Goal: Communication & Community: Answer question/provide support

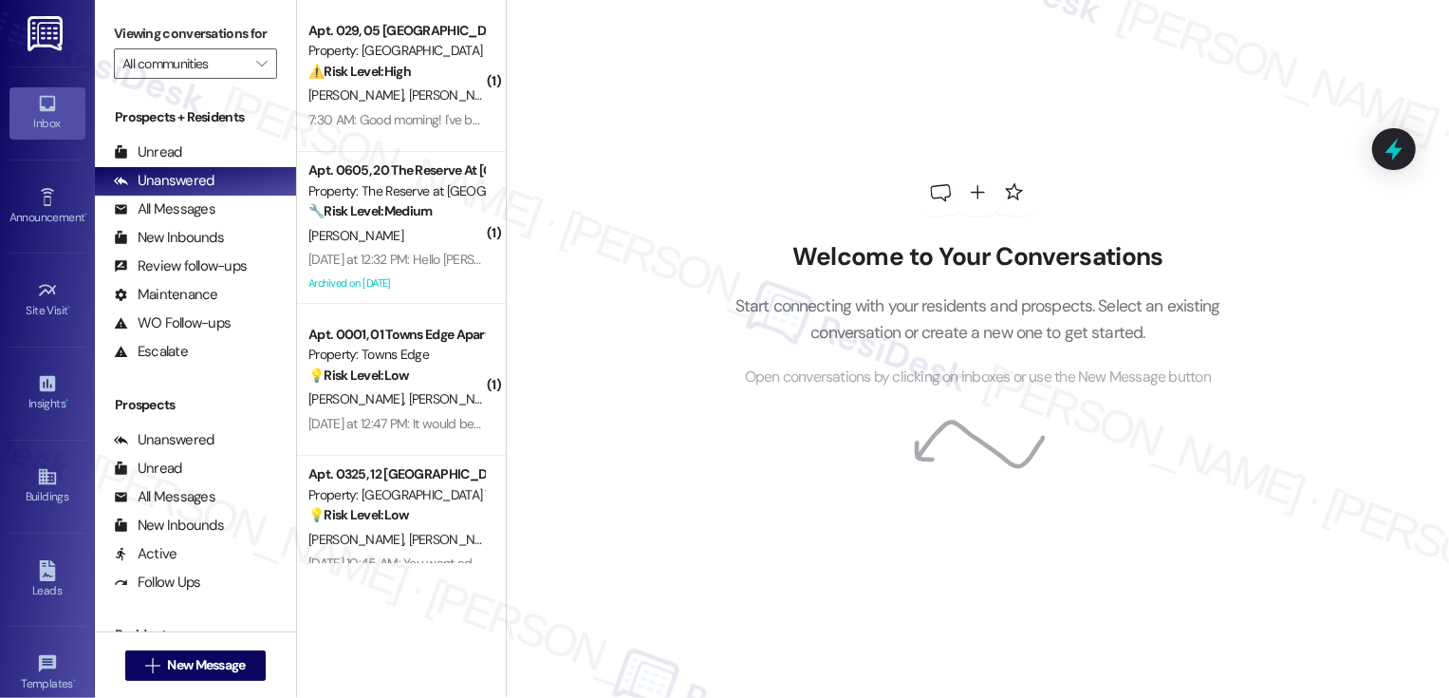
click at [247, 79] on button "" at bounding box center [262, 63] width 30 height 30
type input "[PERSON_NAME] Commons"
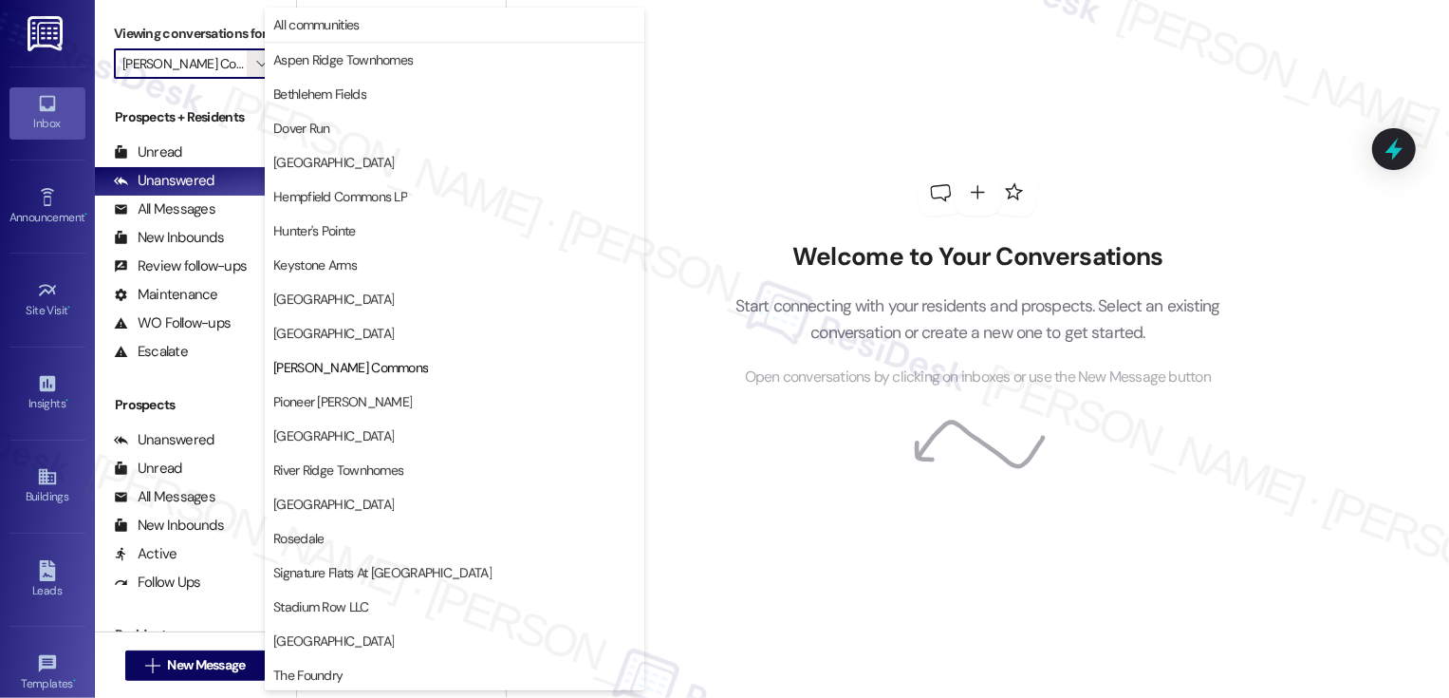
scroll to position [308, 0]
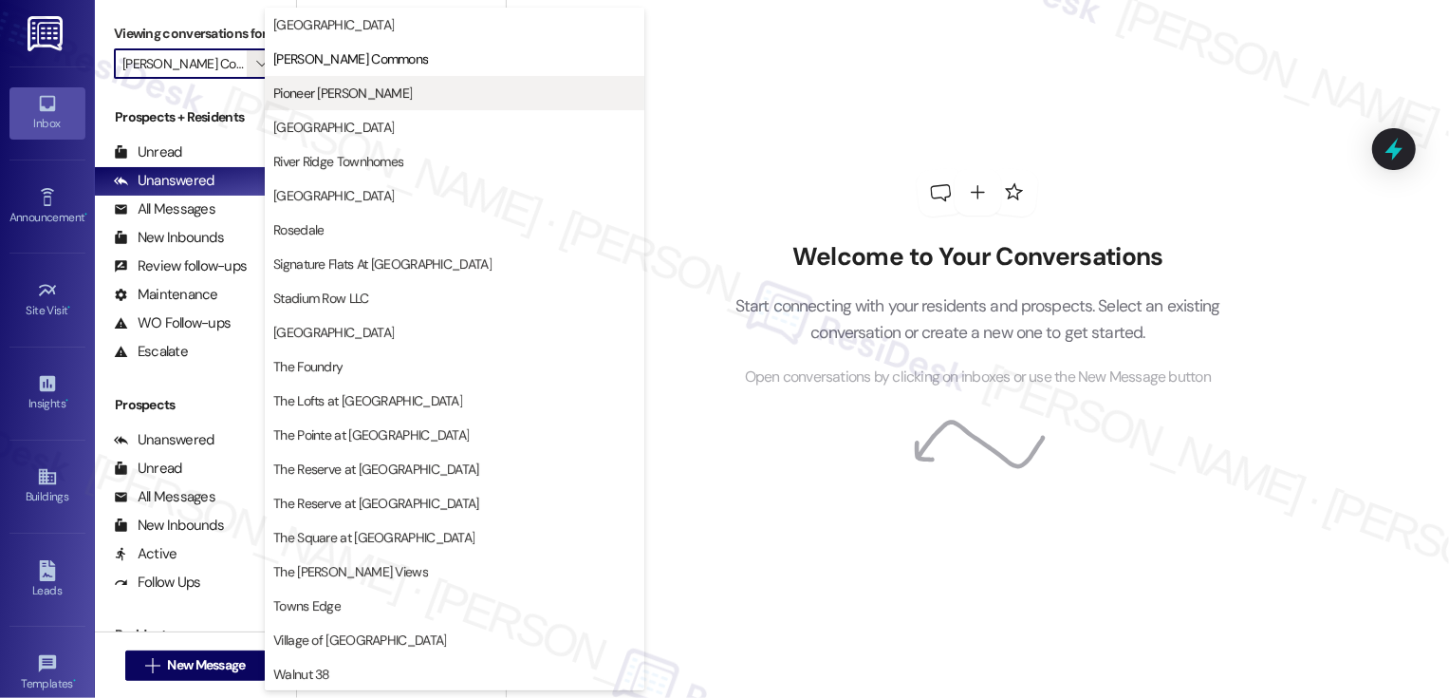
click at [359, 94] on span "Pioneer [PERSON_NAME]" at bounding box center [454, 93] width 363 height 19
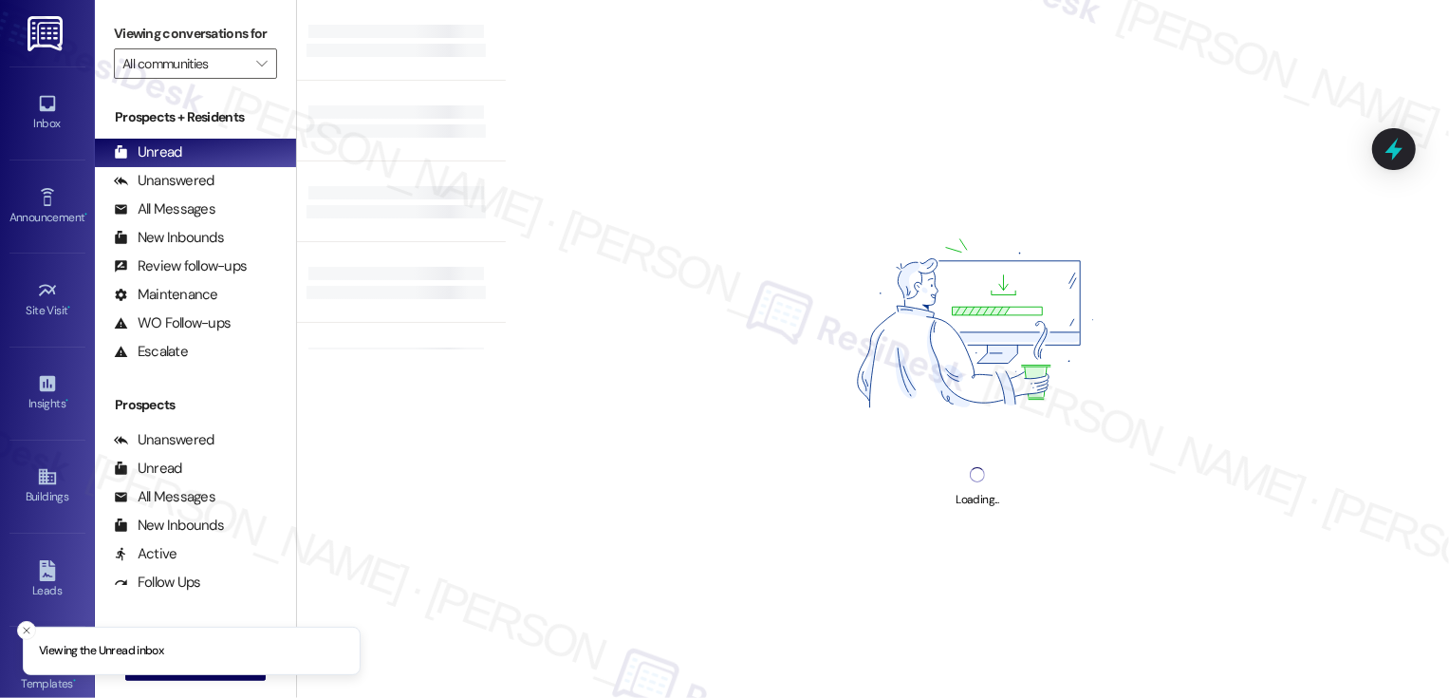
type input "Pioneer [PERSON_NAME]"
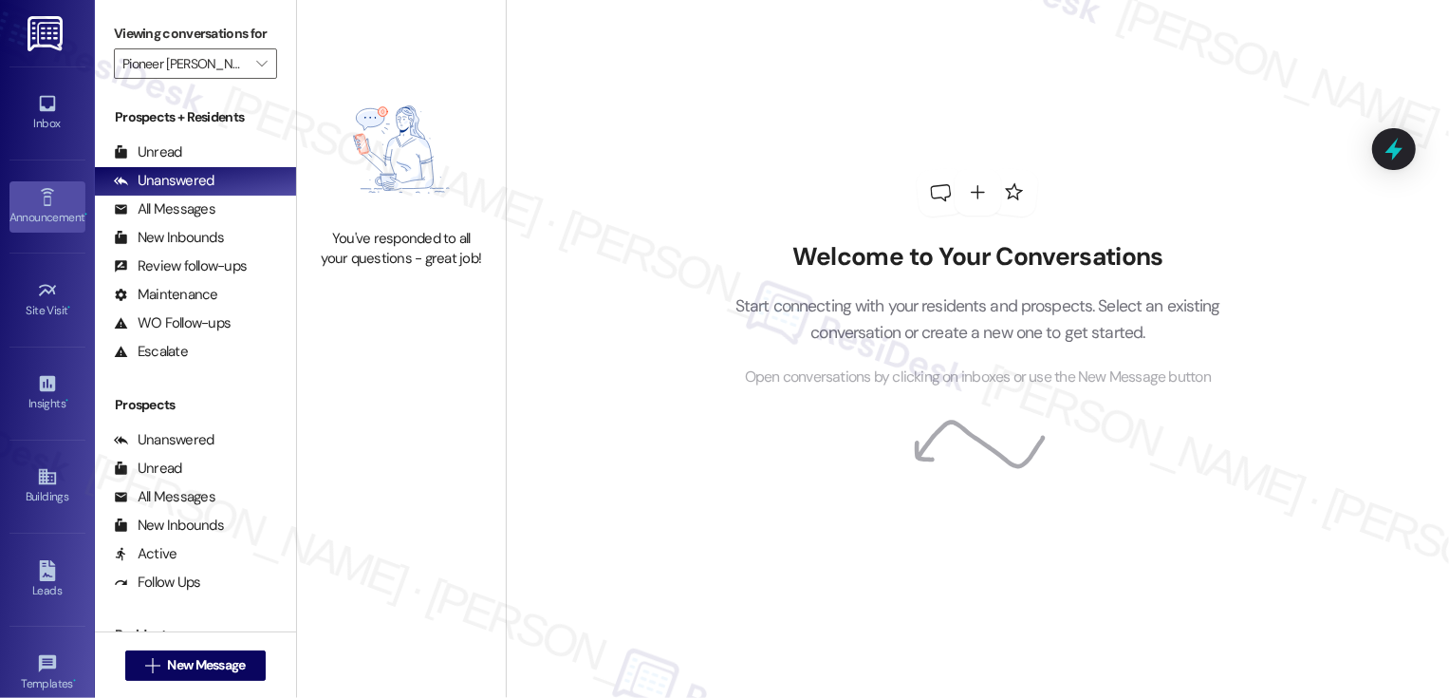
click at [55, 201] on link "Announcement •" at bounding box center [47, 206] width 76 height 51
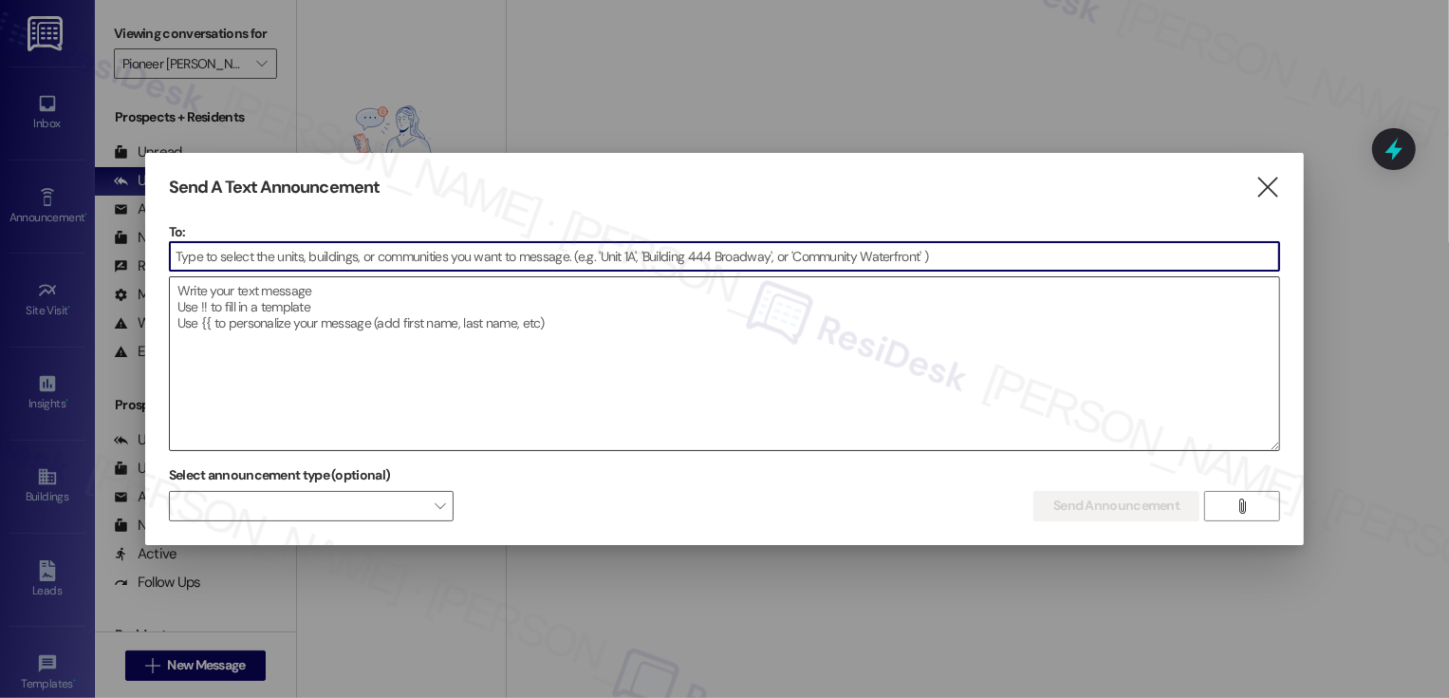
click at [315, 316] on textarea at bounding box center [725, 363] width 1110 height 173
paste textarea "Hi {{first_name}}! A friendly reminder that the PW BBQ Bash is happening tomorr…"
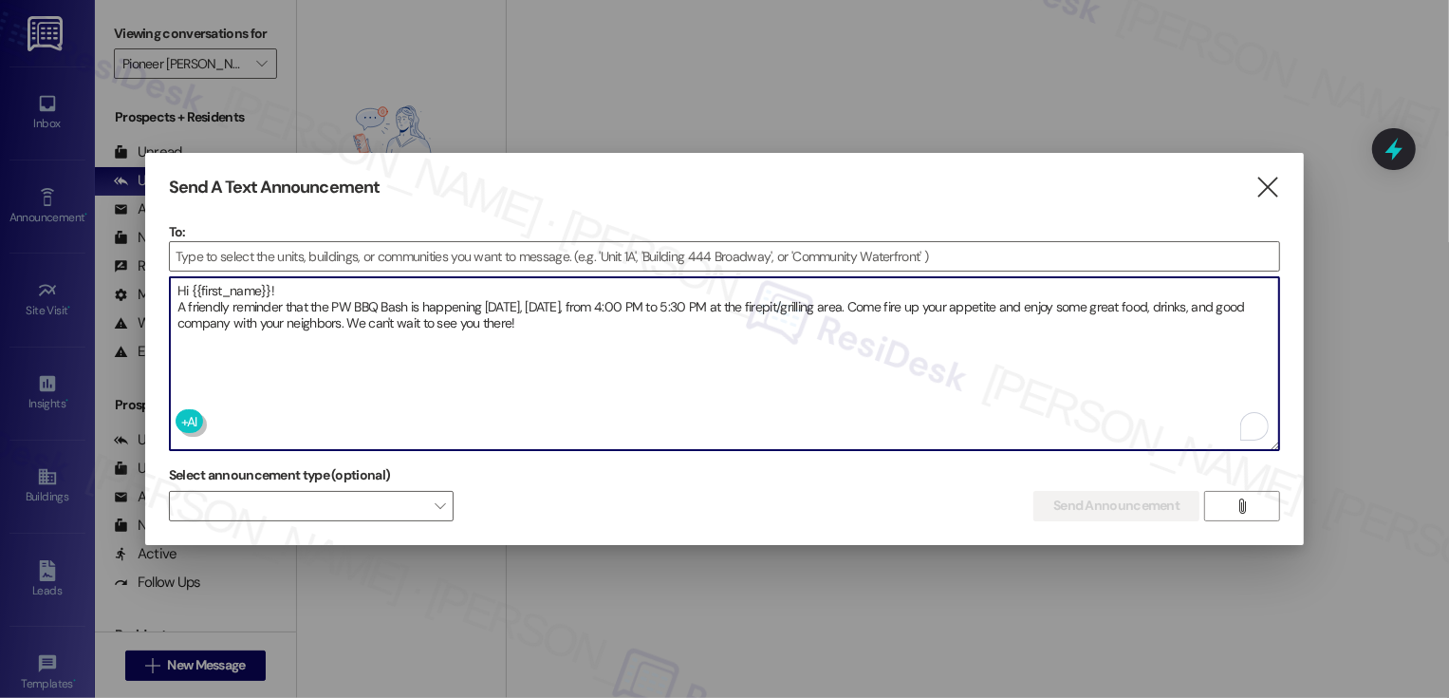
type textarea "Hi {{first_name}}! A friendly reminder that the PW BBQ Bash is happening tomorr…"
click at [311, 252] on input at bounding box center [725, 256] width 1110 height 28
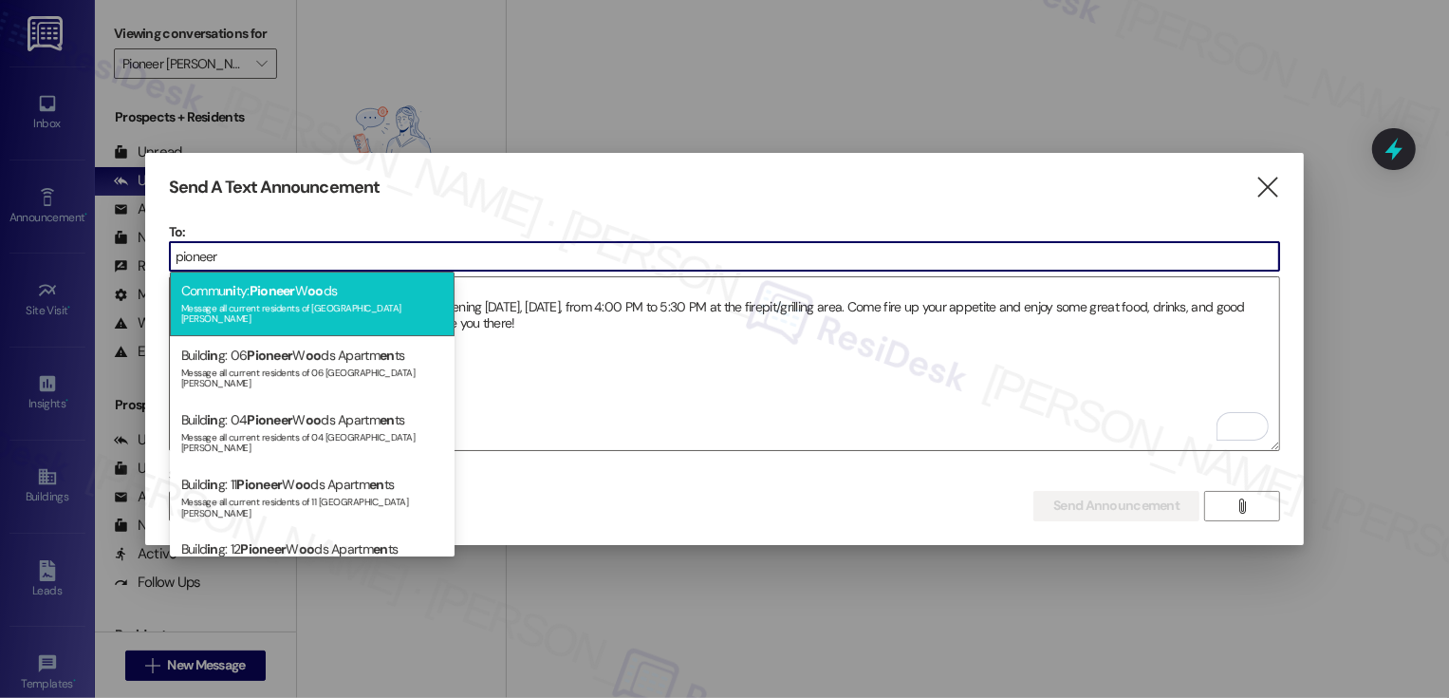
type input "pioneer"
click at [373, 296] on div "Commu ni ty: Pioneer W oo ds Message all current residents of Pioneer Woods" at bounding box center [312, 303] width 285 height 65
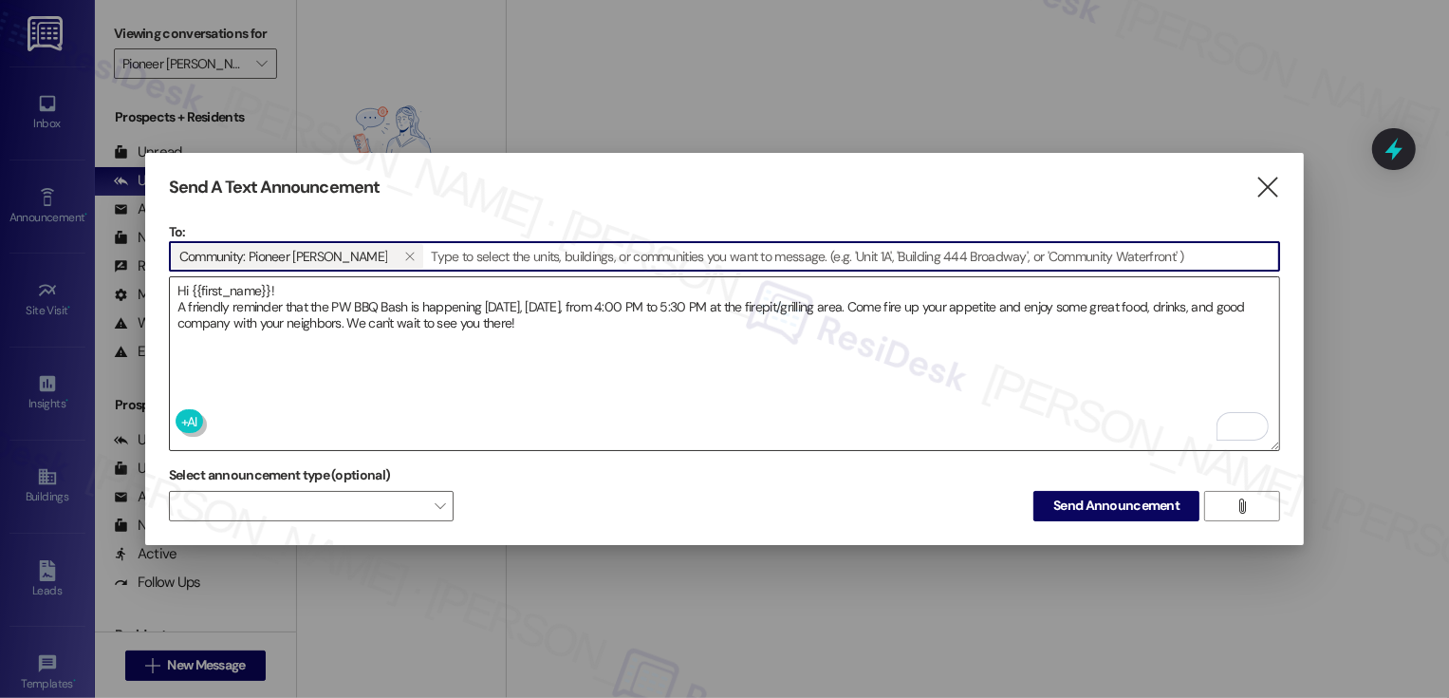
click at [296, 284] on textarea "Hi {{first_name}}! A friendly reminder that the PW BBQ Bash is happening tomorr…" at bounding box center [725, 363] width 1110 height 173
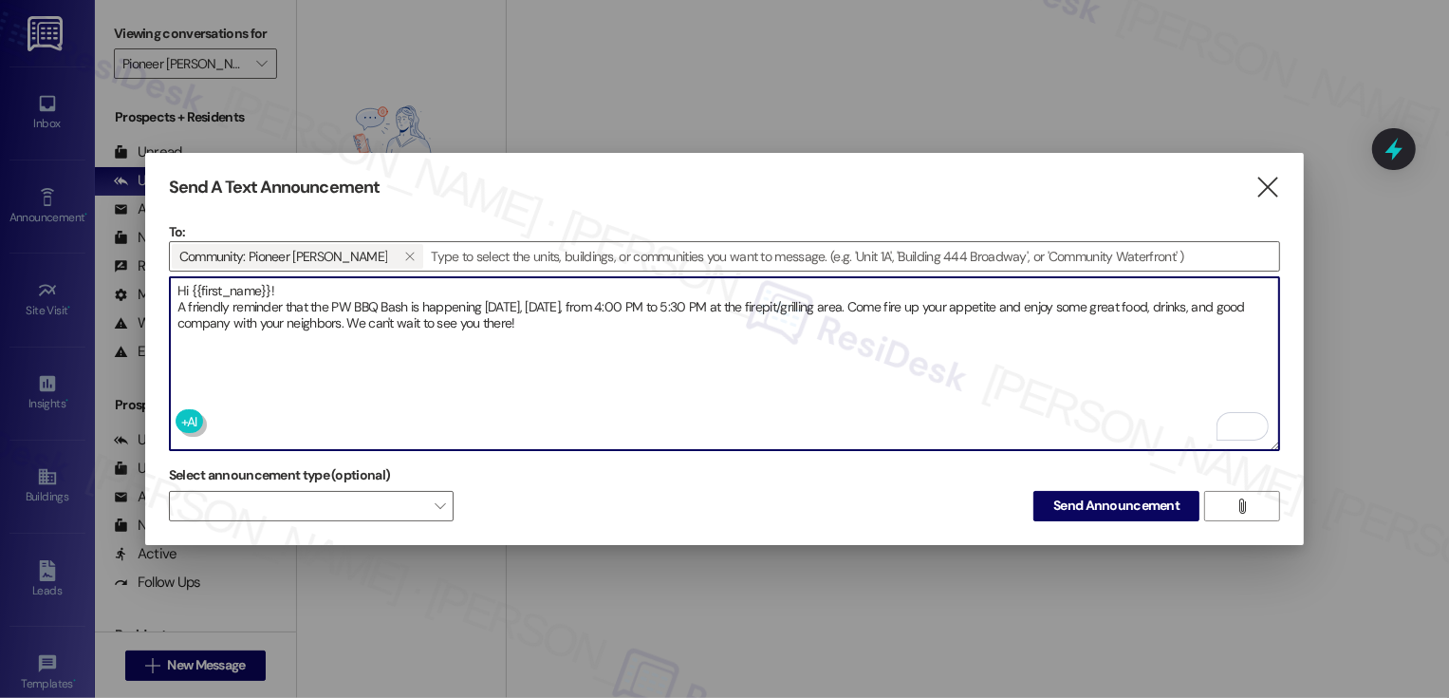
click at [572, 271] on div at bounding box center [725, 273] width 1112 height 5
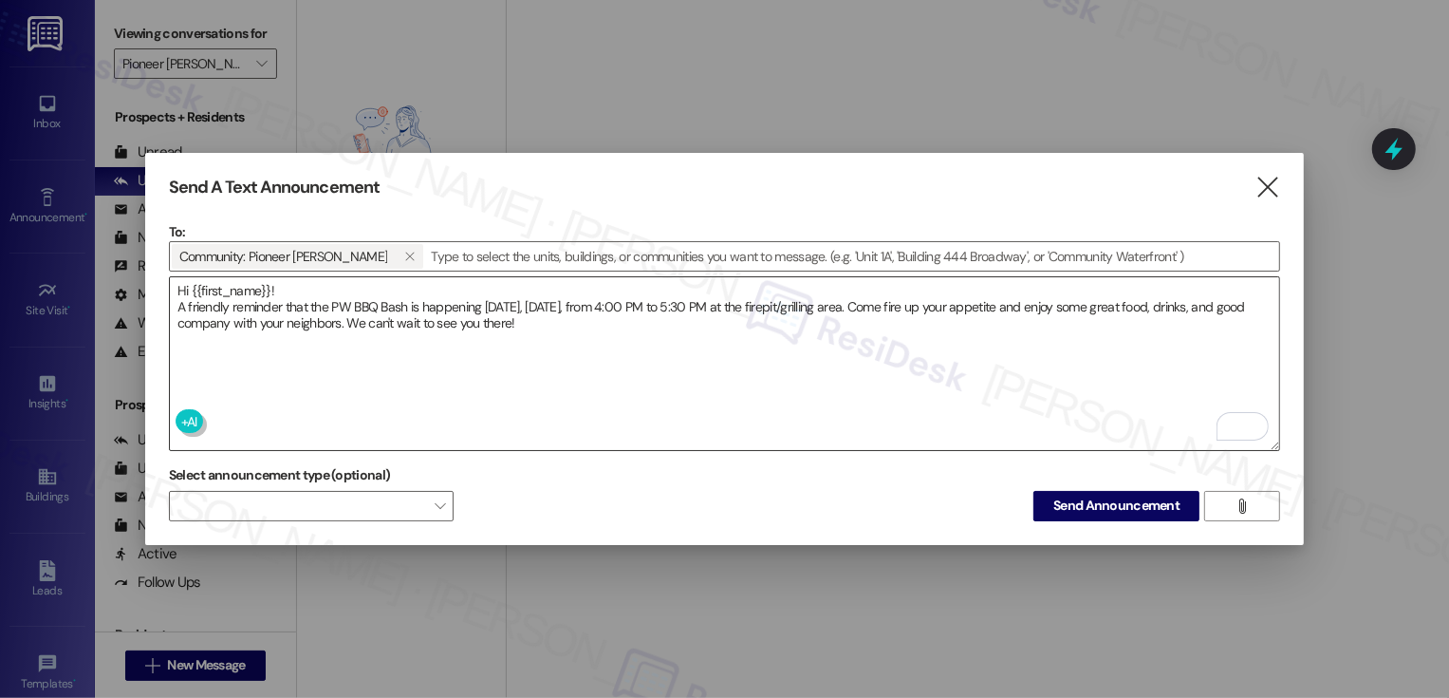
click at [614, 314] on textarea "Hi {{first_name}}! A friendly reminder that the PW BBQ Bash is happening tomorr…" at bounding box center [725, 363] width 1110 height 173
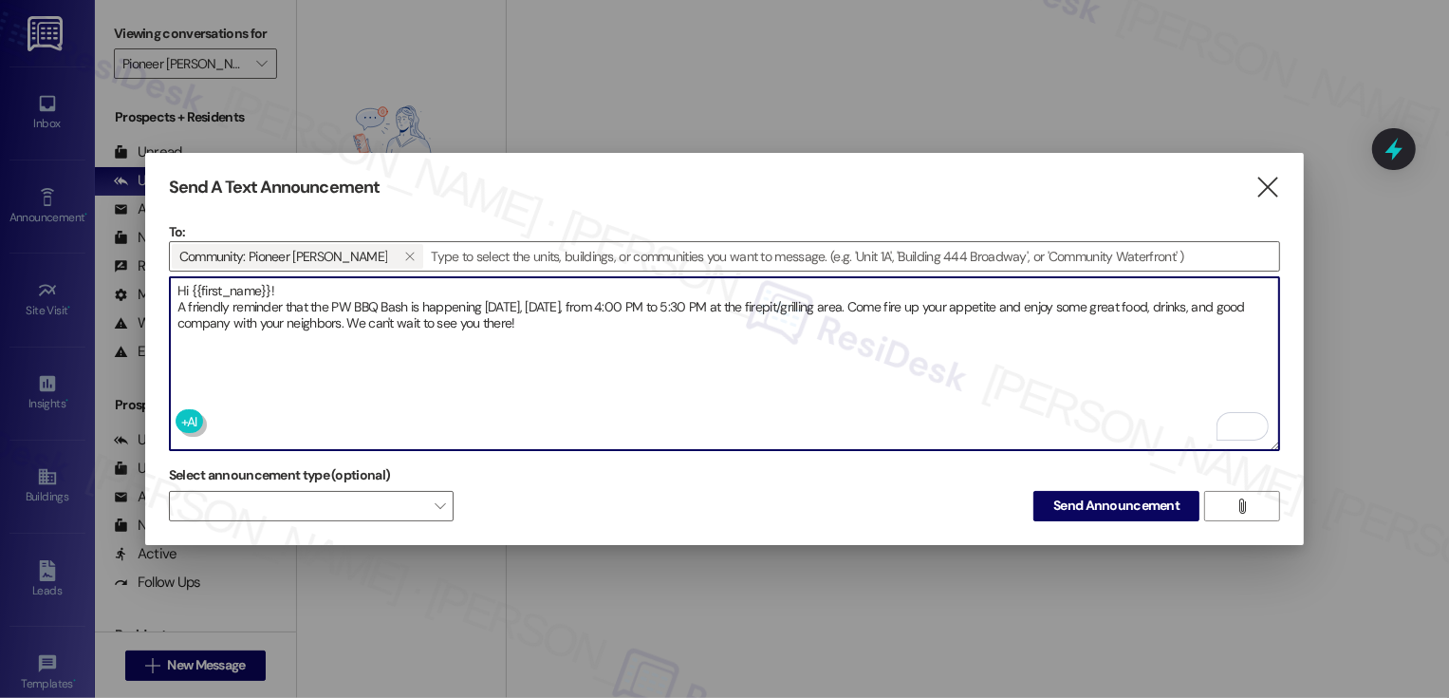
click at [641, 318] on textarea "Hi {{first_name}}! A friendly reminder that the PW BBQ Bash is happening tomorr…" at bounding box center [725, 363] width 1110 height 173
click at [866, 289] on textarea "Hi {{first_name}}! A friendly reminder that the PW BBQ Bash is happening tomorr…" at bounding box center [725, 363] width 1110 height 173
click at [860, 322] on textarea "Hi {{first_name}}! A friendly reminder that the PW BBQ Bash is happening tomorr…" at bounding box center [725, 363] width 1110 height 173
click at [1145, 496] on span "Send Announcement" at bounding box center [1116, 505] width 126 height 20
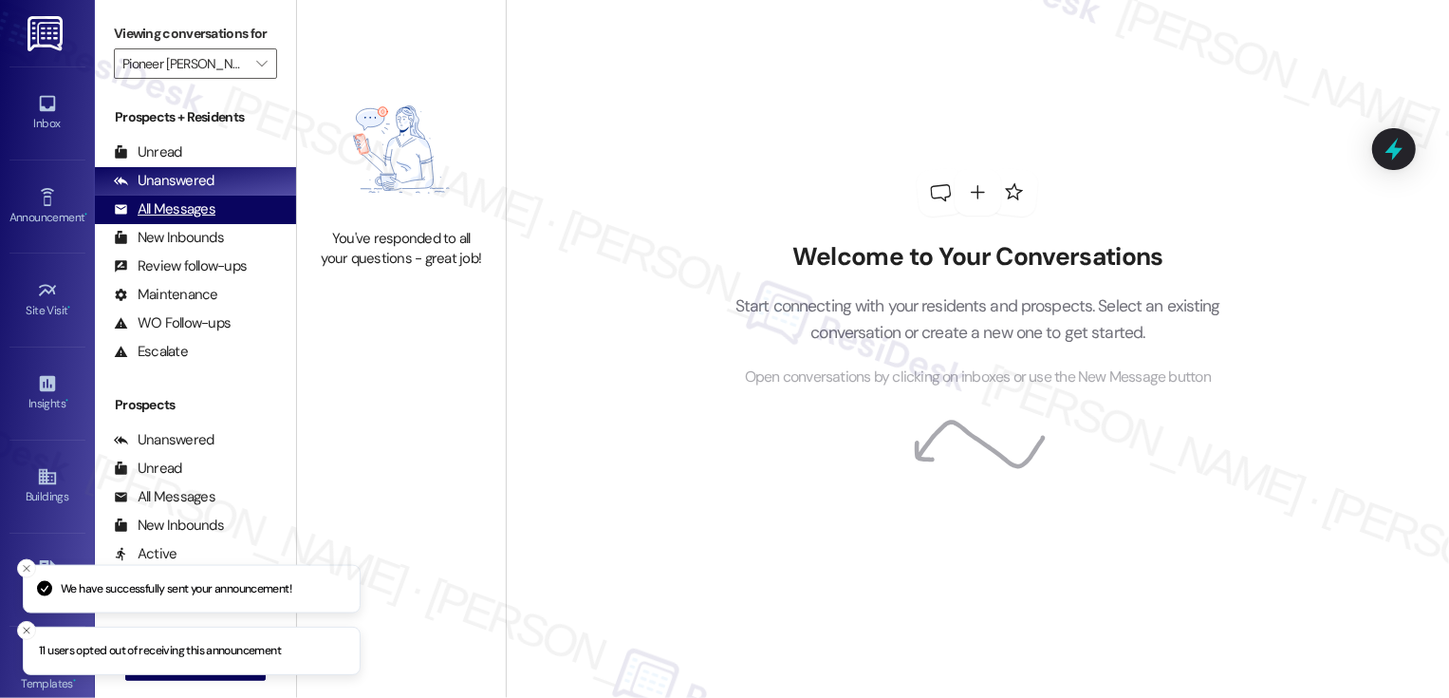
click at [193, 219] on div "All Messages" at bounding box center [165, 209] width 102 height 20
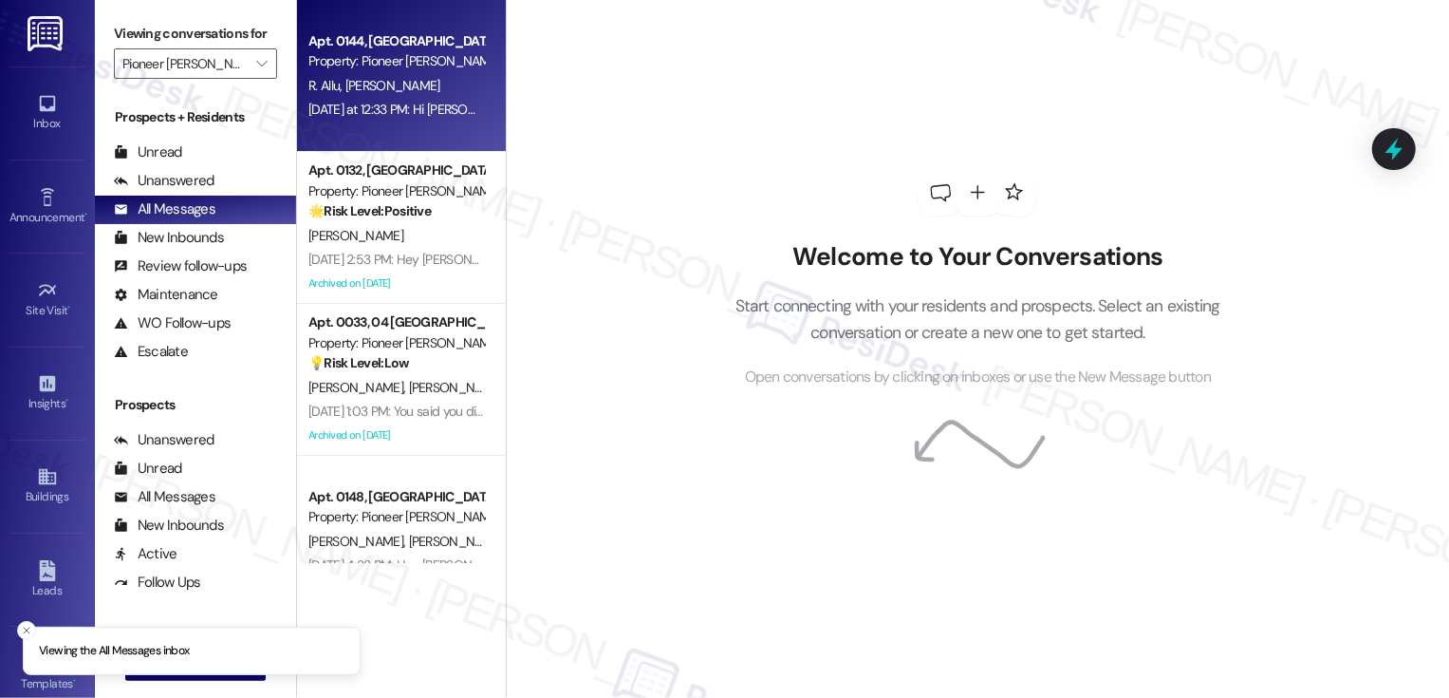
click at [362, 121] on div "Yesterday at 12:33 PM: Hi Rajeshbabu and Fariba! We're so glad you chose Pionee…" at bounding box center [396, 110] width 179 height 24
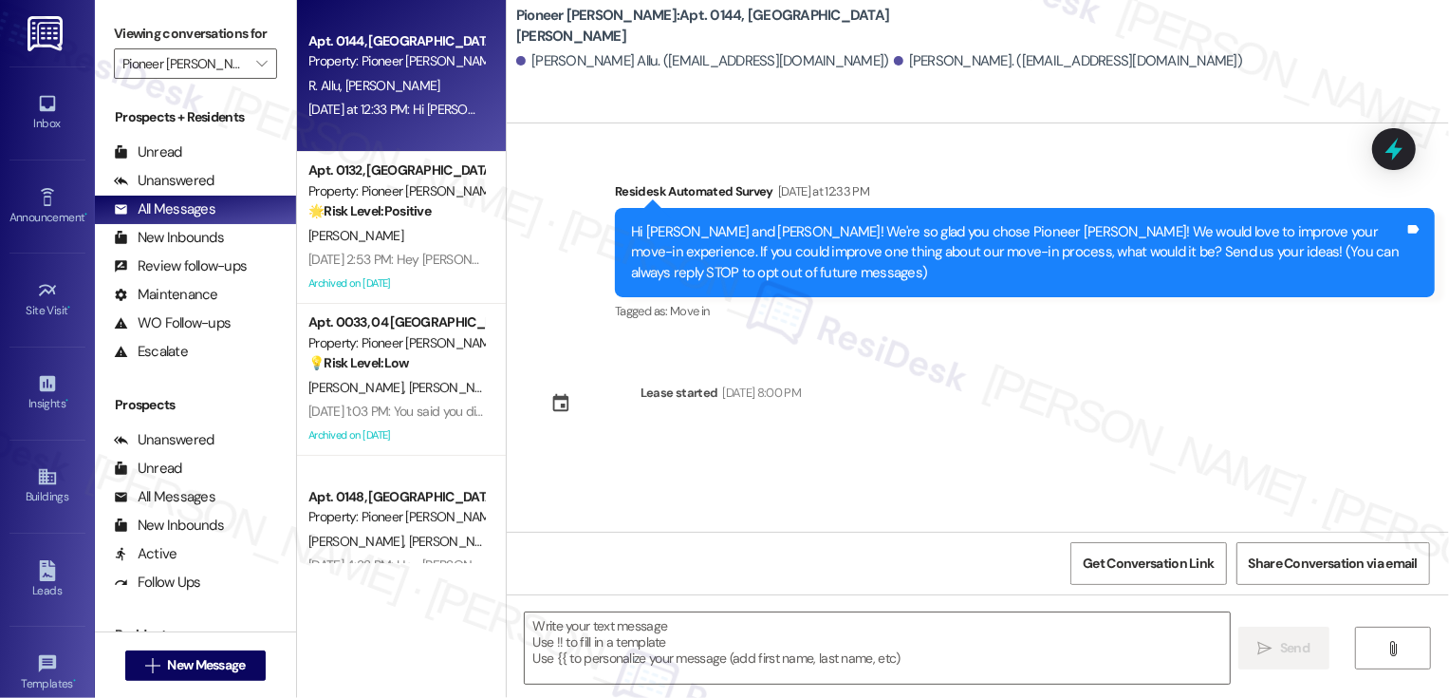
type textarea "Fetching suggested responses. Please feel free to read through the conversation…"
click at [205, 191] on div "Unanswered" at bounding box center [164, 181] width 101 height 20
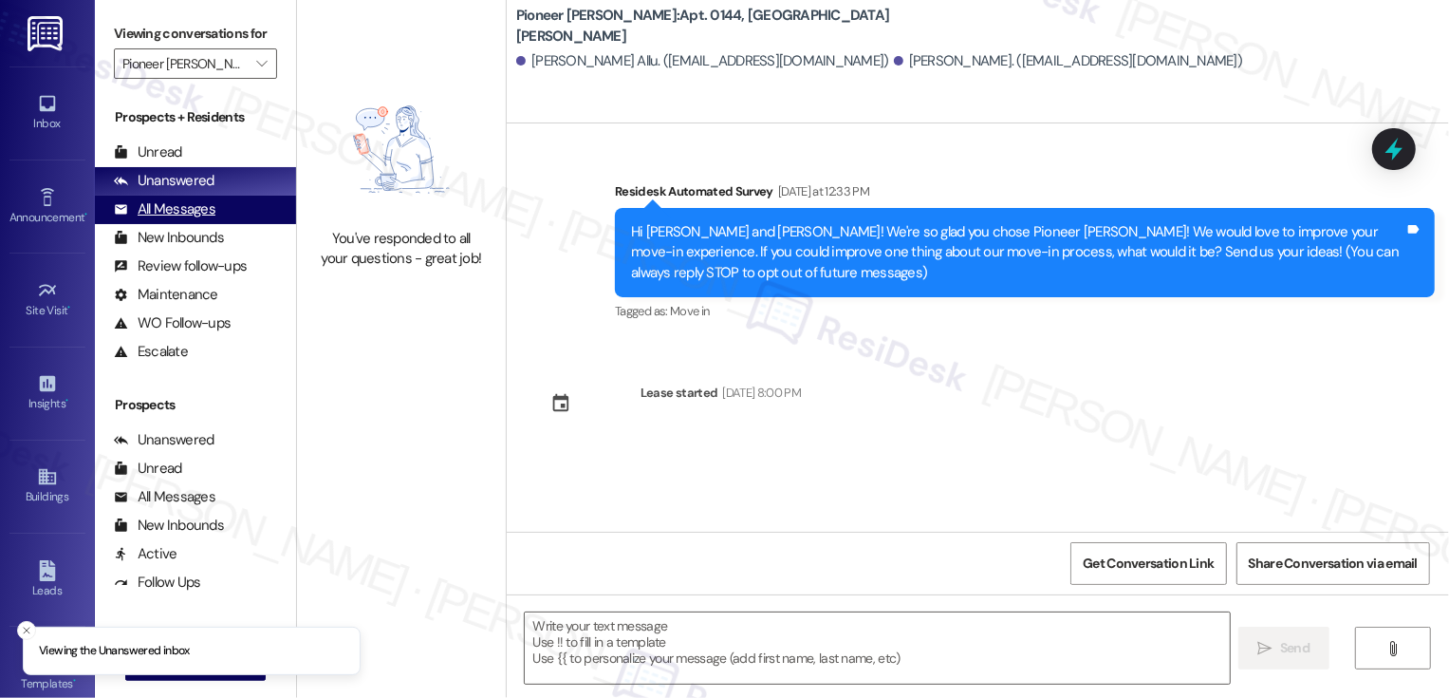
click at [204, 219] on div "All Messages" at bounding box center [165, 209] width 102 height 20
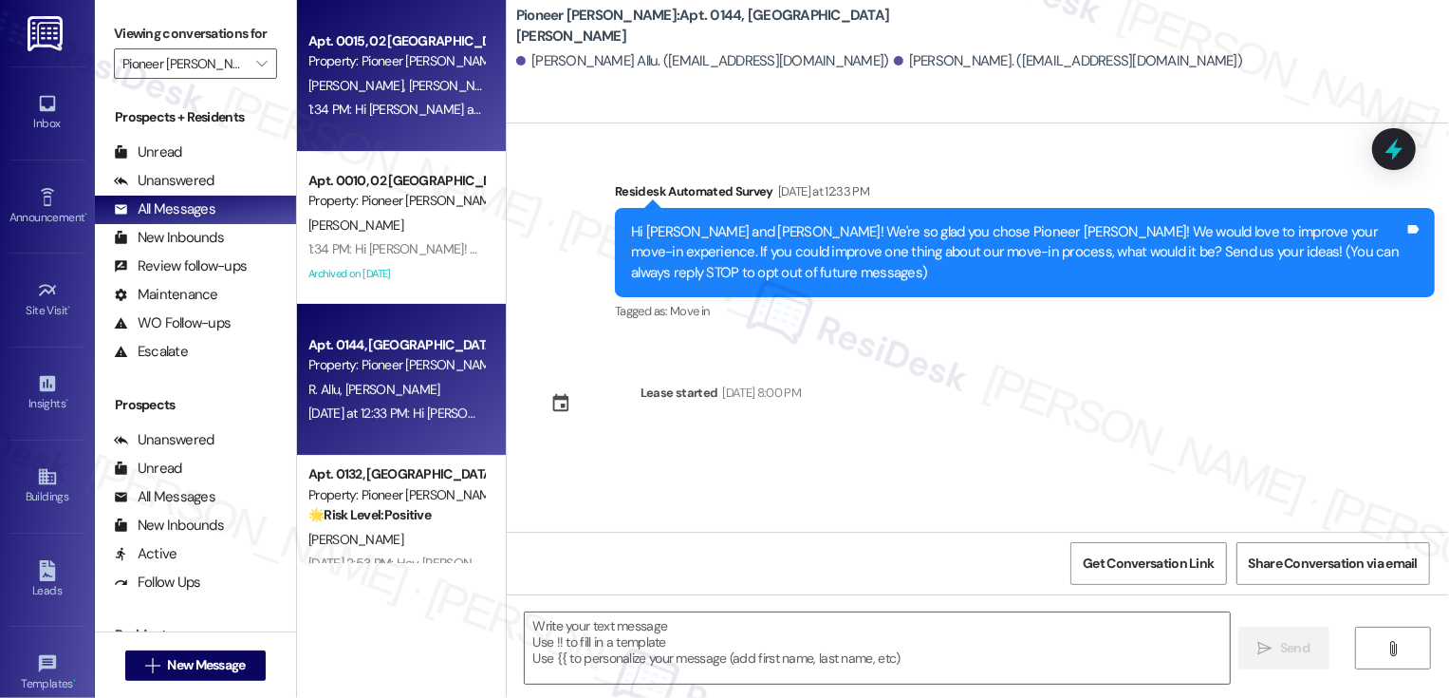
click at [351, 103] on div "1:34 PM: Hi Daniel and Nancy!A friendly reminder that the PW BBQ Bash is happen…" at bounding box center [1153, 109] width 1690 height 17
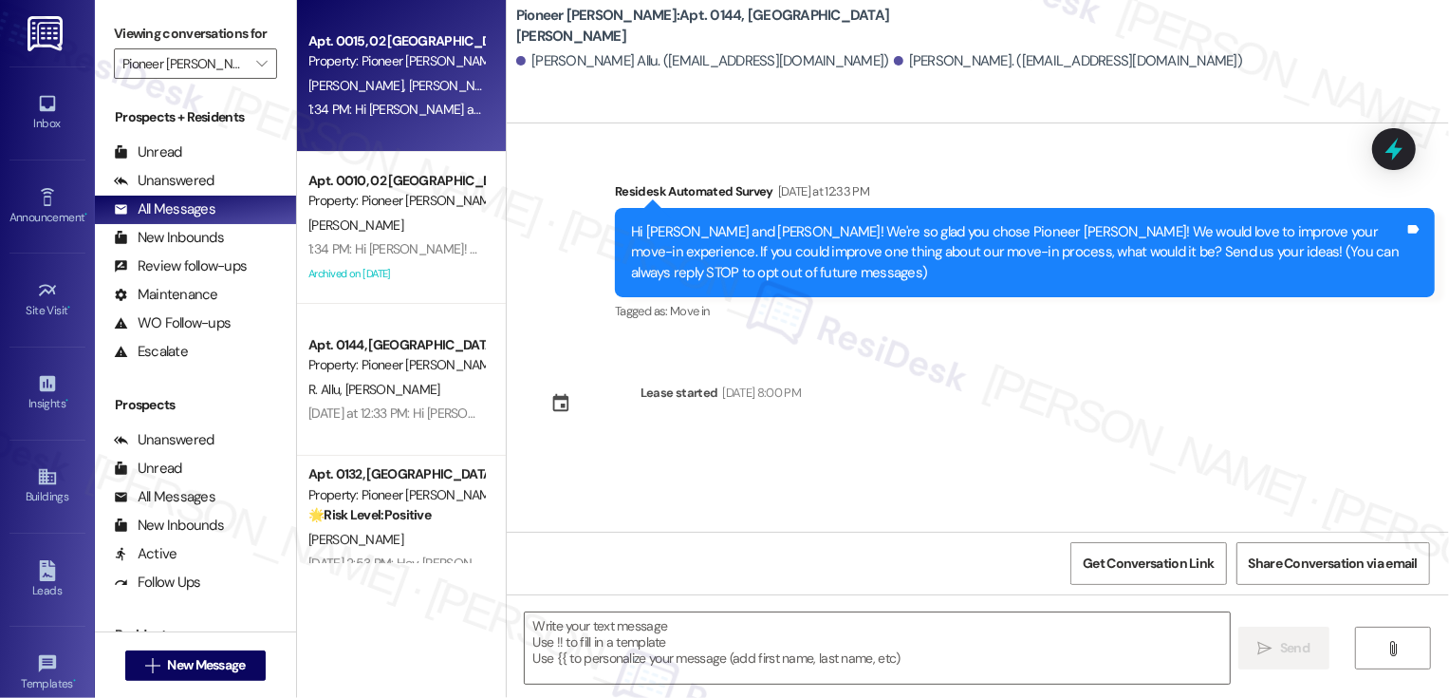
type textarea "Fetching suggested responses. Please feel free to read through the conversation…"
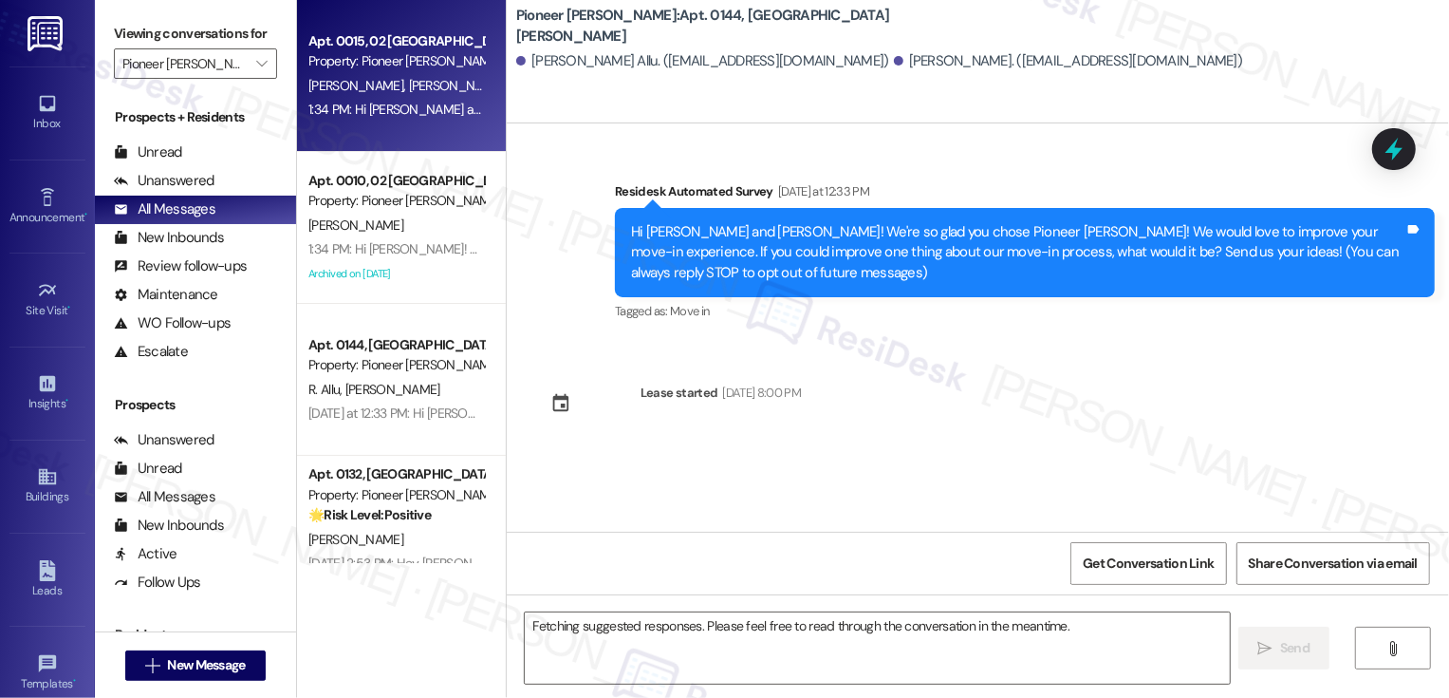
click at [351, 103] on div "1:34 PM: Hi Daniel and Nancy!A friendly reminder that the PW BBQ Bash is happen…" at bounding box center [1153, 109] width 1690 height 17
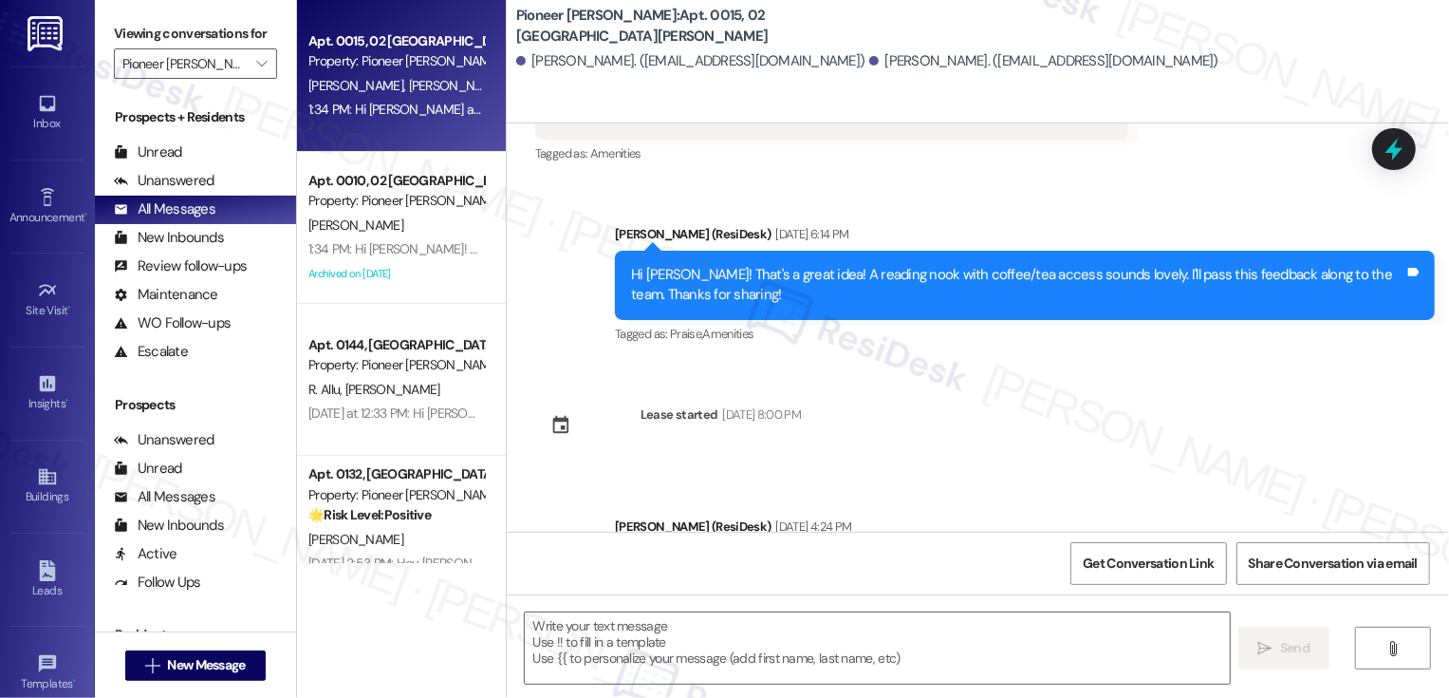
scroll to position [11015, 0]
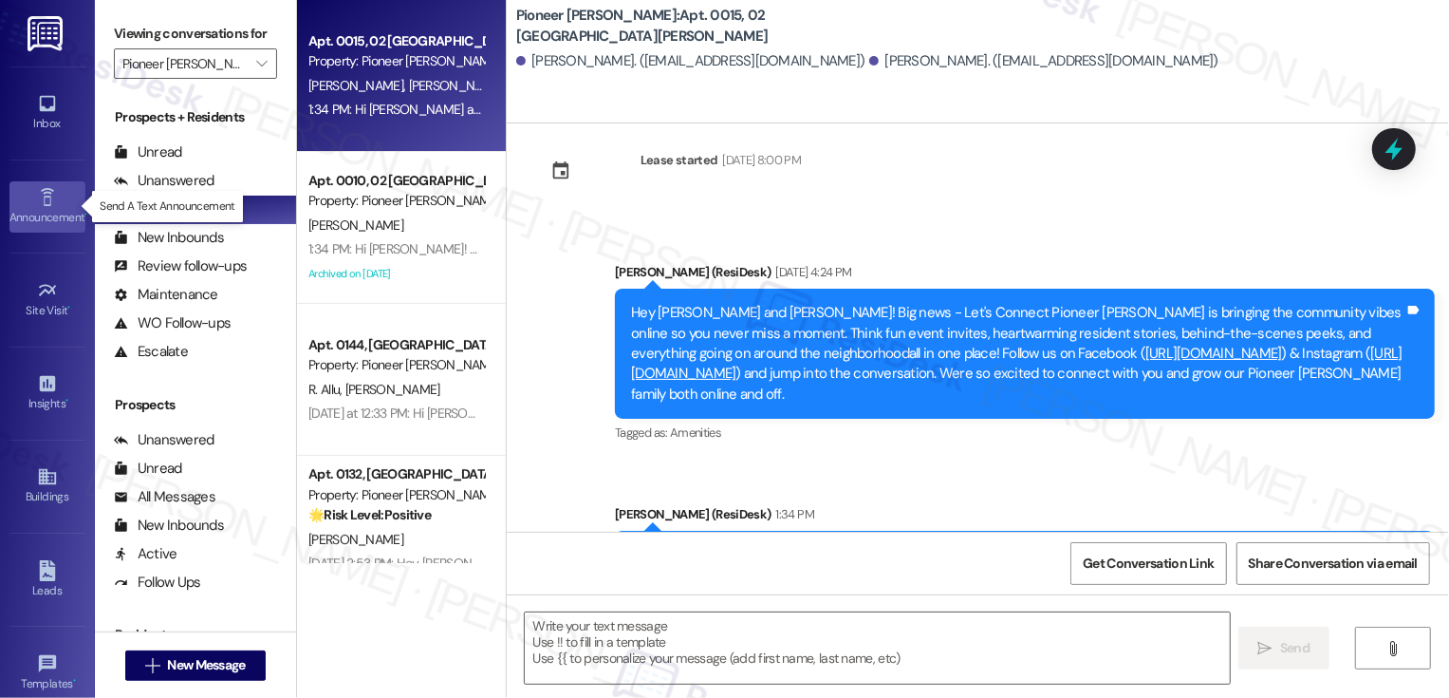
click at [46, 215] on div "Announcement •" at bounding box center [47, 217] width 95 height 19
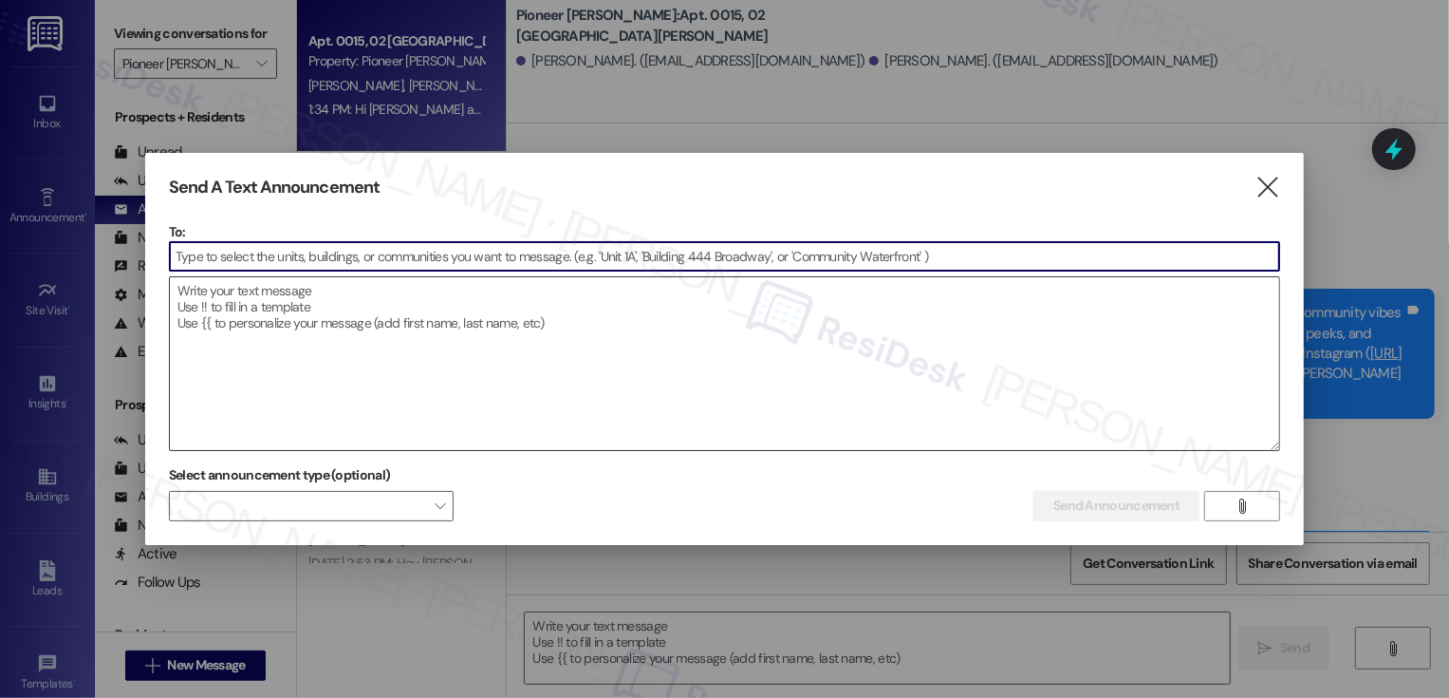
click at [448, 396] on textarea at bounding box center [725, 363] width 1110 height 173
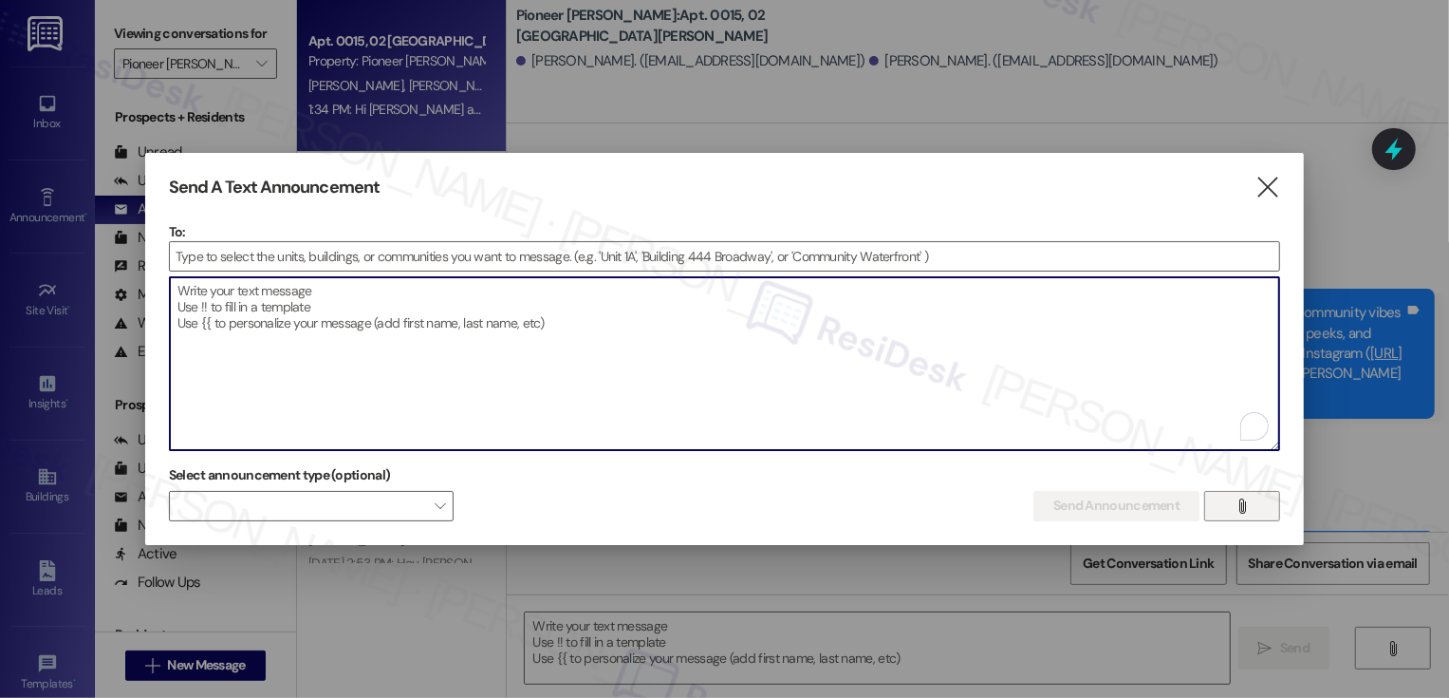
click at [1223, 511] on button "" at bounding box center [1242, 506] width 76 height 30
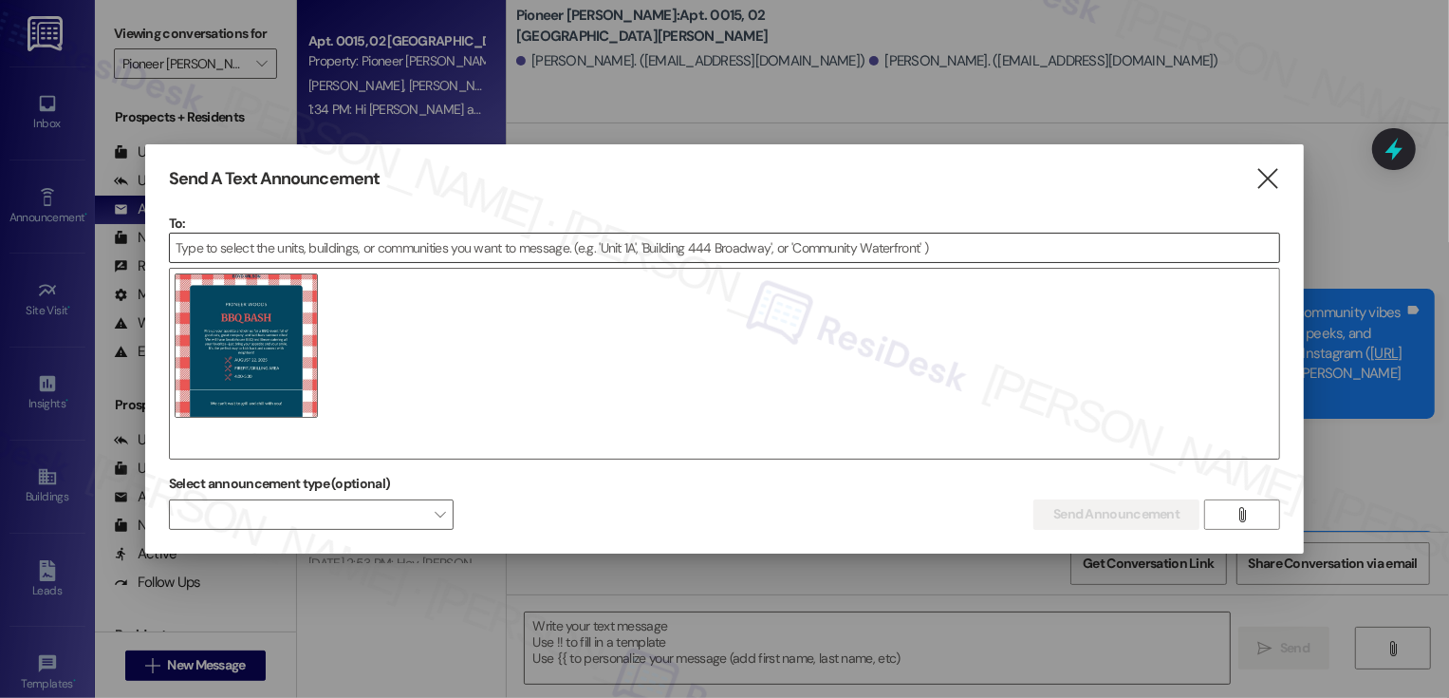
click at [606, 255] on input at bounding box center [725, 247] width 1110 height 28
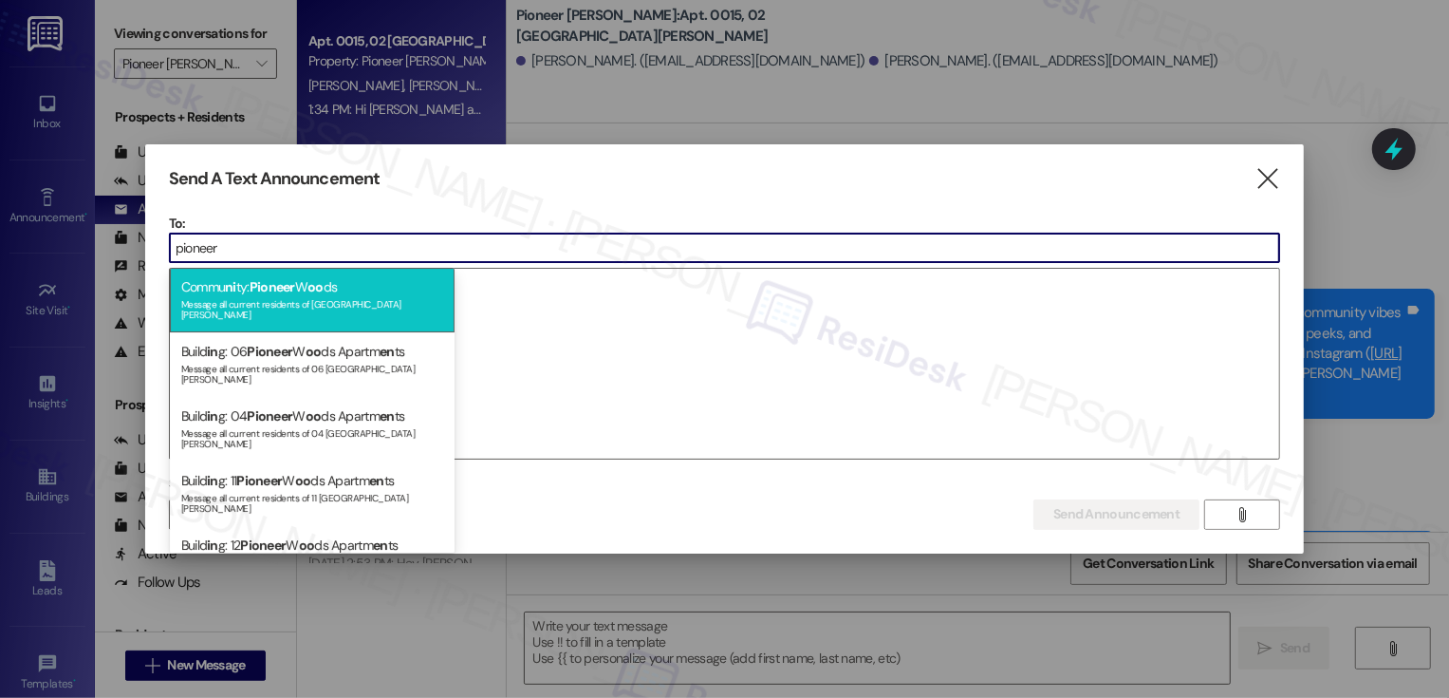
type input "pioneer"
click at [391, 277] on div "Commu ni ty: Pioneer W oo ds Message all current residents of Pioneer Woods" at bounding box center [312, 300] width 285 height 65
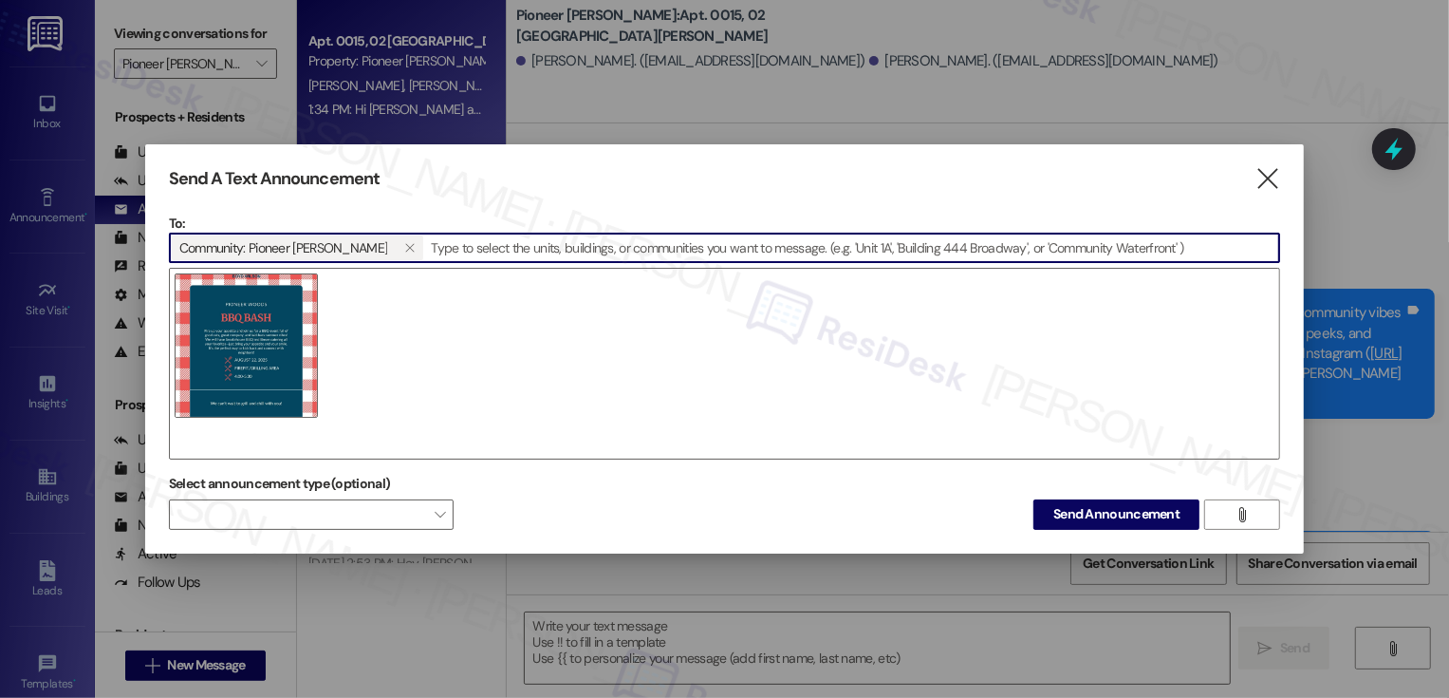
click at [467, 305] on div at bounding box center [725, 364] width 1112 height 192
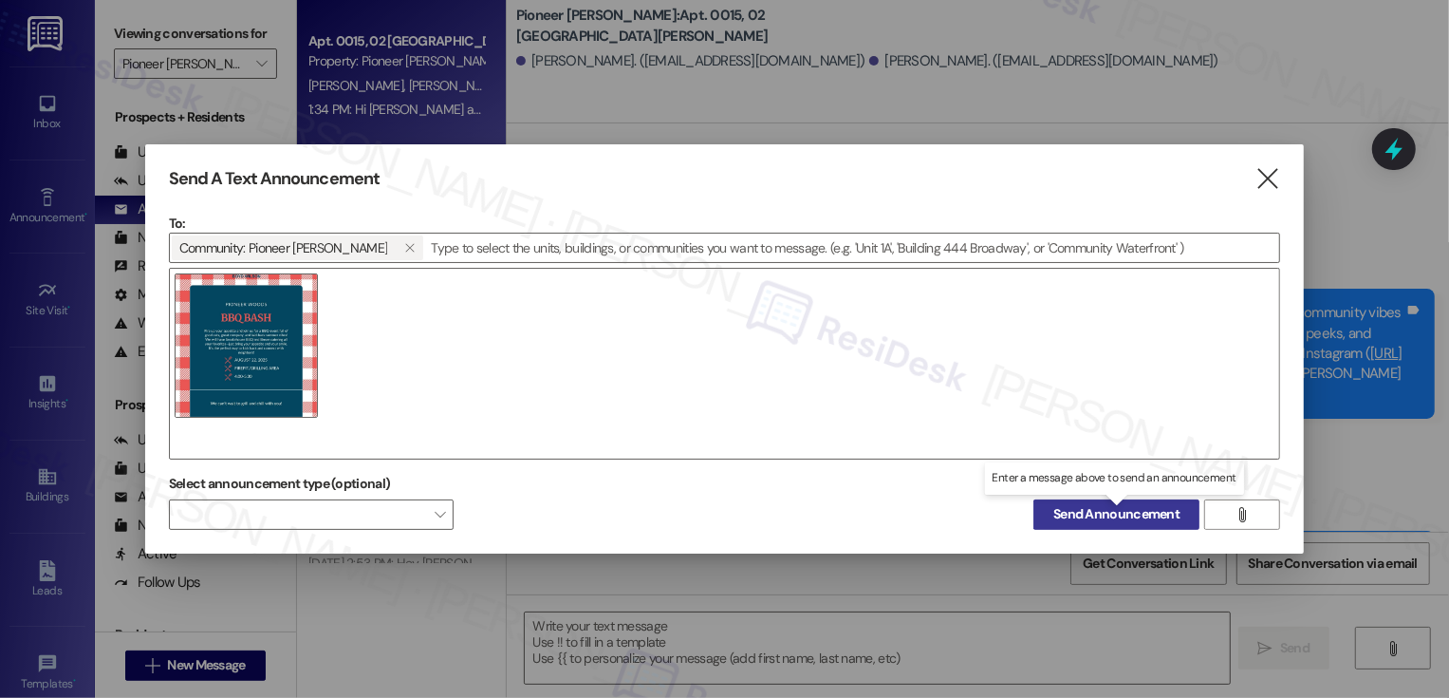
click at [1090, 509] on span "Send Announcement" at bounding box center [1116, 514] width 126 height 20
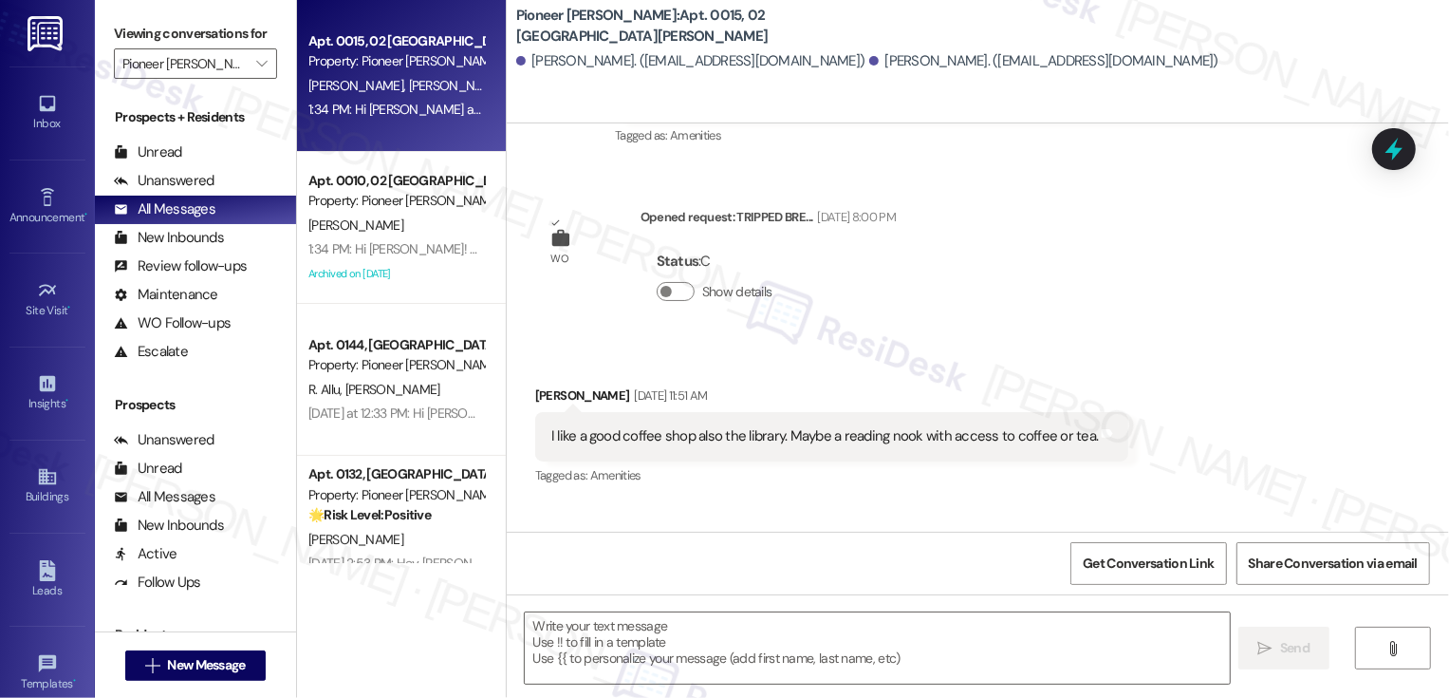
scroll to position [11398, 0]
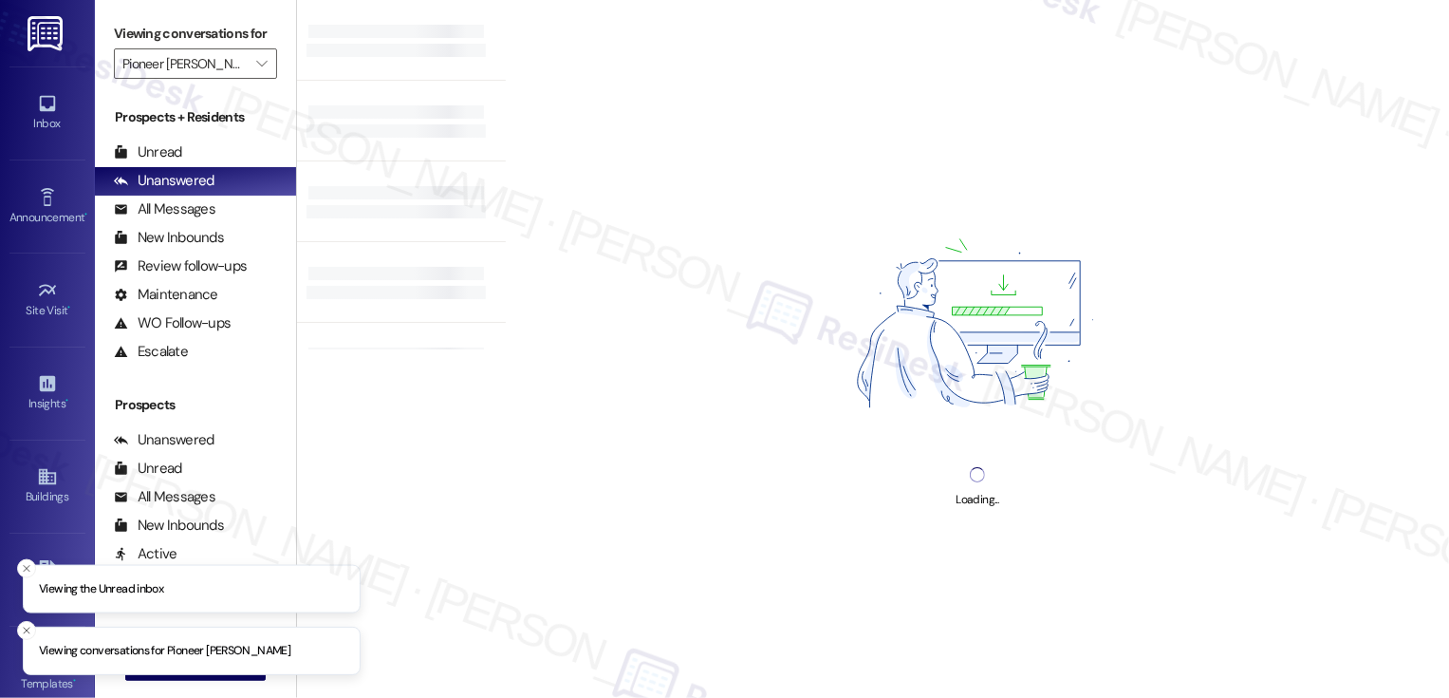
click at [256, 71] on icon "" at bounding box center [261, 63] width 10 height 15
type input "Pioneer [PERSON_NAME]"
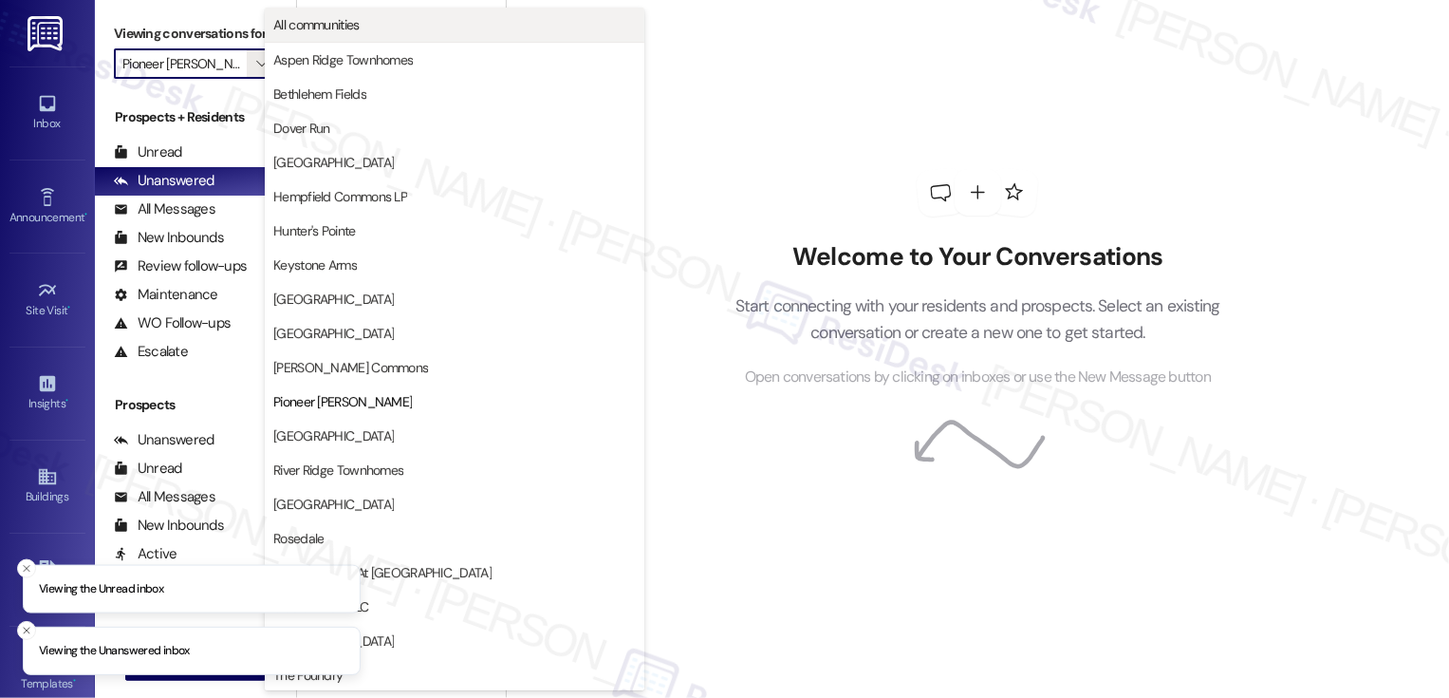
click at [299, 27] on span "All communities" at bounding box center [316, 24] width 86 height 19
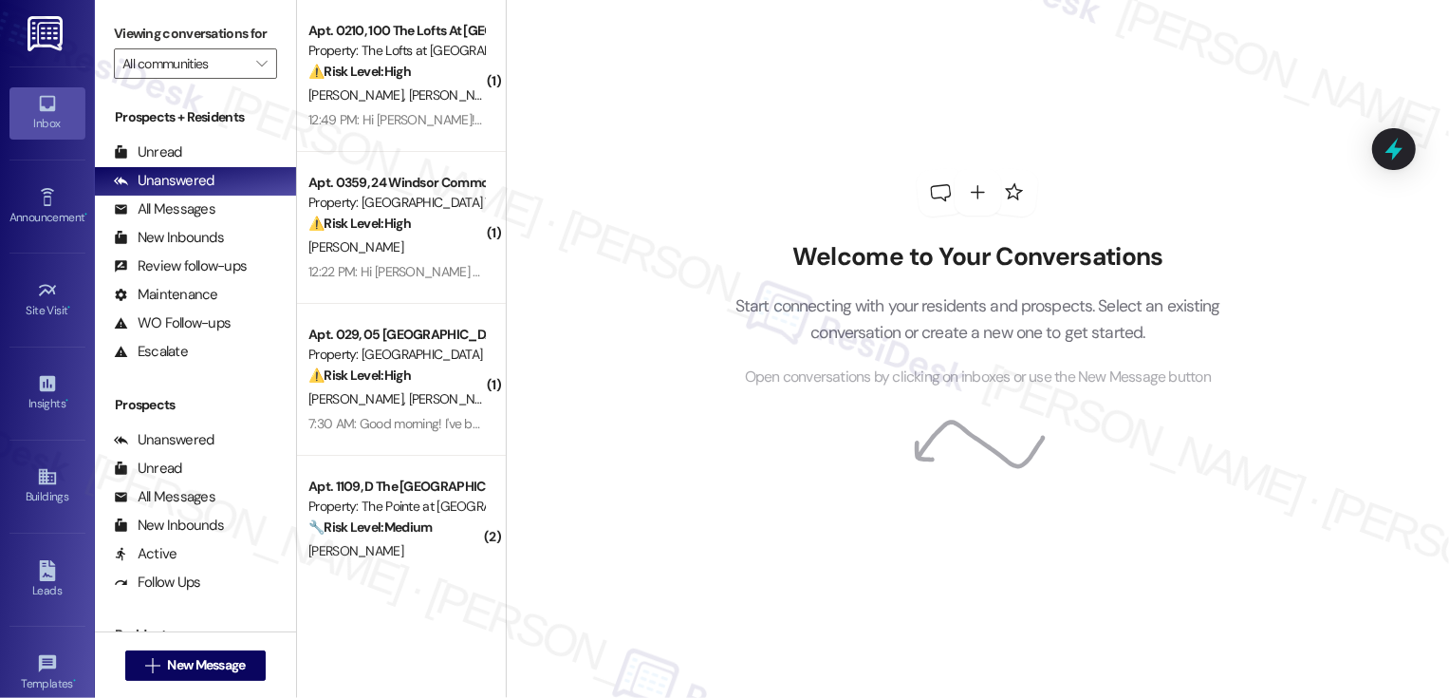
click at [434, 90] on div "[PERSON_NAME] [PERSON_NAME]" at bounding box center [396, 96] width 179 height 24
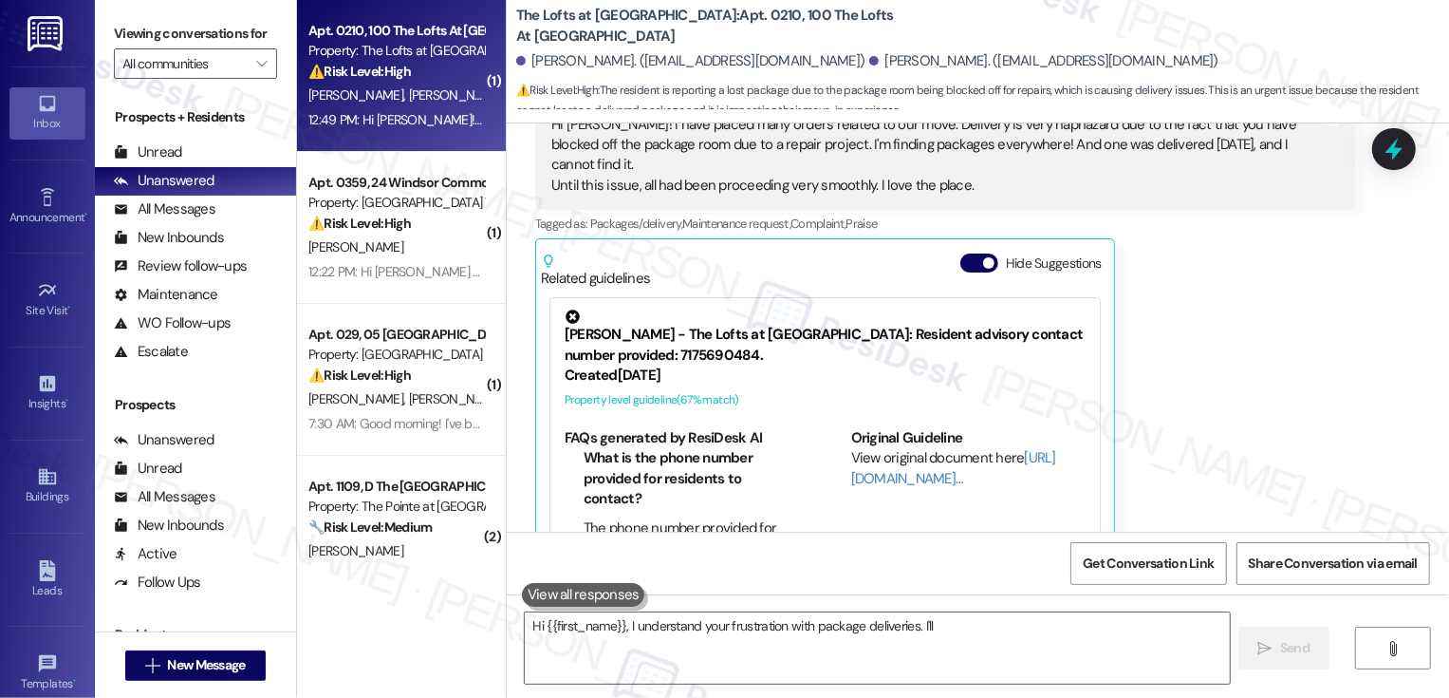
scroll to position [344, 0]
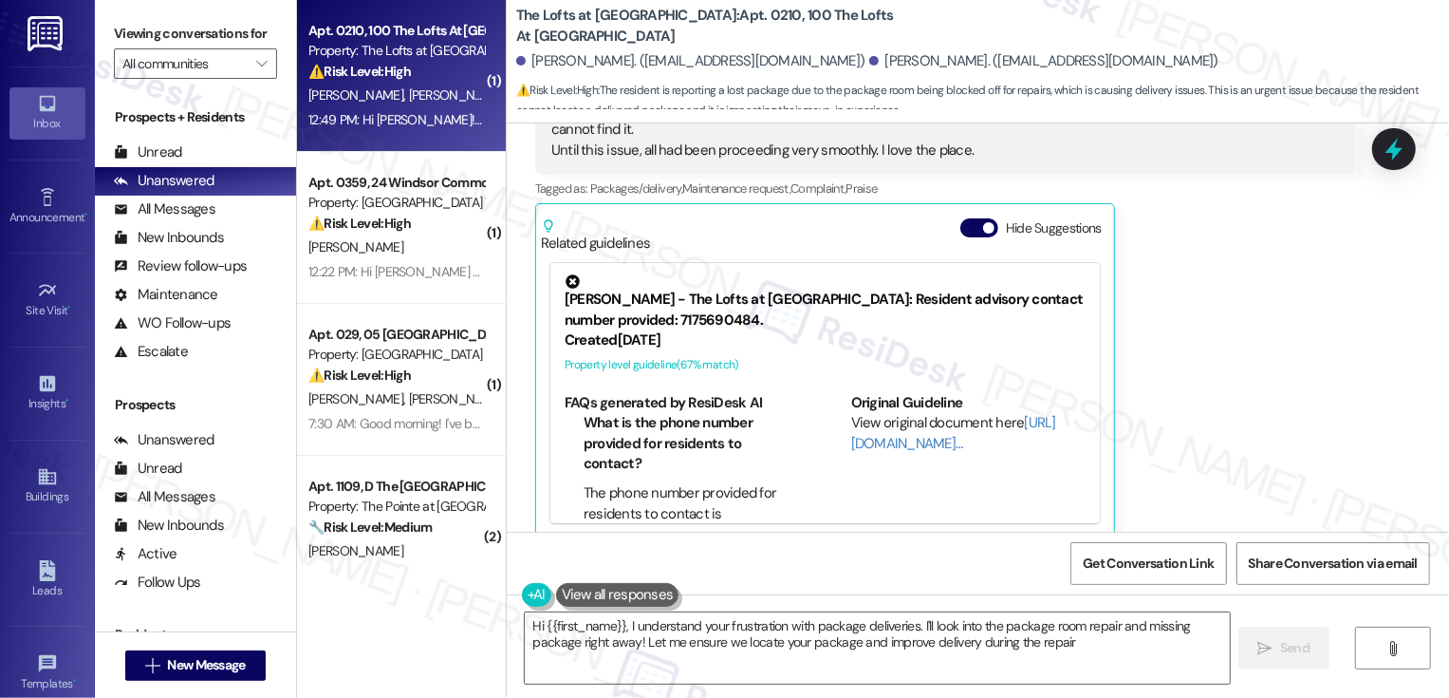
type textarea "Hi {{first_name}}, I understand your frustration with package deliveries. I'll …"
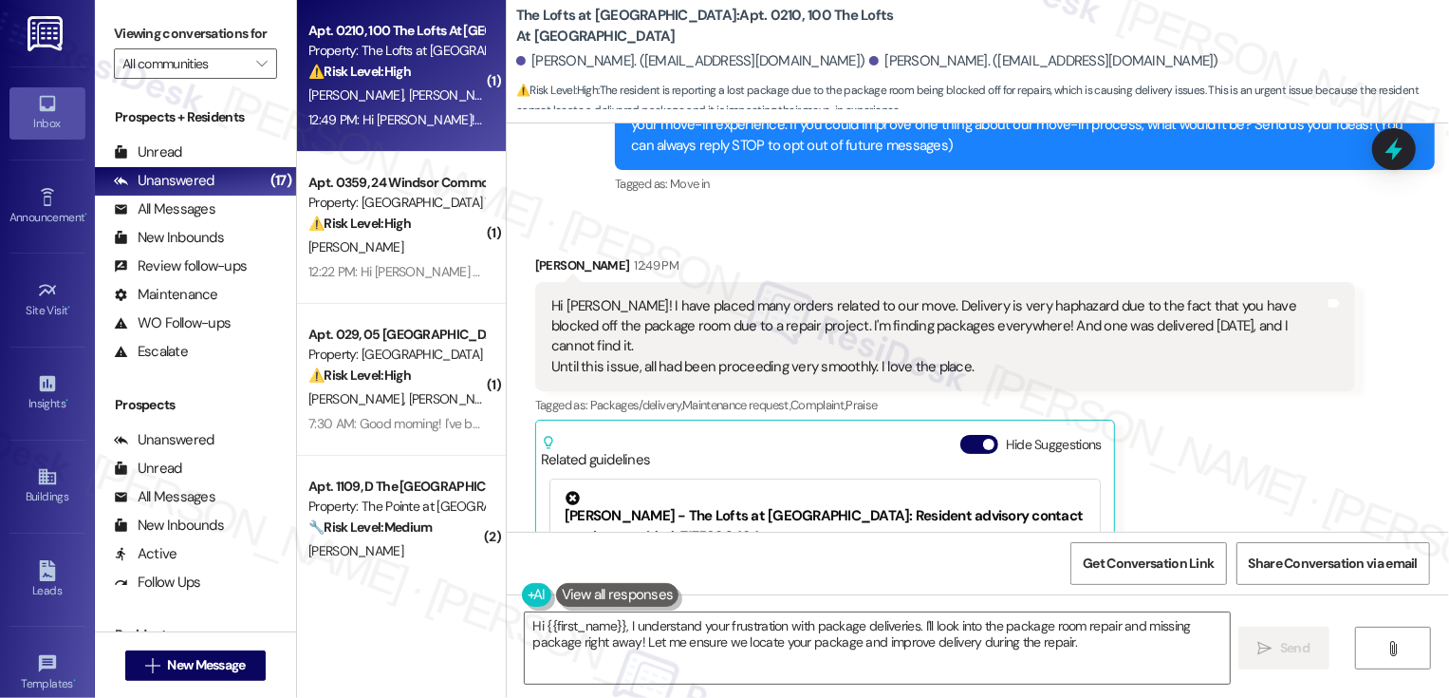
scroll to position [131, 0]
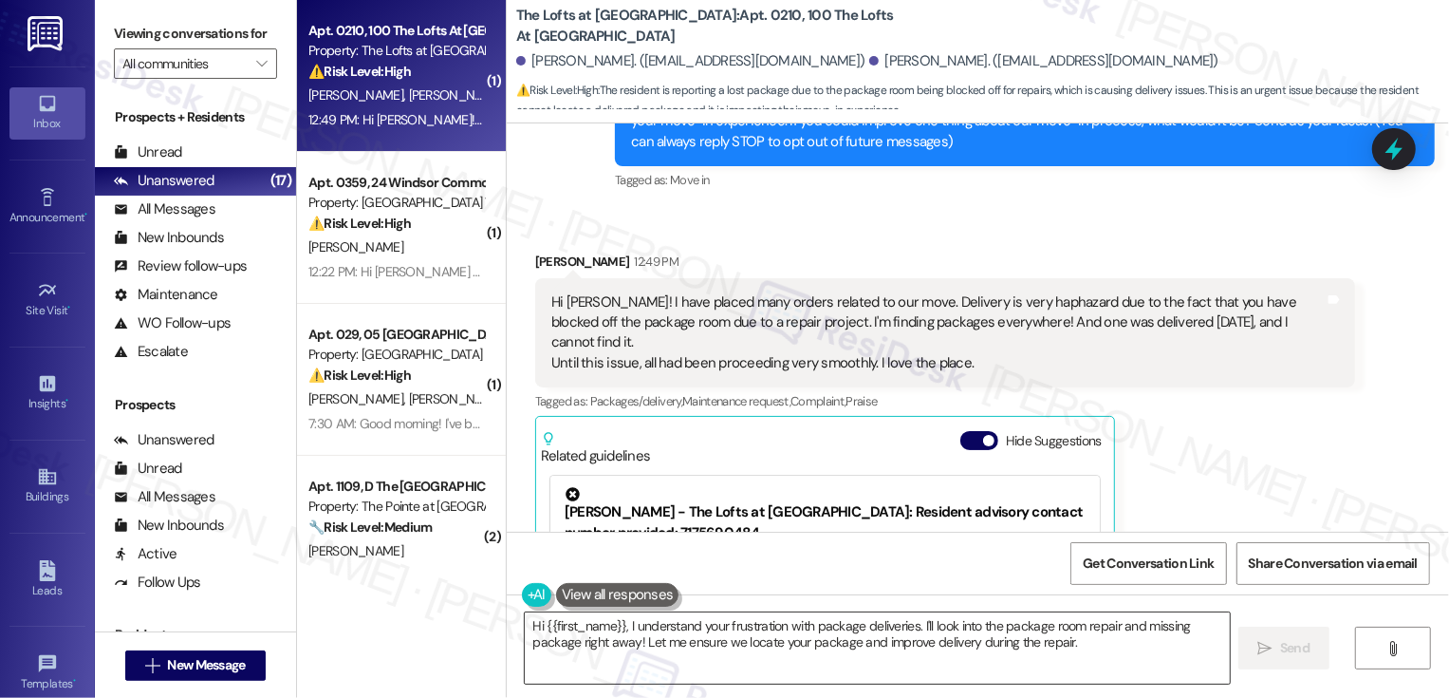
click at [753, 625] on textarea "Hi {{first_name}}, I understand your frustration with package deliveries. I'll …" at bounding box center [877, 647] width 705 height 71
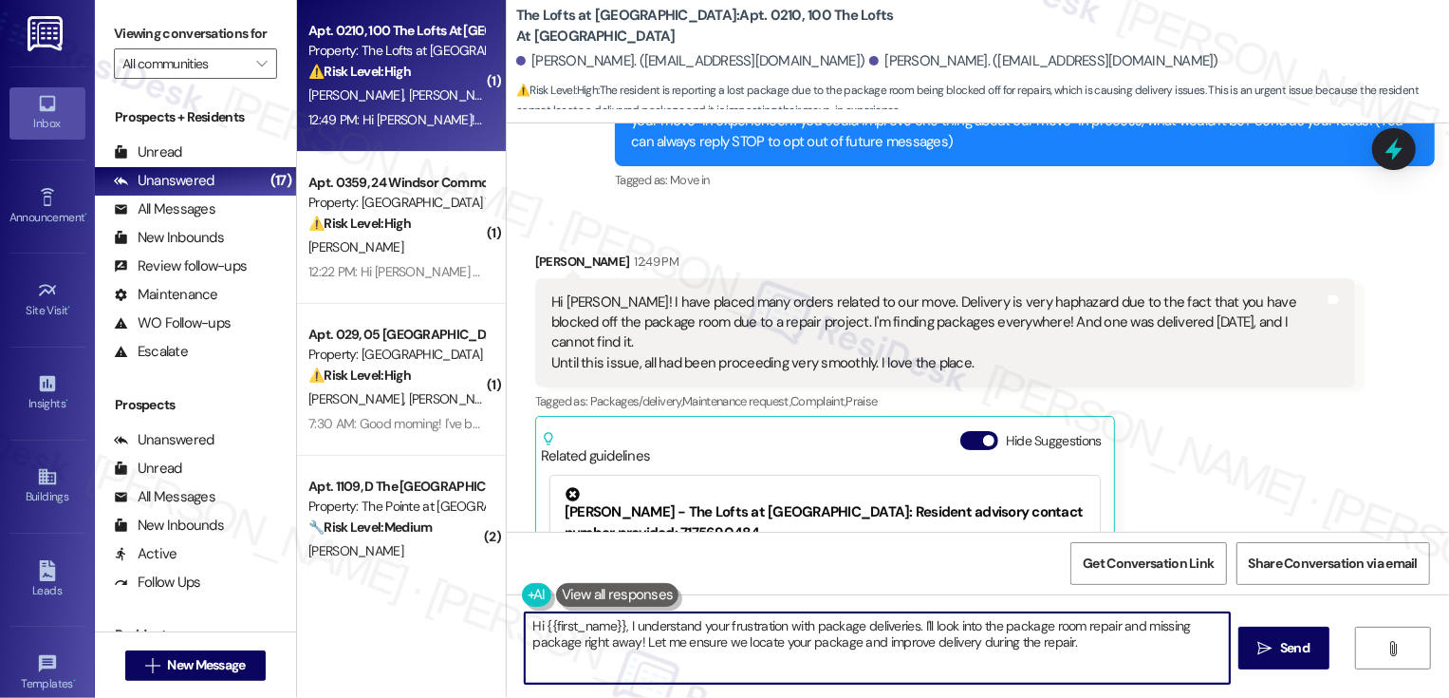
click at [753, 625] on textarea "Hi {{first_name}}, I understand your frustration with package deliveries. I'll …" at bounding box center [877, 647] width 705 height 71
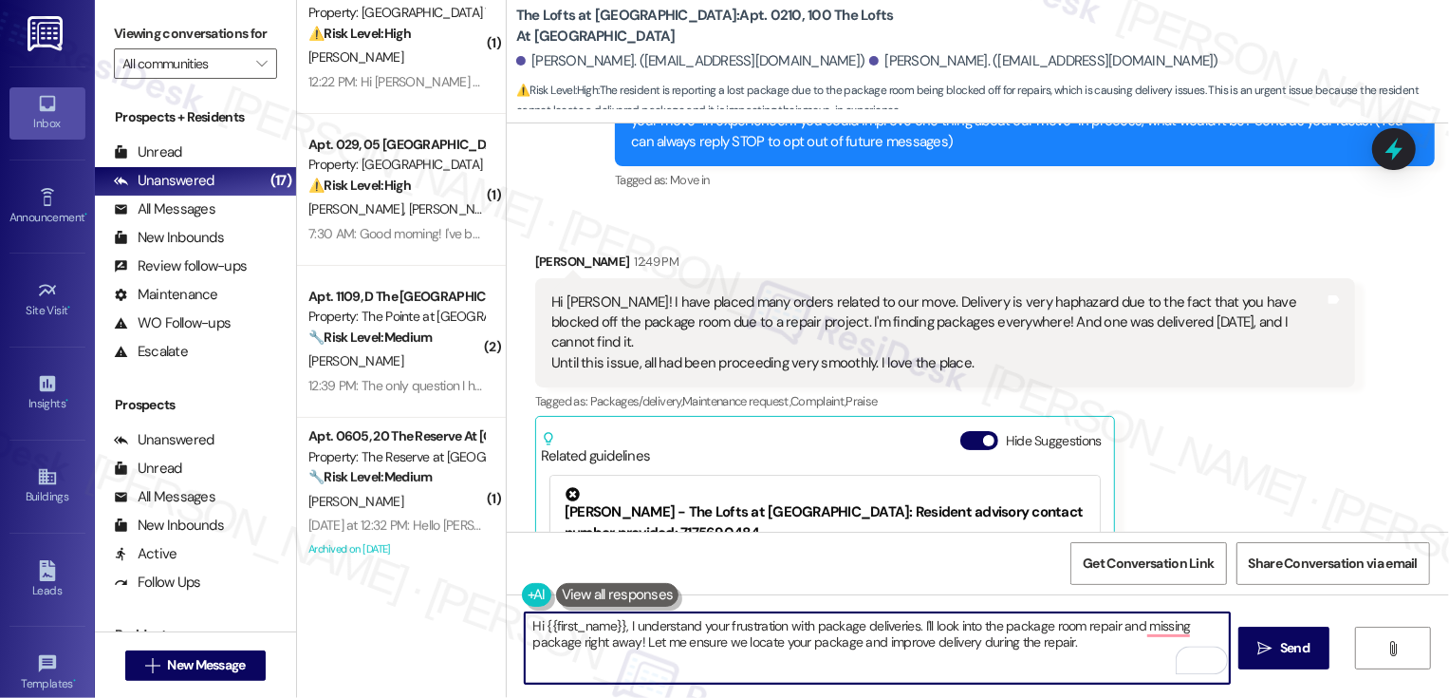
scroll to position [219, 0]
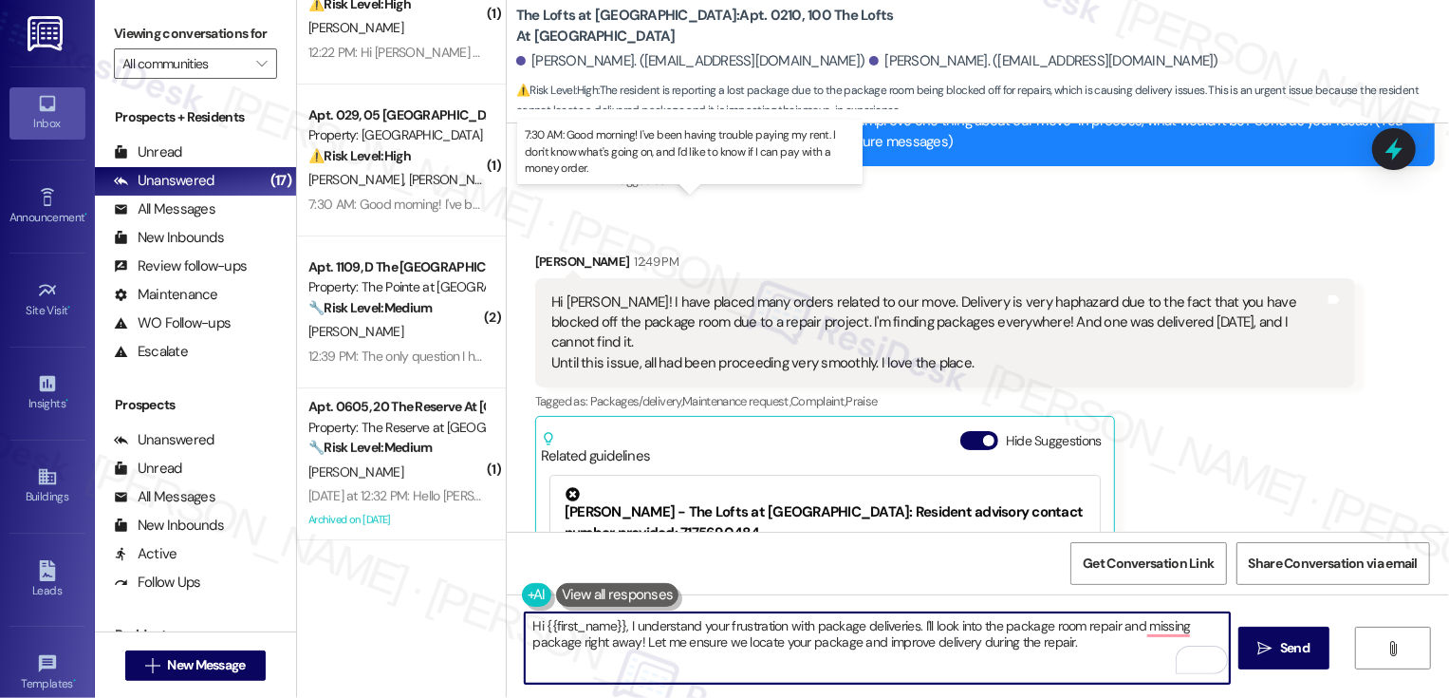
click at [365, 200] on div "7:30 AM: Good morning! I've been having trouble paying my rent. I don't know wh…" at bounding box center [704, 204] width 792 height 17
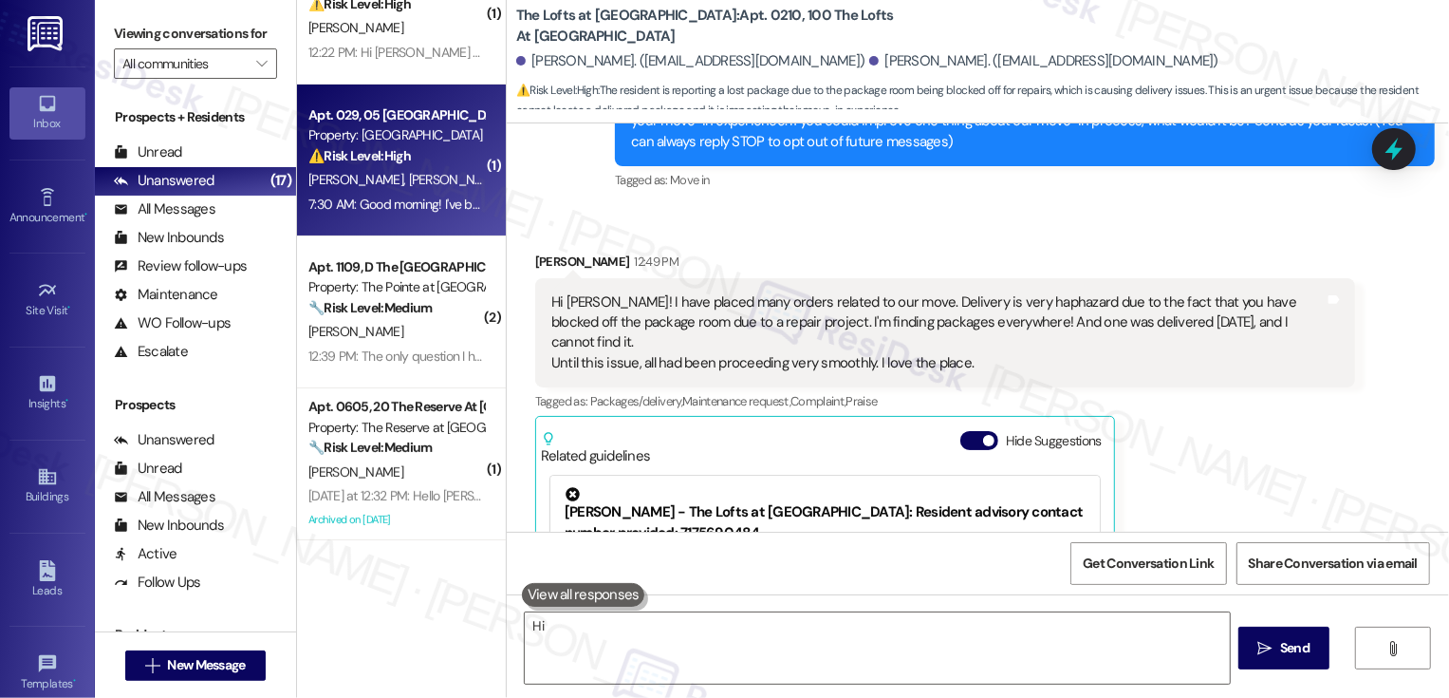
click at [365, 200] on div "7:30 AM: Good morning! I've been having trouble paying my rent. I don't know wh…" at bounding box center [704, 204] width 792 height 17
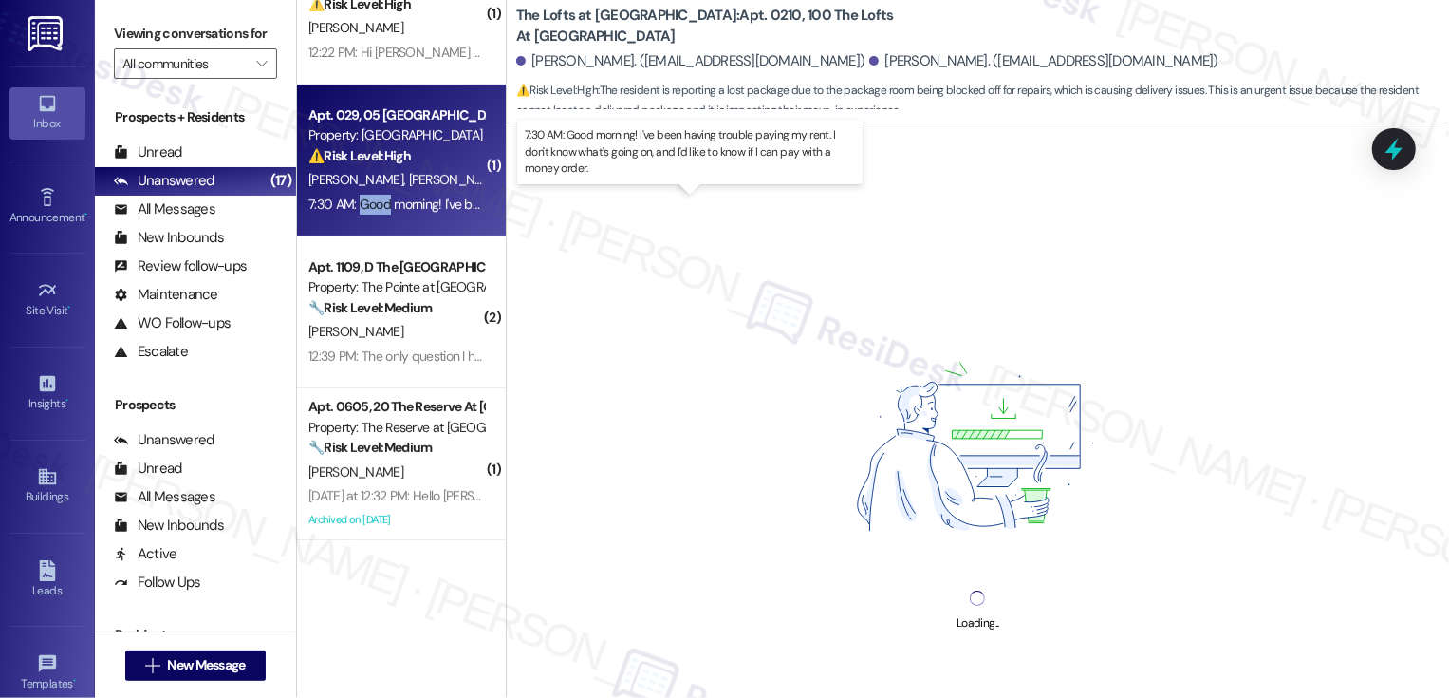
click at [365, 200] on div "7:30 AM: Good morning! I've been having trouble paying my rent. I don't know wh…" at bounding box center [704, 204] width 792 height 17
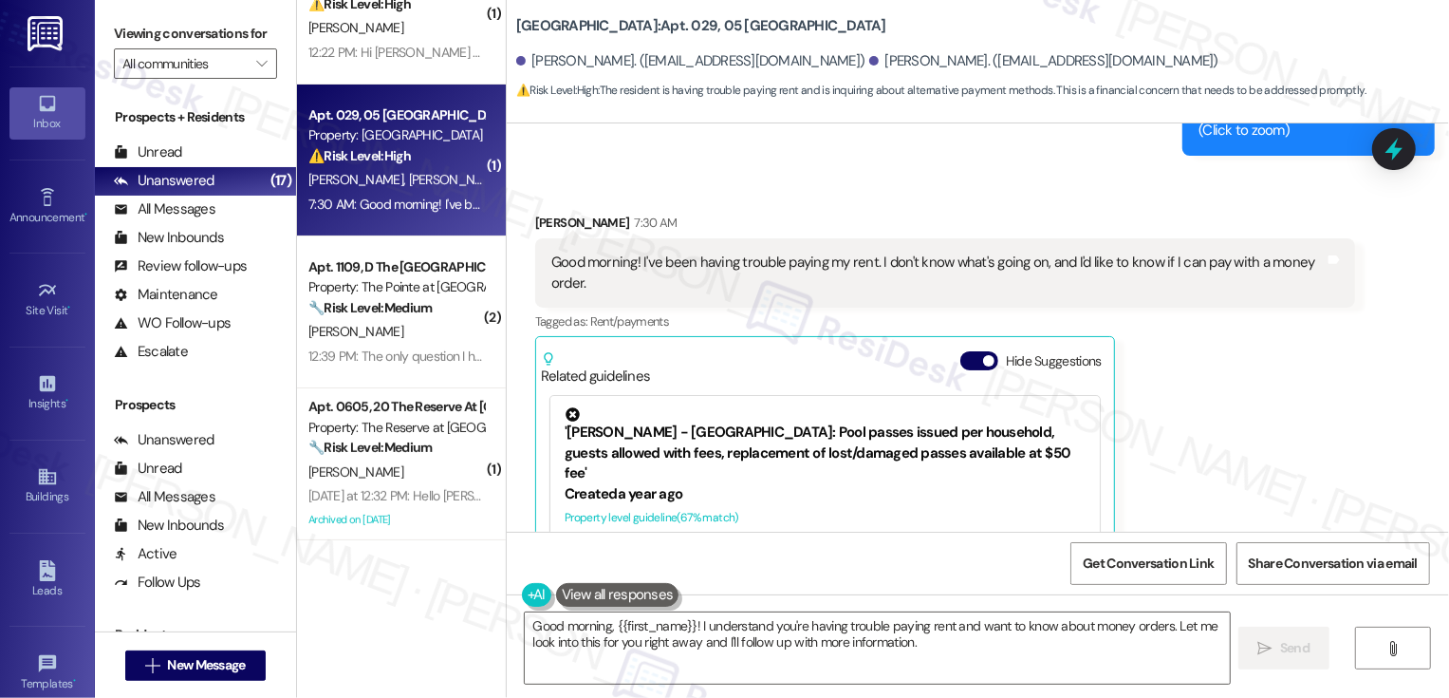
scroll to position [9182, 0]
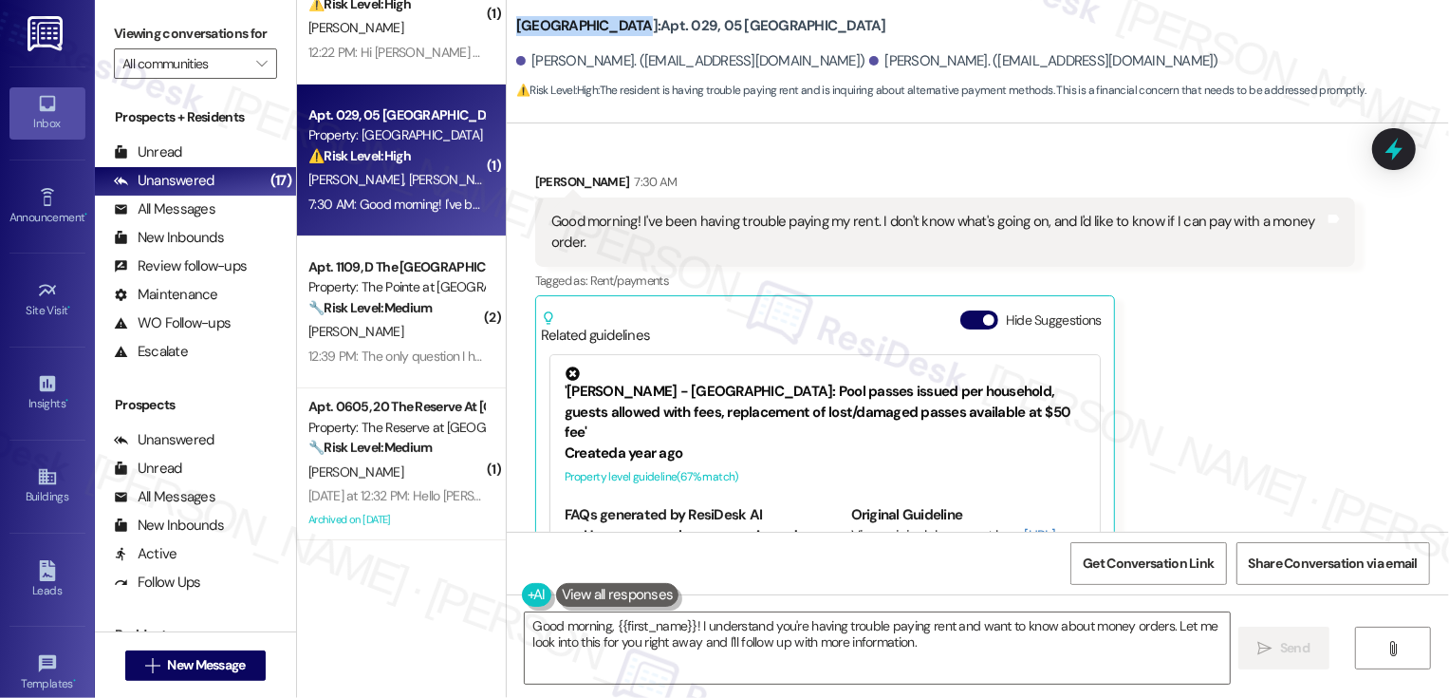
drag, startPoint x: 505, startPoint y: 21, endPoint x: 608, endPoint y: 28, distance: 103.7
click at [608, 28] on b "[GEOGRAPHIC_DATA]: Apt. 029, 05 [GEOGRAPHIC_DATA]" at bounding box center [701, 26] width 370 height 20
copy b "[GEOGRAPHIC_DATA]"
click at [722, 366] on div "'[PERSON_NAME] - [GEOGRAPHIC_DATA]: Pool passes issued per household, guests al…" at bounding box center [825, 404] width 521 height 76
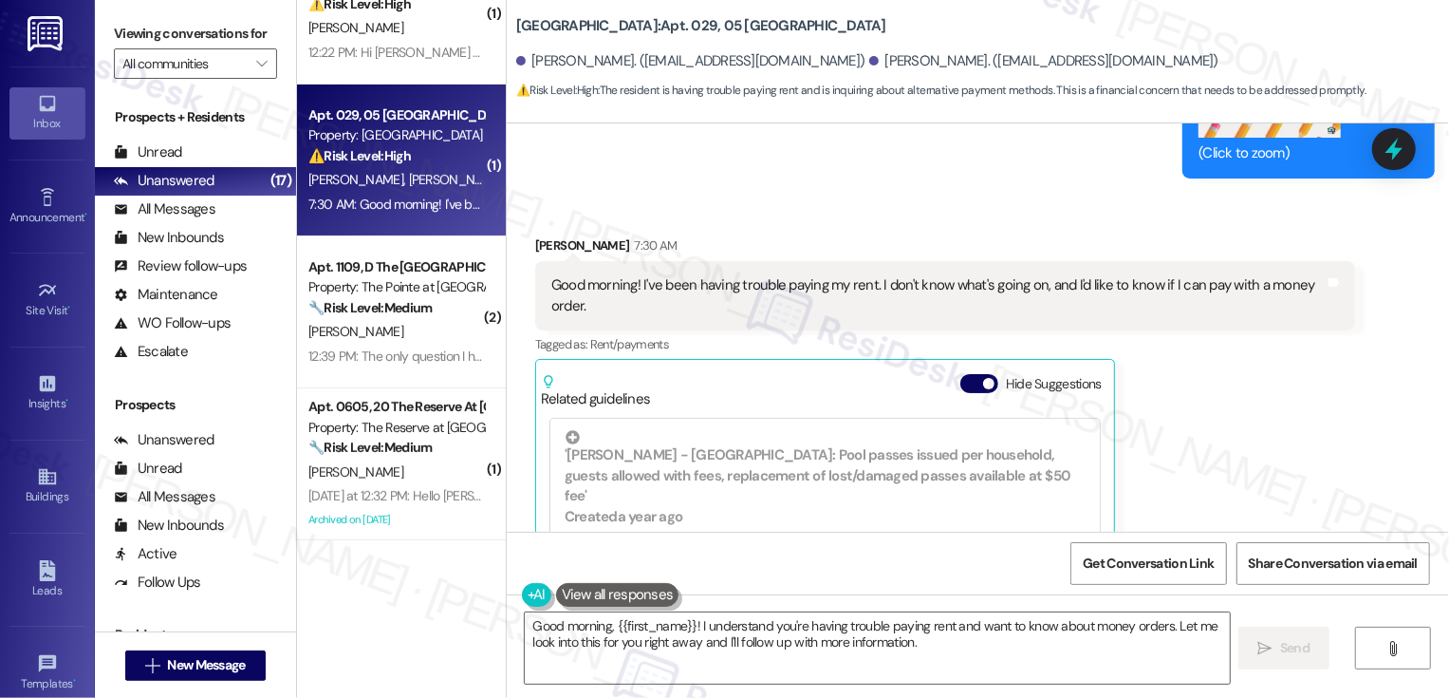
scroll to position [9003, 0]
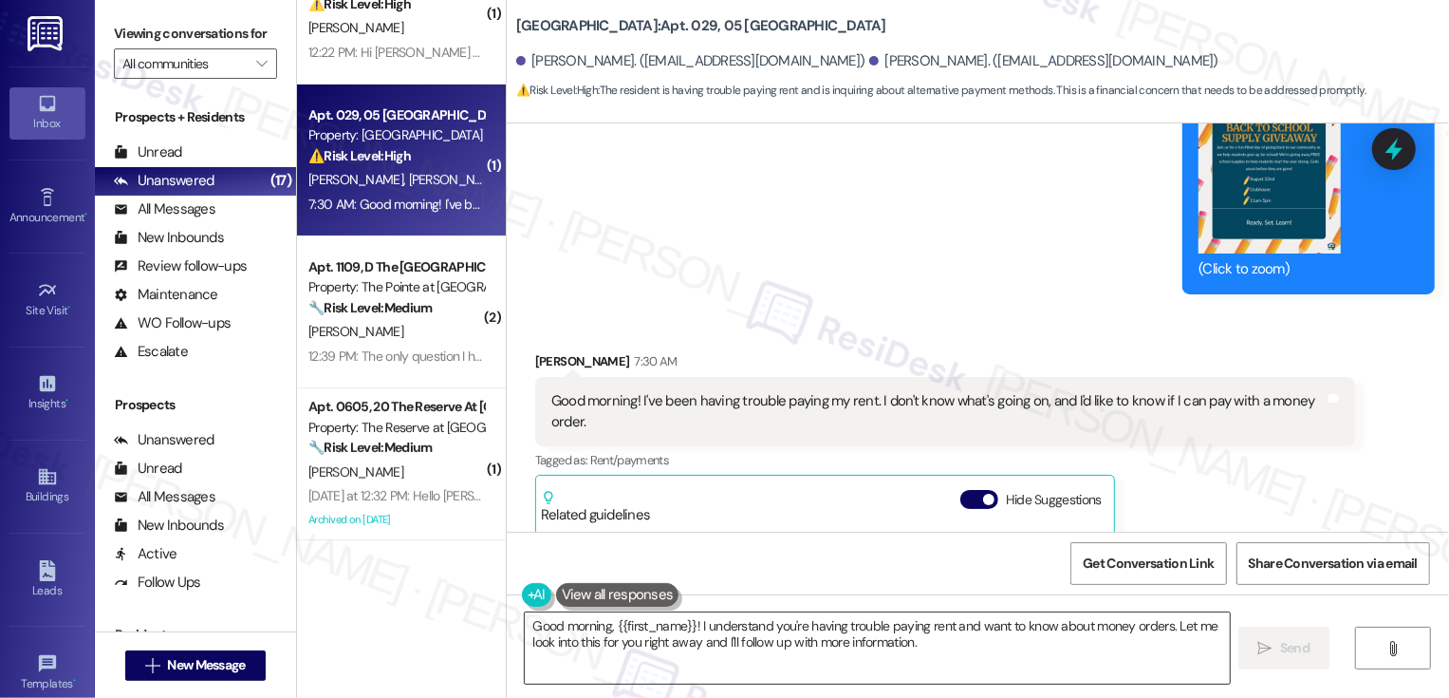
click at [578, 623] on textarea "Good morning, {{first_name}}! I understand you're having trouble paying rent an…" at bounding box center [877, 647] width 705 height 71
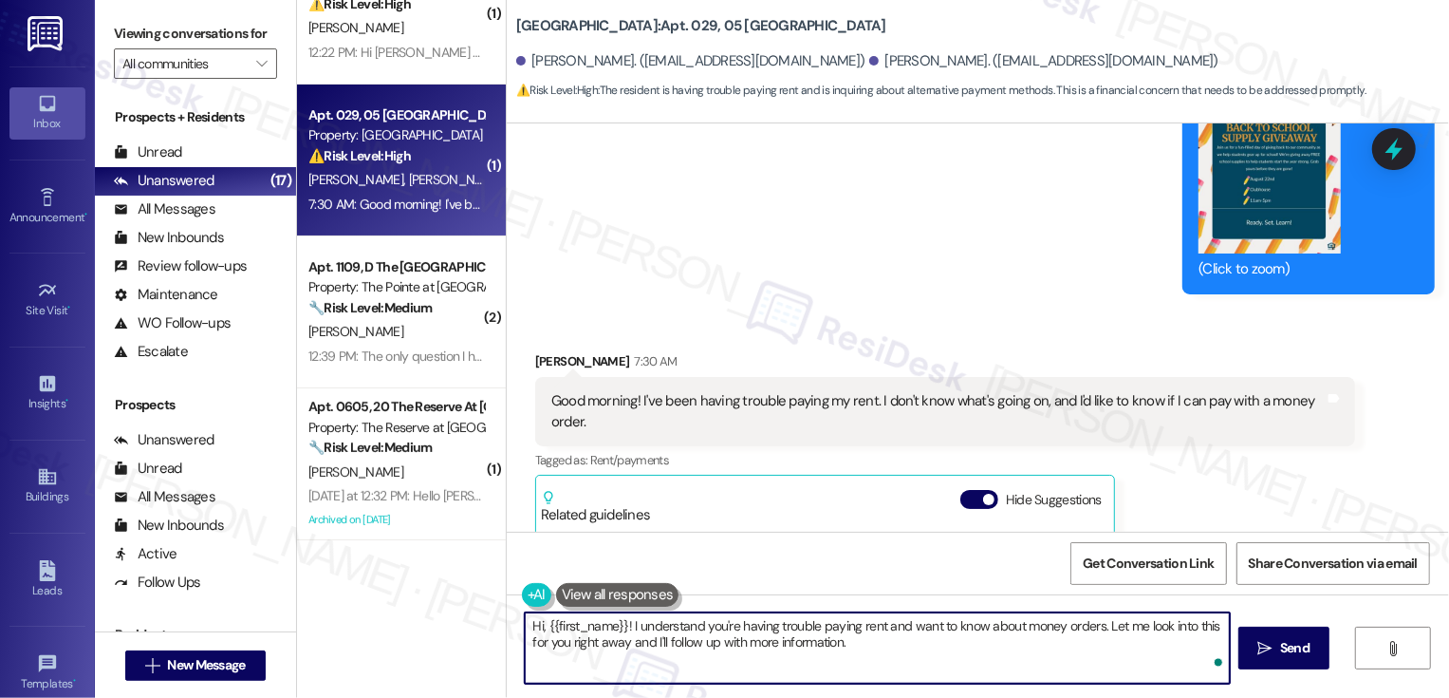
click at [587, 622] on textarea "Hi, {{first_name}}! I understand you're having trouble paying rent and want to …" at bounding box center [877, 647] width 705 height 71
click at [590, 625] on textarea "Hi, {{first_name}}! I understand you're having trouble paying rent and want to …" at bounding box center [877, 647] width 705 height 71
drag, startPoint x: 1049, startPoint y: 624, endPoint x: 1066, endPoint y: 664, distance: 43.4
click at [1066, 663] on textarea "Hi, Jasiry! I understand you're having trouble paying rent and want to know abo…" at bounding box center [877, 647] width 705 height 71
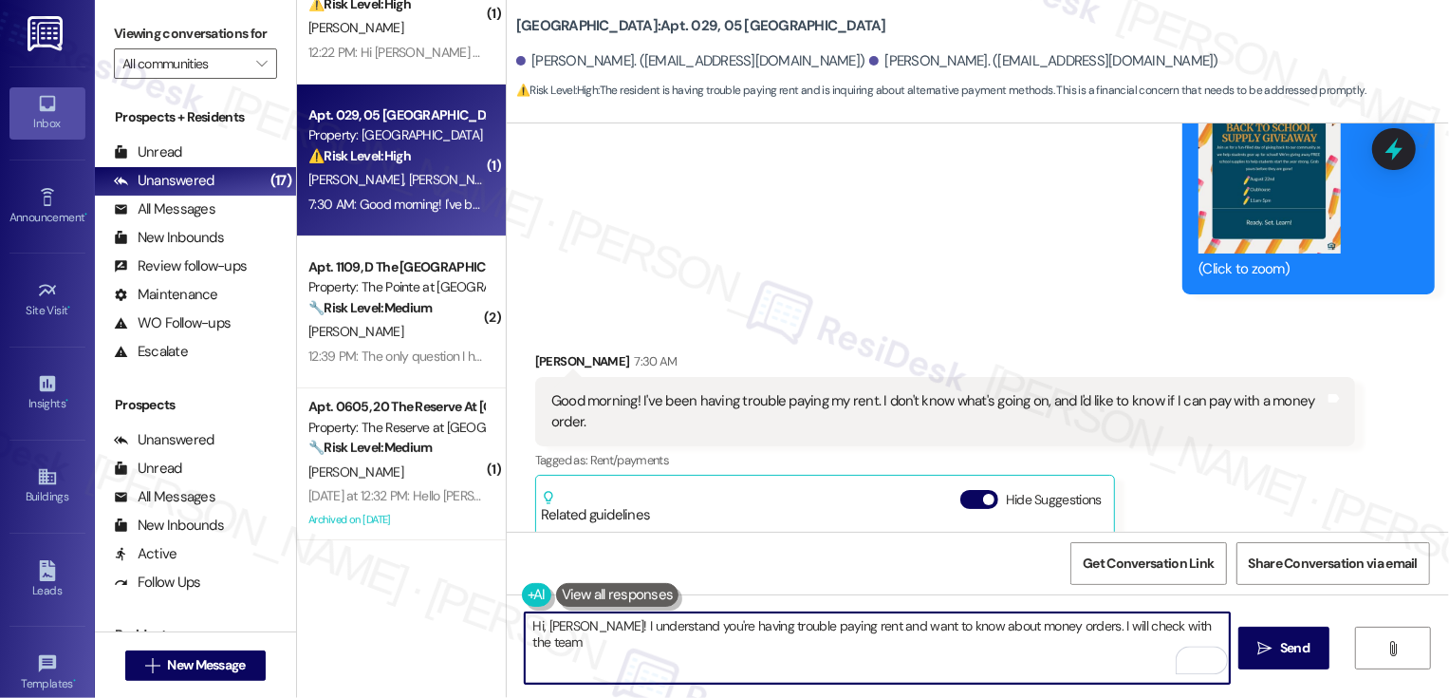
drag, startPoint x: 1048, startPoint y: 624, endPoint x: 1114, endPoint y: 675, distance: 83.3
click at [1114, 675] on textarea "Hi, Jasiry! I understand you're having trouble paying rent and want to know abo…" at bounding box center [877, 647] width 705 height 71
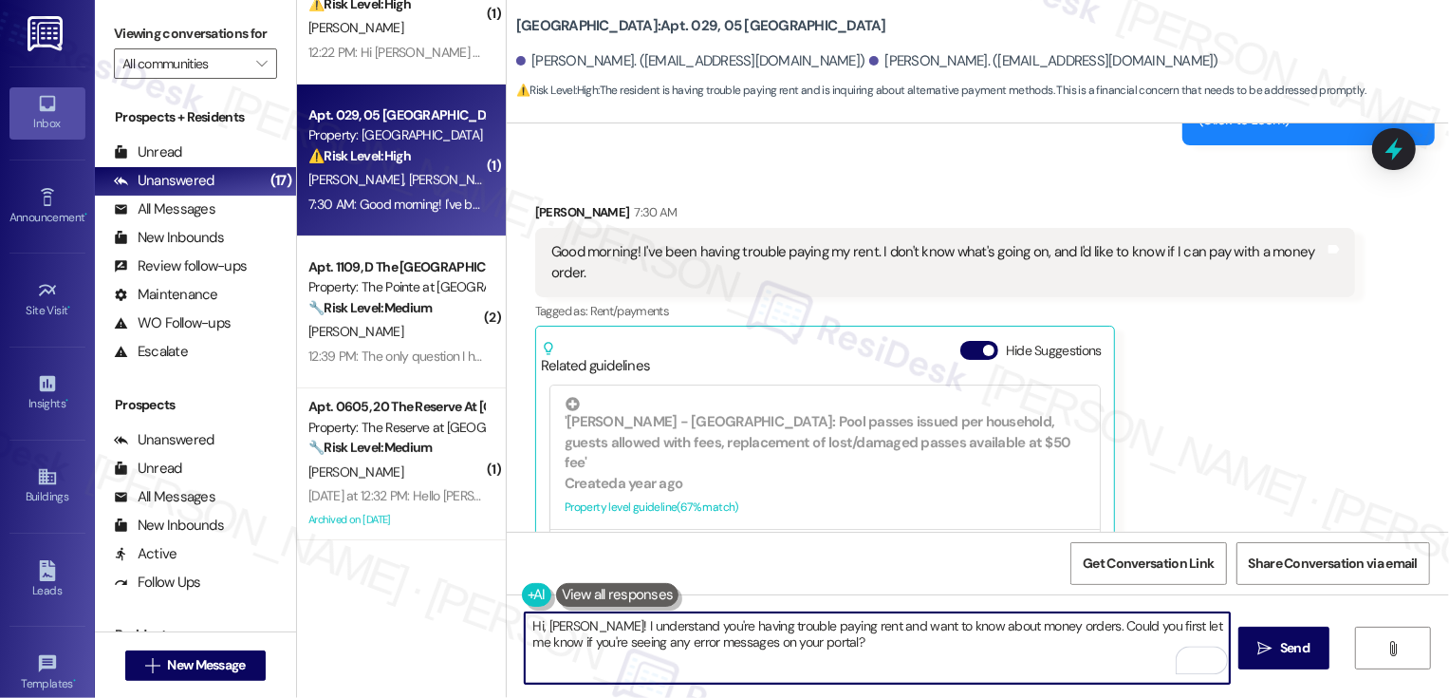
scroll to position [9173, 0]
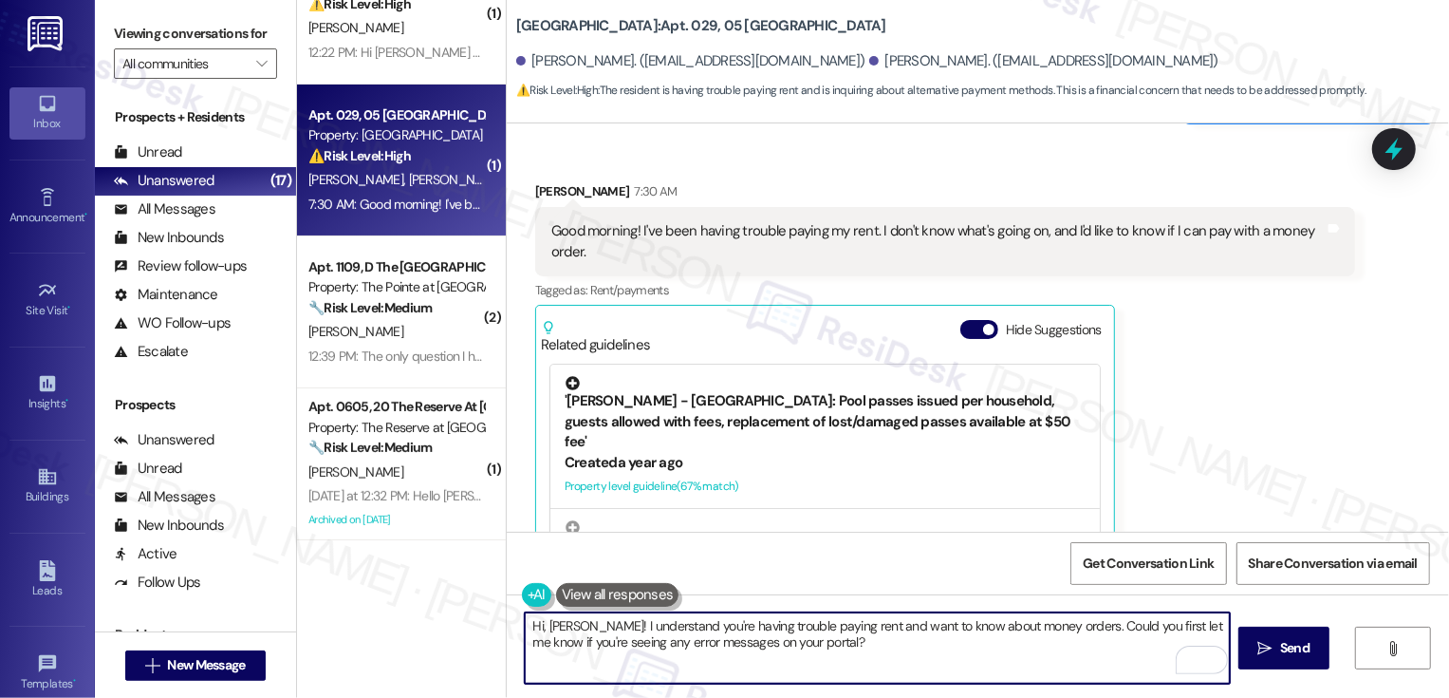
click at [823, 376] on div "'[PERSON_NAME] - [GEOGRAPHIC_DATA]: Pool passes issued per household, guests al…" at bounding box center [825, 414] width 521 height 76
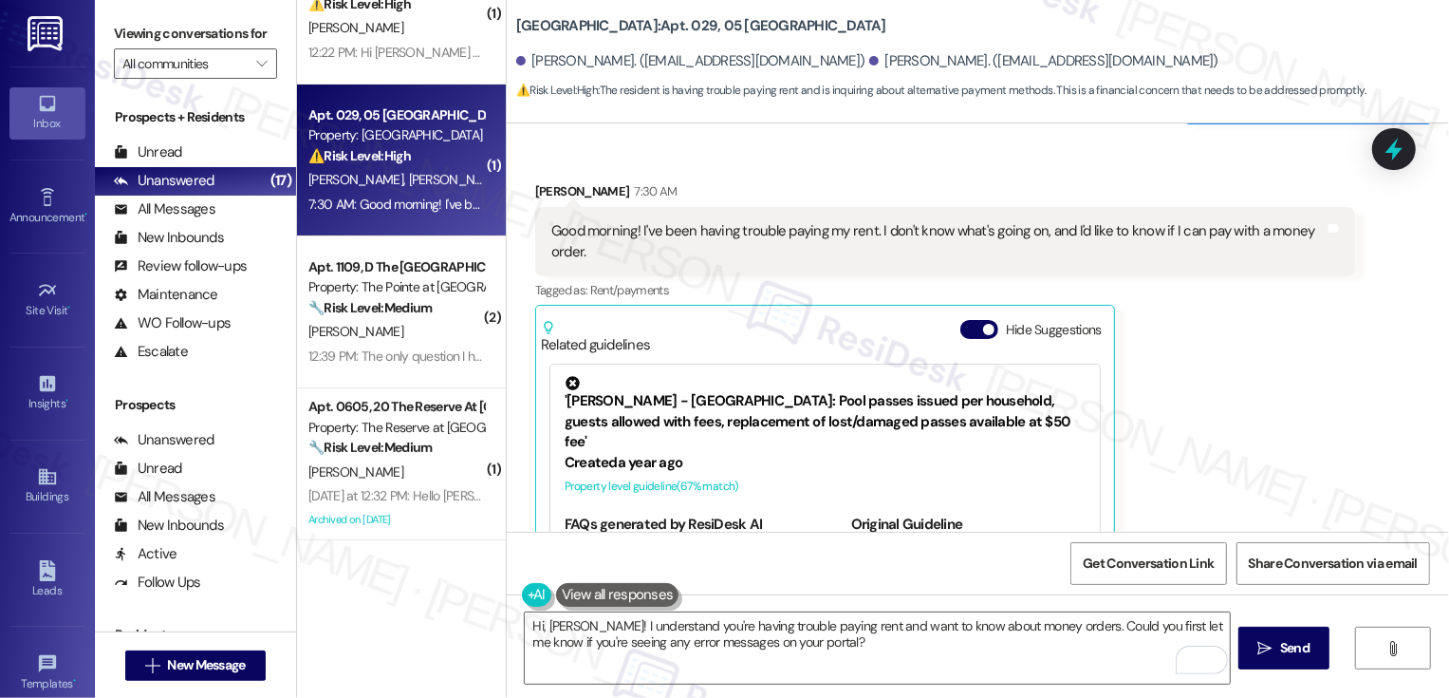
click at [890, 535] on link "[URL][DOMAIN_NAME]…" at bounding box center [953, 554] width 205 height 39
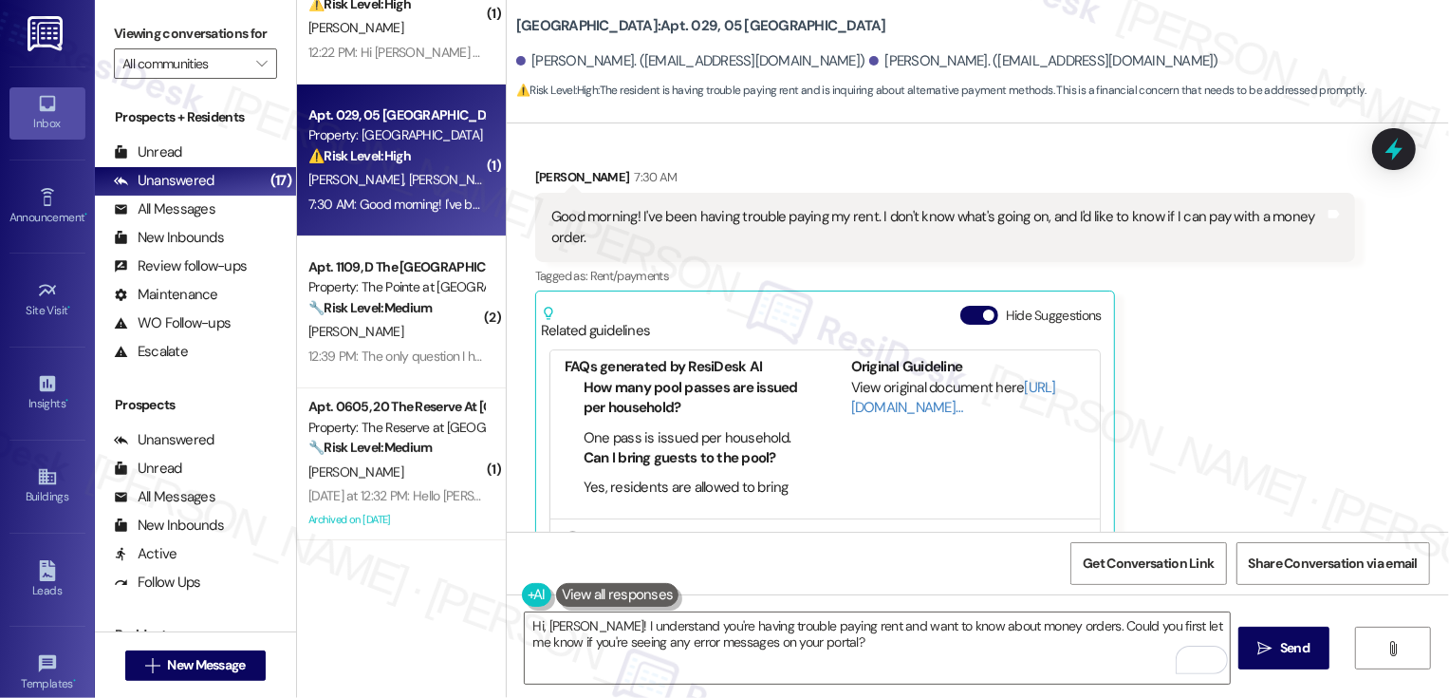
scroll to position [154, 0]
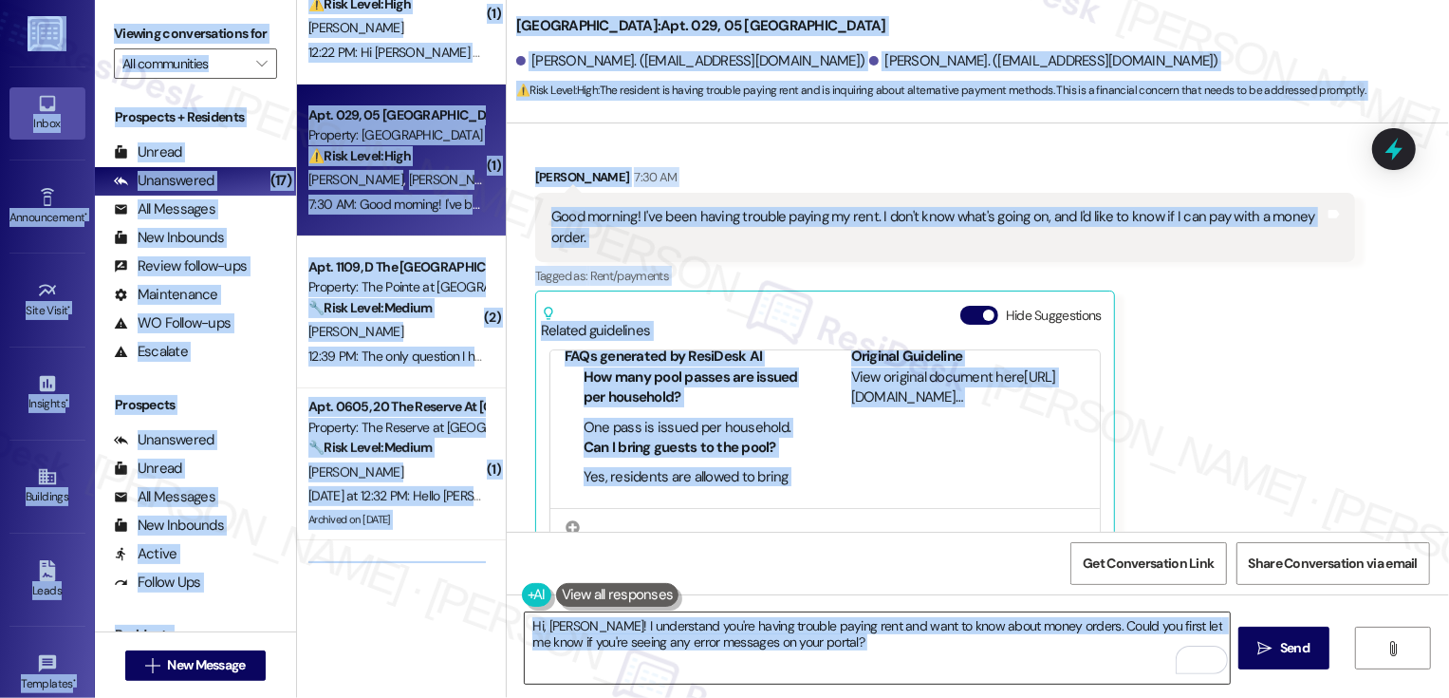
click at [1064, 647] on textarea "Hi, Jasiry! I understand you're having trouble paying rent and want to know abo…" at bounding box center [877, 647] width 705 height 71
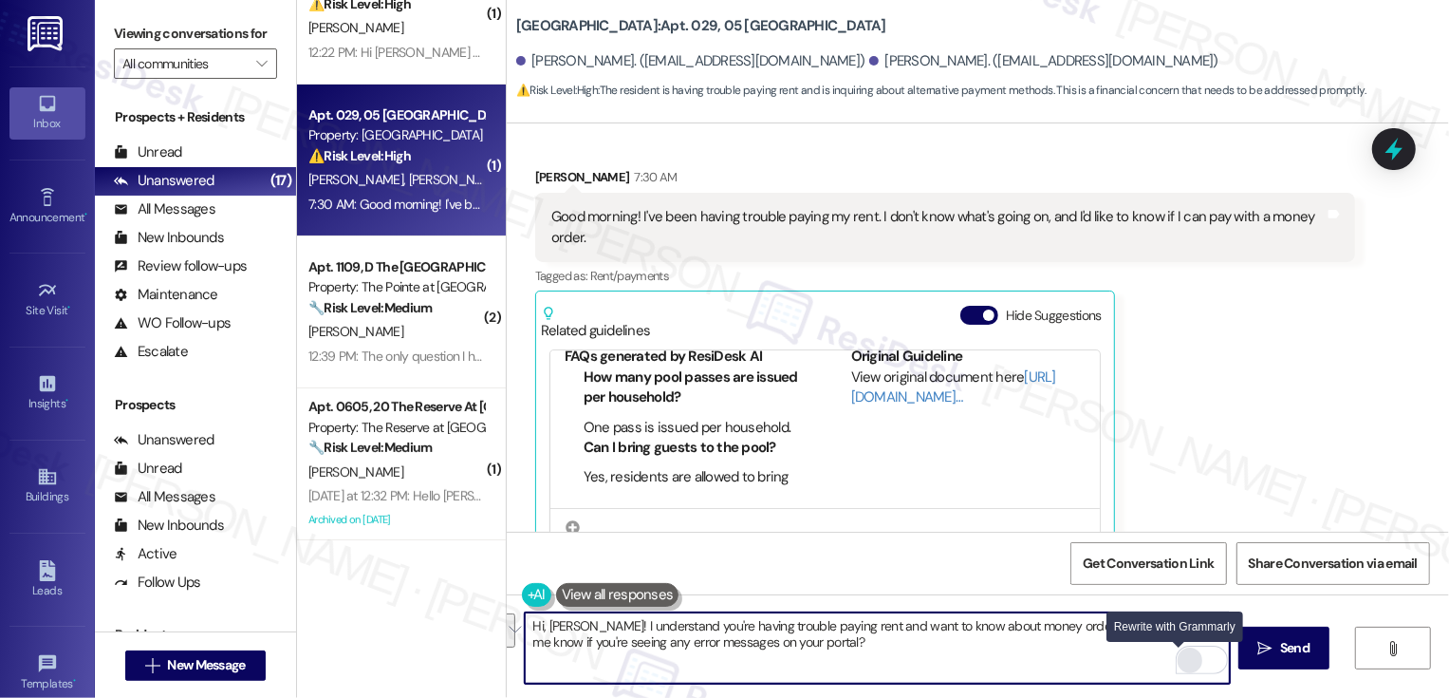
click at [1180, 657] on div "Rewrite with Grammarly" at bounding box center [1190, 660] width 21 height 22
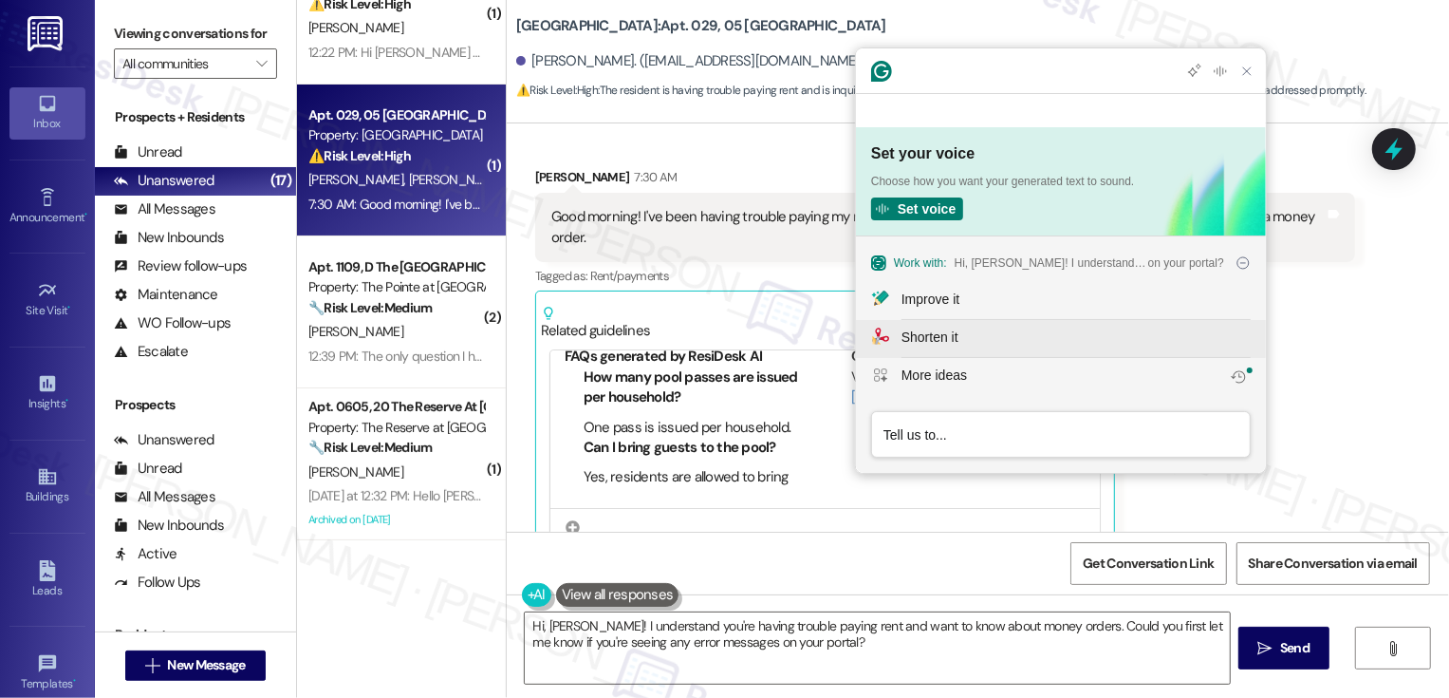
scroll to position [0, 0]
click at [948, 304] on div "Improve it" at bounding box center [931, 299] width 58 height 20
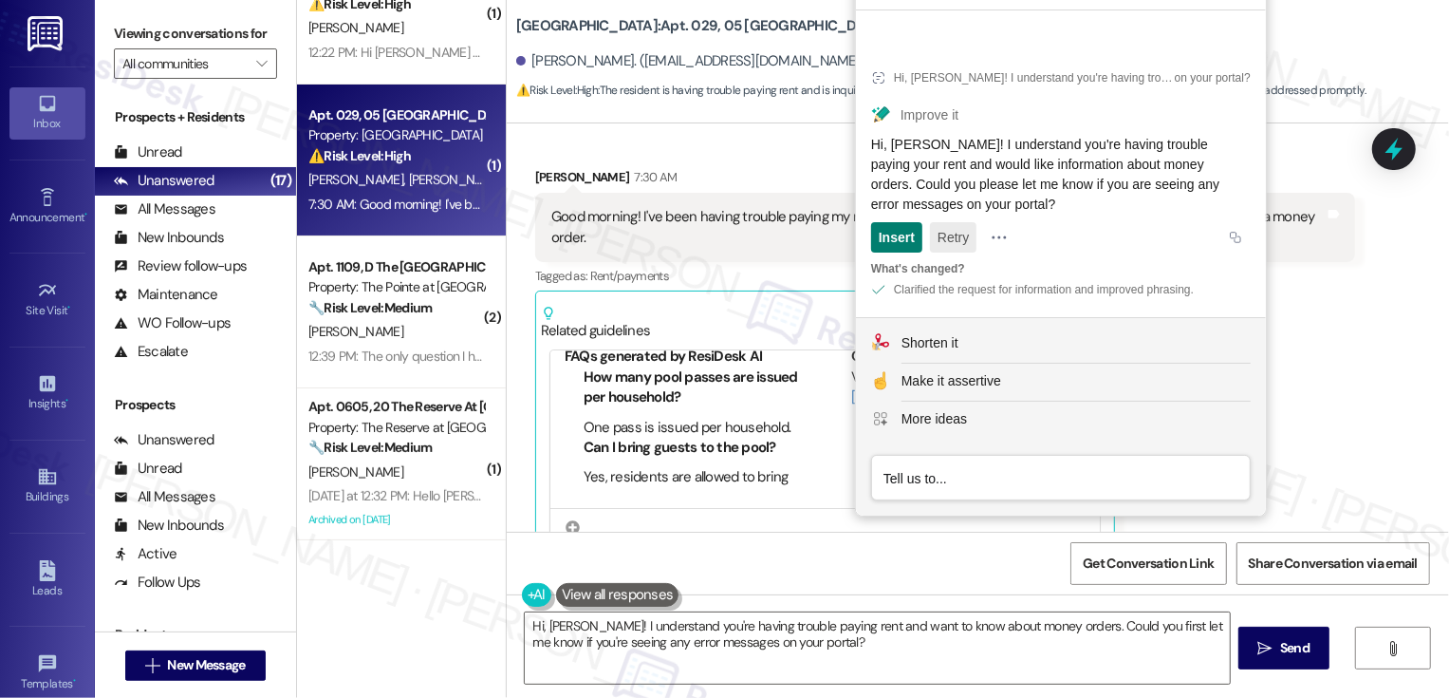
click at [957, 236] on button "Retry" at bounding box center [953, 237] width 47 height 30
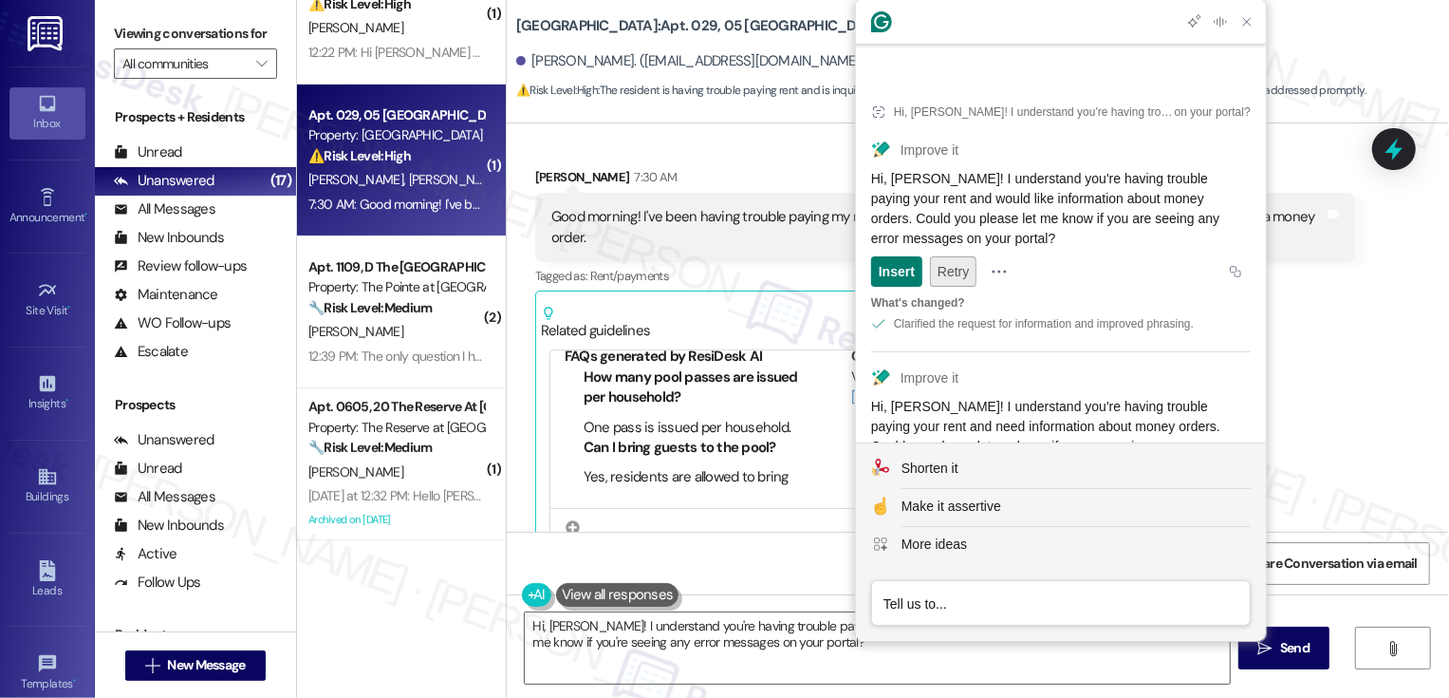
scroll to position [102, 0]
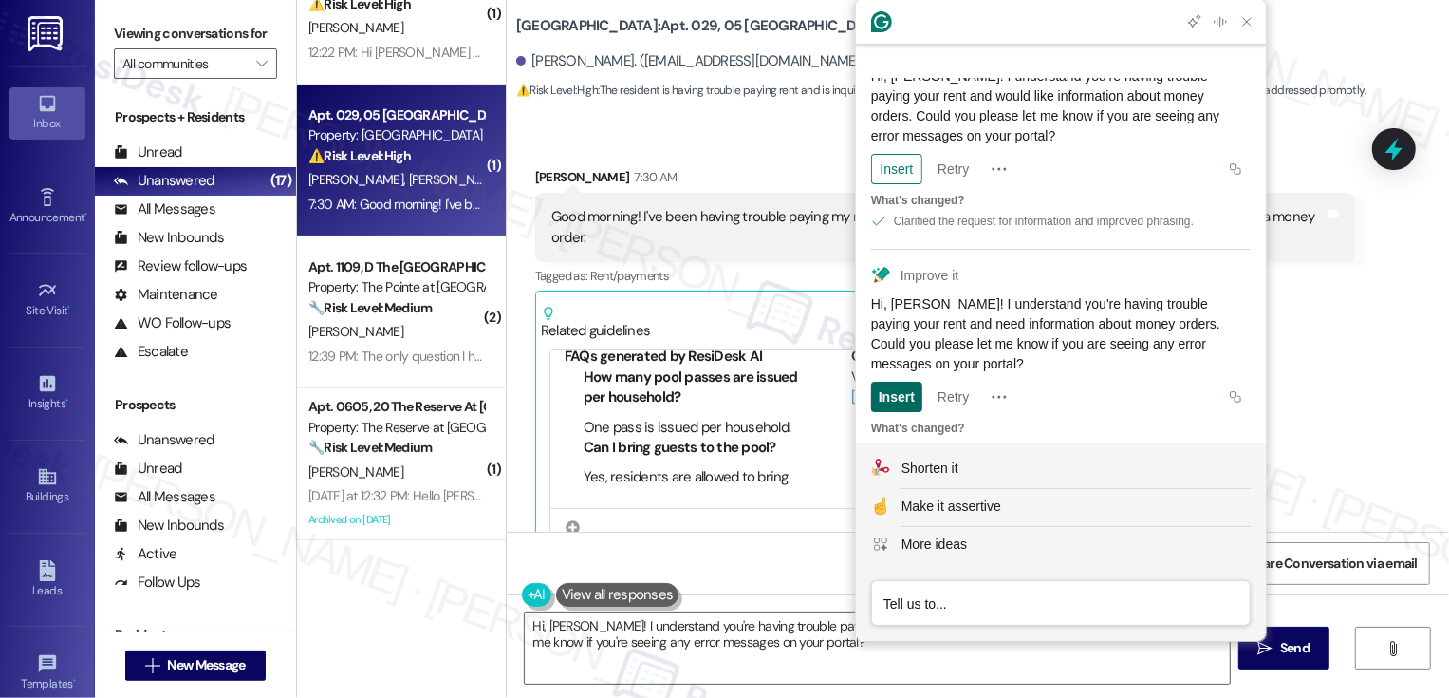
click at [895, 382] on div "Insert" at bounding box center [897, 397] width 36 height 30
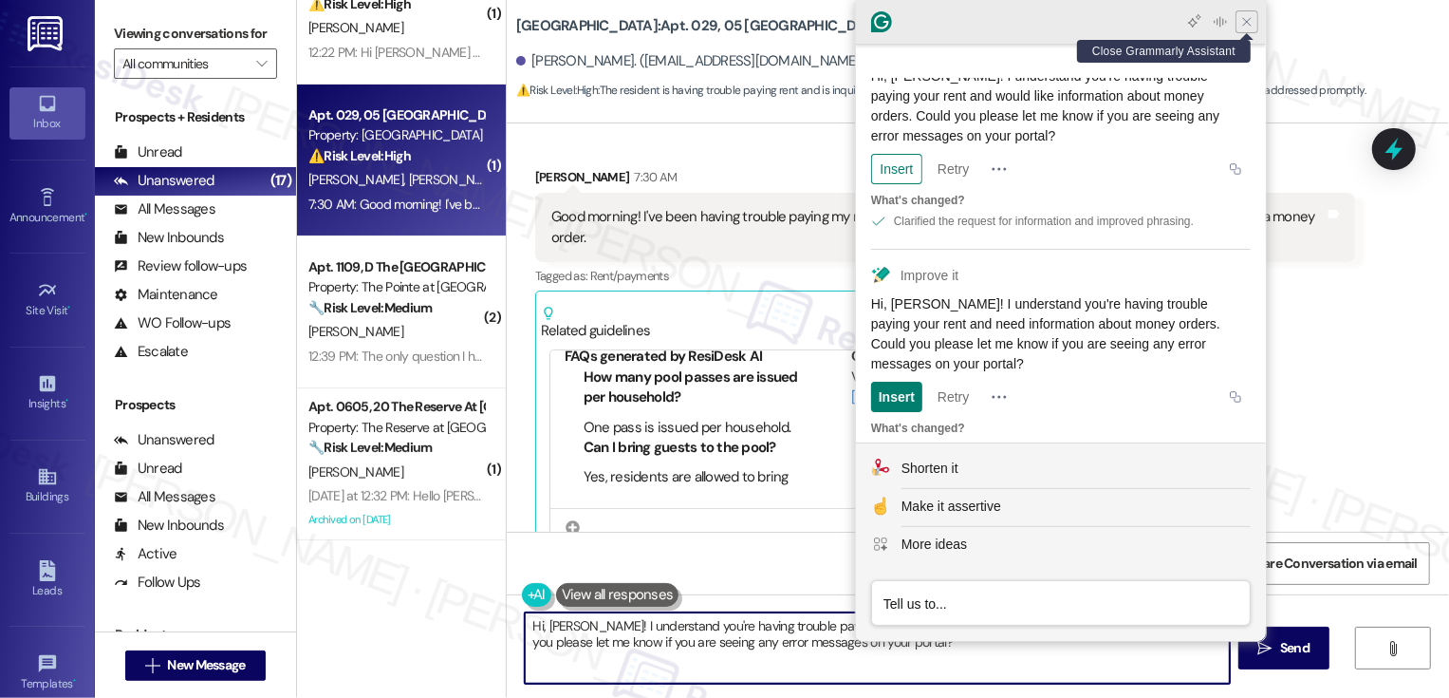
type textarea "Hi, Jasiry! I understand you're having trouble paying your rent and need inform…"
click at [1249, 21] on icon "Close Grammarly Assistant" at bounding box center [1246, 21] width 15 height 15
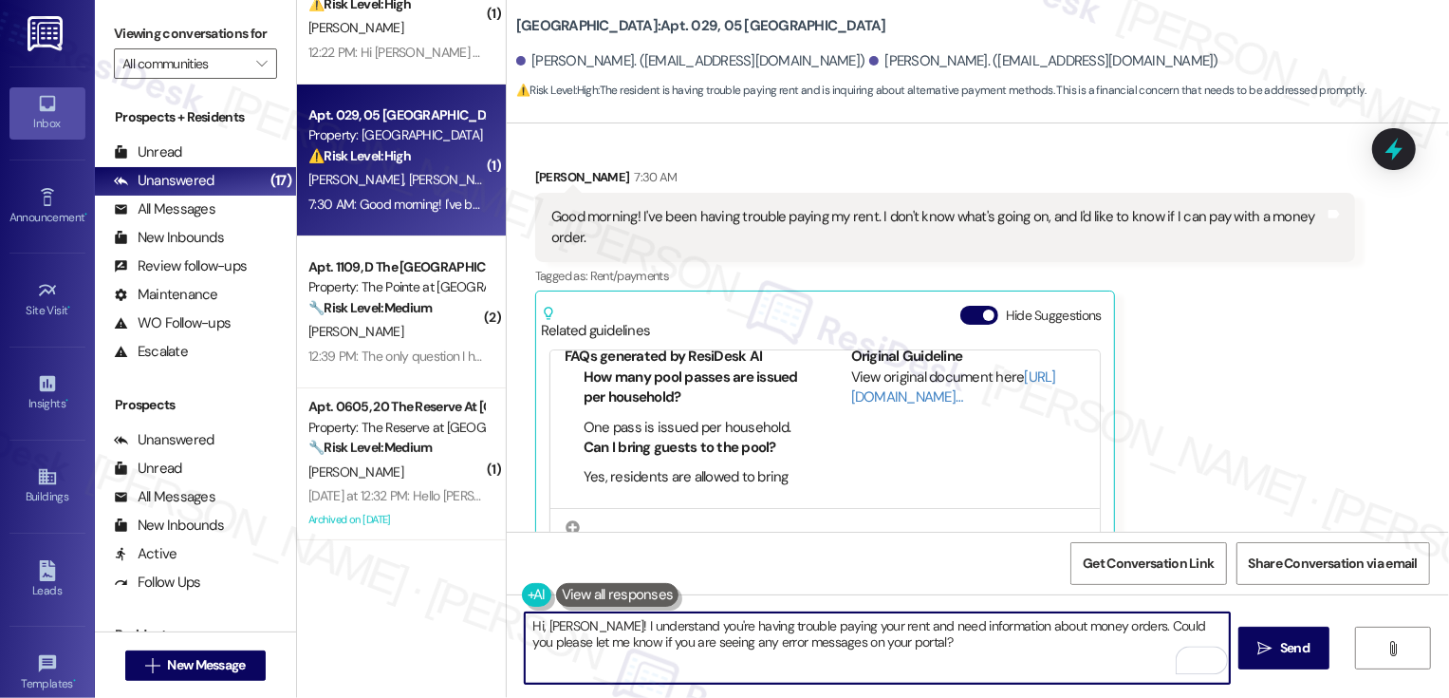
click at [922, 636] on textarea "Hi, Jasiry! I understand you're having trouble paying your rent and need inform…" at bounding box center [877, 647] width 705 height 71
click at [1284, 650] on span "Send" at bounding box center [1294, 648] width 29 height 20
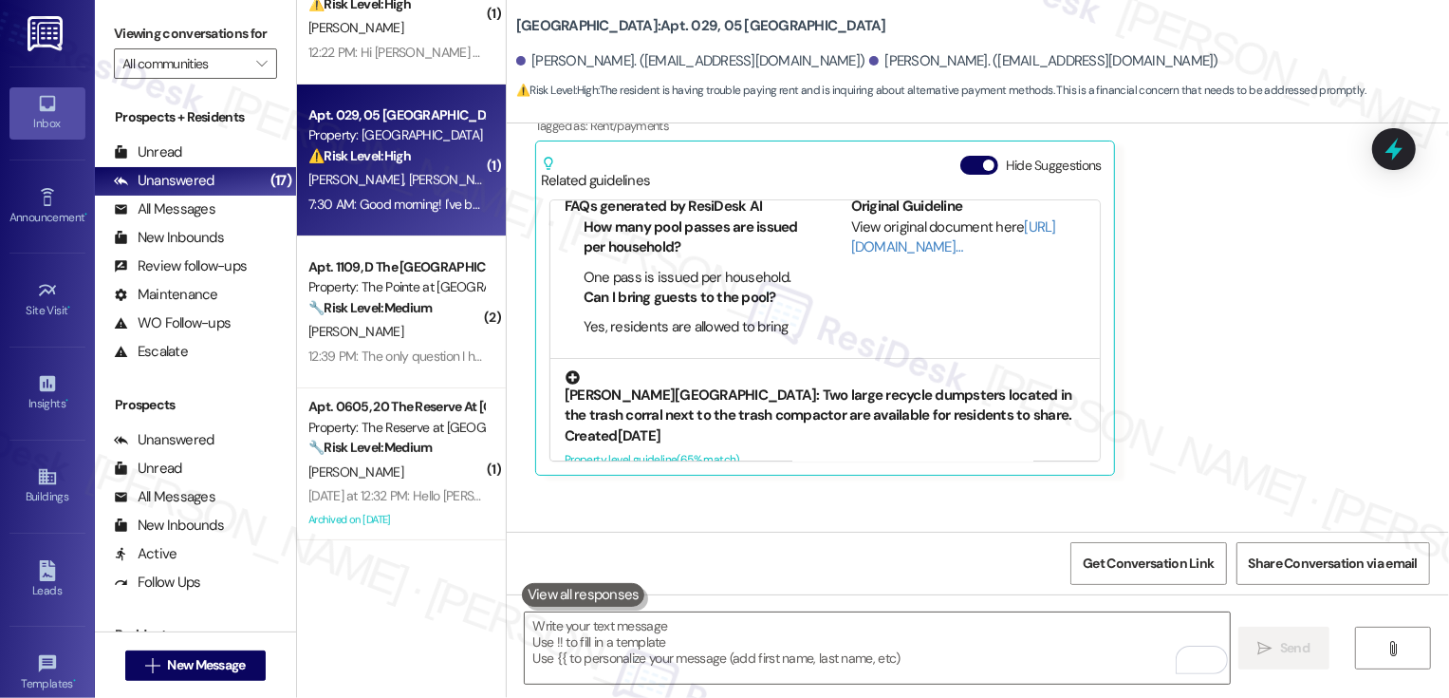
scroll to position [9339, 0]
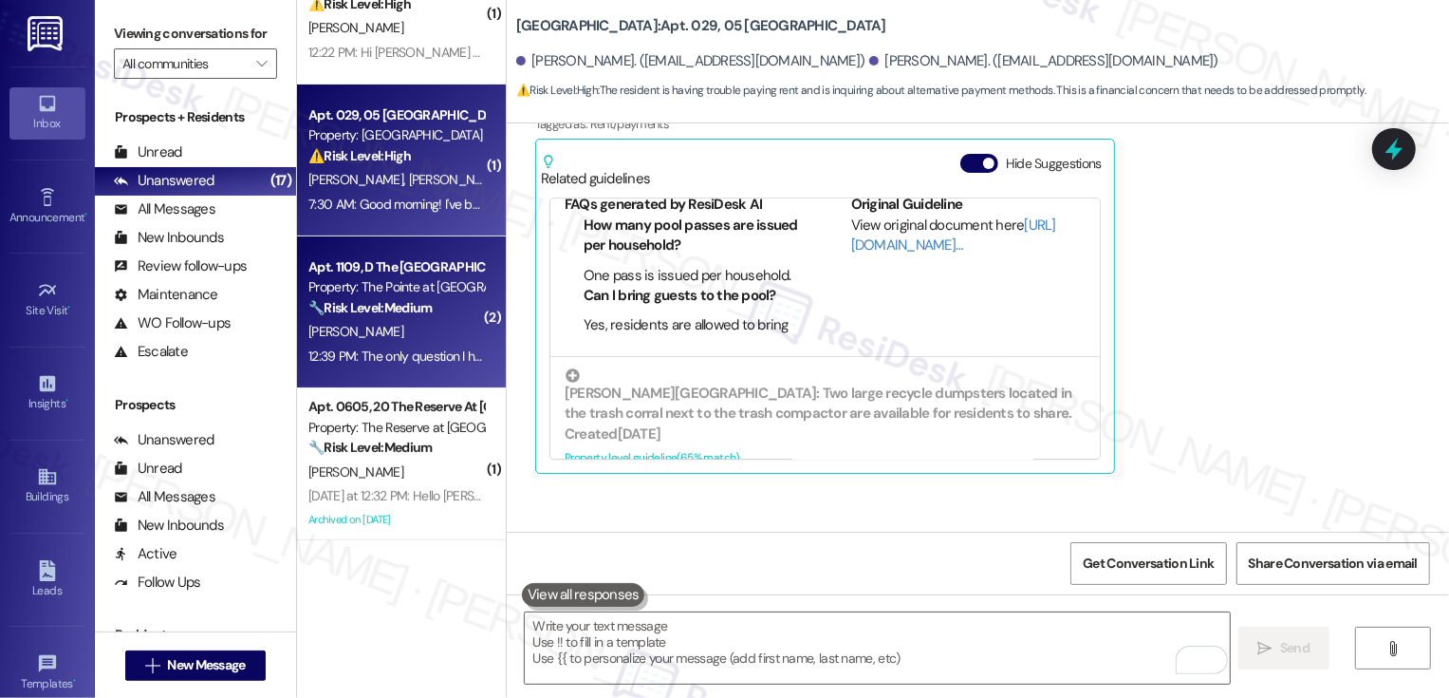
click at [401, 347] on div "12:39 PM: The only question I have now is if there a time frame for when our ad…" at bounding box center [930, 355] width 1244 height 17
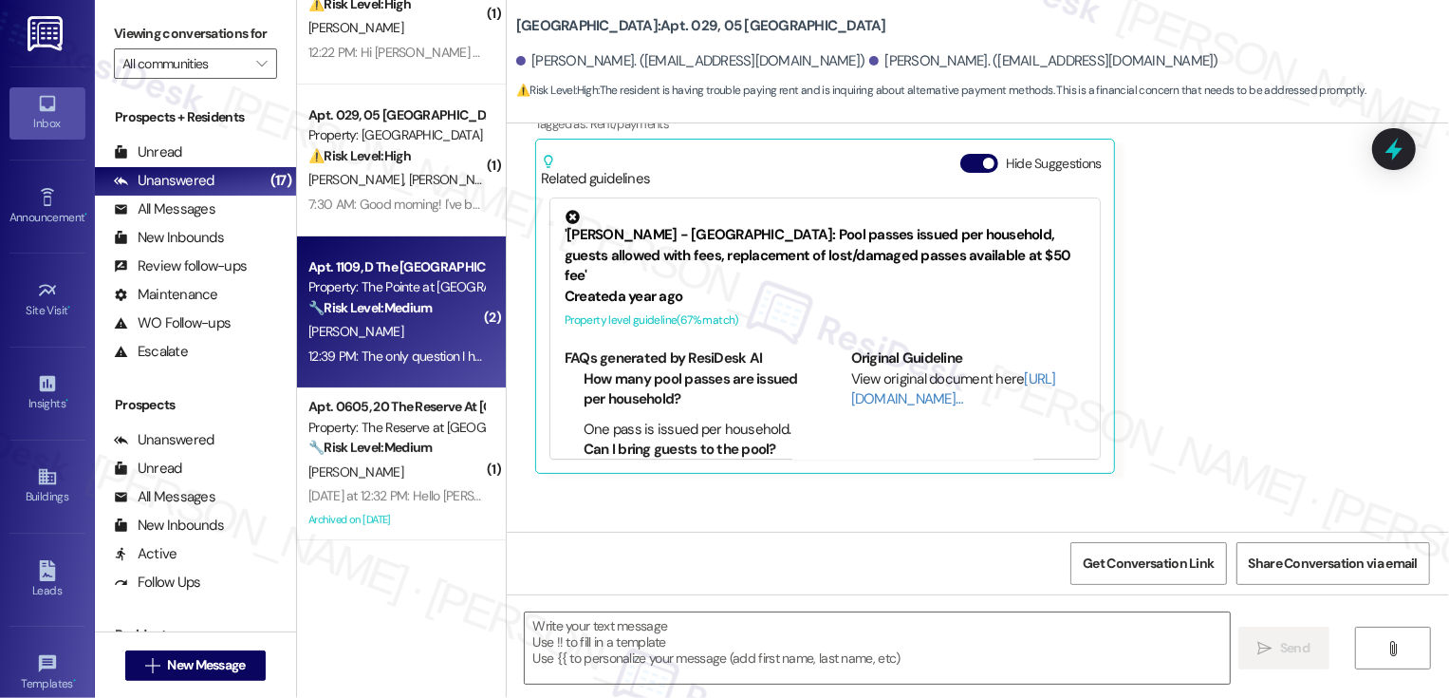
click at [401, 347] on div "12:39 PM: The only question I have now is if there a time frame for when our ad…" at bounding box center [930, 355] width 1244 height 17
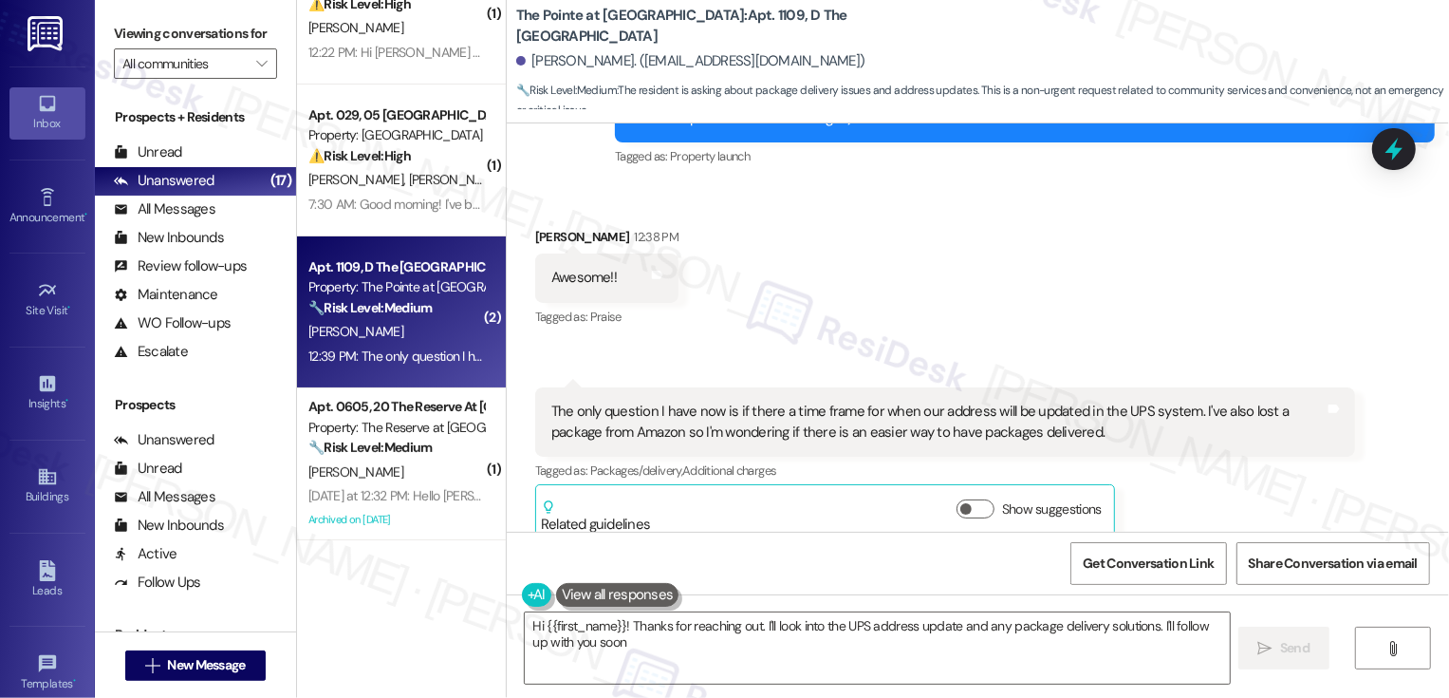
type textarea "Hi {{first_name}}! Thanks for reaching out. I'll look into the UPS address upda…"
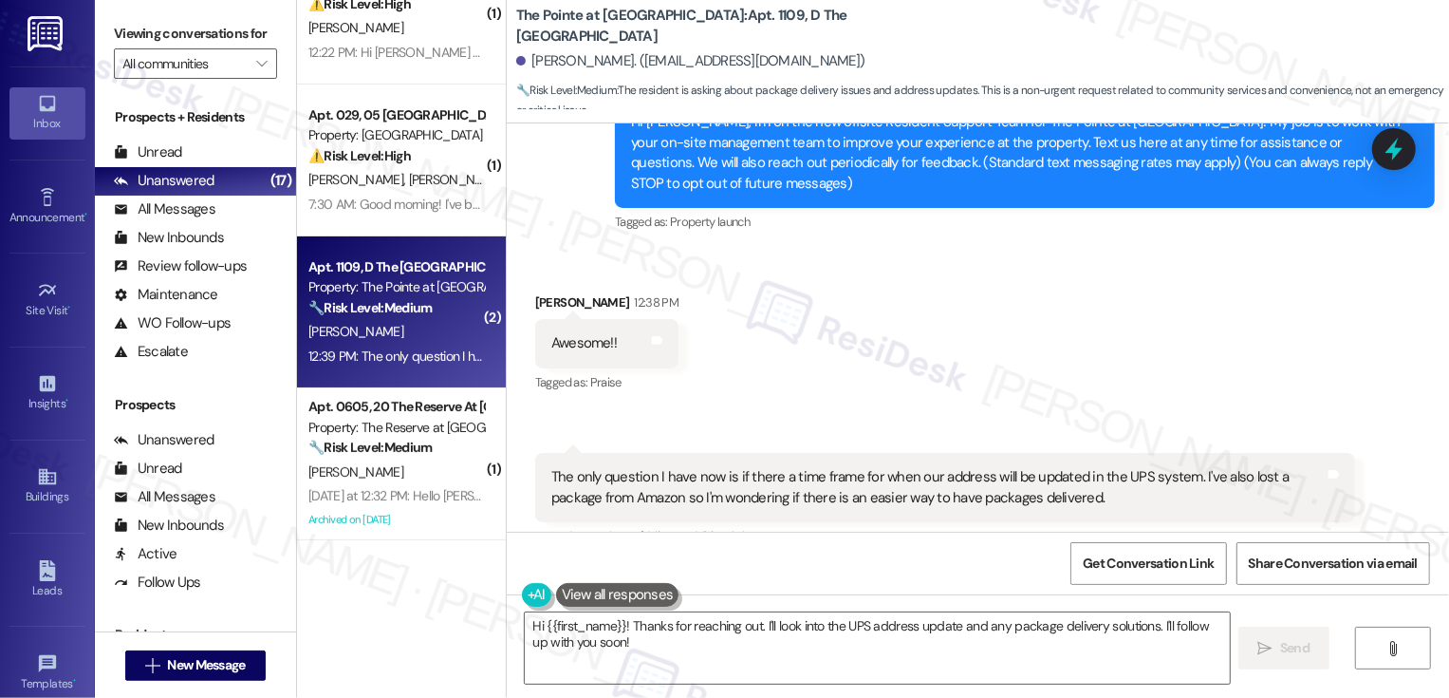
scroll to position [327, 0]
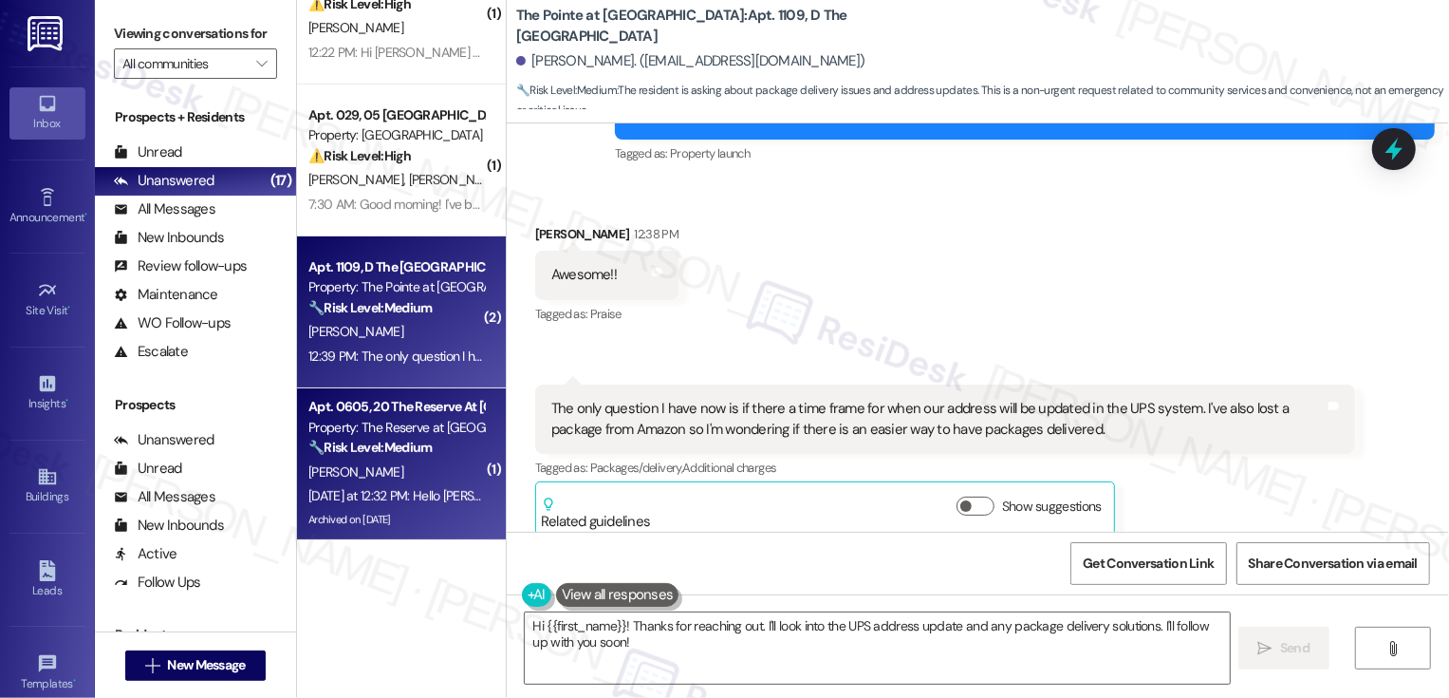
click at [433, 475] on div "[PERSON_NAME]" at bounding box center [396, 472] width 179 height 24
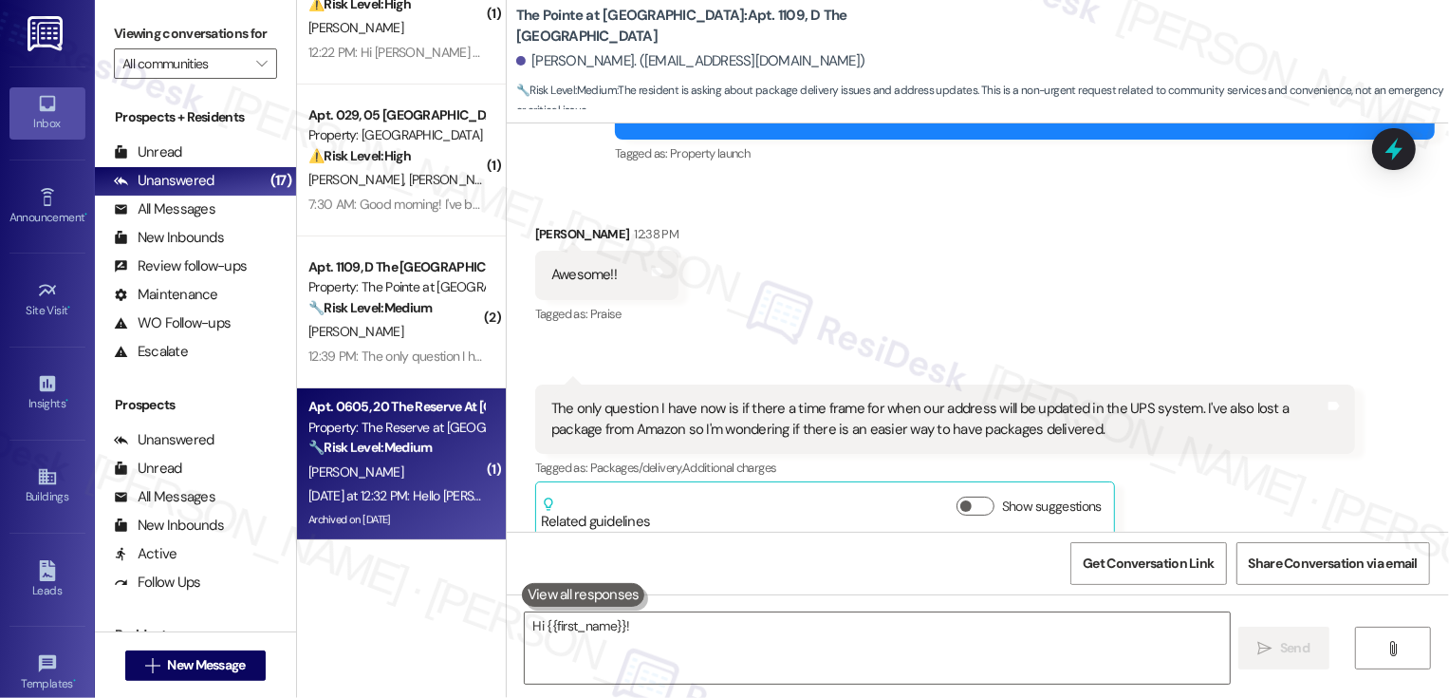
click at [433, 475] on div "[PERSON_NAME]" at bounding box center [396, 472] width 179 height 24
type textarea "Hi {{first_name}}! Thanks for reaching out. I'll look into the UPS address upda…"
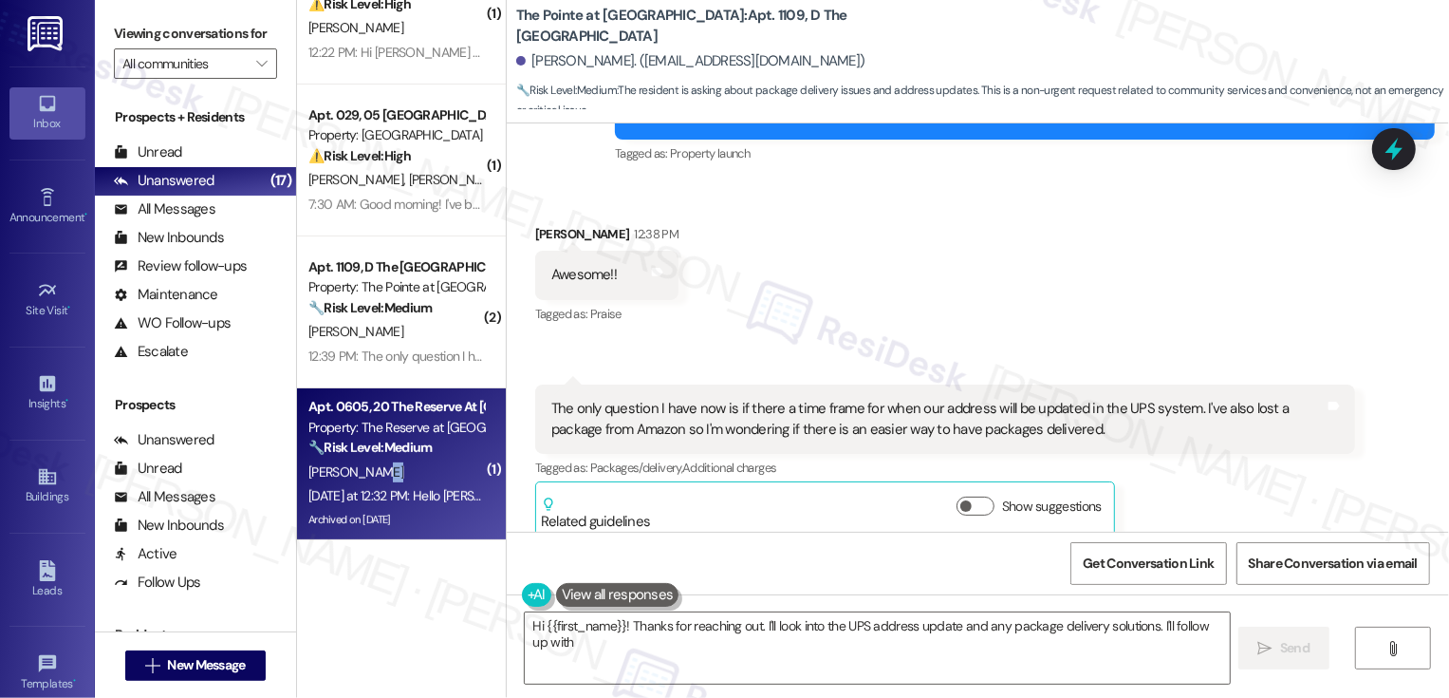
click at [433, 475] on div "[PERSON_NAME]" at bounding box center [396, 472] width 179 height 24
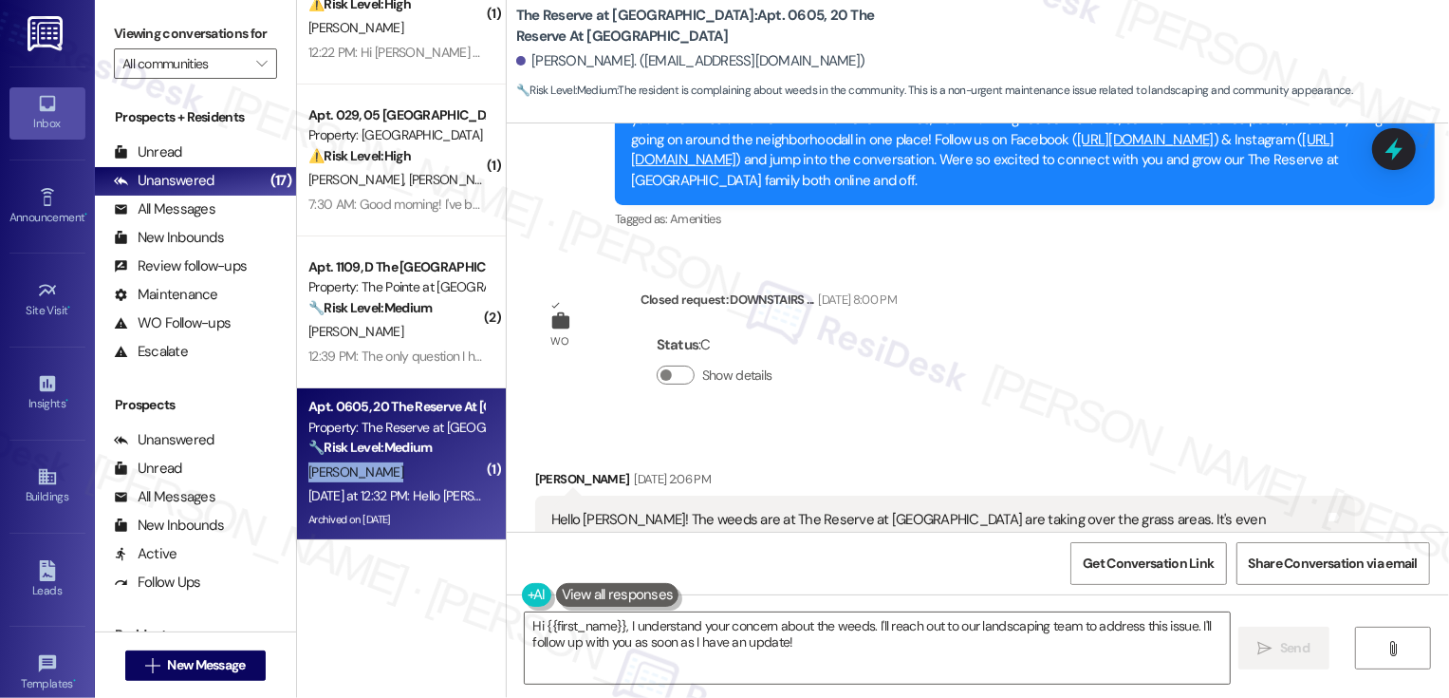
scroll to position [25270, 0]
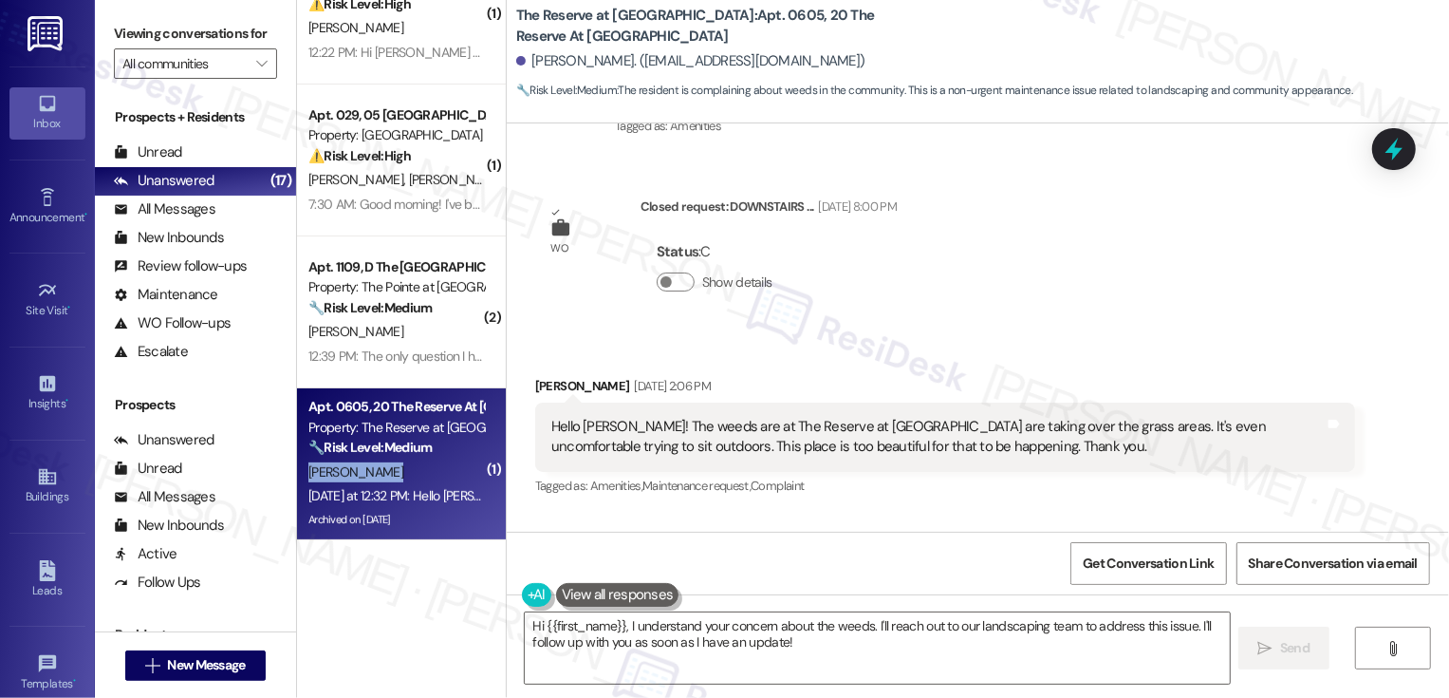
click at [627, 609] on div "Hi {{first_name}}, I understand your concern about the weeds. I'll reach out to…" at bounding box center [978, 665] width 942 height 142
click at [866, 636] on textarea "Hi {{first_name}}, I understand your concern about the weeds. I'll reach out to…" at bounding box center [877, 647] width 705 height 71
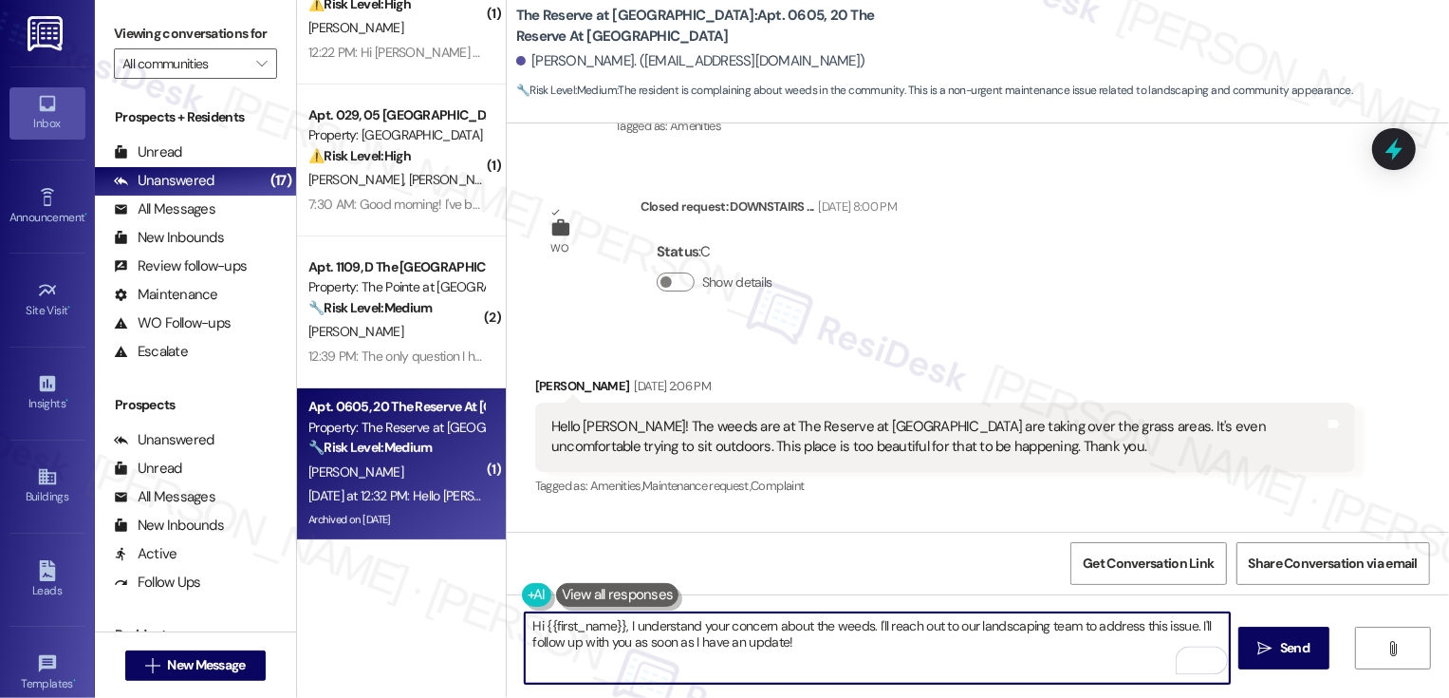
drag, startPoint x: 865, startPoint y: 626, endPoint x: 517, endPoint y: 624, distance: 347.4
click at [525, 624] on textarea "Hi {{first_name}}, I understand your concern about the weeds. I'll reach out to…" at bounding box center [877, 647] width 705 height 71
click at [853, 626] on textarea "Got it. Thank you for letting us know. I'll reach out to our landscaping team t…" at bounding box center [877, 647] width 705 height 71
click at [871, 658] on textarea "Got it. Thank you for letting us know. I'll reach out to our team to address th…" at bounding box center [877, 647] width 705 height 71
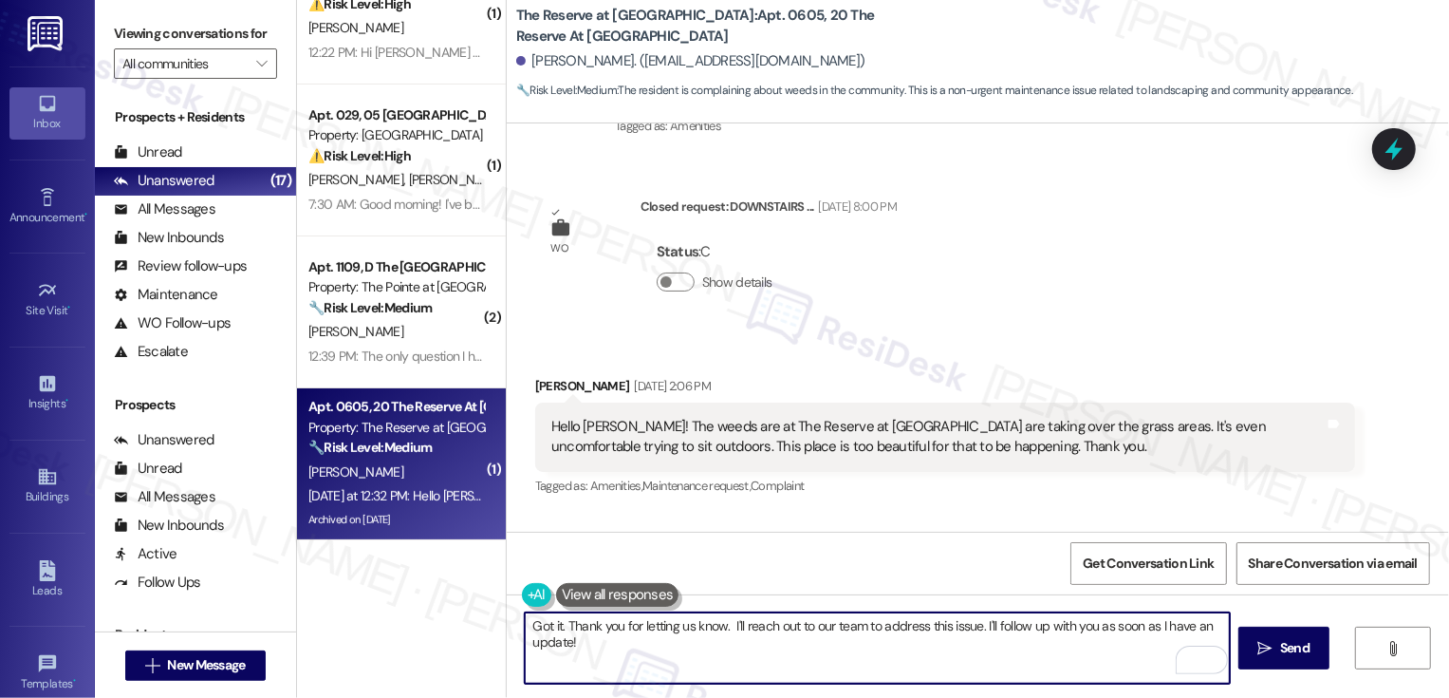
drag, startPoint x: 873, startPoint y: 626, endPoint x: 899, endPoint y: 657, distance: 39.7
click at [899, 656] on textarea "Got it. Thank you for letting us know. I'll reach out to our team to address th…" at bounding box center [877, 647] width 705 height 71
click at [1011, 660] on textarea "Got it. Thank you for letting us know. I'll reach out to our team so they can l…" at bounding box center [877, 647] width 705 height 71
click at [992, 628] on textarea "Got it. Thank you for letting us know. I'll reach out to our team so they can l…" at bounding box center [877, 647] width 705 height 71
click at [722, 625] on textarea "Got it. Thank you for letting us know. I'll reach out to our team so they can l…" at bounding box center [877, 647] width 705 height 71
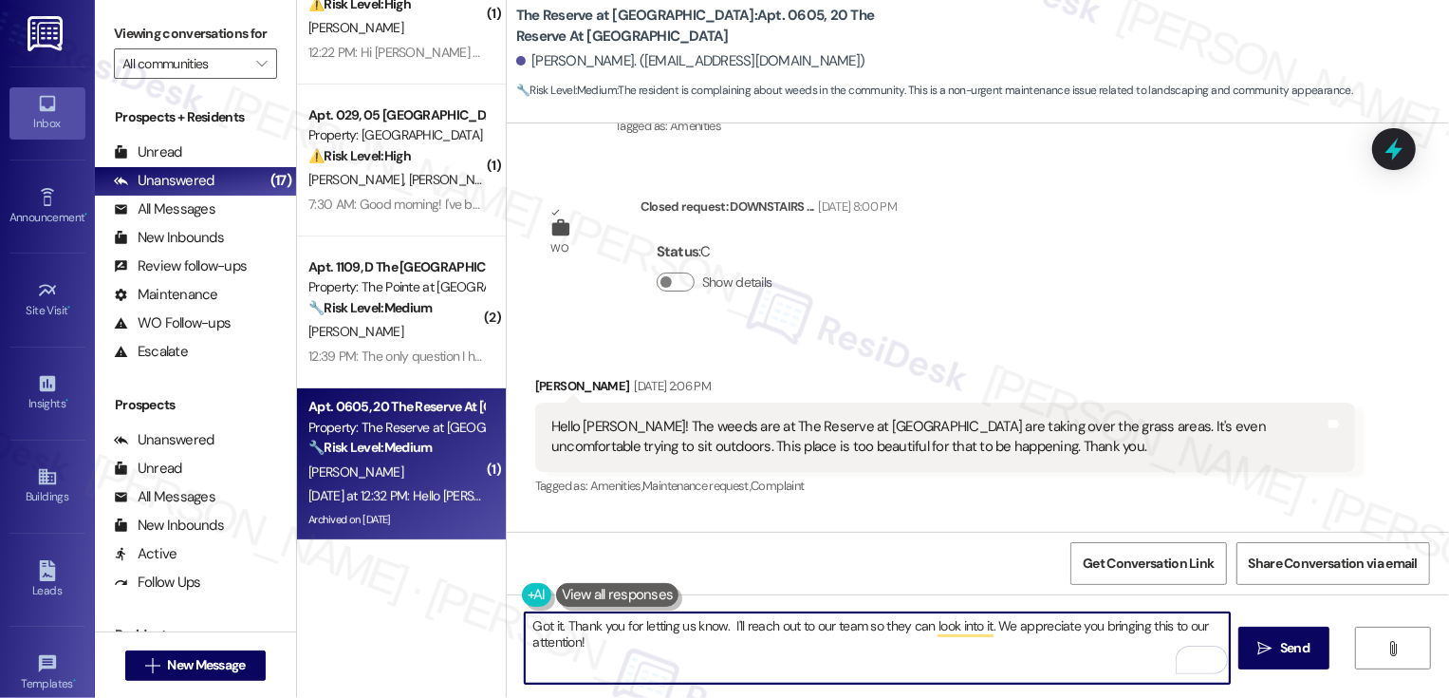
type textarea "Got it. Thank you for letting us know. I'll reach out to our team so they can l…"
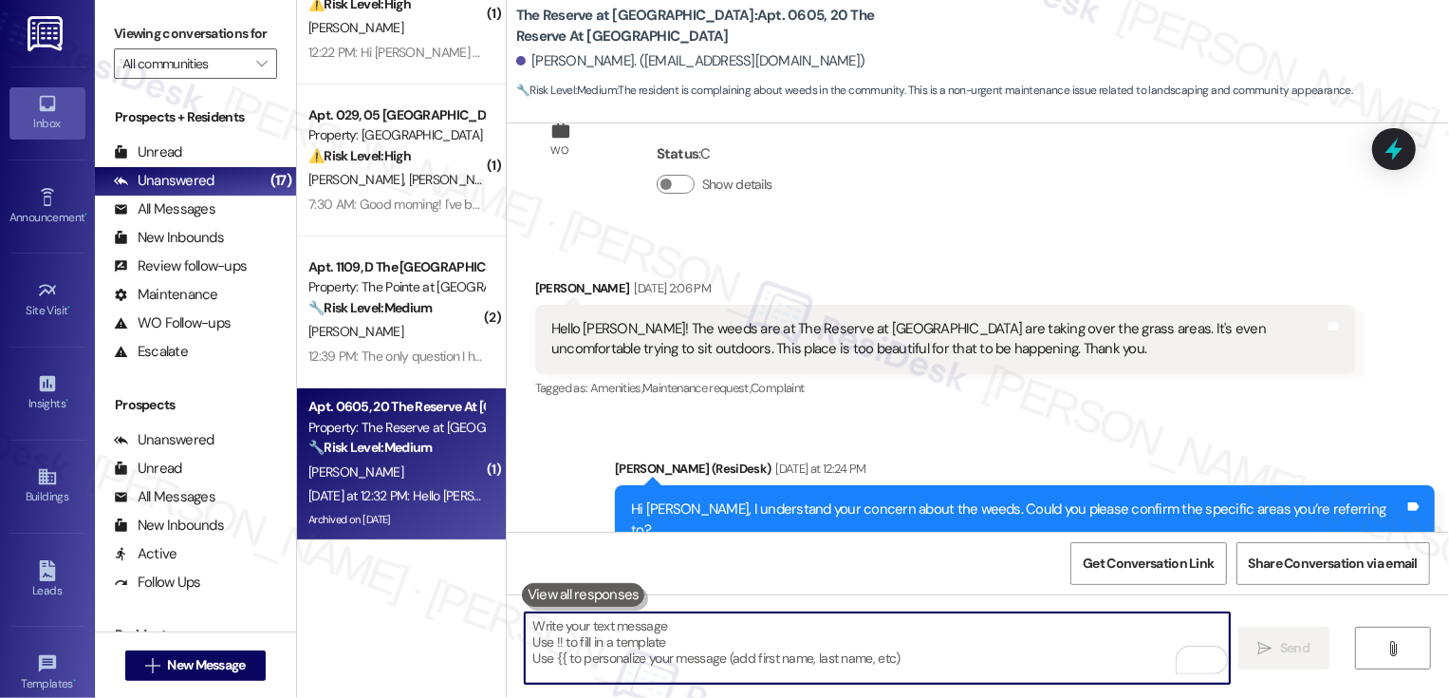
scroll to position [25423, 0]
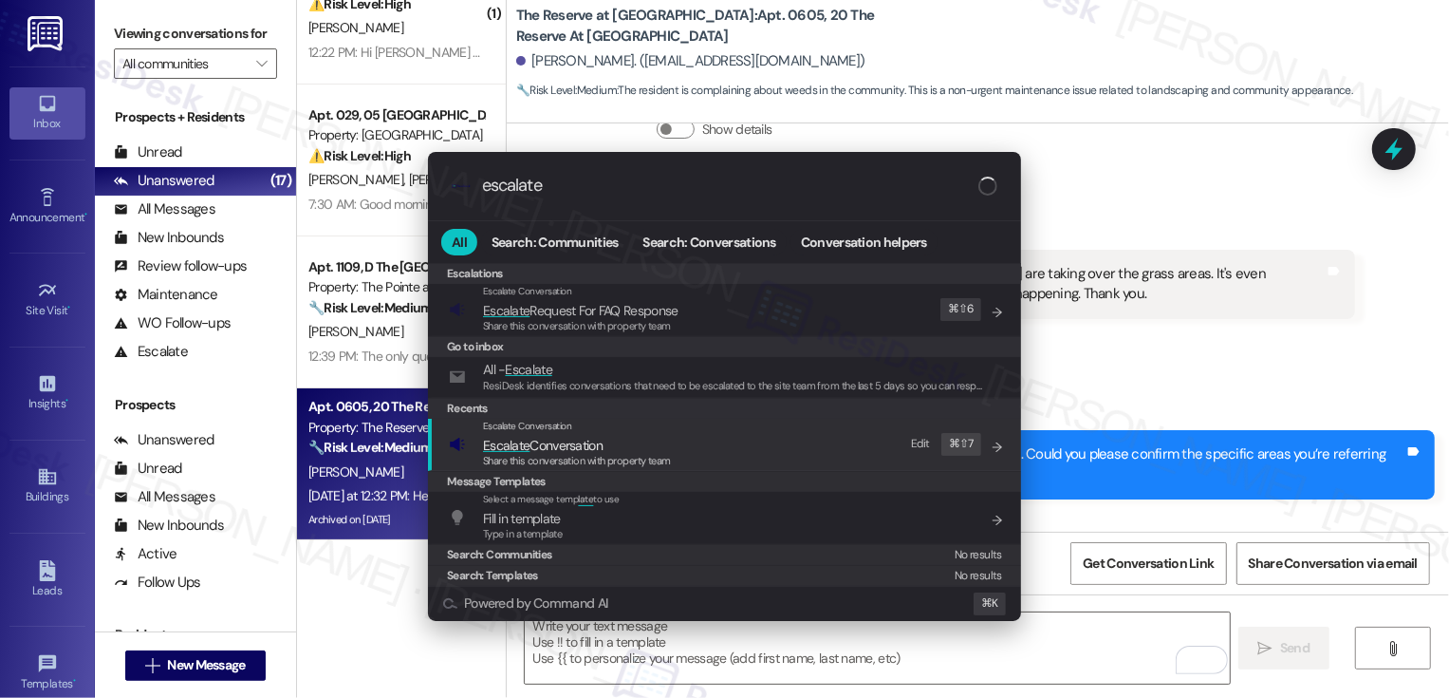
type input "escalate"
click at [548, 437] on span "Escalate Conversation" at bounding box center [543, 445] width 120 height 17
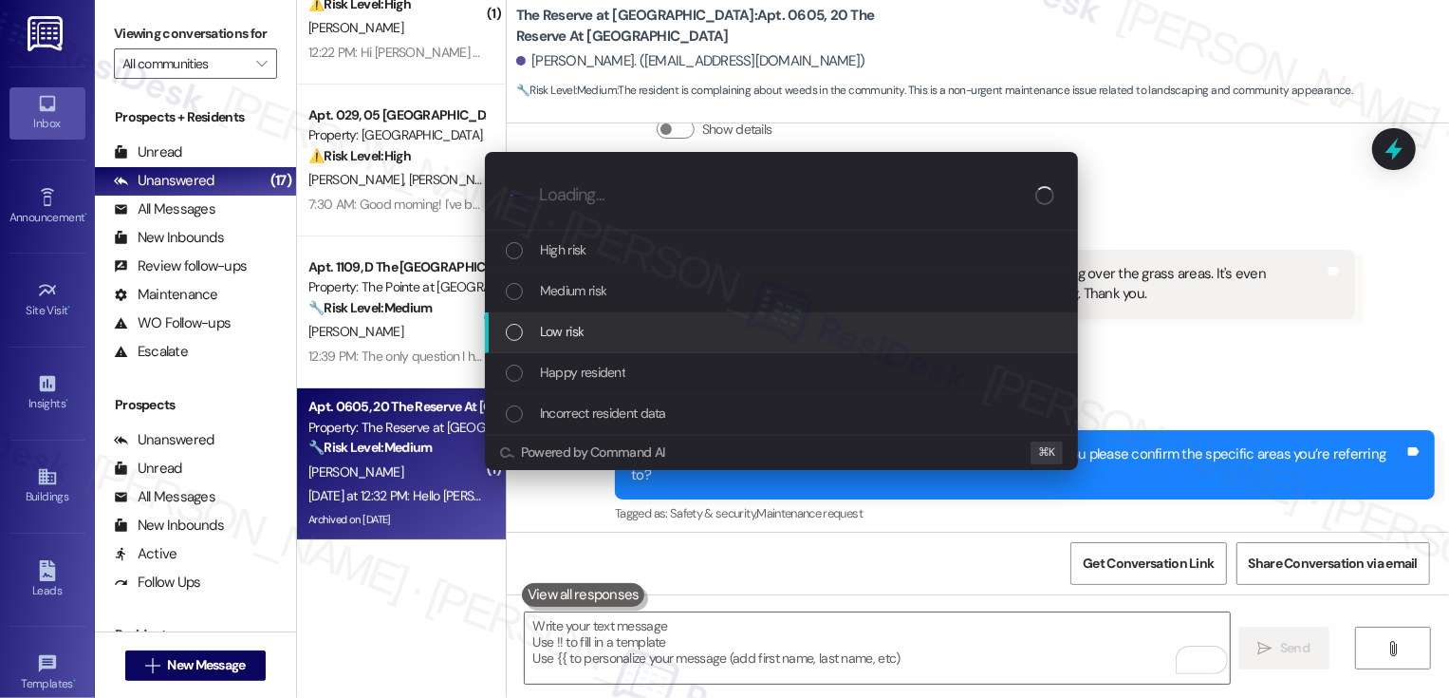
click at [556, 339] on span "Low risk" at bounding box center [562, 331] width 44 height 21
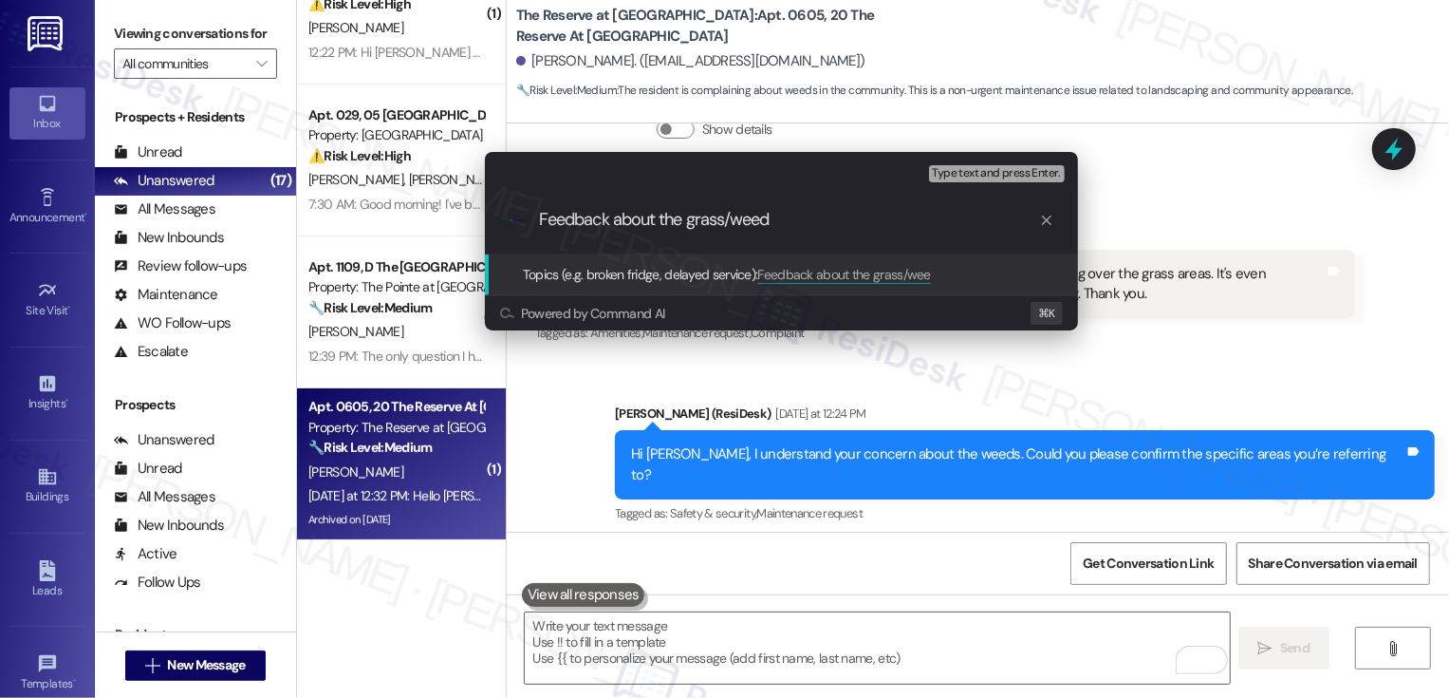
type input "Feedback about the grass/weeds"
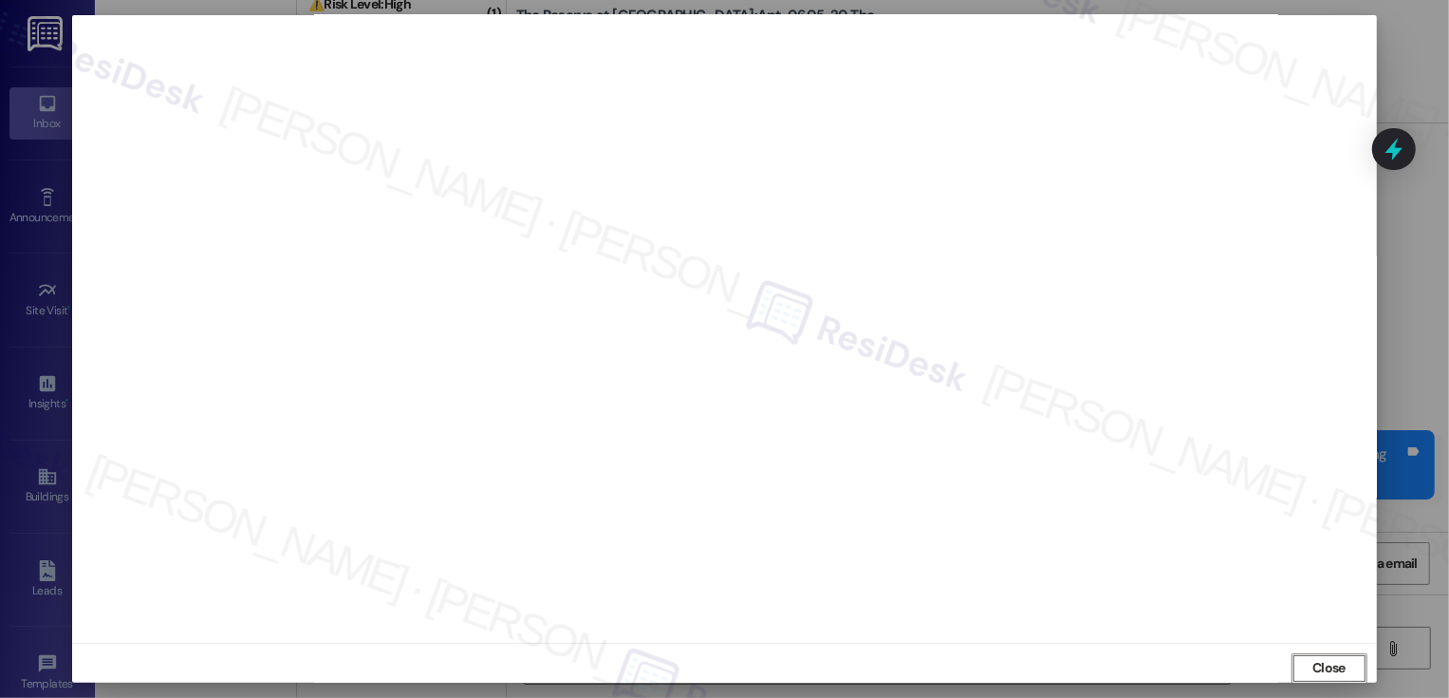
scroll to position [10, 0]
click at [1295, 646] on button "Close" at bounding box center [1330, 658] width 76 height 30
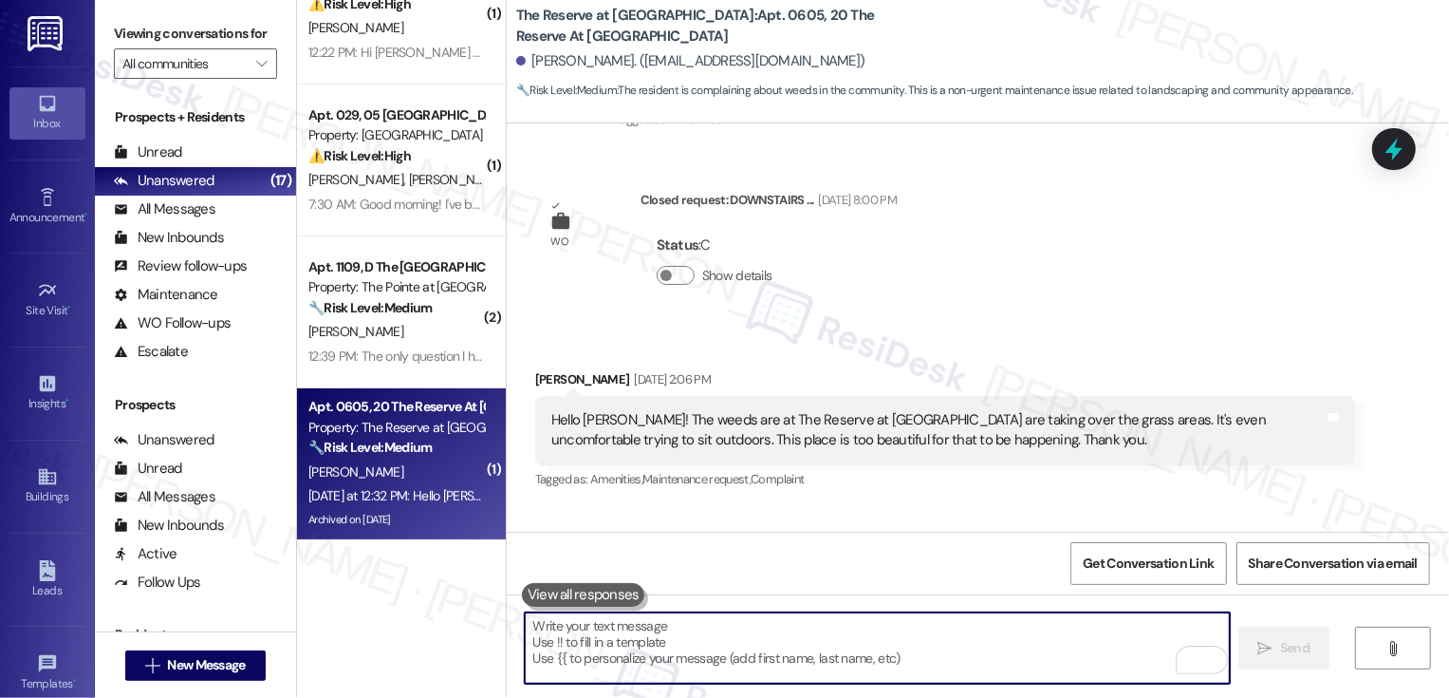
scroll to position [25423, 0]
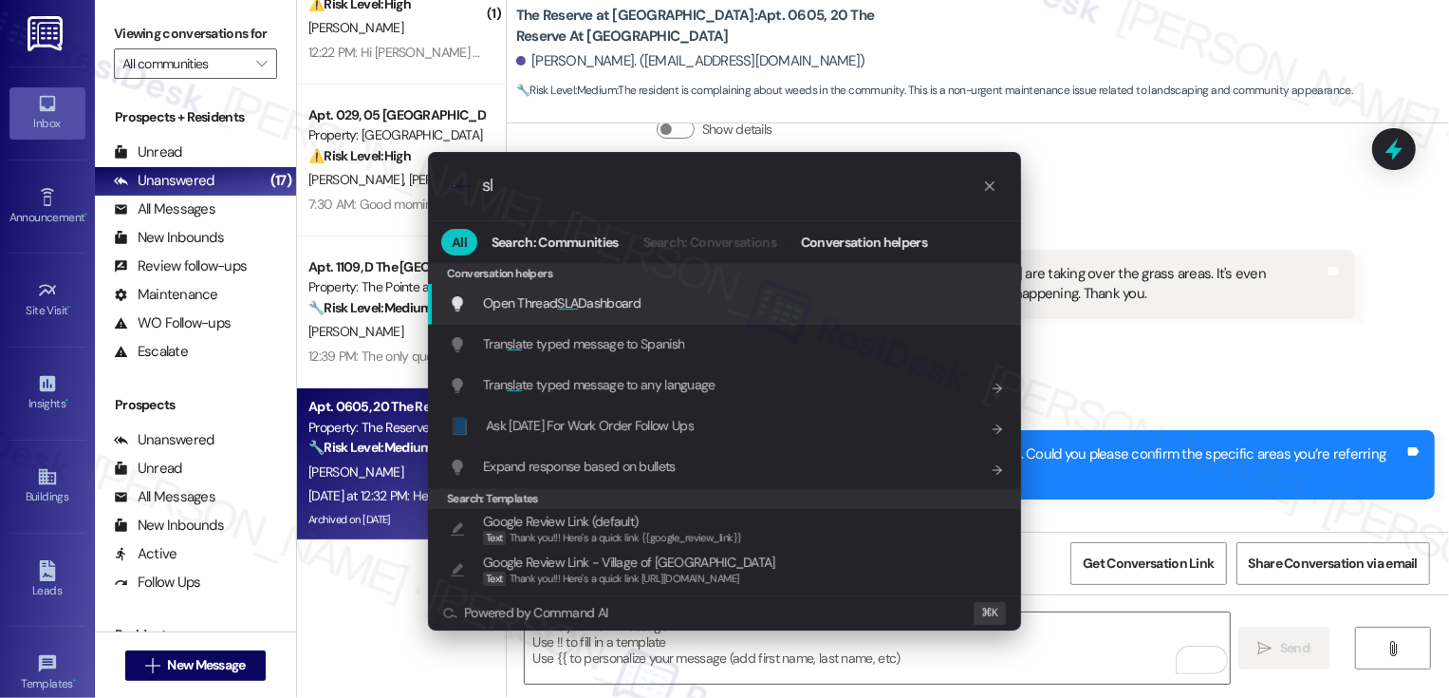
type input "s"
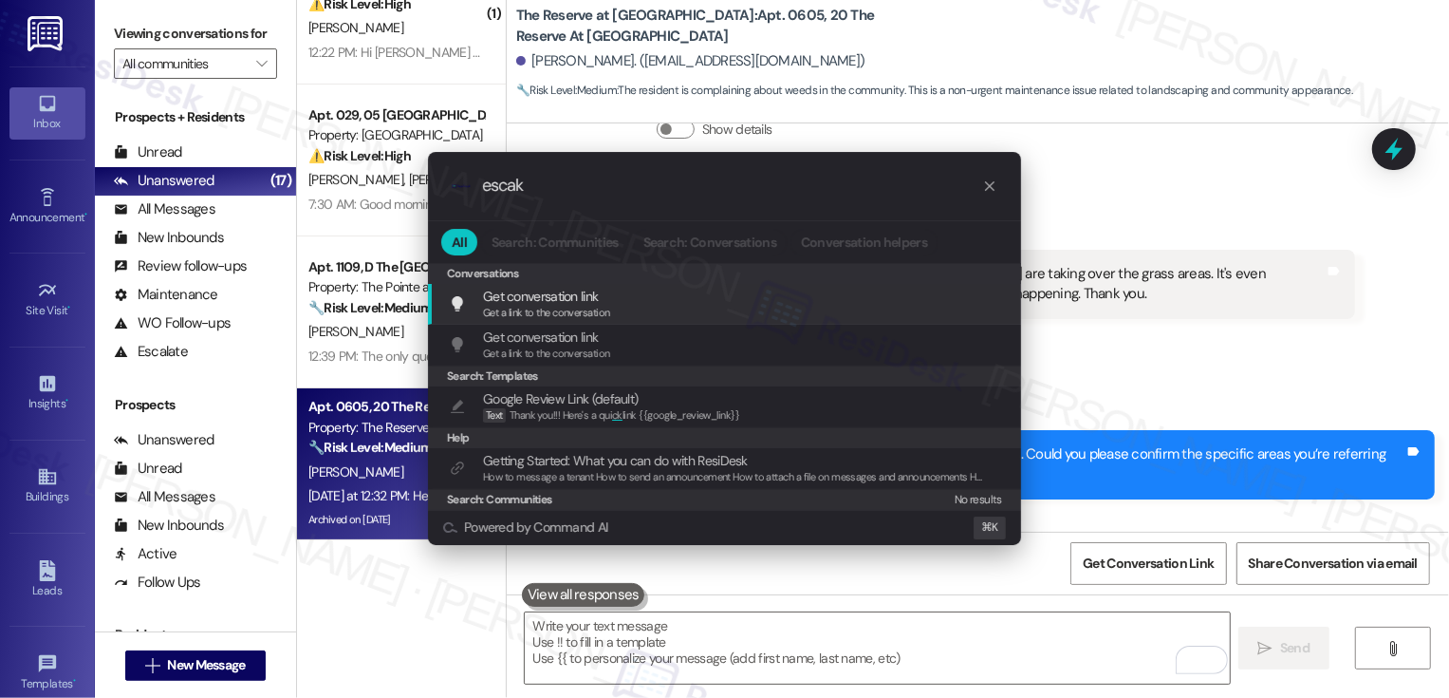
type input "esca"
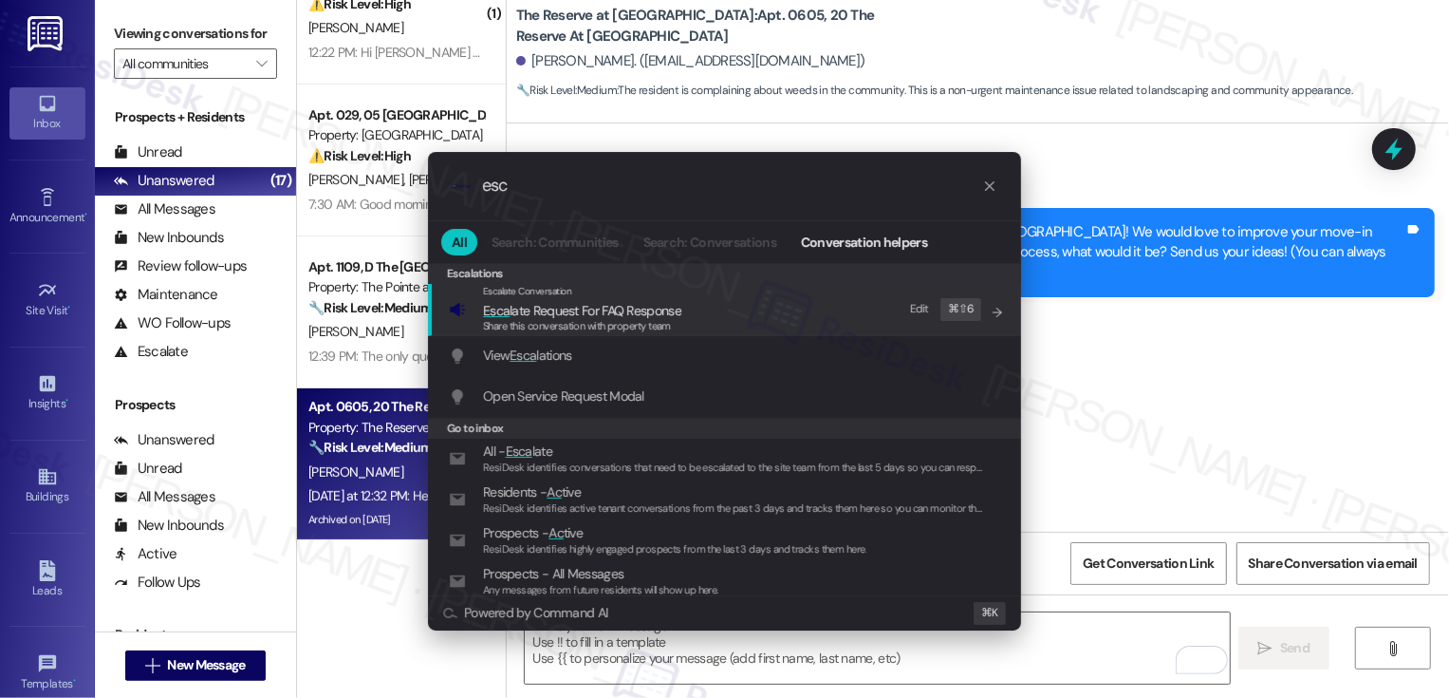
scroll to position [25423, 0]
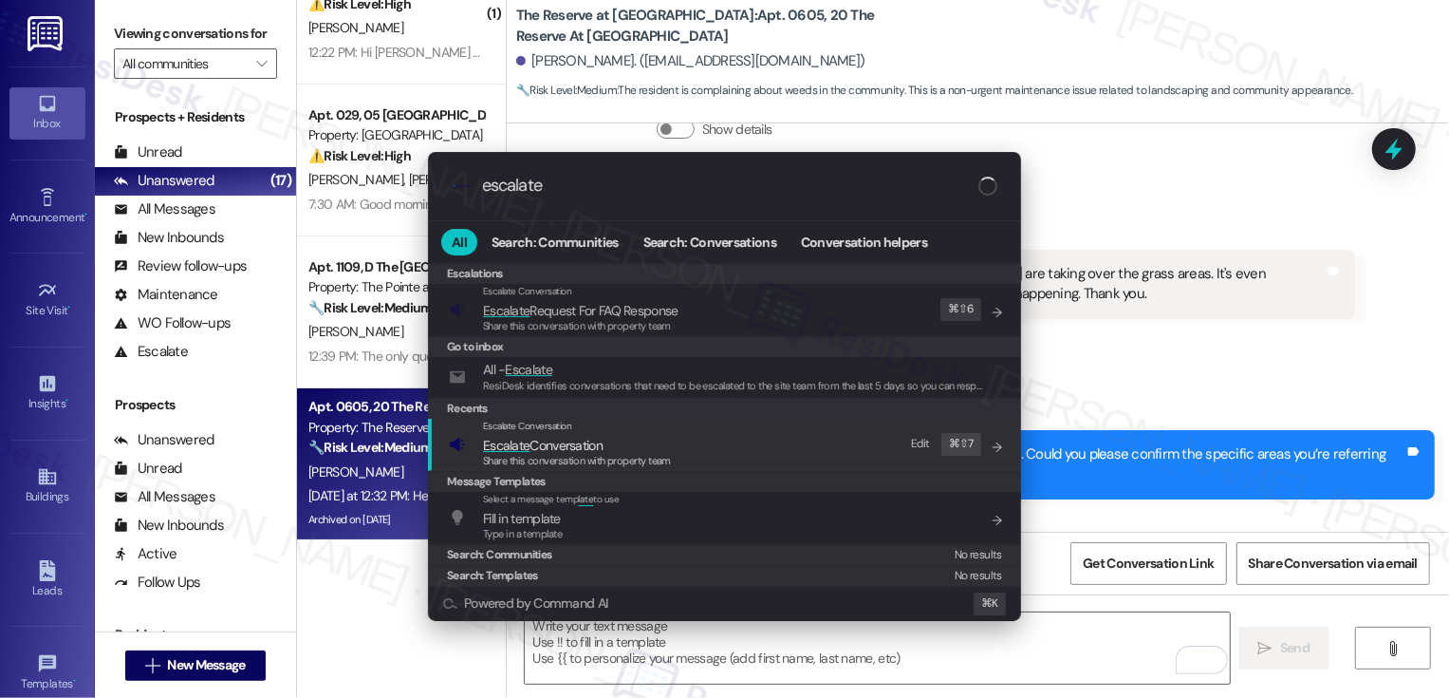
type input "escalate"
click at [616, 435] on span "Escalate Conversation" at bounding box center [577, 445] width 188 height 21
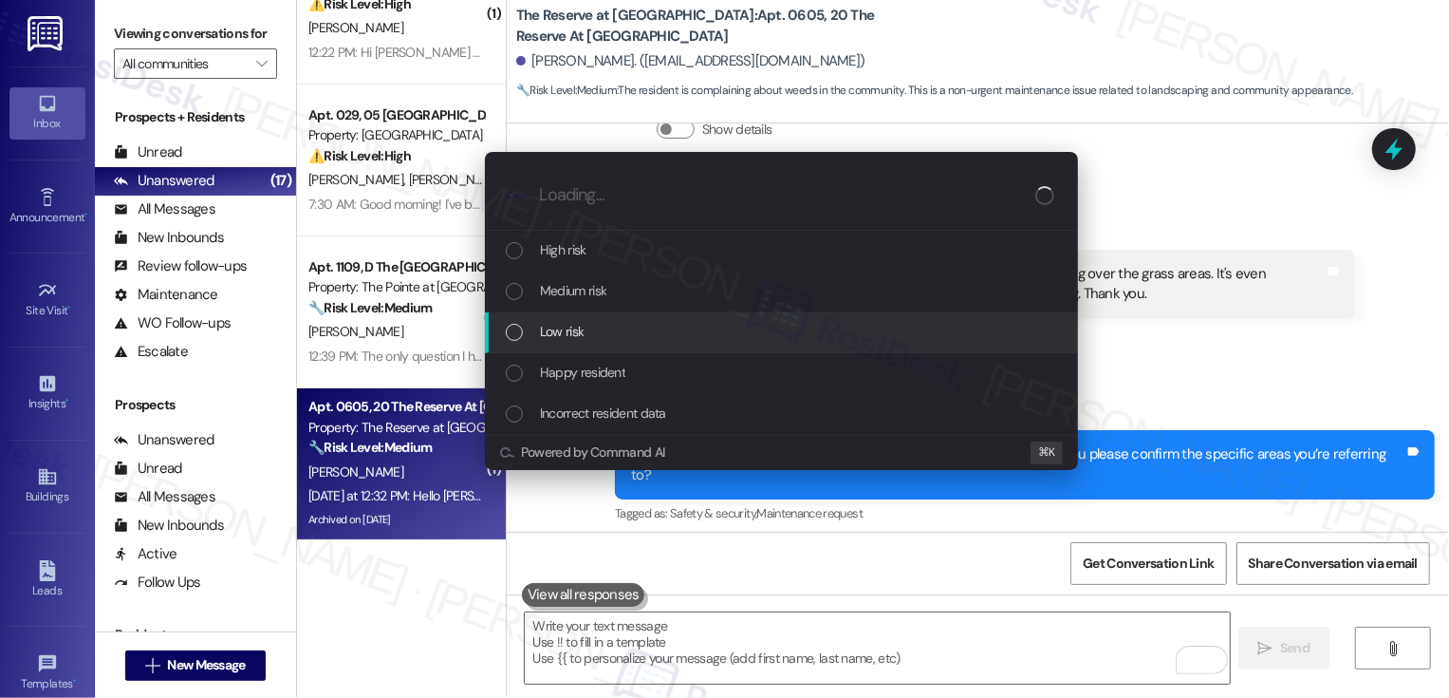
click at [600, 332] on div "Low risk" at bounding box center [783, 331] width 555 height 21
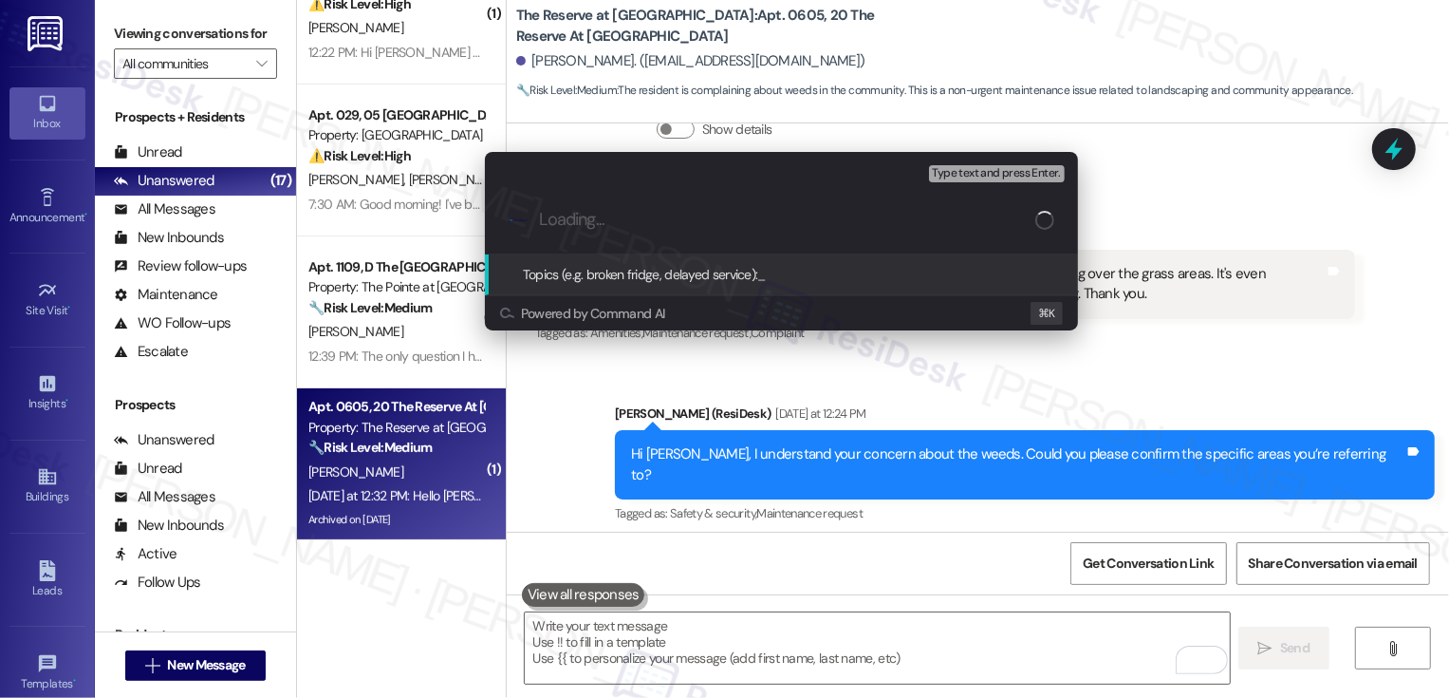
paste input "Feedback about the grass/weeds"
type input "Feedback about the grass/weeds"
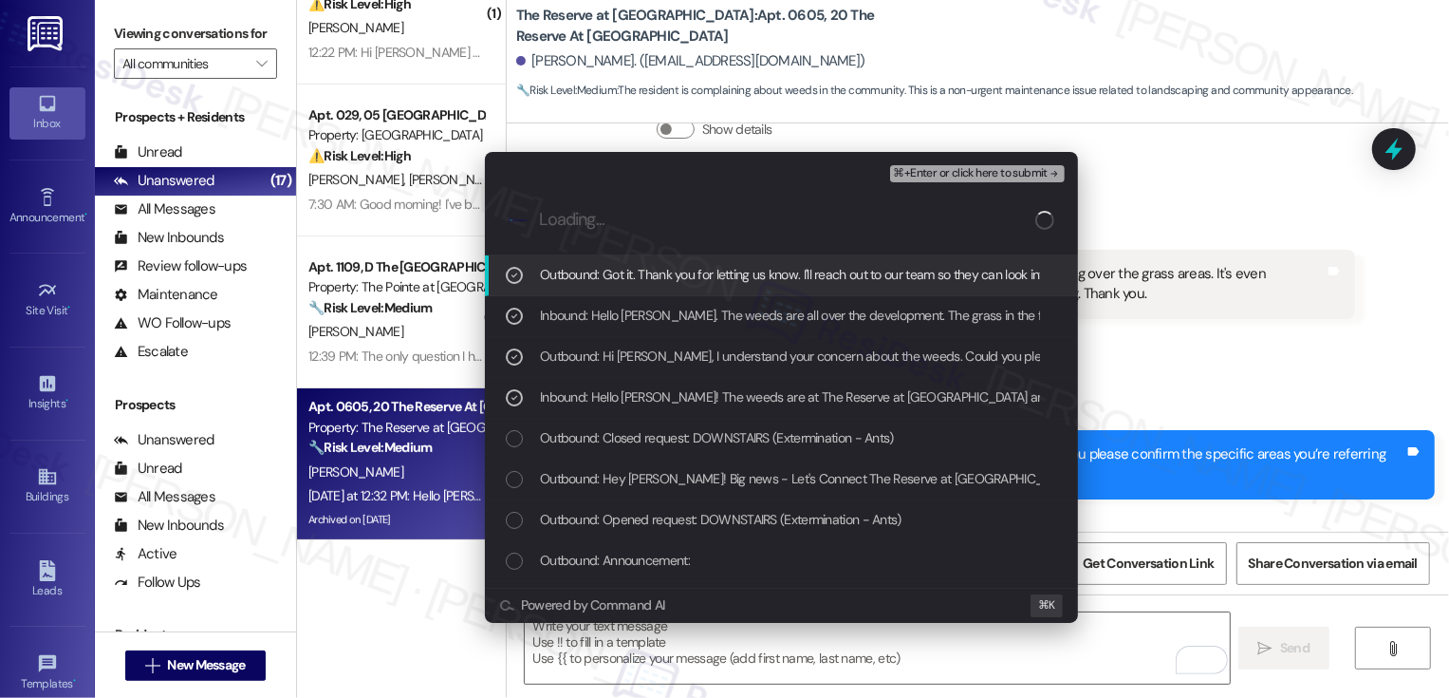
click at [1383, 328] on div "Escalate Conversation Low risk Feedback about the grass/weeds Outbound: Got it.…" at bounding box center [724, 349] width 1449 height 698
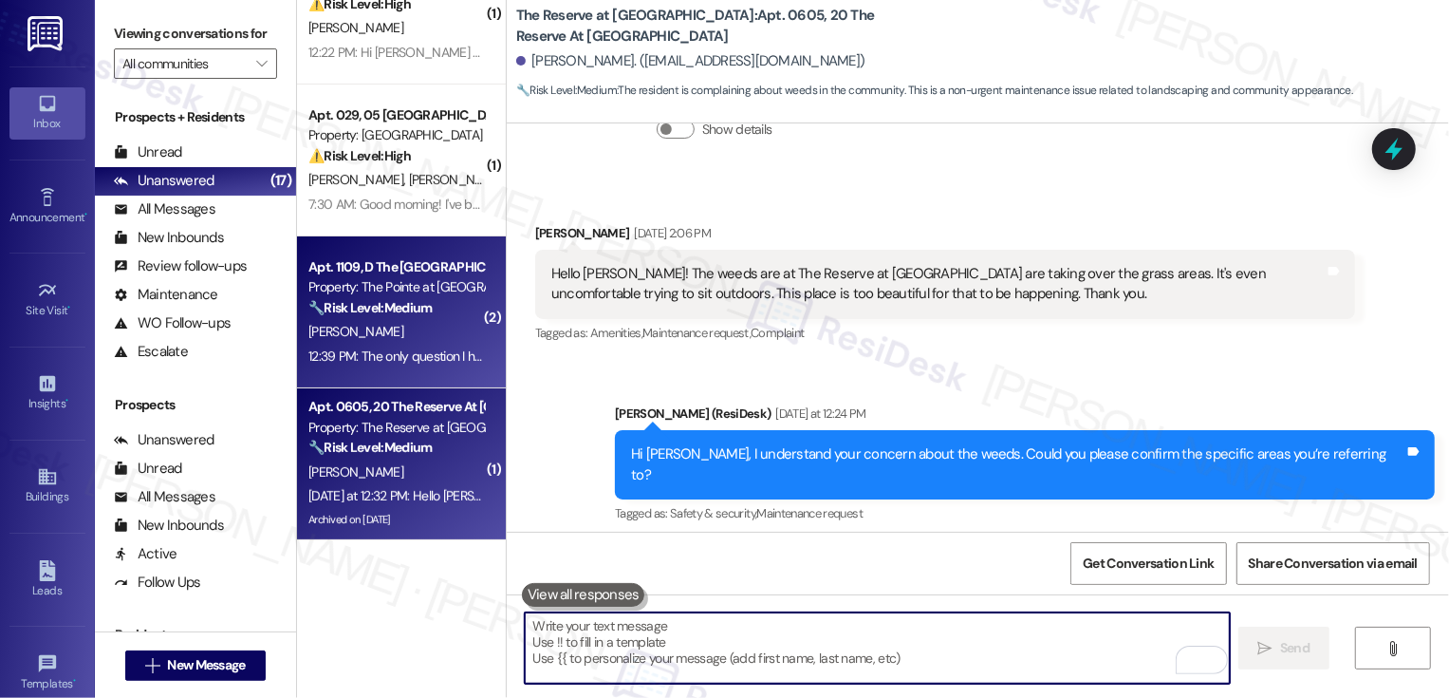
click at [369, 330] on div "[PERSON_NAME]" at bounding box center [396, 332] width 179 height 24
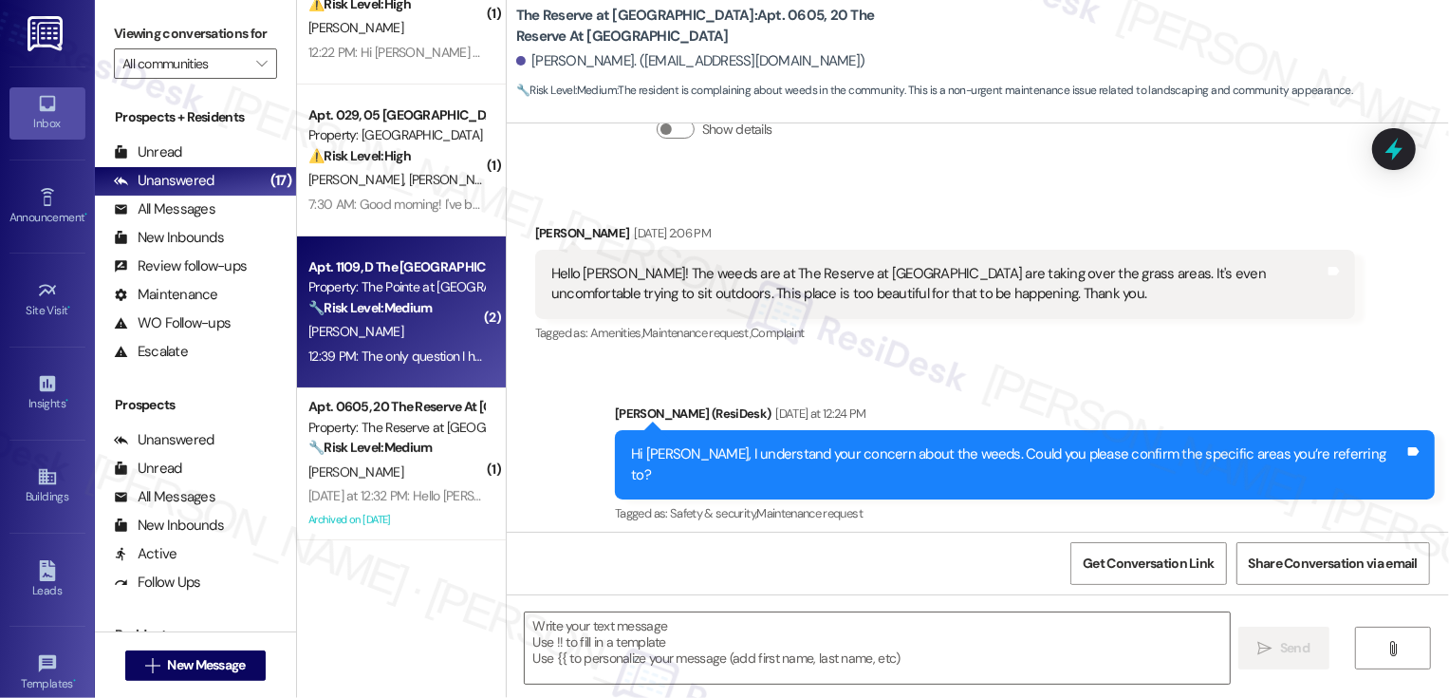
click at [369, 330] on div "[PERSON_NAME]" at bounding box center [396, 332] width 179 height 24
type textarea "Fetching suggested responses. Please feel free to read through the conversation…"
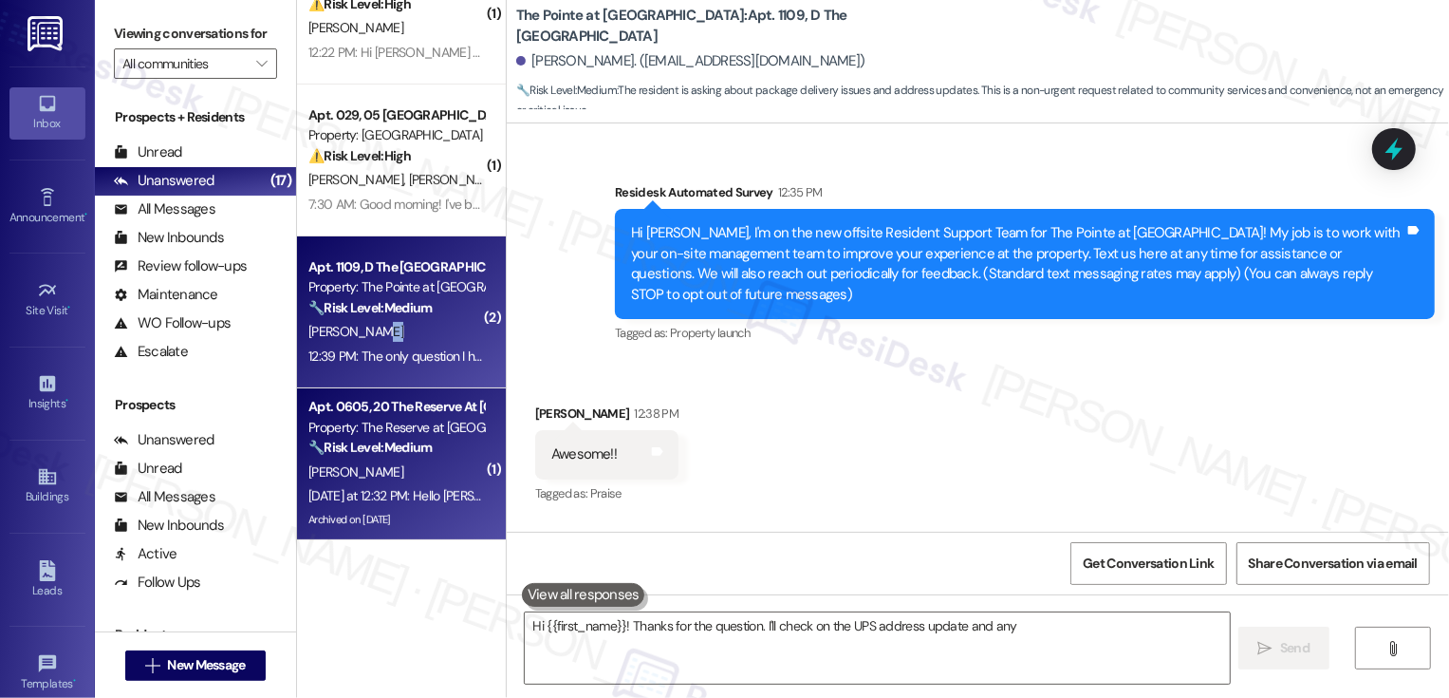
scroll to position [327, 0]
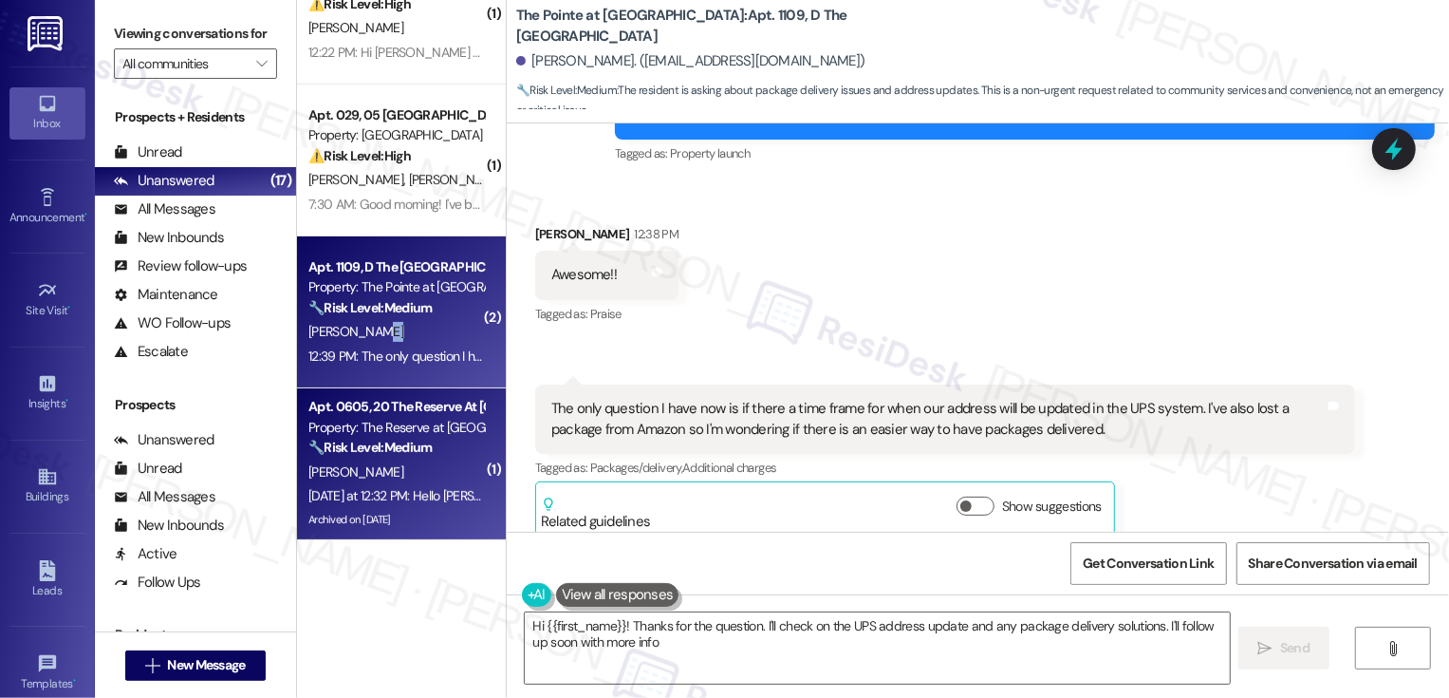
type textarea "Hi {{first_name}}! Thanks for the question. I'll check on the UPS address updat…"
click at [395, 430] on div "Property: The Reserve at [GEOGRAPHIC_DATA]" at bounding box center [396, 428] width 176 height 20
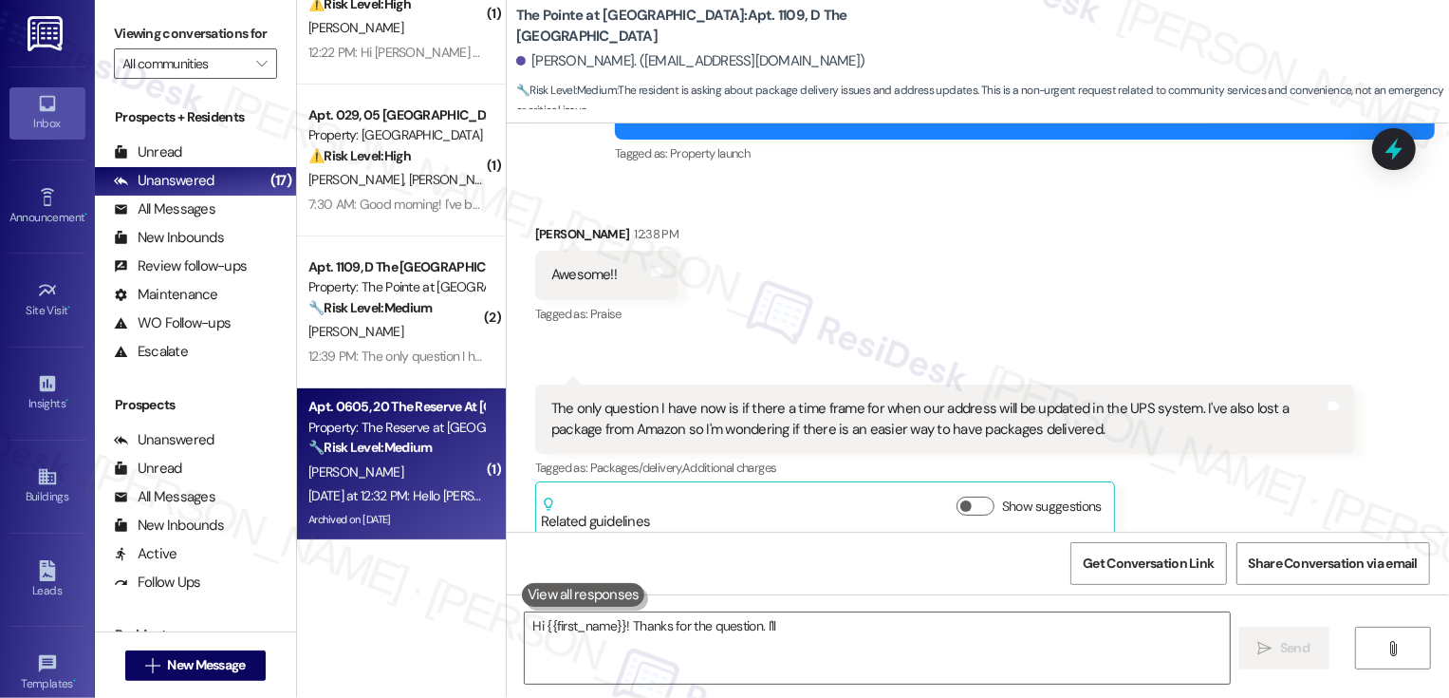
type textarea "Hi {{first_name}}! Thanks for the question. I'll"
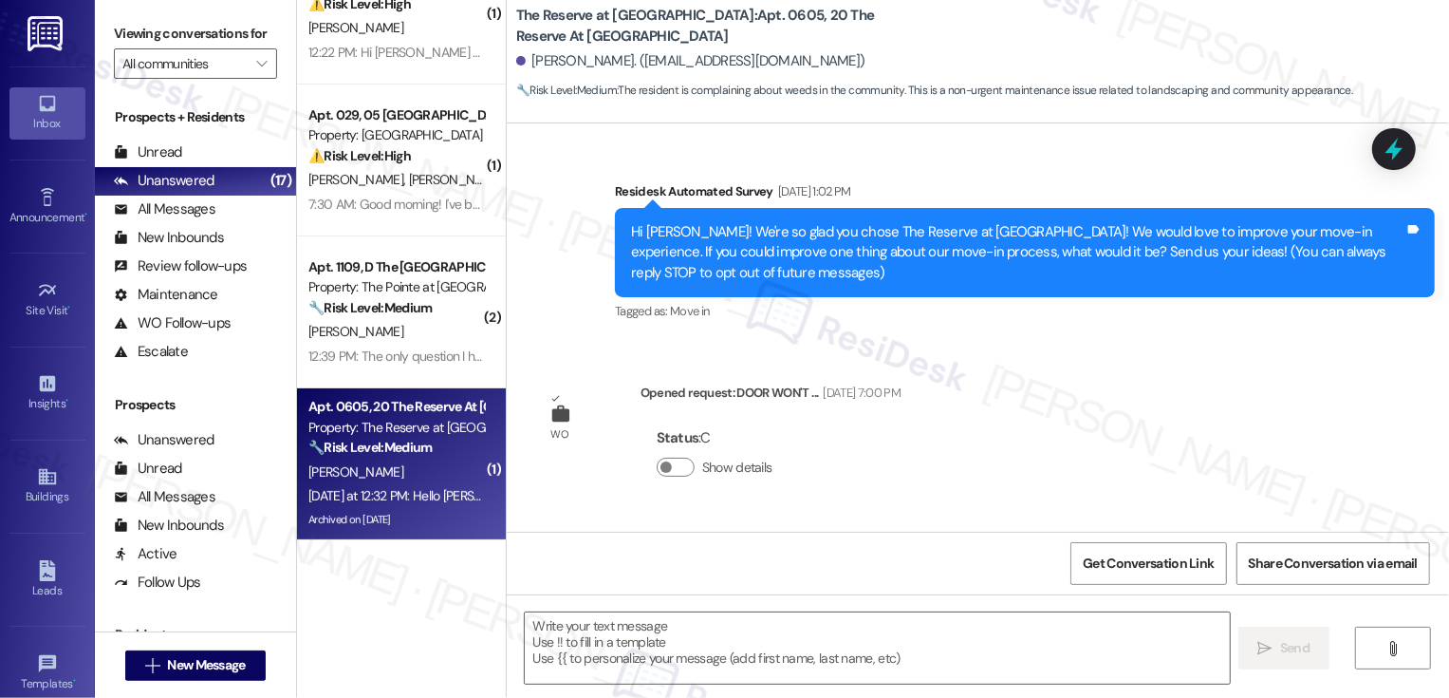
type textarea "Fetching suggested responses. Please feel free to read through the conversation…"
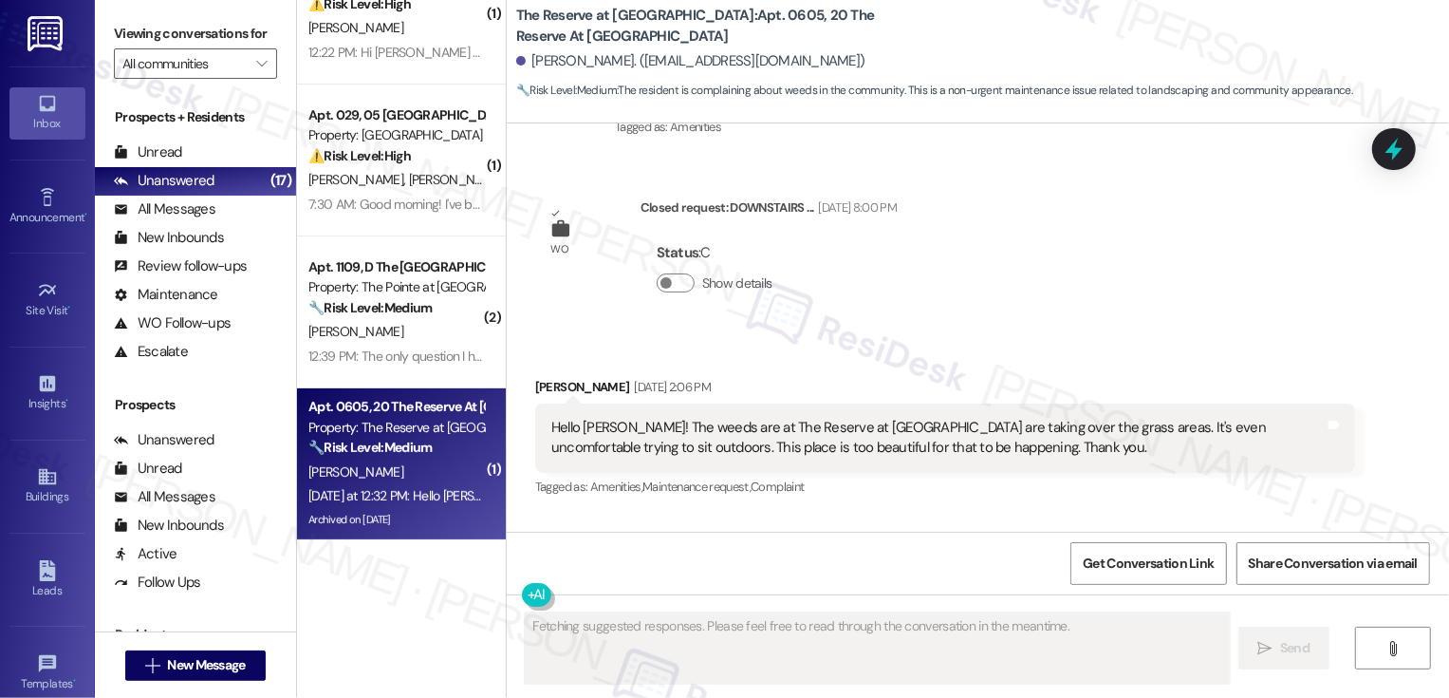
scroll to position [25452, 0]
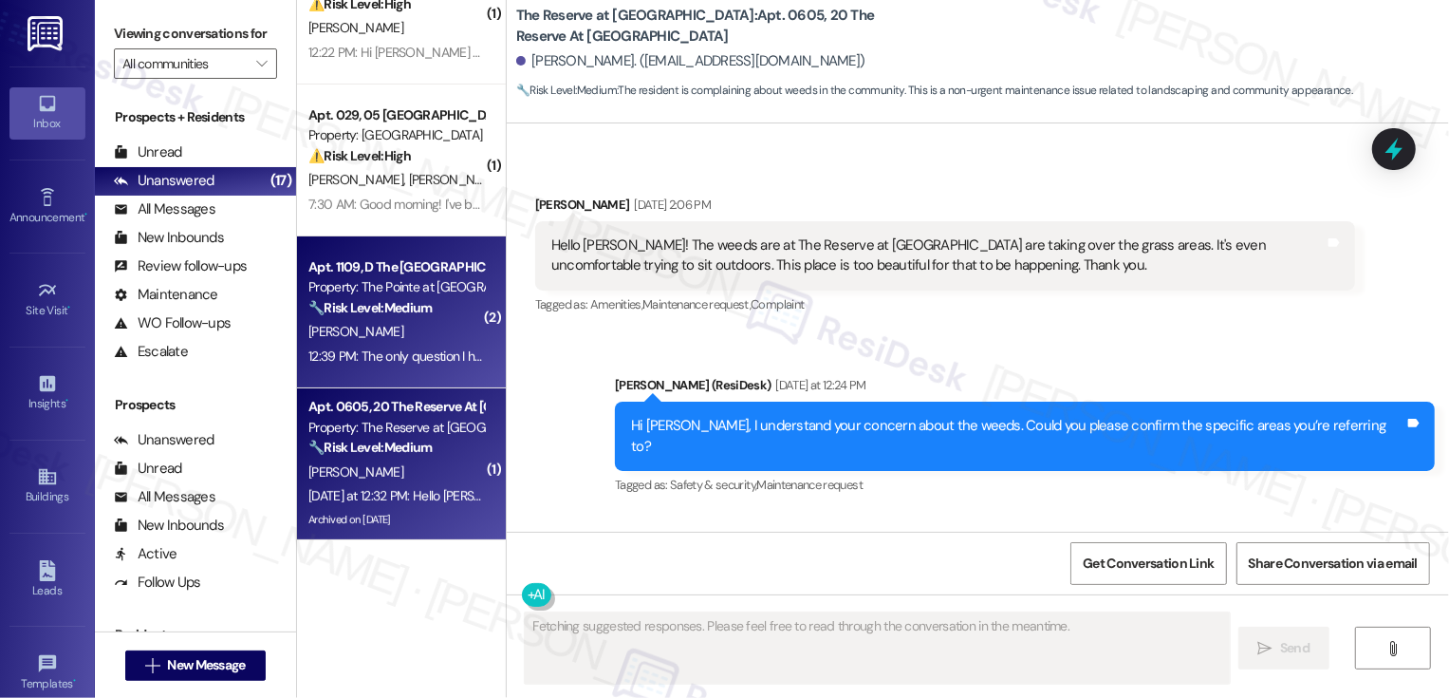
click at [375, 337] on div "[PERSON_NAME]" at bounding box center [396, 332] width 179 height 24
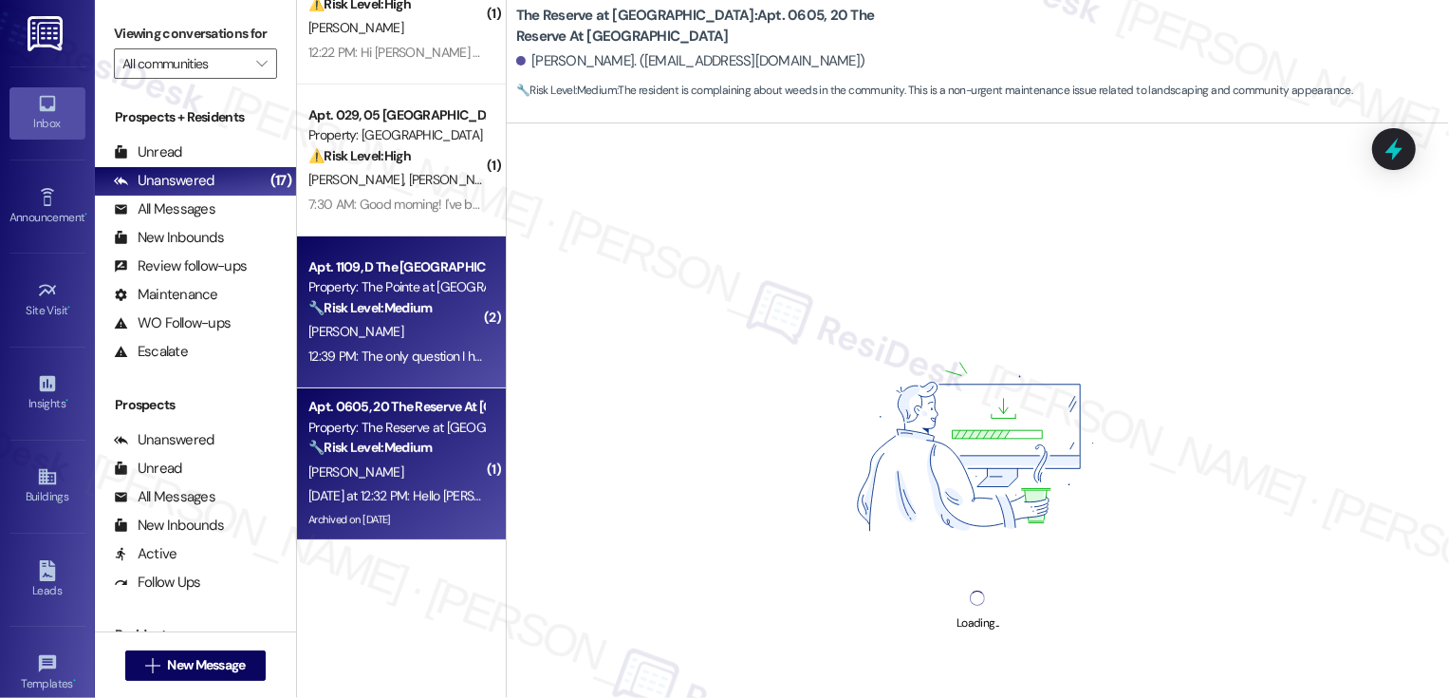
click at [399, 468] on div "A. Calderon" at bounding box center [396, 472] width 179 height 24
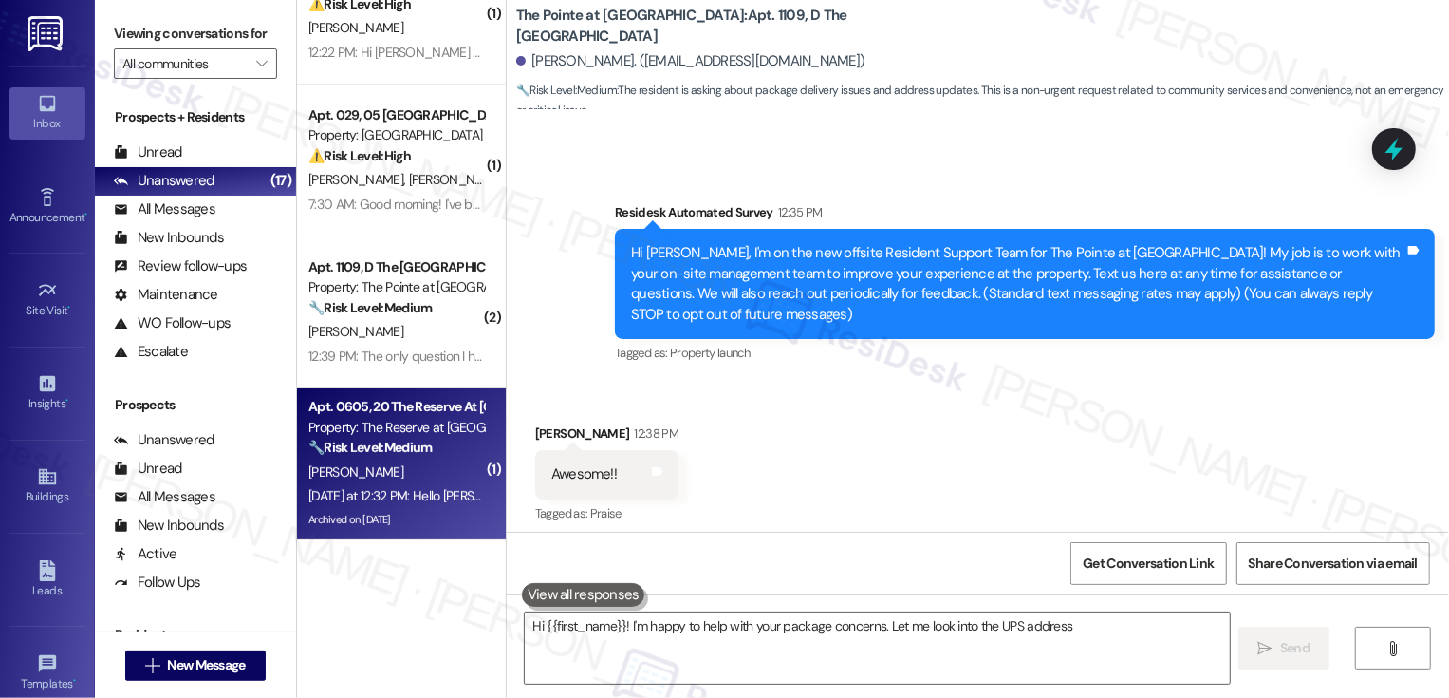
scroll to position [0, 0]
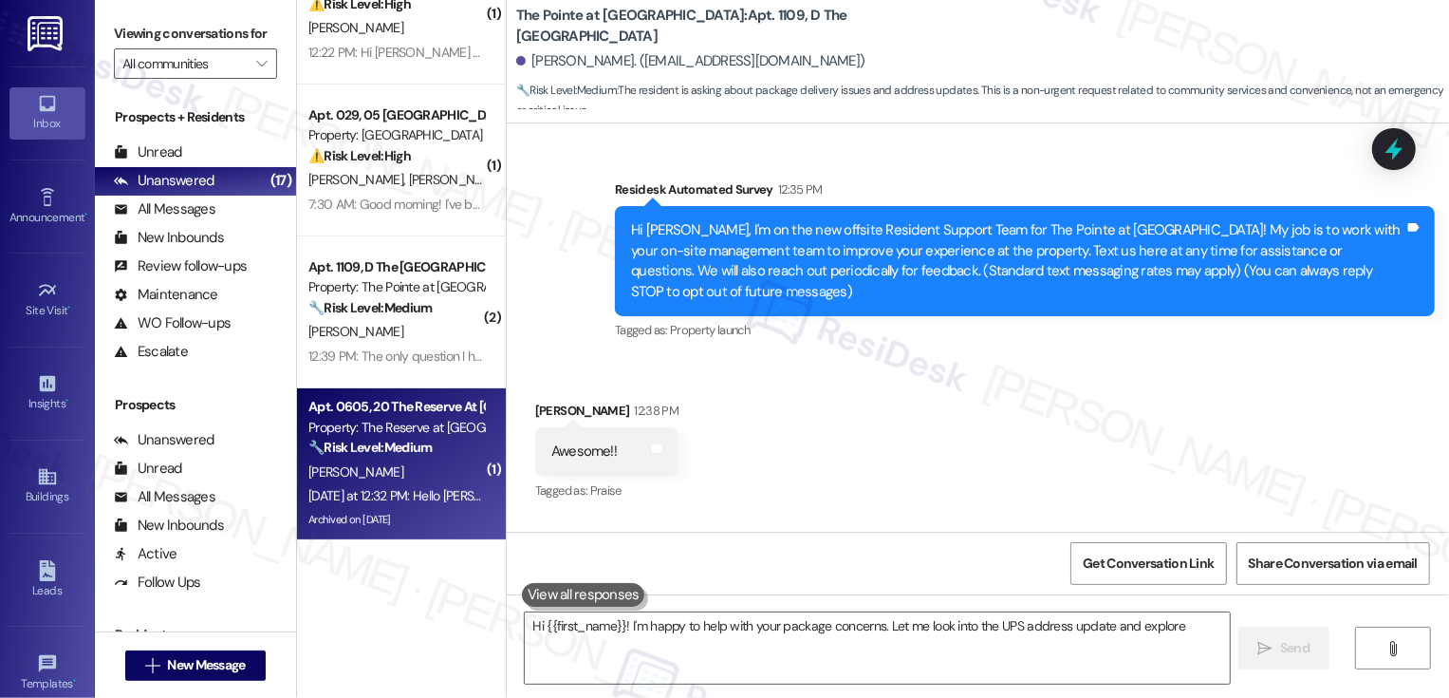
type textarea "Hi {{first_name}}! I'm happy to help with your package concerns. Let me look in…"
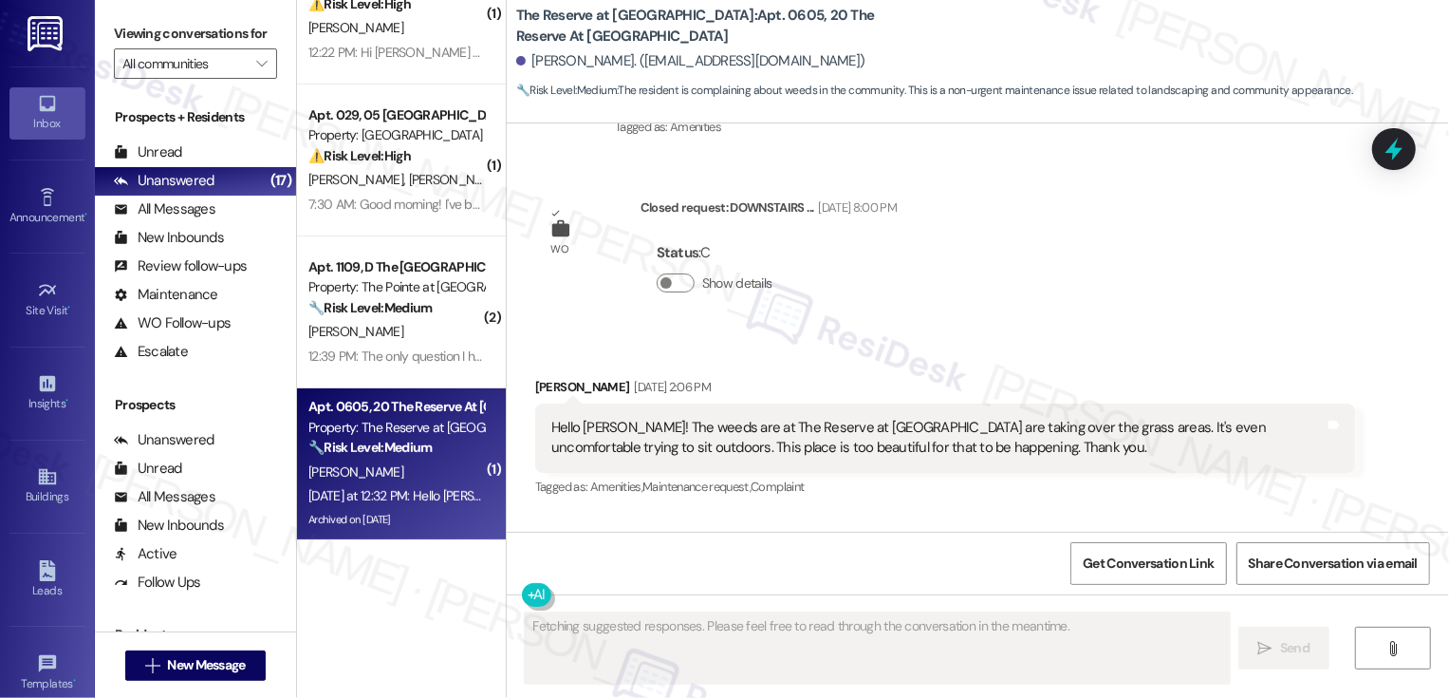
scroll to position [25452, 0]
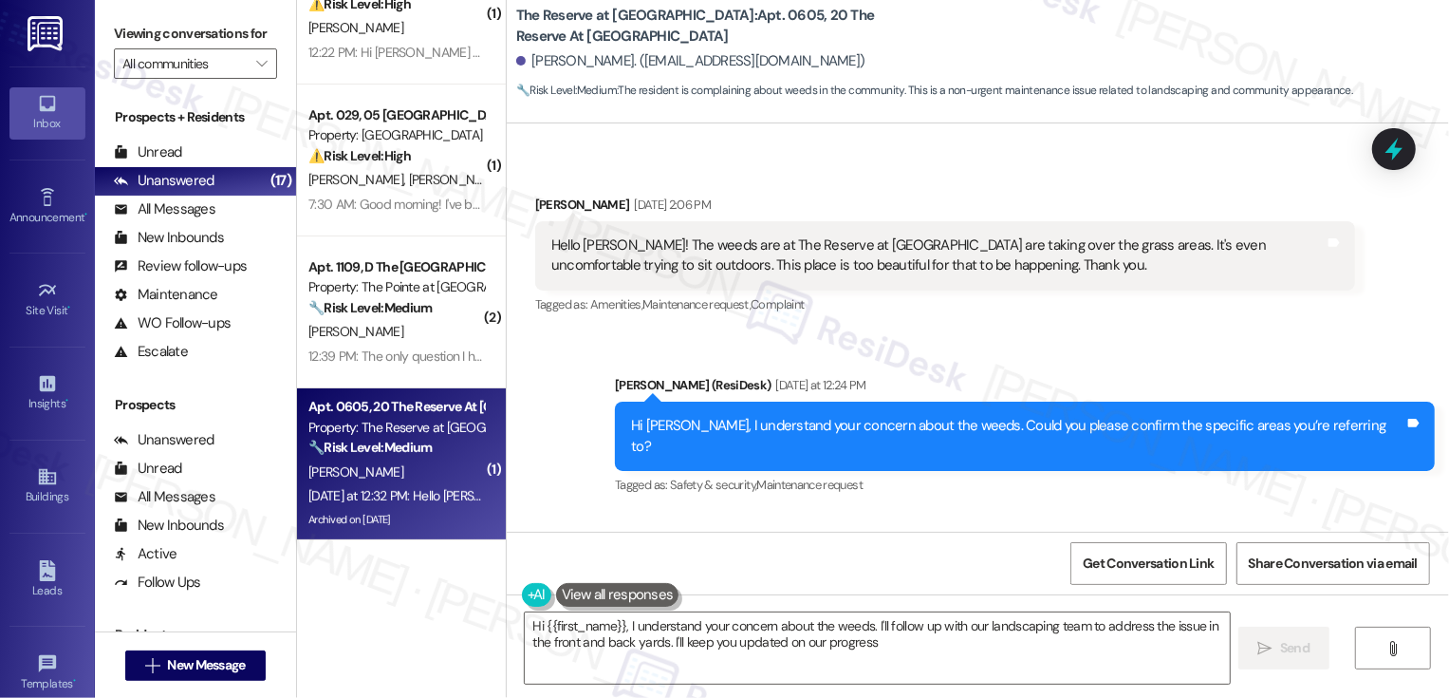
type textarea "Hi {{first_name}}, I understand your concern about the weeds. I'll follow up wi…"
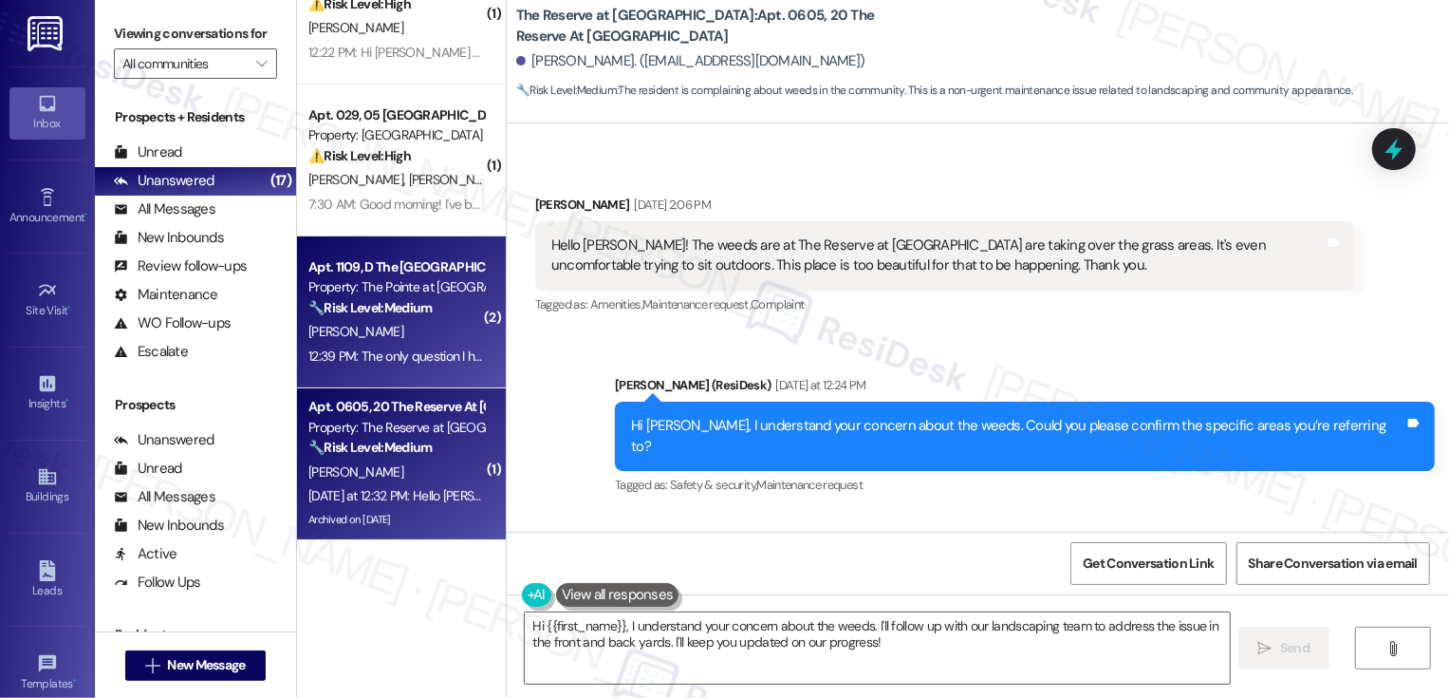
click at [430, 277] on div "Property: The Pointe at [GEOGRAPHIC_DATA]" at bounding box center [396, 287] width 176 height 20
type textarea "Fetching suggested responses. Please feel free to read through the conversation…"
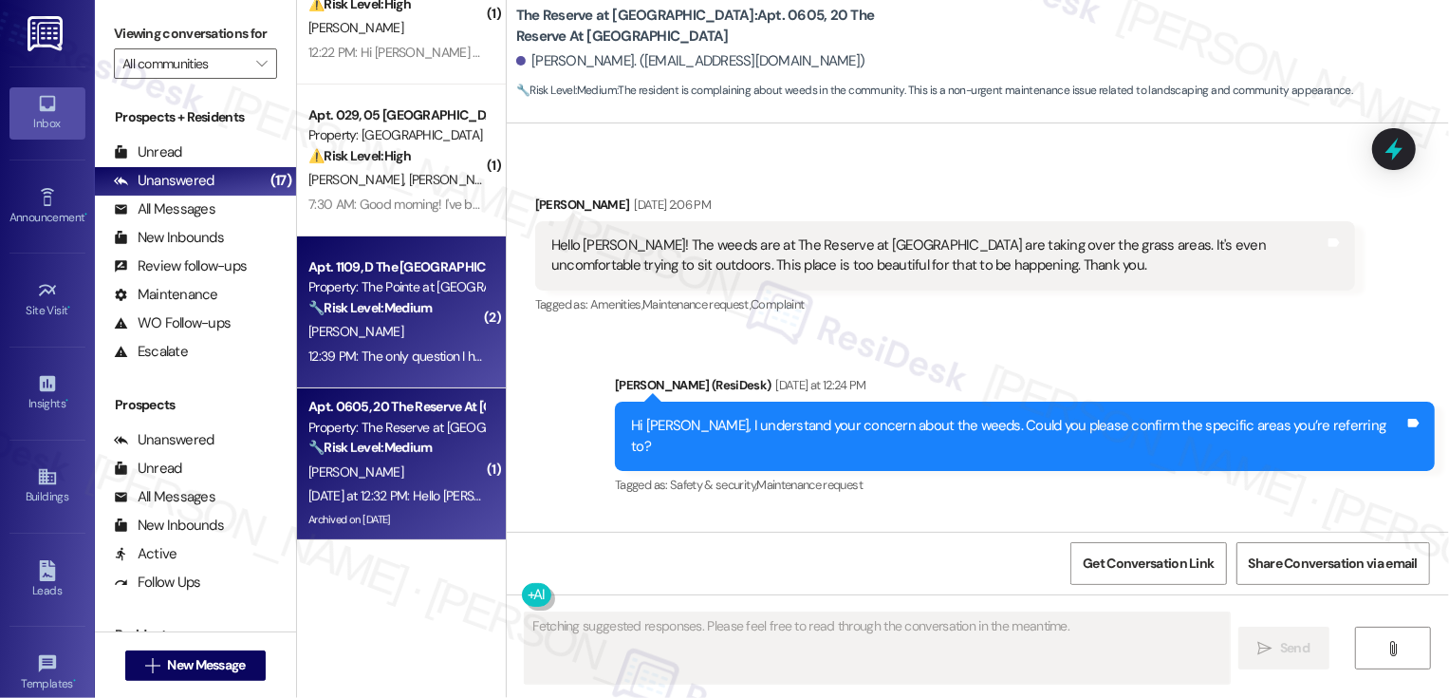
click at [430, 441] on div "🔧 Risk Level: Medium The resident is complaining about weeds in the community. …" at bounding box center [396, 448] width 176 height 20
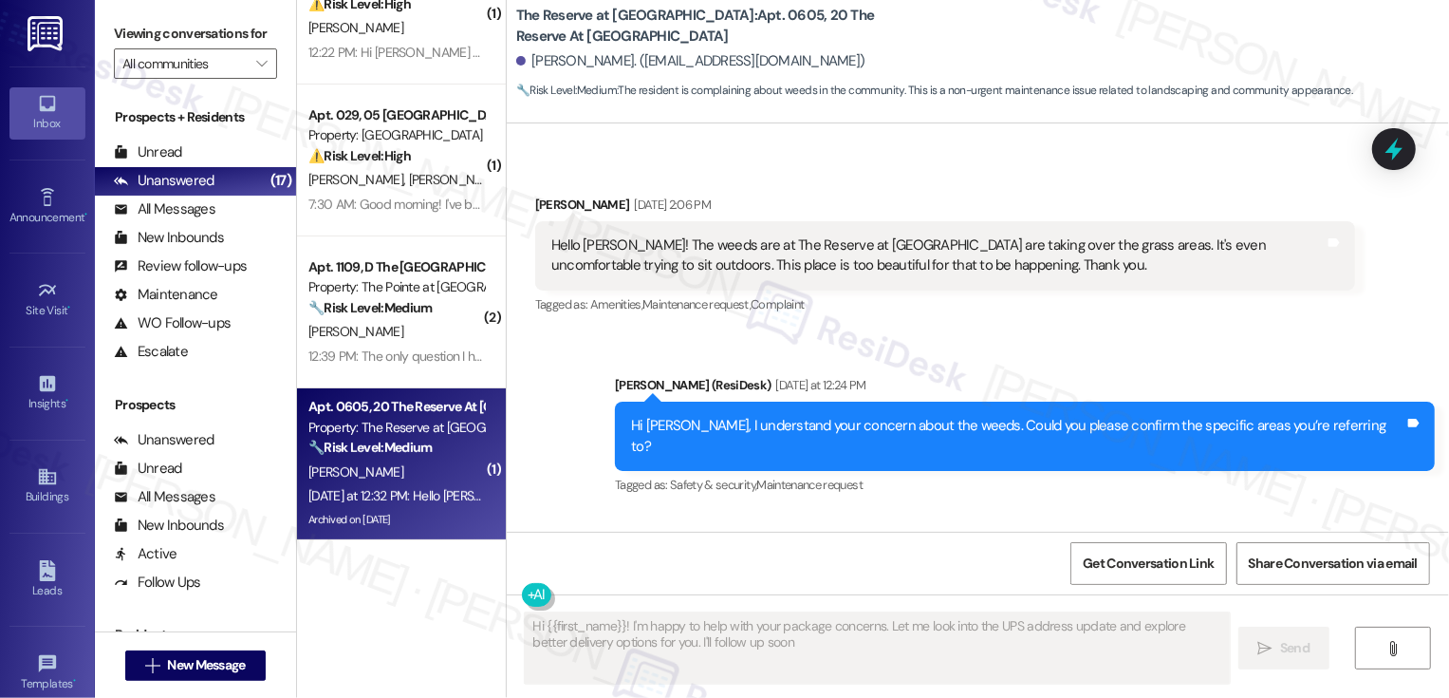
type textarea "Hi {{first_name}}! I'm happy to help with your package concerns. Let me look in…"
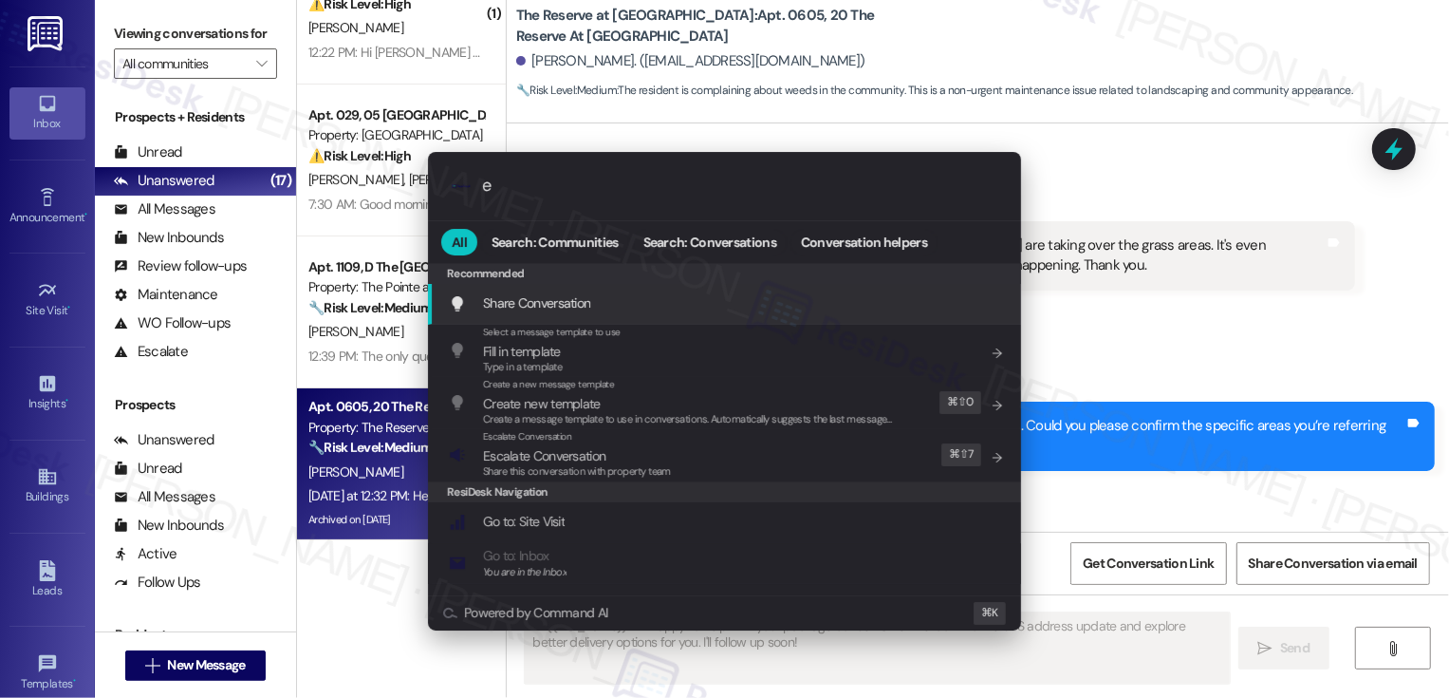
type input "es"
type textarea "Updating..."
type input "esc"
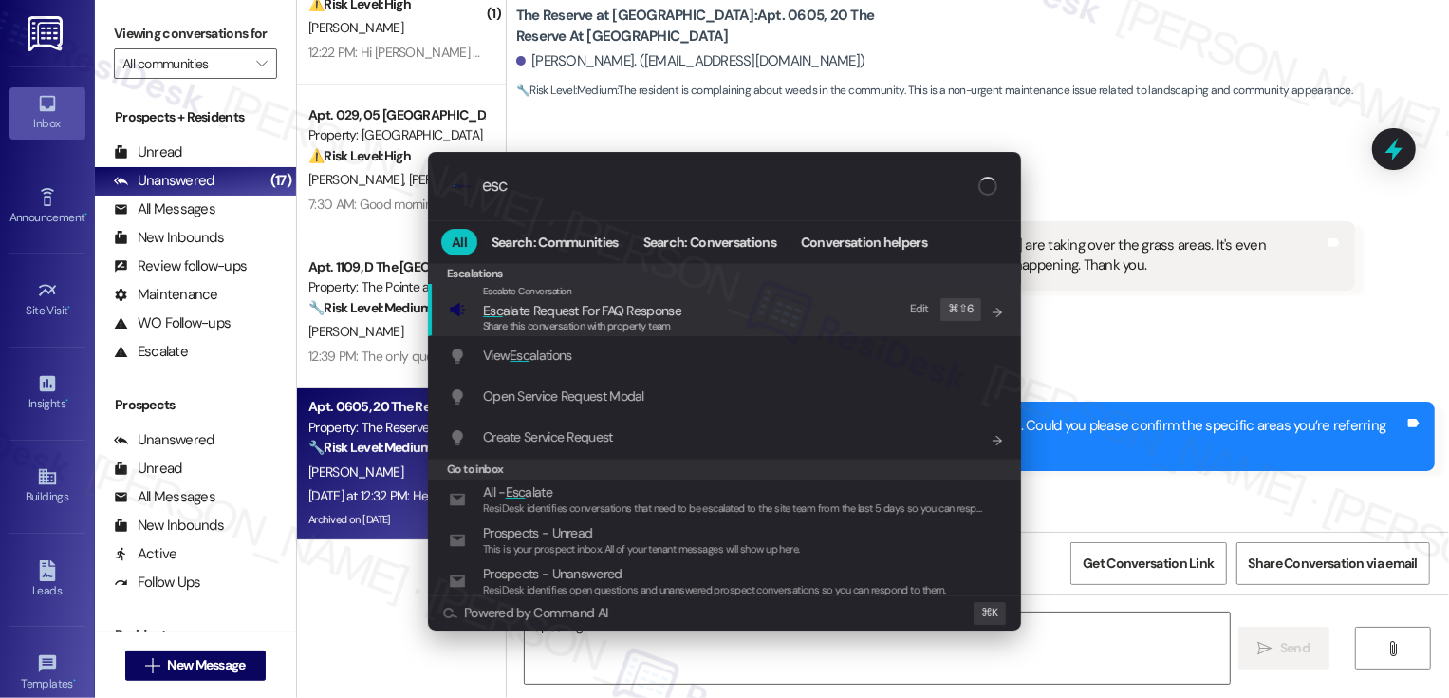
type textarea "Hi"
type input "esca"
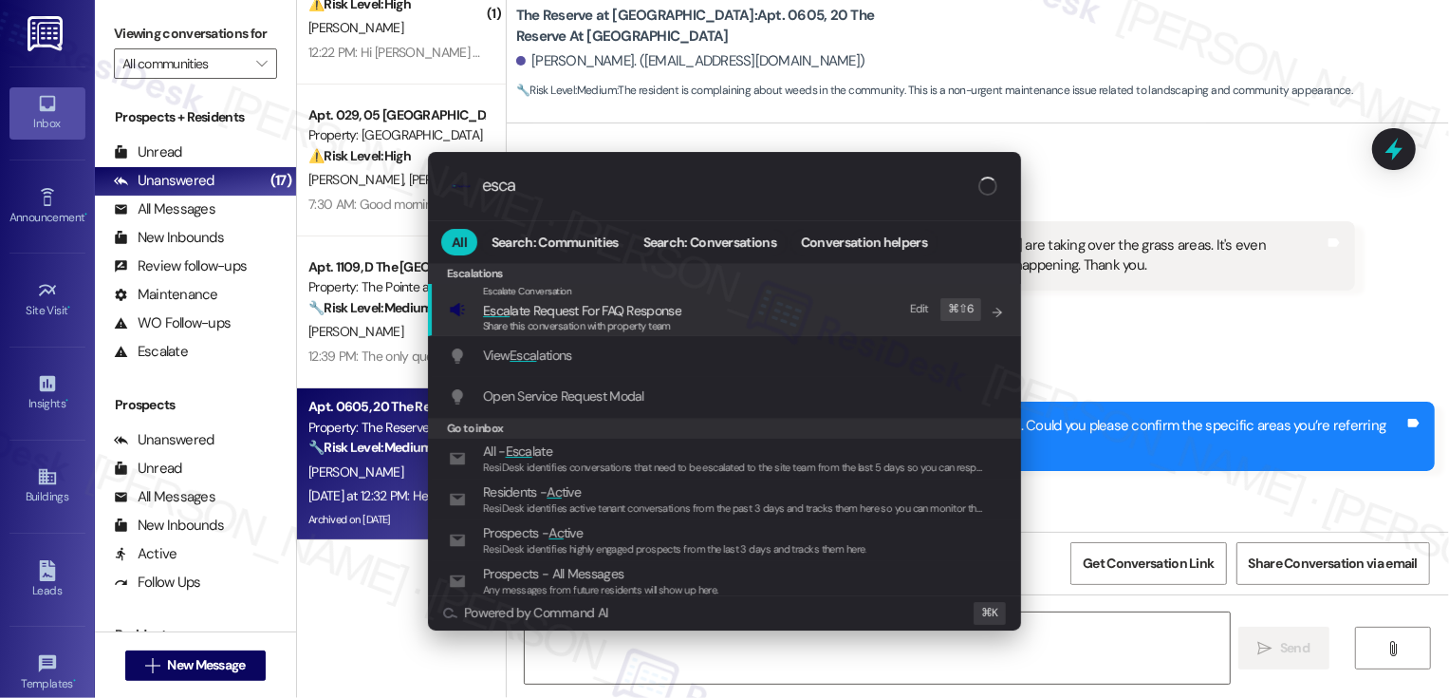
type textarea "Hi {{first_name}}"
type input "escal"
type textarea "Hi {{first_name}},"
type input "escala"
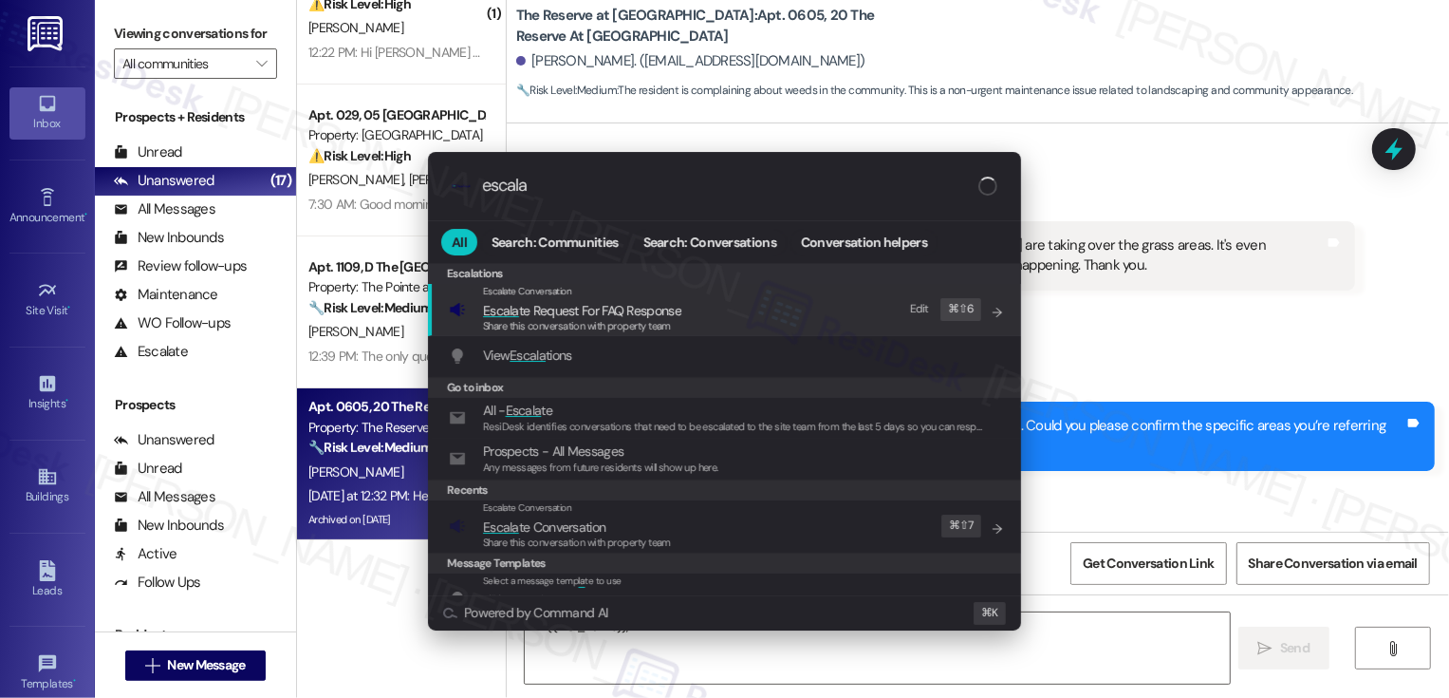
type textarea "Hi {{first_name}}, I"
type input "escalate"
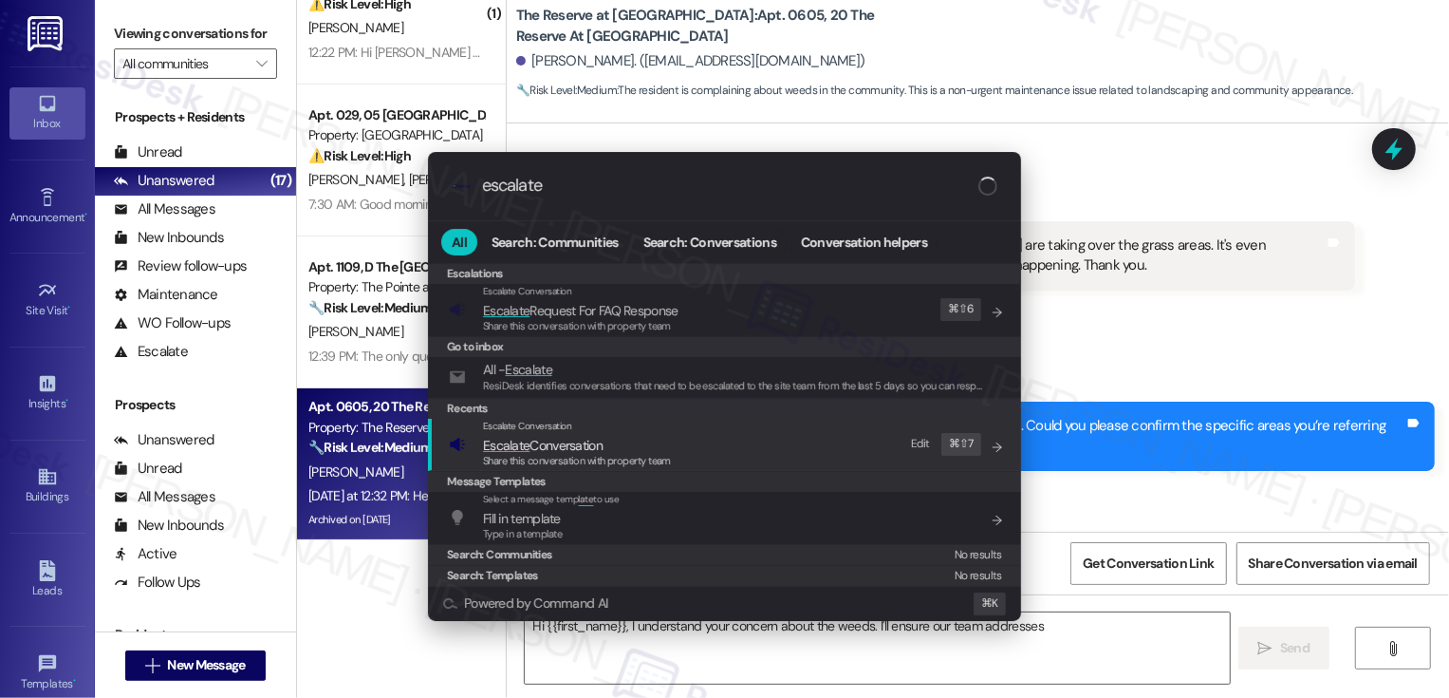
type textarea "Hi {{first_name}}, I understand your concern about the weeds. I'll ensure our t…"
type input "escalate"
click at [611, 447] on span "Escalate Conversation" at bounding box center [577, 445] width 188 height 21
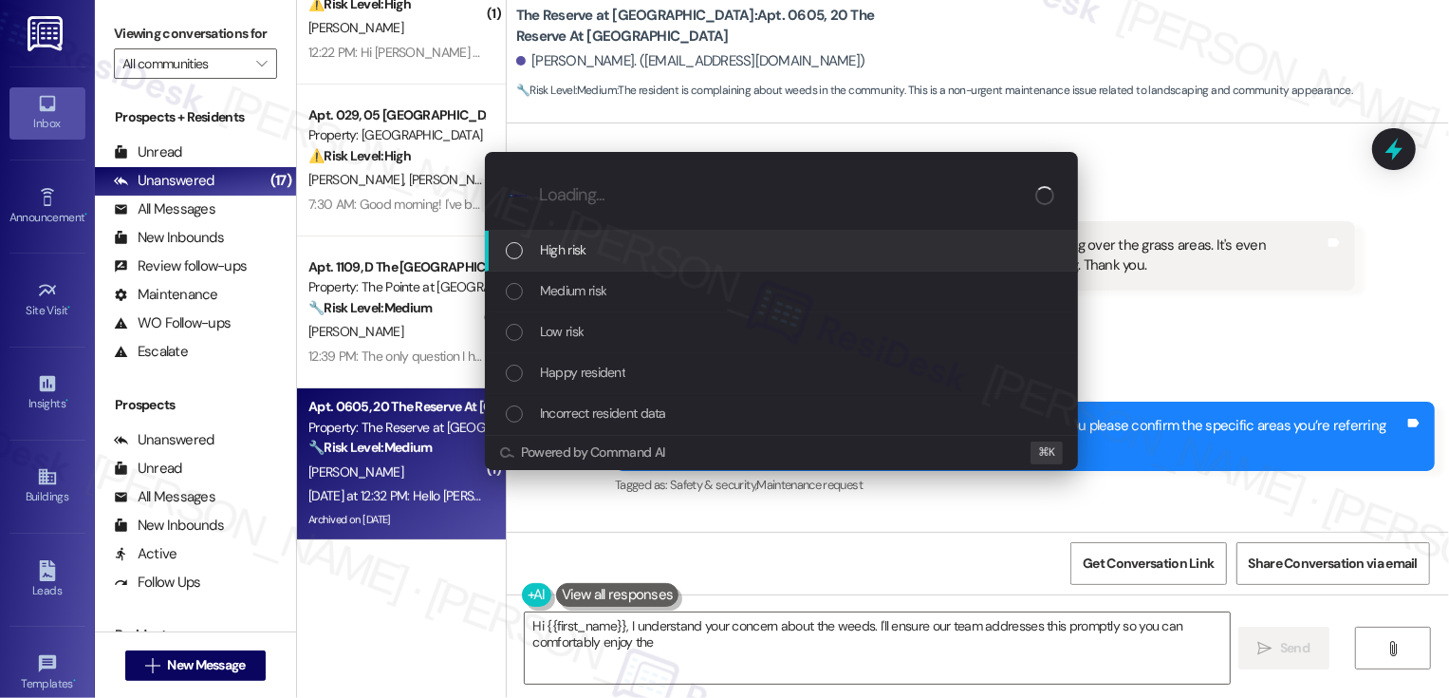
click at [550, 328] on span "Low risk" at bounding box center [562, 331] width 44 height 21
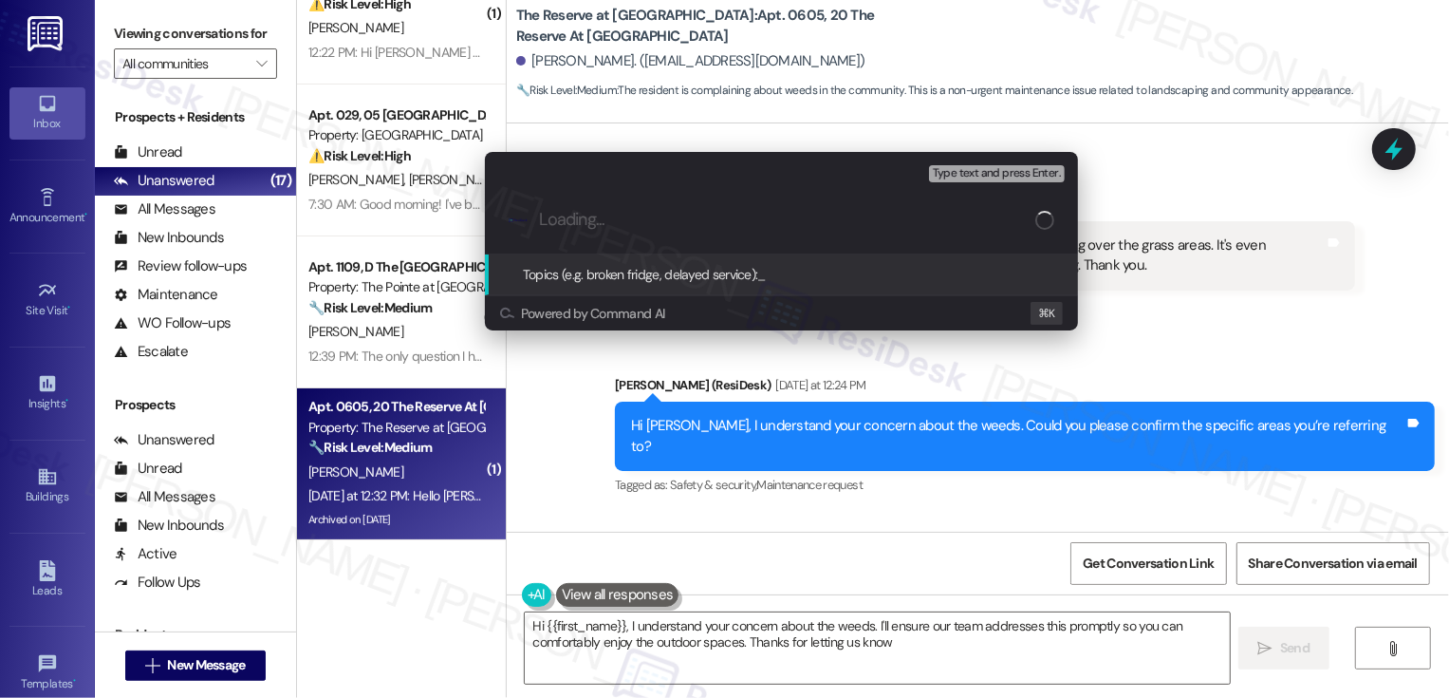
type textarea "Hi {{first_name}}, I understand your concern about the weeds. I'll ensure our t…"
paste input "Feedback about the grass/weeds"
type input "Feedback about the grass/weeds"
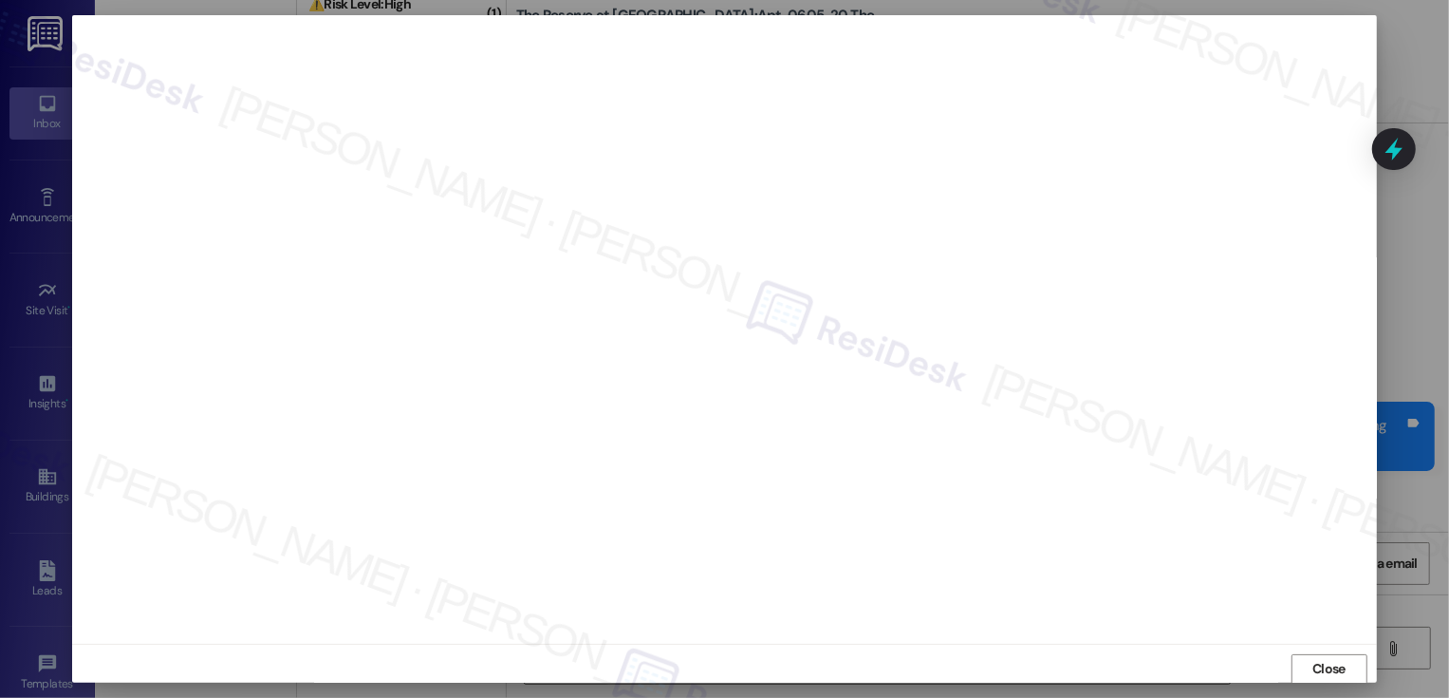
scroll to position [1, 0]
click at [1322, 663] on button "Close" at bounding box center [1330, 668] width 76 height 30
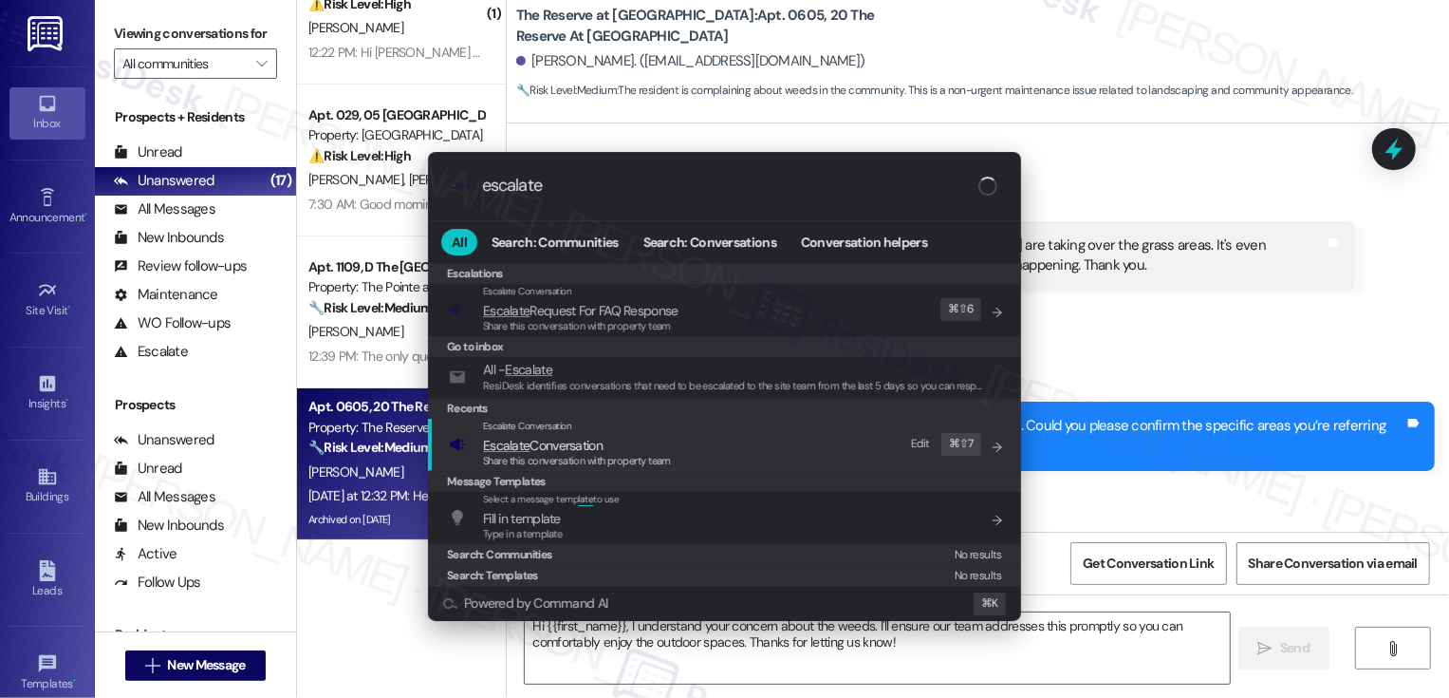
type input "escalate"
click at [672, 438] on div "Escalate Conversation Escalate Conversation Share this conversation with proper…" at bounding box center [726, 444] width 555 height 51
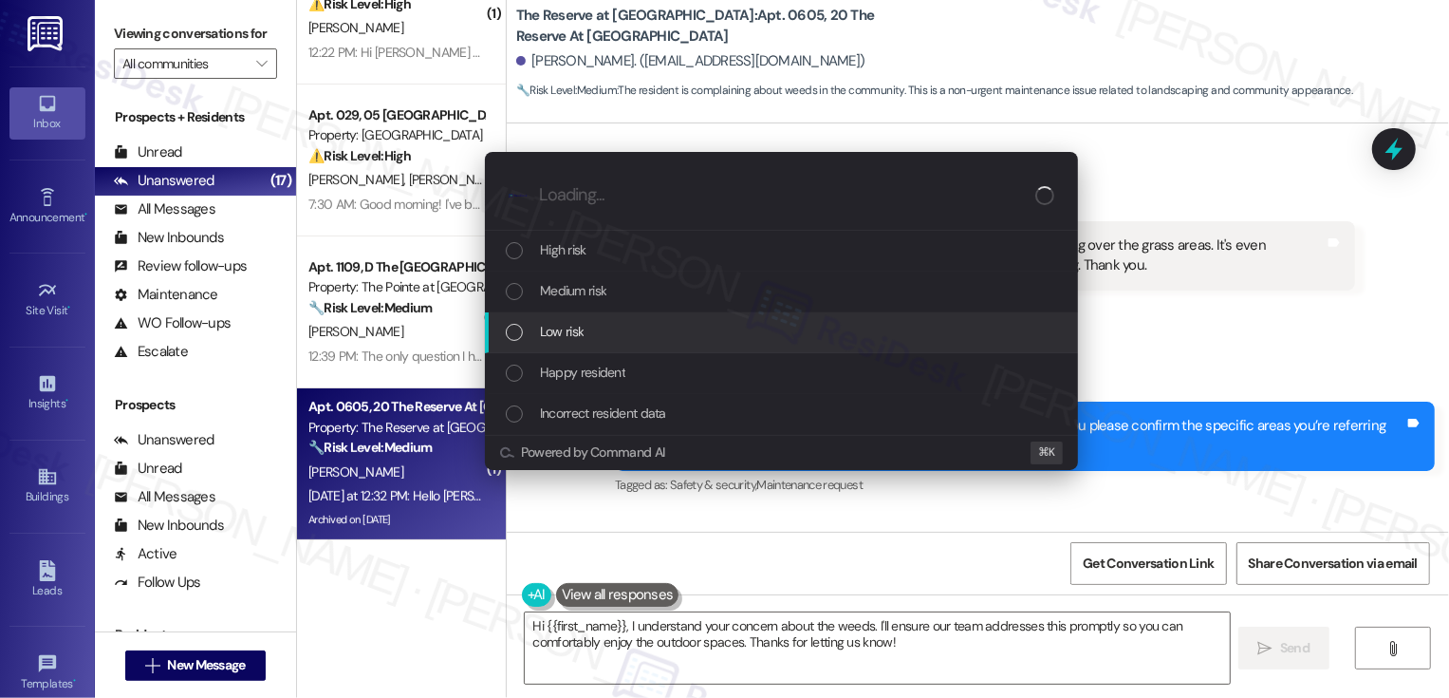
click at [579, 346] on div "Low risk" at bounding box center [781, 332] width 593 height 41
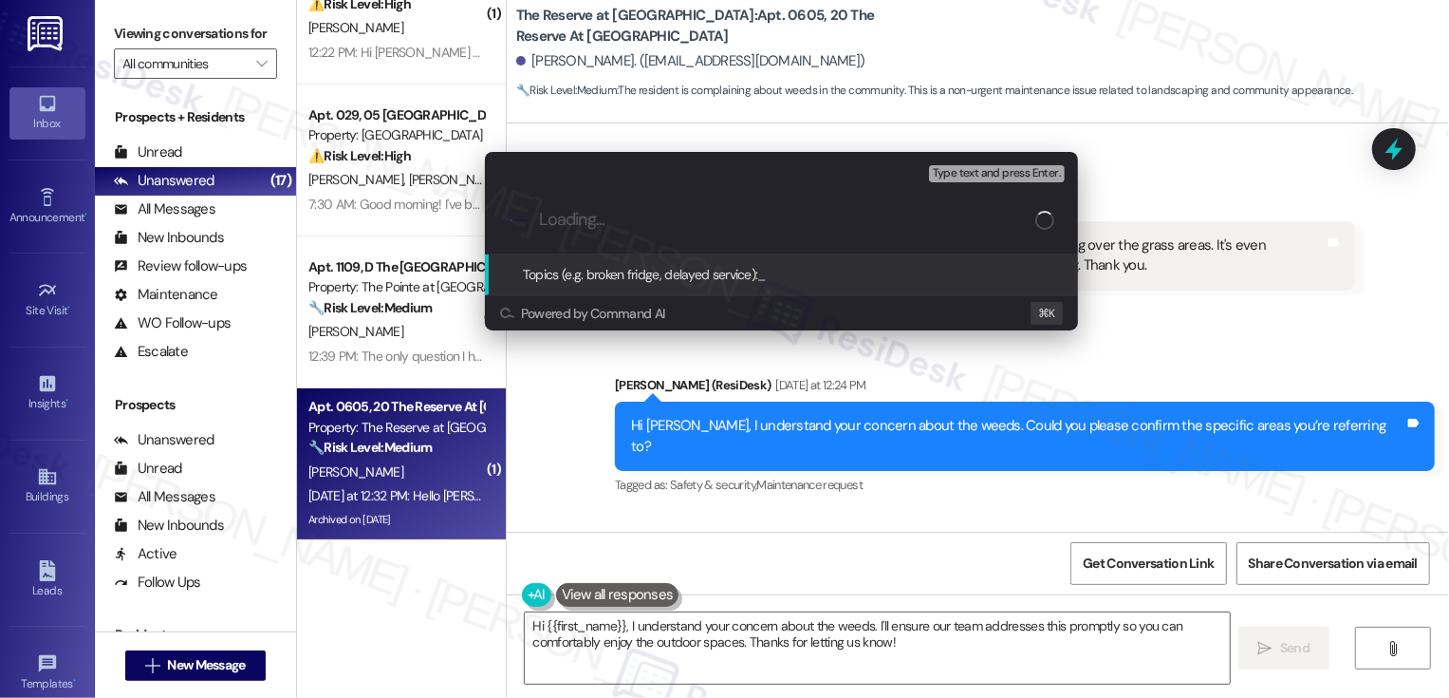
paste input "Feedback about the grass/weeds"
type input "Feedback about the grass/weeds"
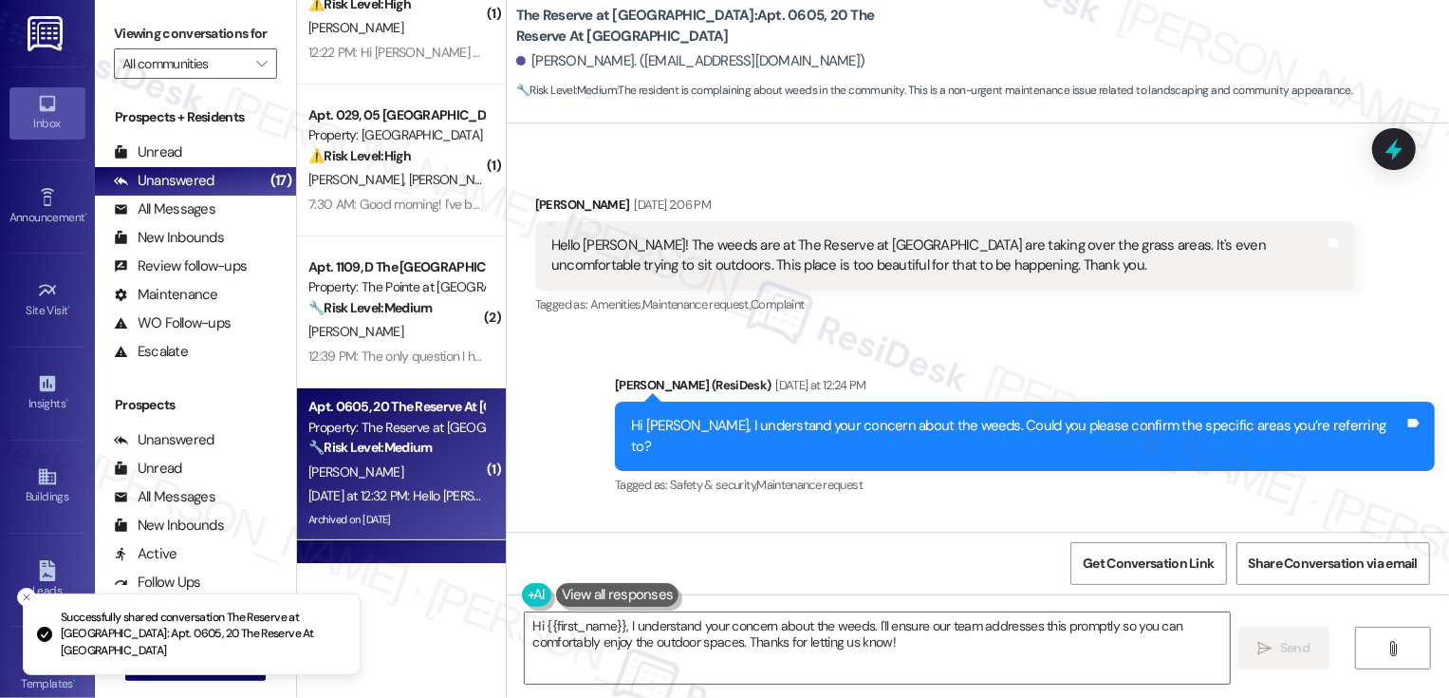
scroll to position [561, 0]
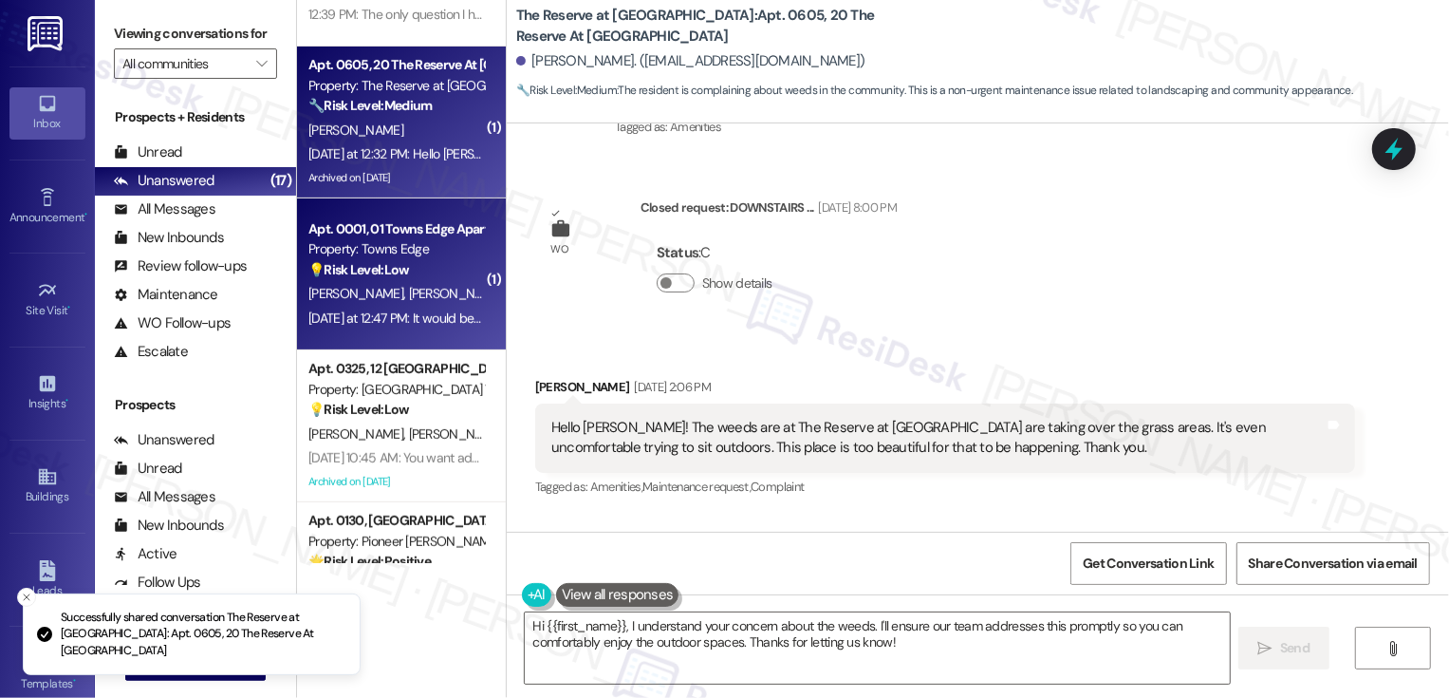
click at [419, 289] on span "[PERSON_NAME]" at bounding box center [455, 293] width 95 height 17
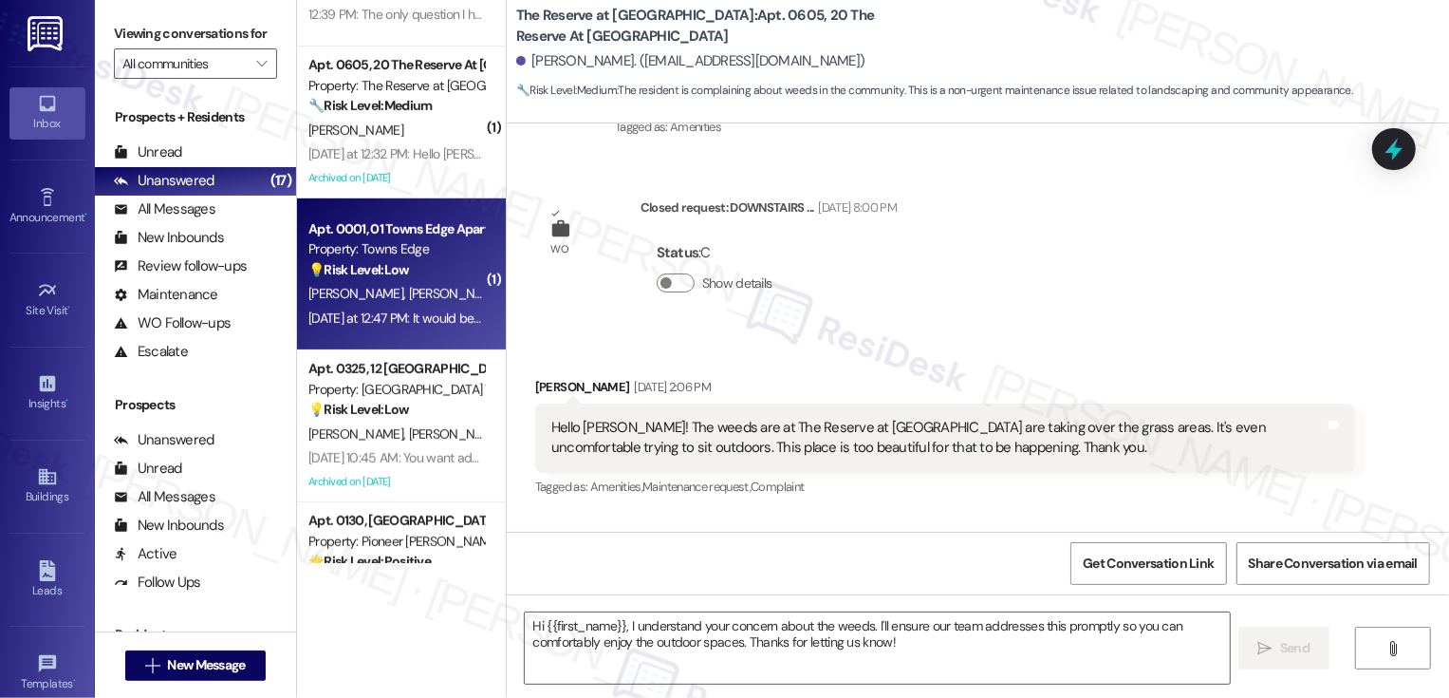
click at [419, 289] on span "[PERSON_NAME]" at bounding box center [455, 293] width 95 height 17
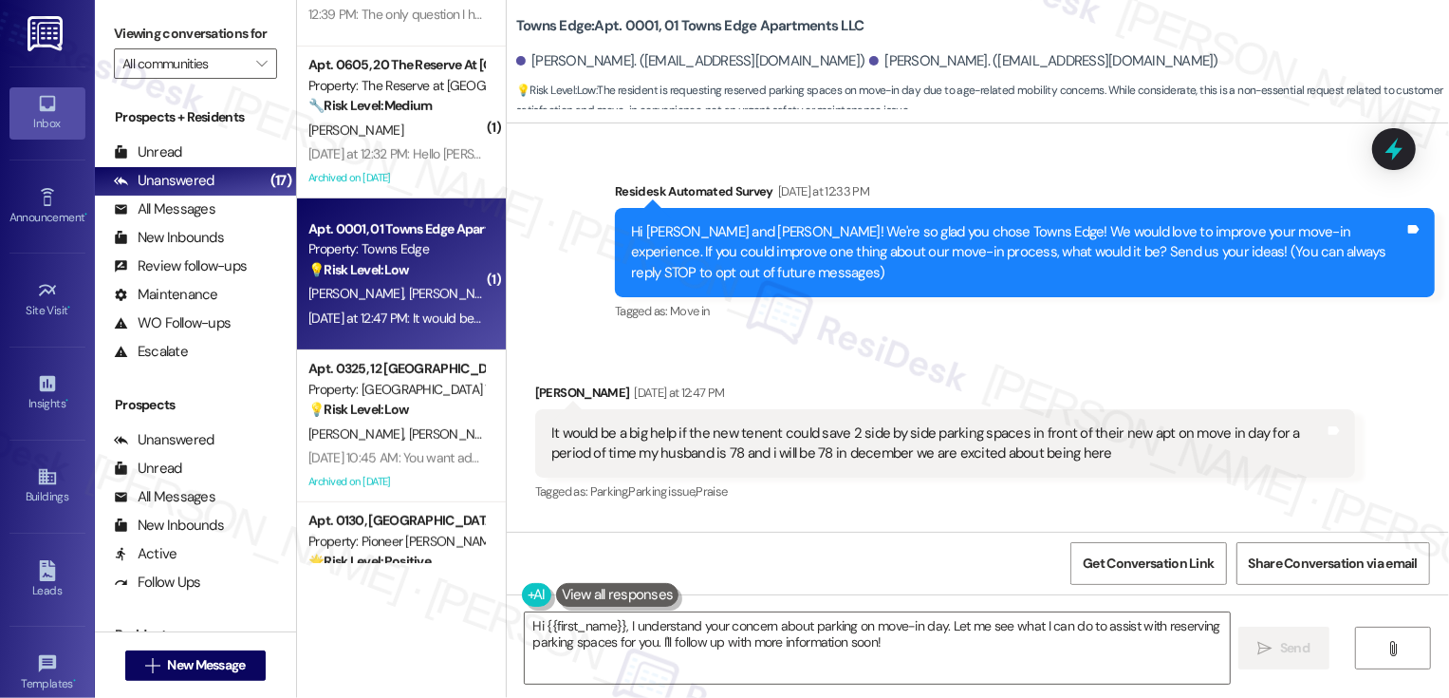
scroll to position [101, 0]
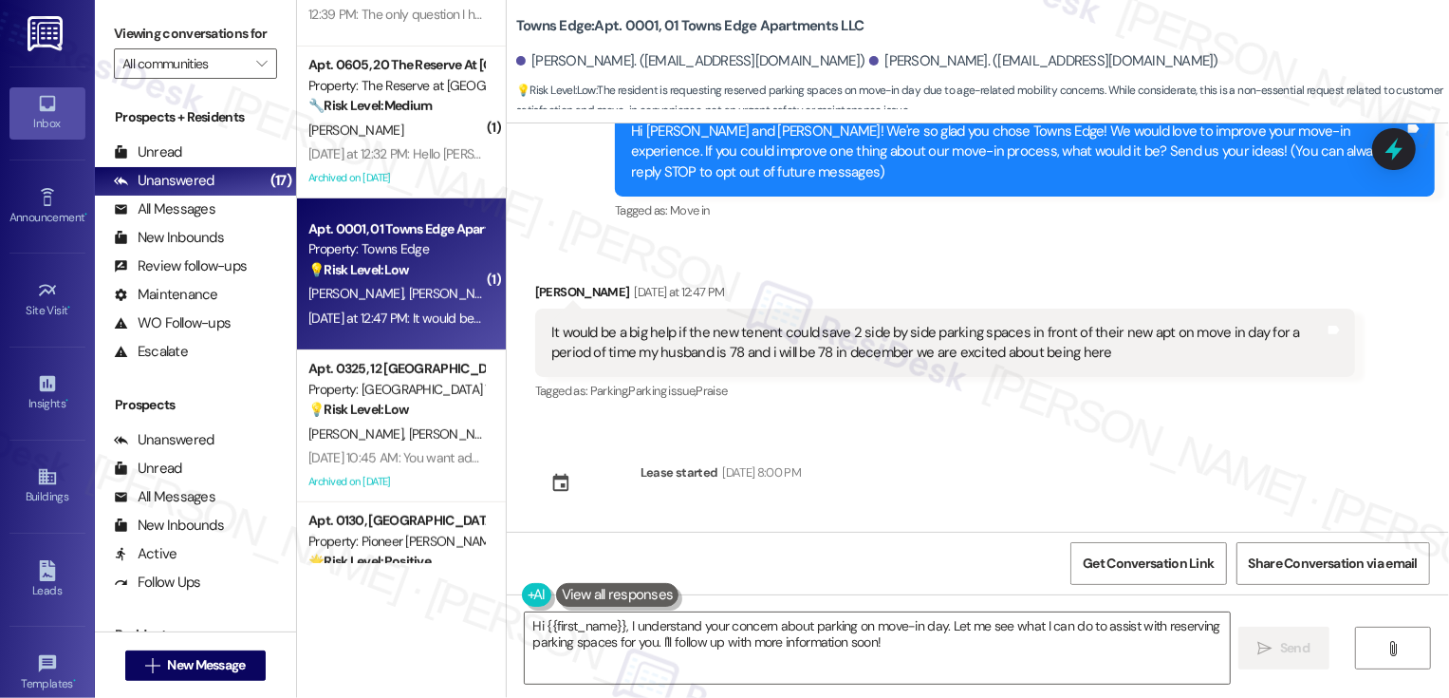
click at [535, 286] on div "Elaine Kleinfelter Yesterday at 12:47 PM" at bounding box center [945, 295] width 820 height 27
copy div "Elaine"
click at [592, 625] on textarea "Hi {{first_name}}, I understand your concern about parking on move-in day. Let …" at bounding box center [877, 647] width 705 height 71
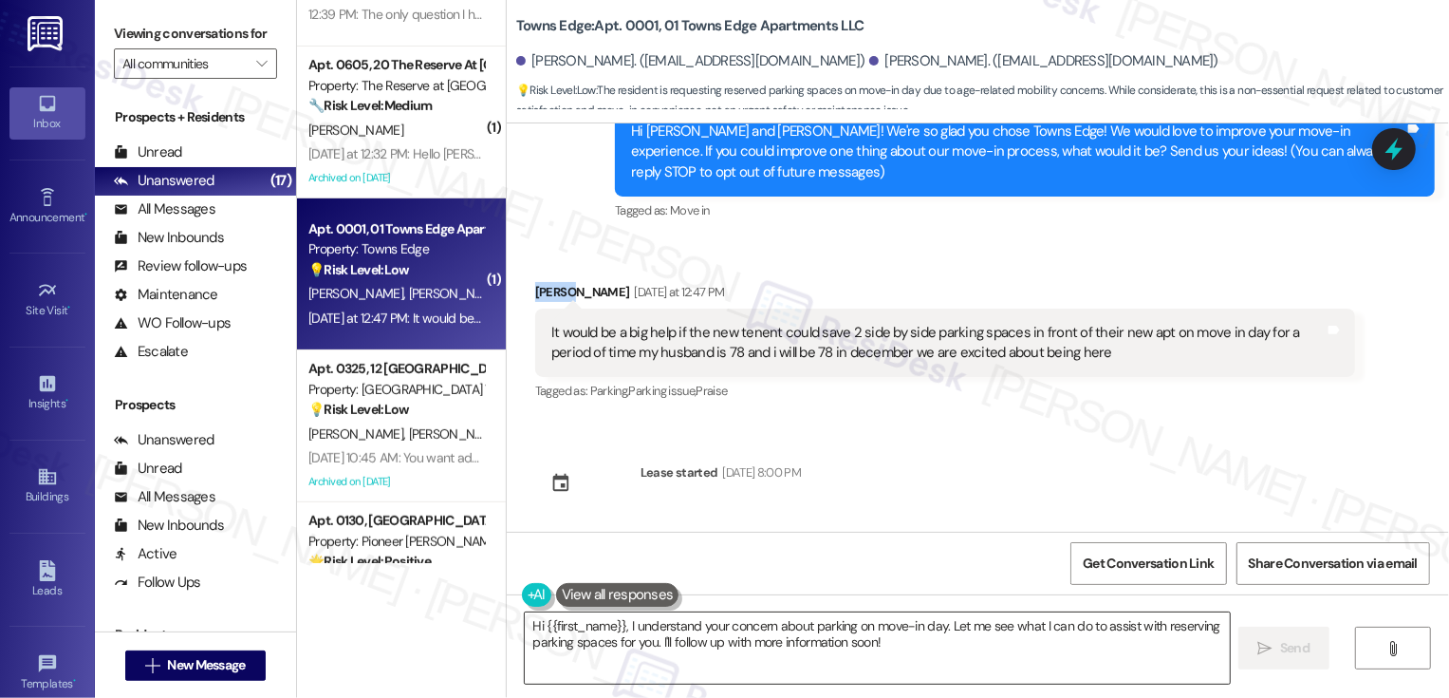
click at [592, 625] on textarea "Hi {{first_name}}, I understand your concern about parking on move-in day. Let …" at bounding box center [877, 647] width 705 height 71
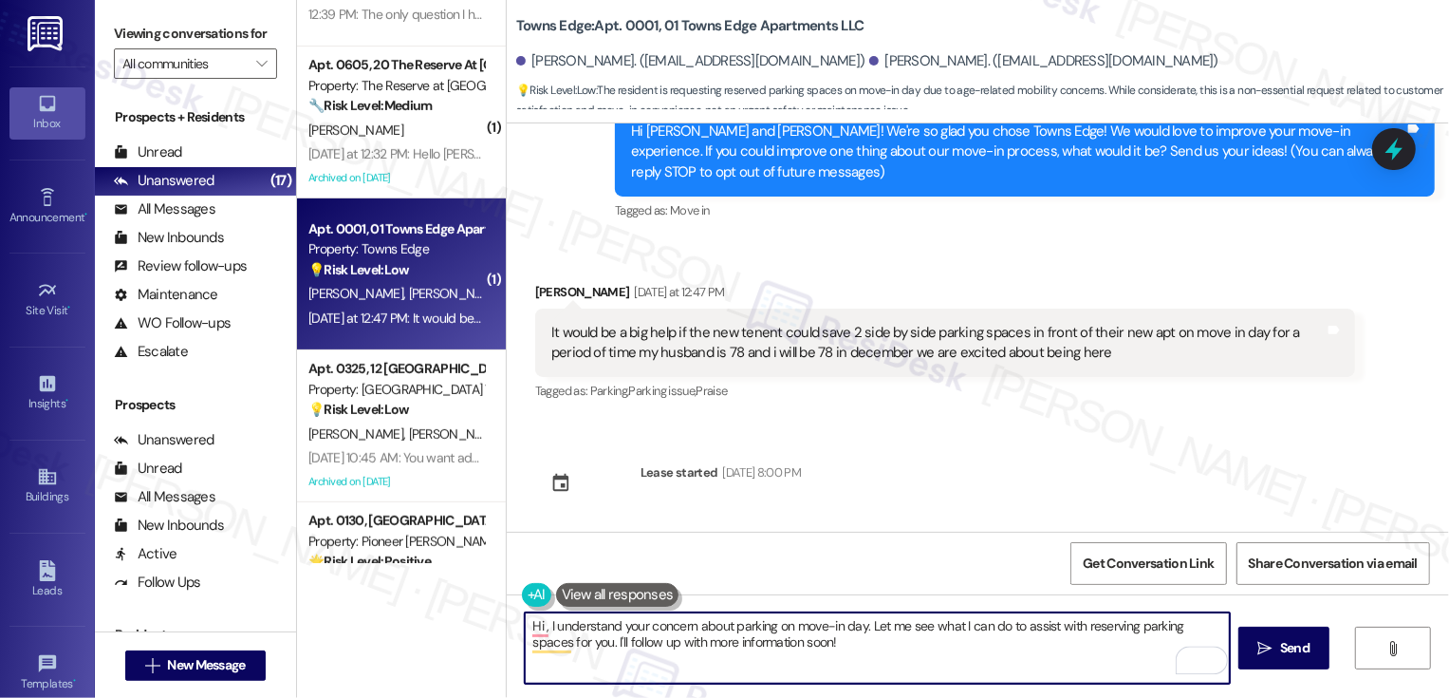
paste textarea "Elaine"
drag, startPoint x: 1042, startPoint y: 623, endPoint x: 1060, endPoint y: 654, distance: 36.1
click at [1060, 653] on textarea "Hi Elaine, it's a pleasure to meet you! I understand your concern about parking…" at bounding box center [877, 647] width 705 height 71
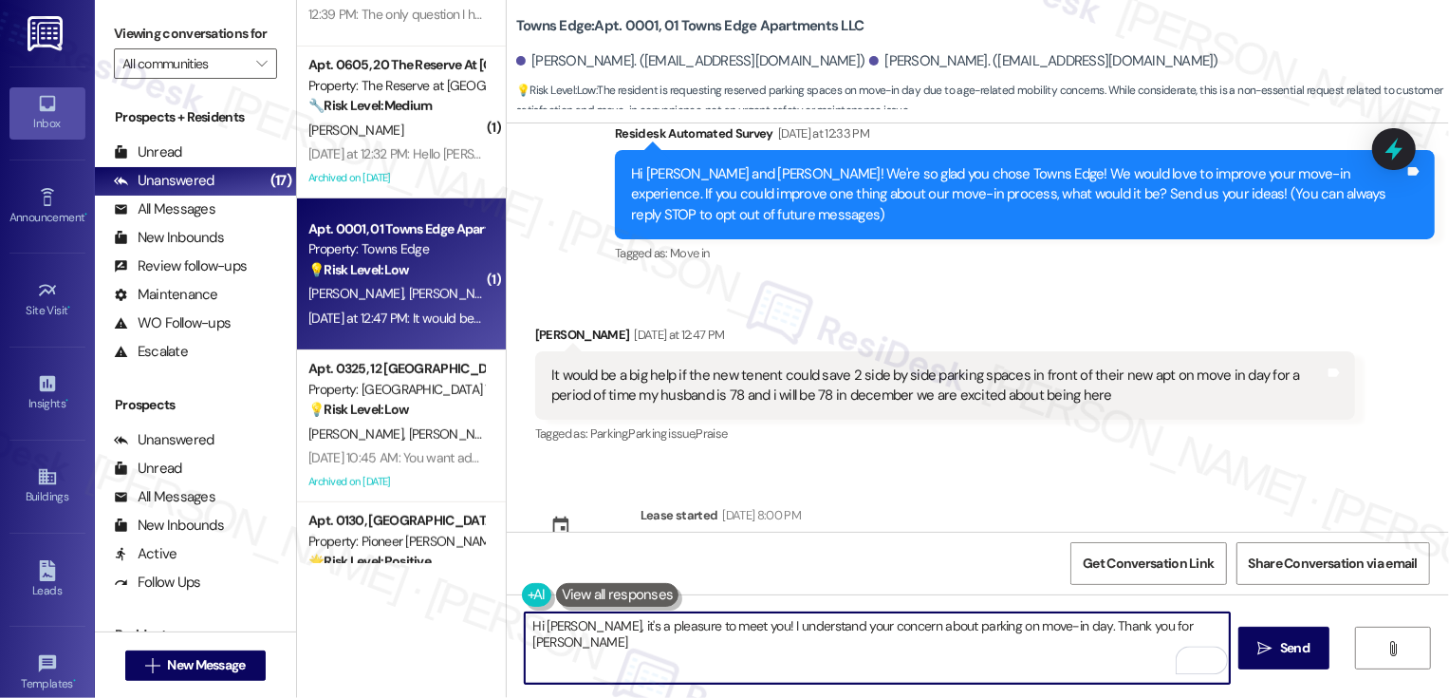
scroll to position [16, 0]
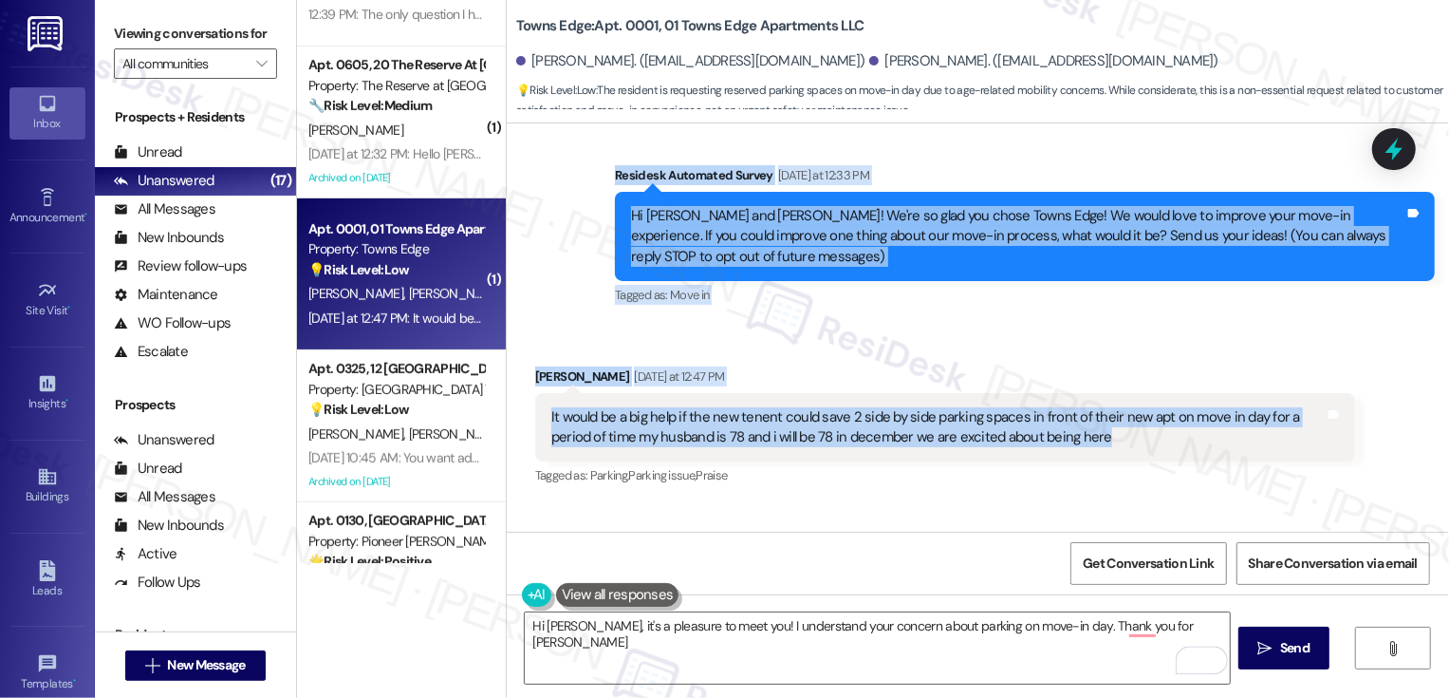
drag, startPoint x: 605, startPoint y: 173, endPoint x: 1126, endPoint y: 426, distance: 579.4
click at [1126, 426] on div "Survey, sent via SMS Residesk Automated Survey Yesterday at 12:33 PM Hi Elaine …" at bounding box center [978, 327] width 942 height 408
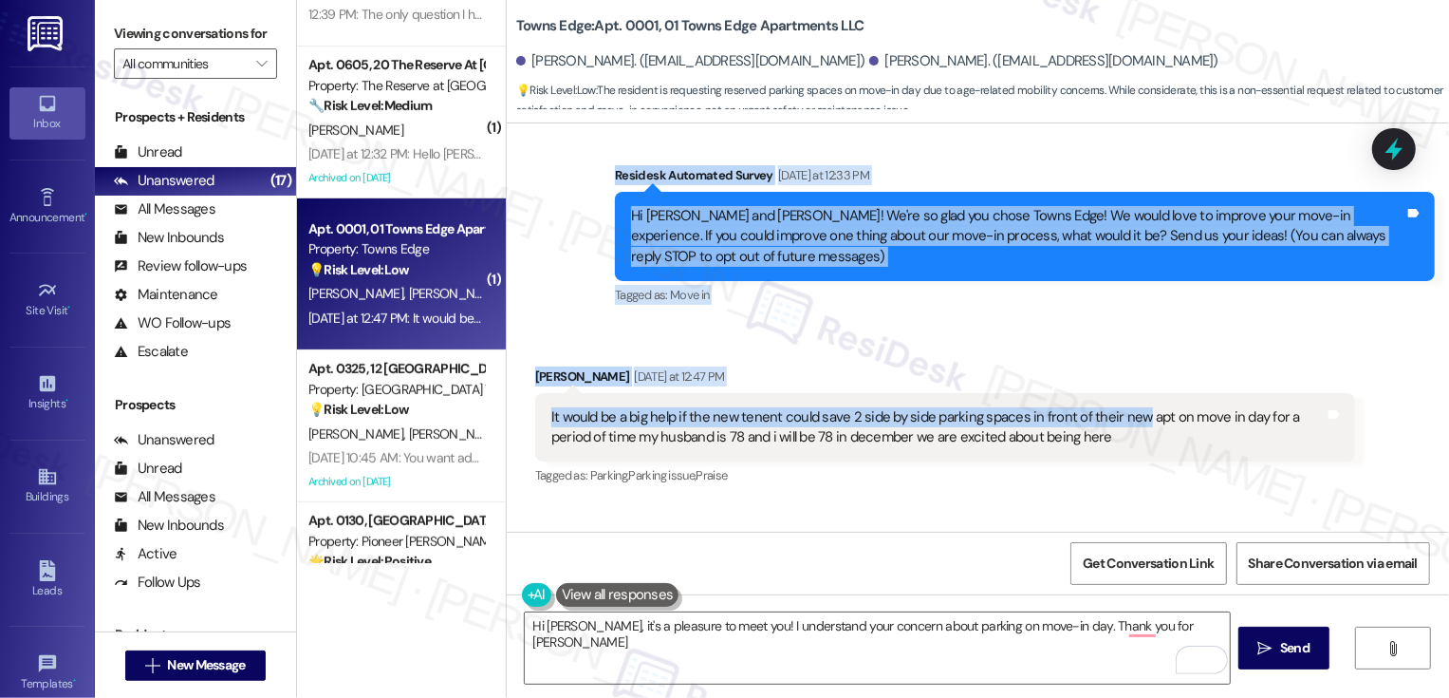
copy div "Residesk Automated Survey Yesterday at 12:33 PM Hi Elaine and Ernest! We're so …"
click at [522, 301] on div "Survey, sent via SMS Residesk Automated Survey Yesterday at 12:33 PM Hi Elaine …" at bounding box center [978, 222] width 942 height 201
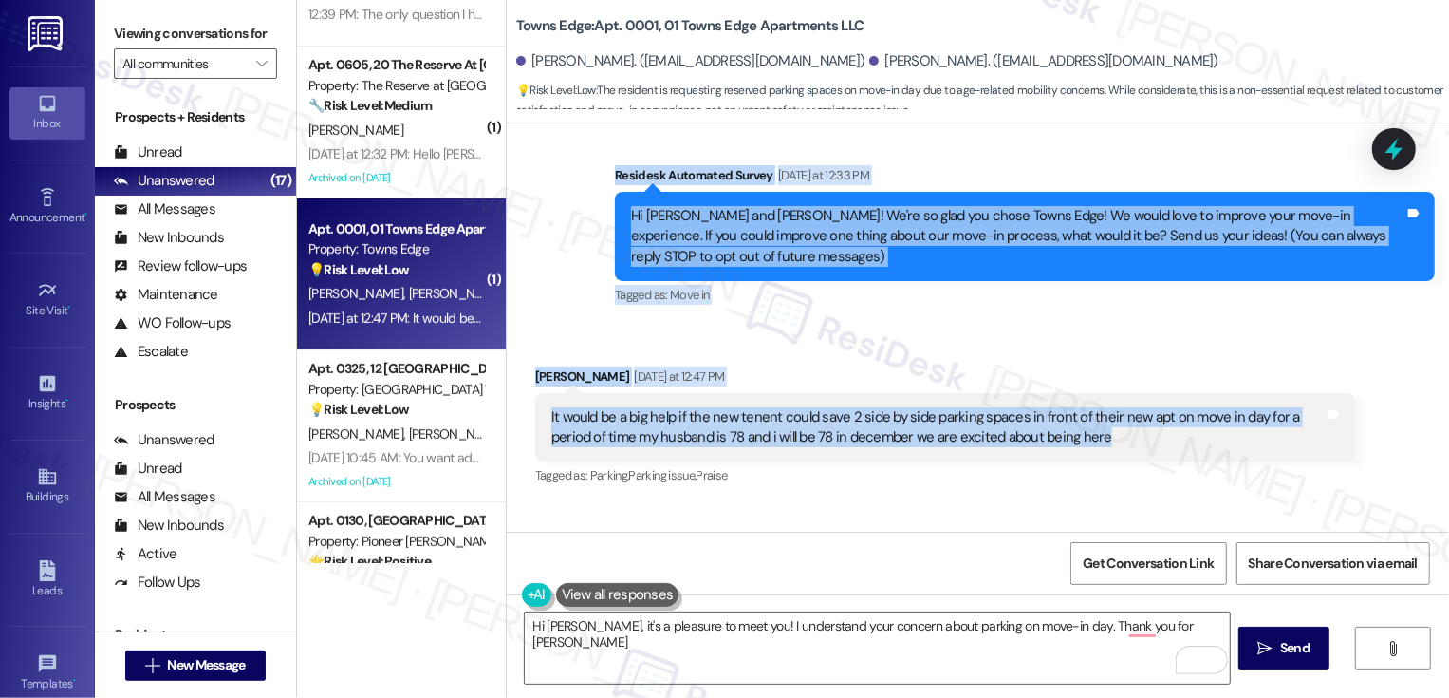
drag, startPoint x: 604, startPoint y: 172, endPoint x: 1071, endPoint y: 428, distance: 532.6
click at [1071, 430] on div "Survey, sent via SMS Residesk Automated Survey Yesterday at 12:33 PM Hi Elaine …" at bounding box center [978, 327] width 942 height 408
copy div "Residesk Automated Survey Yesterday at 12:33 PM Hi Elaine and Ernest! We're so …"
click at [662, 632] on textarea "Hi Elaine, it's a pleasure to meet you! I understand your concern about parking…" at bounding box center [877, 647] width 705 height 71
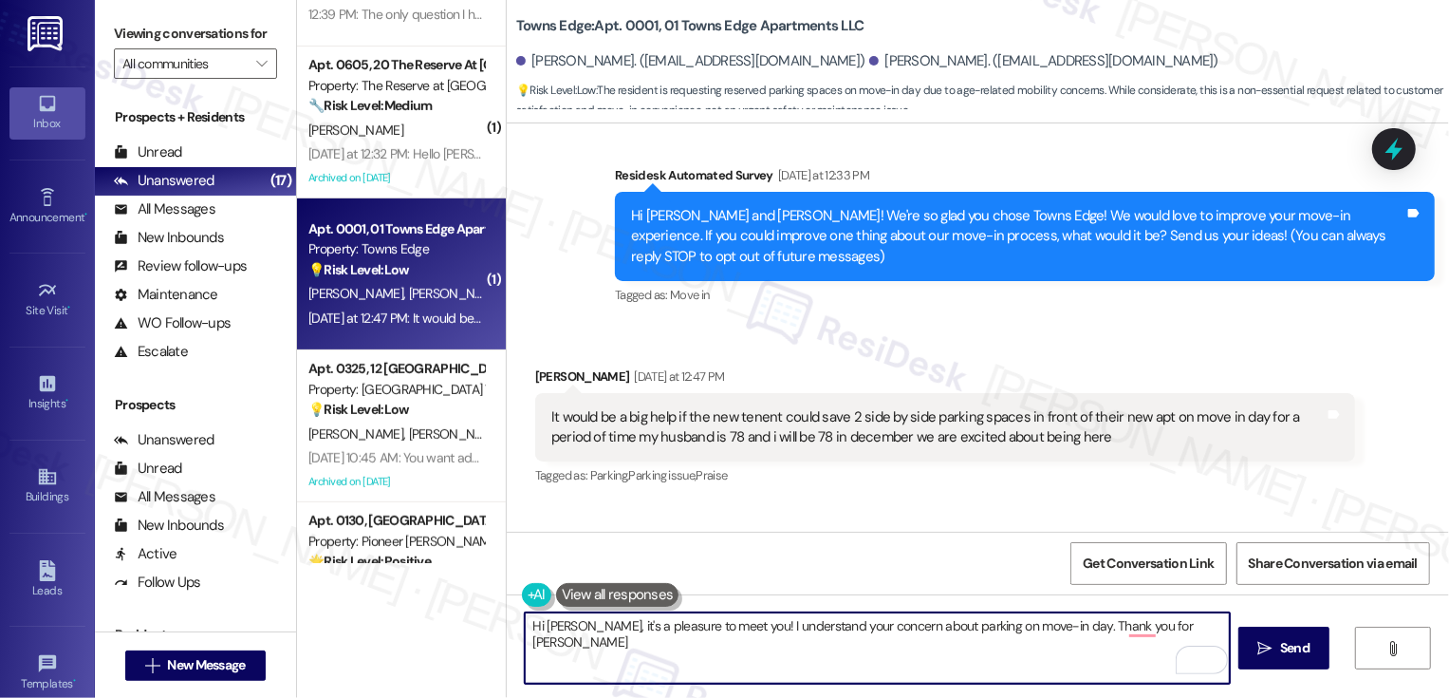
paste textarea "thank you so much for sharing your experience and congratulations on your new h…"
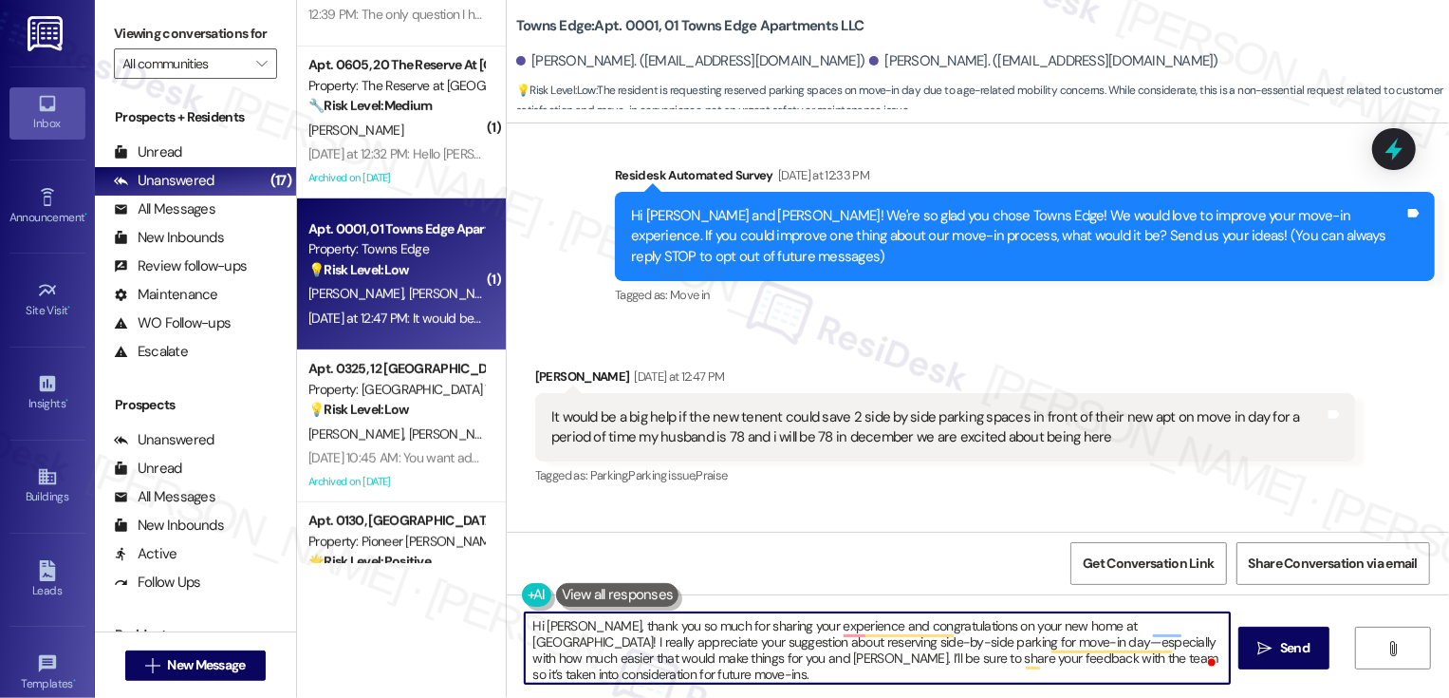
click at [563, 625] on textarea "Hi Elaine, thank you so much for sharing your experience and congratulations on…" at bounding box center [877, 647] width 705 height 71
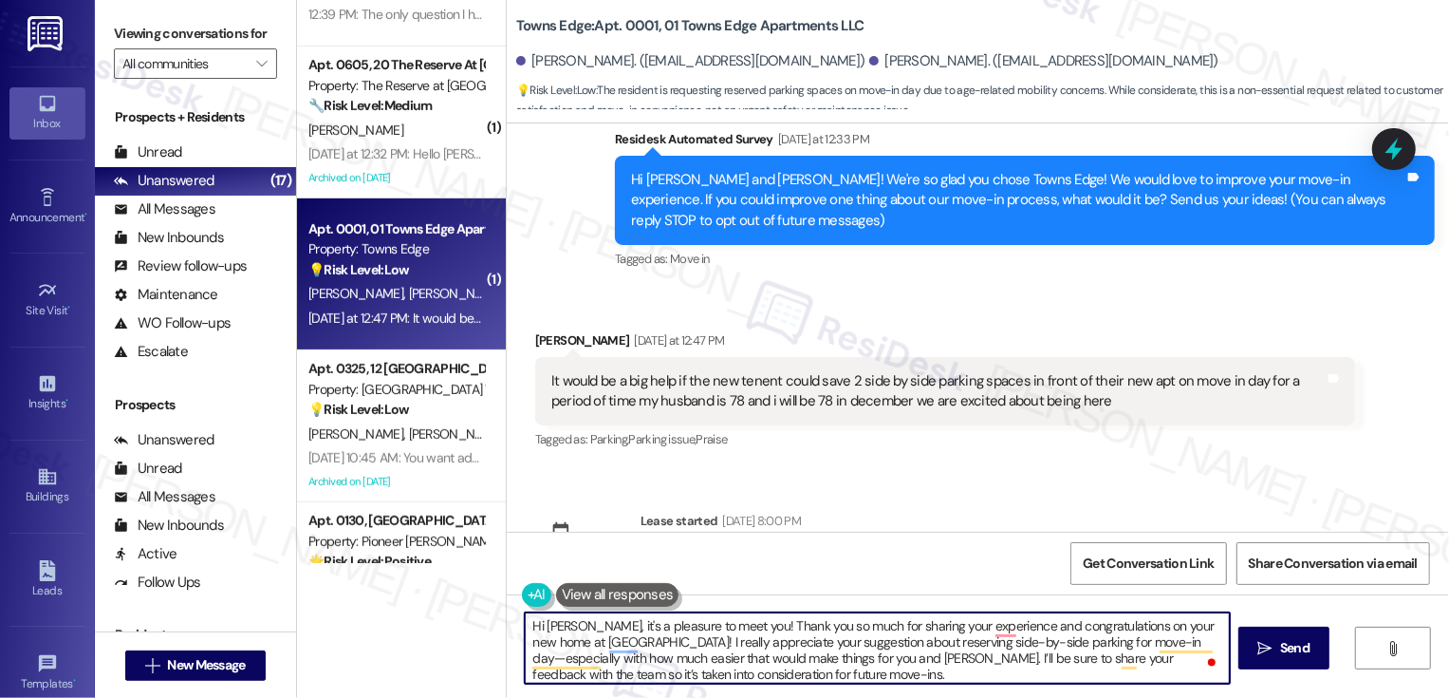
scroll to position [101, 0]
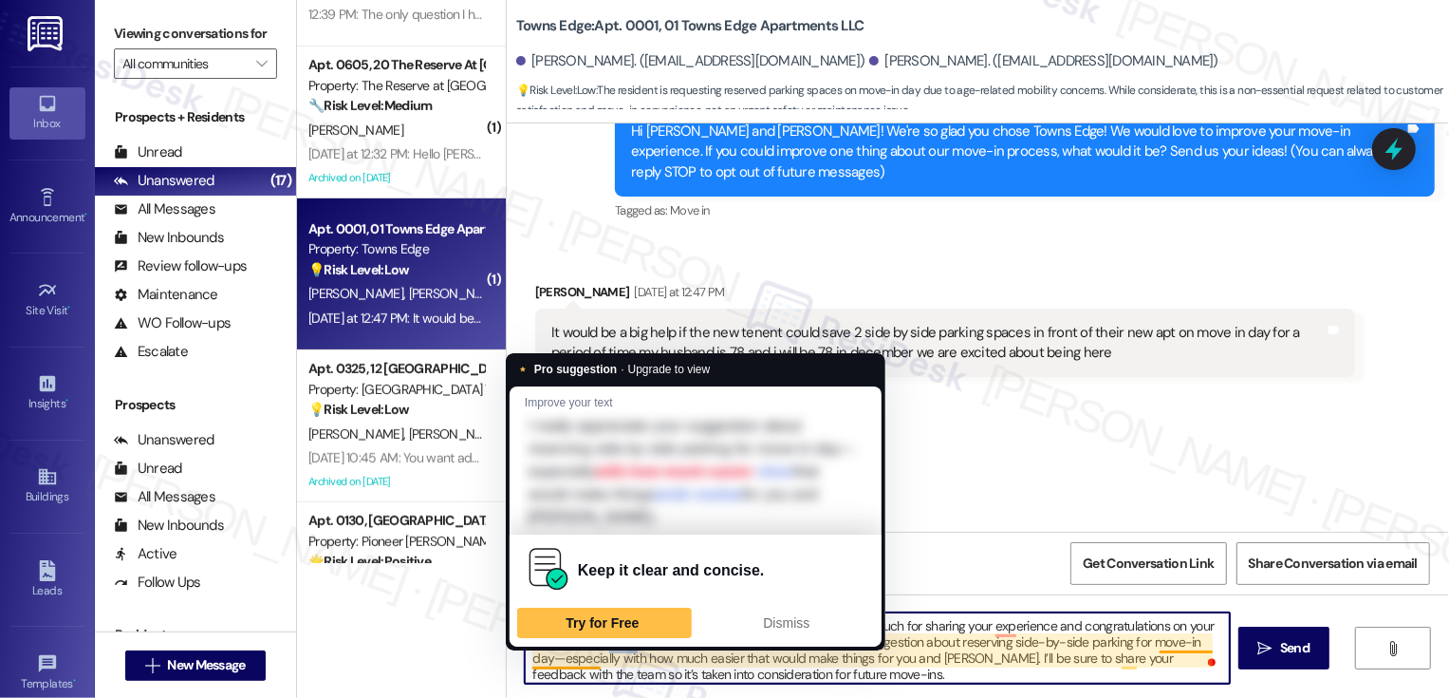
drag, startPoint x: 982, startPoint y: 624, endPoint x: 590, endPoint y: 650, distance: 392.8
click at [590, 650] on textarea "Hi Elaine, it's a pleasure to meet you! Thank you so much for sharing your expe…" at bounding box center [877, 647] width 705 height 71
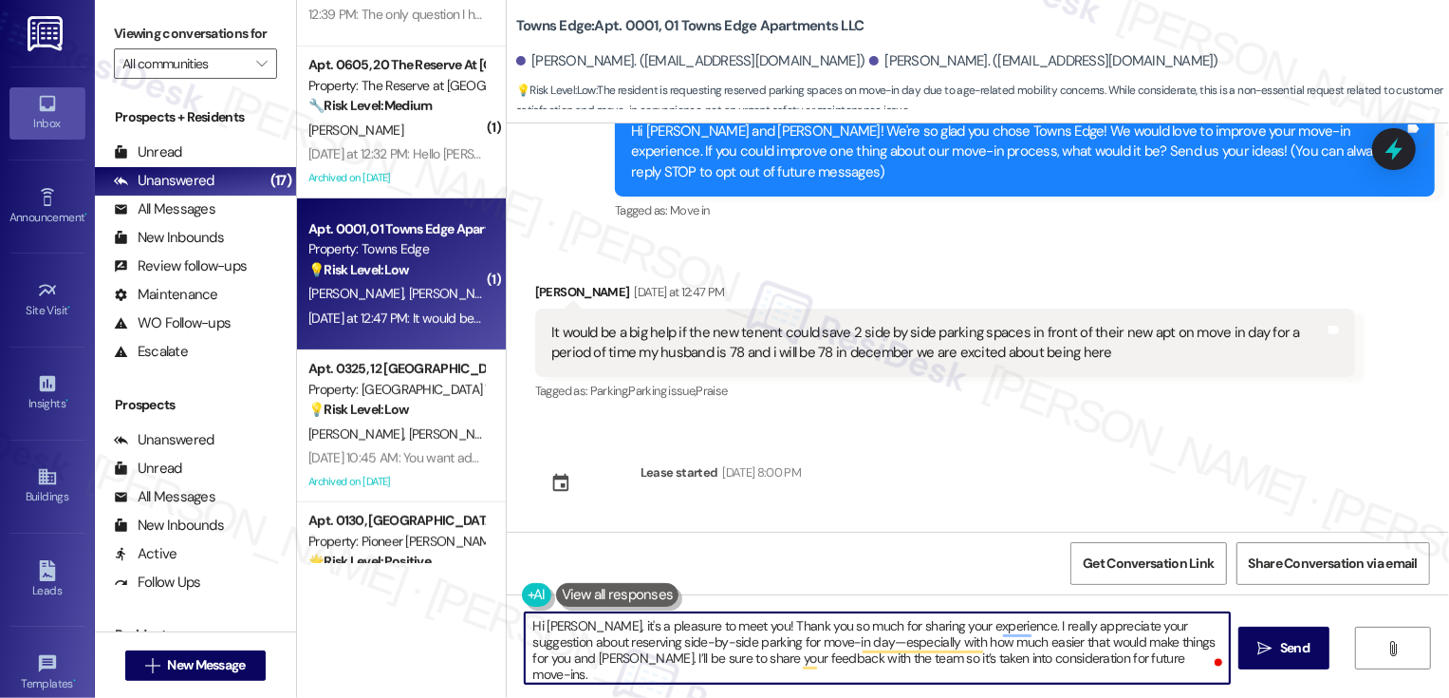
click at [790, 642] on textarea "Hi Elaine, it's a pleasure to meet you! Thank you so much for sharing your expe…" at bounding box center [877, 647] width 705 height 71
click at [1081, 660] on textarea "Hi Elaine, it's a pleasure to meet you! Thank you so much for sharing your expe…" at bounding box center [877, 647] width 705 height 71
click at [757, 645] on textarea "Hi Elaine, it's a pleasure to meet you! Thank you so much for sharing your expe…" at bounding box center [877, 647] width 705 height 71
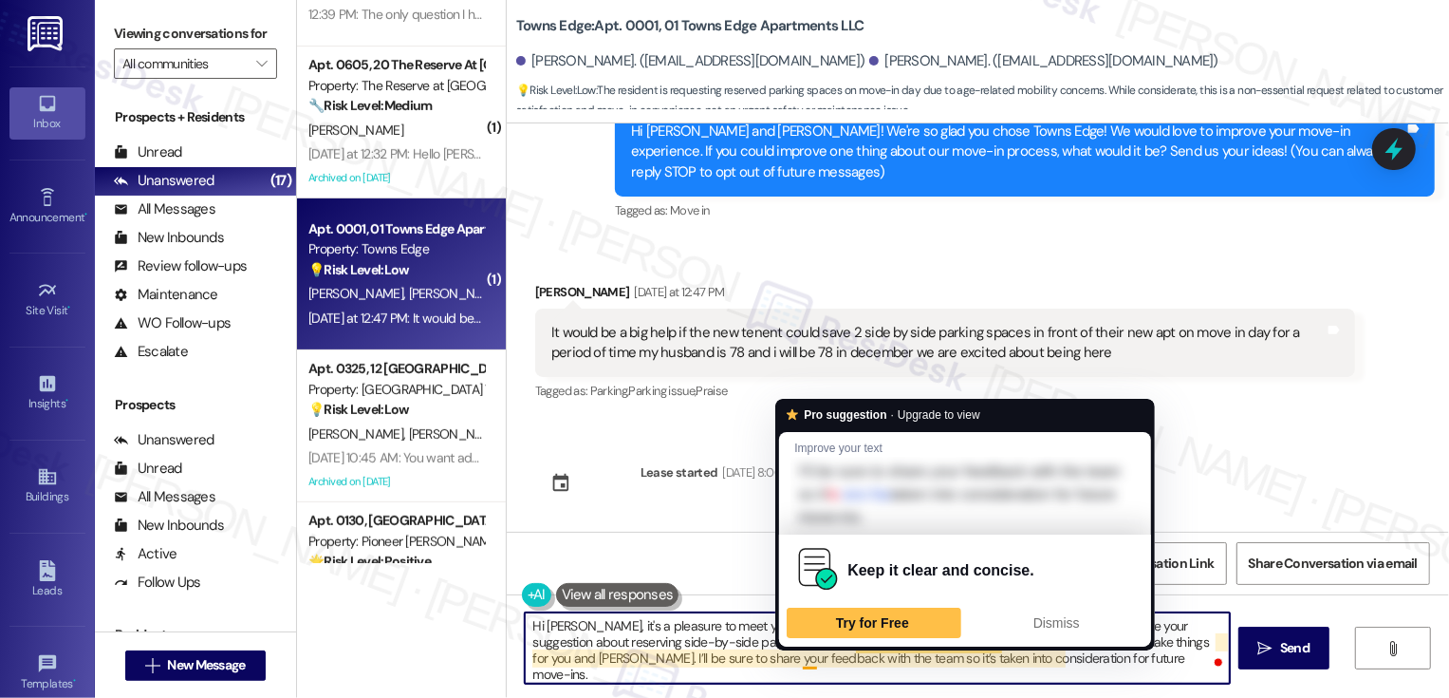
click at [859, 661] on textarea "Hi Elaine, it's a pleasure to meet you! Thank you so much for sharing your expe…" at bounding box center [877, 647] width 705 height 71
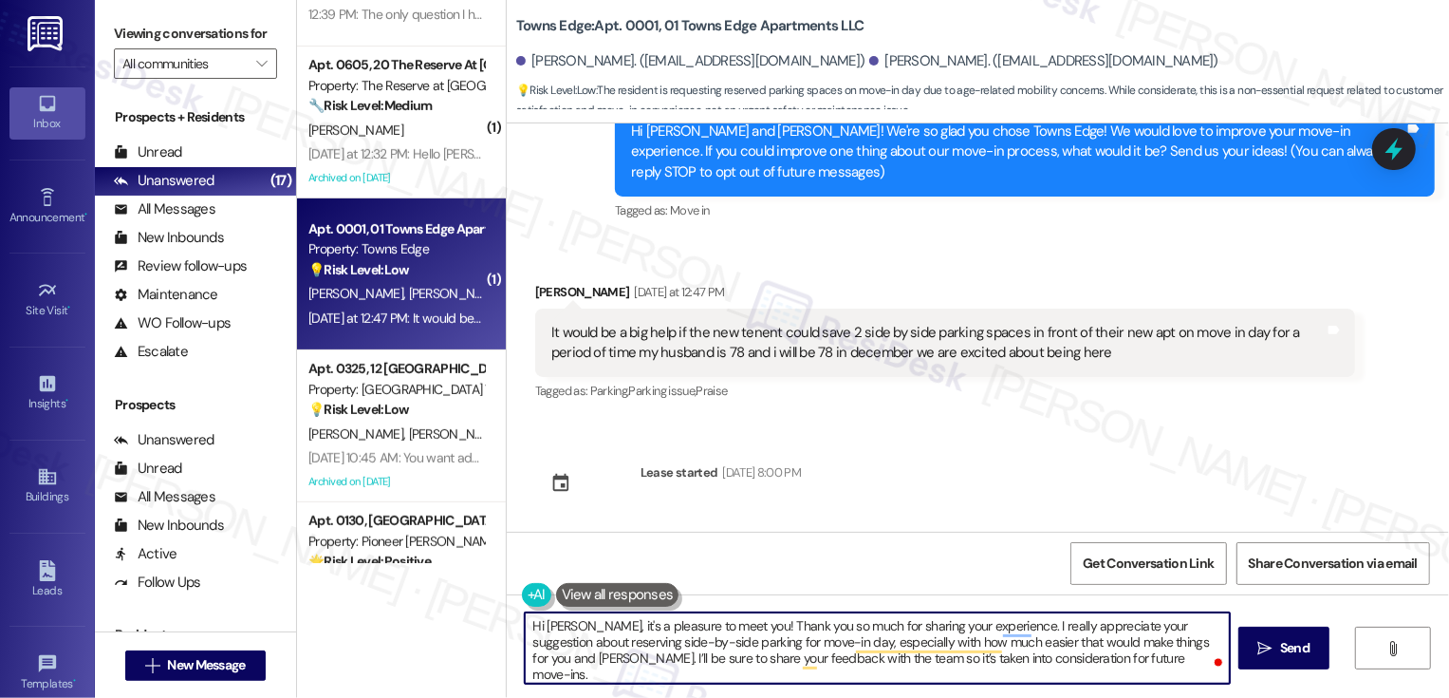
drag, startPoint x: 773, startPoint y: 660, endPoint x: 793, endPoint y: 680, distance: 28.9
click at [794, 680] on textarea "Hi Elaine, it's a pleasure to meet you! Thank you so much for sharing your expe…" at bounding box center [877, 647] width 705 height 71
type textarea "Hi Elaine, it's a pleasure to meet you! Thank you so much for sharing your expe…"
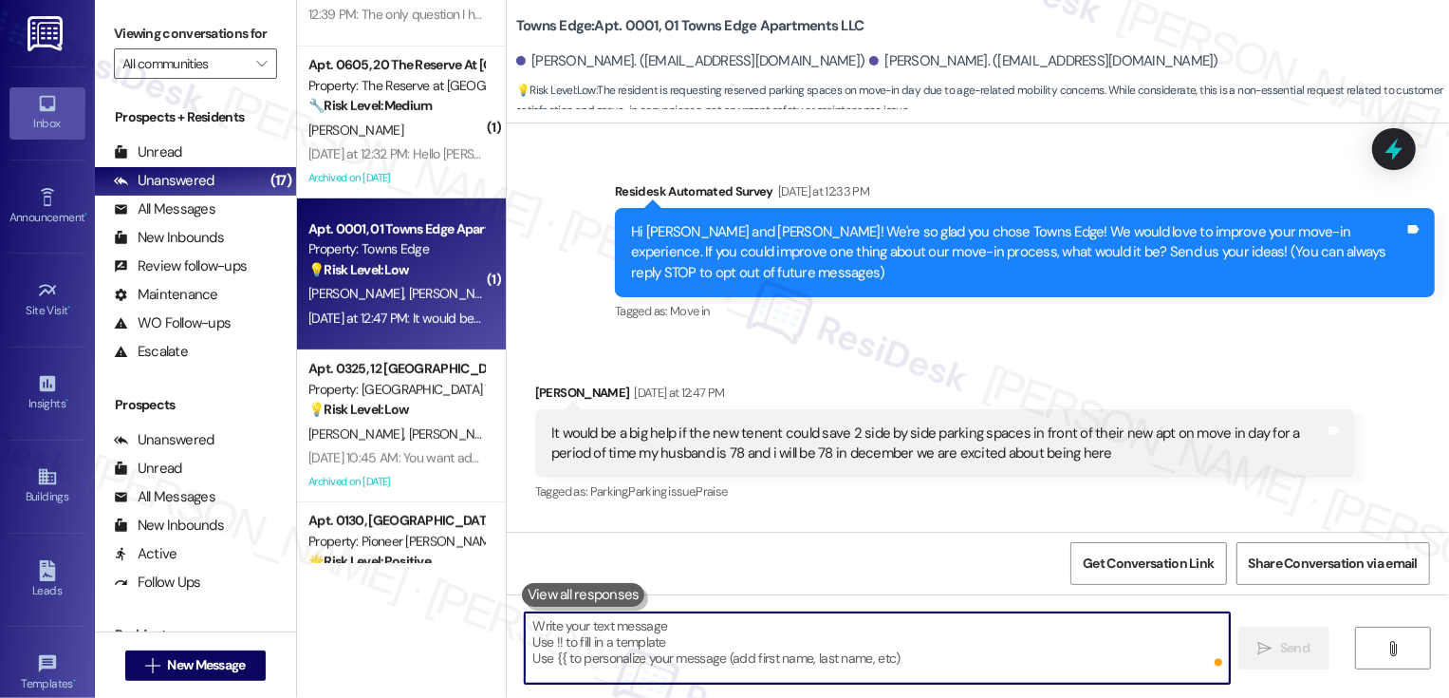
scroll to position [273, 0]
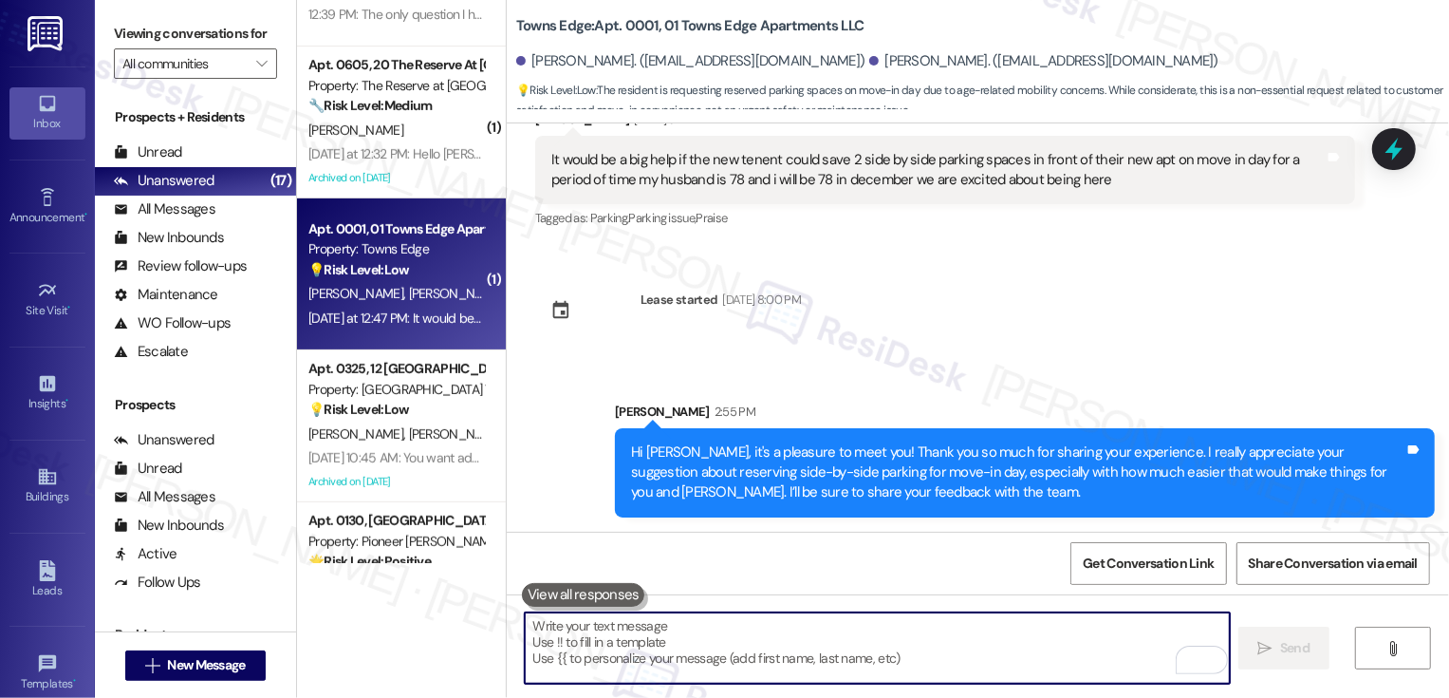
click at [765, 636] on textarea "To enrich screen reader interactions, please activate Accessibility in Grammarl…" at bounding box center [877, 647] width 705 height 71
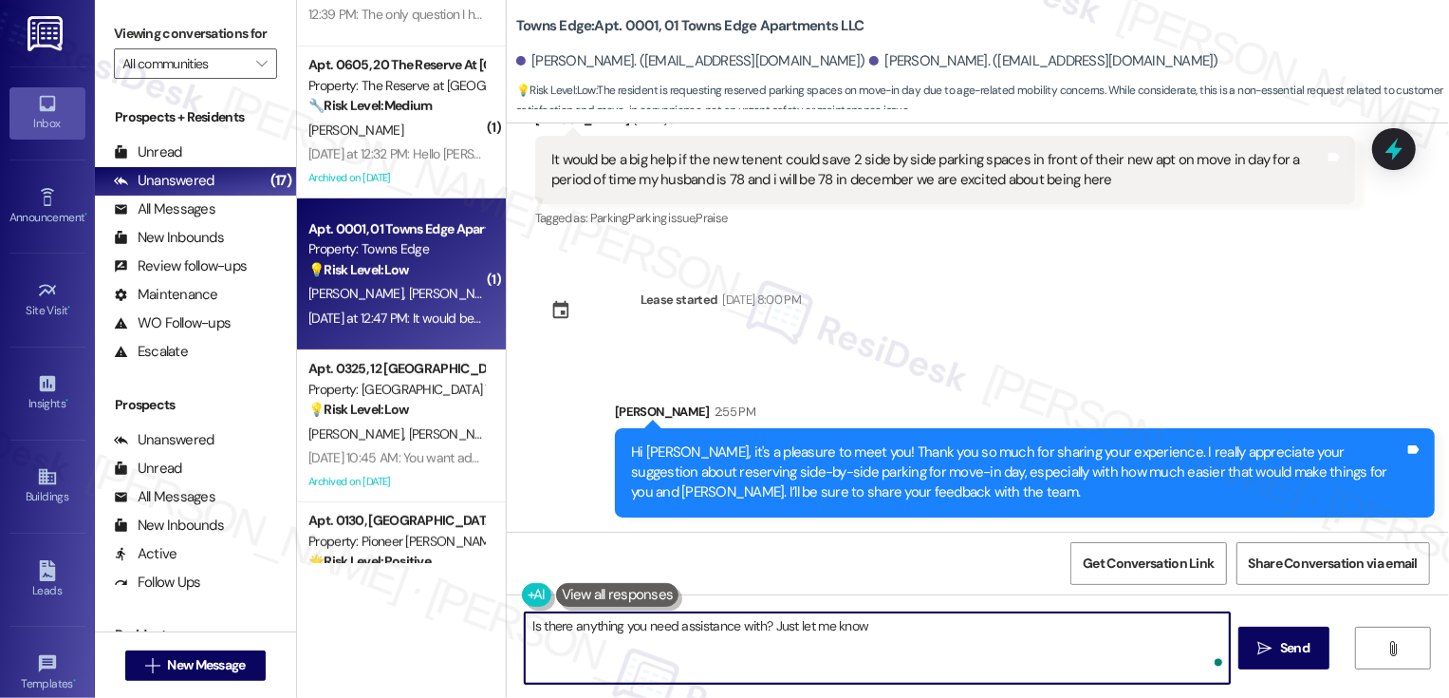
type textarea "Is there anything you need assistance with? Just let me know!"
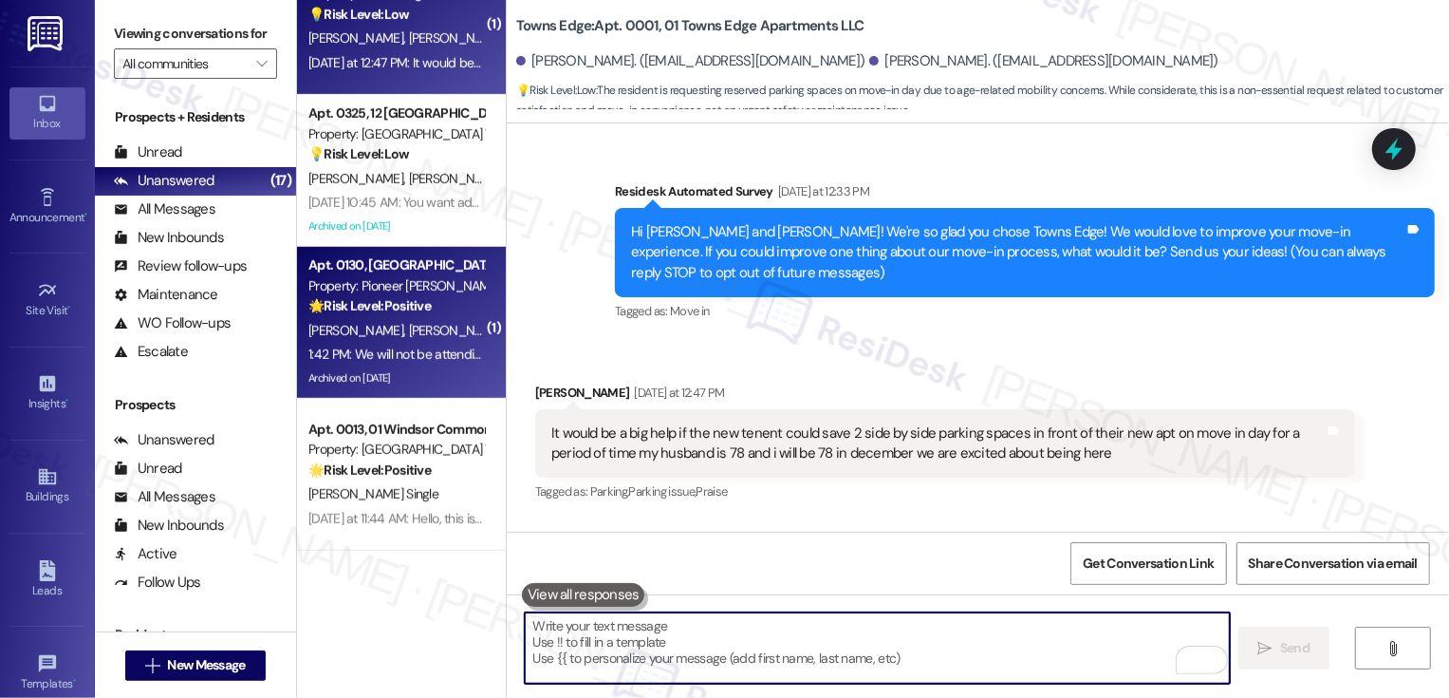
scroll to position [817, 0]
click at [423, 325] on div "M. Samad C. Miller" at bounding box center [396, 330] width 179 height 24
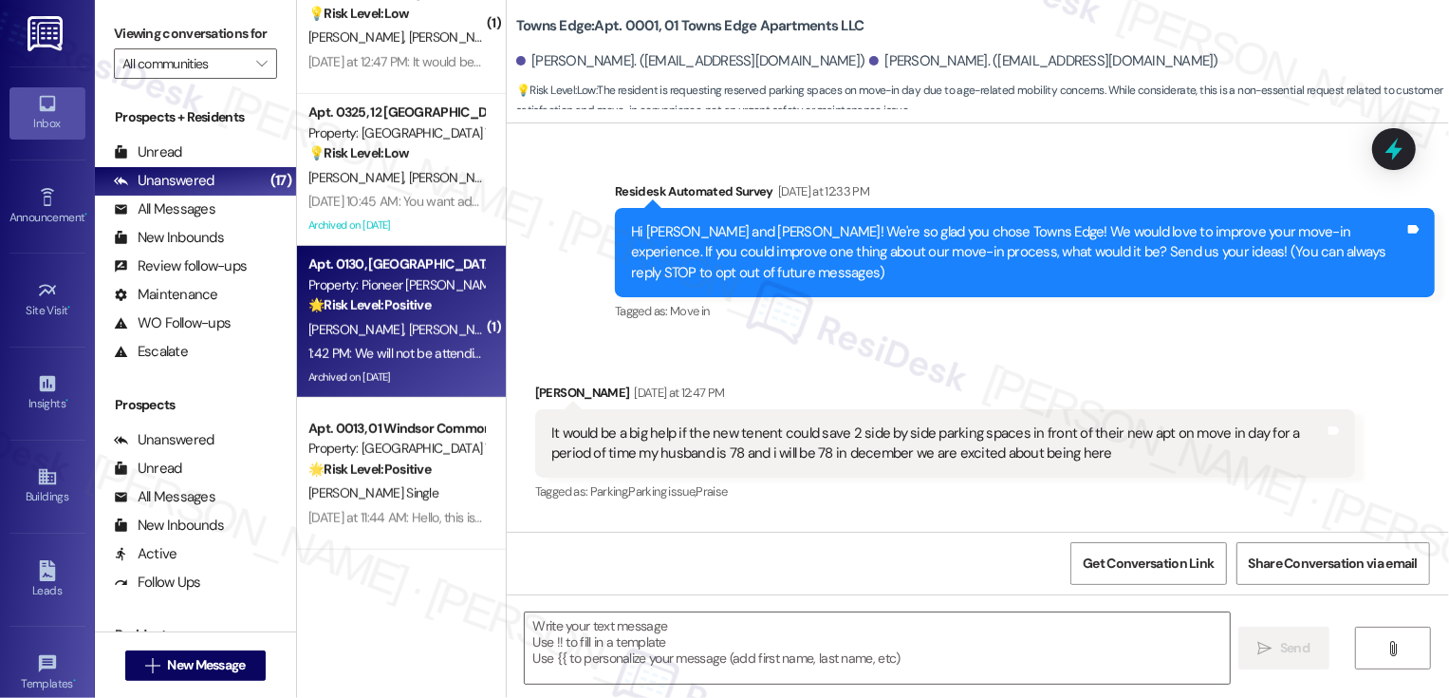
click at [423, 325] on div "M. Samad C. Miller" at bounding box center [396, 330] width 179 height 24
type textarea "Fetching suggested responses. Please feel free to read through the conversation…"
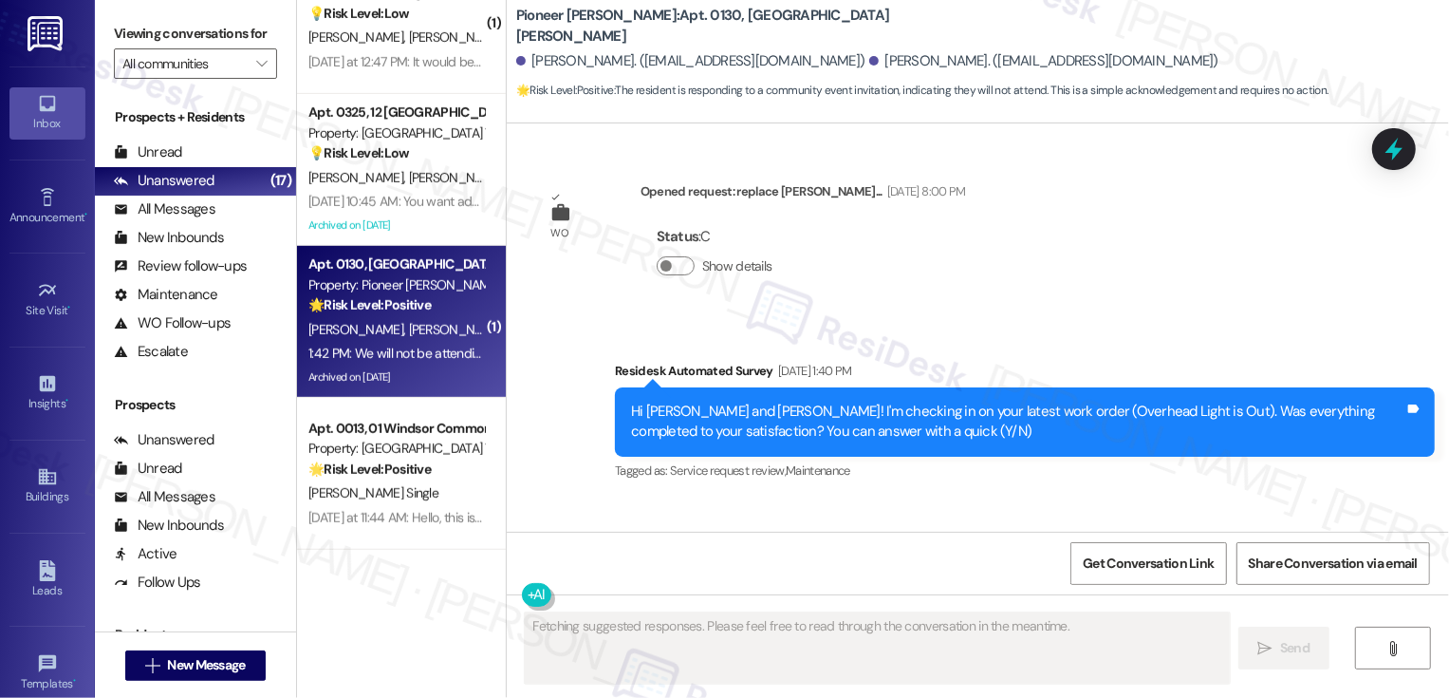
scroll to position [31403, 0]
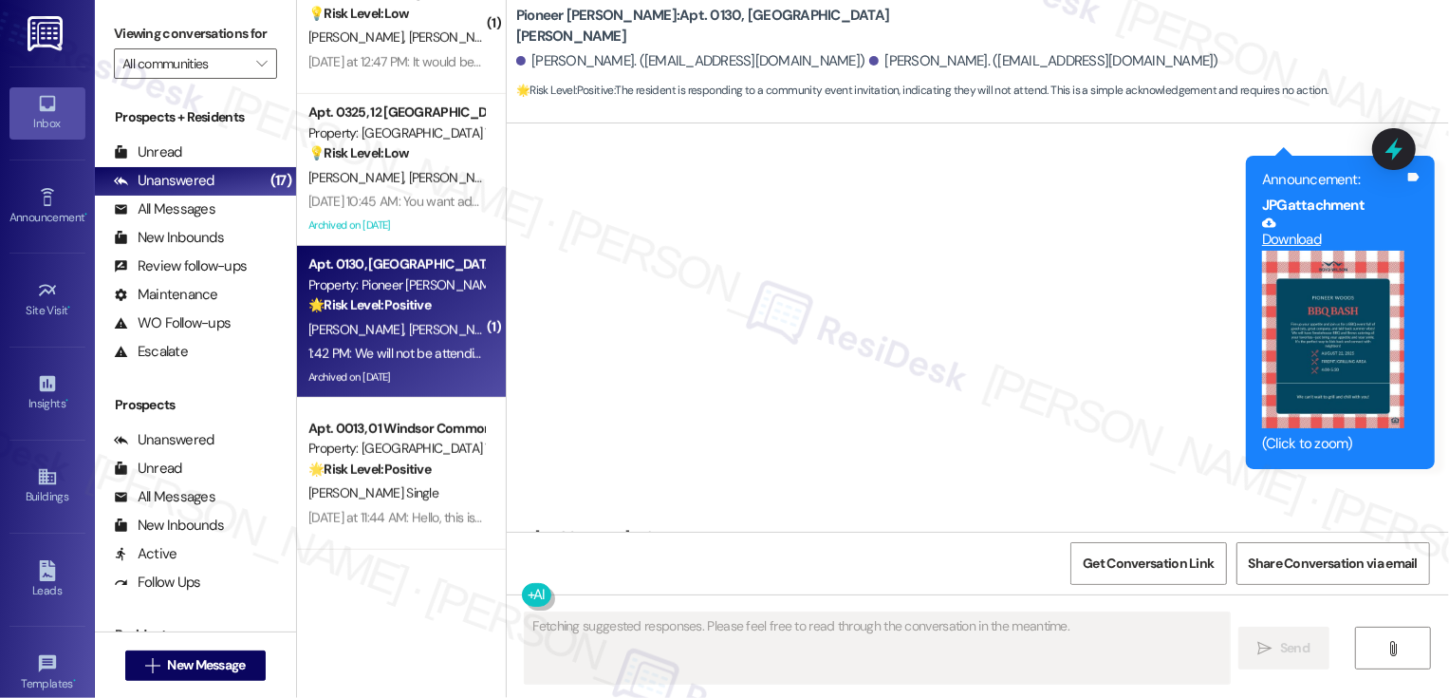
click at [1372, 255] on button "Zoom image" at bounding box center [1333, 340] width 142 height 178
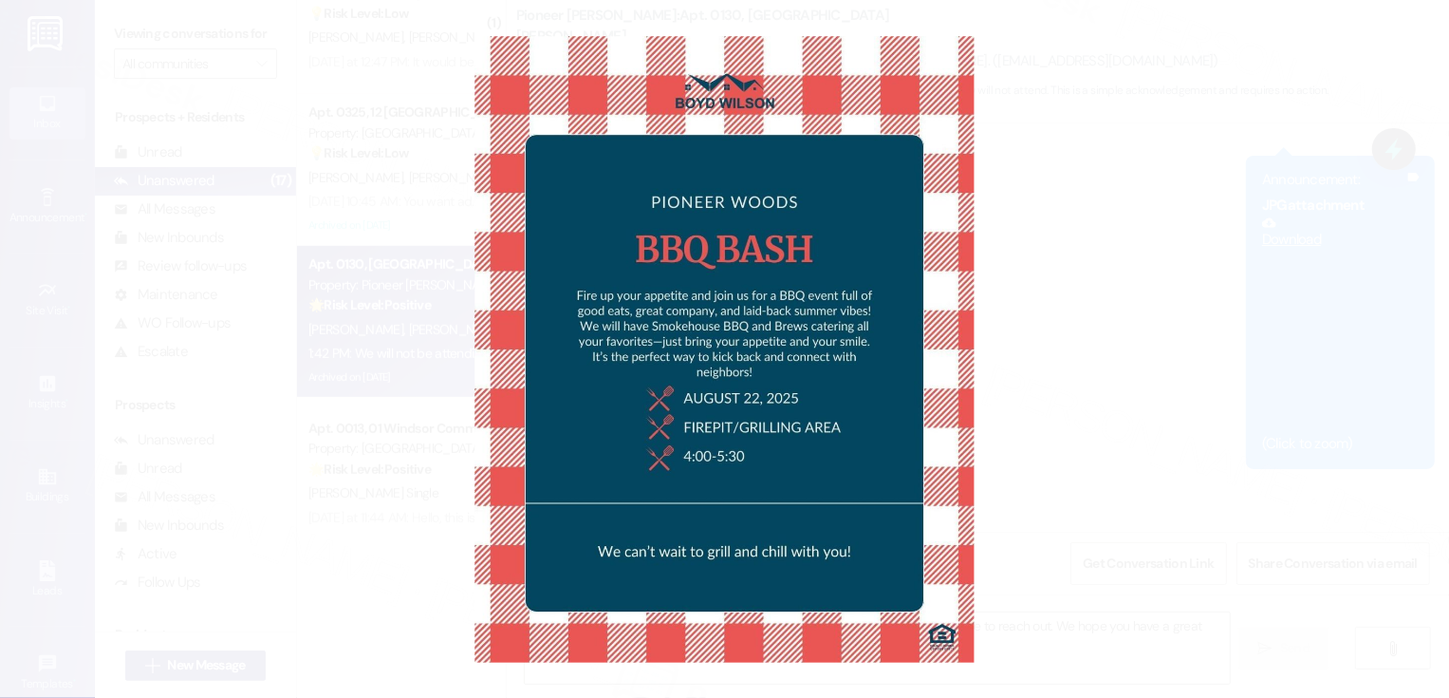
click at [1287, 303] on button "Unzoom image" at bounding box center [724, 349] width 1449 height 698
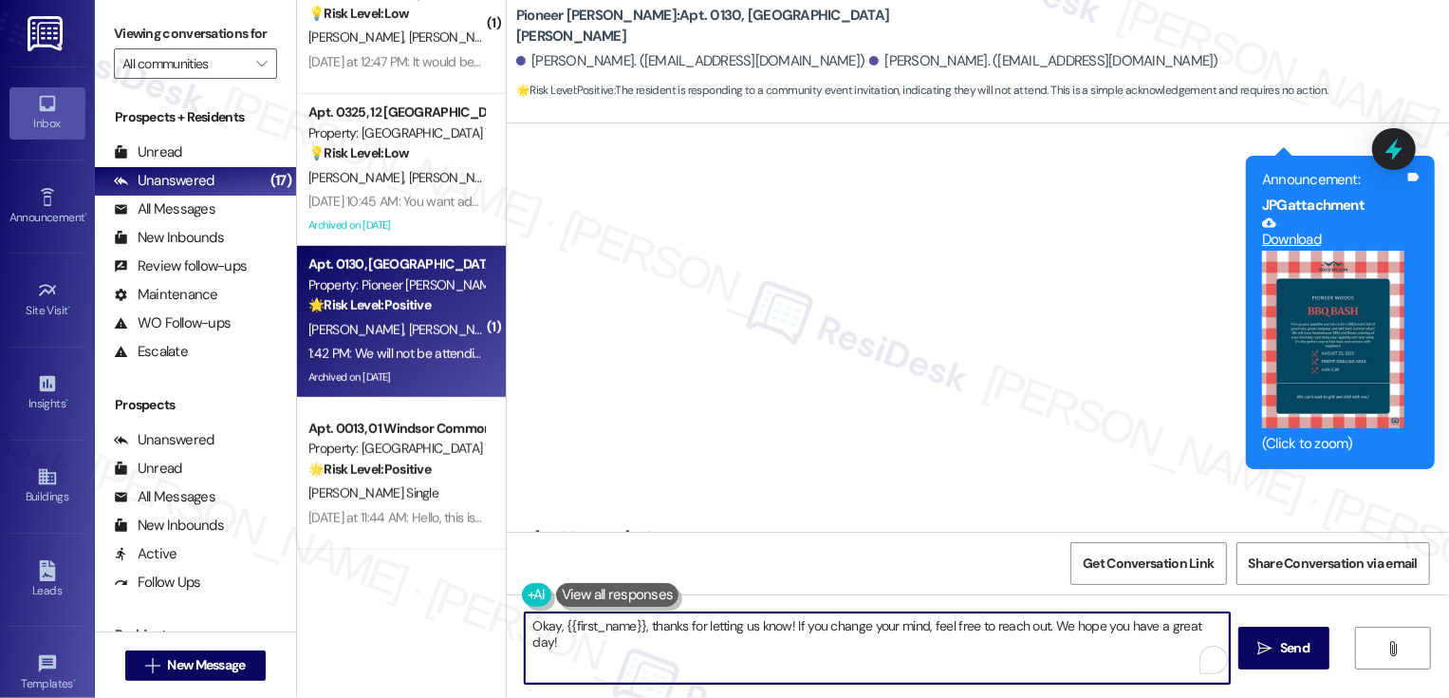
drag, startPoint x: 633, startPoint y: 624, endPoint x: 557, endPoint y: 624, distance: 75.9
click at [556, 624] on textarea "Okay, {{first_name}}, thanks for letting us know! If you change your mind, feel…" at bounding box center [877, 647] width 705 height 71
click at [948, 638] on textarea "Okay, Charlene, thanks for letting us know! If you change your mind, feel free …" at bounding box center [877, 647] width 705 height 71
click at [998, 624] on textarea "Okay, Charlene, thanks for letting us know! If you change your mind, feel free …" at bounding box center [877, 647] width 705 height 71
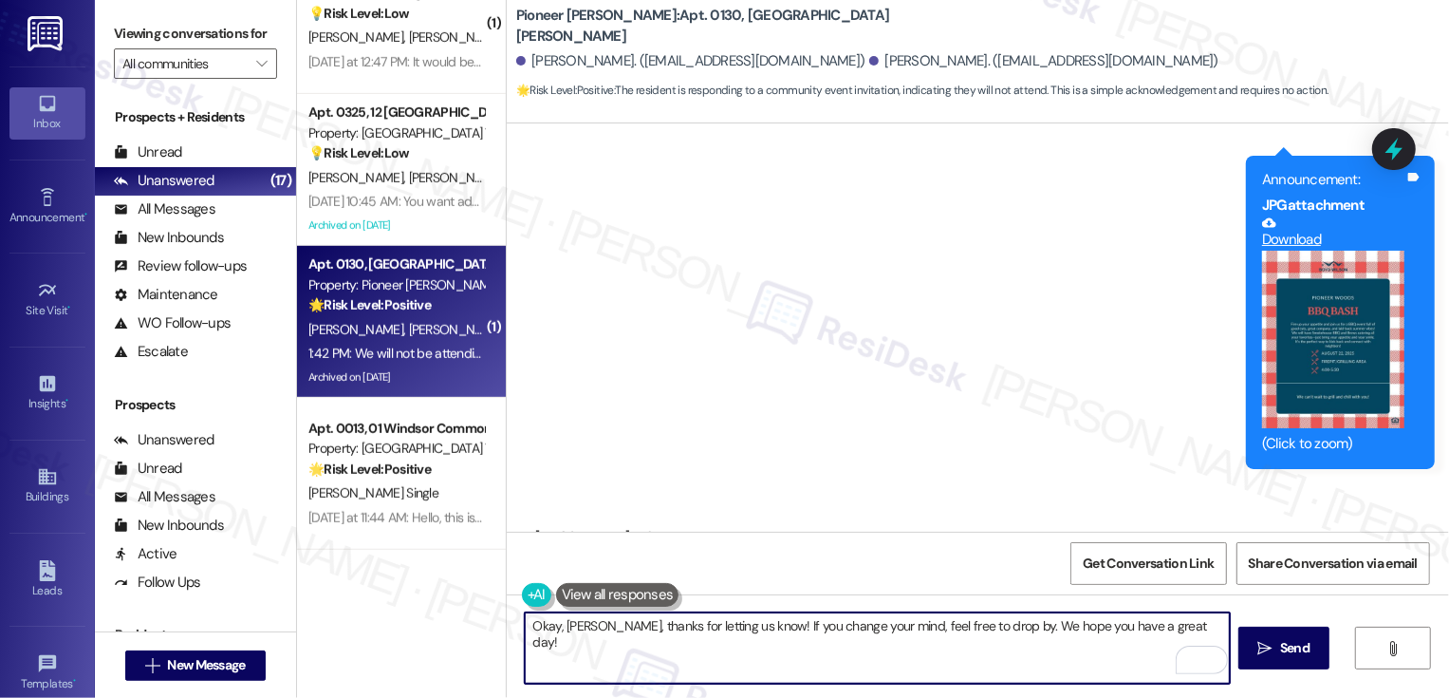
type textarea "Okay, Charlene, thanks for letting us know! If you change your mind, feel free …"
click at [1302, 260] on button "Zoom image" at bounding box center [1333, 340] width 142 height 178
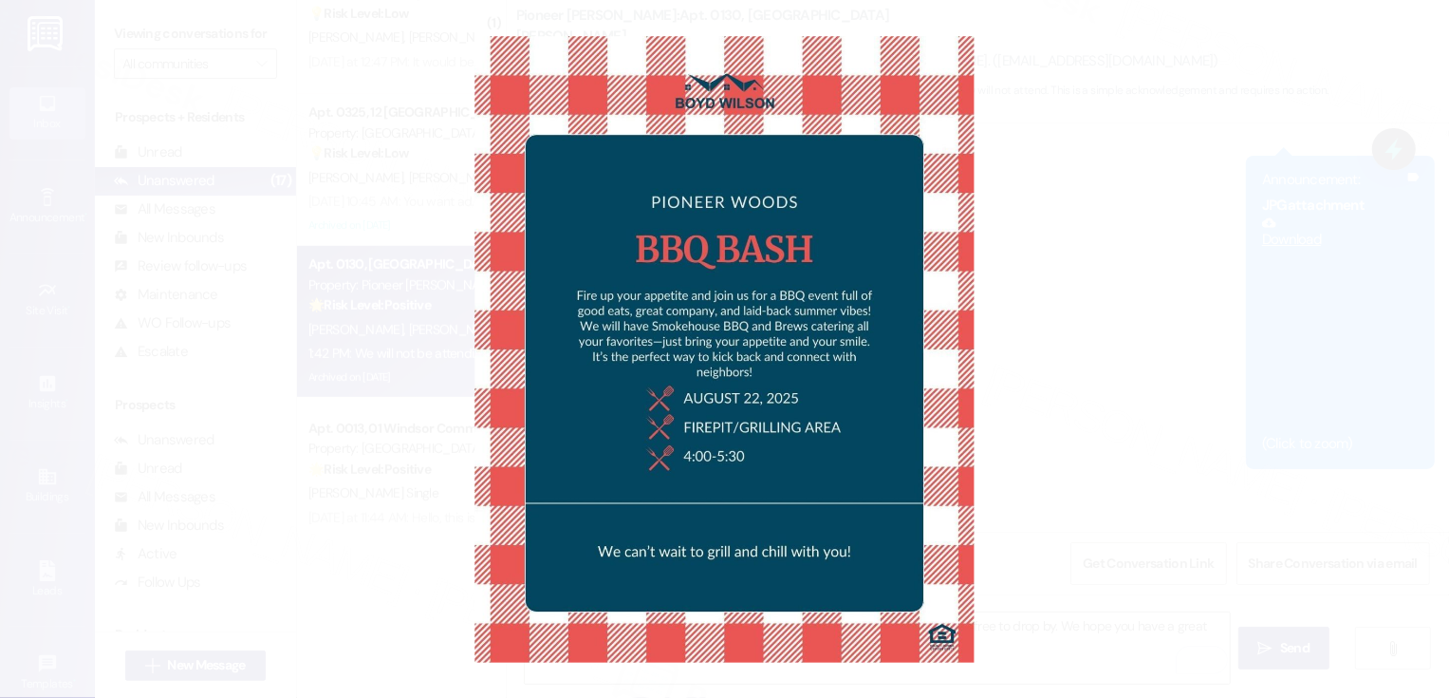
click at [1191, 399] on button "Unzoom image" at bounding box center [724, 349] width 1449 height 698
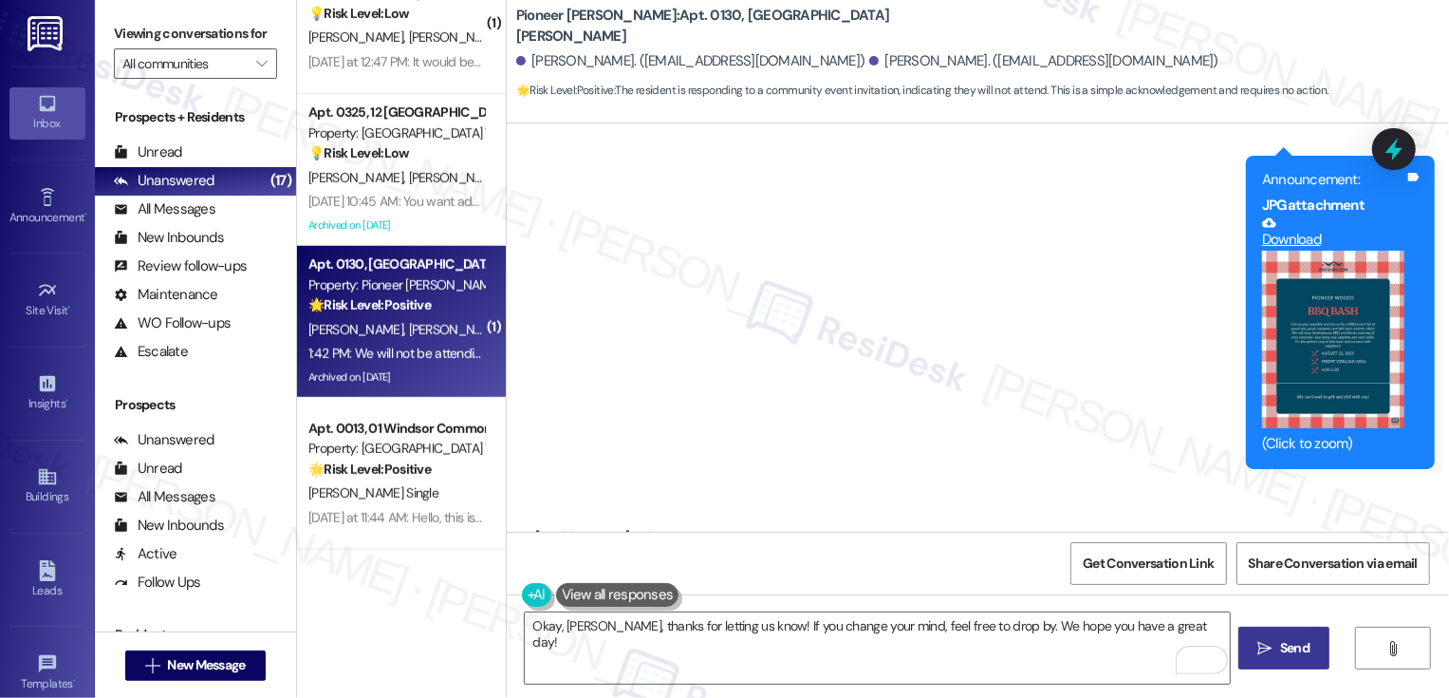
click at [1291, 663] on button " Send" at bounding box center [1285, 647] width 92 height 43
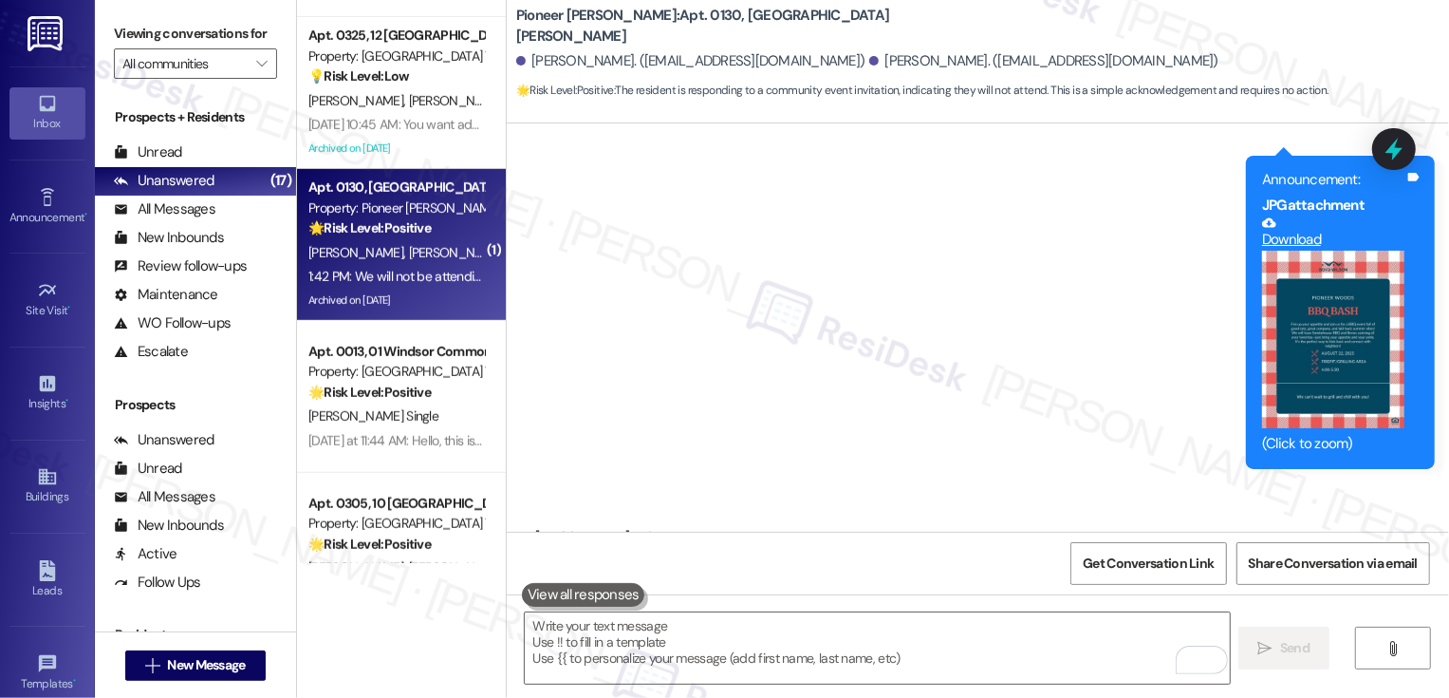
scroll to position [31535, 0]
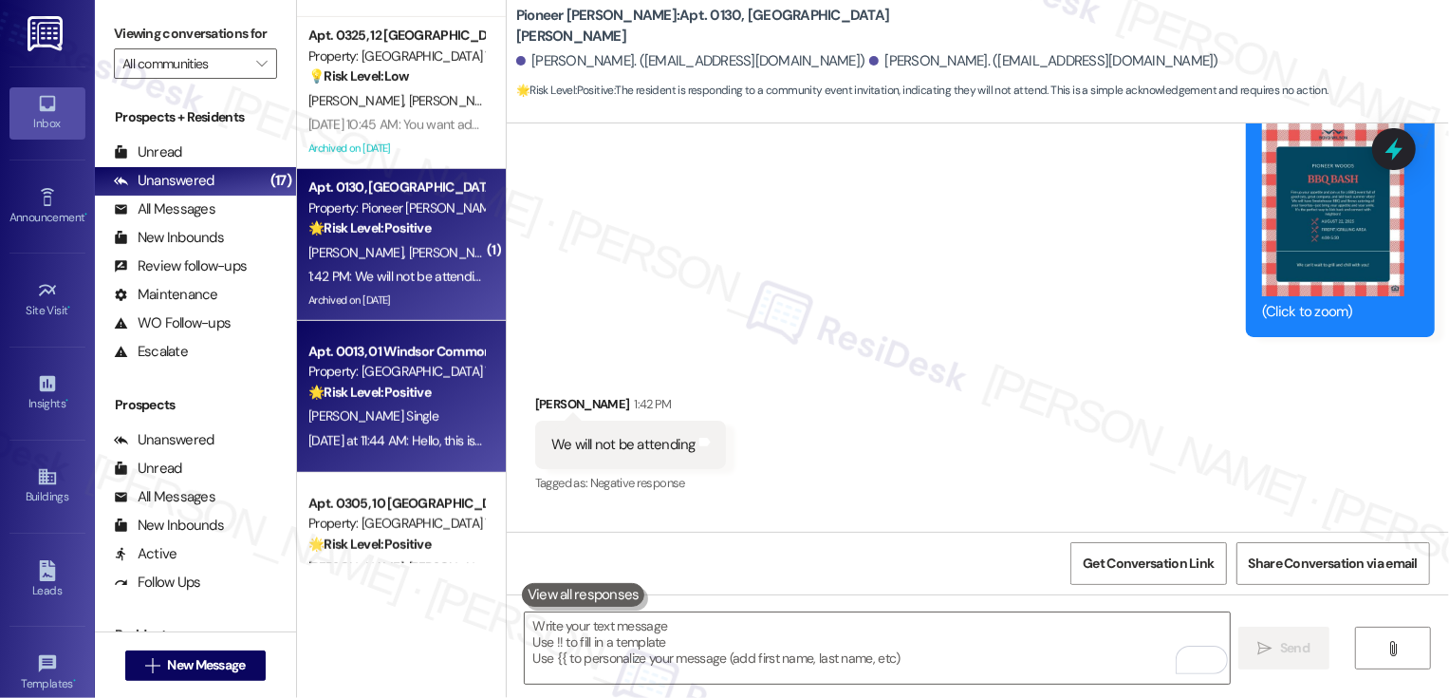
click at [449, 369] on div "Property: [GEOGRAPHIC_DATA] Townhomes" at bounding box center [396, 372] width 176 height 20
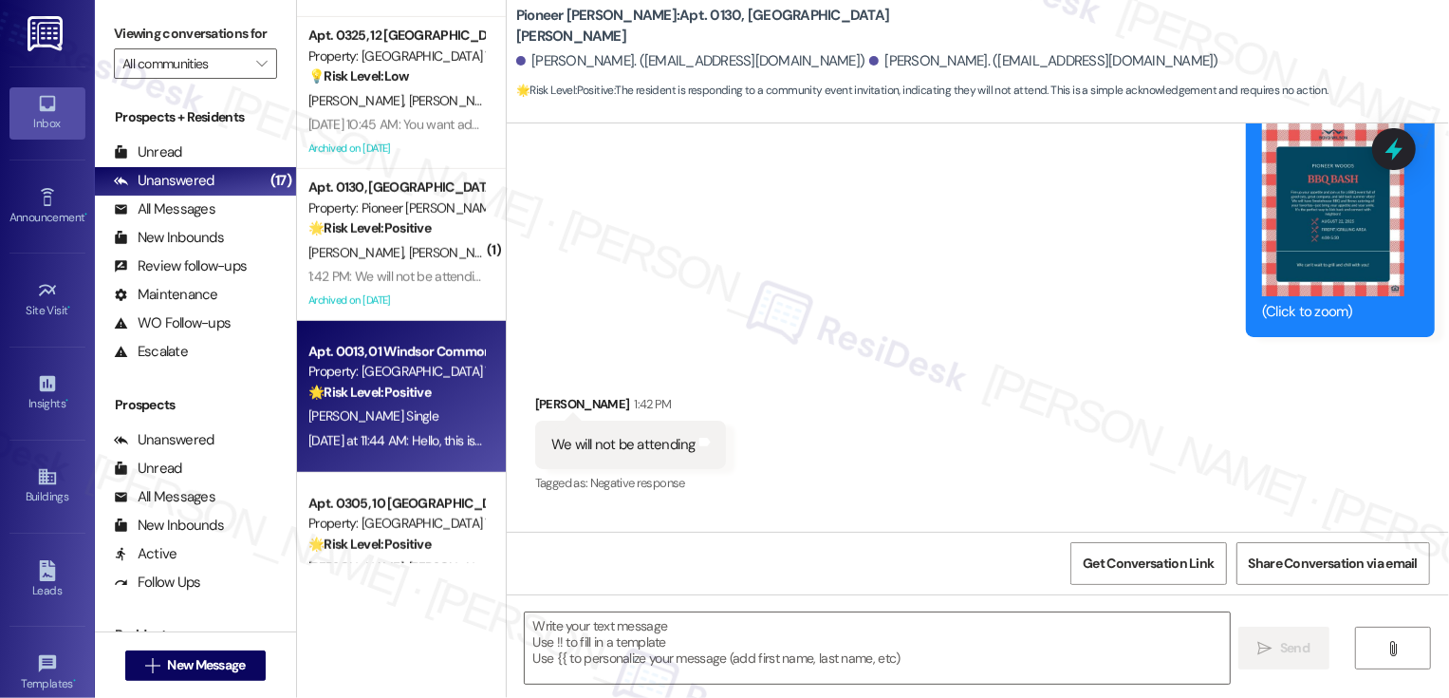
click at [449, 369] on div "Property: [GEOGRAPHIC_DATA] Townhomes" at bounding box center [396, 372] width 176 height 20
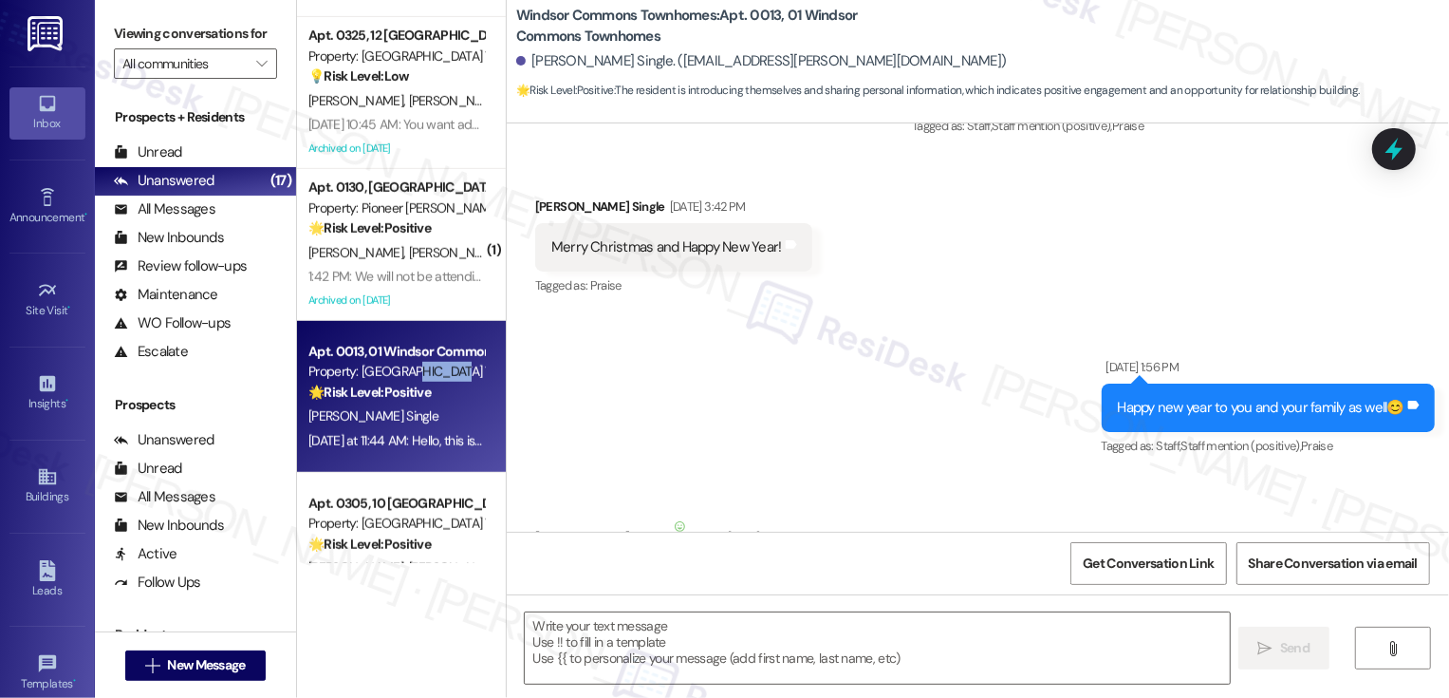
type textarea "Fetching suggested responses. Please feel free to read through the conversation…"
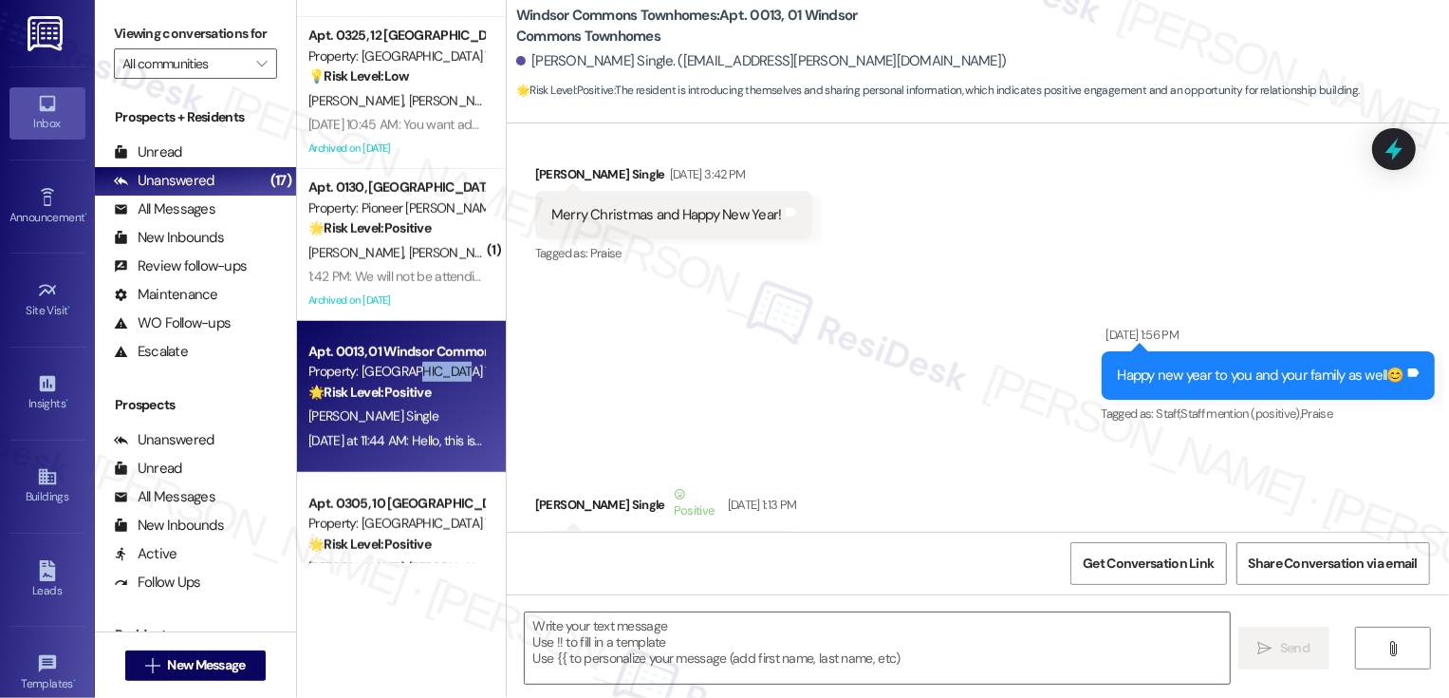
scroll to position [690, 0]
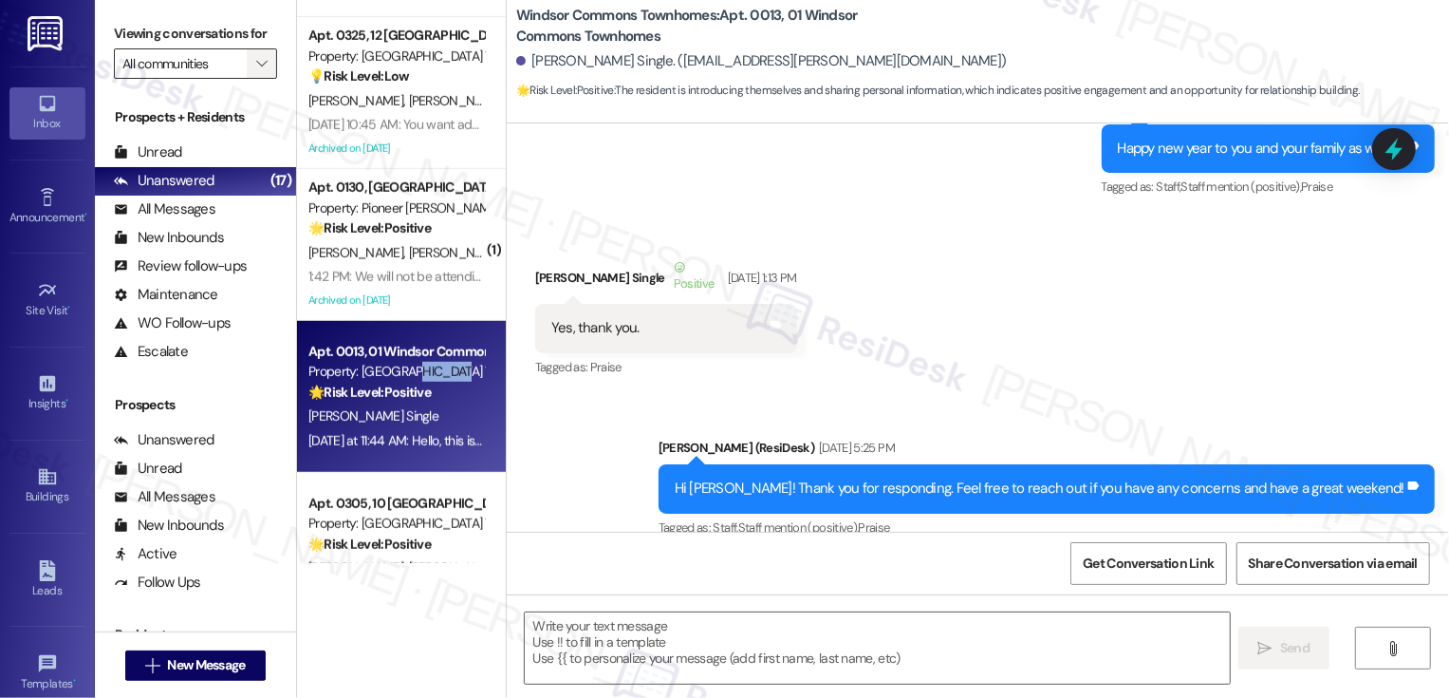
click at [256, 71] on icon "" at bounding box center [261, 63] width 10 height 15
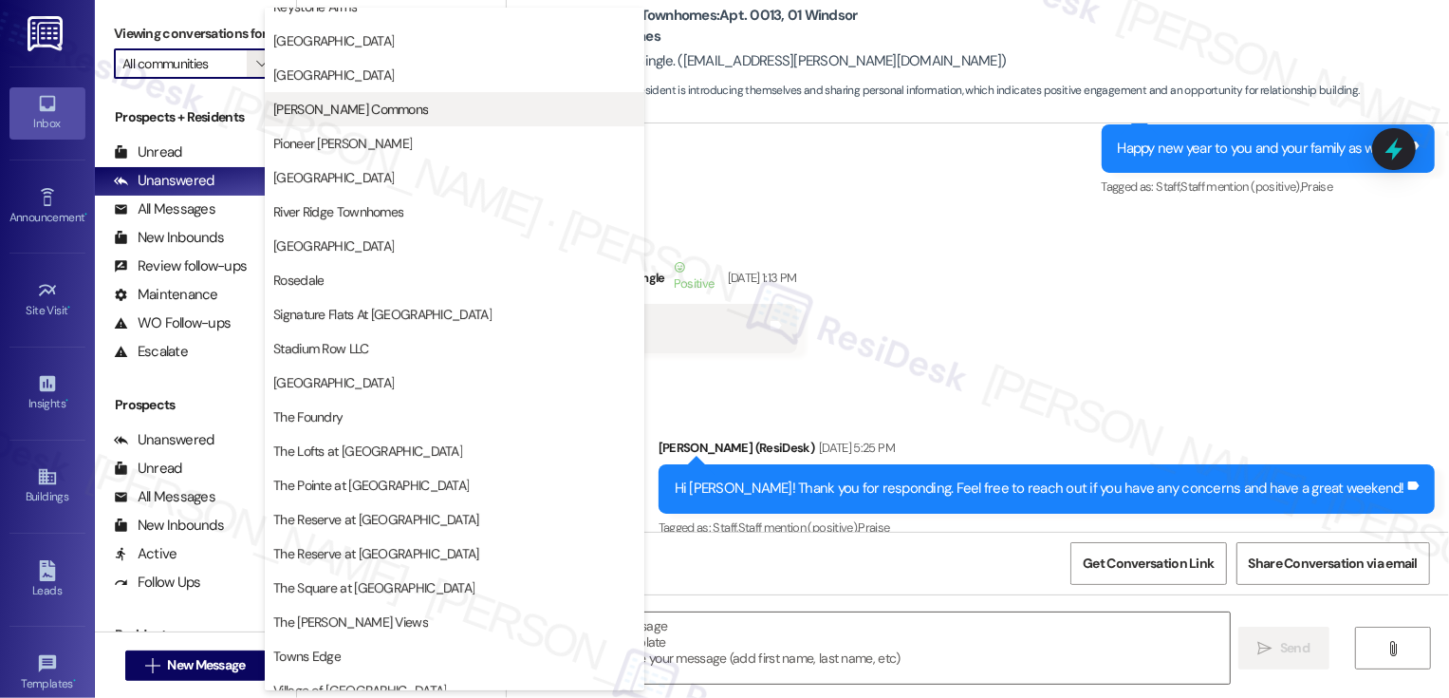
scroll to position [377, 0]
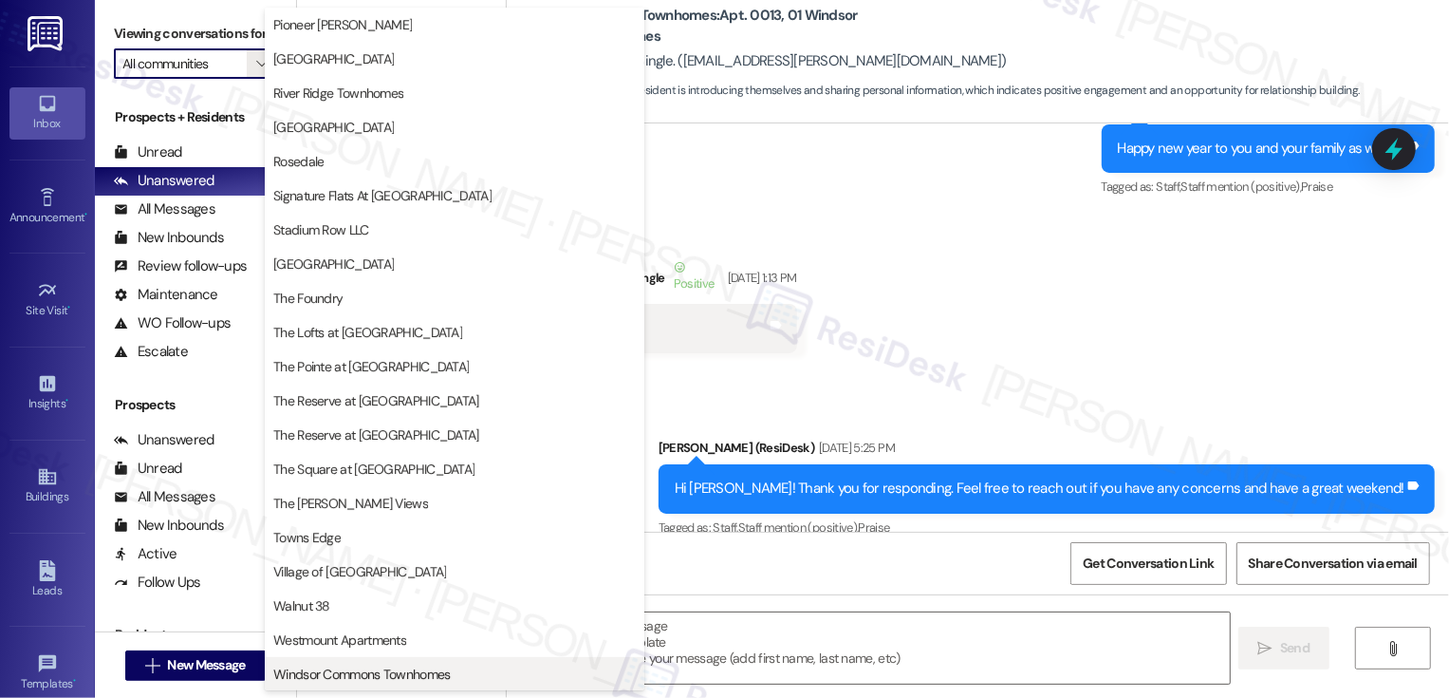
click at [377, 674] on span "Windsor Commons Townhomes" at bounding box center [361, 673] width 177 height 19
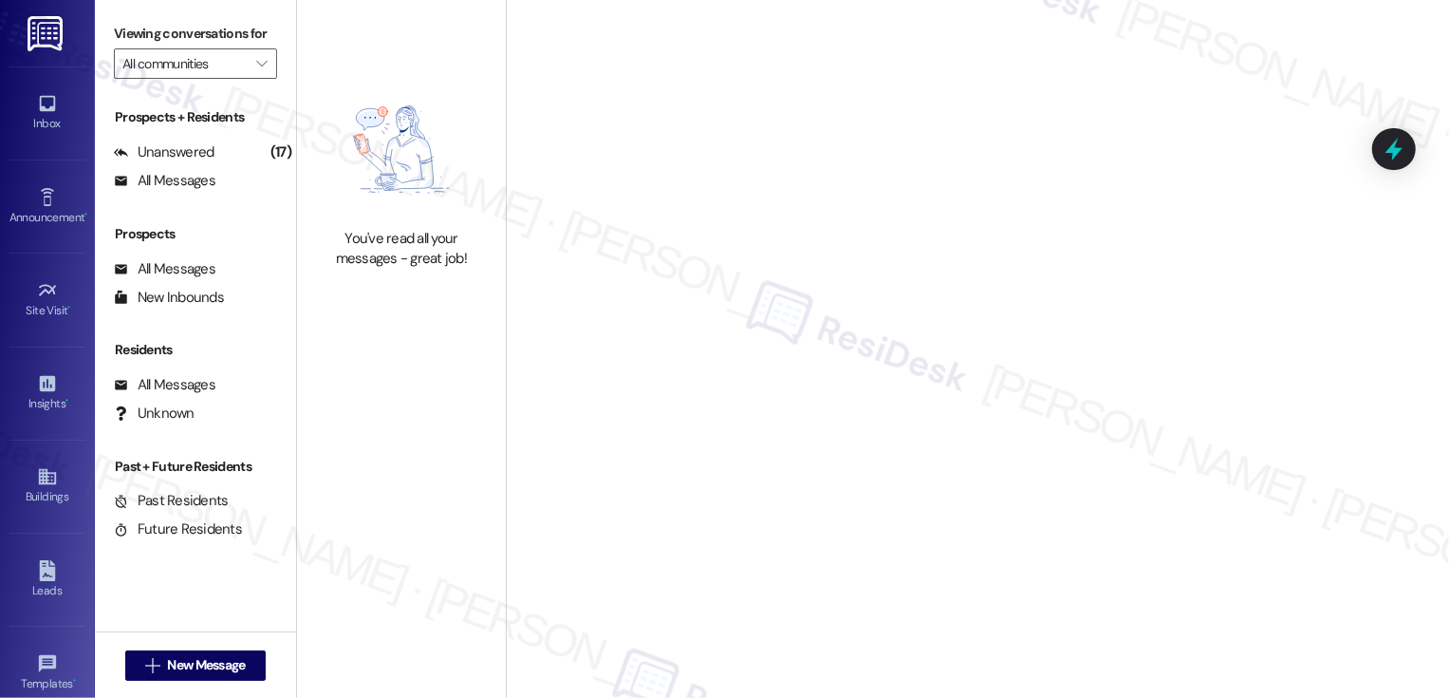
type input "Windsor Commons Townhomes"
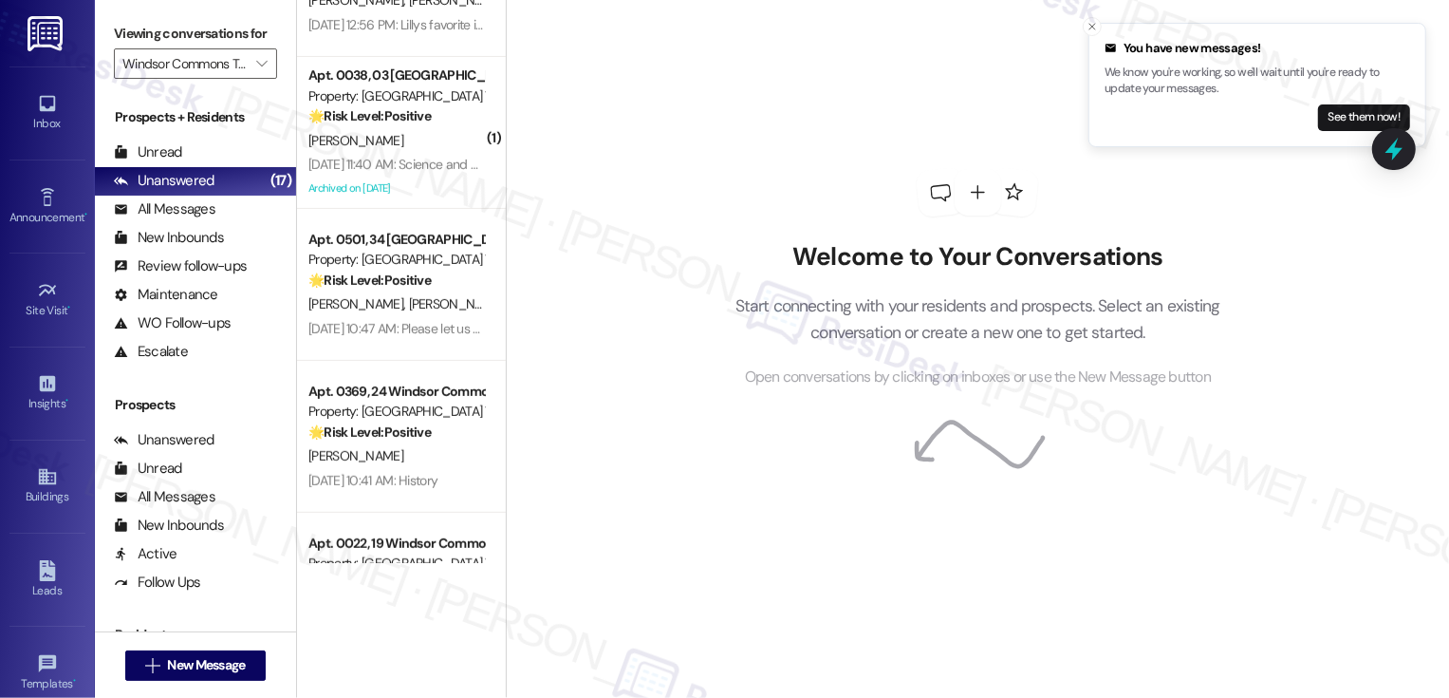
scroll to position [651, 0]
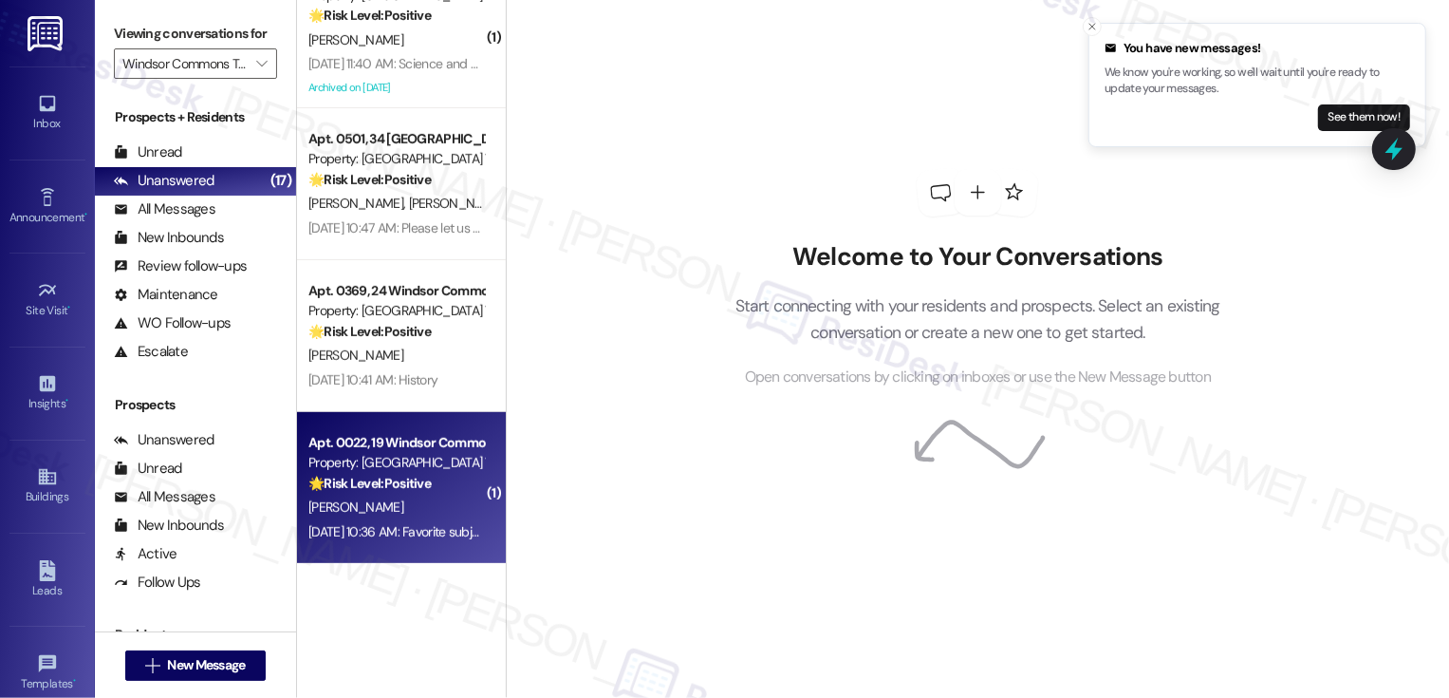
click at [443, 472] on div "Property: [GEOGRAPHIC_DATA] Townhomes" at bounding box center [396, 463] width 176 height 20
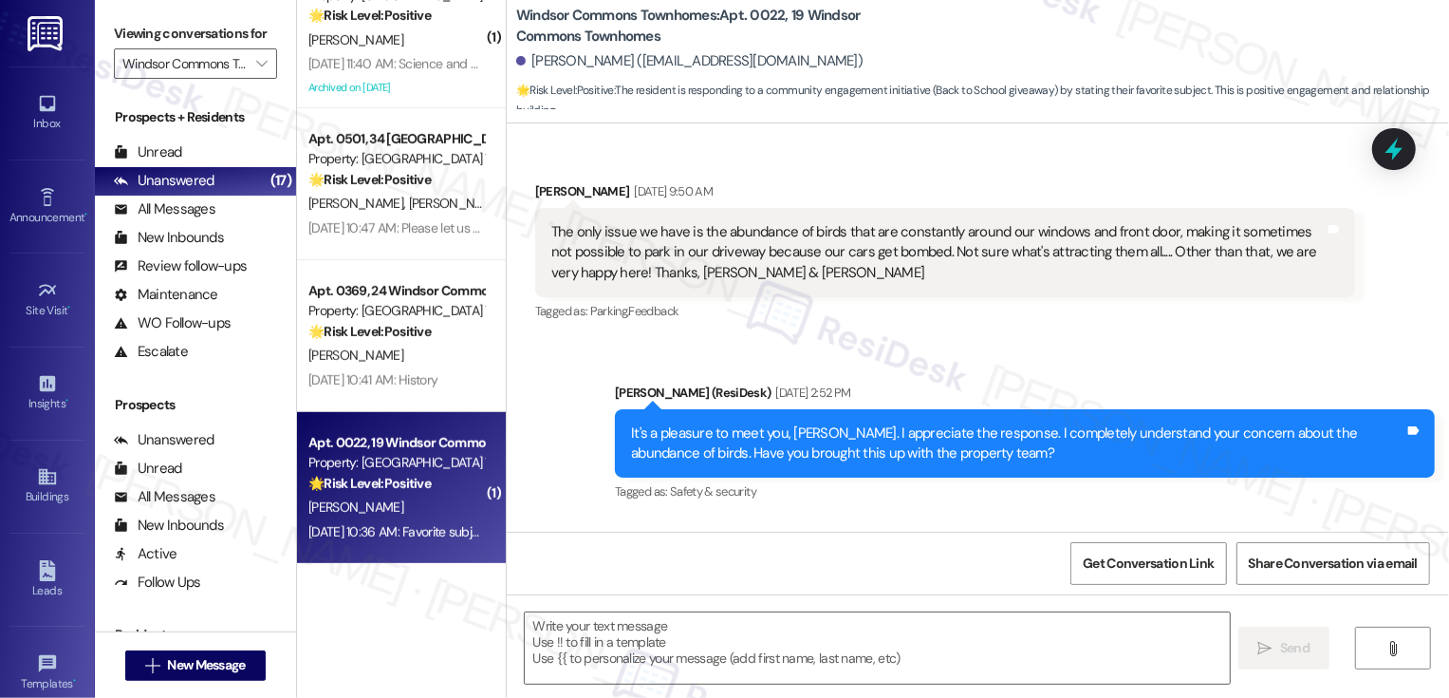
scroll to position [16281, 0]
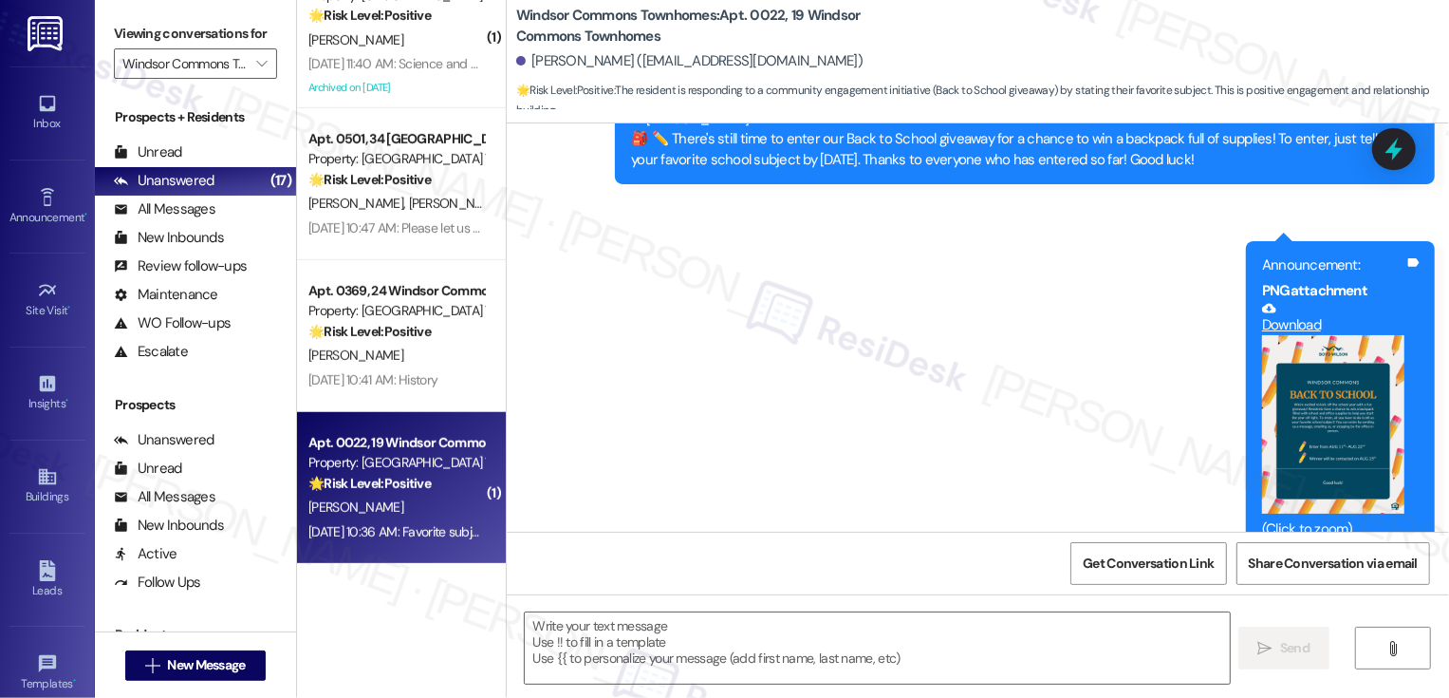
type textarea "Fetching suggested responses. Please feel free to read through the conversation…"
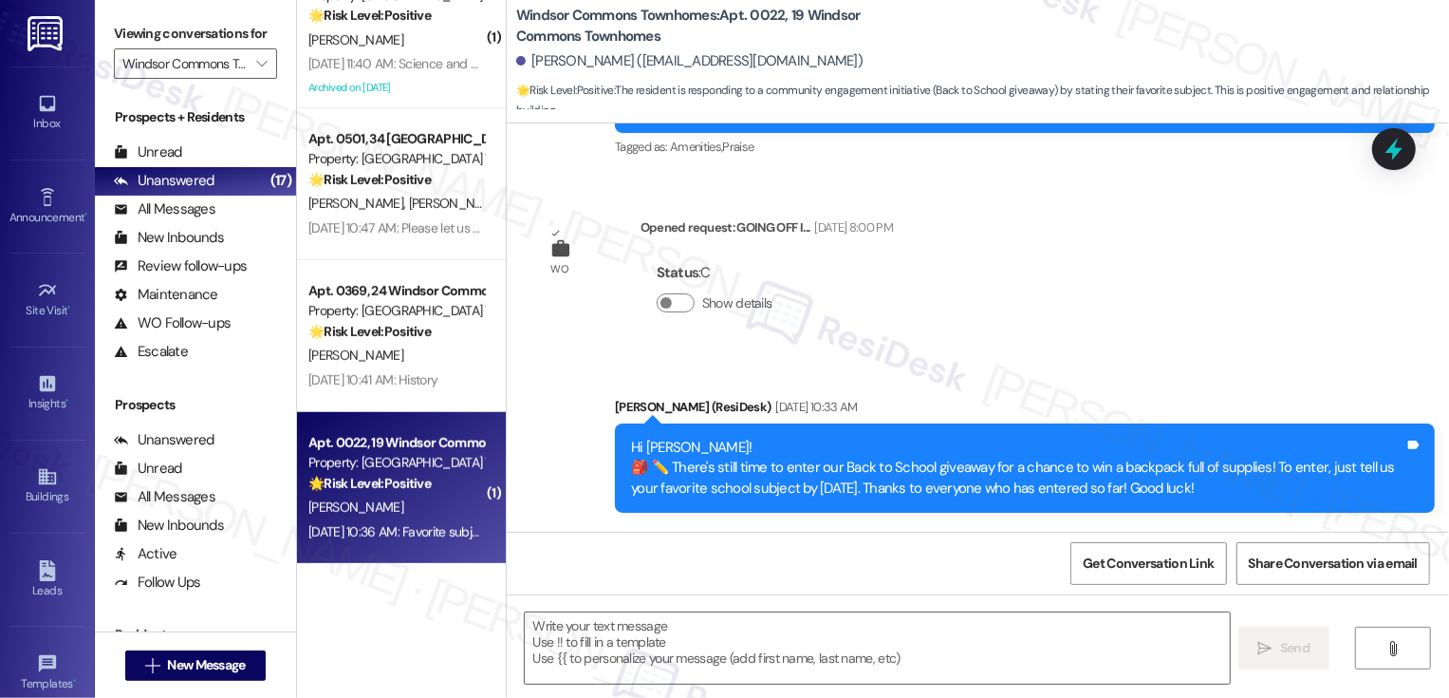
scroll to position [15952, 0]
click at [1309, 630] on link "Download" at bounding box center [1333, 646] width 142 height 33
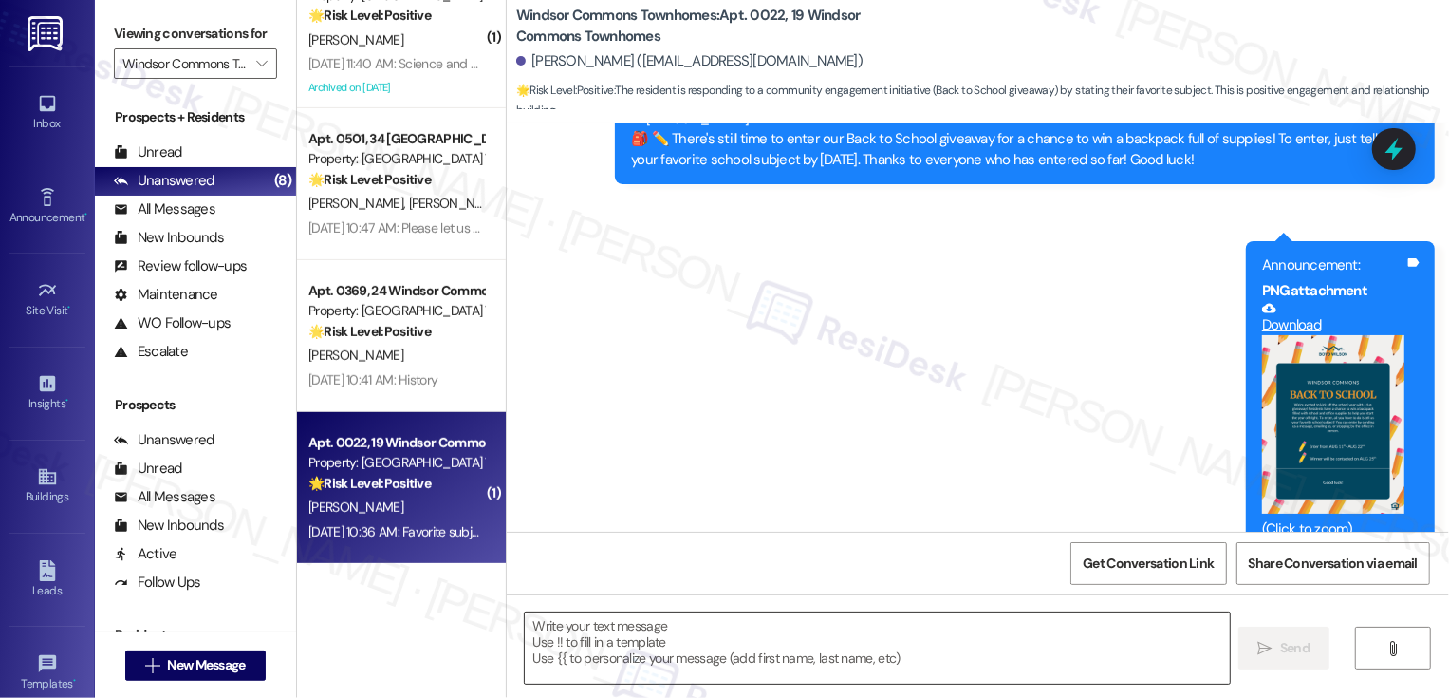
click at [624, 628] on textarea at bounding box center [877, 647] width 705 height 71
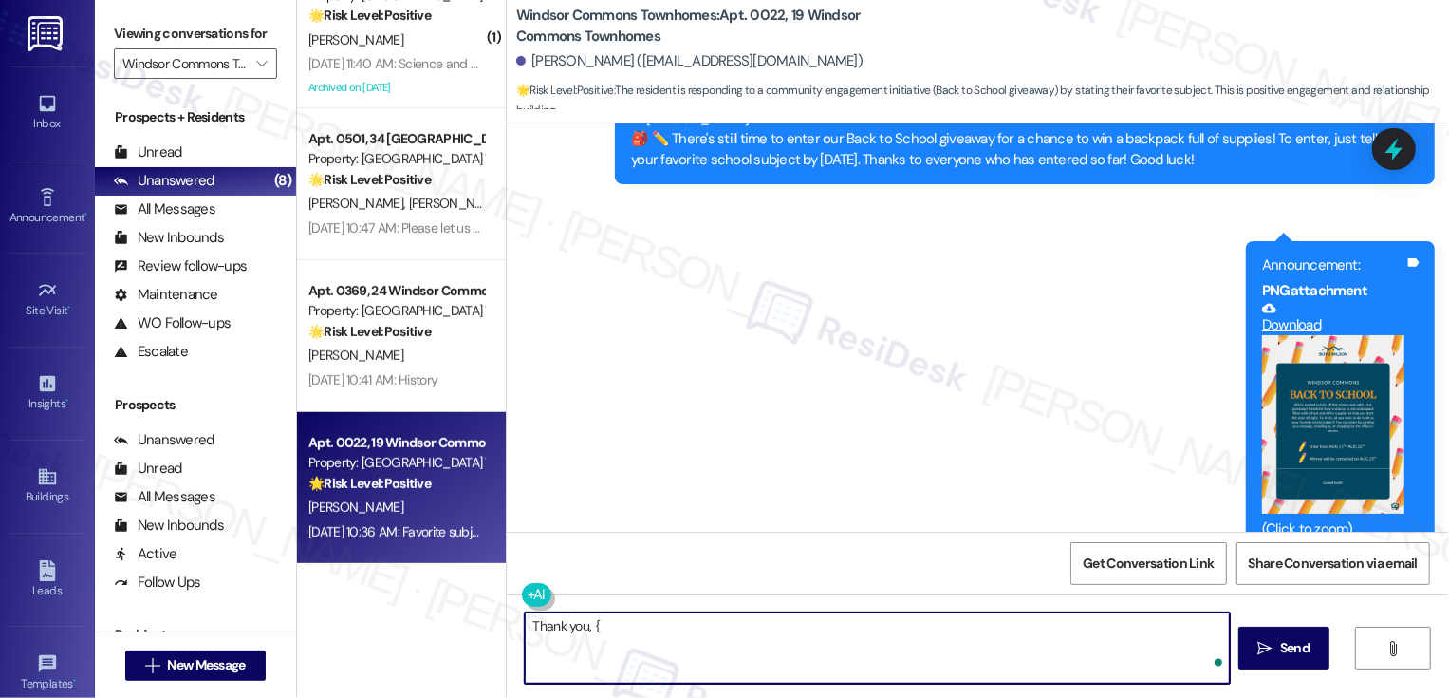
type textarea "Thank you, {{"
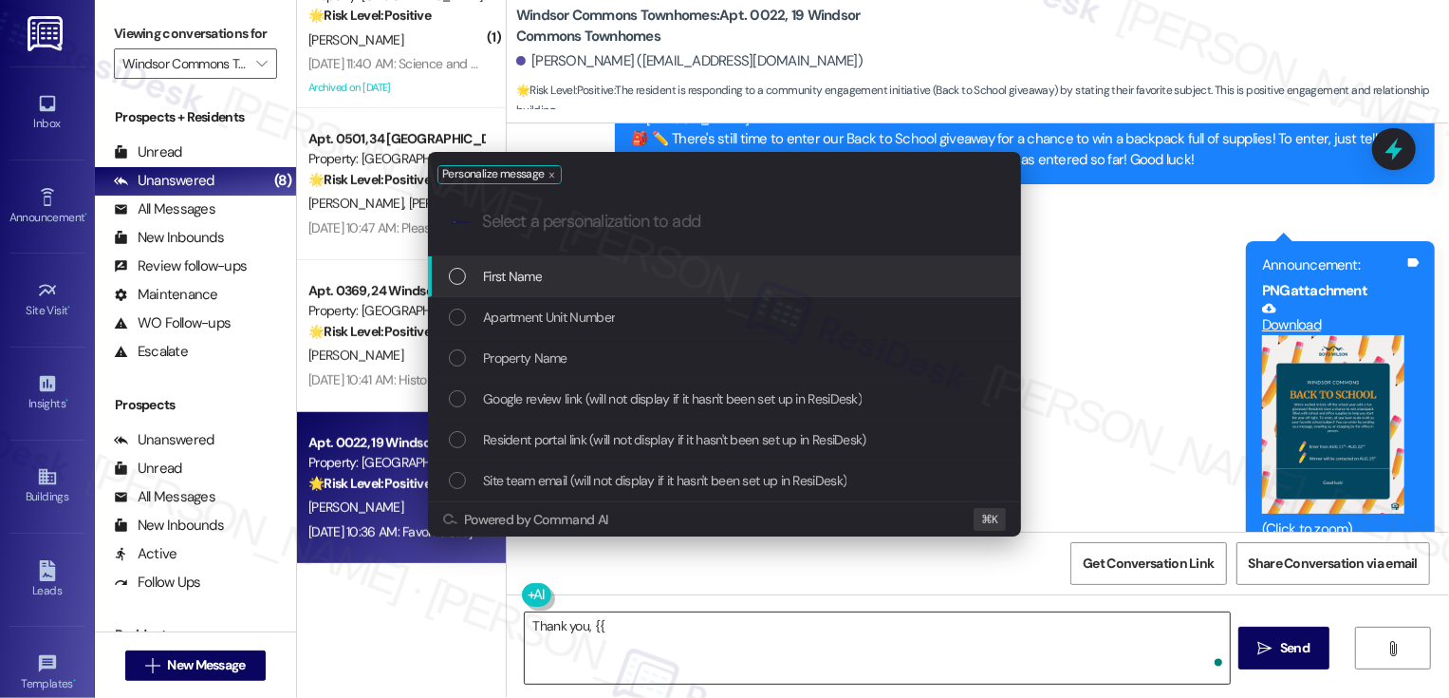
type input "f"
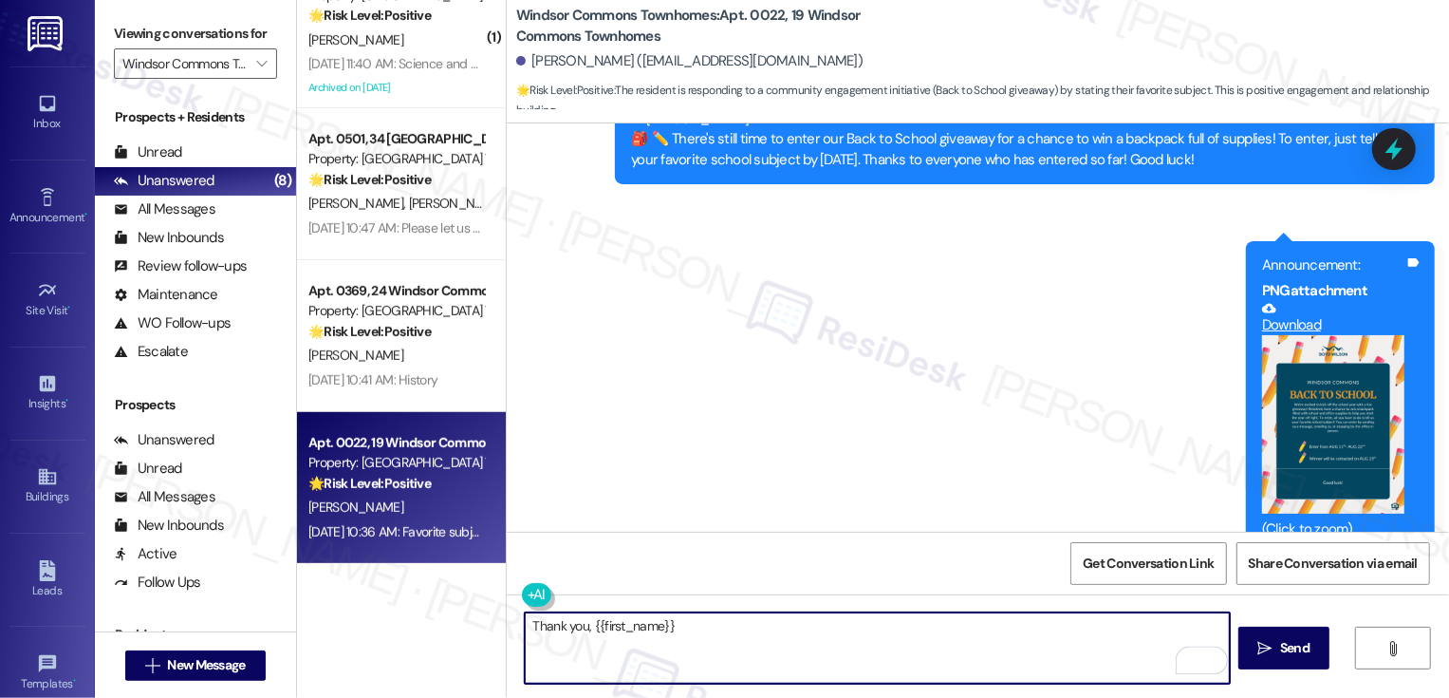
click at [581, 626] on textarea "Thank you, {{first_name}}" at bounding box center [877, 647] width 705 height 71
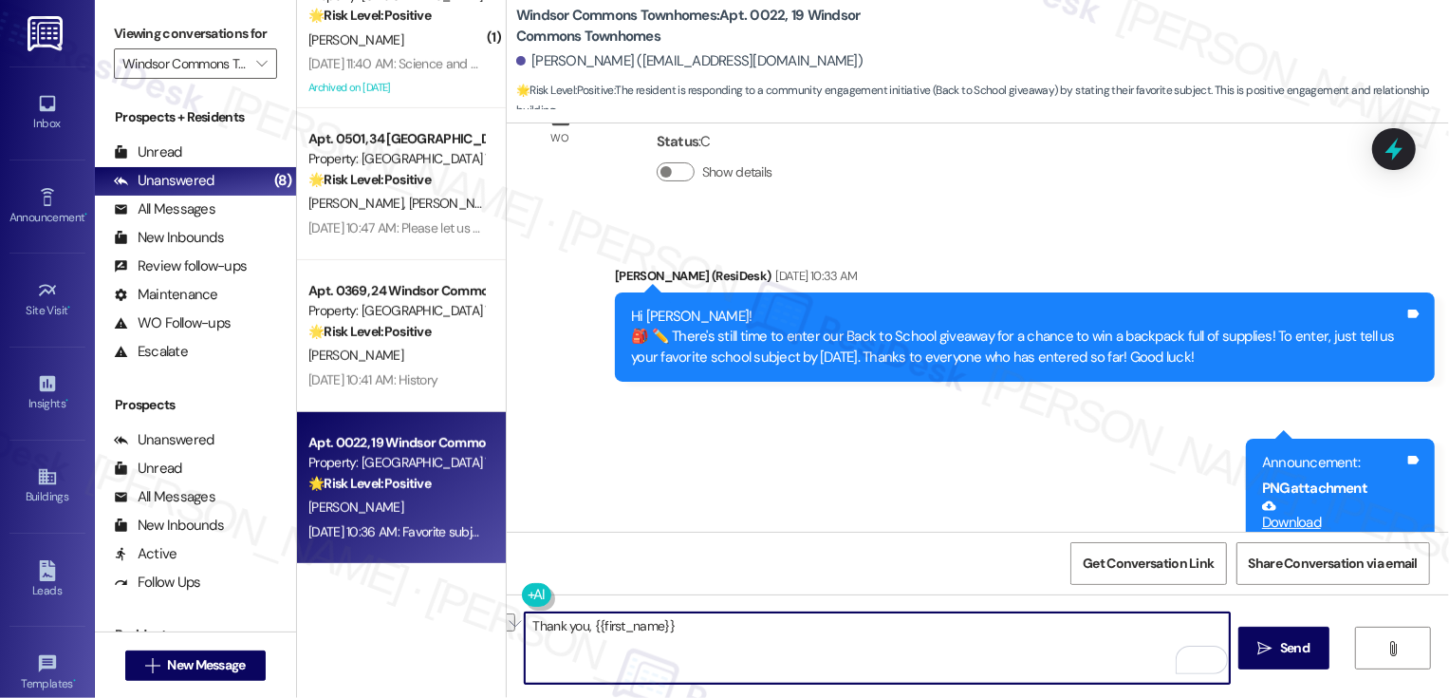
scroll to position [16053, 0]
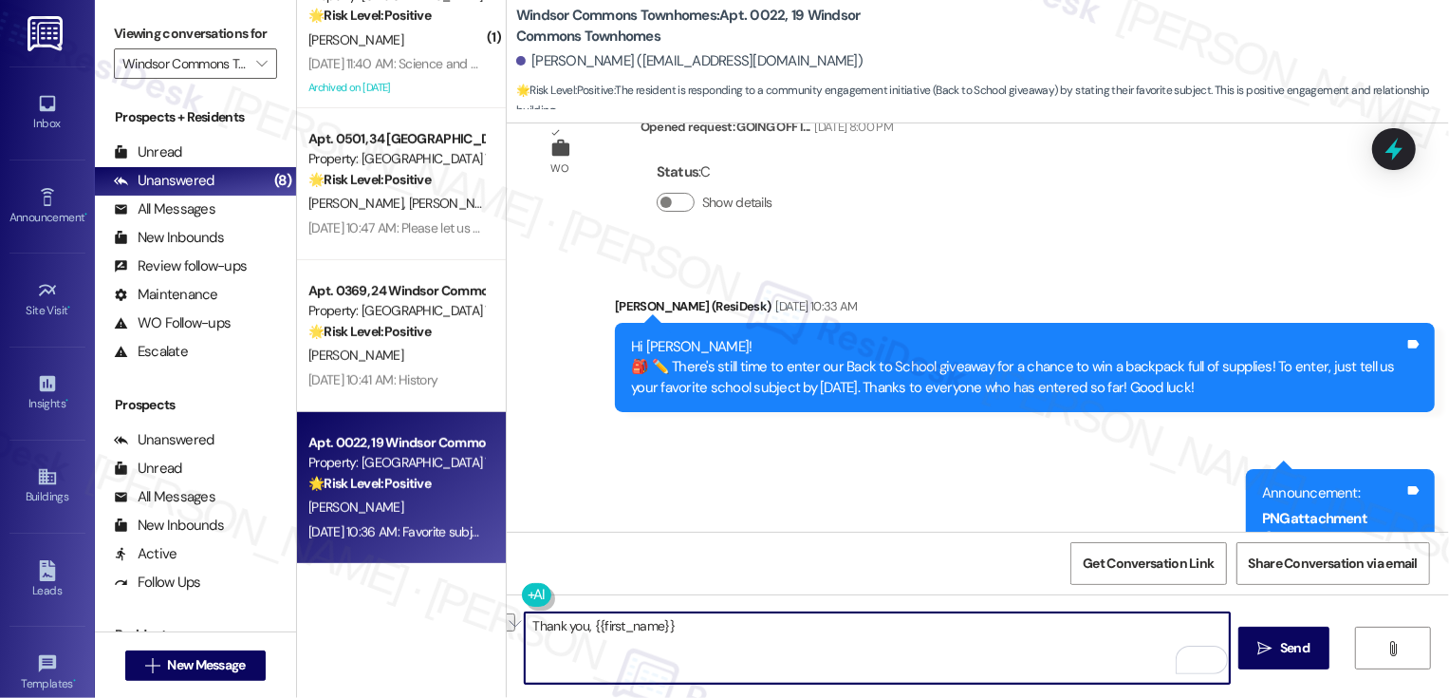
click at [934, 337] on div "Hi Matthew! 🎒 ✏️ There's still time to enter our Back to School giveaway for a …" at bounding box center [1017, 367] width 773 height 61
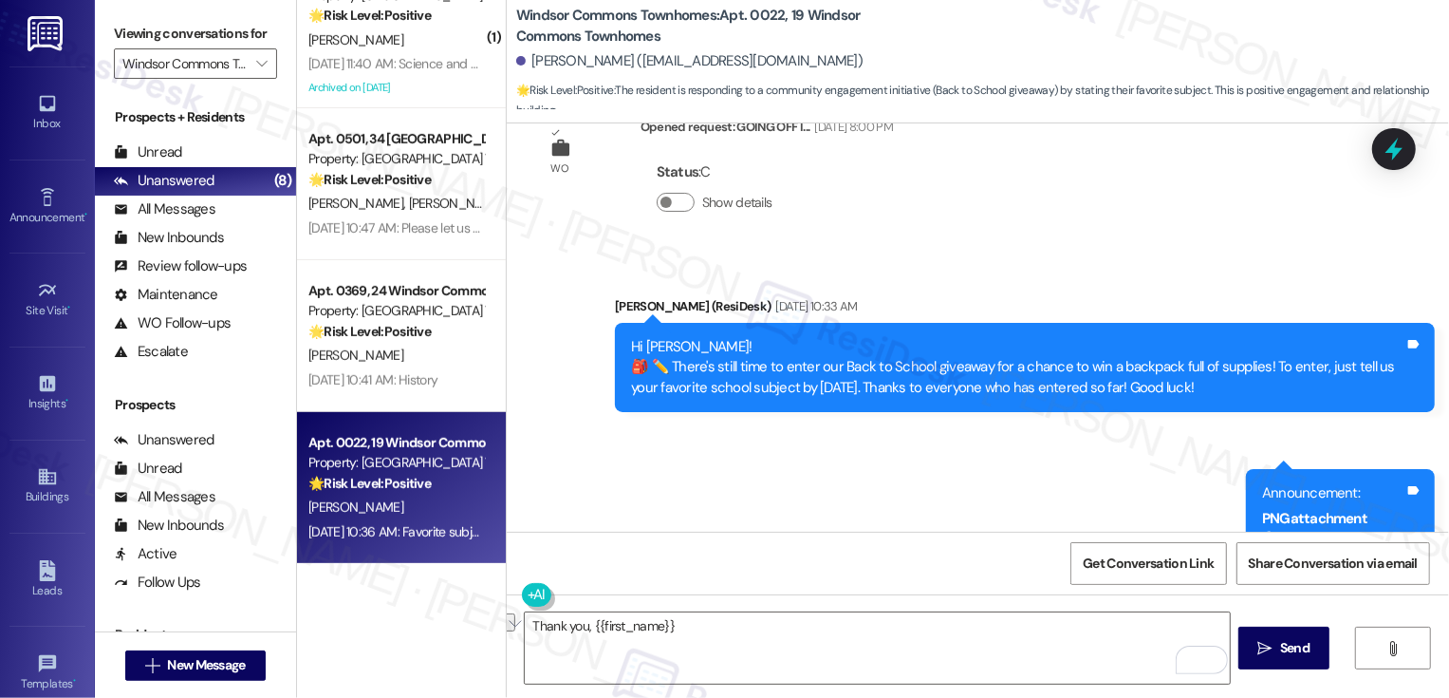
click at [934, 337] on div "Hi Matthew! 🎒 ✏️ There's still time to enter our Back to School giveaway for a …" at bounding box center [1017, 367] width 773 height 61
copy div "iveaway"
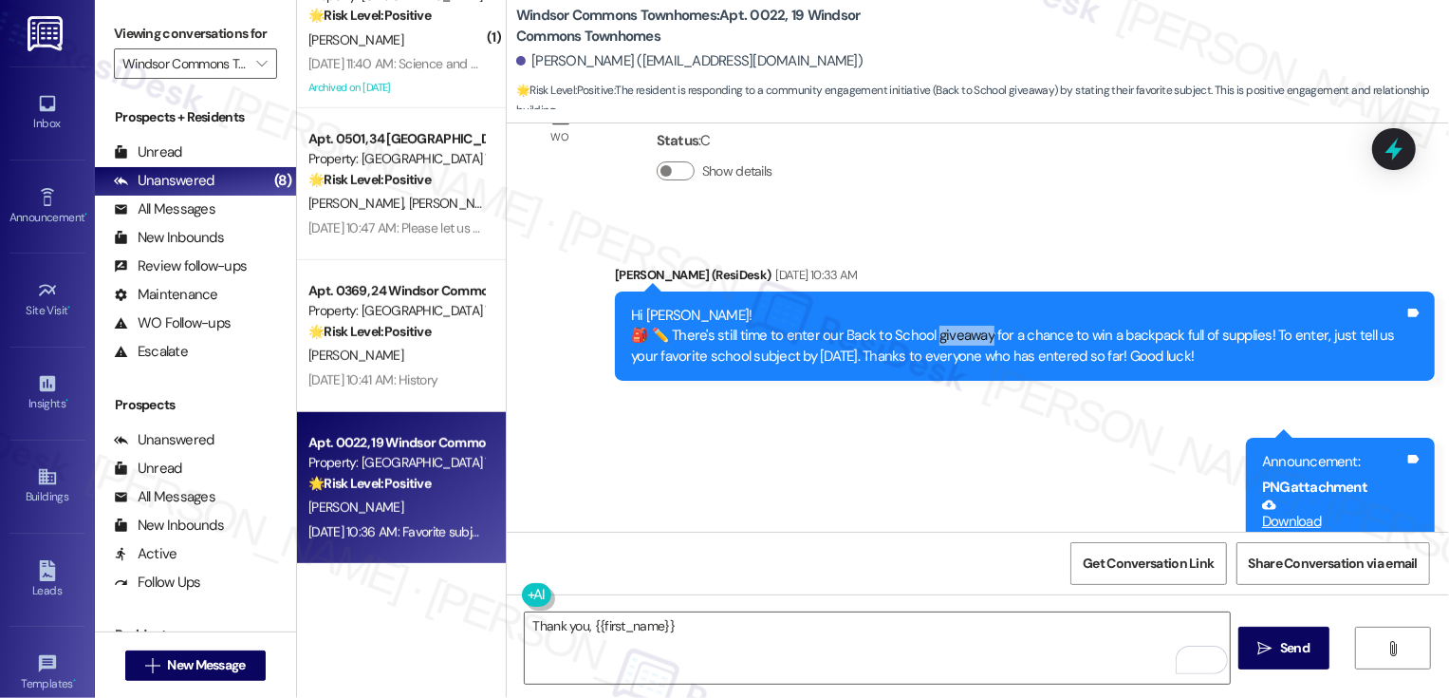
scroll to position [16071, 0]
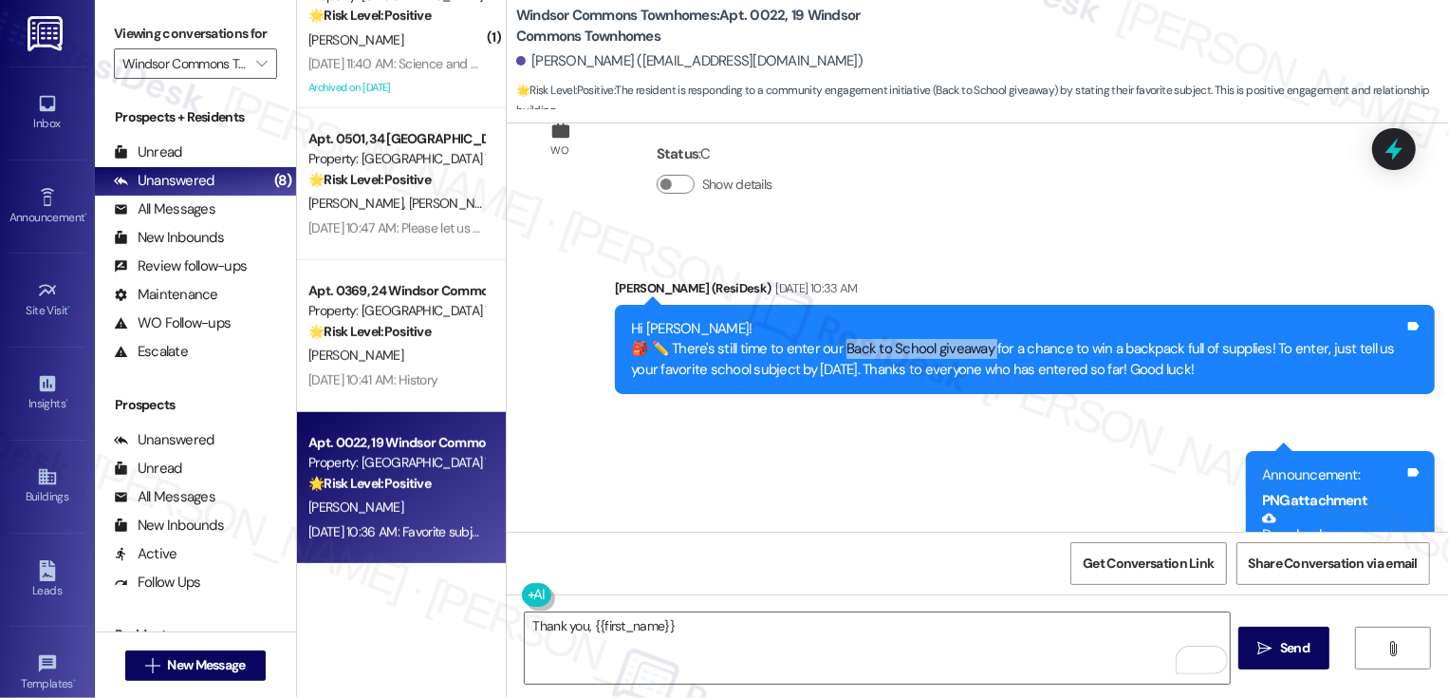
drag, startPoint x: 824, startPoint y: 181, endPoint x: 968, endPoint y: 179, distance: 144.3
click at [968, 319] on div "Hi Matthew! 🎒 ✏️ There's still time to enter our Back to School giveaway for a …" at bounding box center [1017, 349] width 773 height 61
copy div "ack to School giveaway f"
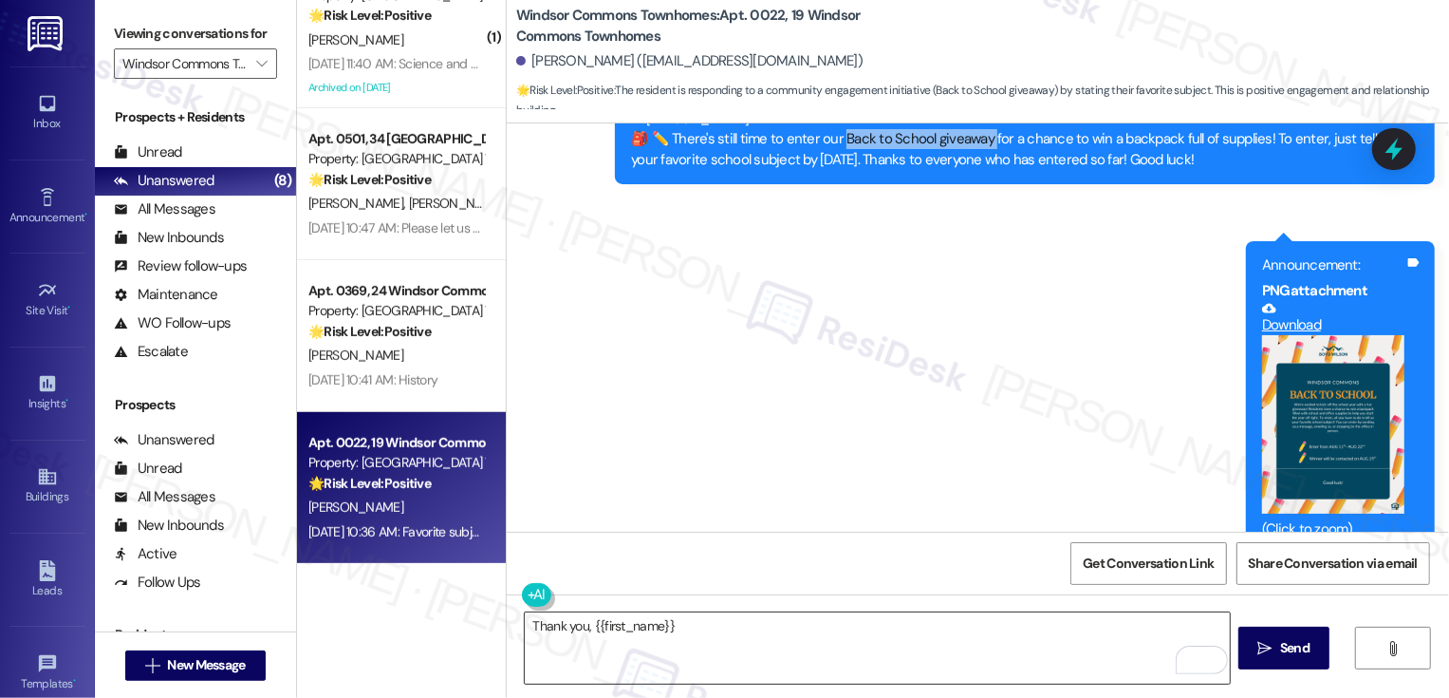
click at [713, 630] on textarea "Thank you, {{first_name}}" at bounding box center [877, 647] width 705 height 71
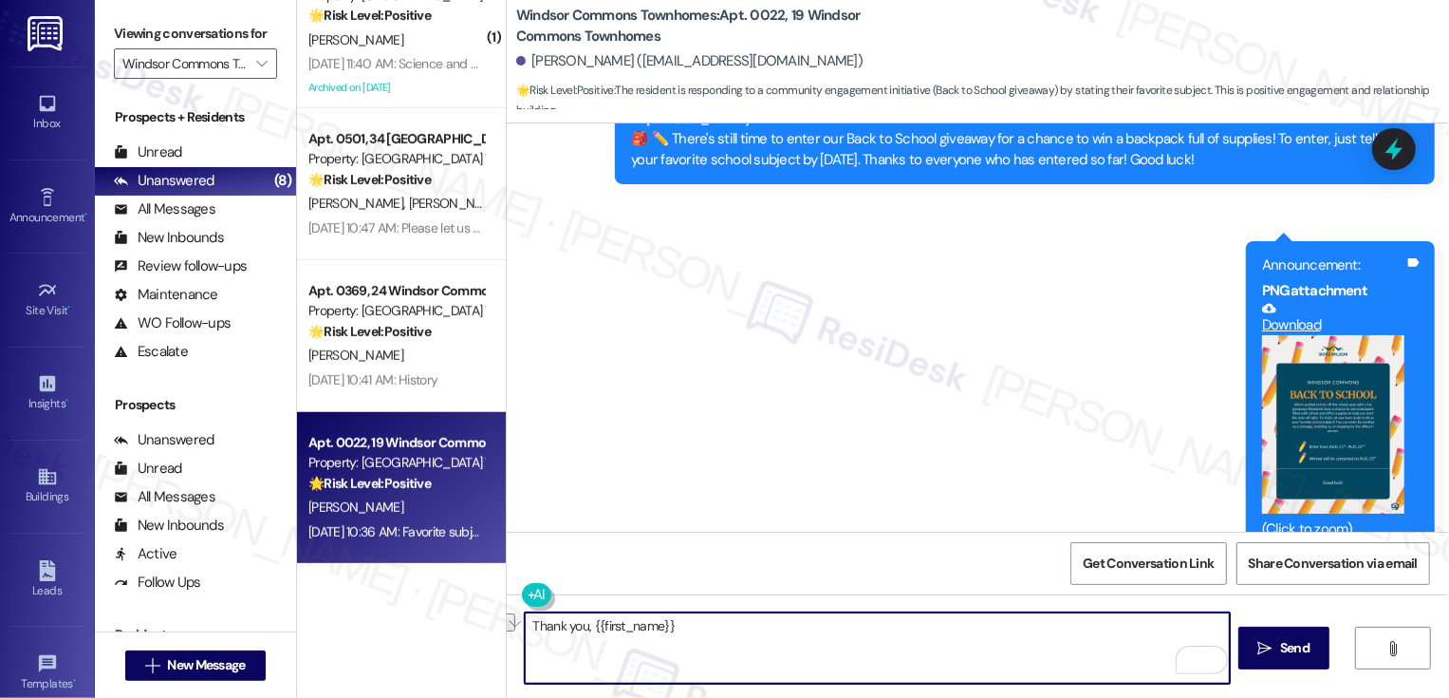
paste textarea "so much, {{first_name}}! We’ll get your entry added. 🙂"
type textarea "Thank you so much, {{first_name}}! We’ll get your entry added. 🙂"
click at [1288, 335] on button "Zoom image" at bounding box center [1333, 424] width 142 height 178
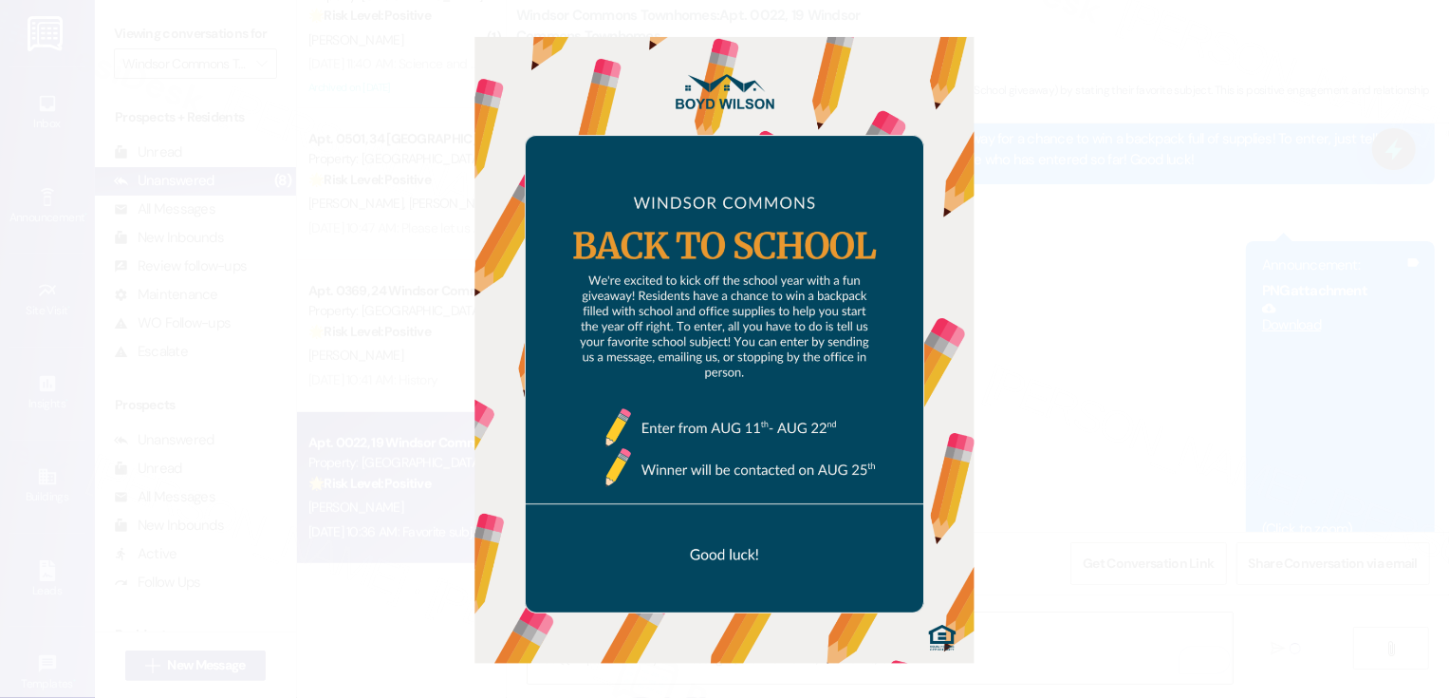
click at [1130, 277] on button "Unzoom image" at bounding box center [724, 349] width 1449 height 698
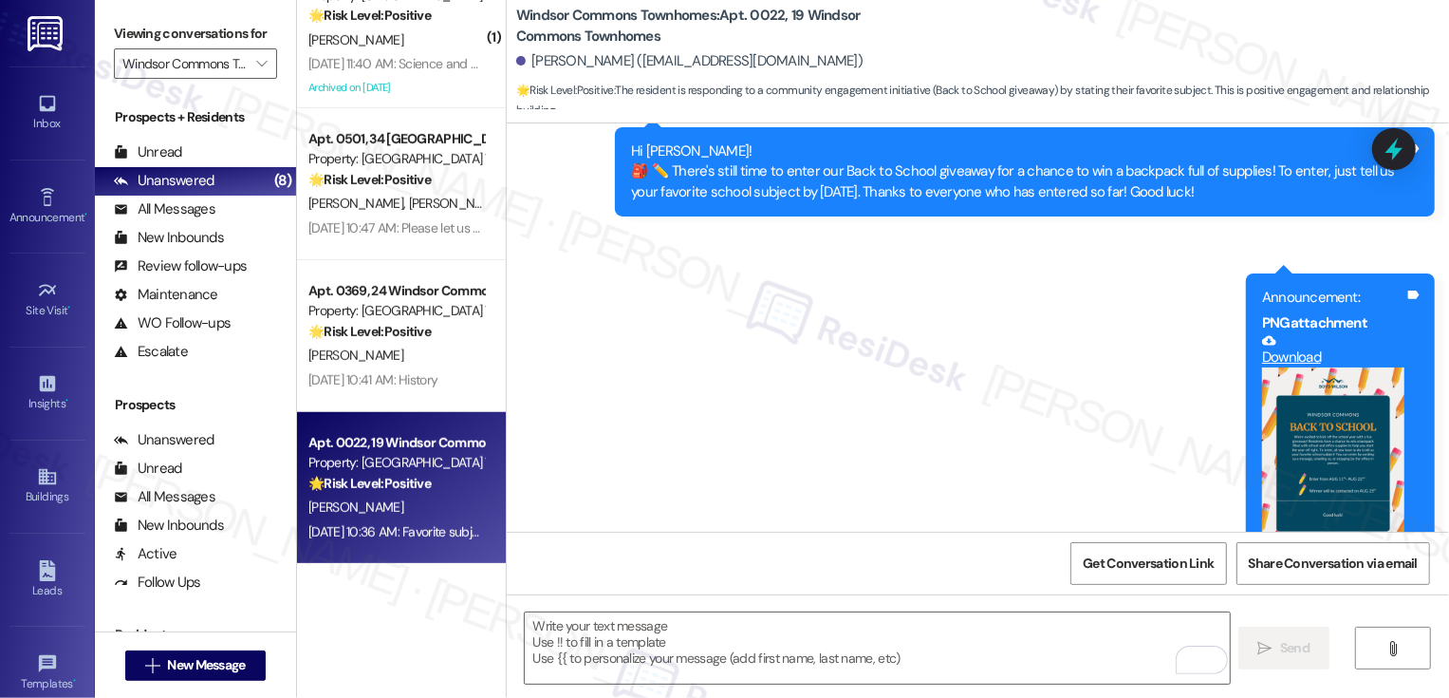
scroll to position [16280, 0]
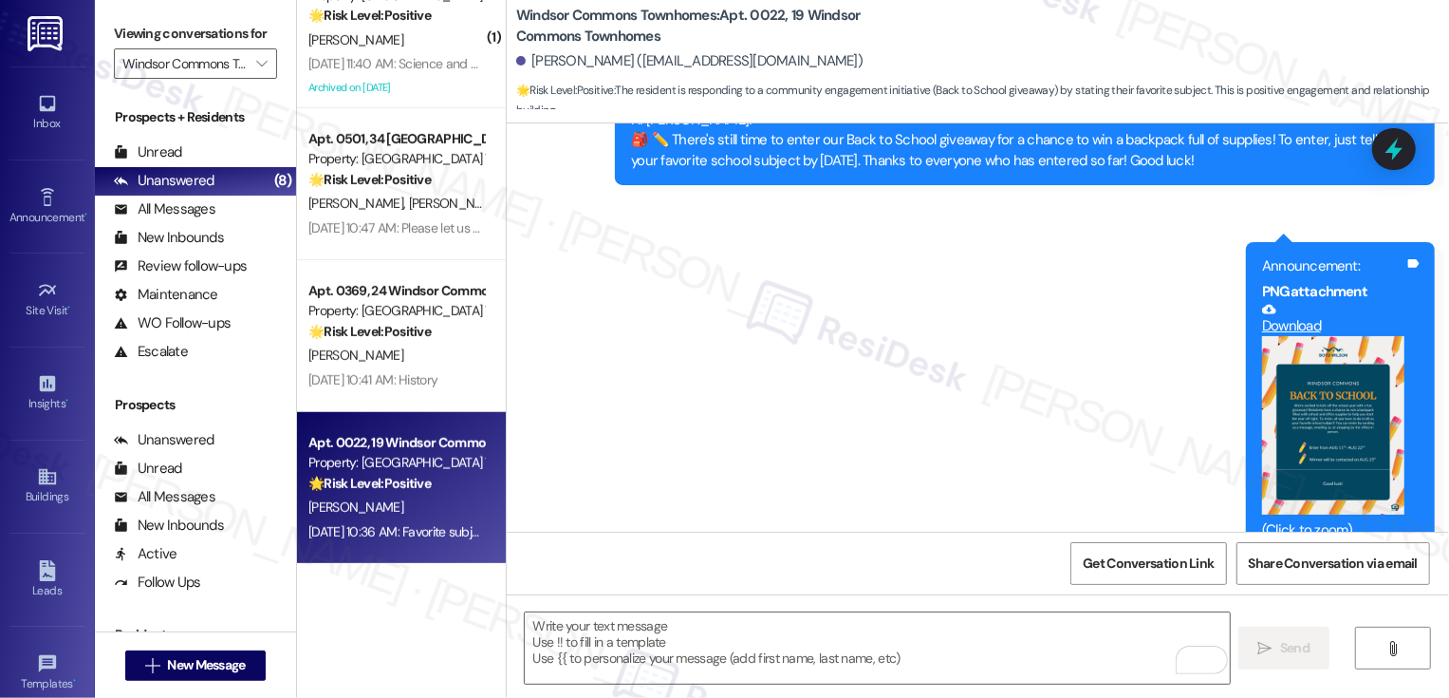
click at [1344, 336] on button "Zoom image" at bounding box center [1333, 425] width 142 height 178
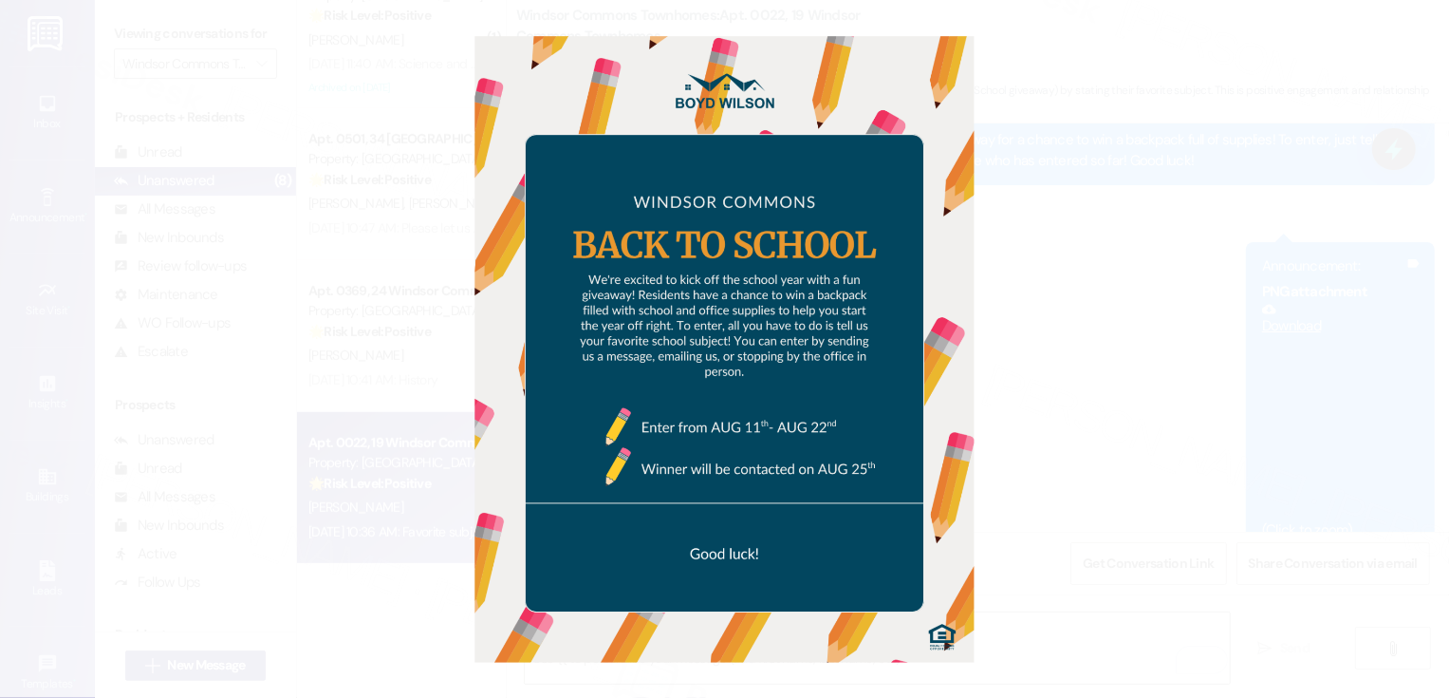
click at [1249, 308] on button "Unzoom image" at bounding box center [724, 349] width 1449 height 698
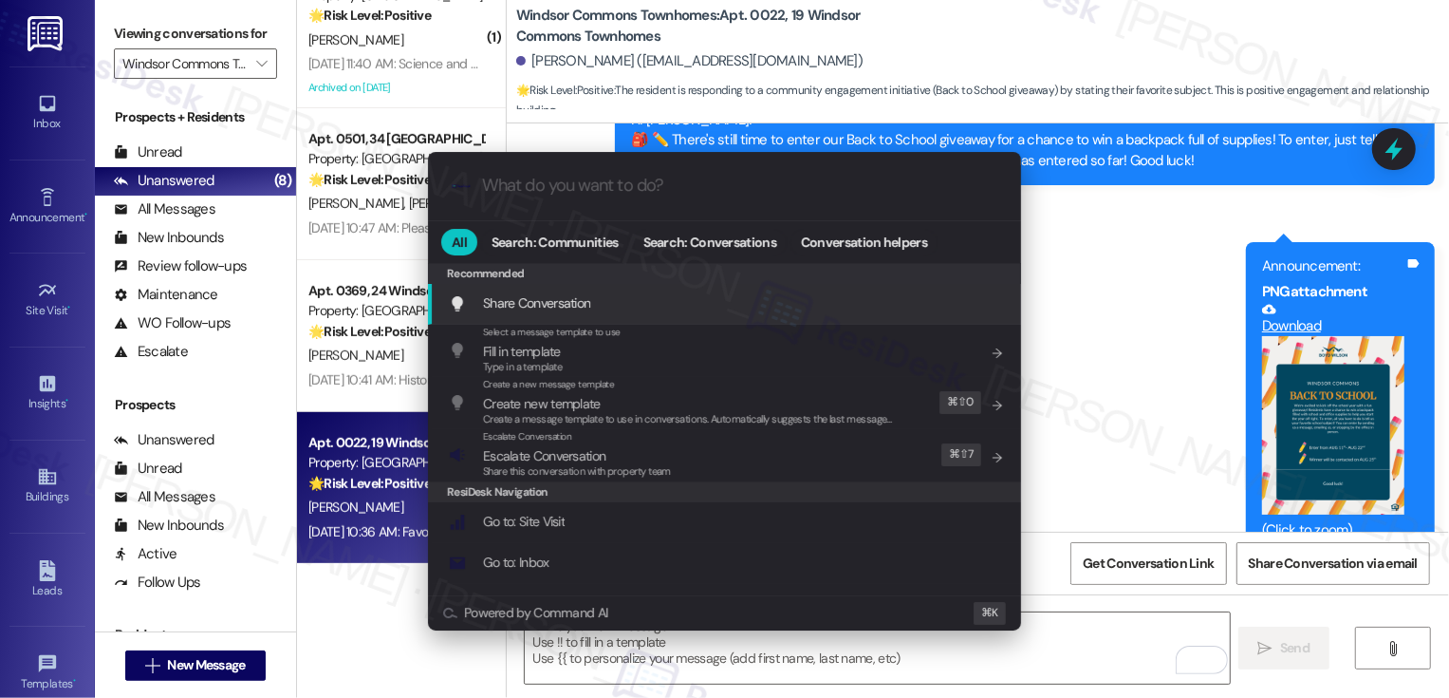
type input "s"
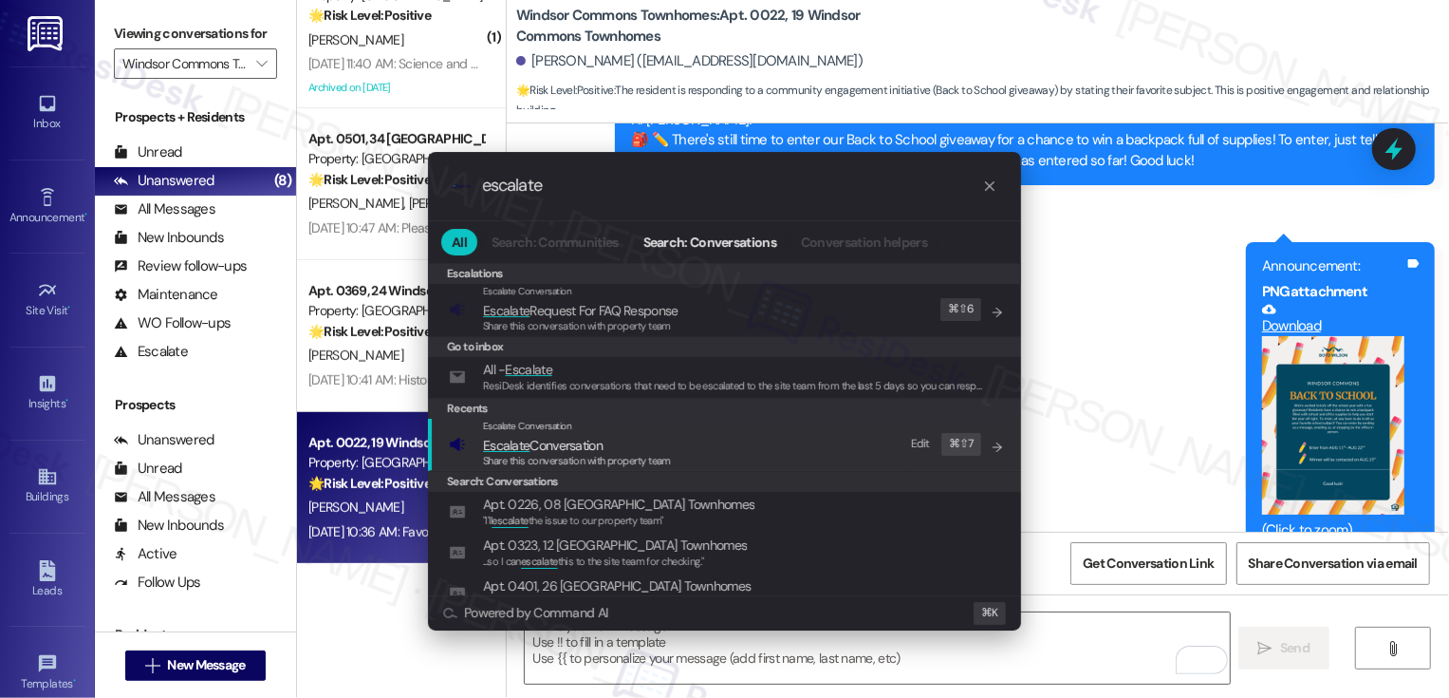
type input "escalate"
click at [625, 446] on span "Escalate Conversation" at bounding box center [577, 445] width 188 height 21
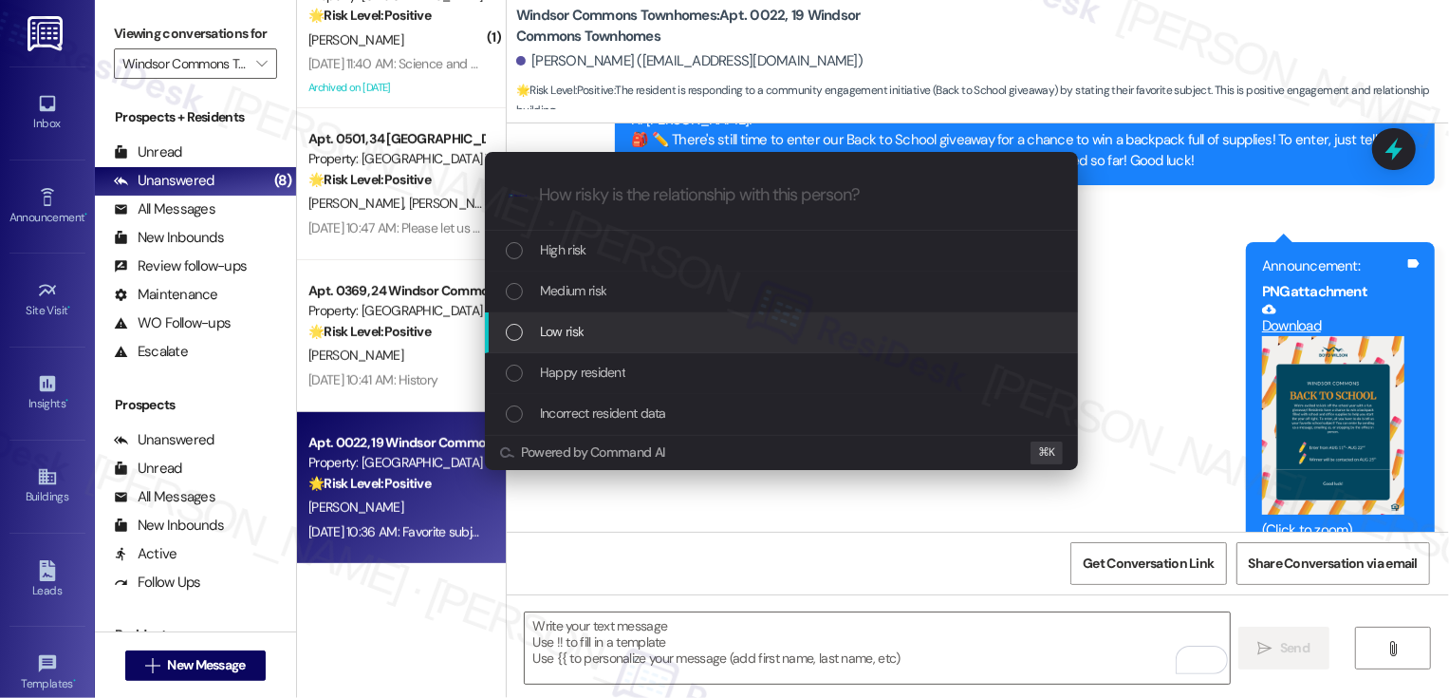
click at [581, 333] on span "Low risk" at bounding box center [562, 331] width 44 height 21
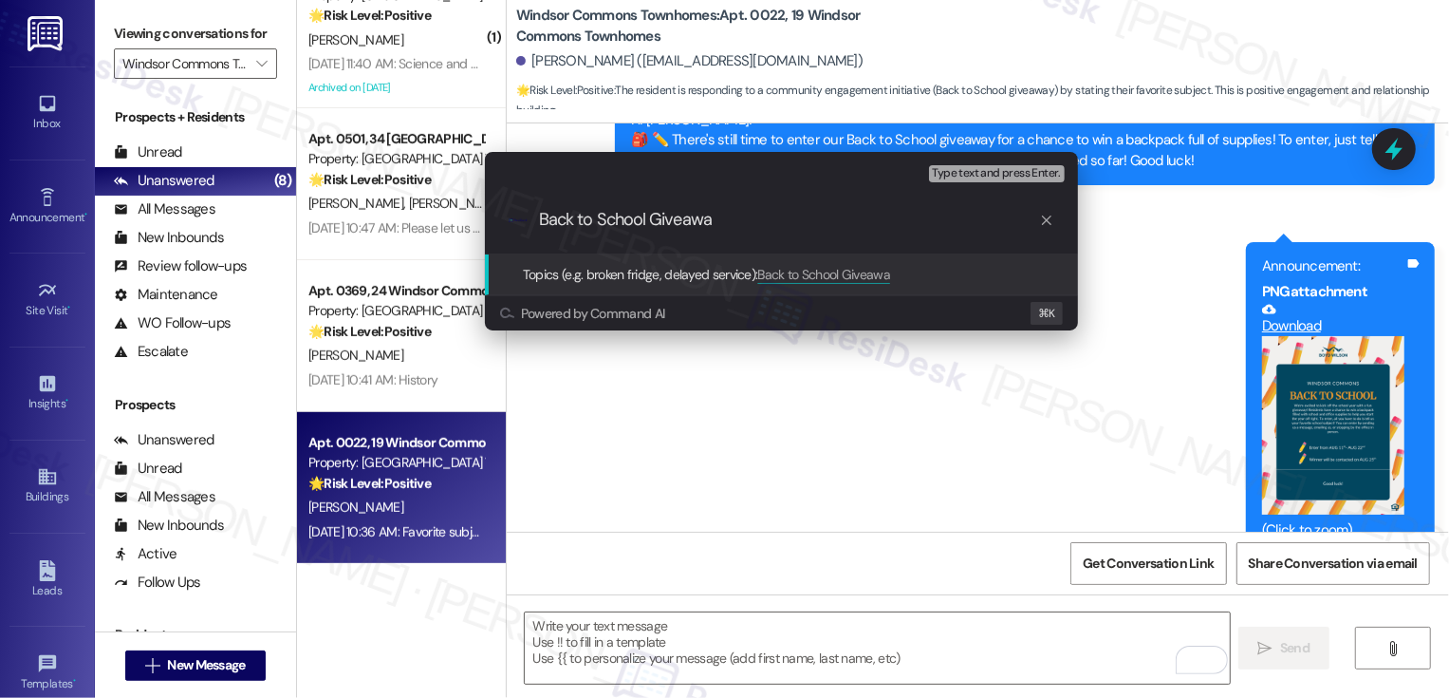
type input "Back to School Giveaway"
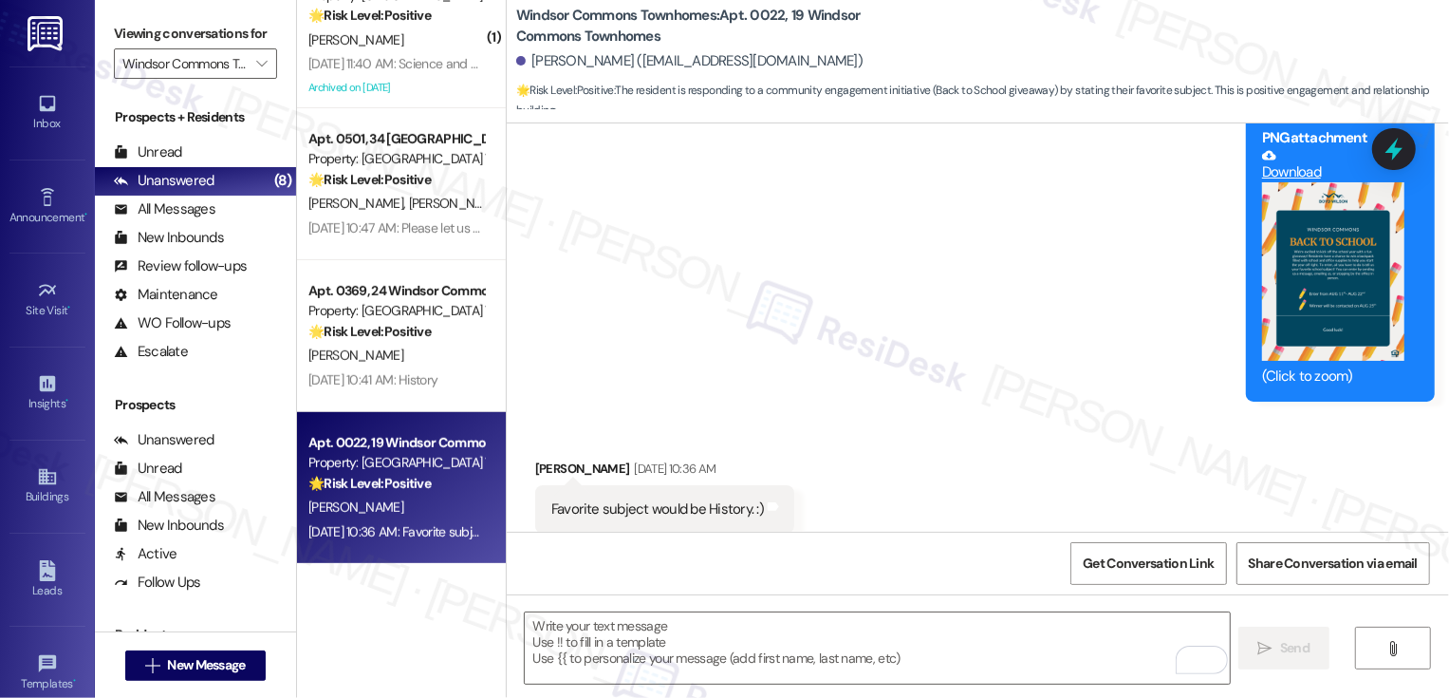
scroll to position [16281, 0]
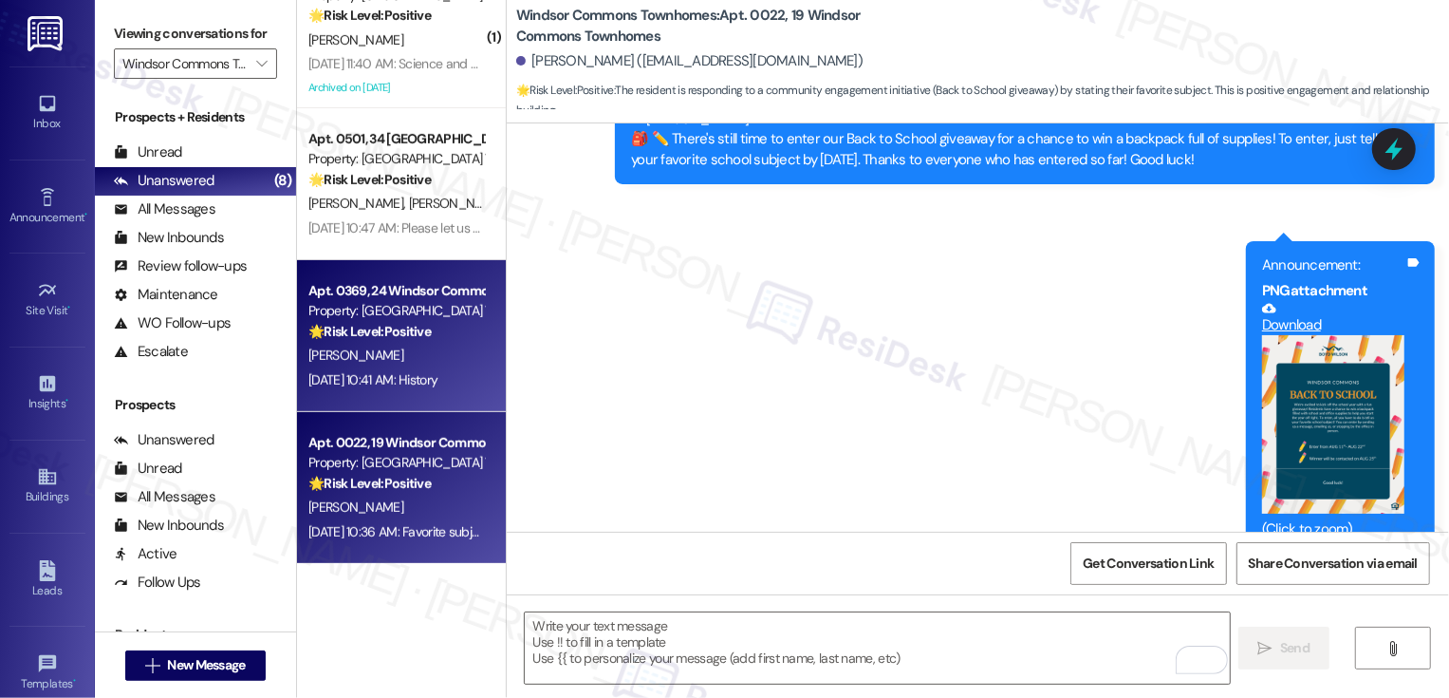
click at [405, 354] on div "A. Millan" at bounding box center [396, 356] width 179 height 24
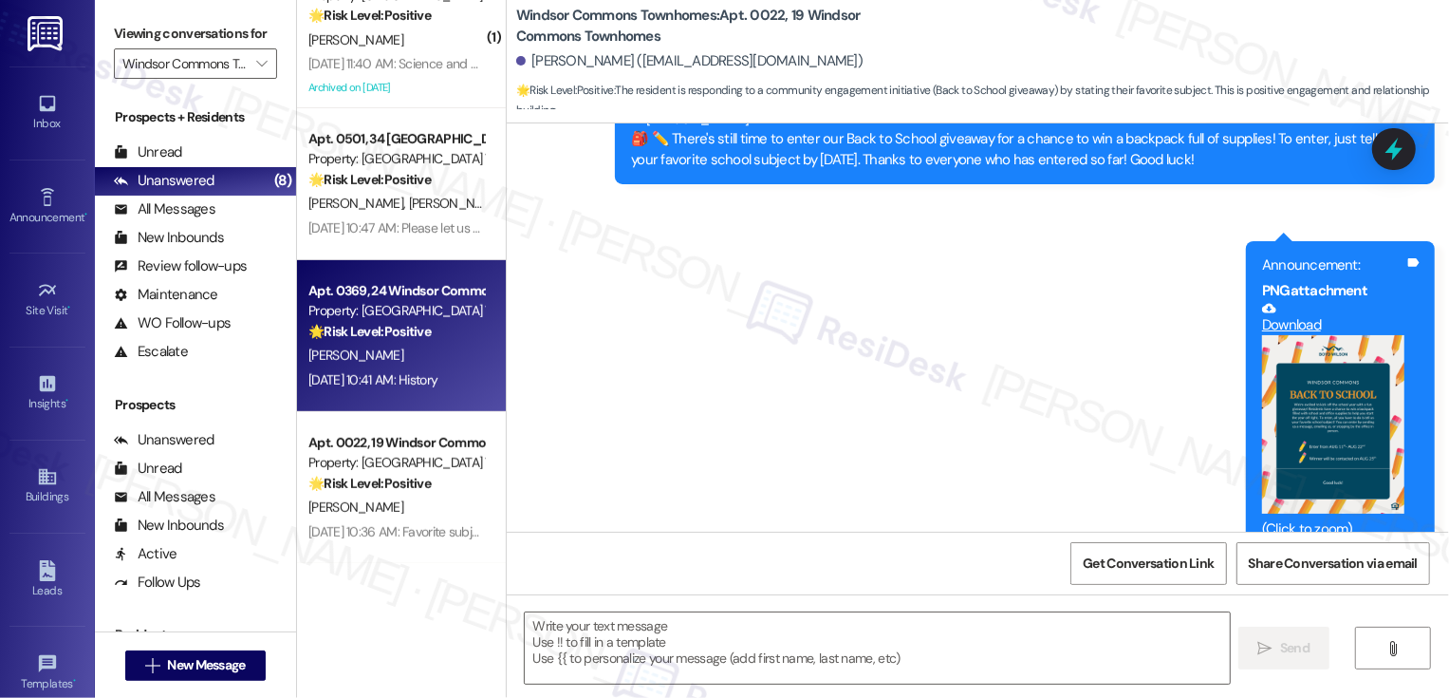
click at [405, 354] on div "A. Millan" at bounding box center [396, 356] width 179 height 24
type textarea "Fetching suggested responses. Please feel free to read through the conversation…"
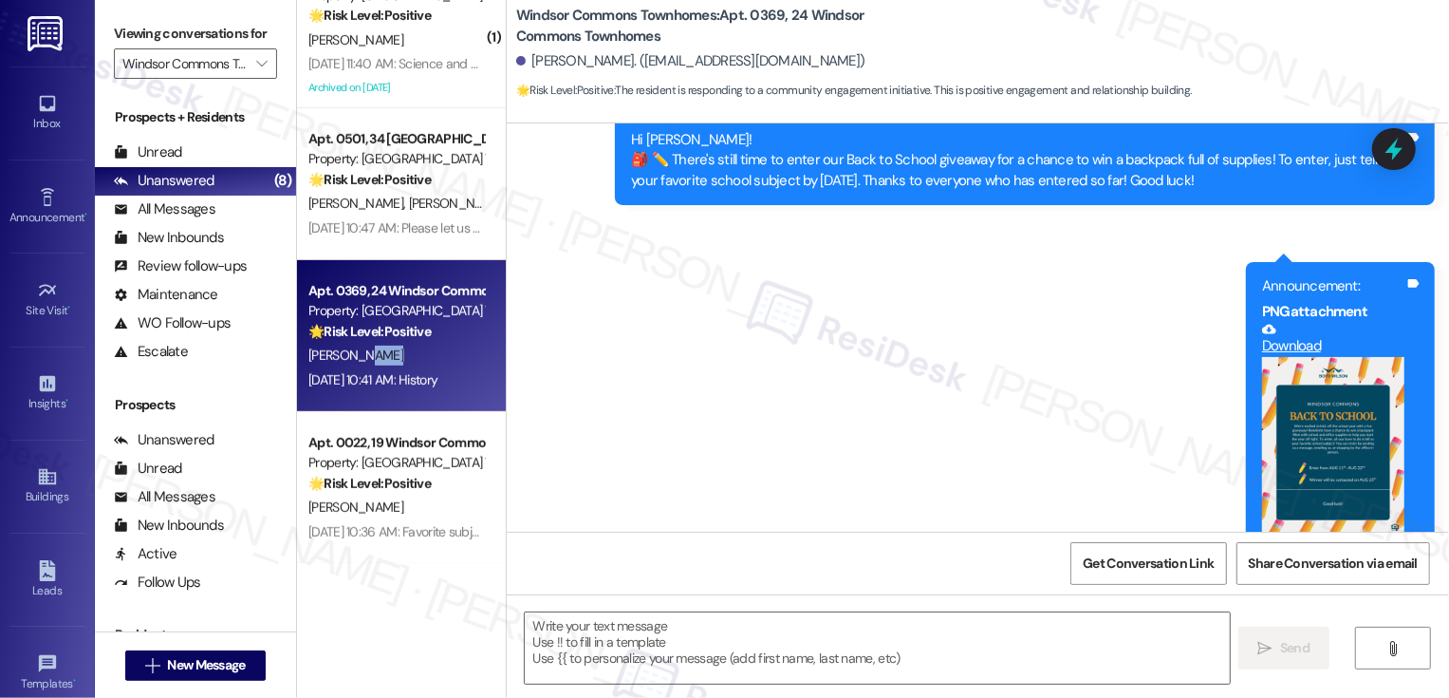
type textarea "Fetching suggested responses. Please feel free to read through the conversation…"
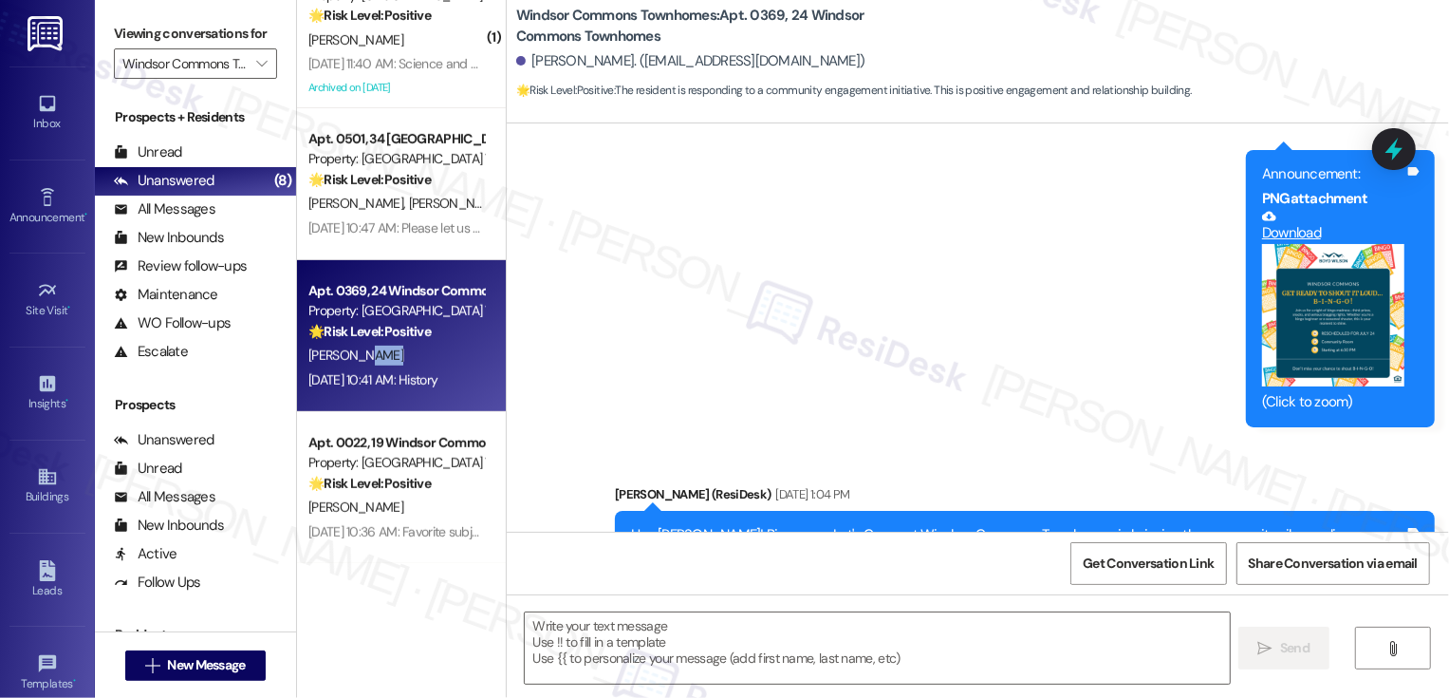
scroll to position [11259, 0]
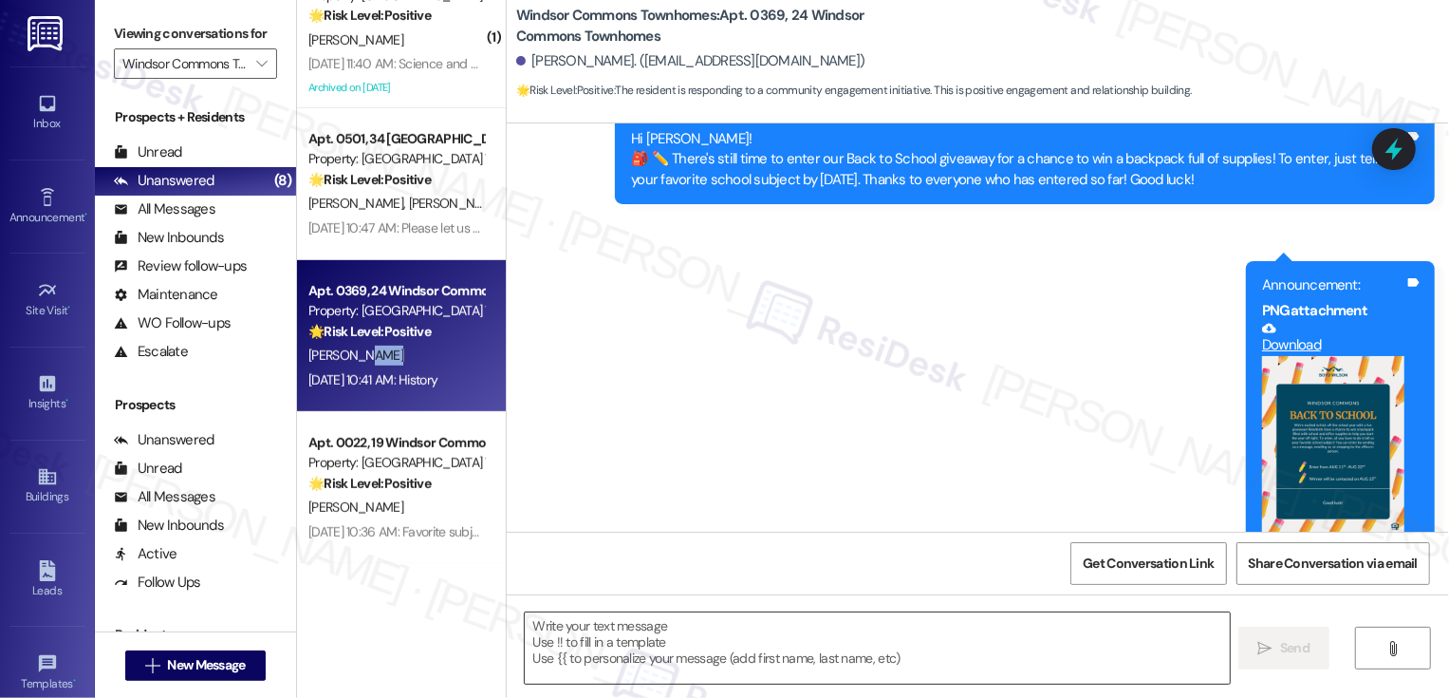
click at [657, 636] on textarea at bounding box center [877, 647] width 705 height 71
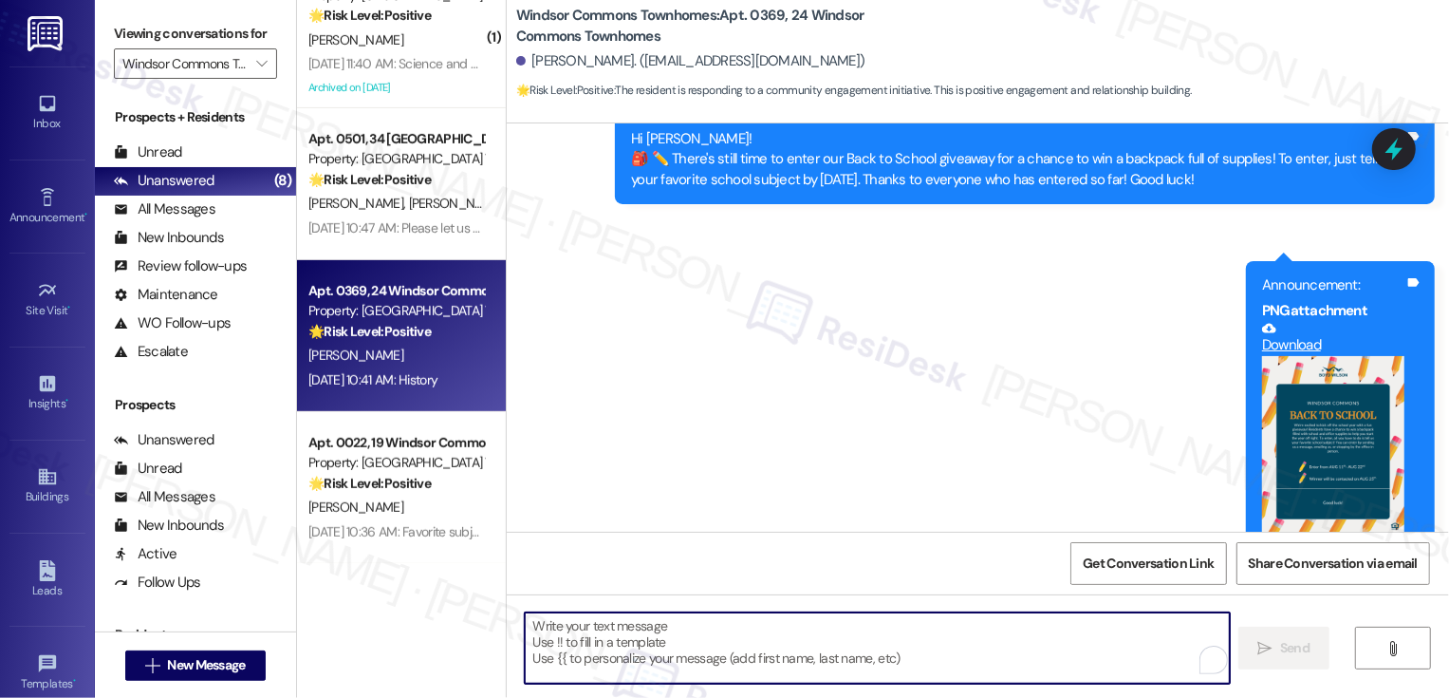
paste textarea "Thank you so much, {{first_name}}! We’ll get your entry added. 🙂"
type textarea "Thank you so much, {{first_name}}! We’ll get your entry added. 🙂"
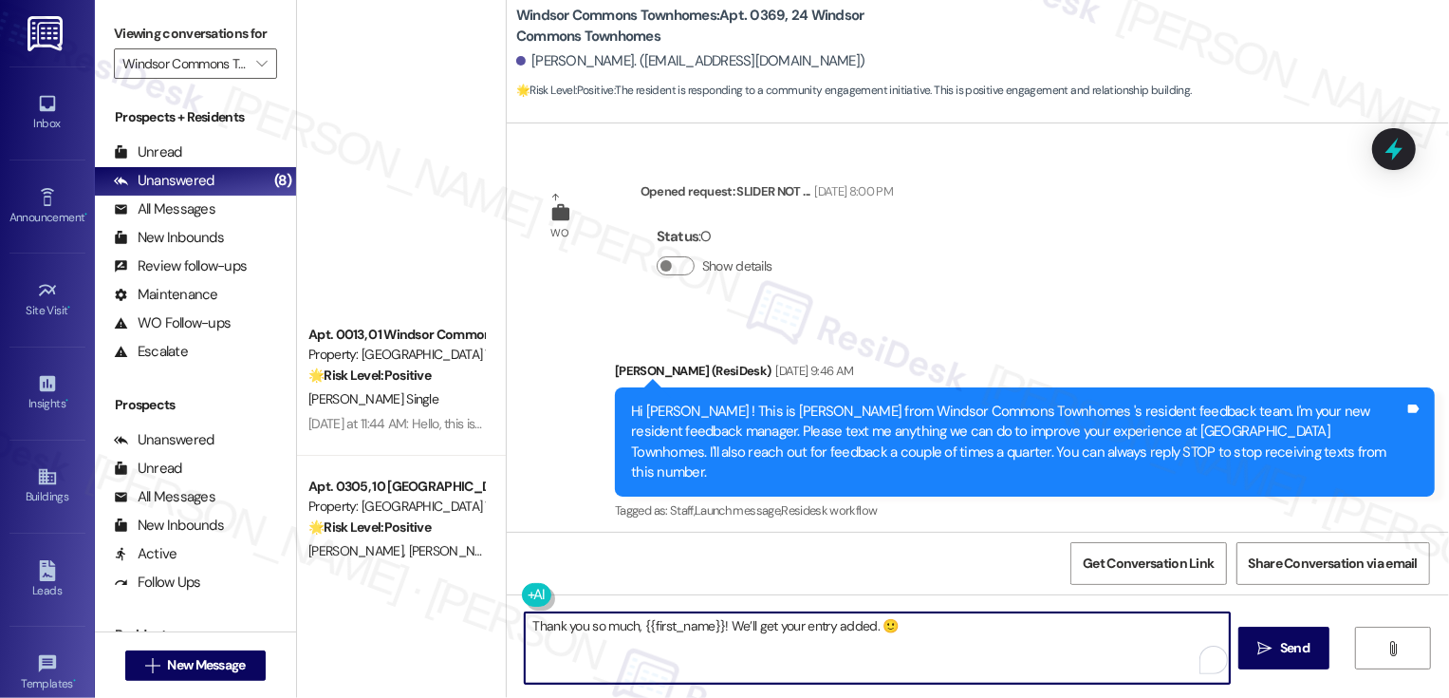
scroll to position [11259, 0]
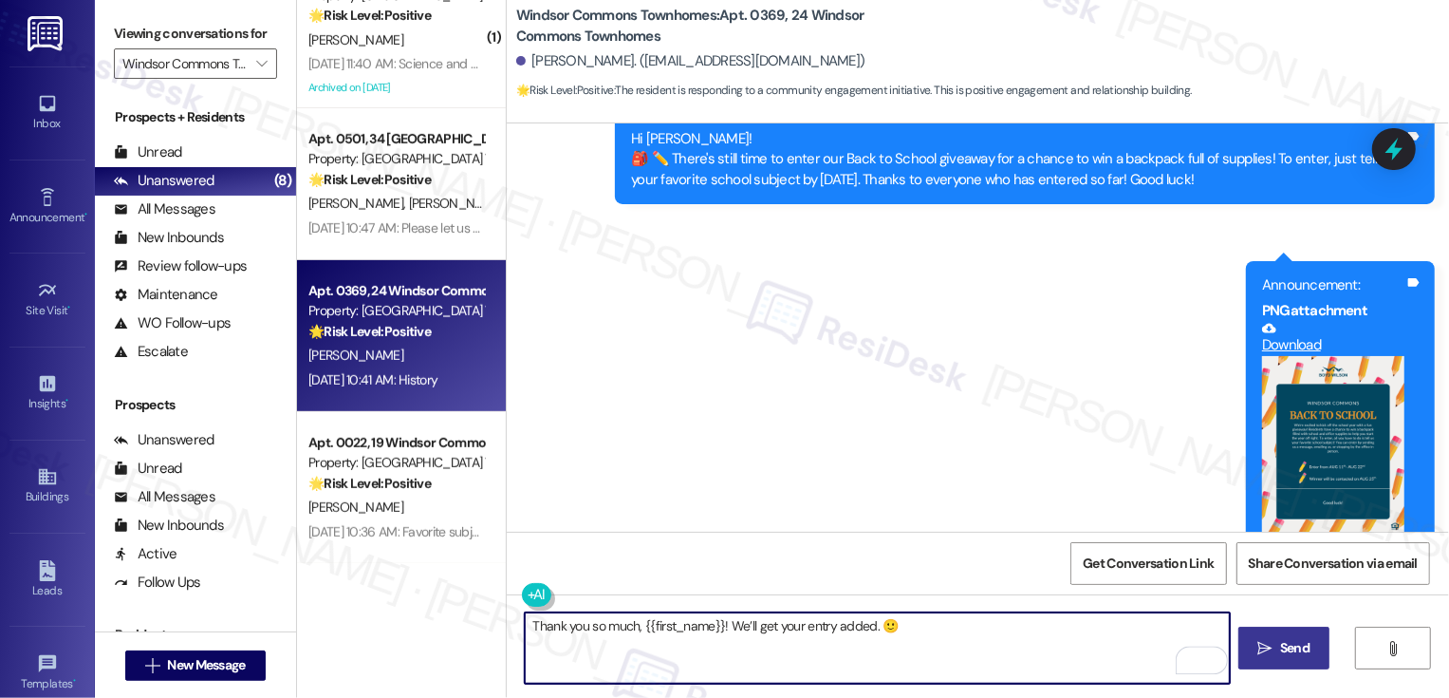
type textarea "Thank you so much, {{first_name}}! We’ll get your entry added. 🙂"
click at [1261, 657] on span " Send" at bounding box center [1285, 648] width 60 height 20
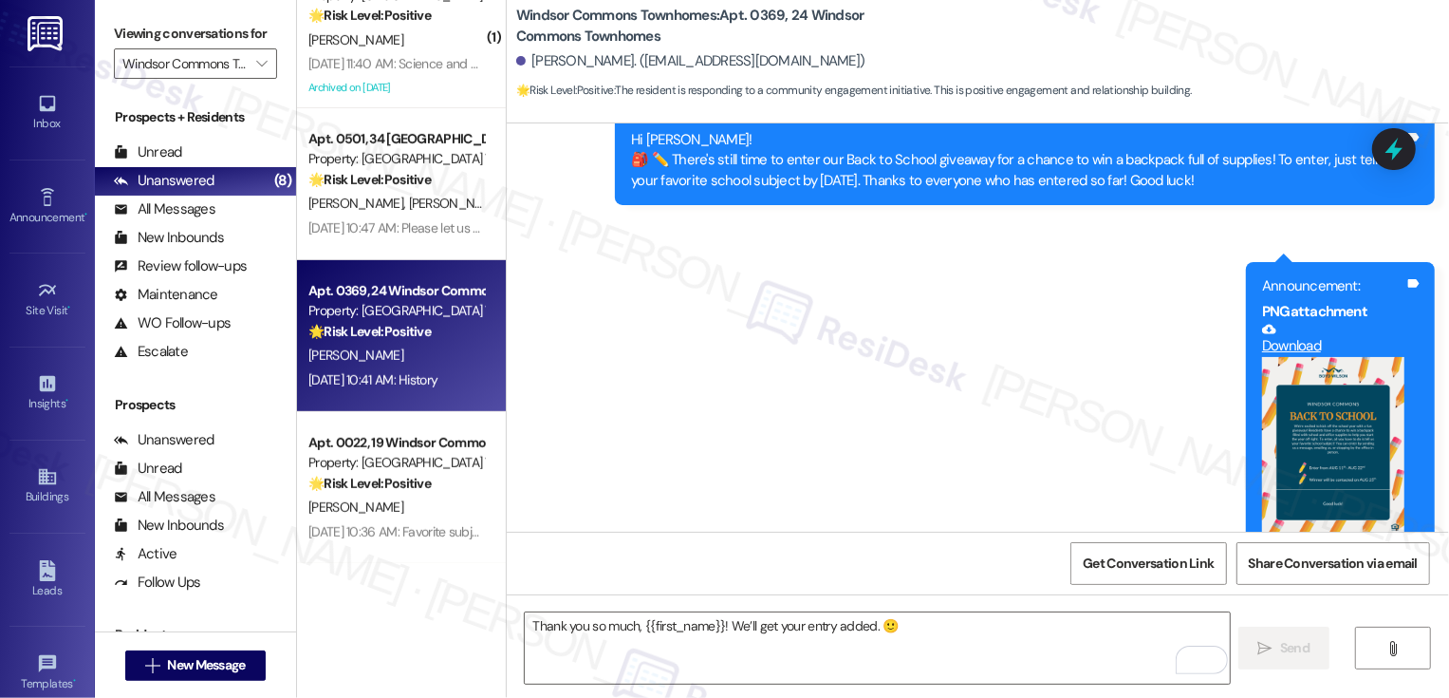
scroll to position [11391, 0]
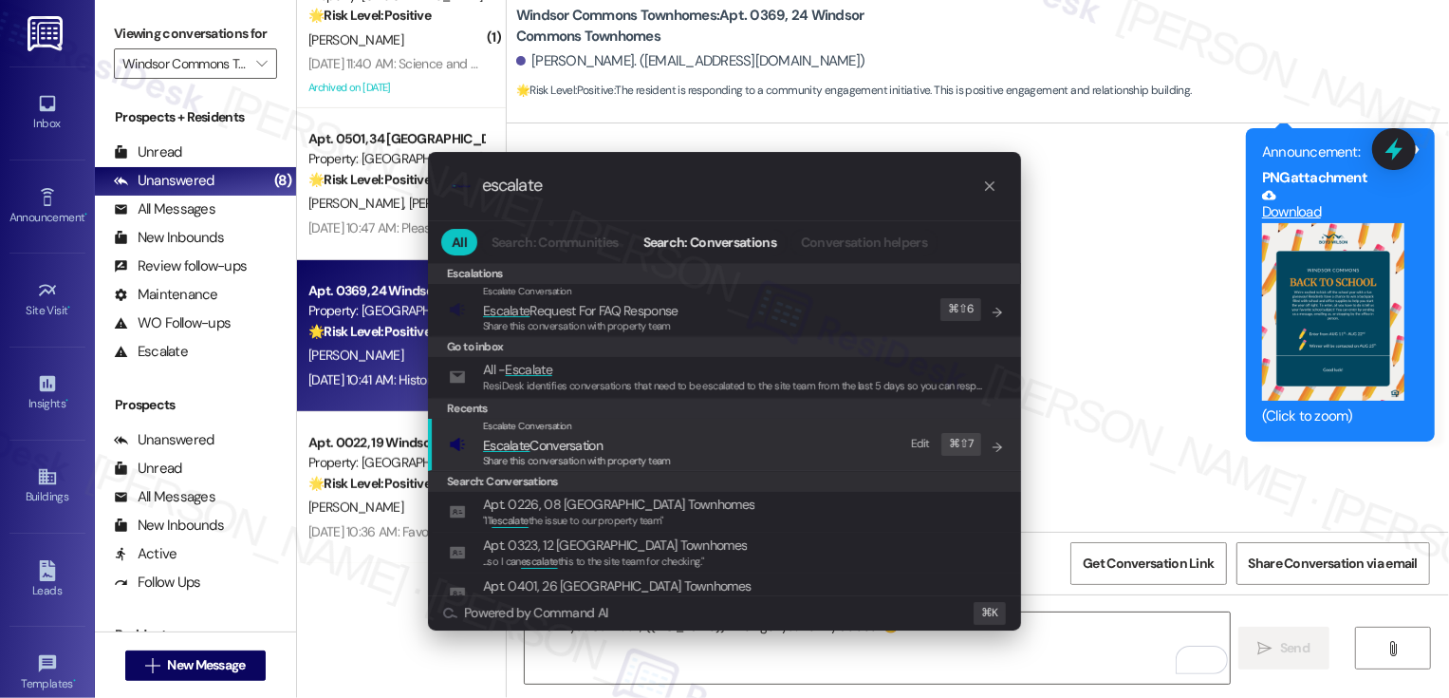
type input "escalate"
click at [603, 439] on span "Escalate Conversation" at bounding box center [543, 445] width 120 height 17
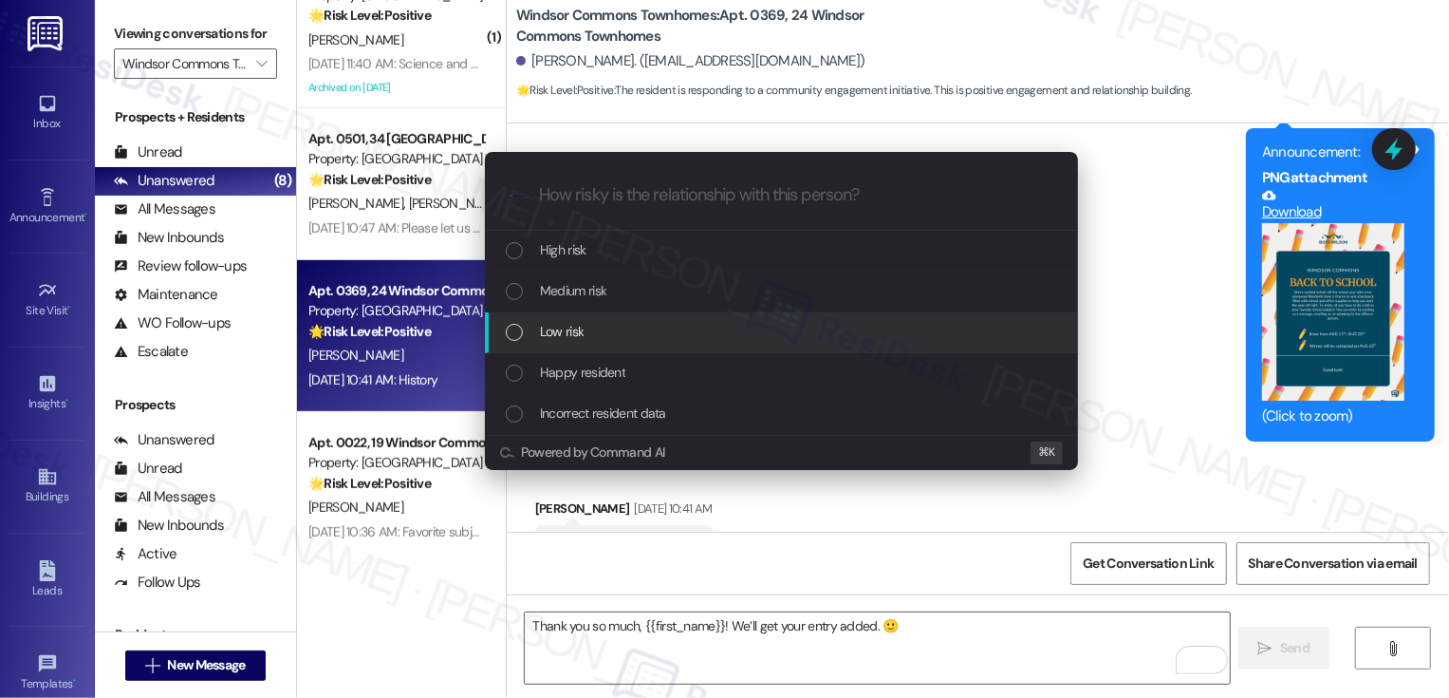
click at [591, 339] on div "Low risk" at bounding box center [783, 331] width 555 height 21
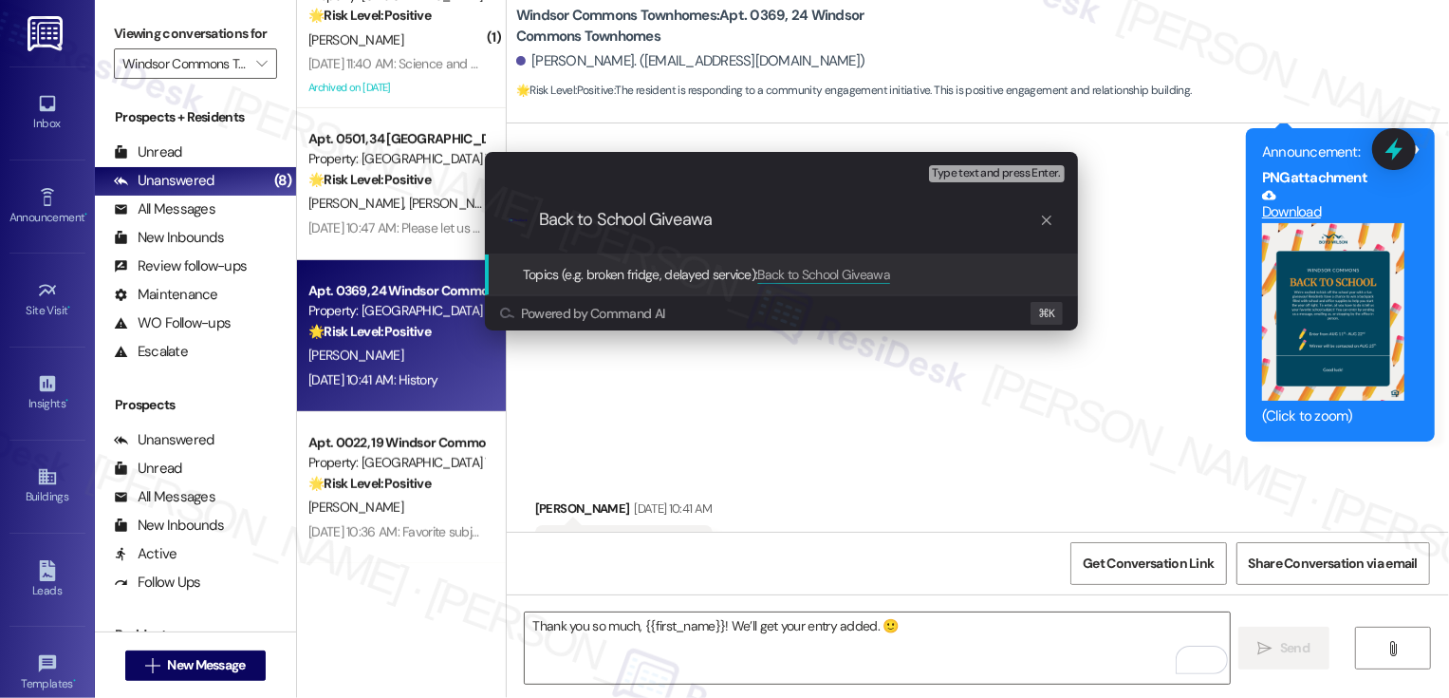
type input "Back to School Giveaway"
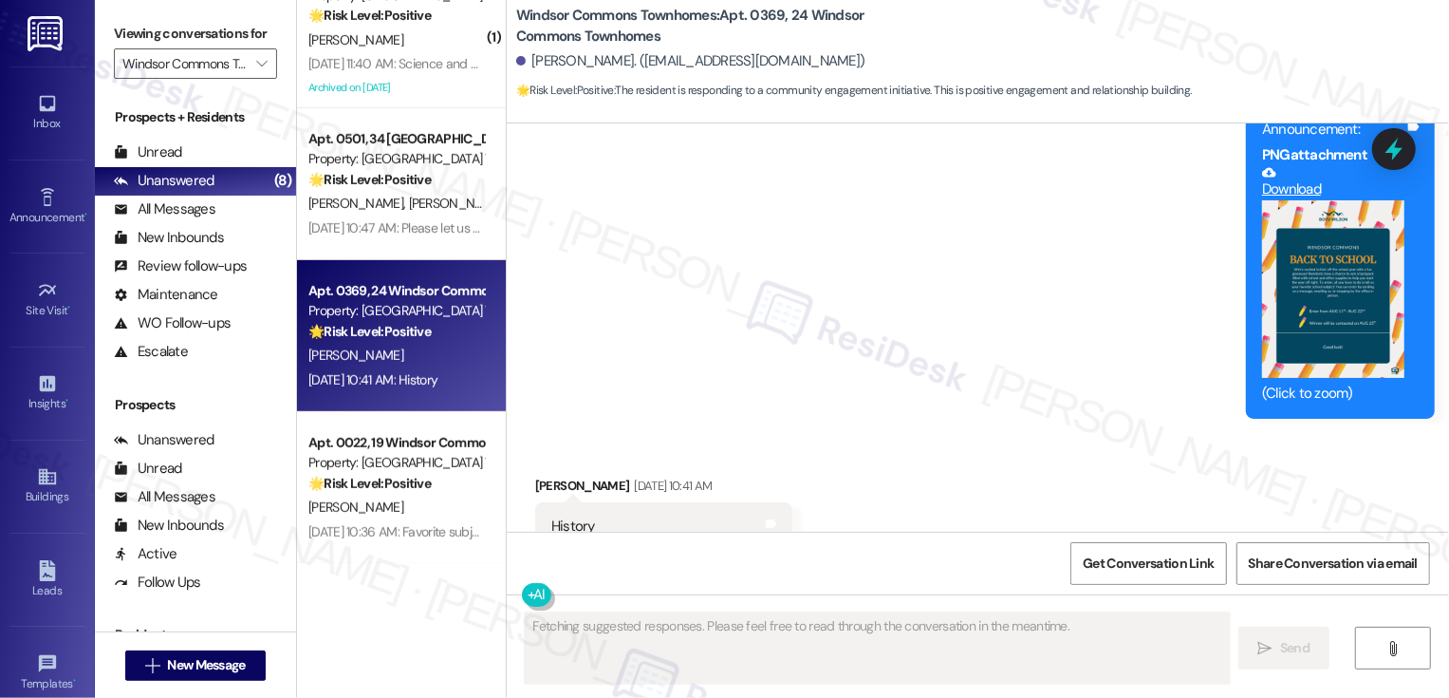
scroll to position [11286, 0]
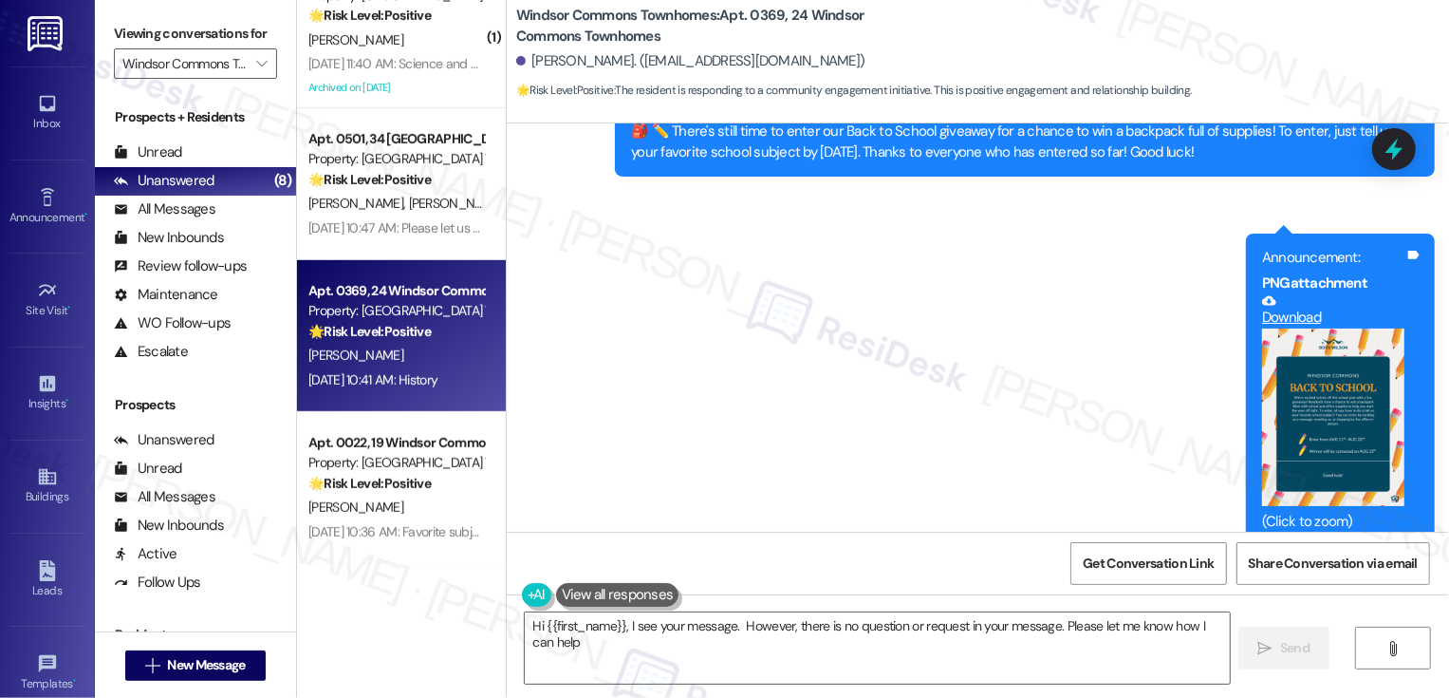
type textarea "Hi {{first_name}}, I see your message. However, there is no question or request…"
click at [394, 207] on div "J. Bosley J. Bosley" at bounding box center [396, 204] width 179 height 24
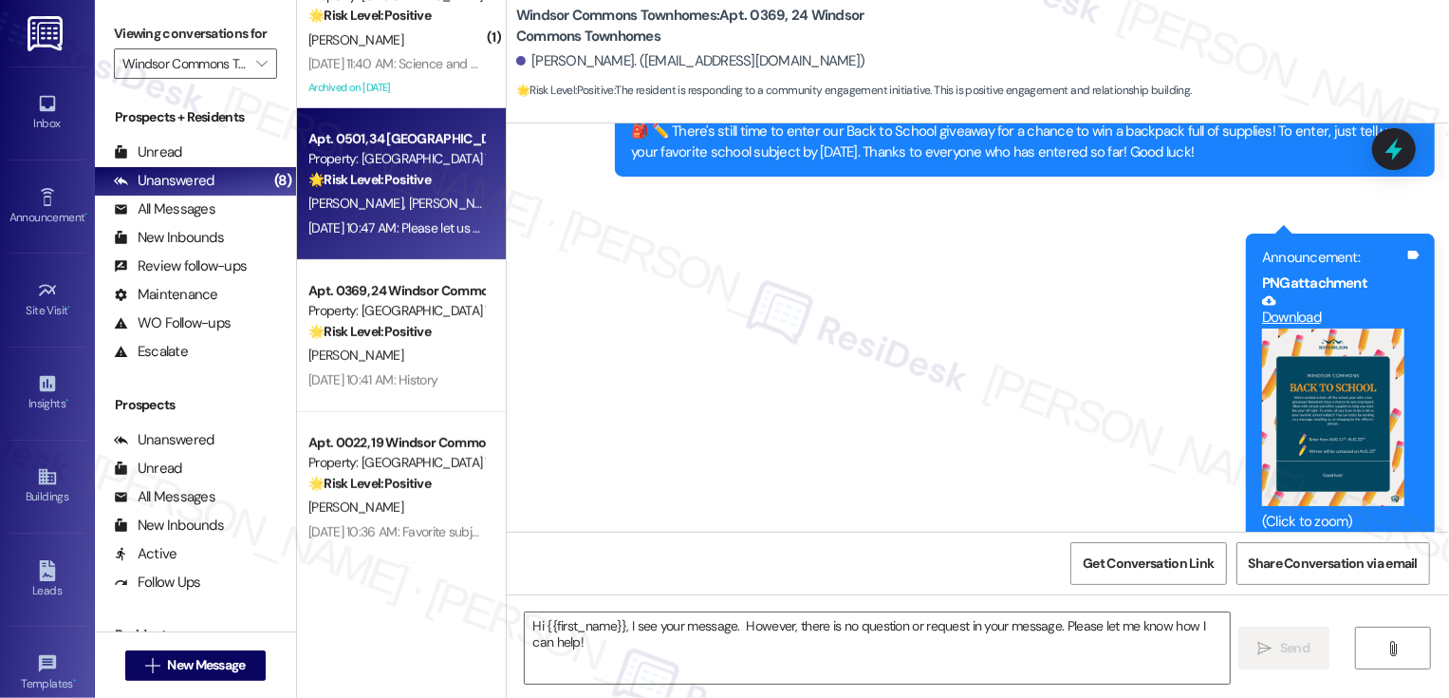
type textarea "Fetching suggested responses. Please feel free to read through the conversation…"
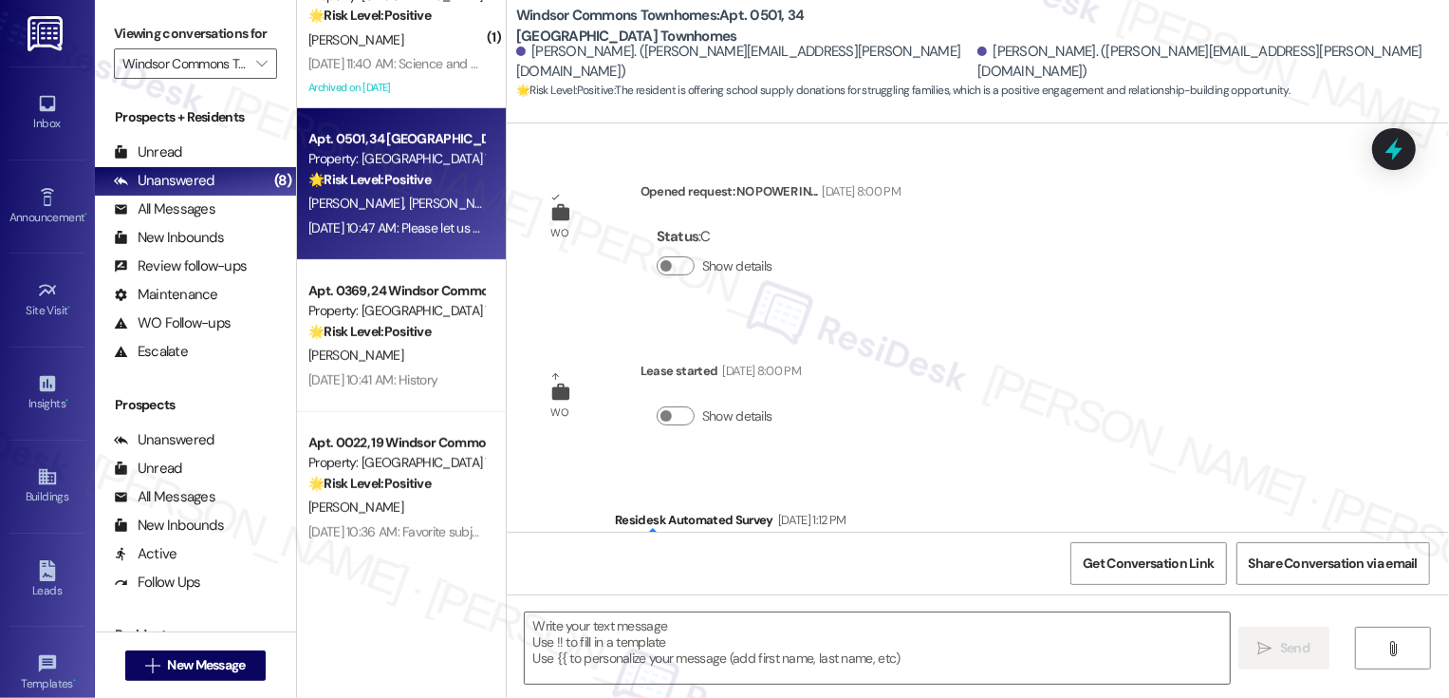
scroll to position [7260, 0]
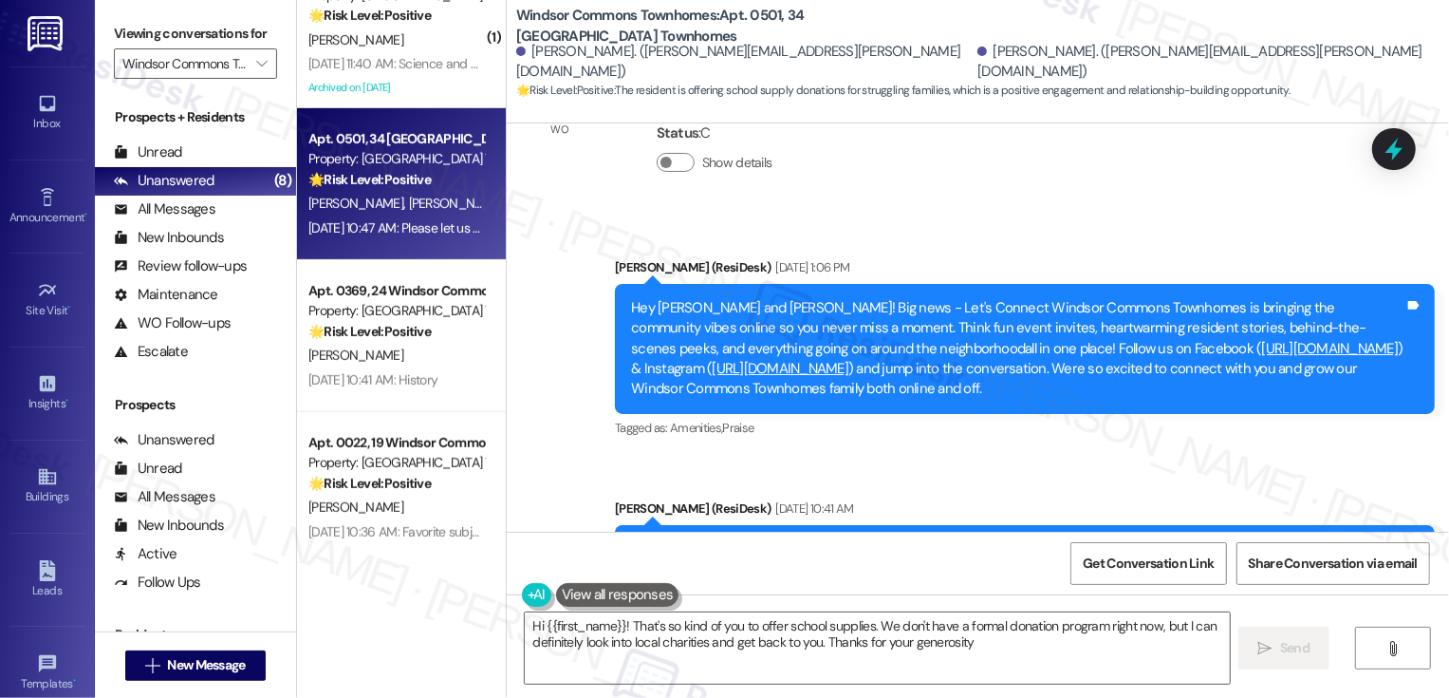
type textarea "Hi {{first_name}}! That's so kind of you to offer school supplies. We don't hav…"
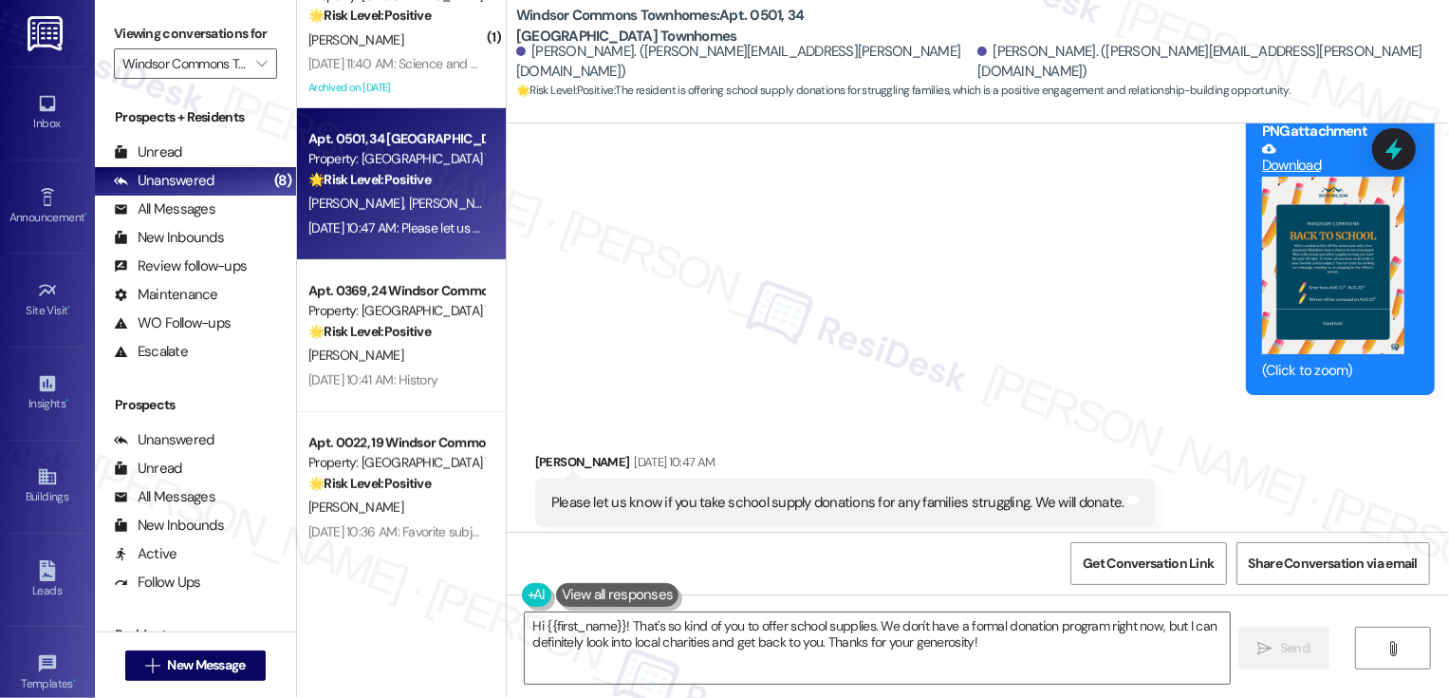
scroll to position [7261, 0]
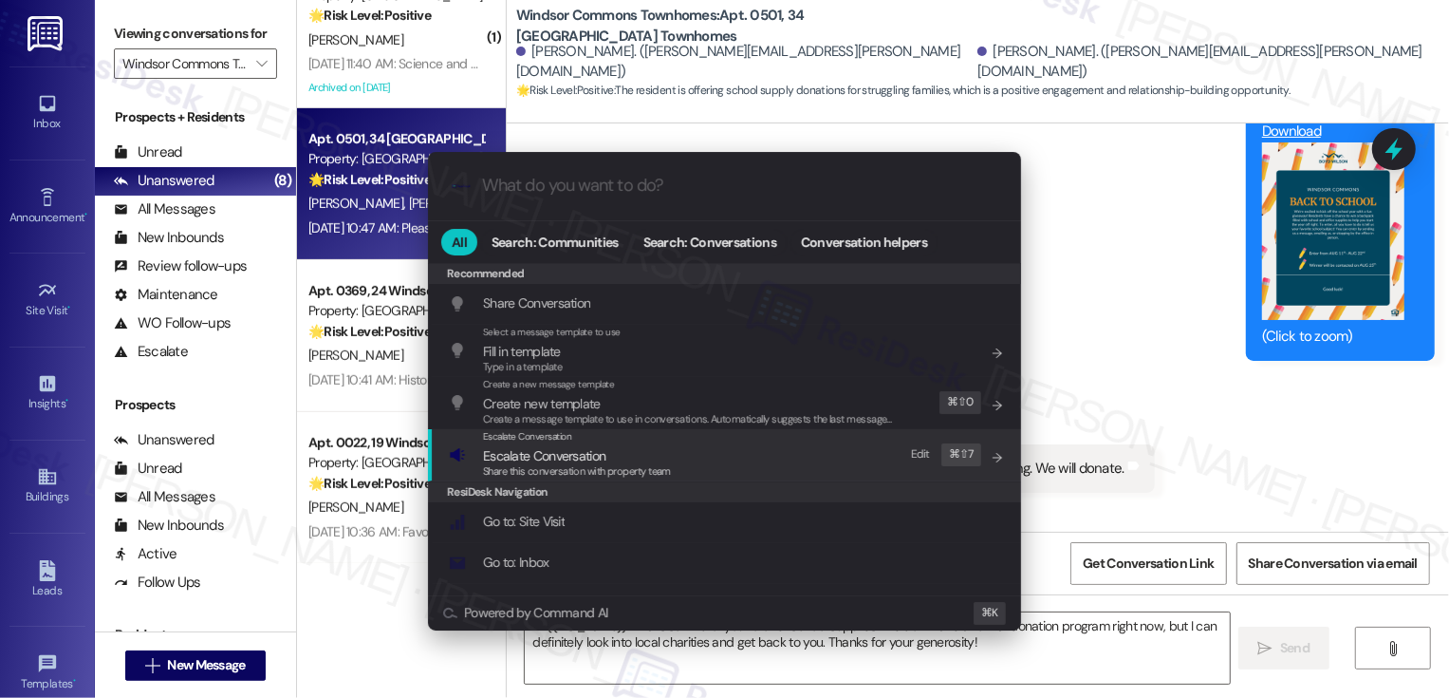
click at [529, 473] on span "Share this conversation with property team" at bounding box center [577, 470] width 188 height 13
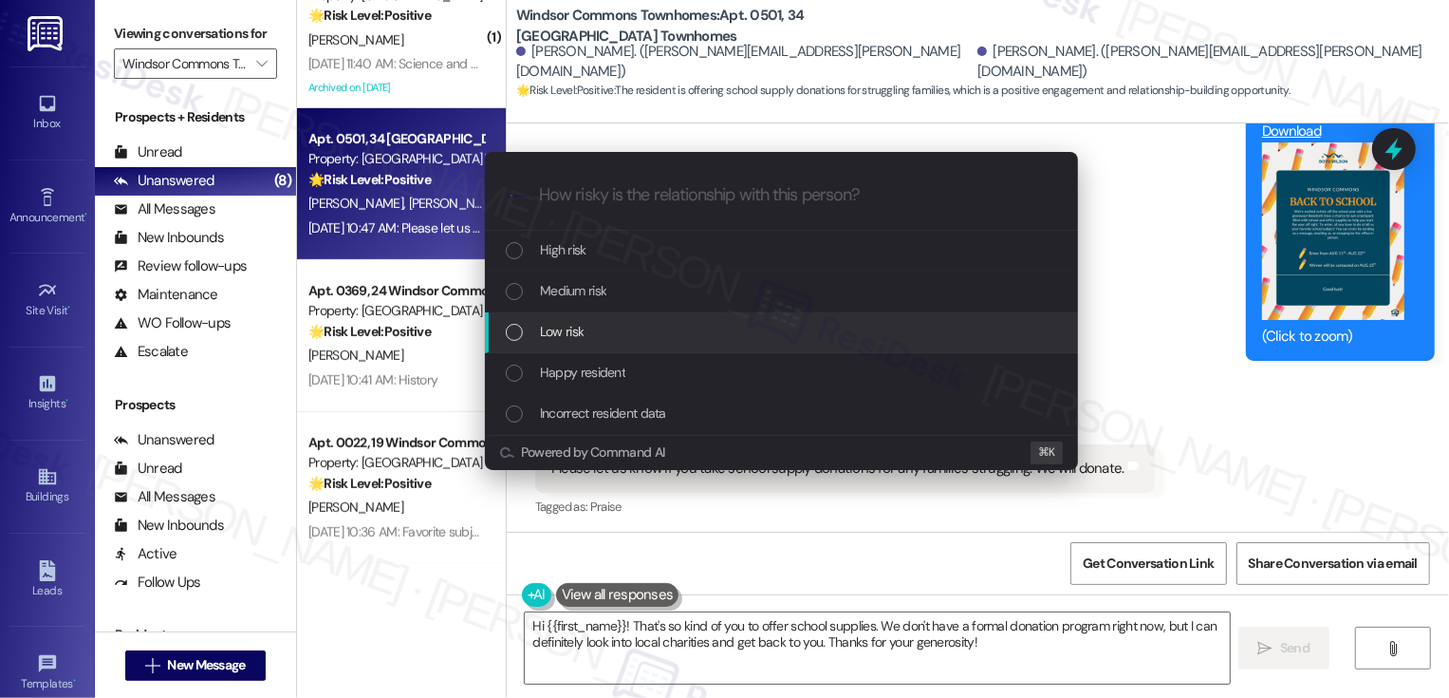
click at [596, 326] on div "Low risk" at bounding box center [783, 331] width 555 height 21
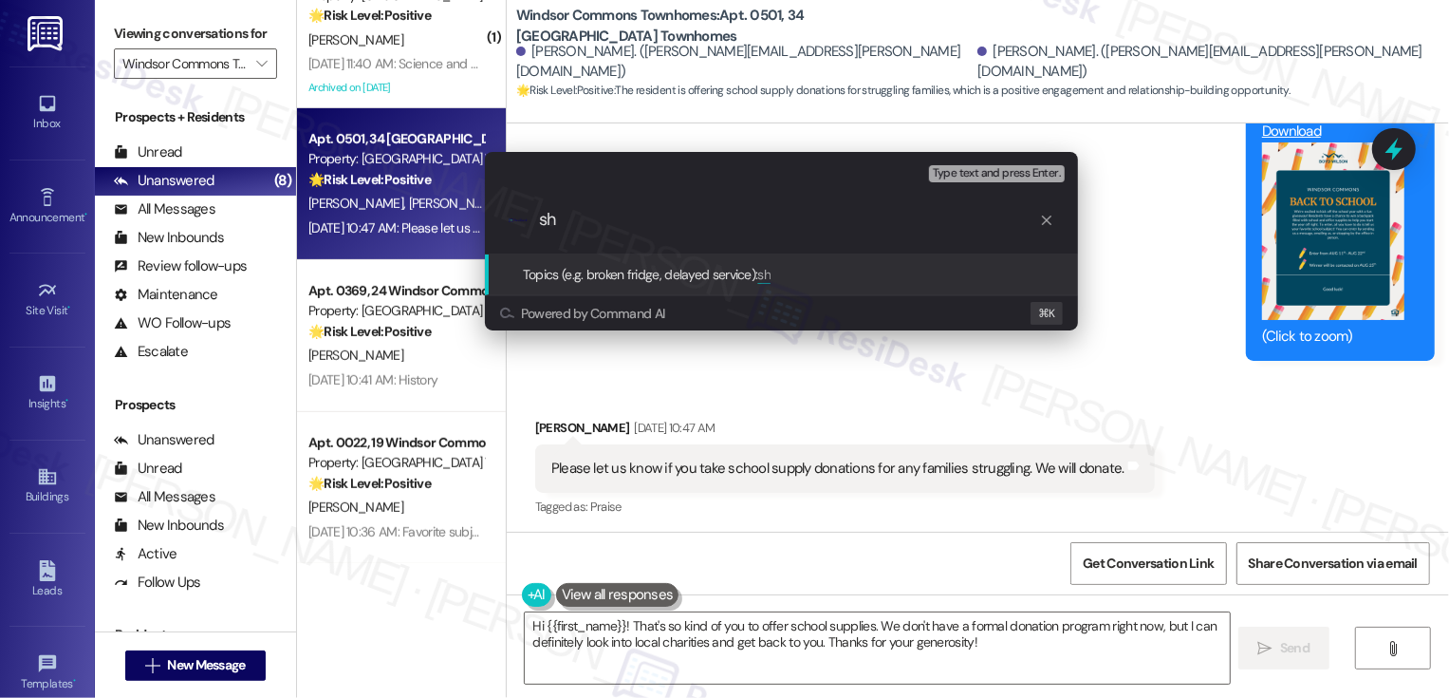
type input "s"
type input "School supplies donation"
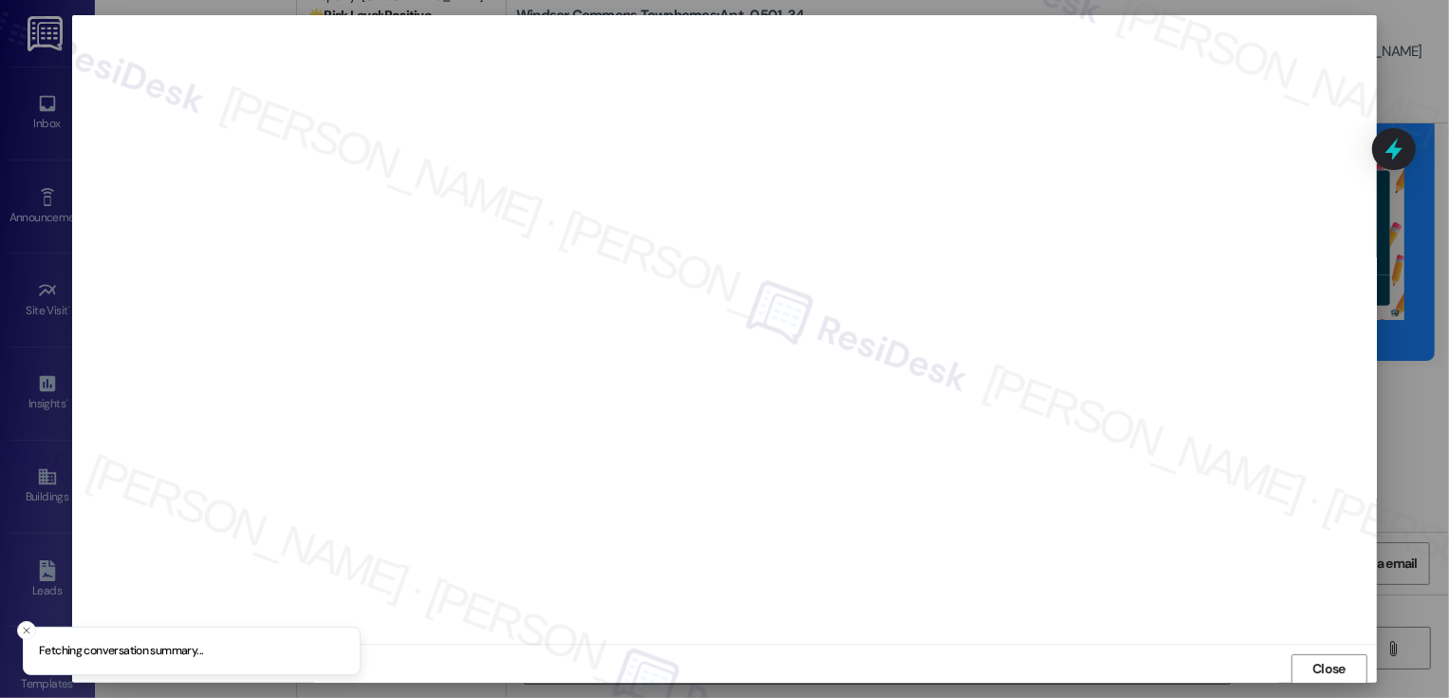
scroll to position [1, 0]
click at [1328, 661] on button "Close" at bounding box center [1330, 668] width 76 height 30
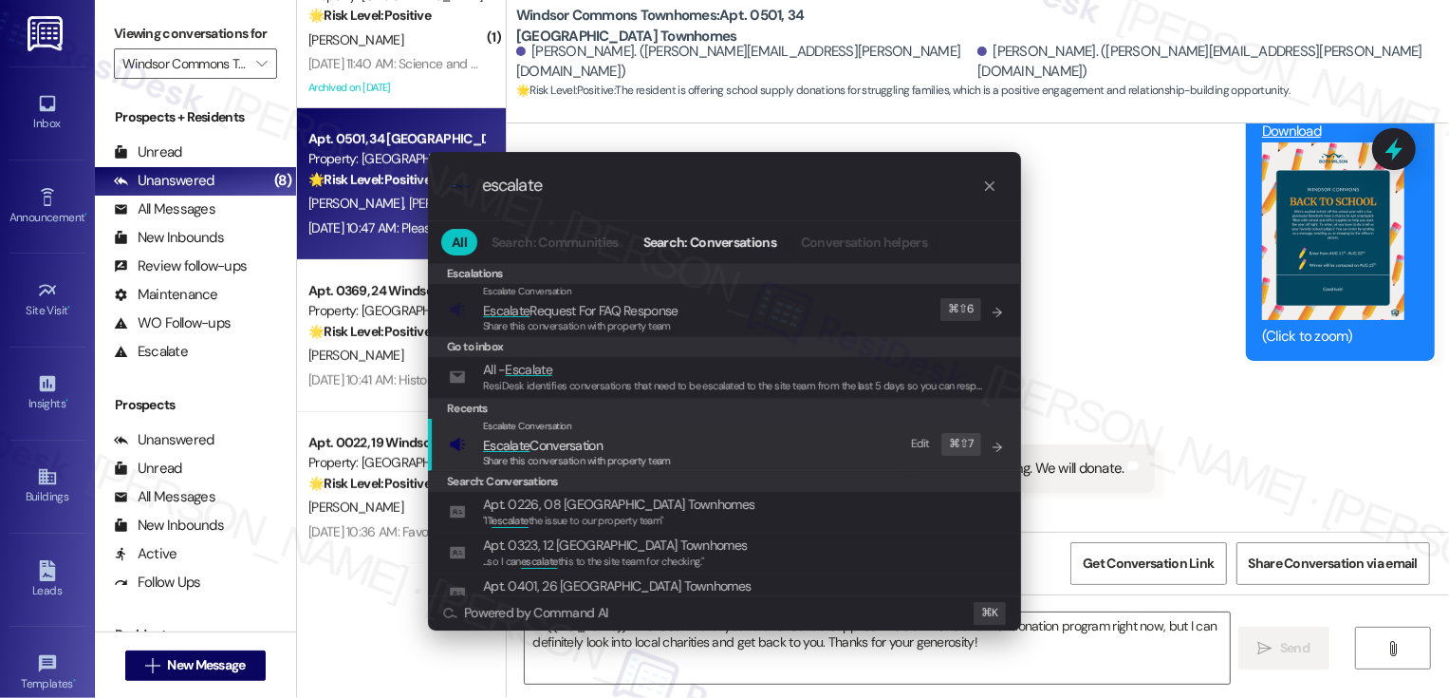
type input "escalate"
click at [651, 445] on span "Escalate Conversation" at bounding box center [577, 445] width 188 height 21
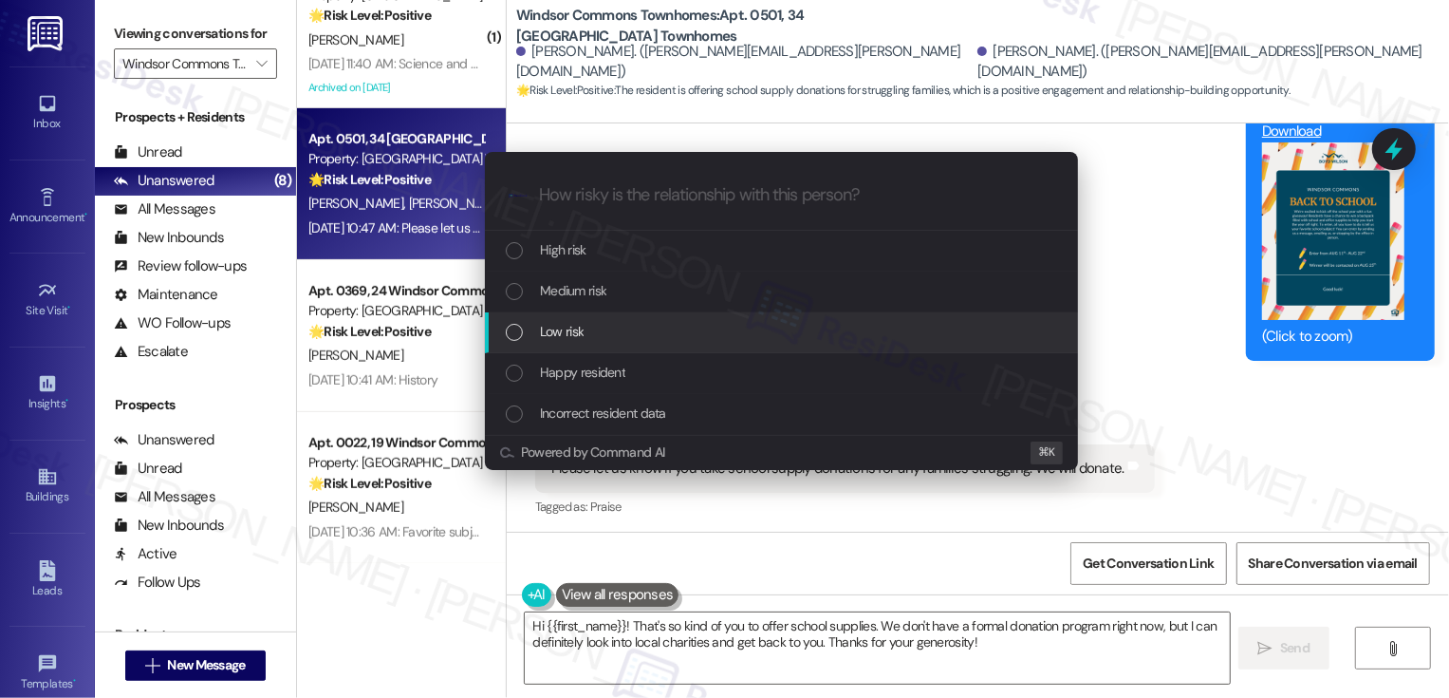
click at [553, 321] on span "Low risk" at bounding box center [562, 331] width 44 height 21
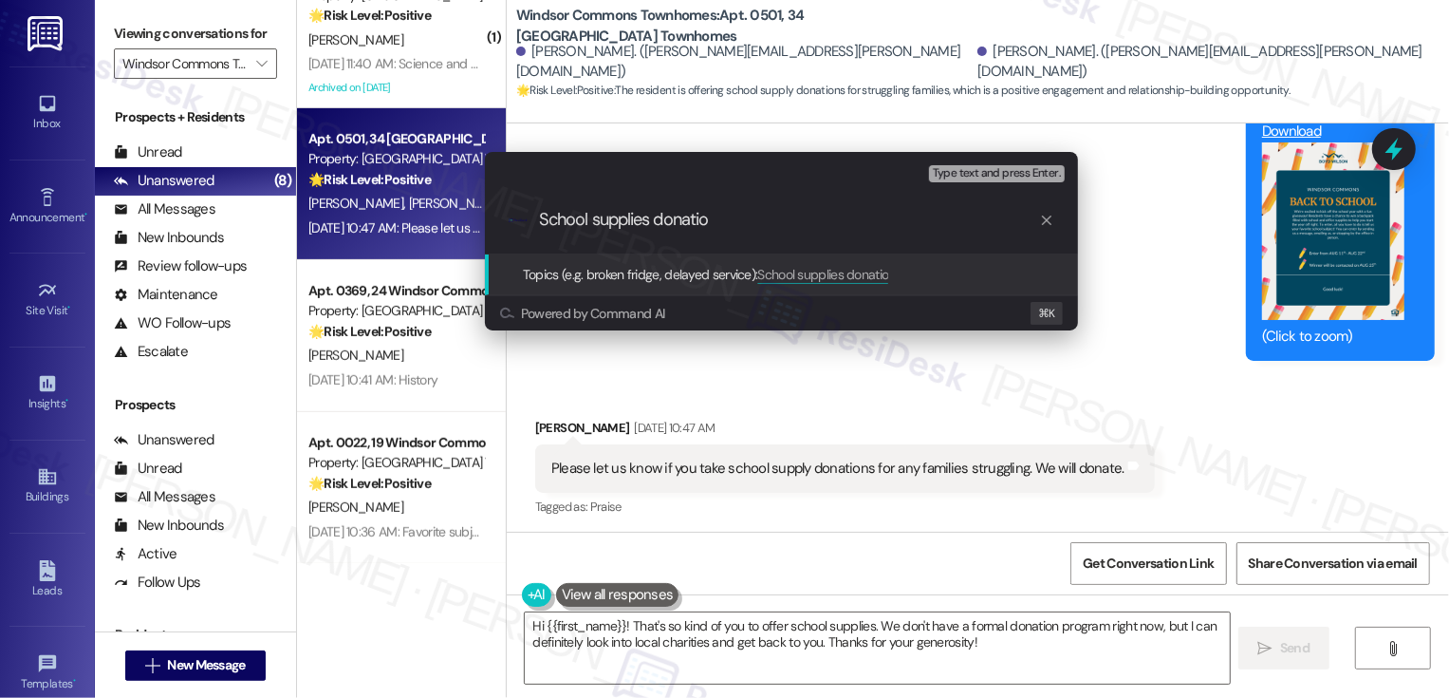
type input "School supplies donation"
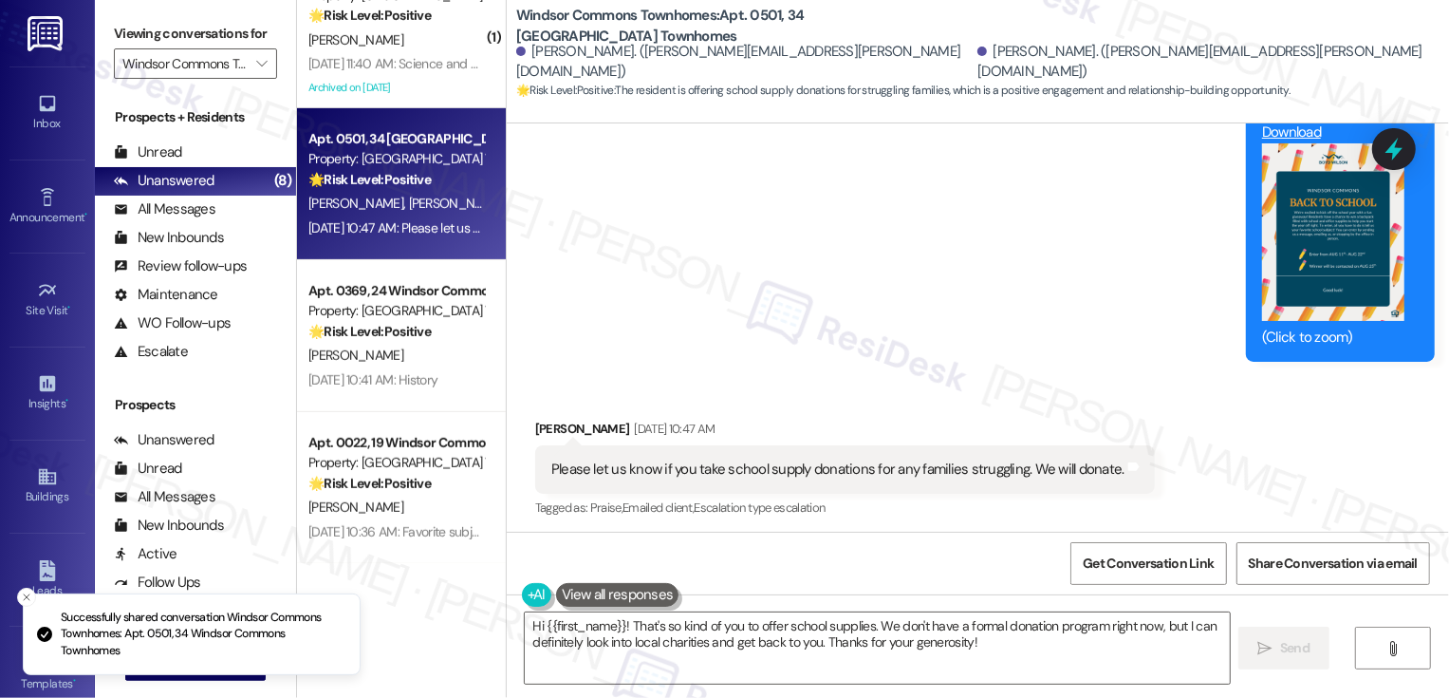
scroll to position [7261, 0]
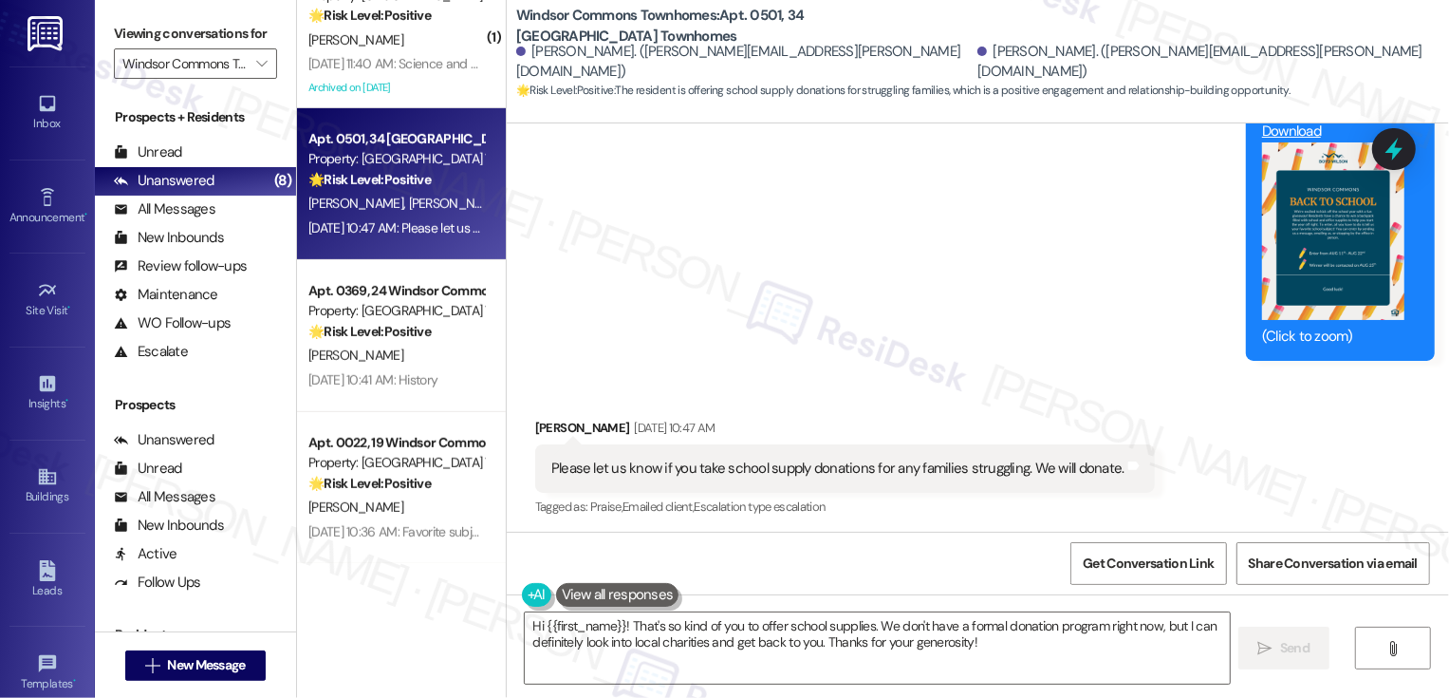
click at [546, 425] on div "Jennifer Bosley Aug 19, 2025 at 10:47 AM" at bounding box center [845, 431] width 620 height 27
copy div "Jennifer"
click at [574, 622] on textarea "Hi {{first_name}}! That's so kind of you to offer school supplies. We don't hav…" at bounding box center [877, 647] width 705 height 71
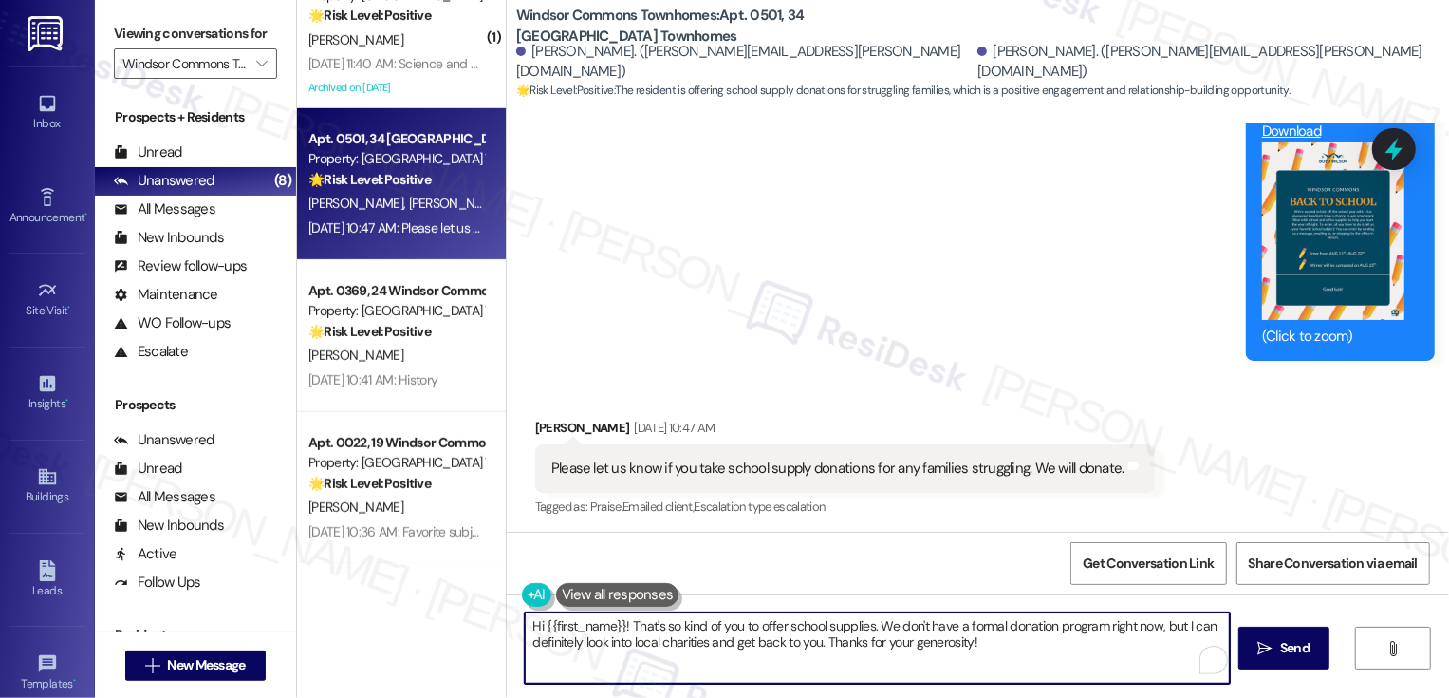
click at [574, 622] on textarea "Hi {{first_name}}! That's so kind of you to offer school supplies. We don't hav…" at bounding box center [877, 647] width 705 height 71
paste textarea "Jennifer"
drag, startPoint x: 835, startPoint y: 624, endPoint x: 1010, endPoint y: 662, distance: 178.7
click at [1010, 662] on textarea "Hi Jennifer! That's so kind of you to offer school supplies. We don't have a fo…" at bounding box center [877, 647] width 705 height 71
click at [1021, 628] on textarea "Hi Jennifer! That's so kind of you to offer school supplies. I'm checking this …" at bounding box center [877, 647] width 705 height 71
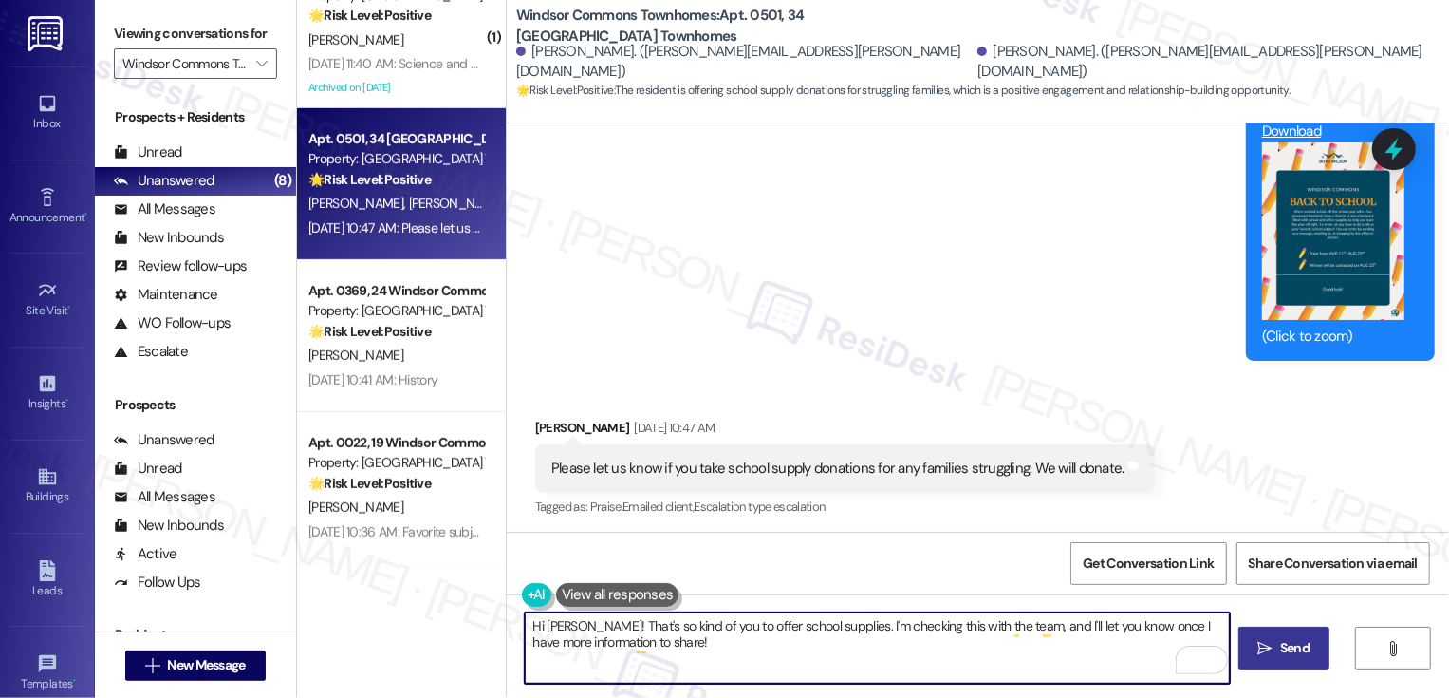
type textarea "Hi Jennifer! That's so kind of you to offer school supplies. I'm checking this …"
click at [1255, 665] on button " Send" at bounding box center [1285, 647] width 92 height 43
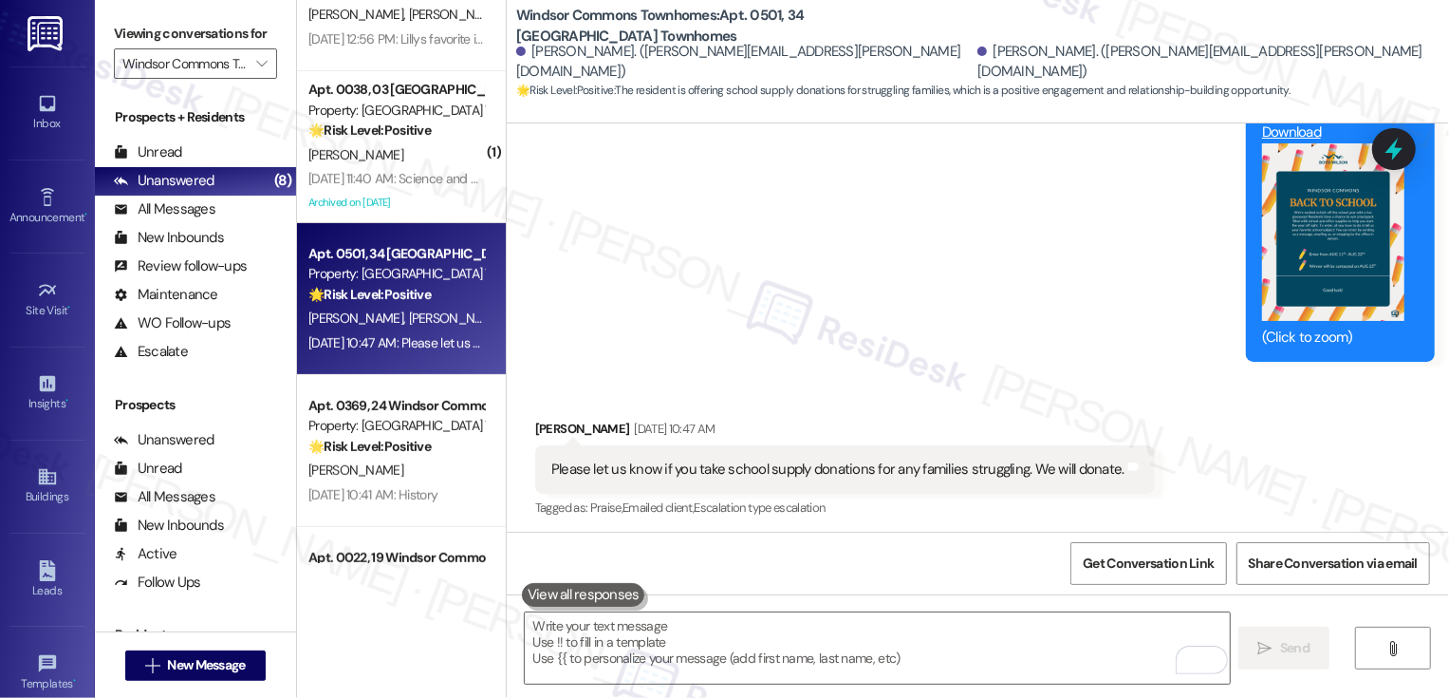
scroll to position [7414, 0]
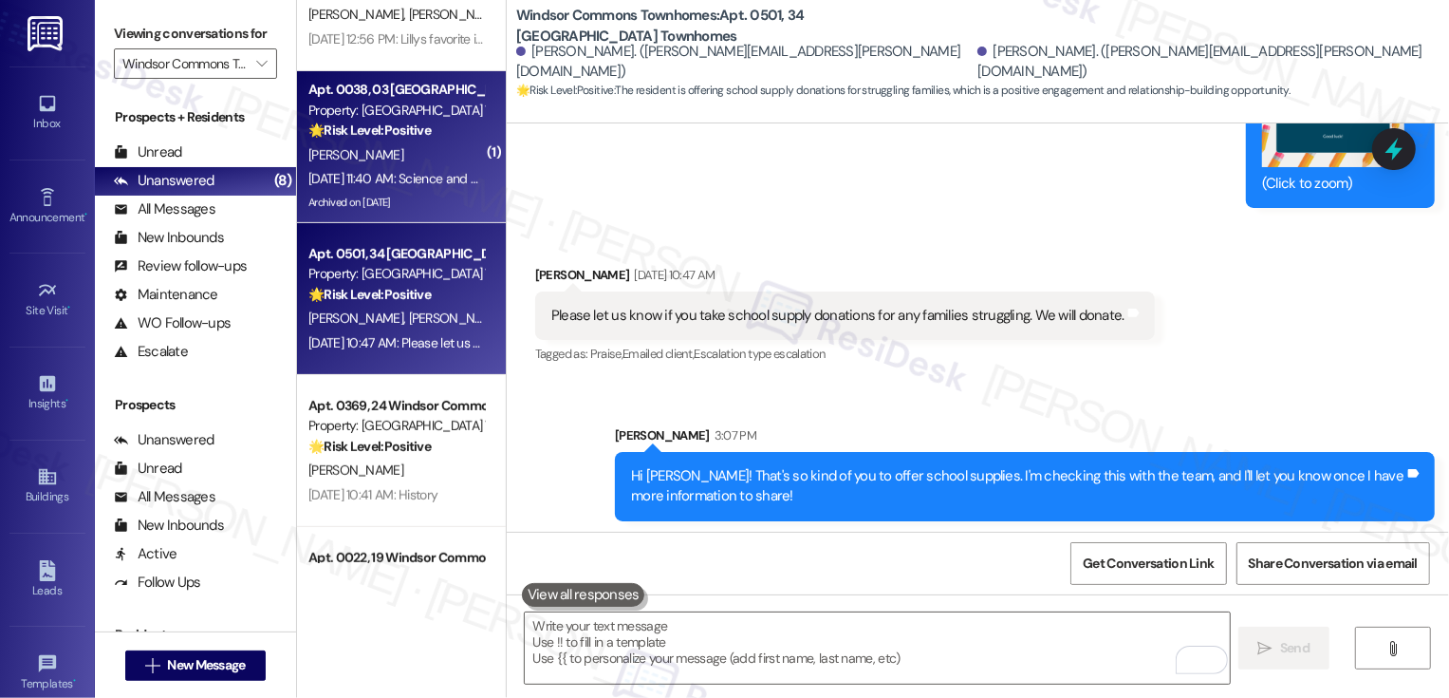
click at [412, 167] on div "Aug 19, 2025 at 11:40 AM: Science and math Aug 19, 2025 at 11:40 AM: Science an…" at bounding box center [396, 179] width 179 height 24
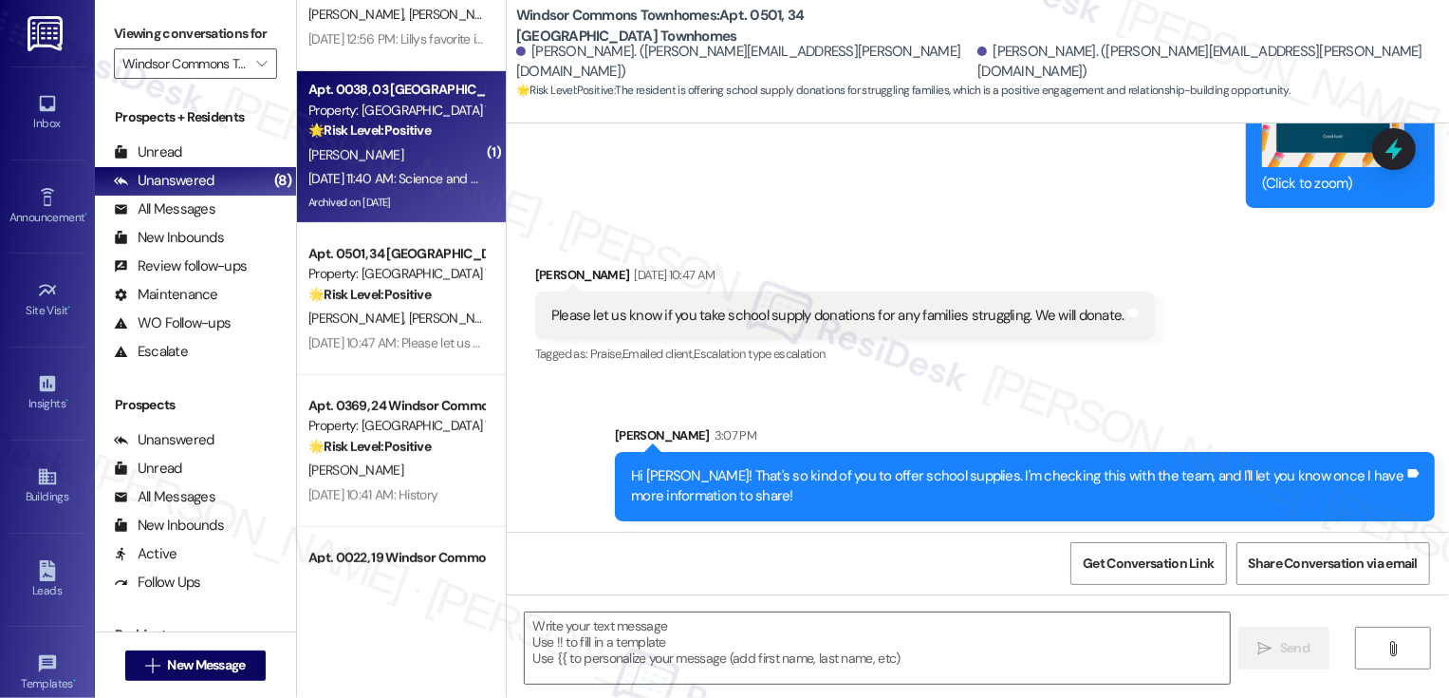
click at [412, 167] on div "Aug 19, 2025 at 11:40 AM: Science and math Aug 19, 2025 at 11:40 AM: Science an…" at bounding box center [396, 179] width 179 height 24
type textarea "Fetching suggested responses. Please feel free to read through the conversation…"
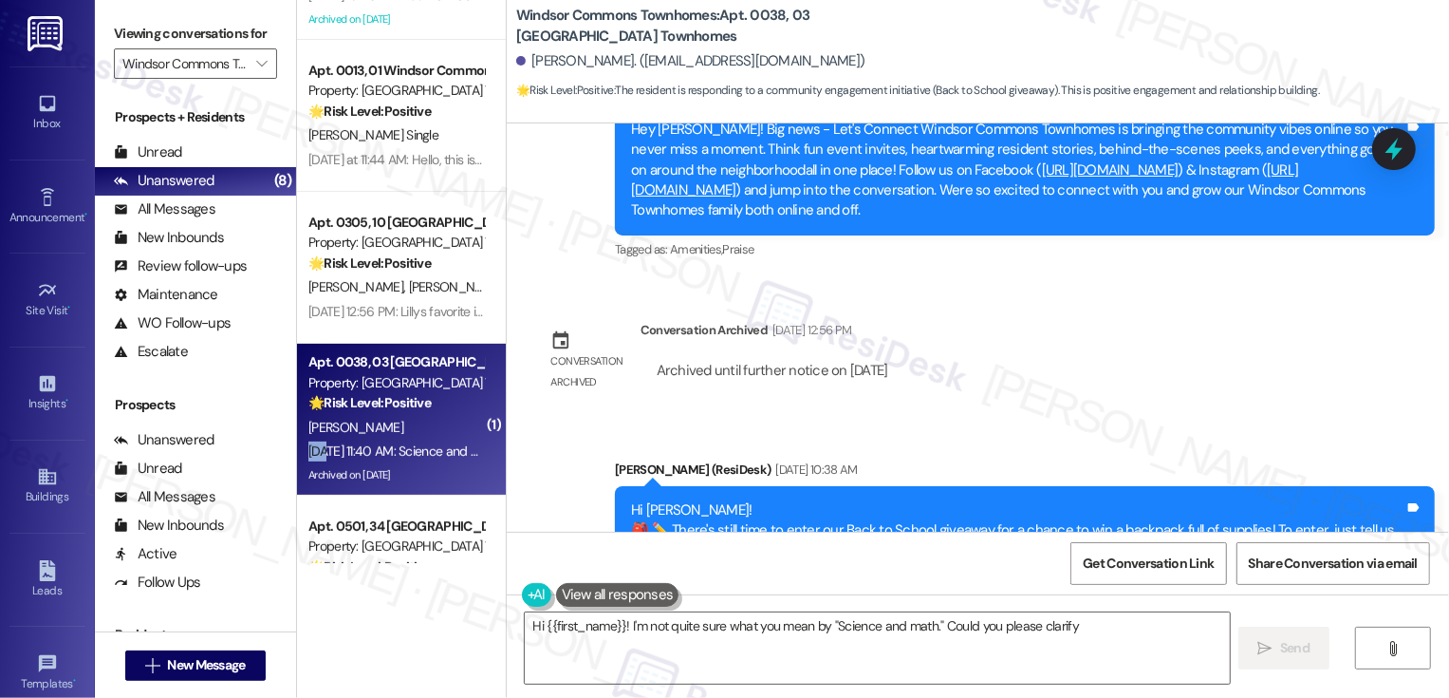
scroll to position [26284, 0]
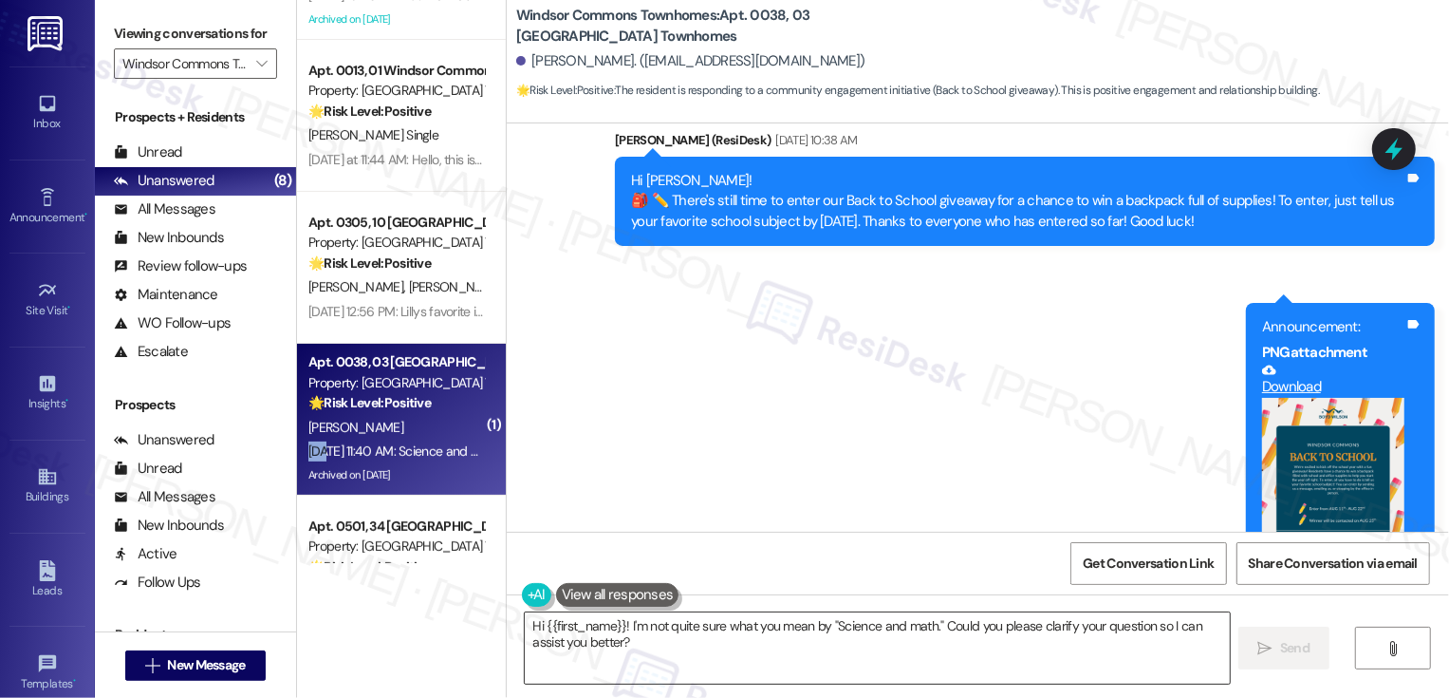
click at [626, 645] on textarea "Hi {{first_name}}! I'm not quite sure what you mean by "Science and math." Coul…" at bounding box center [877, 647] width 705 height 71
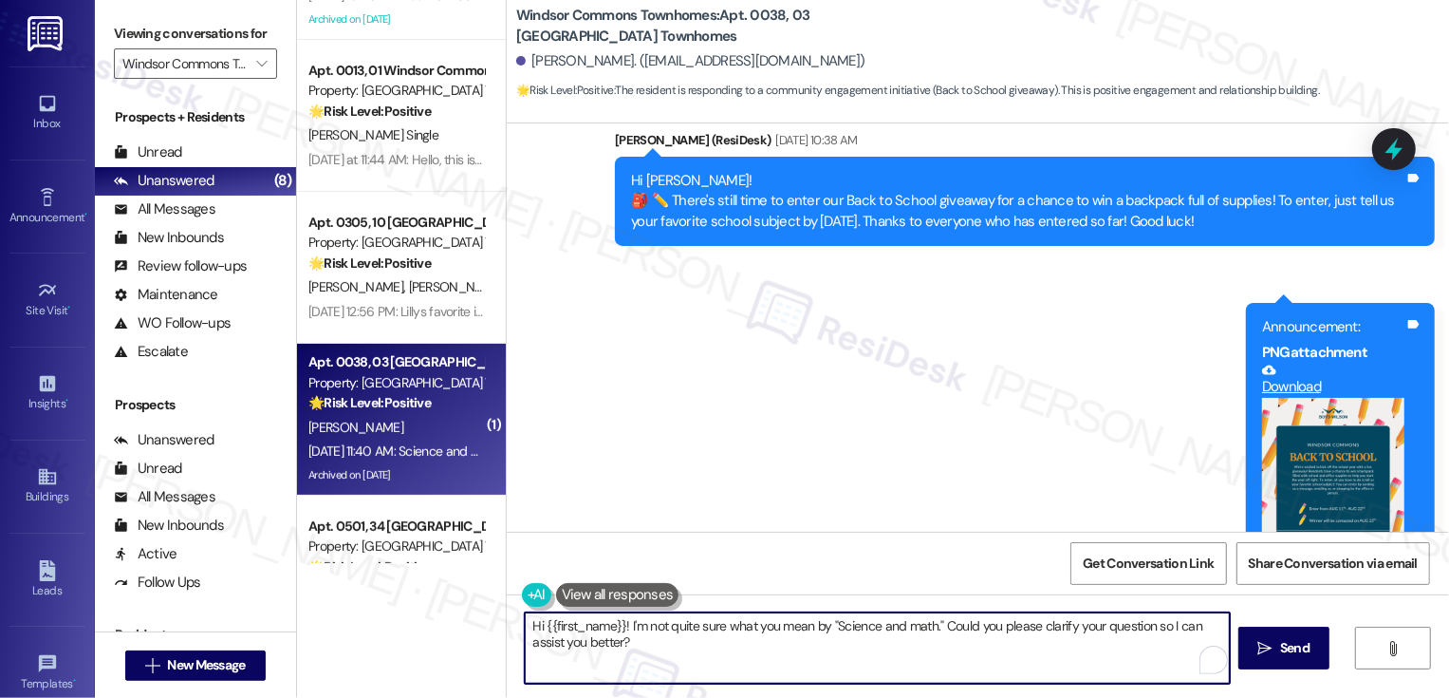
paste textarea "Jennifer"
type textarea "Jennifer"
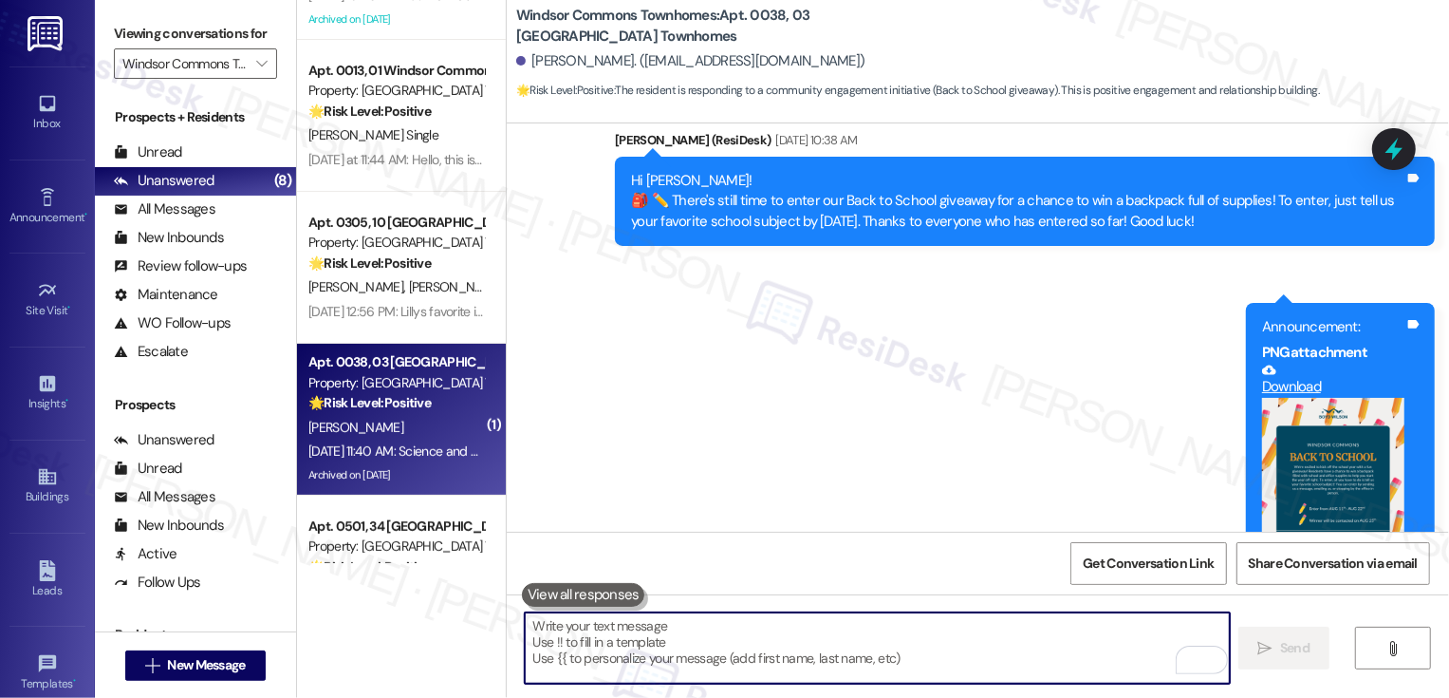
paste textarea "Thank you so much, {{first_name}}! We’ll get your entry added. 🙂"
type textarea "Thank you so much, {{first_name}}! We’ll get your entry added. 🙂"
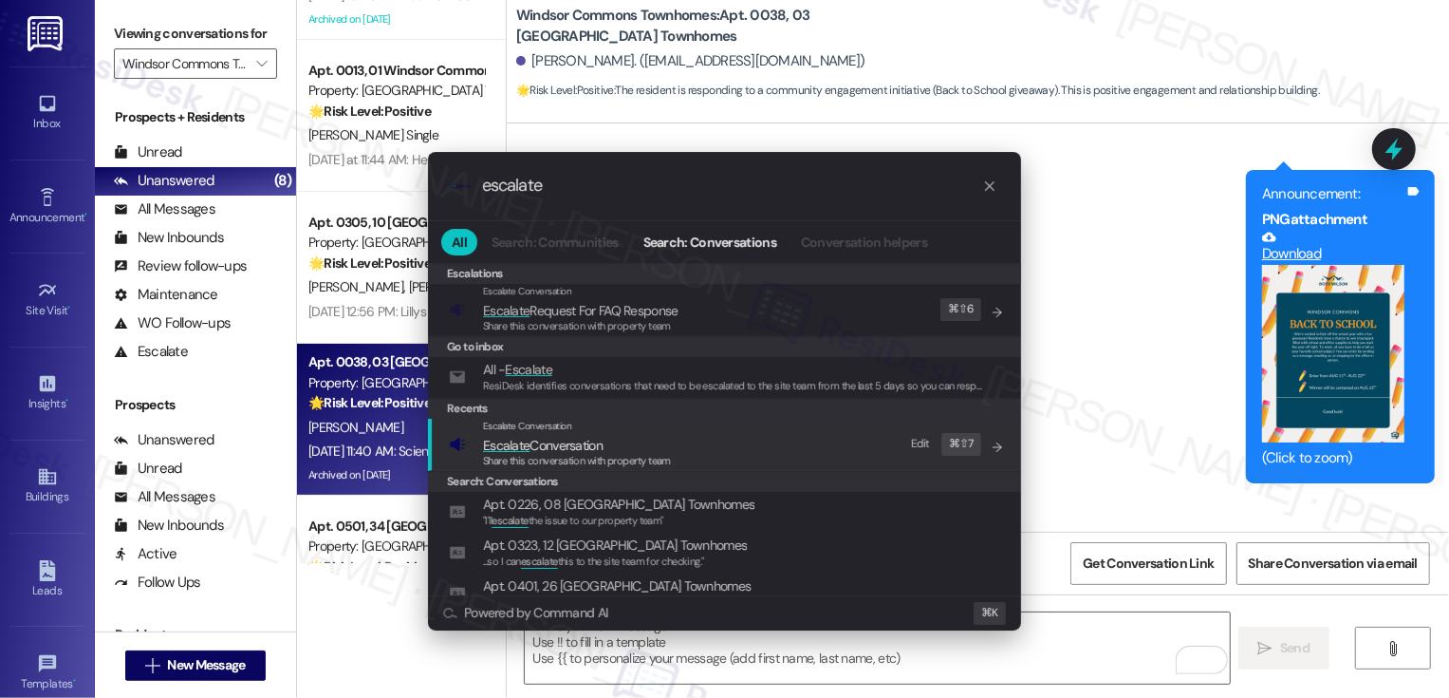
type input "escalate"
click at [553, 459] on span "Share this conversation with property team" at bounding box center [577, 460] width 188 height 13
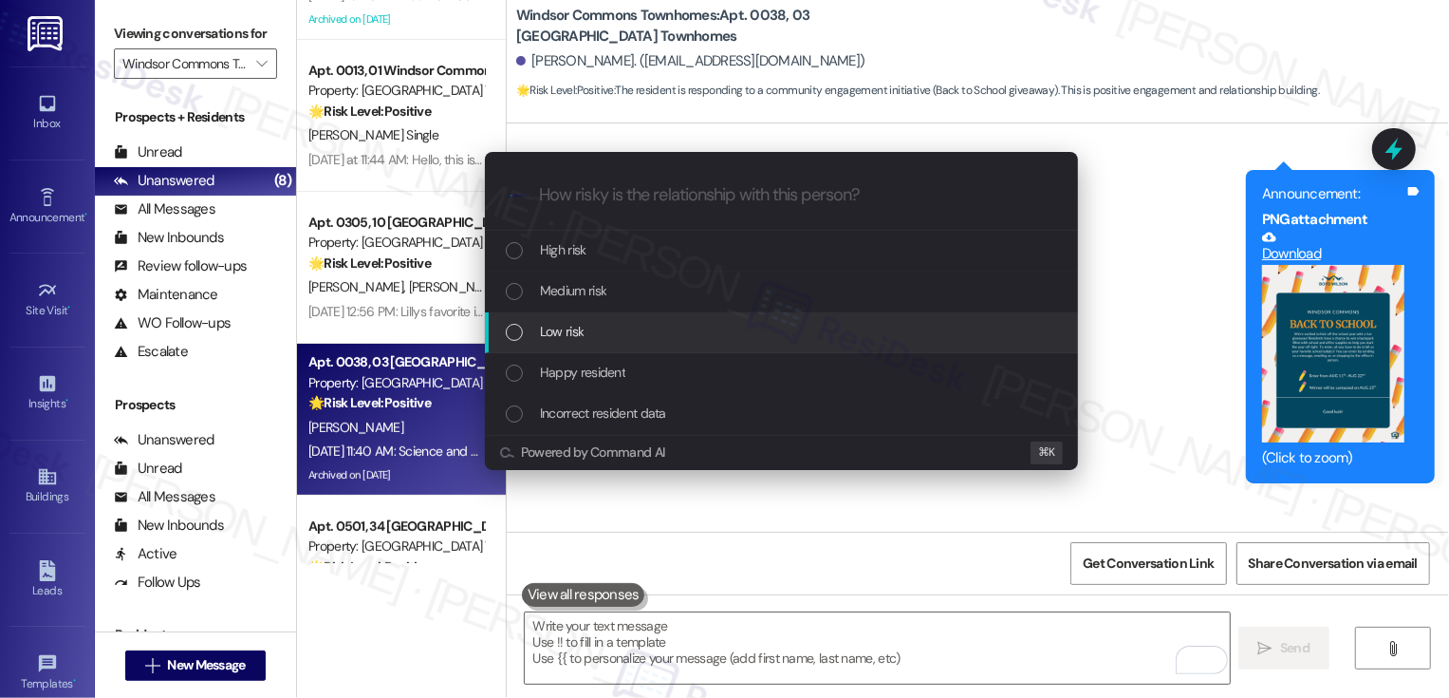
click at [584, 330] on div "Low risk" at bounding box center [783, 331] width 555 height 21
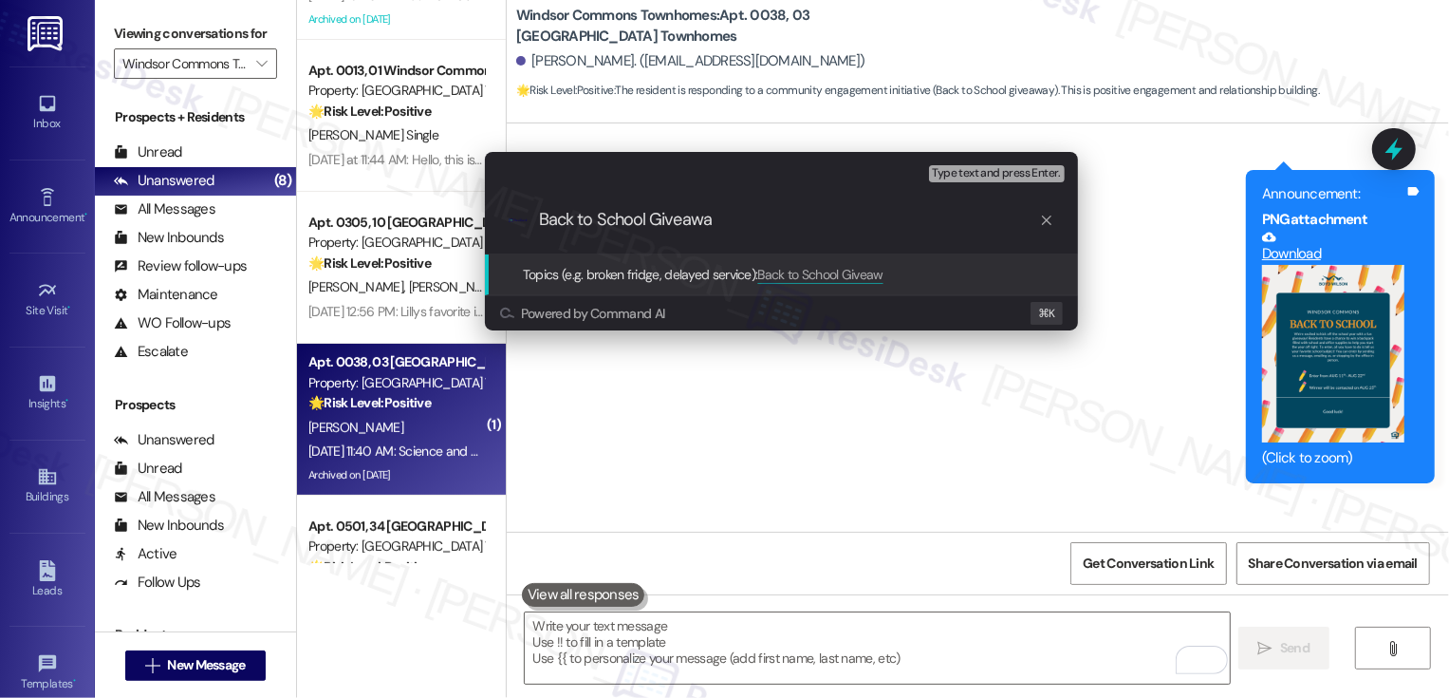
type input "Back to School Giveaway"
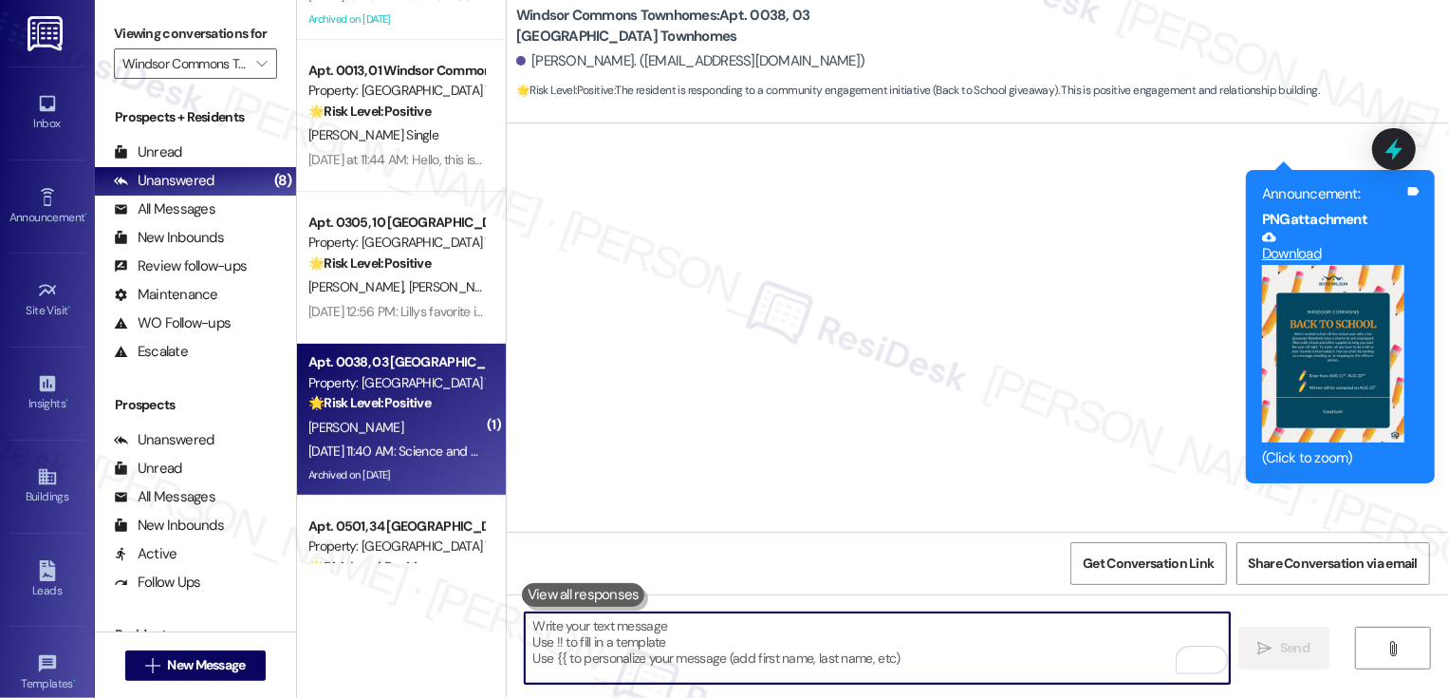
scroll to position [26284, 0]
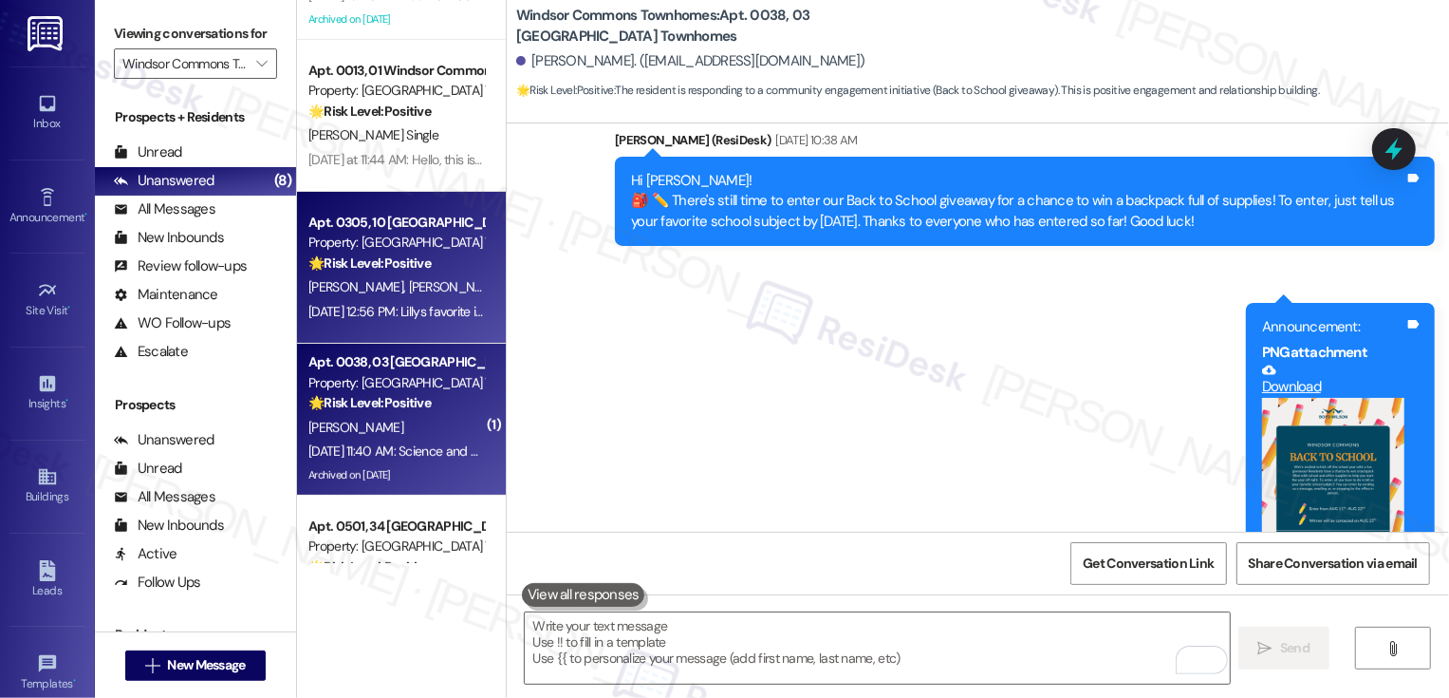
click at [407, 278] on div "A. Troup A. Sterner" at bounding box center [396, 287] width 179 height 24
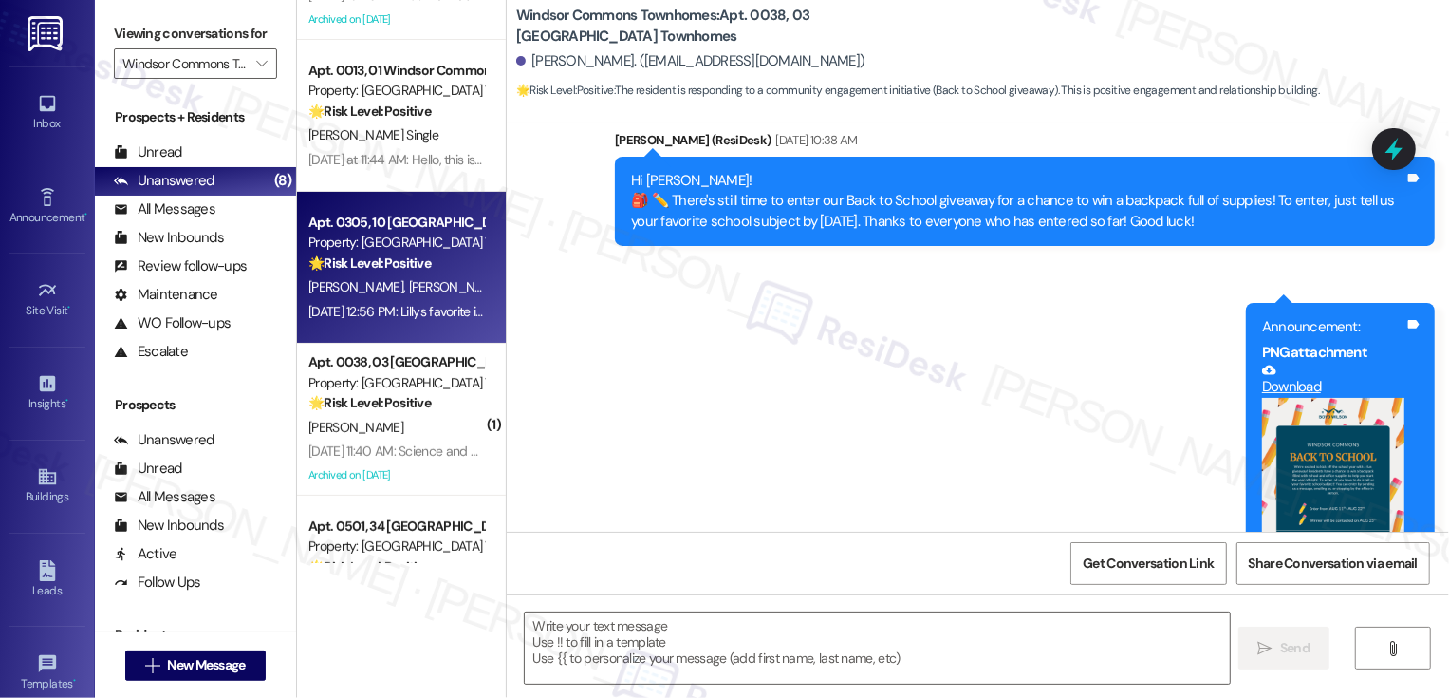
type textarea "Fetching suggested responses. Please feel free to read through the conversation…"
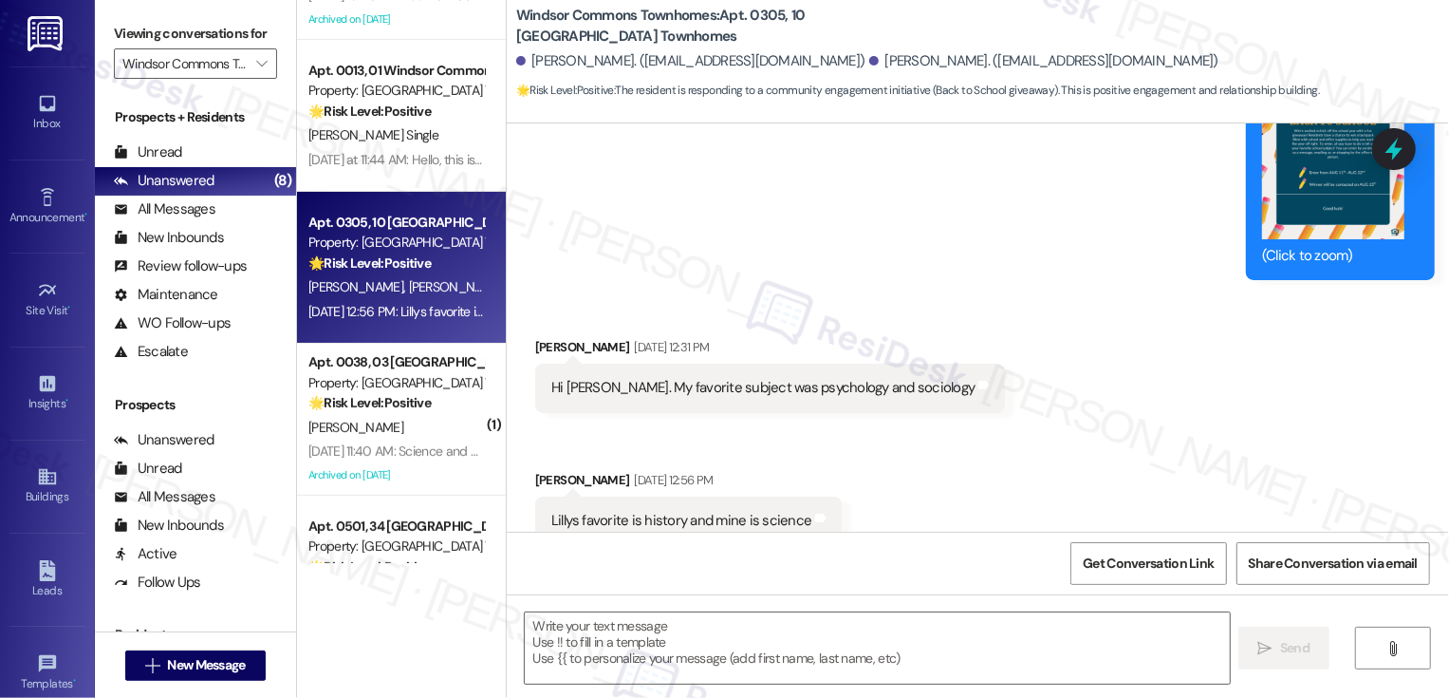
scroll to position [4913, 0]
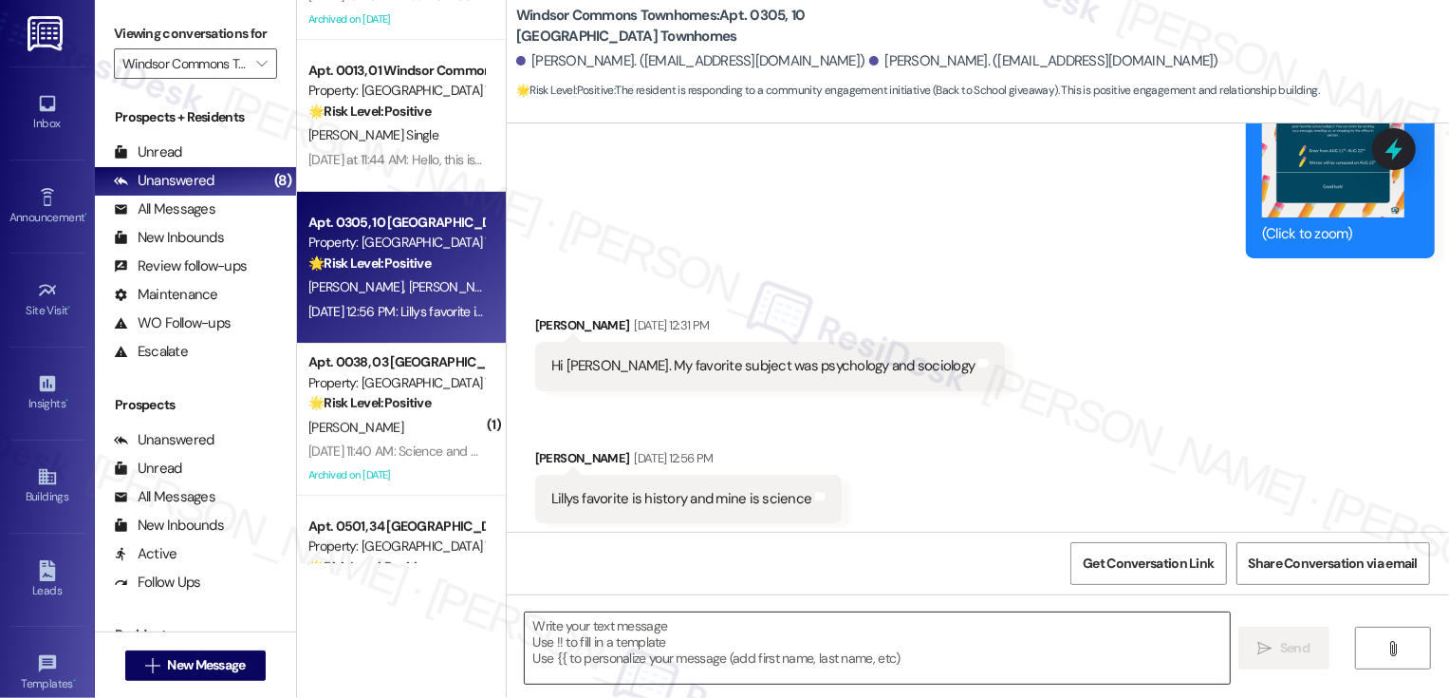
click at [597, 647] on textarea at bounding box center [877, 647] width 705 height 71
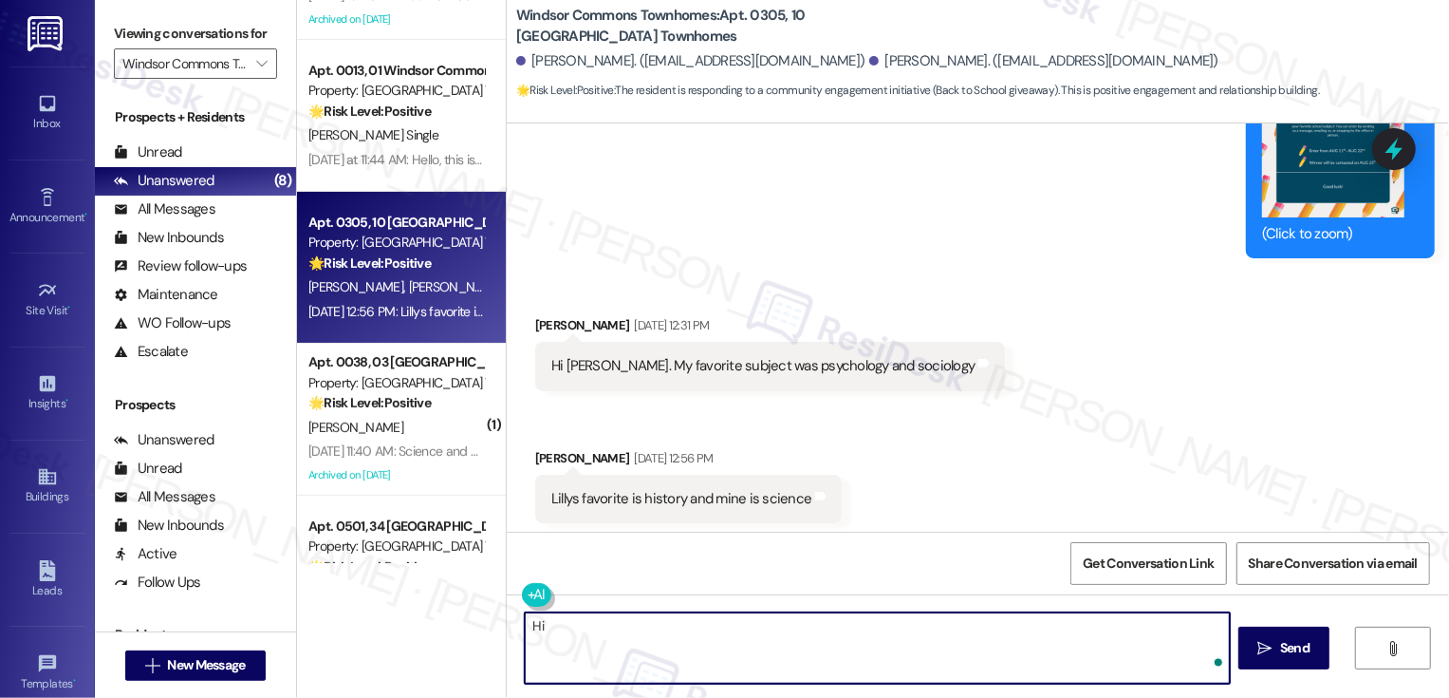
type textarea "H"
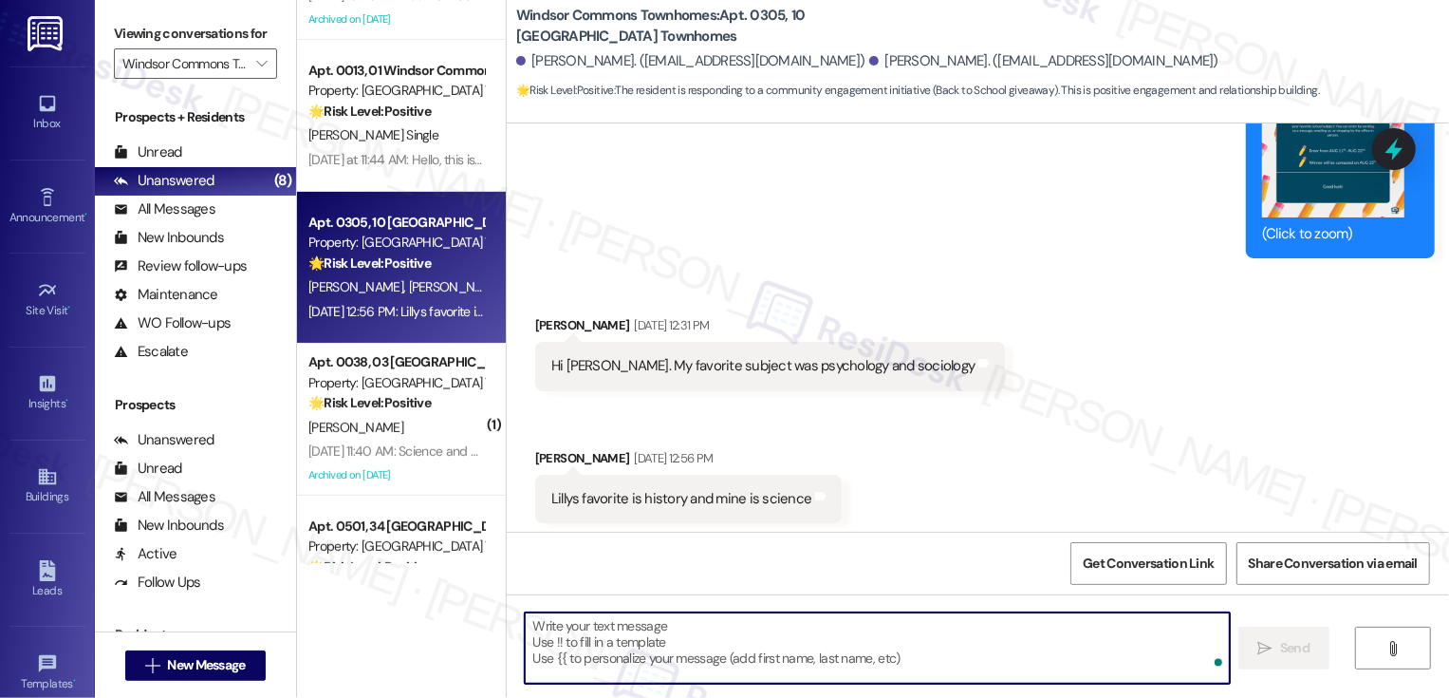
paste textarea "Thank you so much, {{first_name}}! We’ll get your entry added. 🙂"
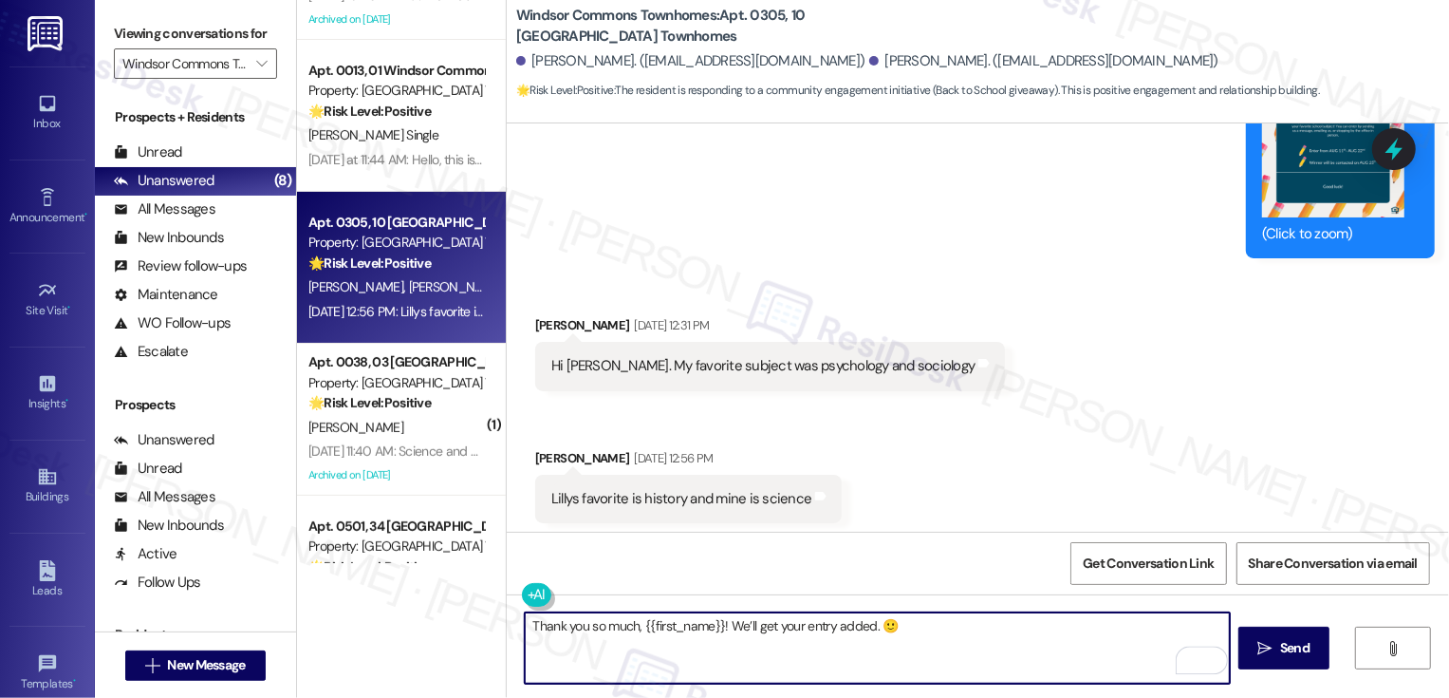
click at [826, 624] on textarea "Thank you so much, {{first_name}}! We’ll get your entry added. 🙂" at bounding box center [877, 647] width 705 height 71
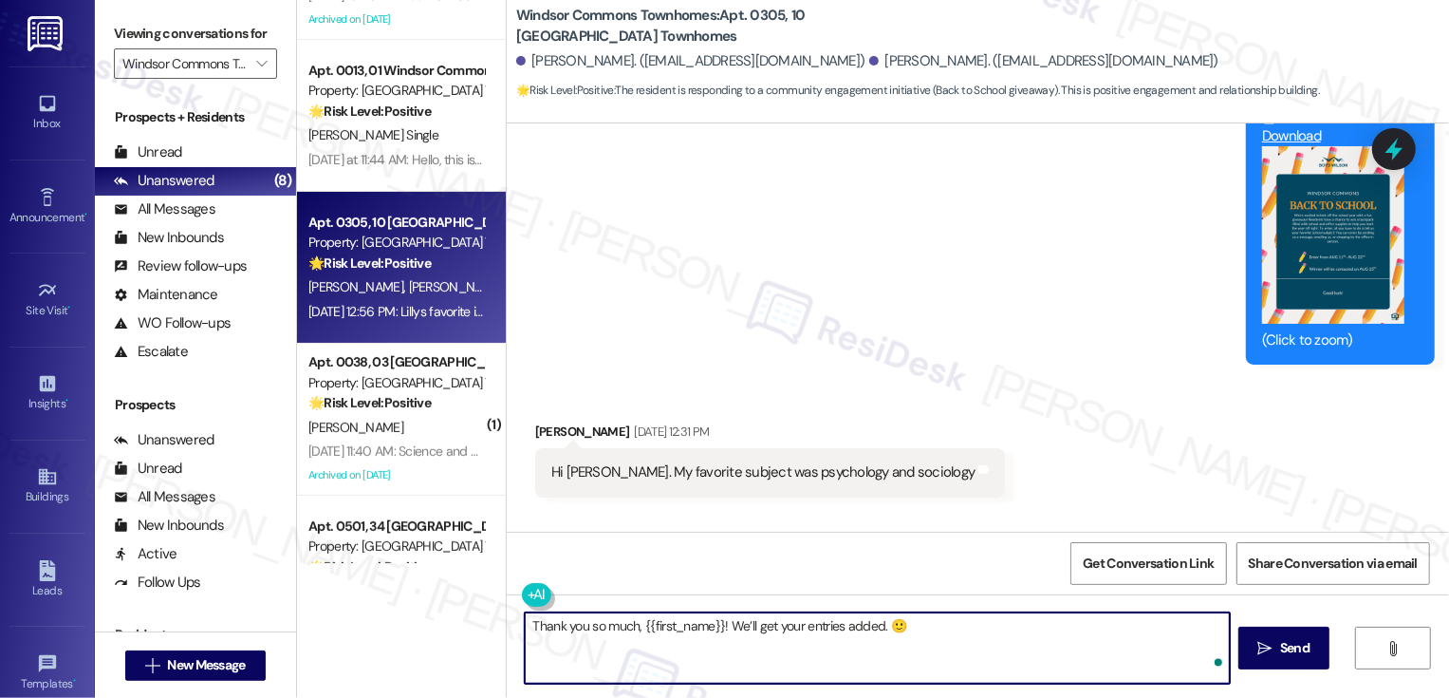
scroll to position [4745, 0]
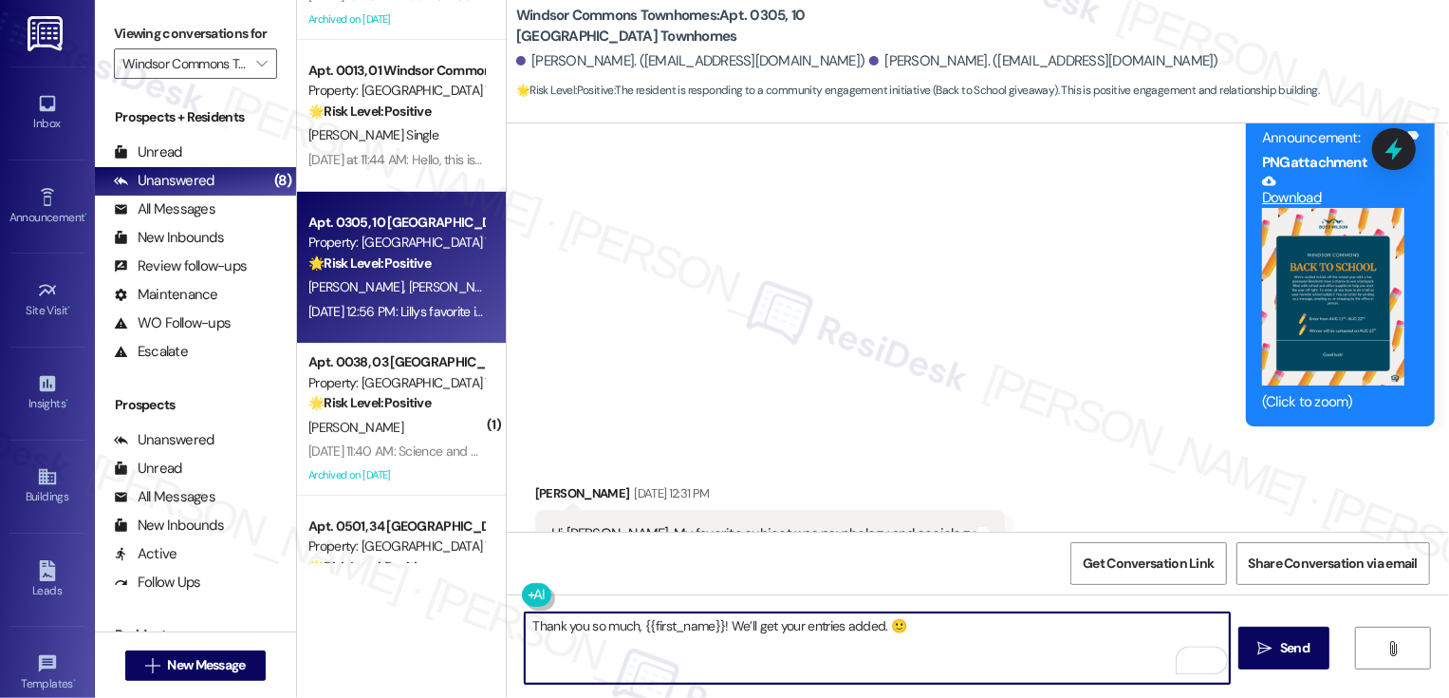
type textarea "Thank you so much, {{first_name}}! We’ll get your entries added. 🙂"
click at [1282, 310] on button "Zoom image" at bounding box center [1333, 297] width 142 height 178
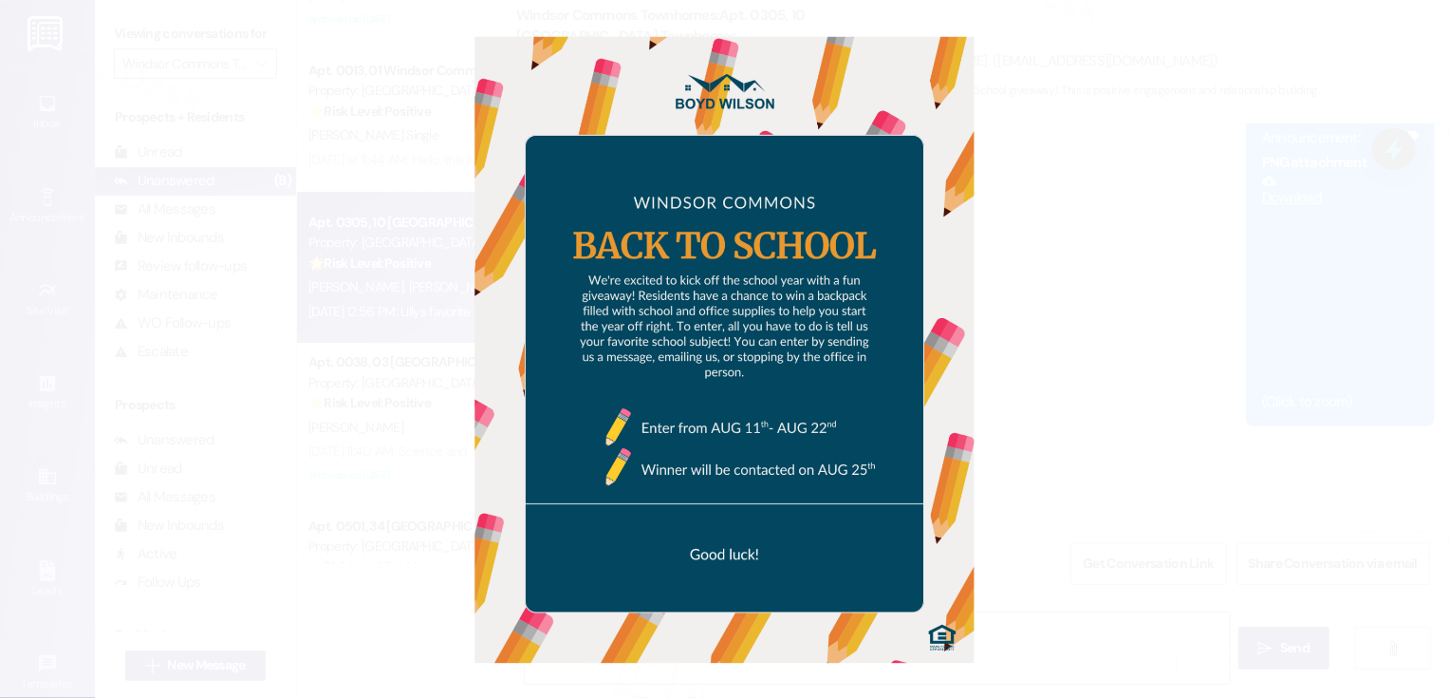
click at [1178, 343] on button "Unzoom image" at bounding box center [724, 349] width 1449 height 698
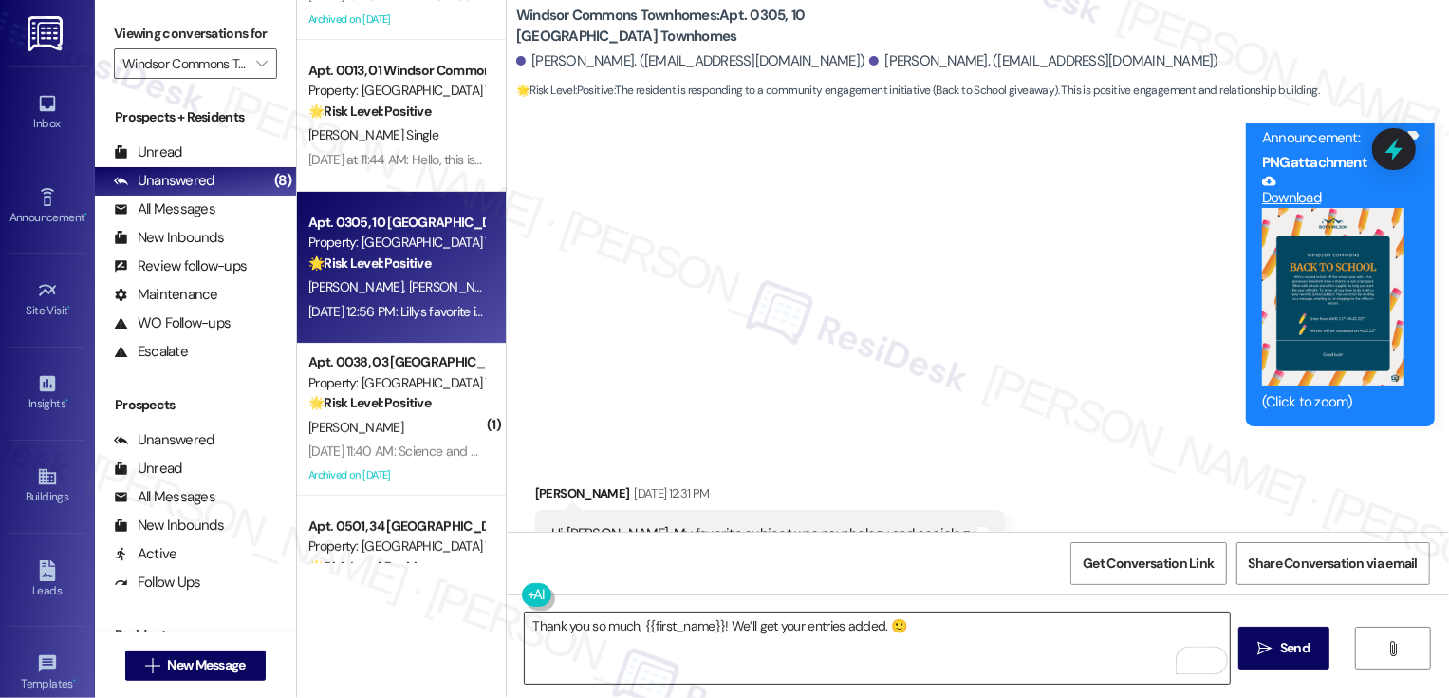
click at [953, 638] on textarea "Thank you so much, {{first_name}}! We’ll get your entries added. 🙂" at bounding box center [877, 647] width 705 height 71
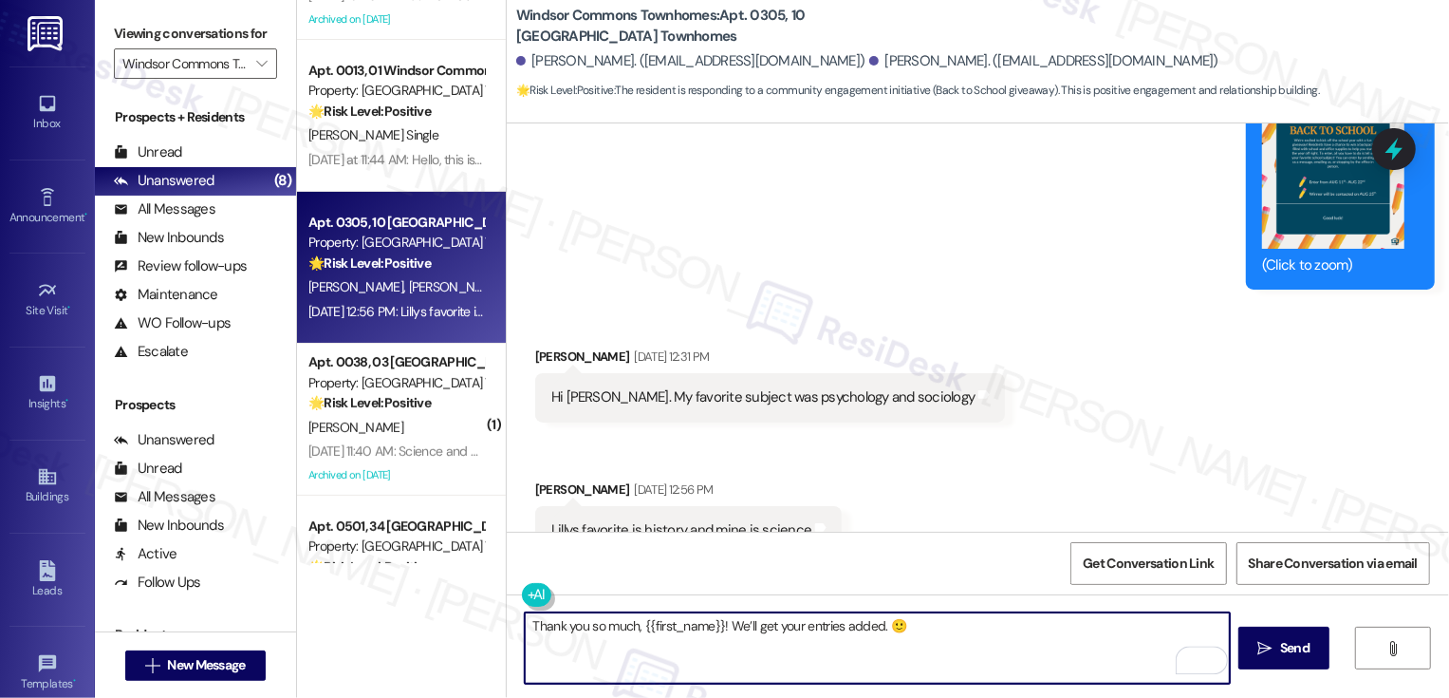
scroll to position [4913, 0]
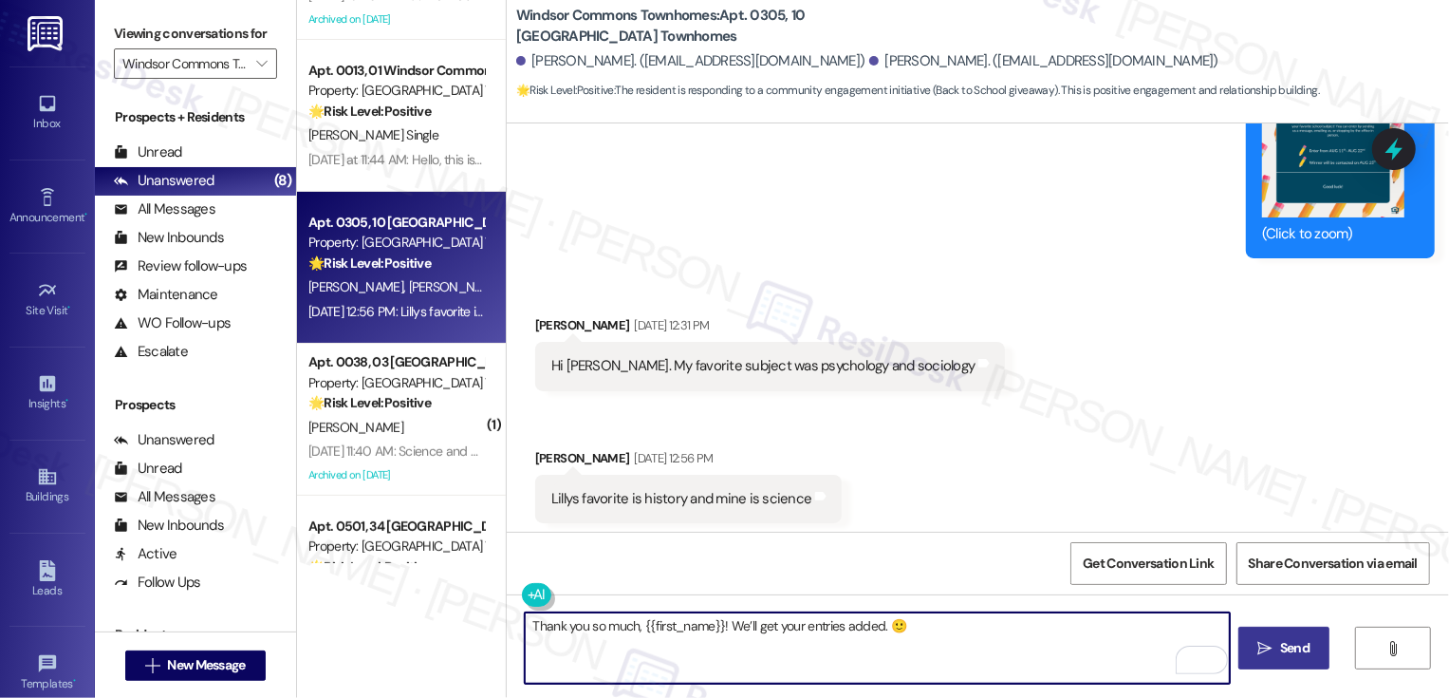
click at [1255, 643] on span " Send" at bounding box center [1285, 648] width 60 height 20
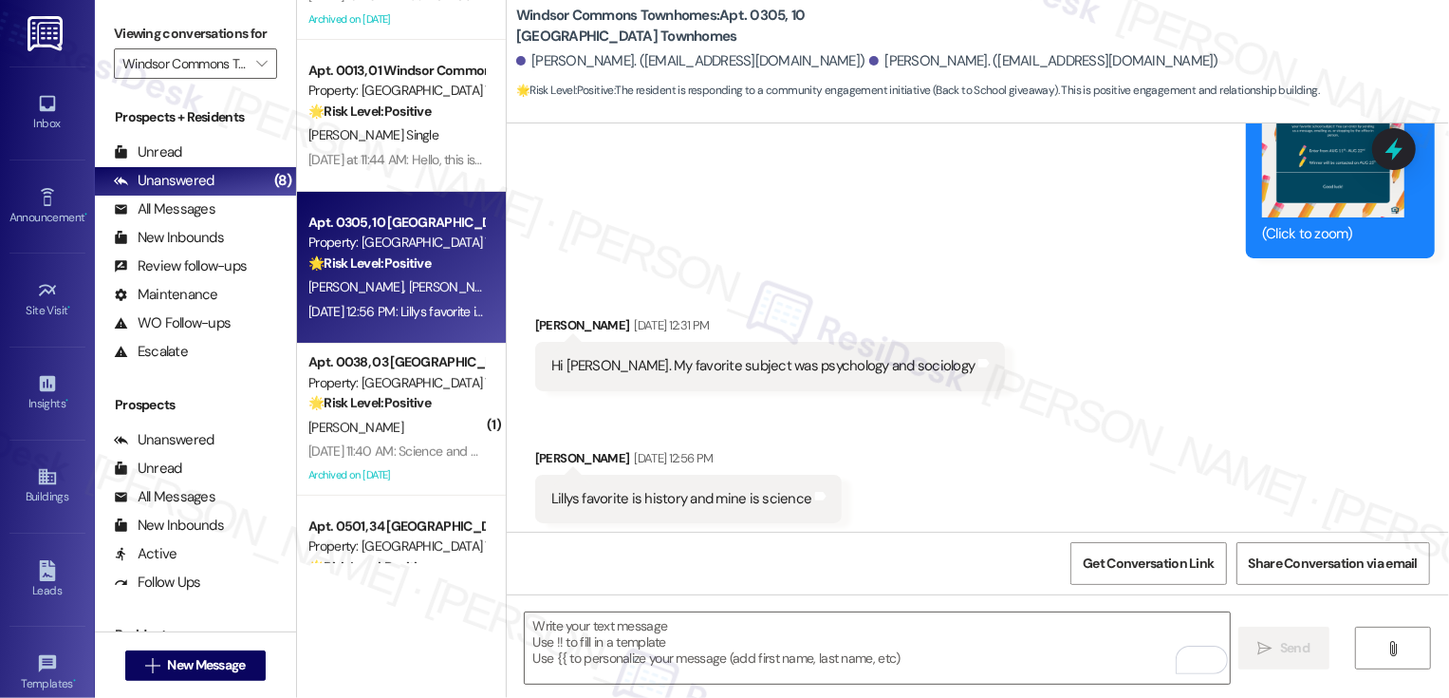
scroll to position [5045, 0]
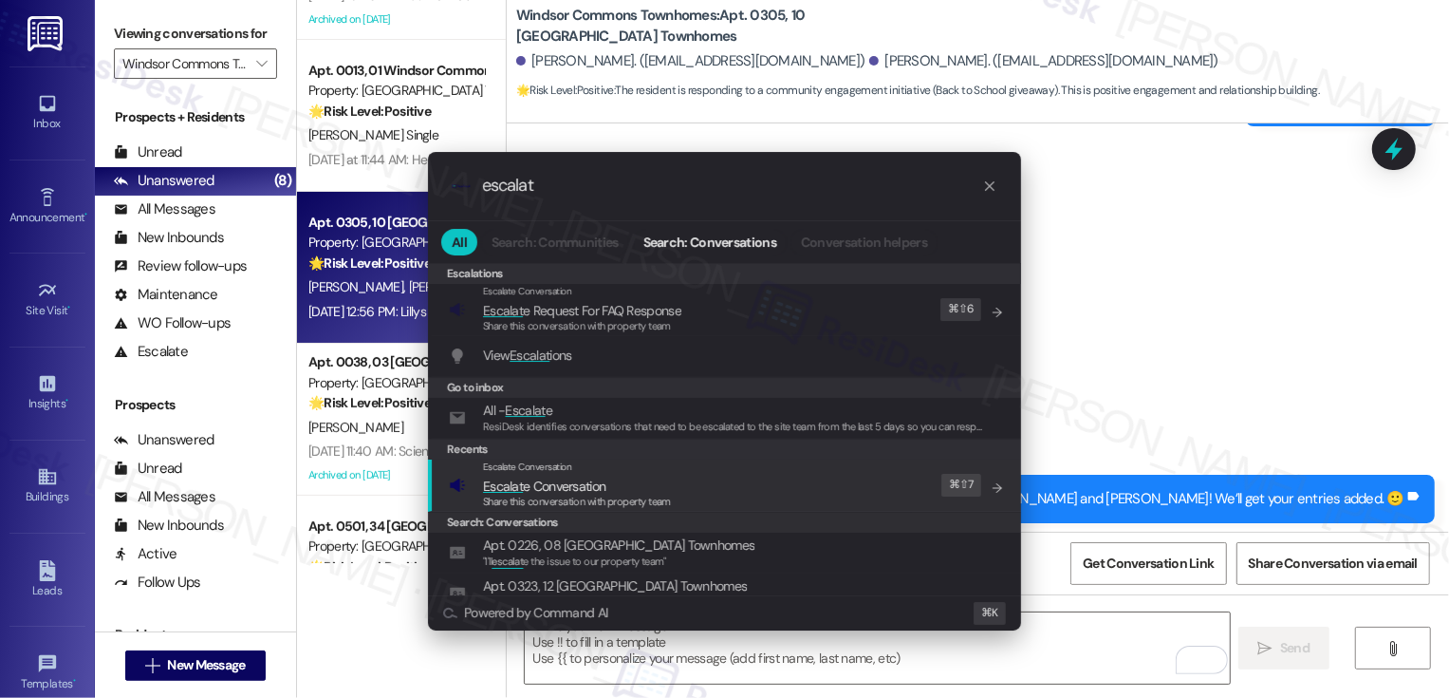
type input "escalat"
click at [771, 478] on div "Escalate Conversation Escalat e Conversation Share this conversation with prope…" at bounding box center [726, 484] width 555 height 51
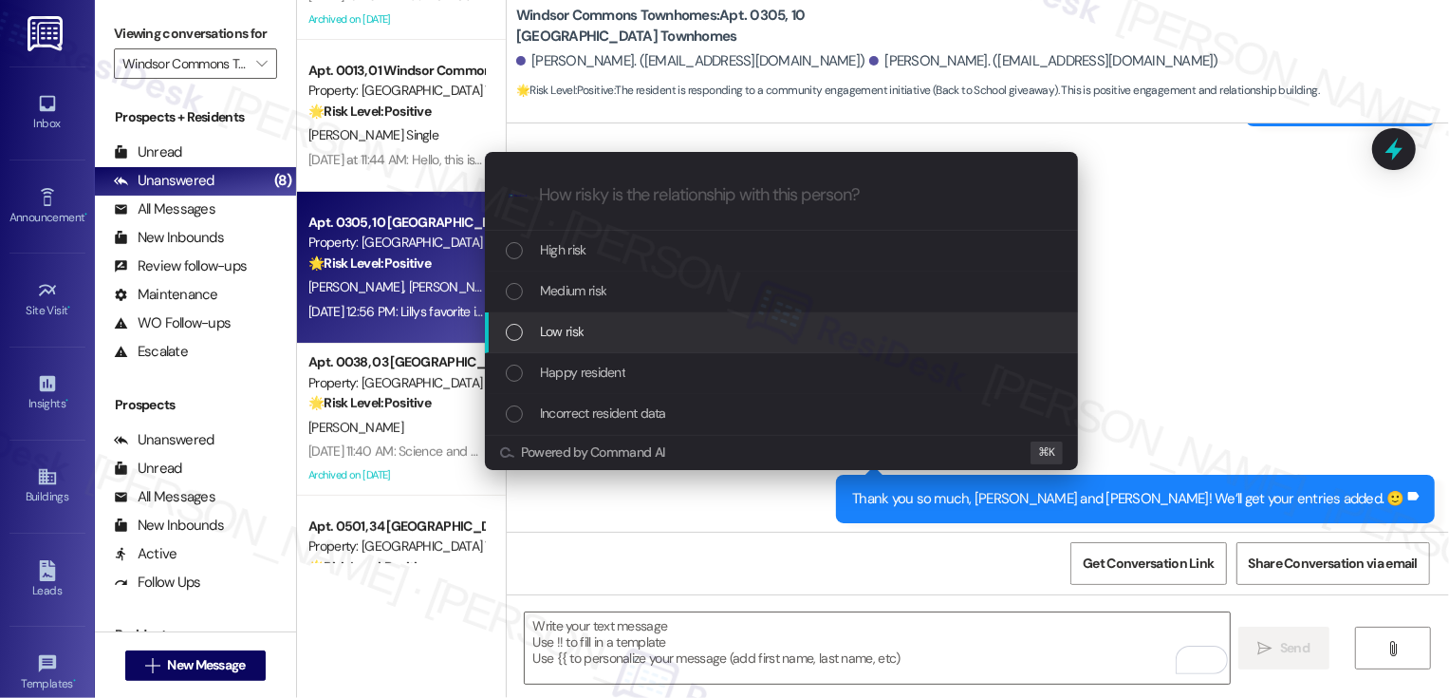
click at [600, 337] on div "Low risk" at bounding box center [783, 331] width 555 height 21
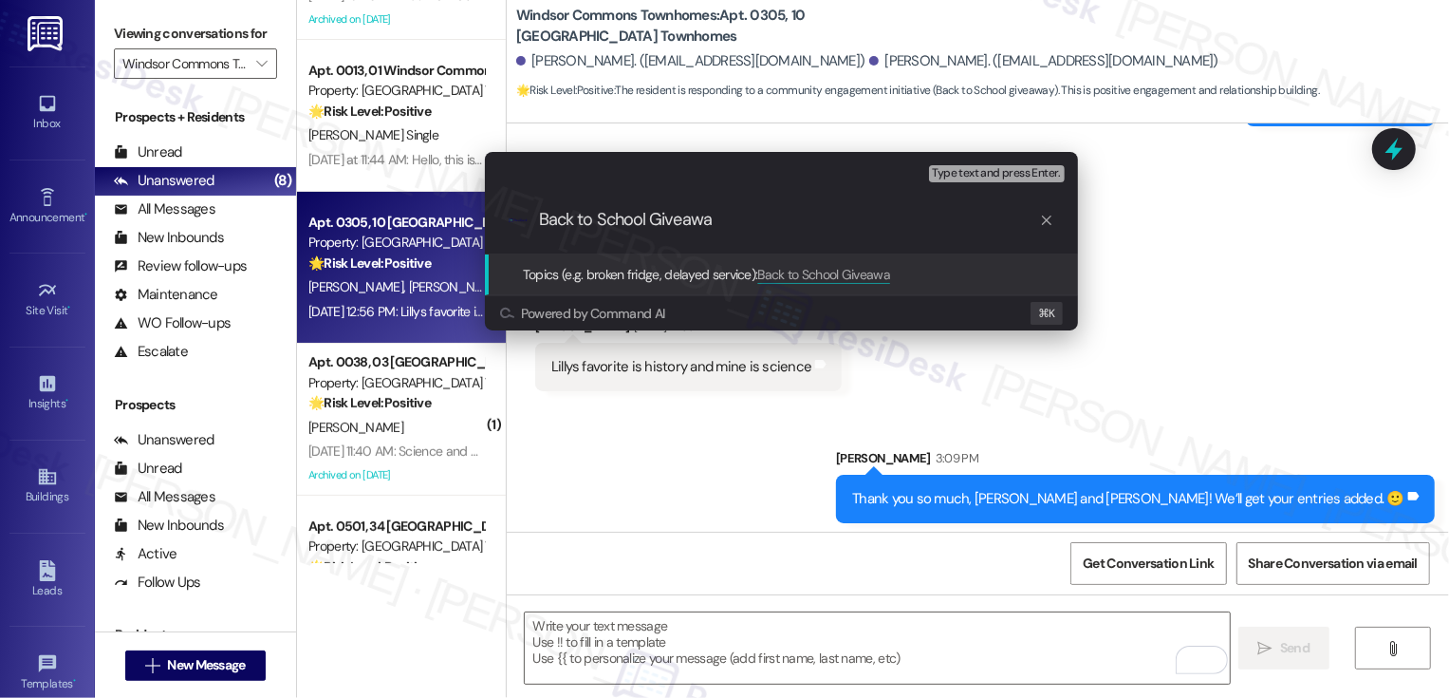
type input "Back to School Giveaway"
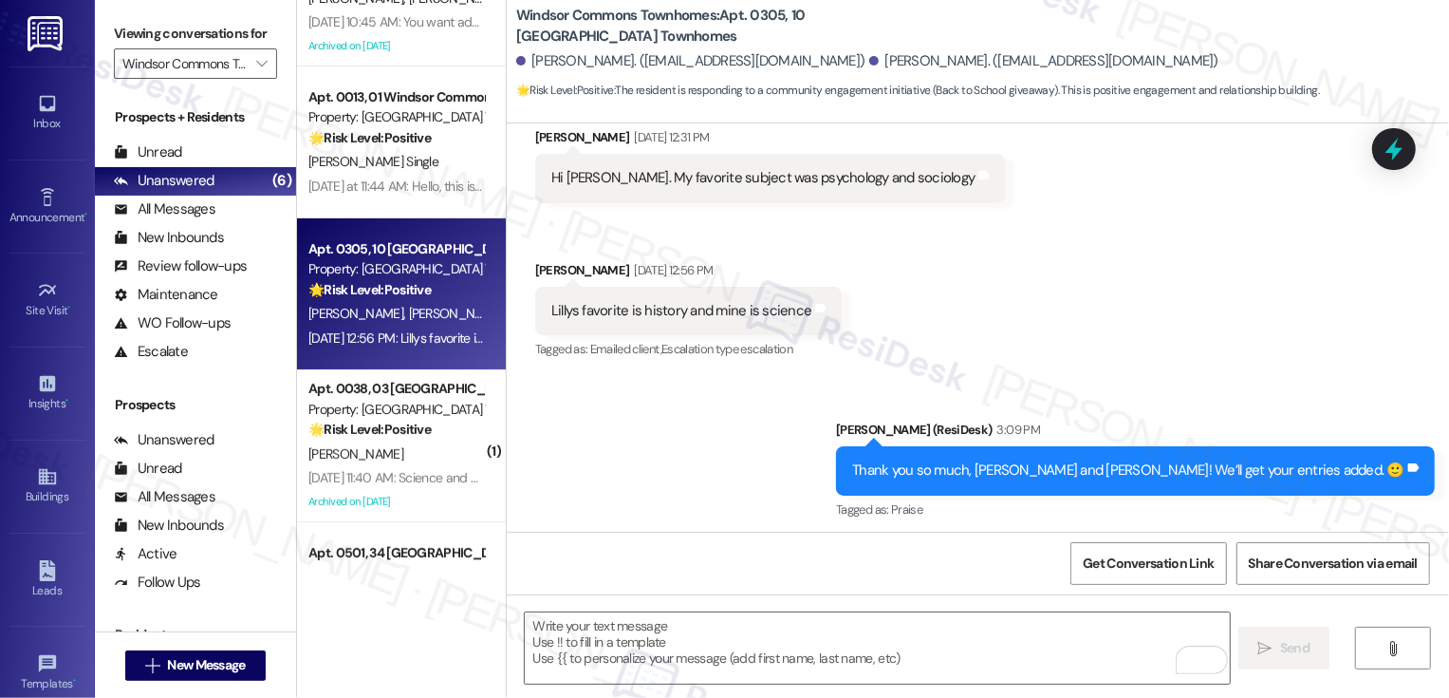
scroll to position [140, 0]
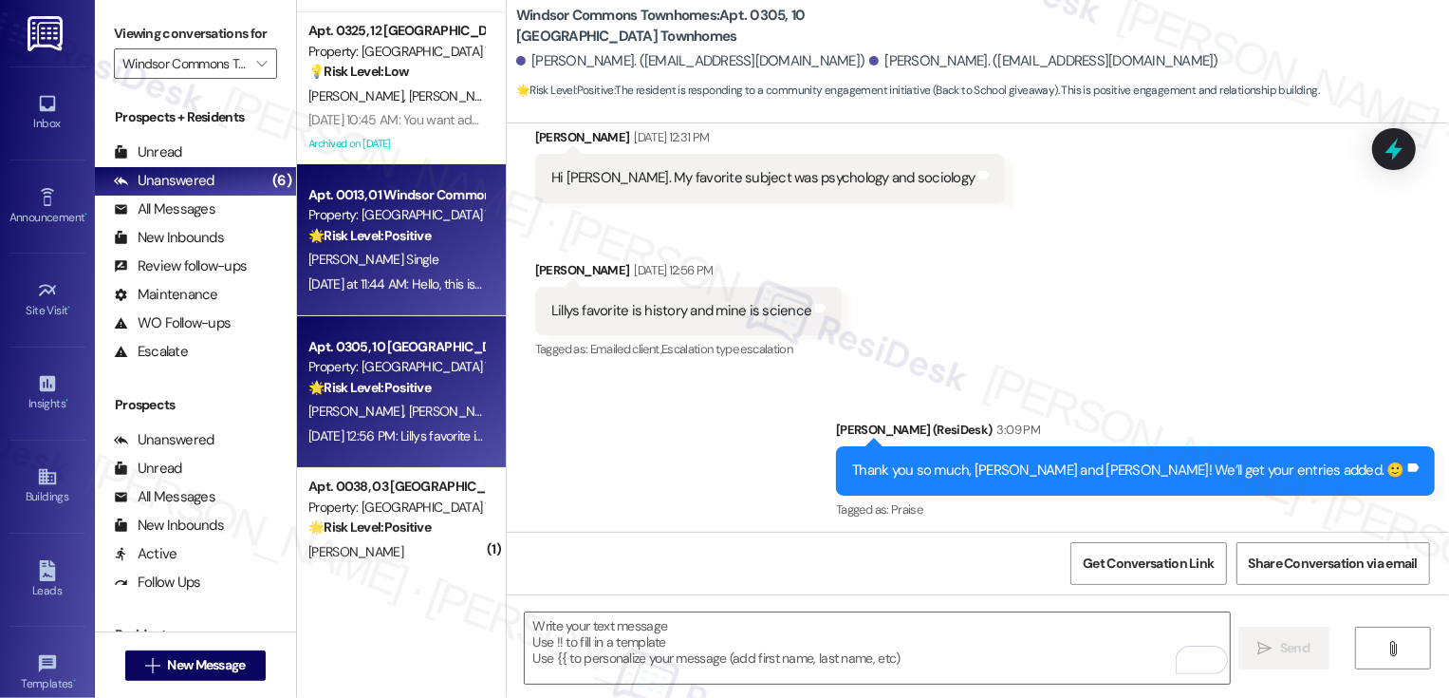
click at [417, 279] on div "Yesterday at 11:44 AM: Hello, this is Michelle Single from townhouse #13 in Win…" at bounding box center [934, 283] width 1253 height 17
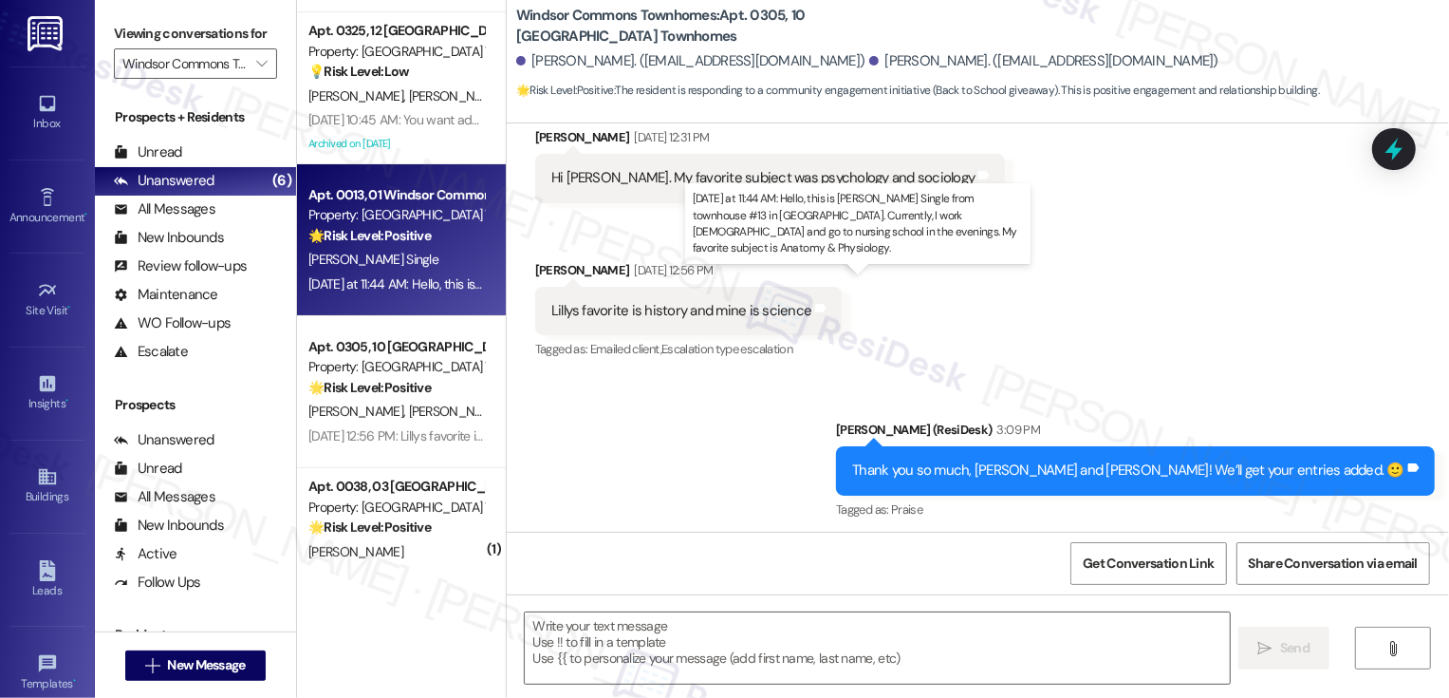
type textarea "Fetching suggested responses. Please feel free to read through the conversation…"
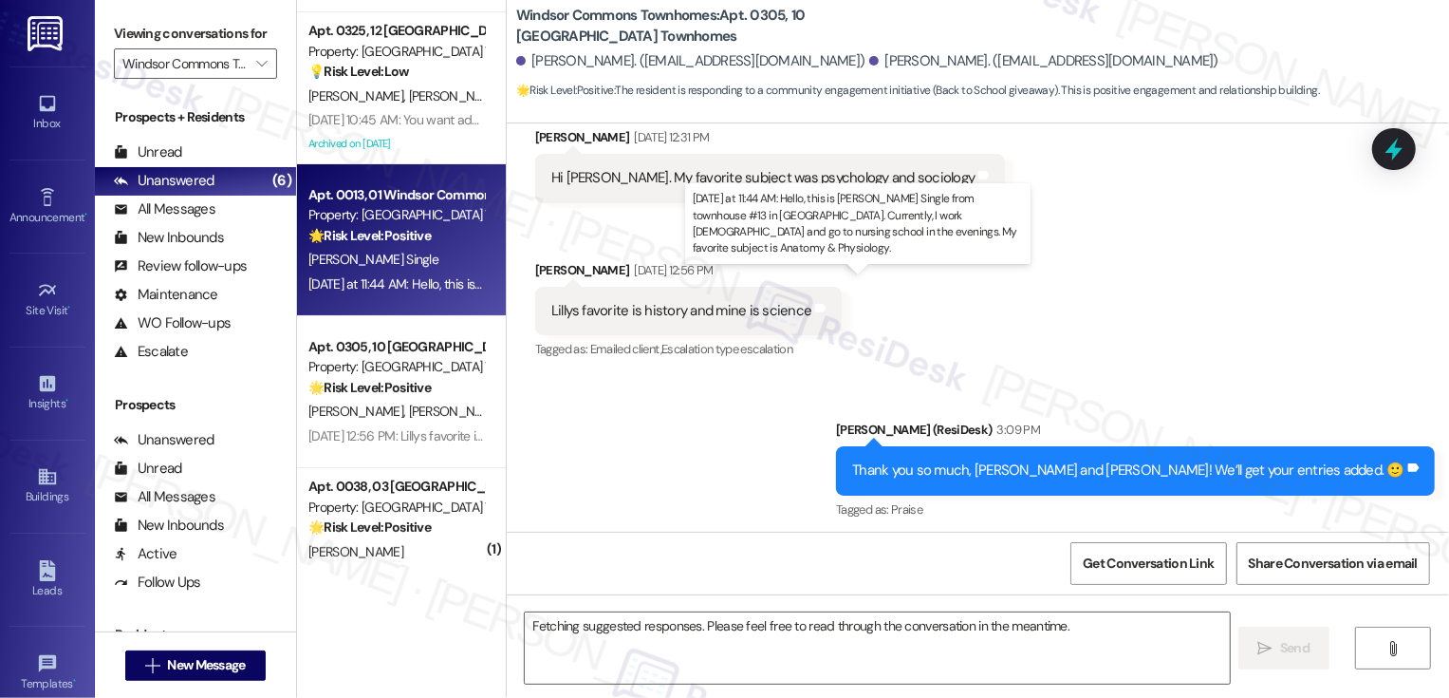
click at [417, 279] on div "Yesterday at 11:44 AM: Hello, this is Michelle Single from townhouse #13 in Win…" at bounding box center [934, 283] width 1253 height 17
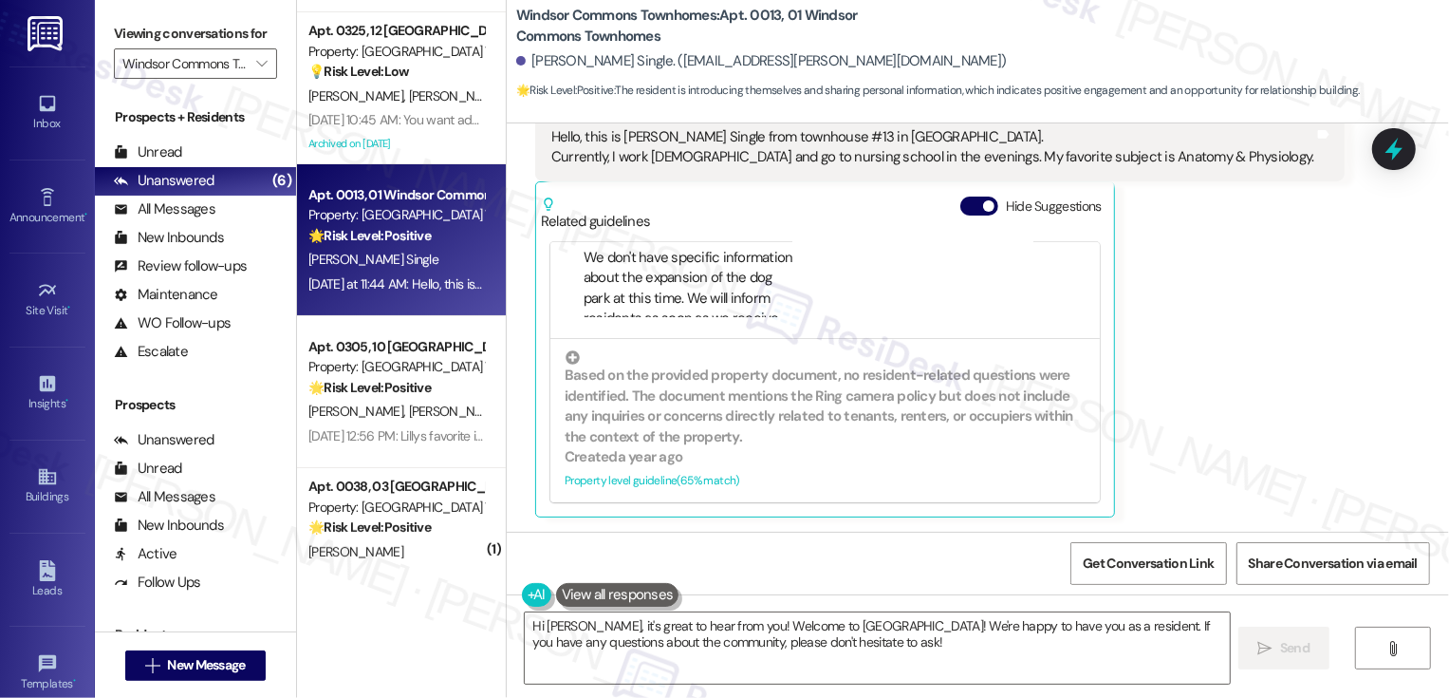
scroll to position [1185, 0]
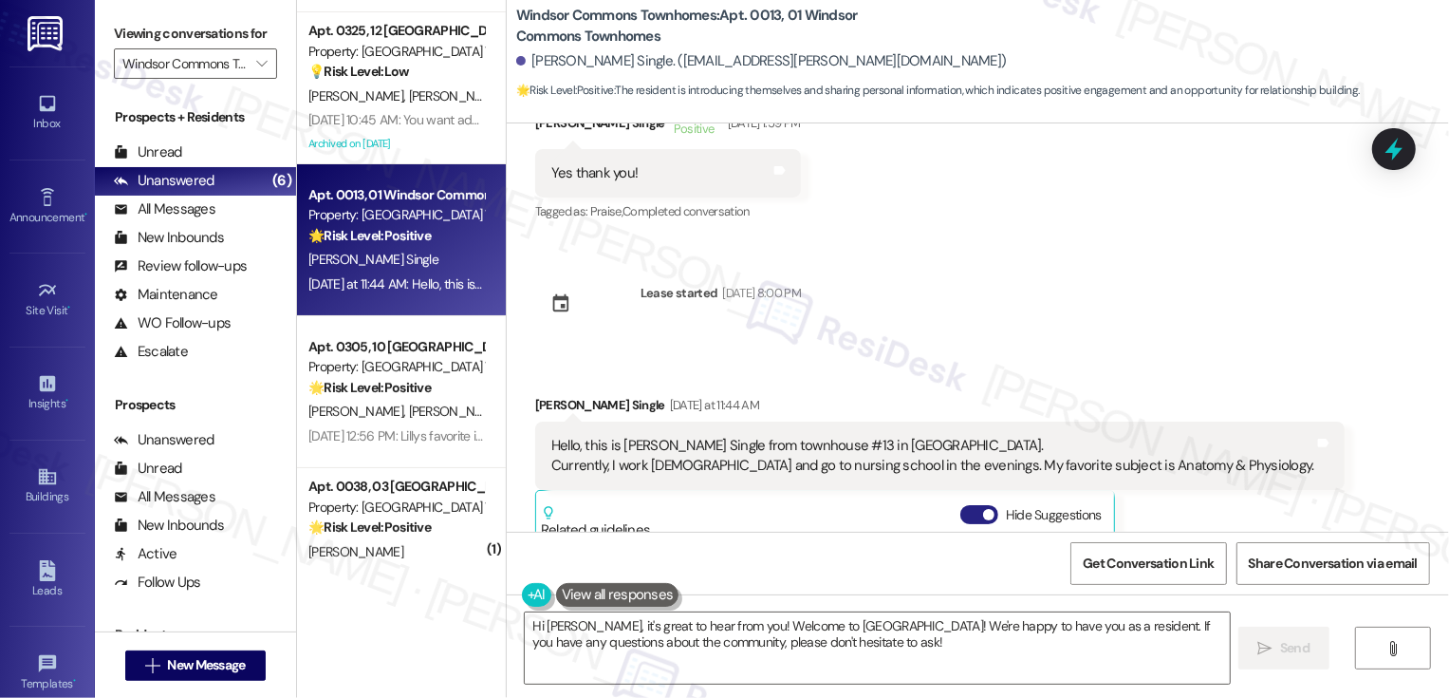
click at [963, 507] on button "Hide Suggestions" at bounding box center [979, 514] width 38 height 19
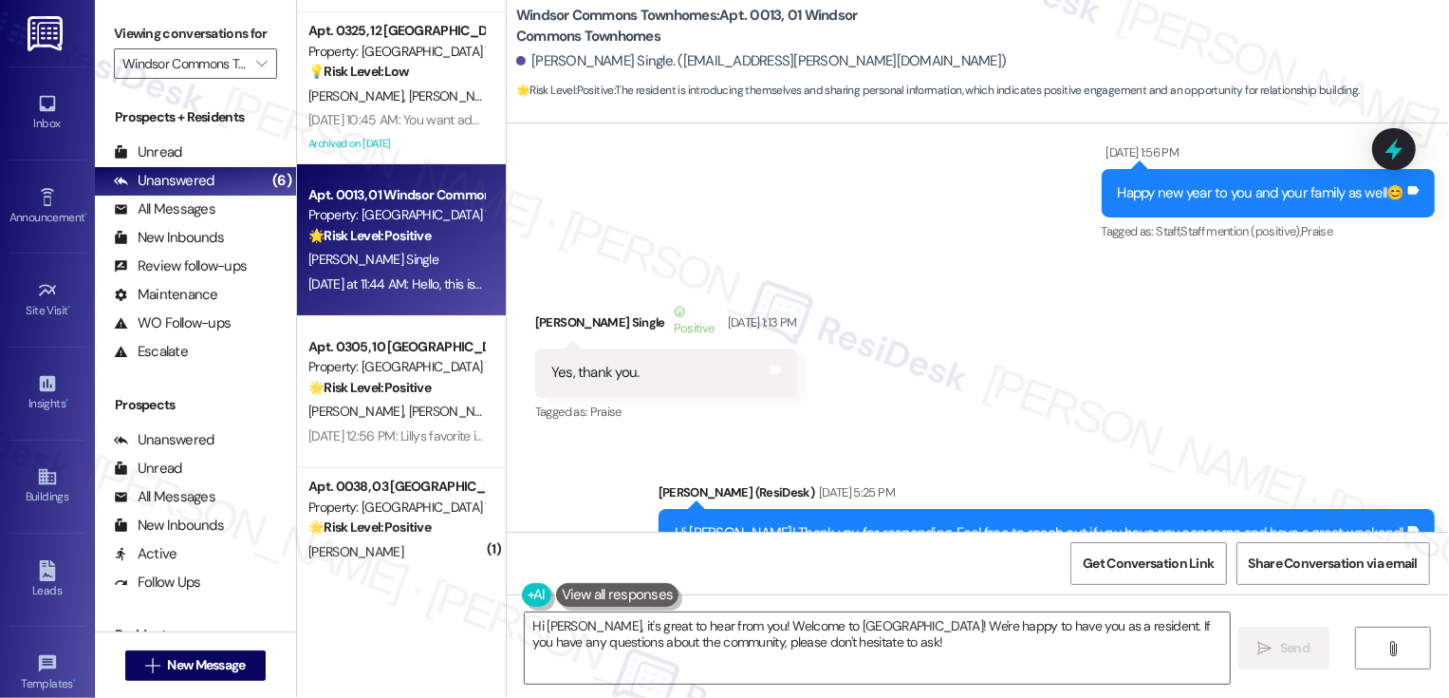
scroll to position [1215, 0]
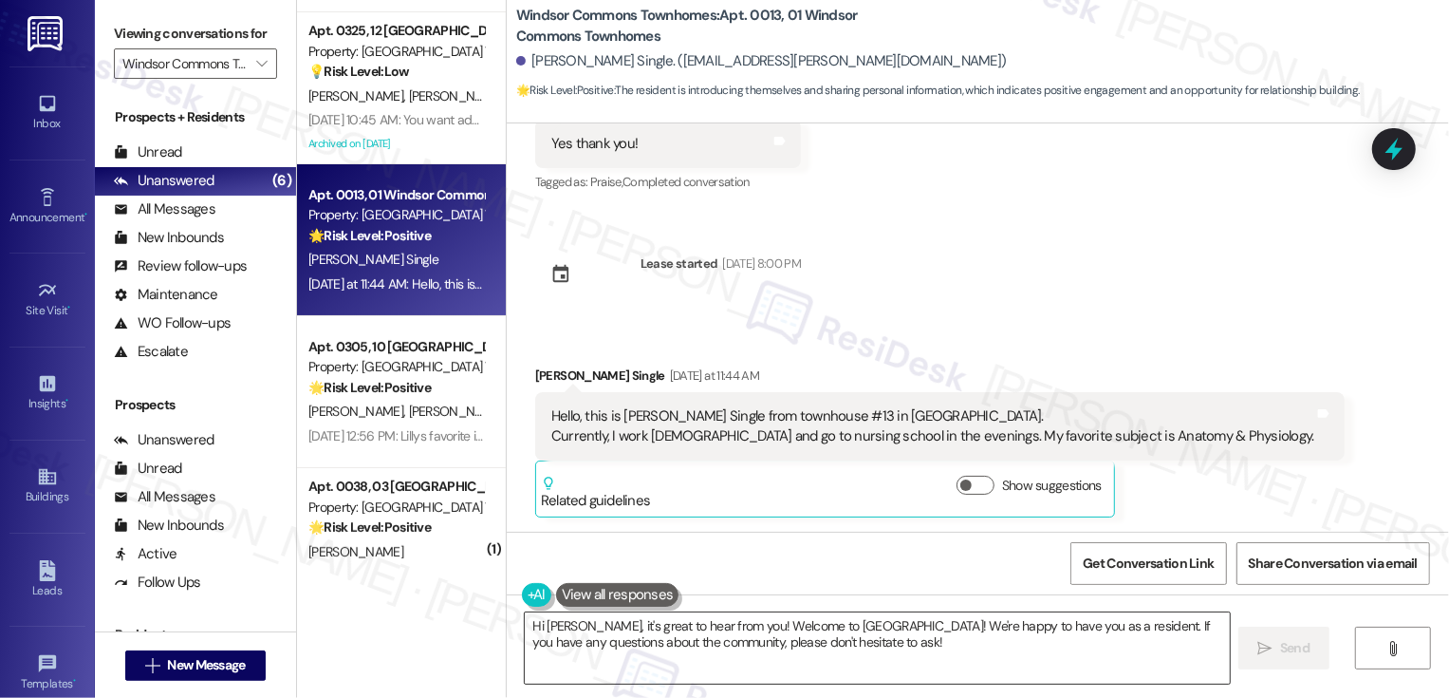
click at [702, 646] on textarea "Hi Michelle, it's great to hear from you! Welcome to Windsor Commons! We're hap…" at bounding box center [877, 647] width 705 height 71
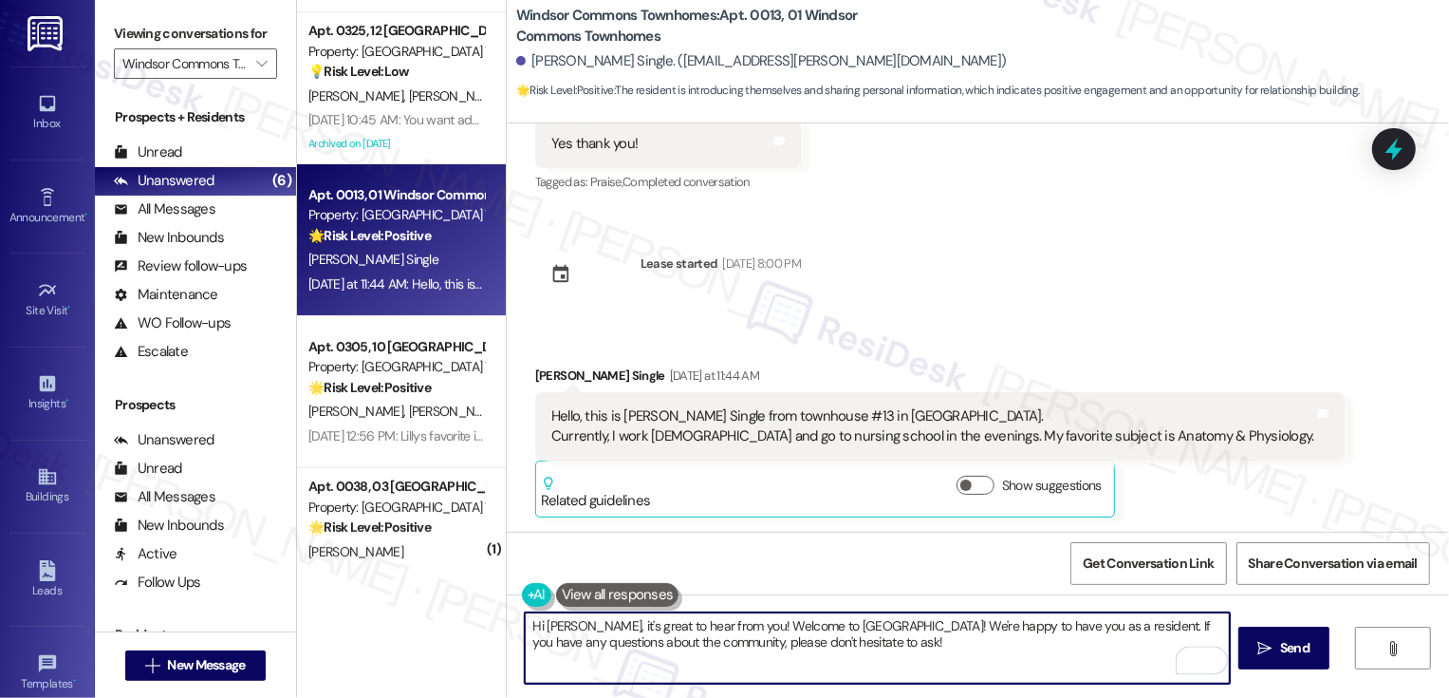
paste textarea "Thank you so much, {{first_name}}! We’ll get your entry added. 🙂"
click at [959, 646] on textarea "Thank you so much, {{first_name}}! We’ll get your entry added. 🙂" at bounding box center [877, 647] width 705 height 71
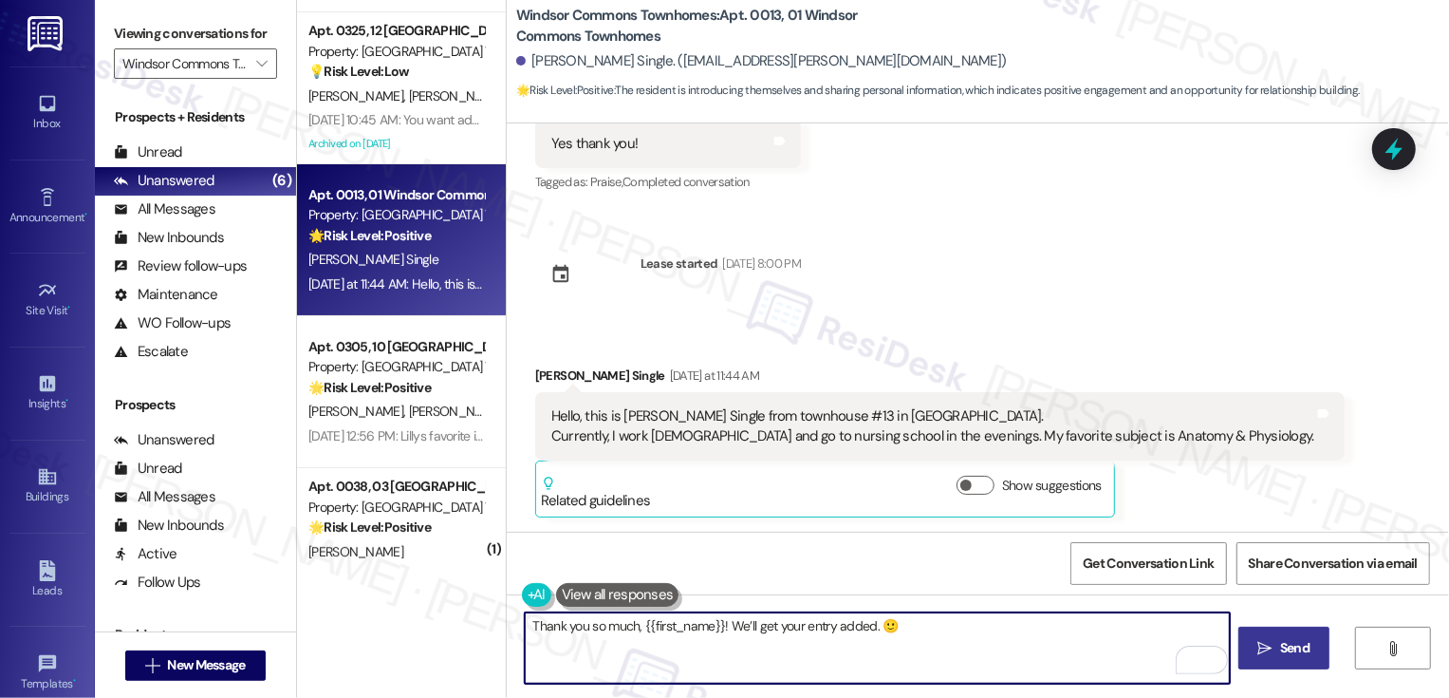
click at [1297, 658] on button " Send" at bounding box center [1285, 647] width 92 height 43
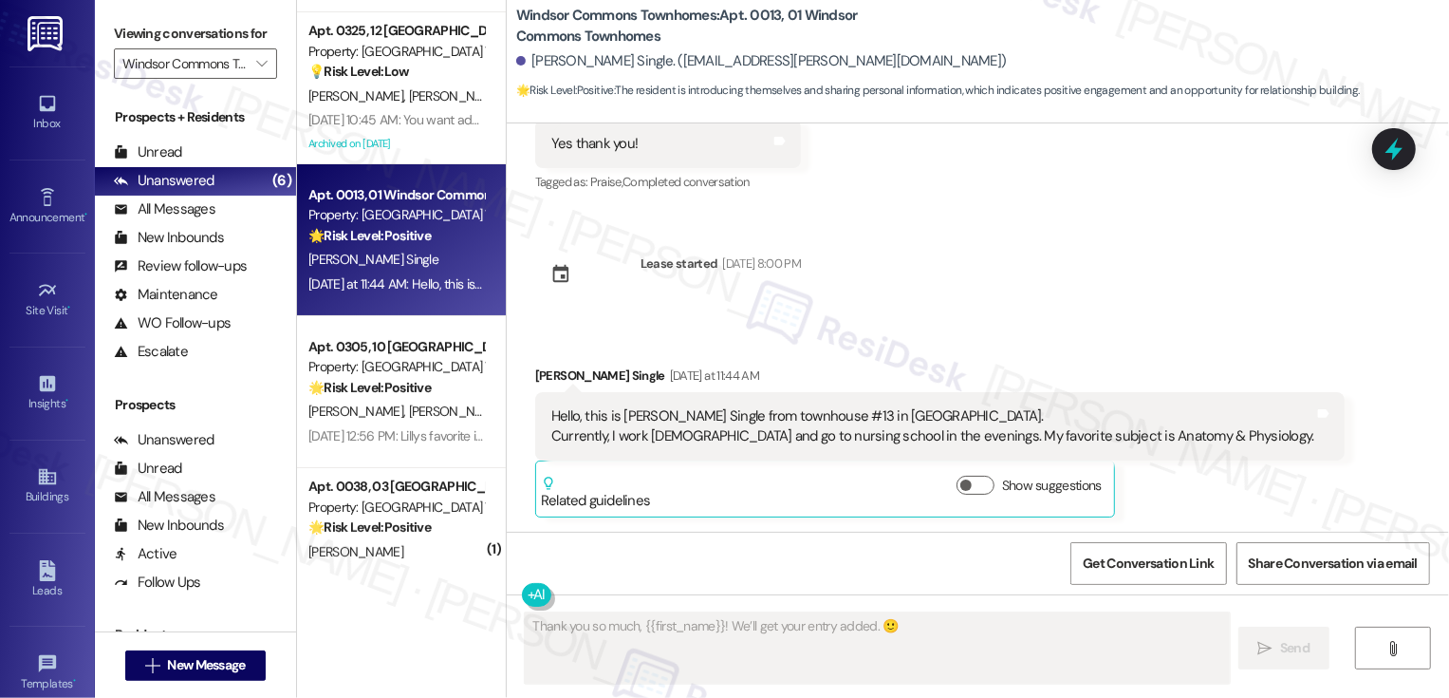
type textarea "Fetching suggested responses. Please feel free to read through the conversation…"
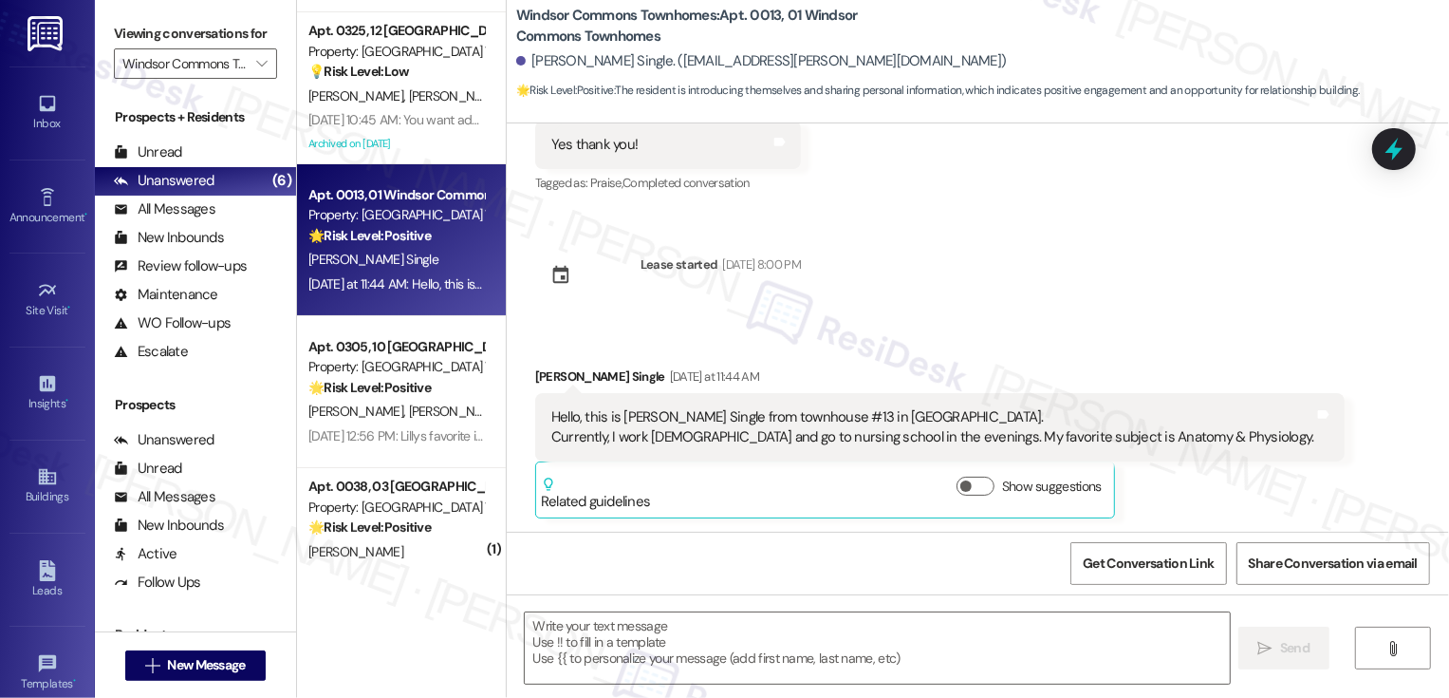
scroll to position [1347, 0]
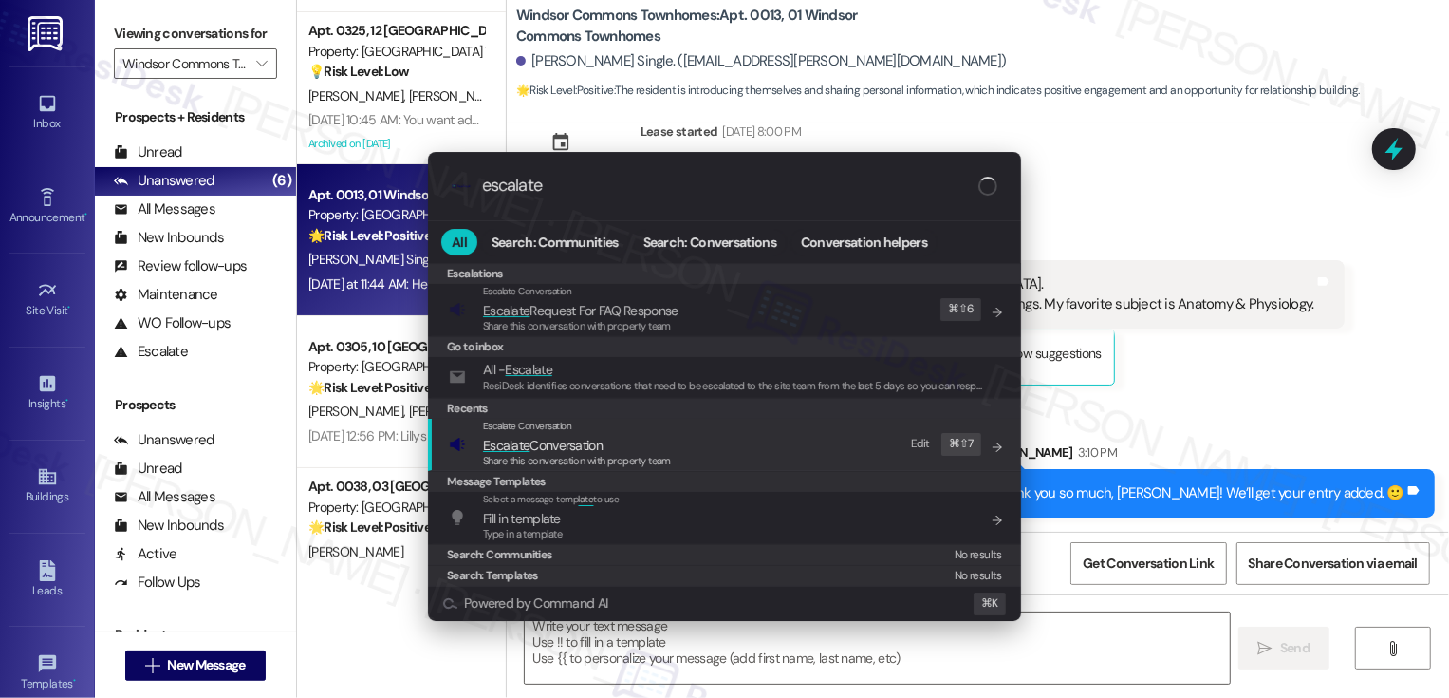
type input "escalate"
click at [554, 437] on span "Escalate Conversation" at bounding box center [543, 445] width 120 height 17
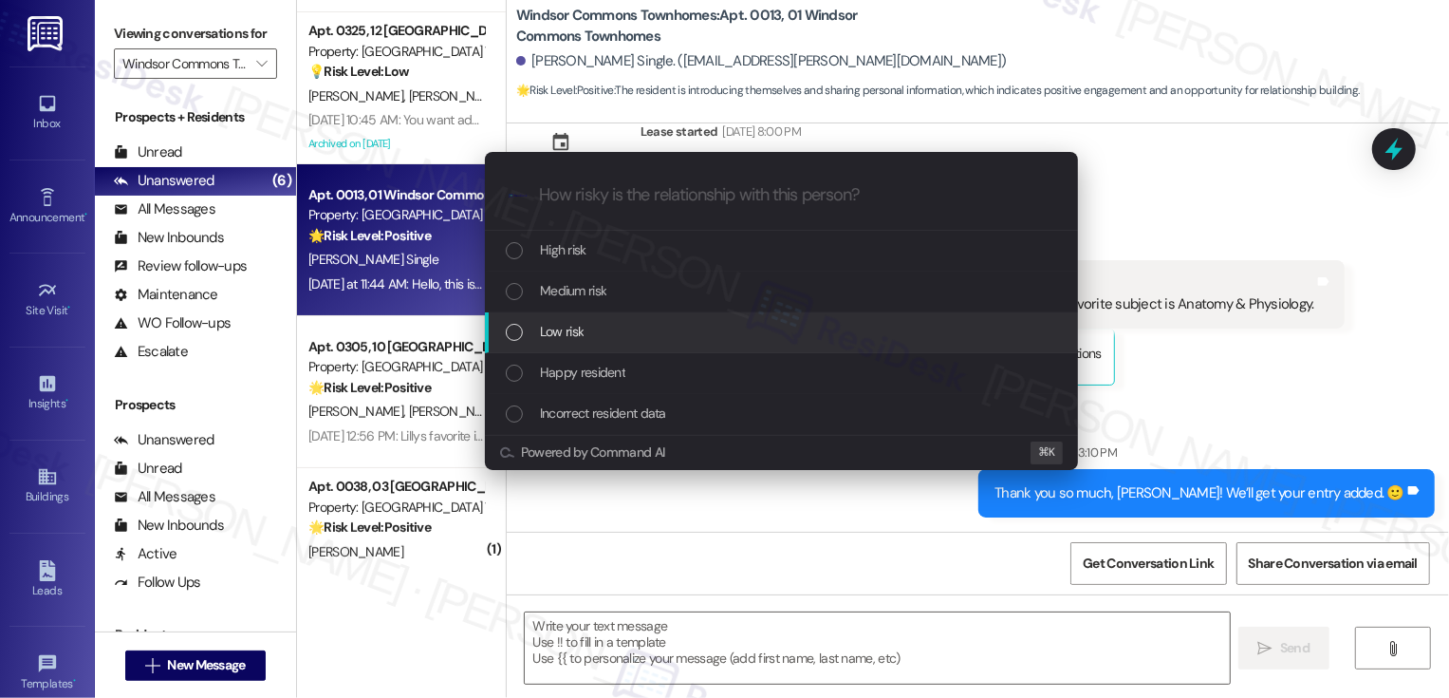
click at [566, 340] on span "Low risk" at bounding box center [562, 331] width 44 height 21
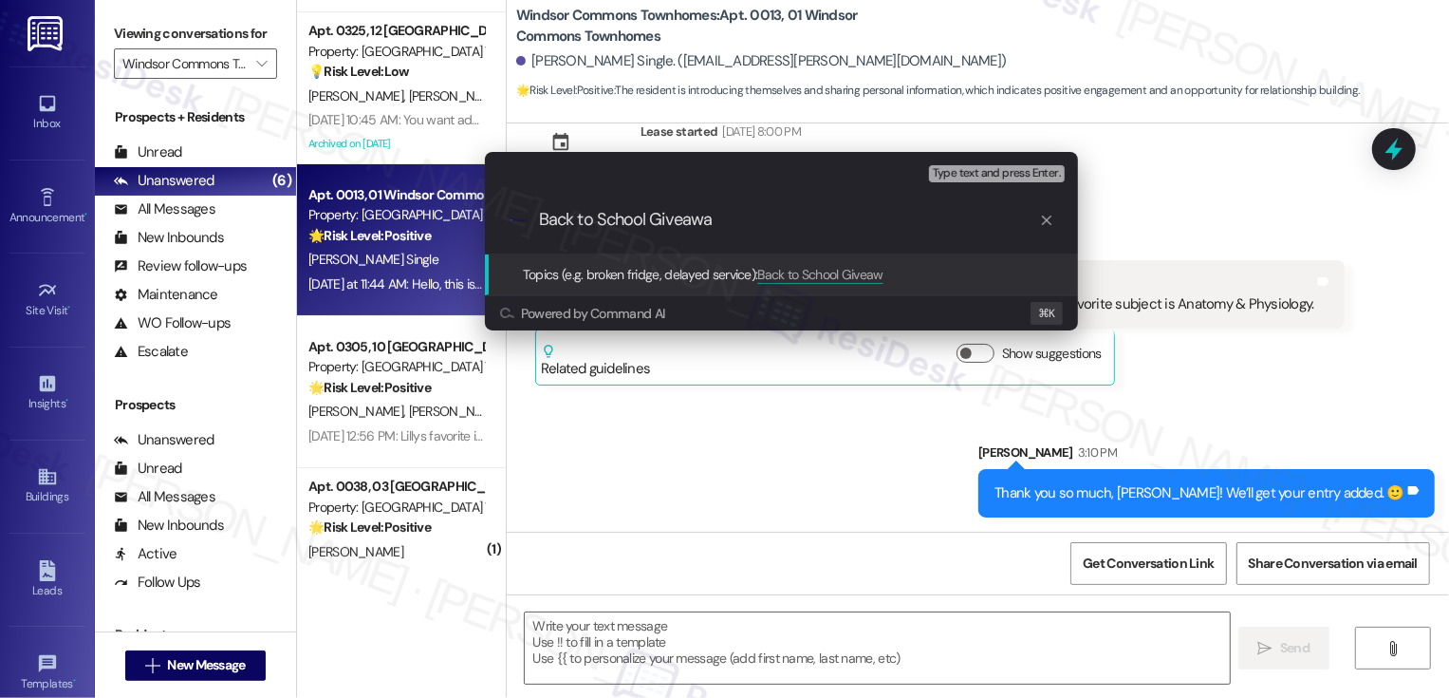
type input "Back to School Giveaway"
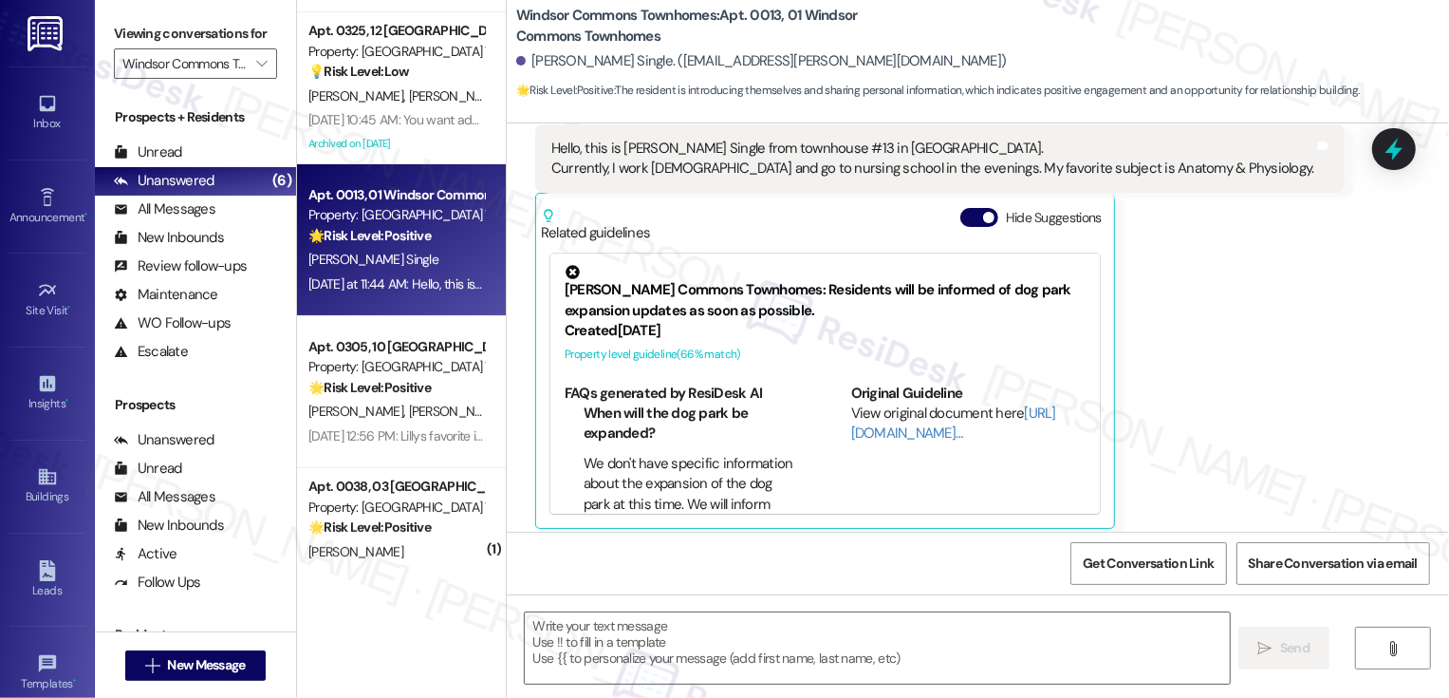
scroll to position [0, 0]
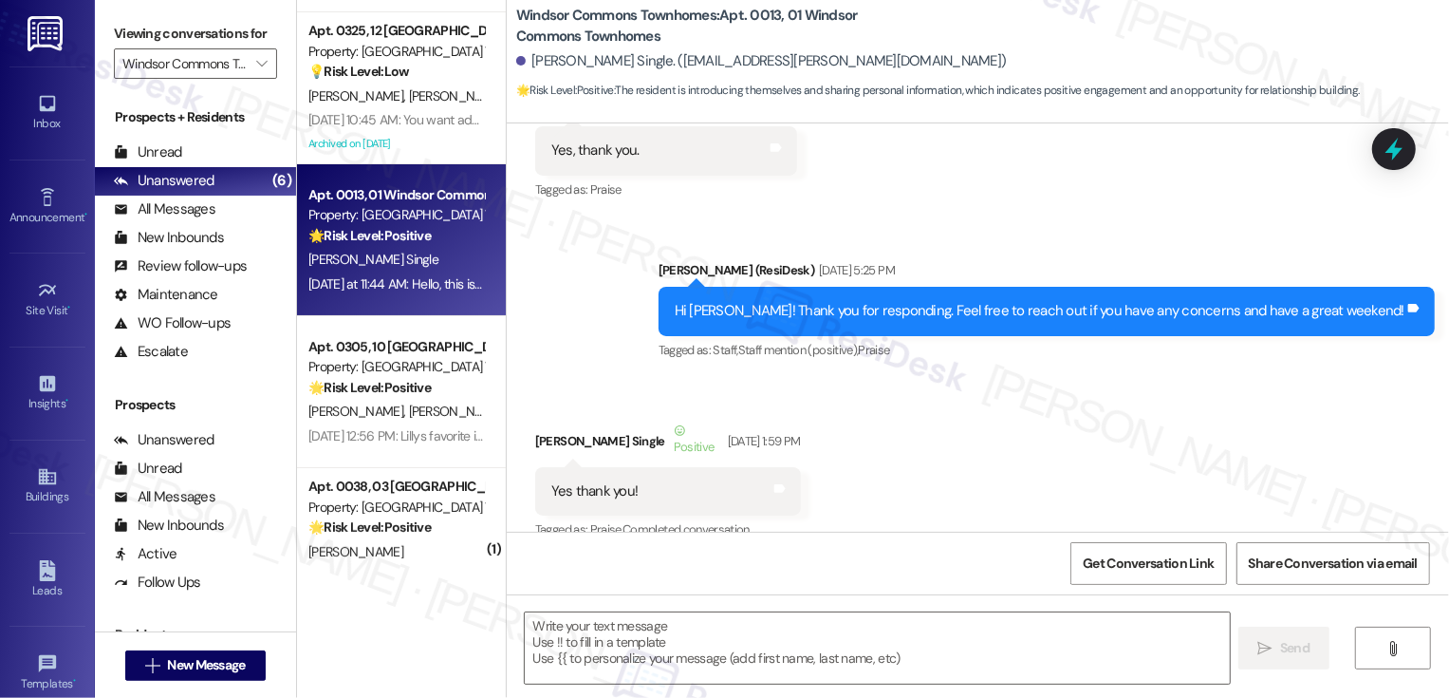
type textarea "Fetching suggested responses. Please feel free to read through the conversation…"
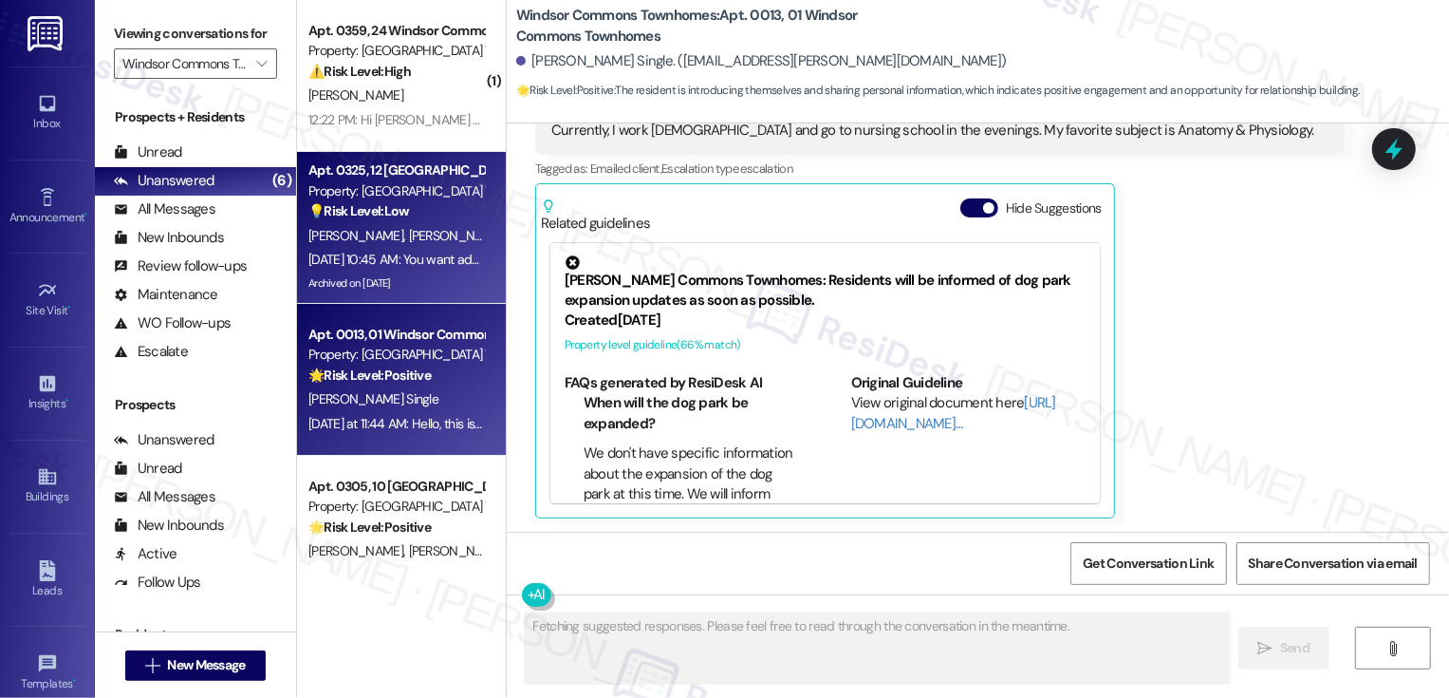
click at [409, 246] on div "J. Cirillo D. Cirillo" at bounding box center [396, 236] width 179 height 24
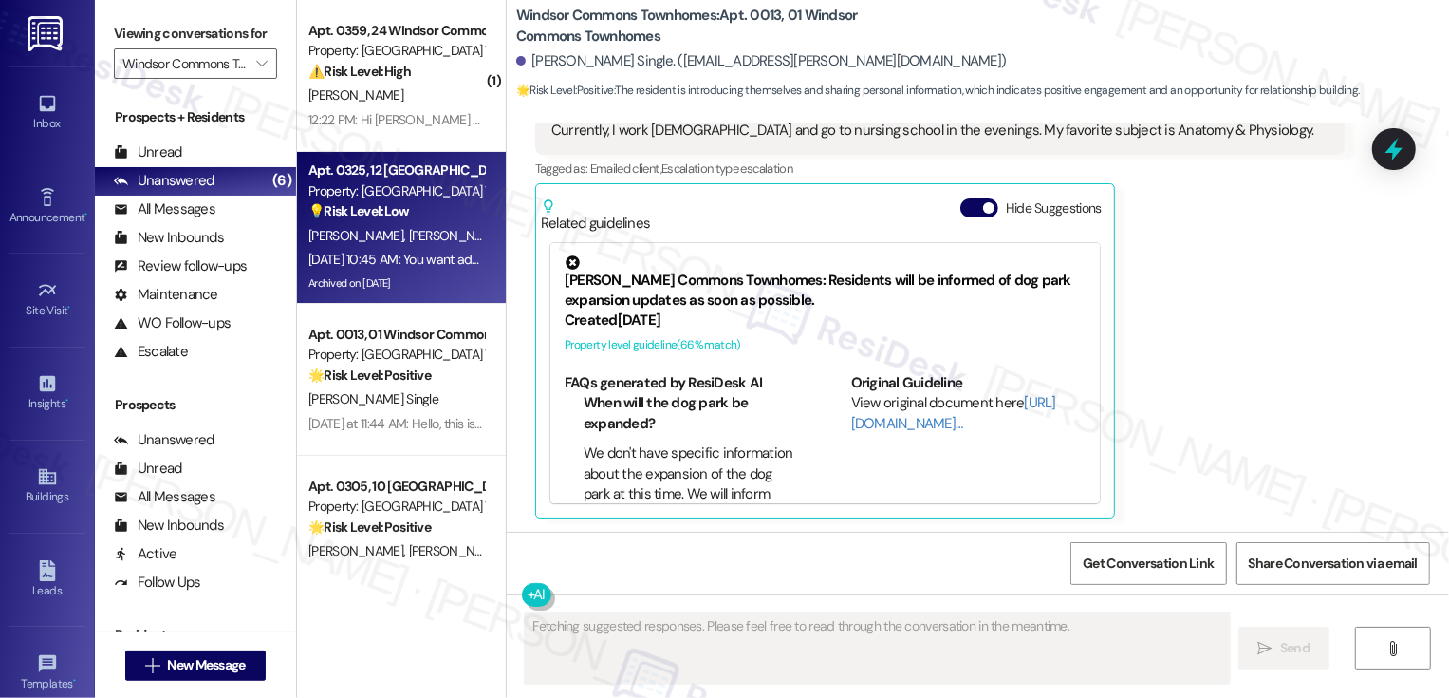
click at [409, 246] on div "J. Cirillo D. Cirillo" at bounding box center [396, 236] width 179 height 24
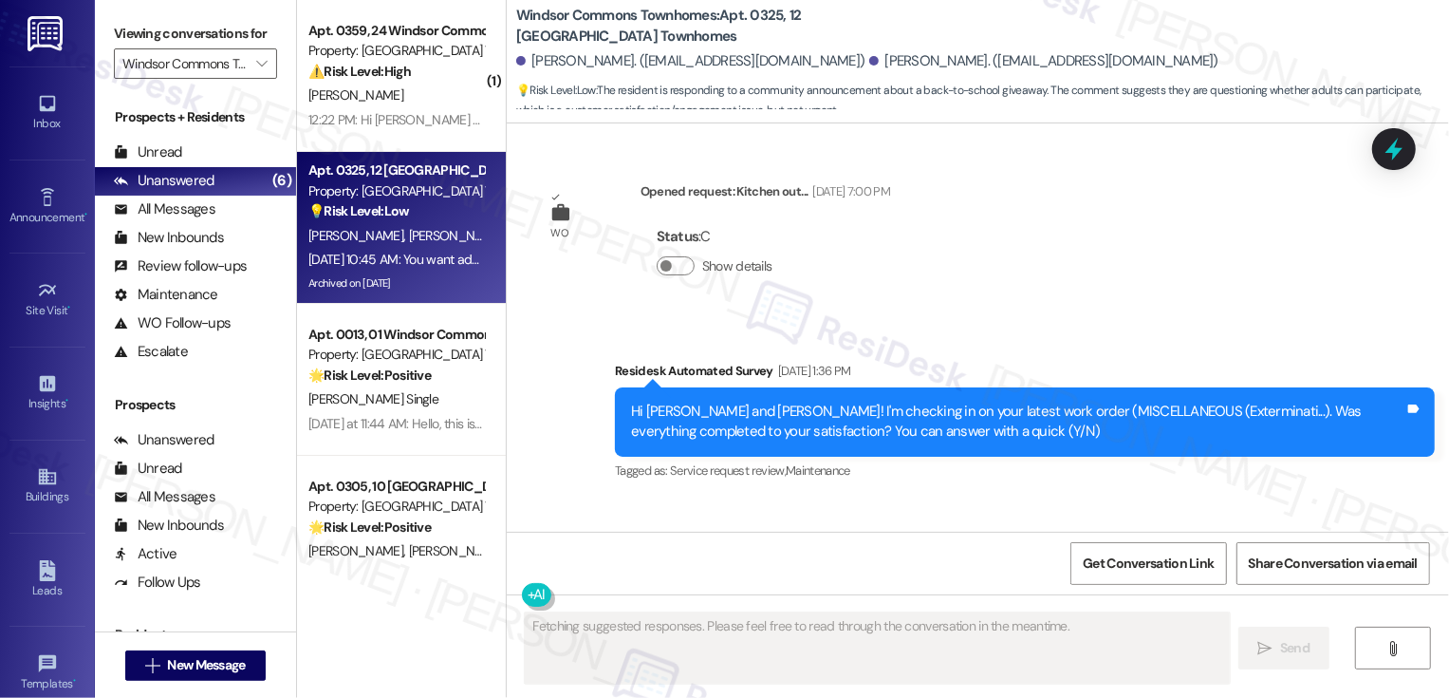
scroll to position [38520, 0]
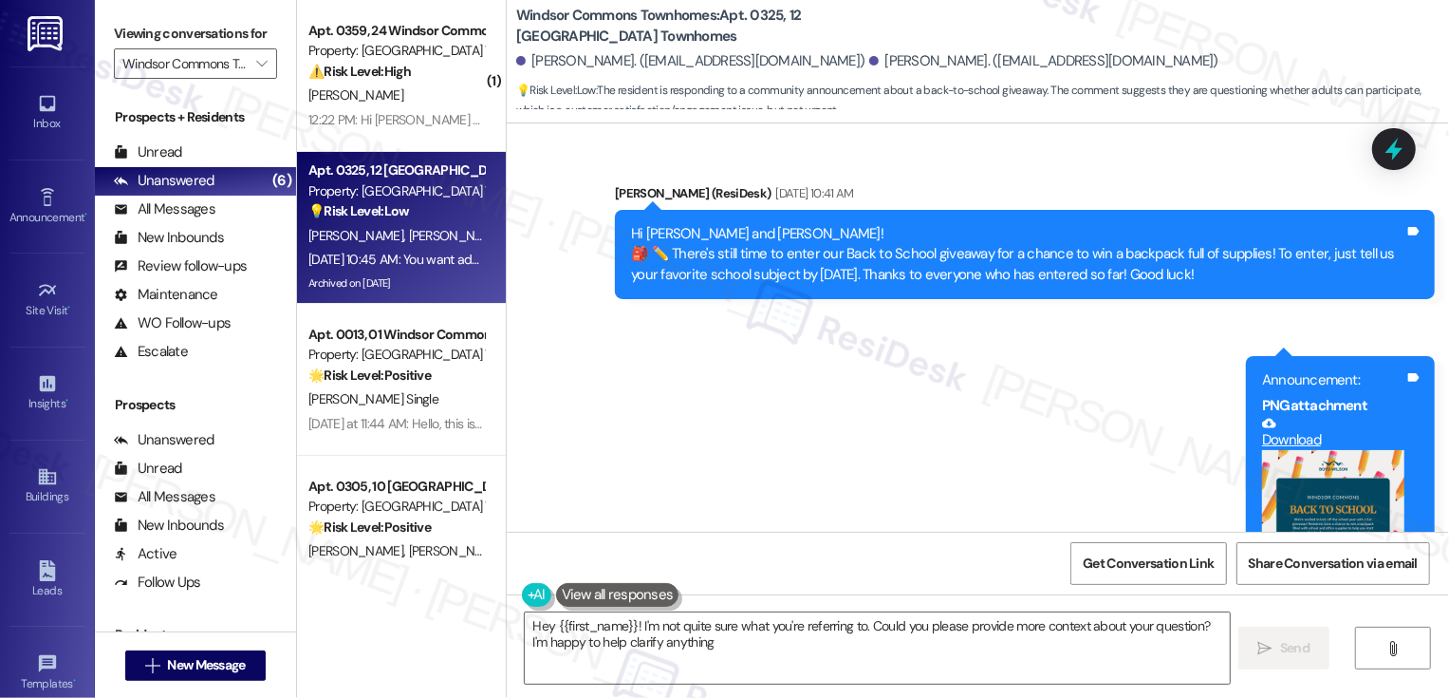
type textarea "Hey {{first_name}}! I'm not quite sure what you're referring to. Could you plea…"
click at [1288, 450] on button "Zoom image" at bounding box center [1333, 539] width 142 height 178
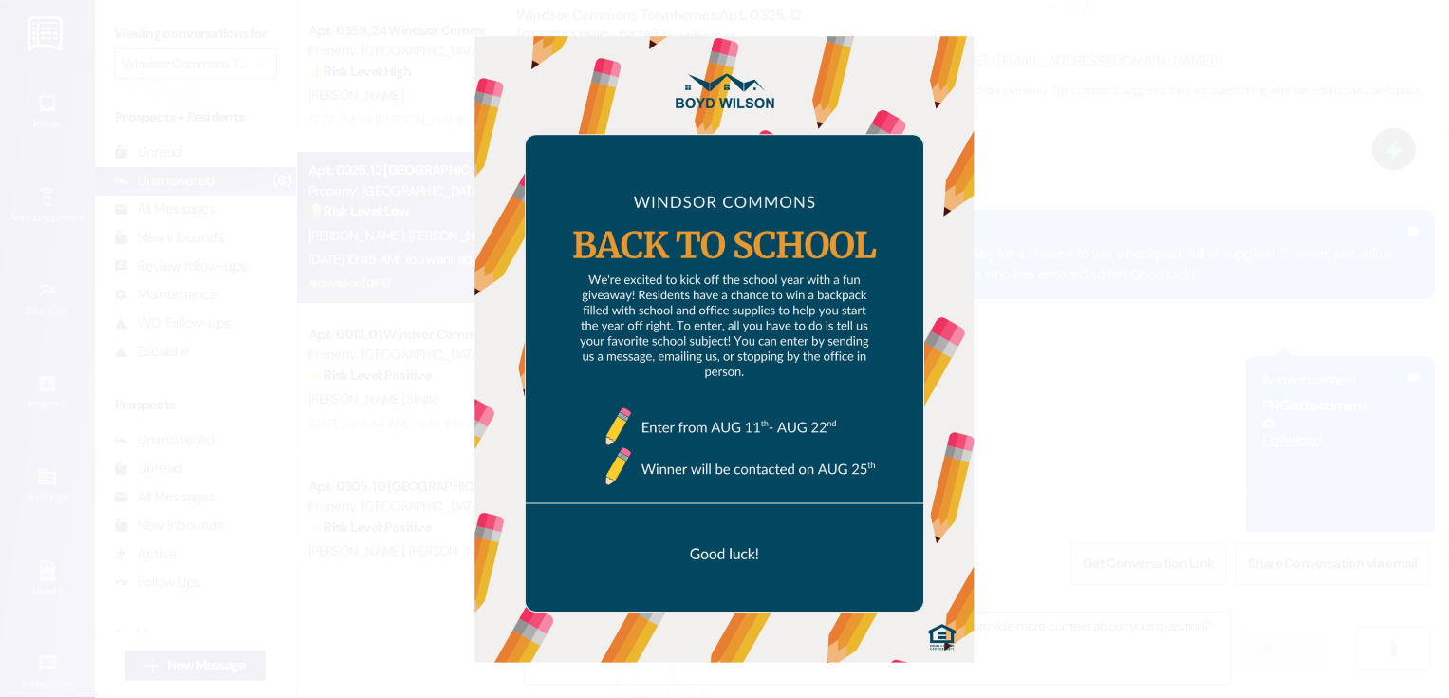
click at [1220, 233] on button "Unzoom image" at bounding box center [724, 349] width 1449 height 698
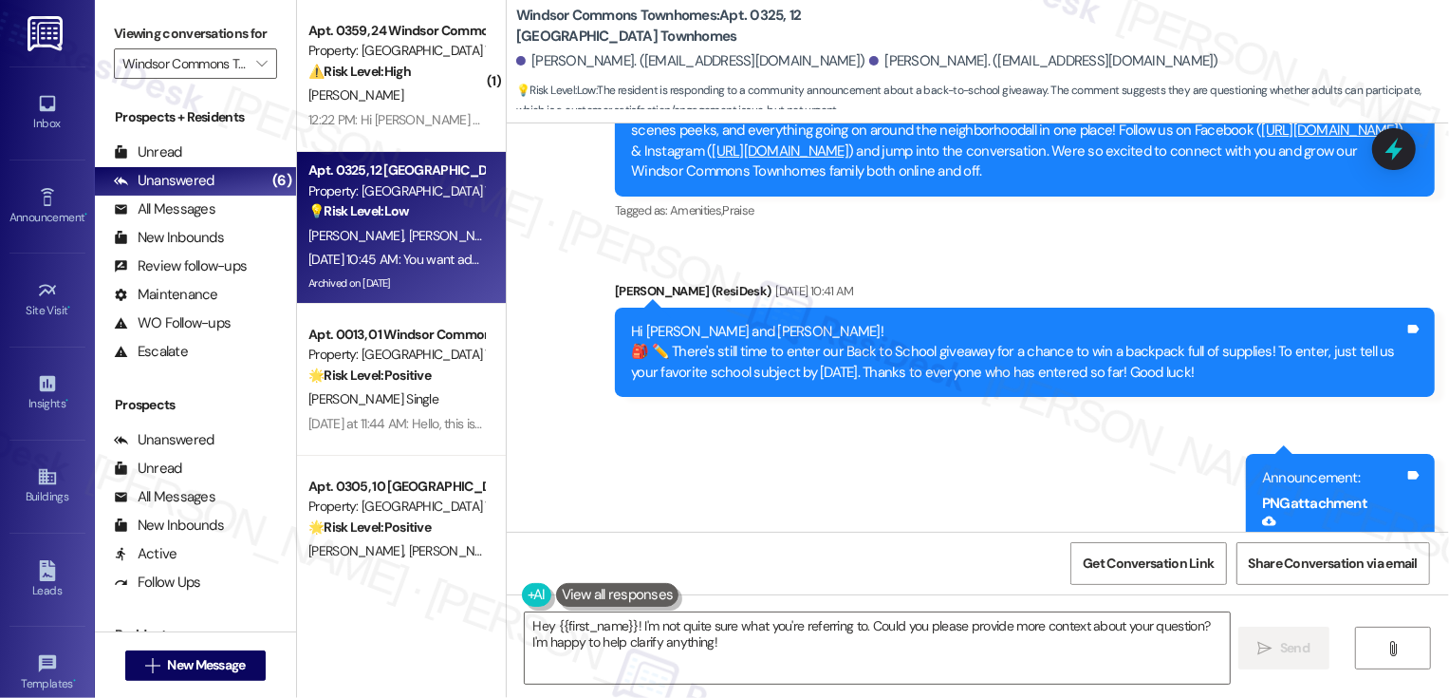
scroll to position [38264, 0]
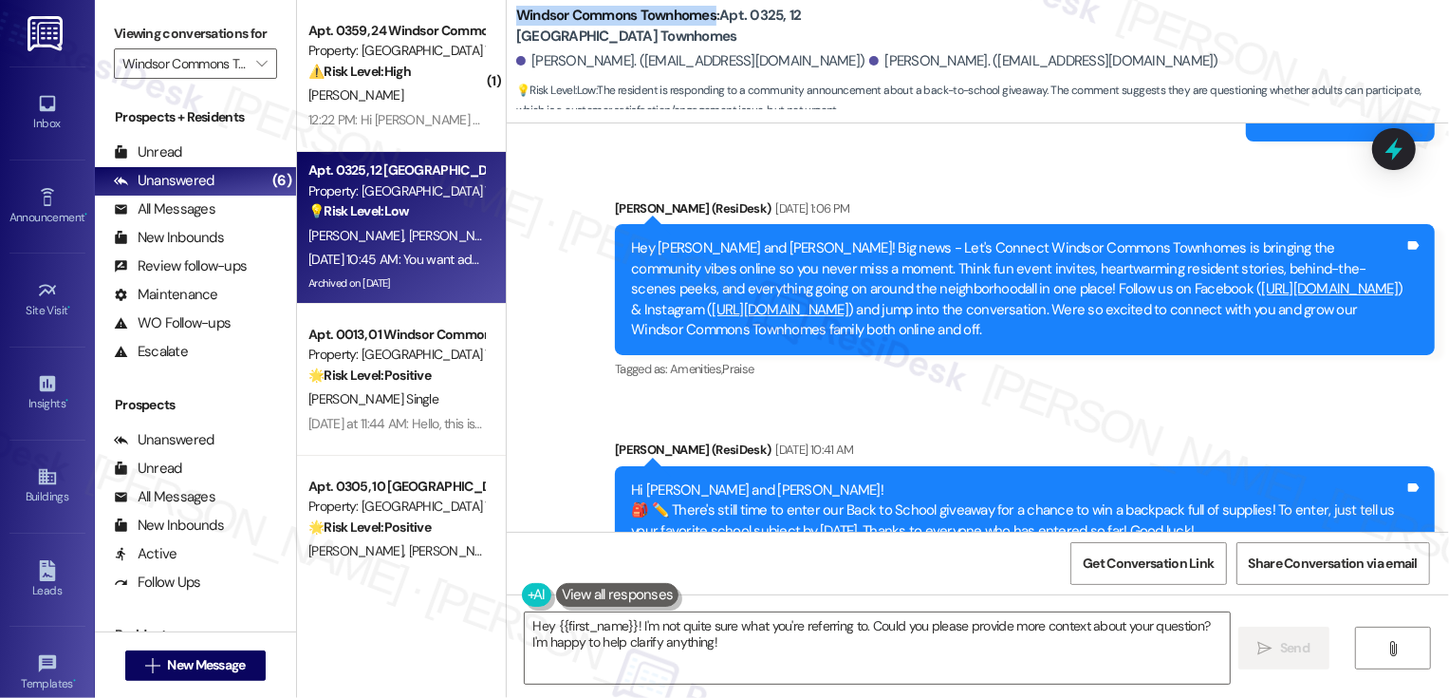
drag, startPoint x: 503, startPoint y: 16, endPoint x: 702, endPoint y: 23, distance: 199.4
click at [702, 23] on div "Windsor Commons Townhomes: Apt. 0325, 12 Windsor Commons Townhomes James Cirill…" at bounding box center [978, 57] width 942 height 104
copy b "Windsor Commons Townhomes"
click at [260, 79] on button "" at bounding box center [262, 63] width 30 height 30
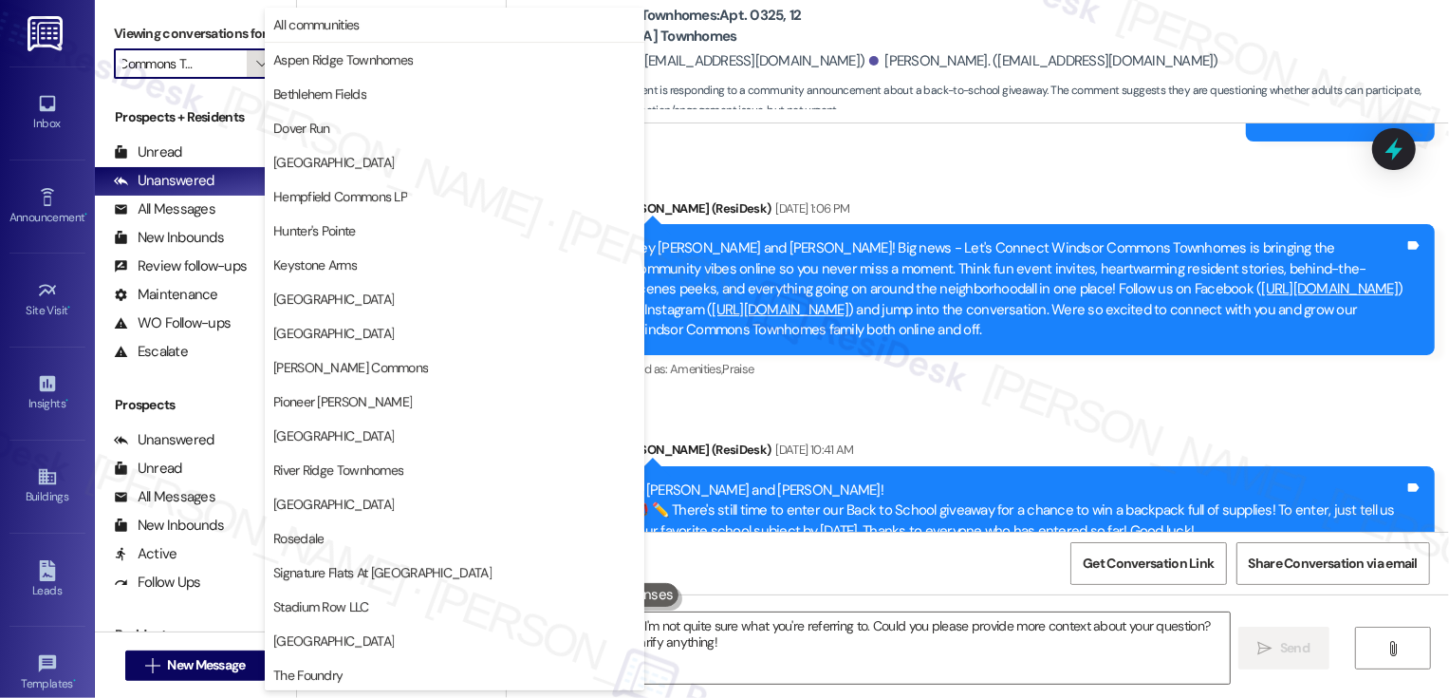
scroll to position [377, 0]
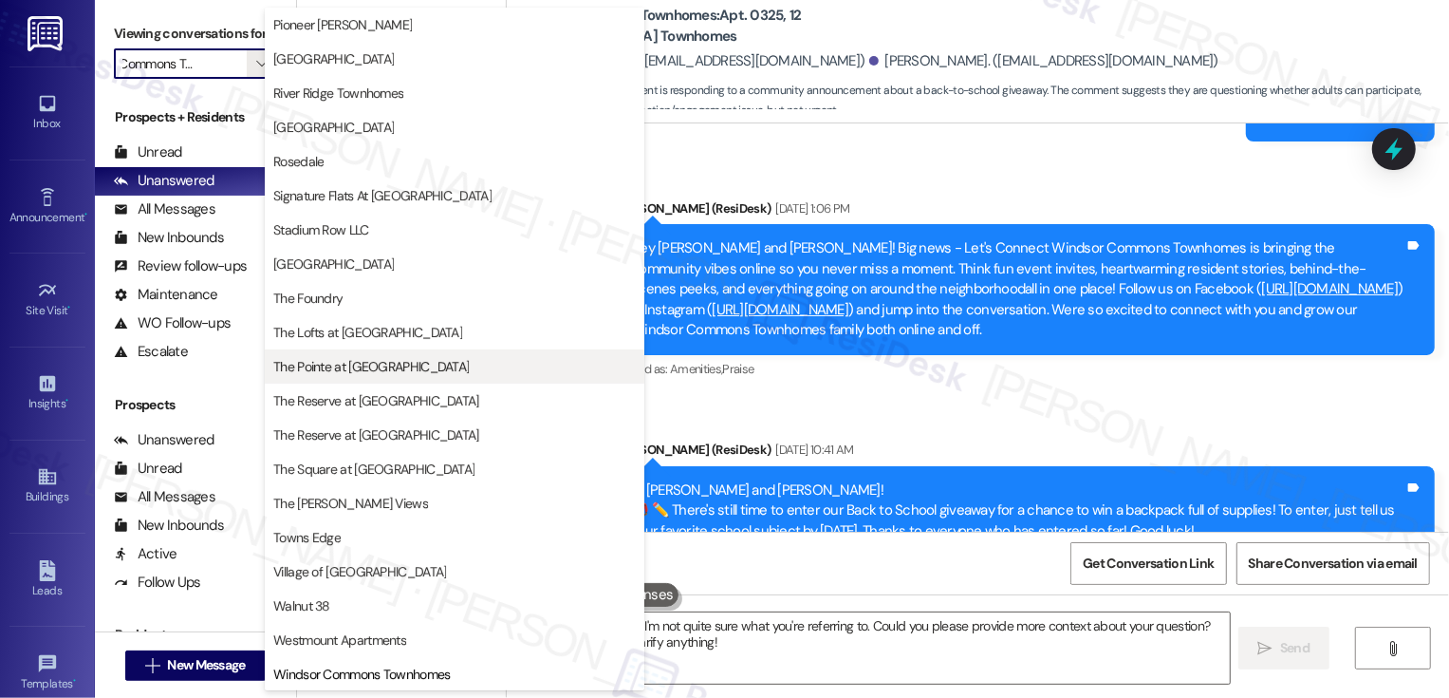
click at [318, 364] on span "The Pointe at Overlook" at bounding box center [371, 366] width 196 height 19
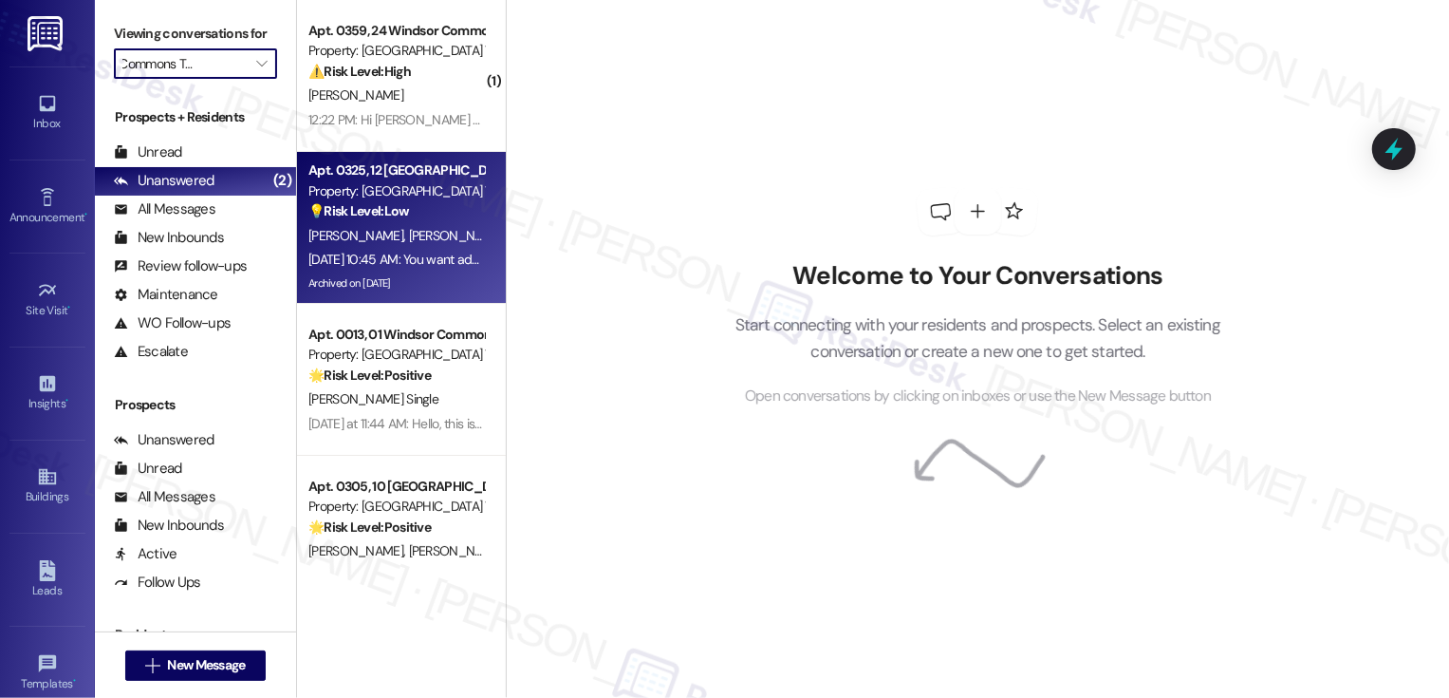
type input "The Pointe at Overlook"
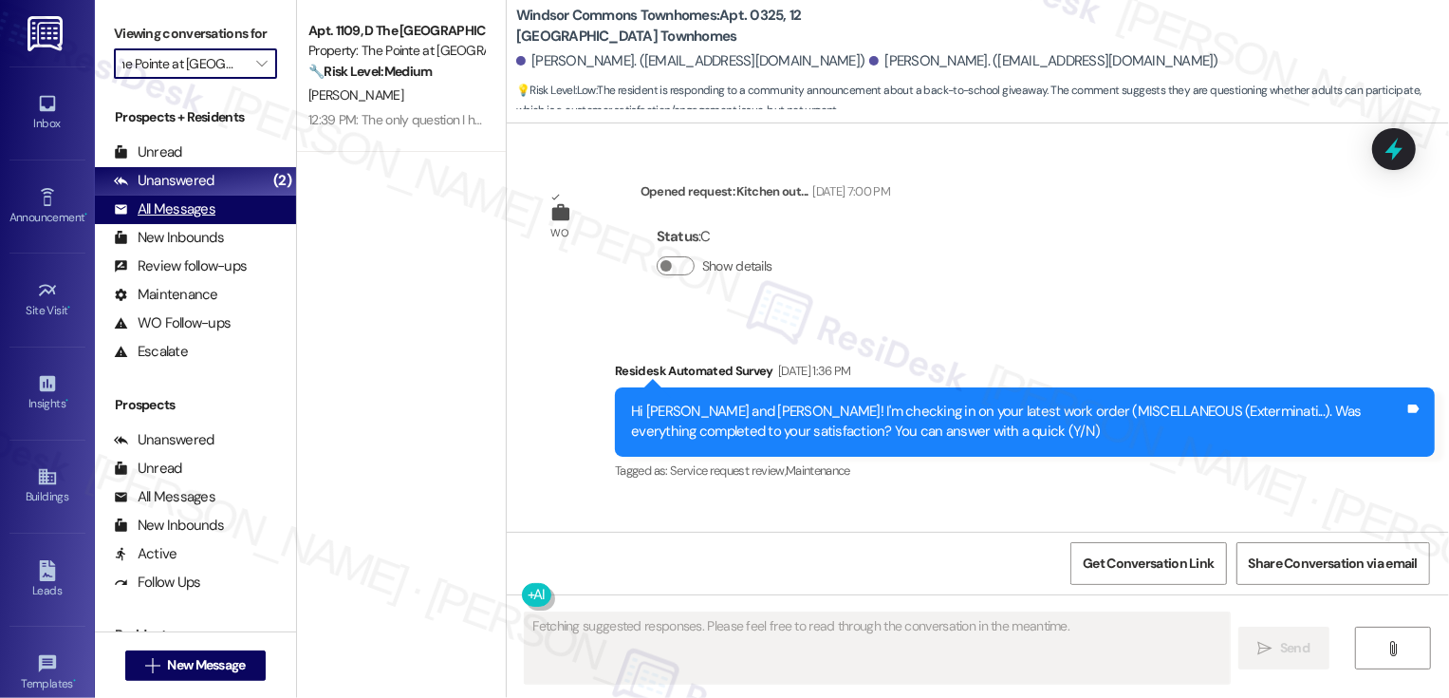
click at [228, 224] on div "All Messages (undefined)" at bounding box center [195, 210] width 201 height 28
type textarea "Fetching suggested responses. Please feel free to read through the conversation…"
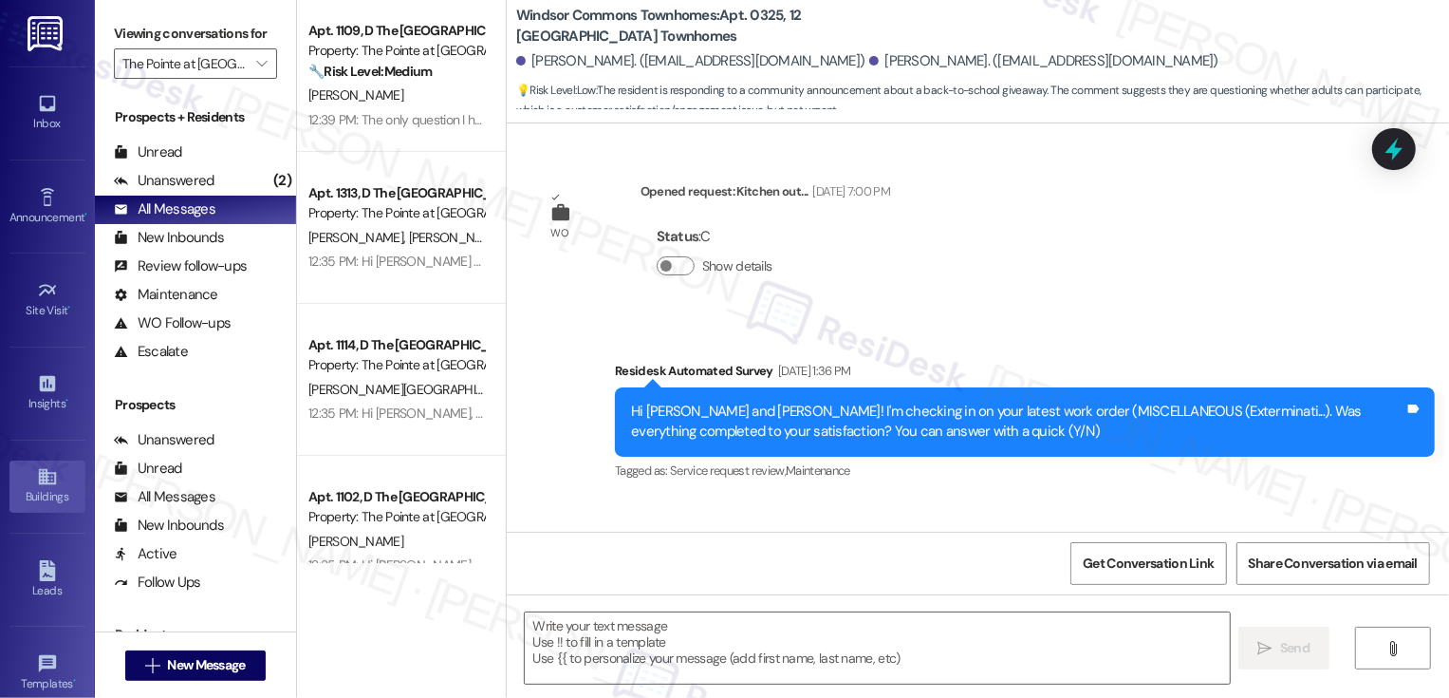
scroll to position [44, 0]
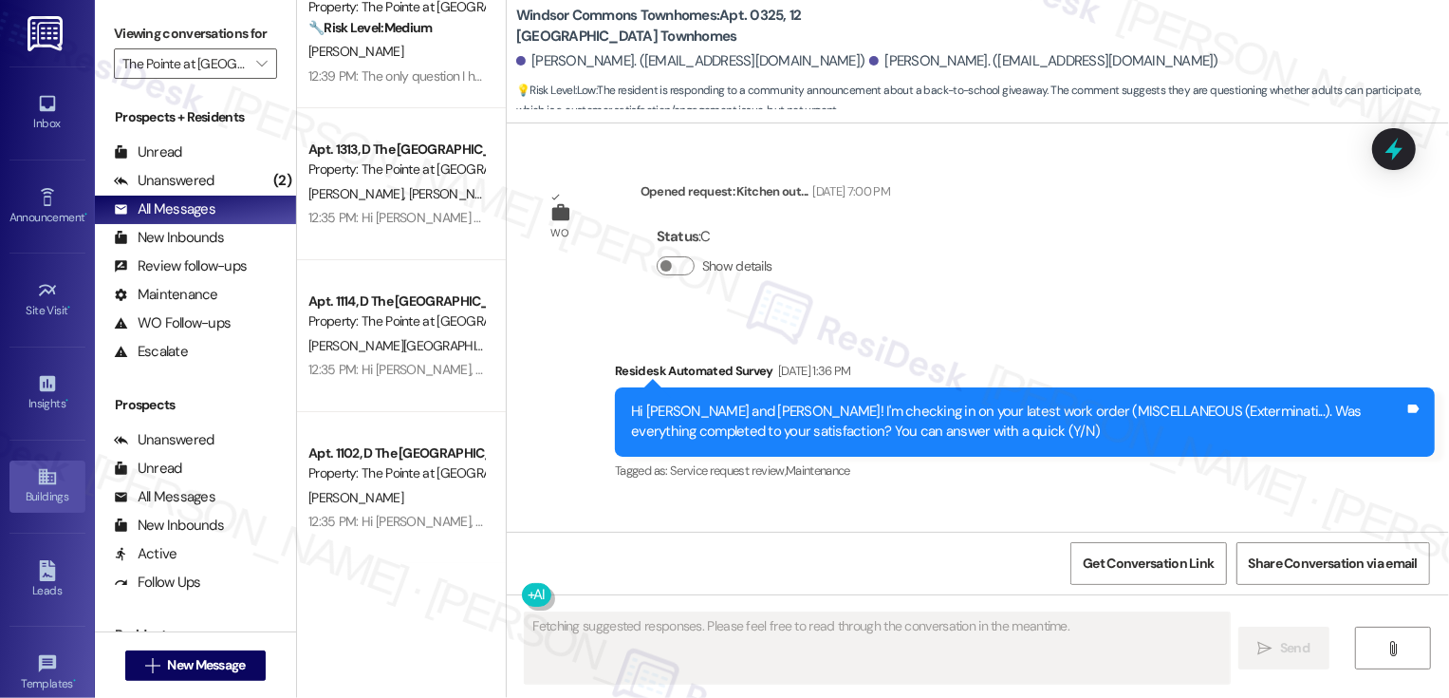
type textarea "Fetching suggested responses. Please feel free to read through the conversation…"
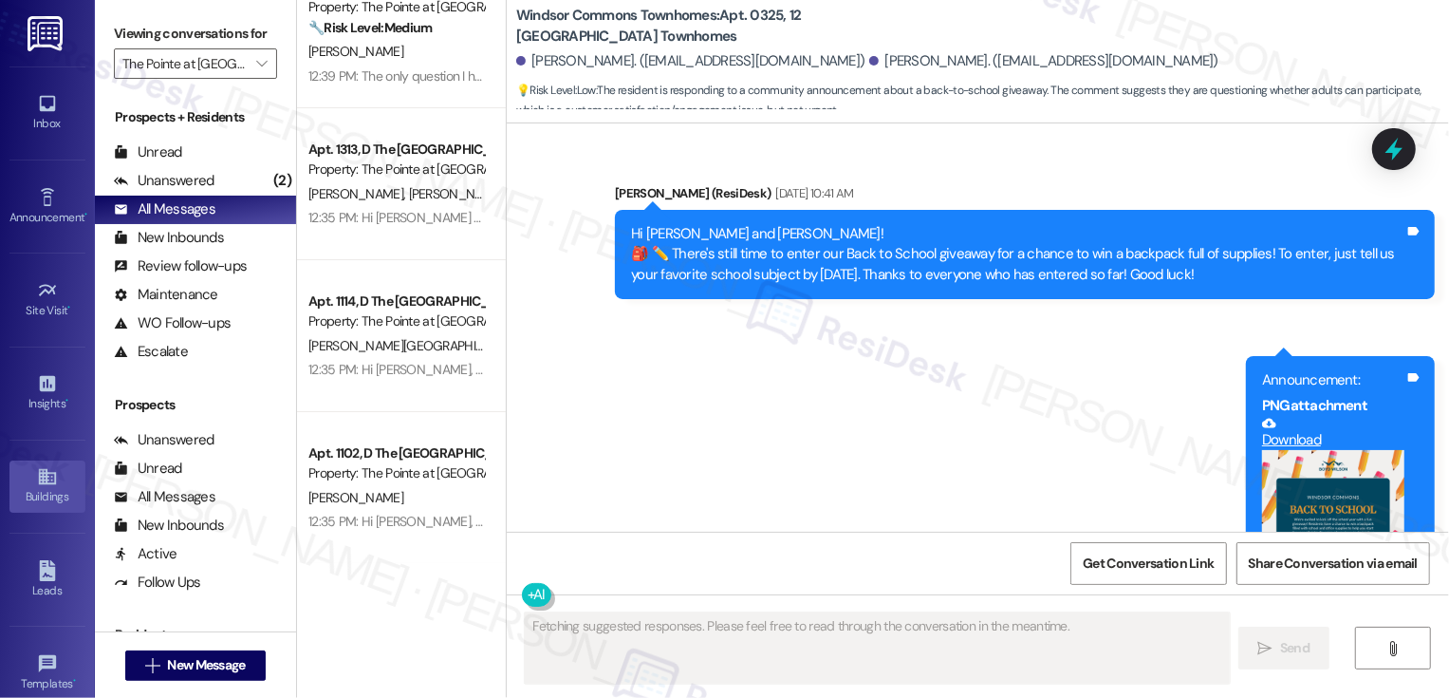
click at [43, 484] on icon at bounding box center [47, 476] width 21 height 21
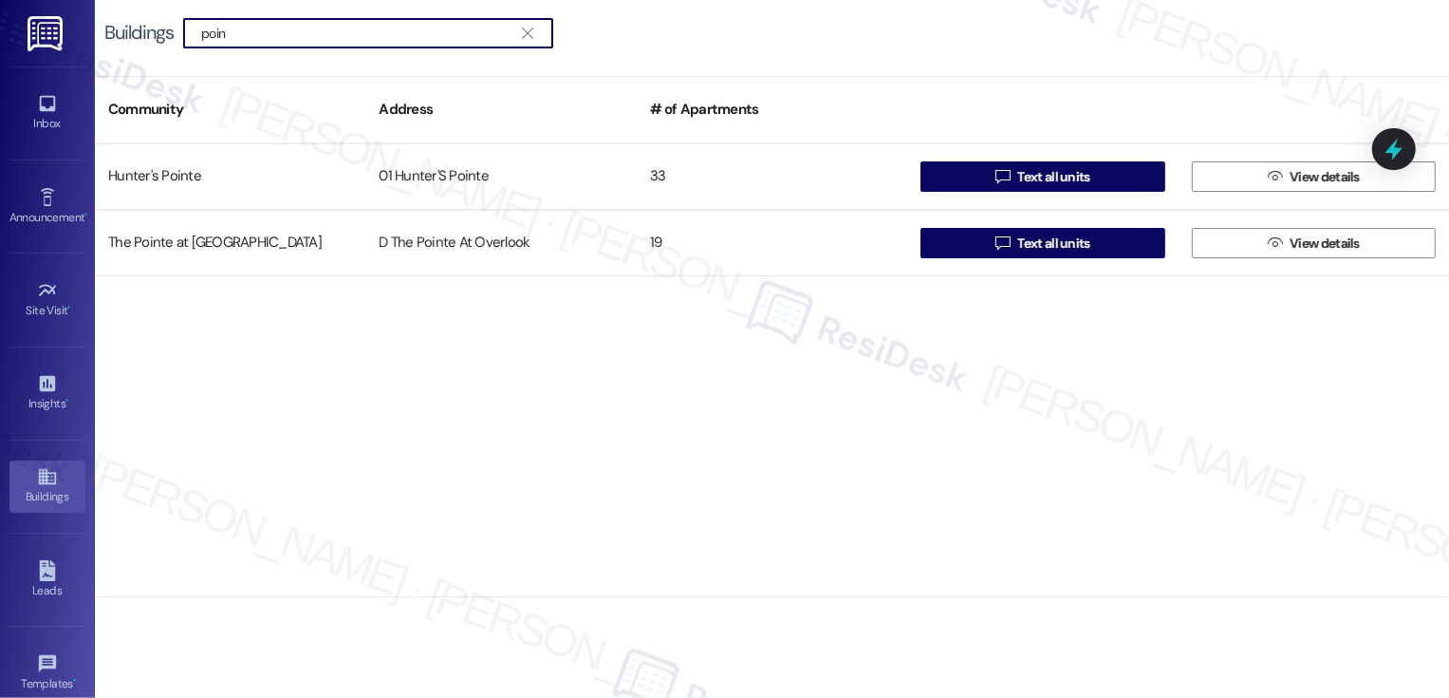
type input "point"
click at [51, 116] on div "Inbox" at bounding box center [47, 123] width 95 height 19
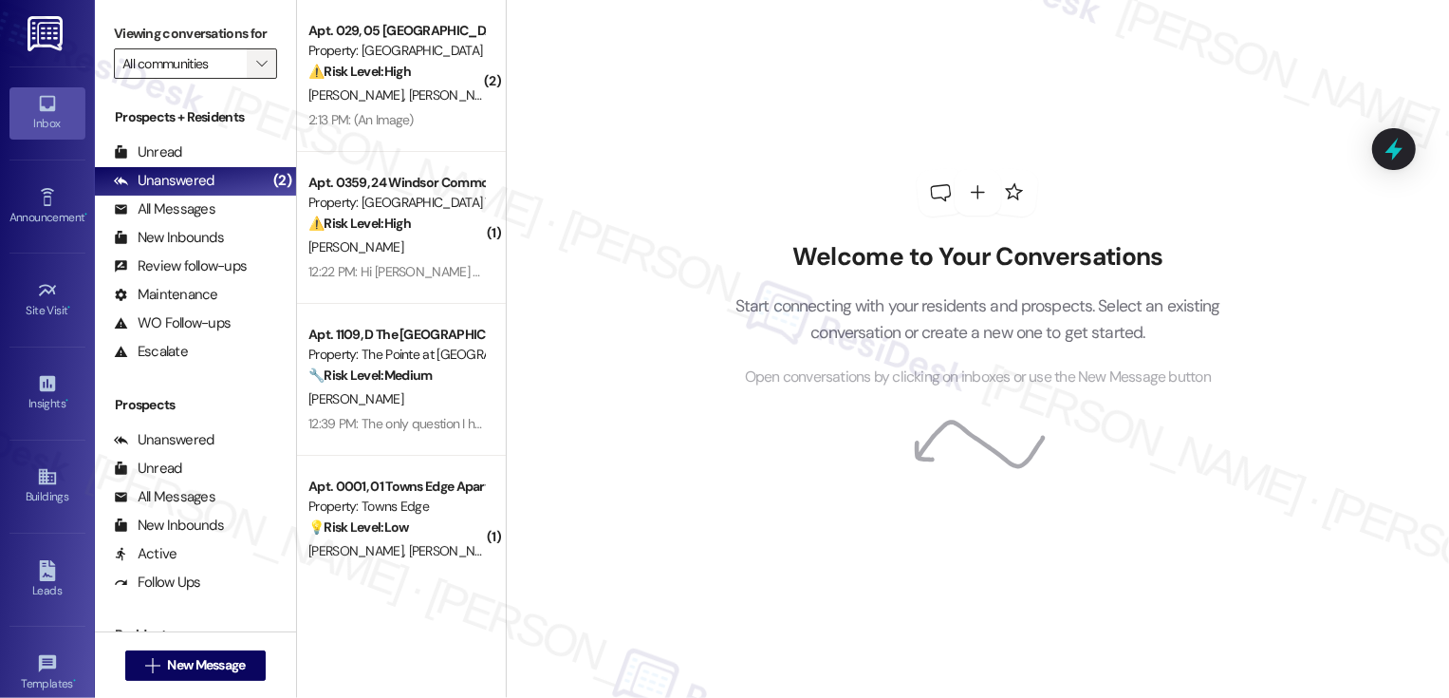
click at [256, 71] on icon "" at bounding box center [261, 63] width 10 height 15
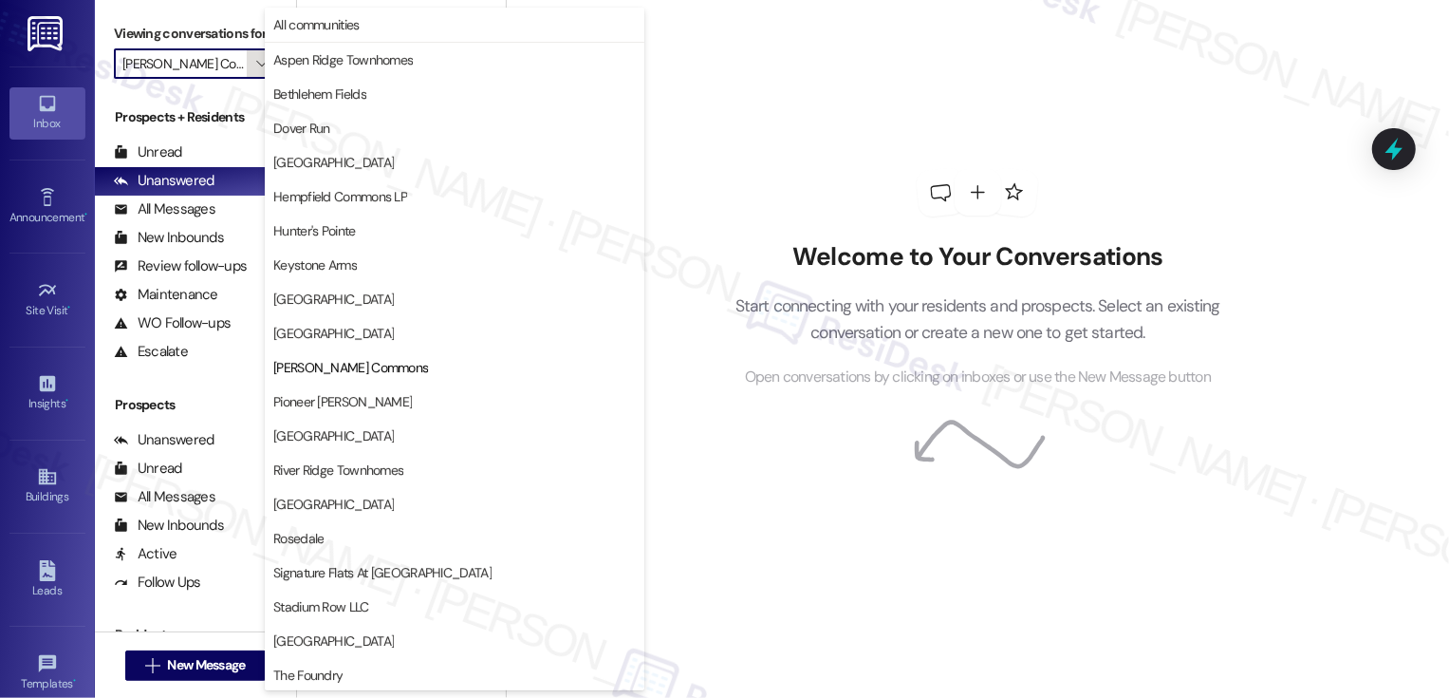
scroll to position [308, 0]
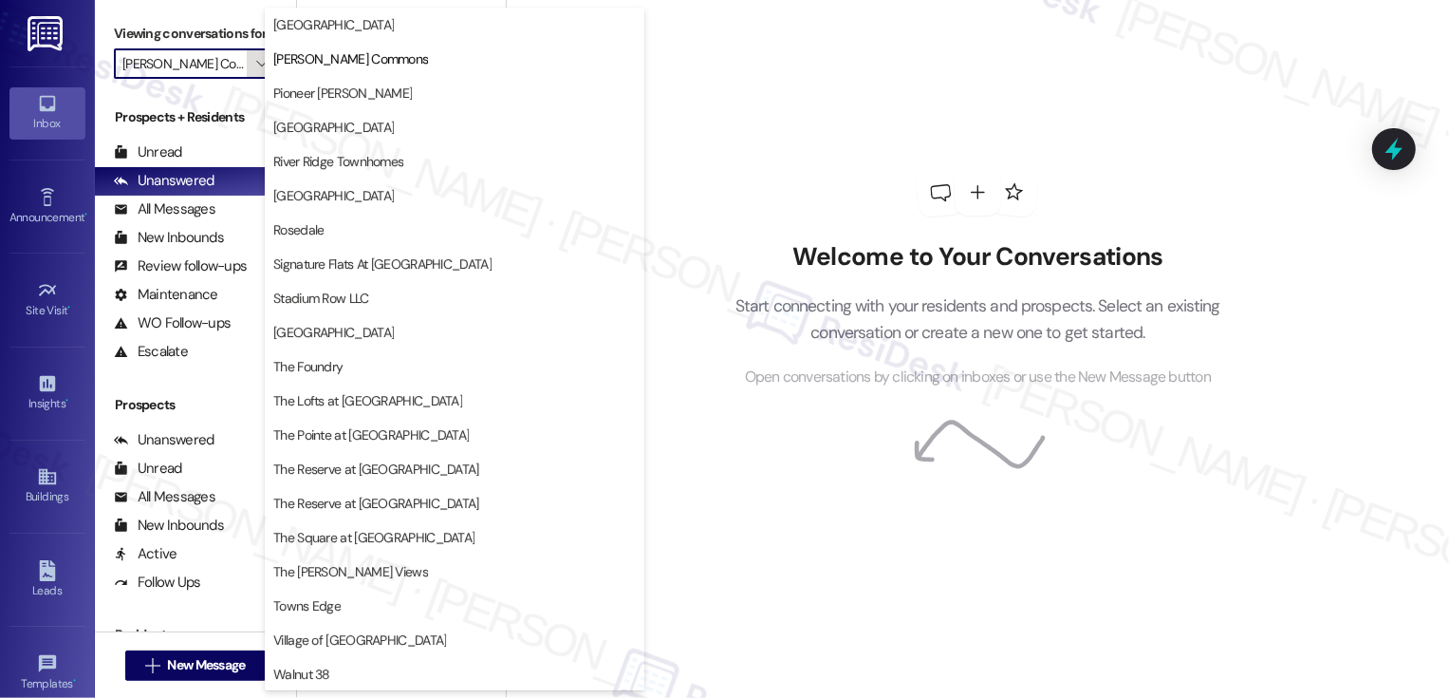
type input "Pioneer [PERSON_NAME]"
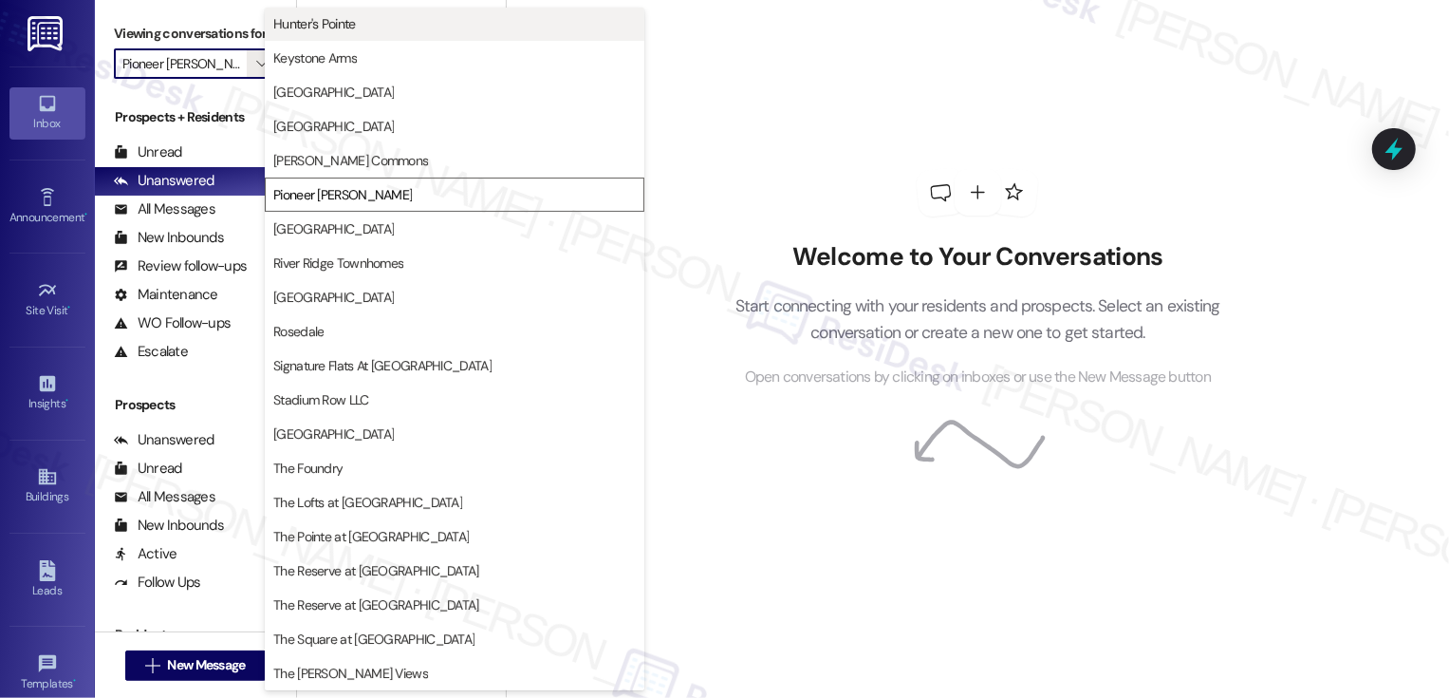
scroll to position [377, 0]
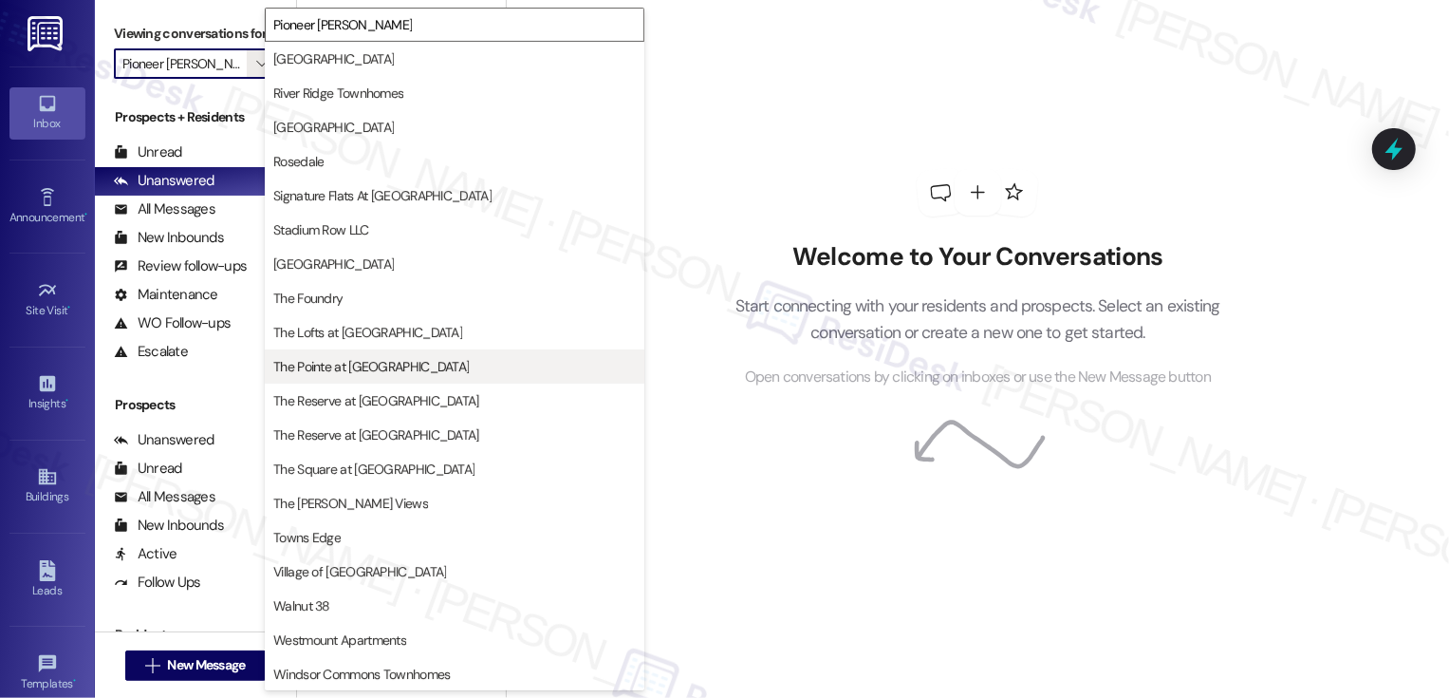
click at [339, 357] on span "The Pointe at [GEOGRAPHIC_DATA]" at bounding box center [371, 366] width 196 height 19
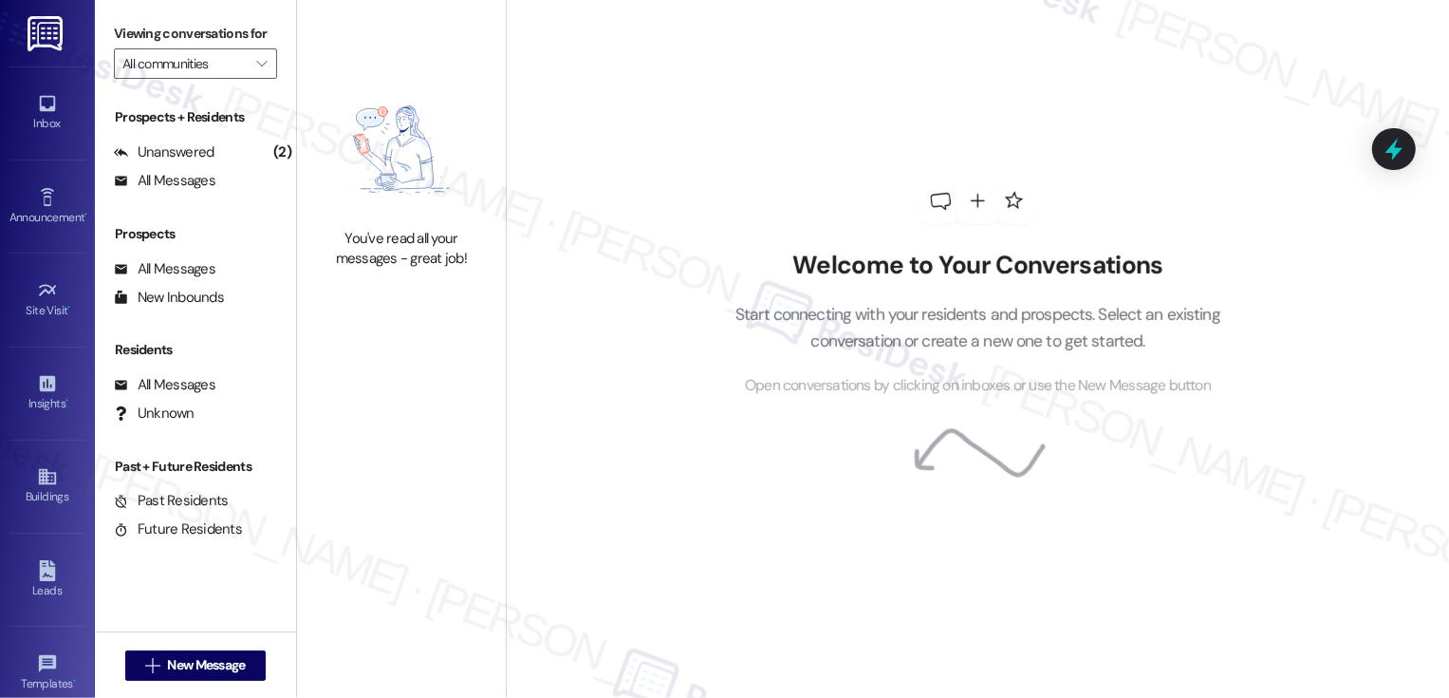
type input "The Pointe at [GEOGRAPHIC_DATA]"
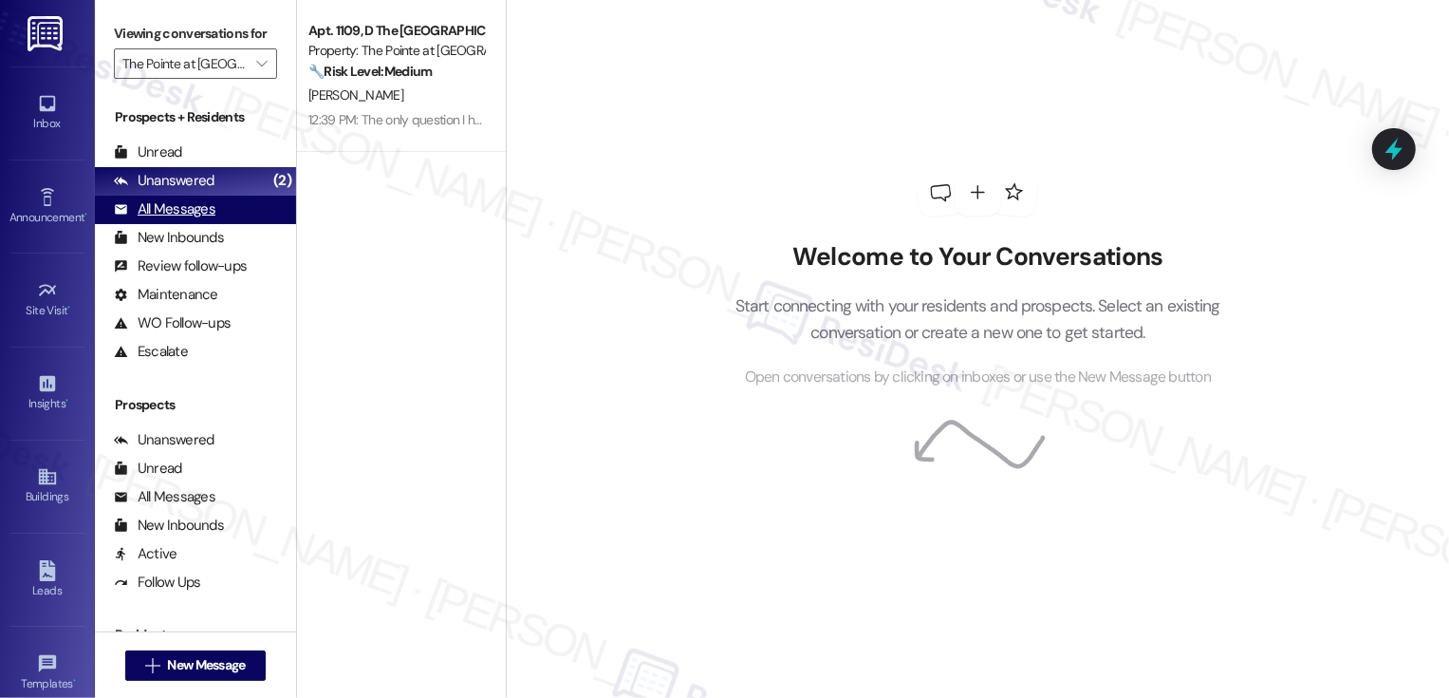
click at [196, 219] on div "All Messages" at bounding box center [165, 209] width 102 height 20
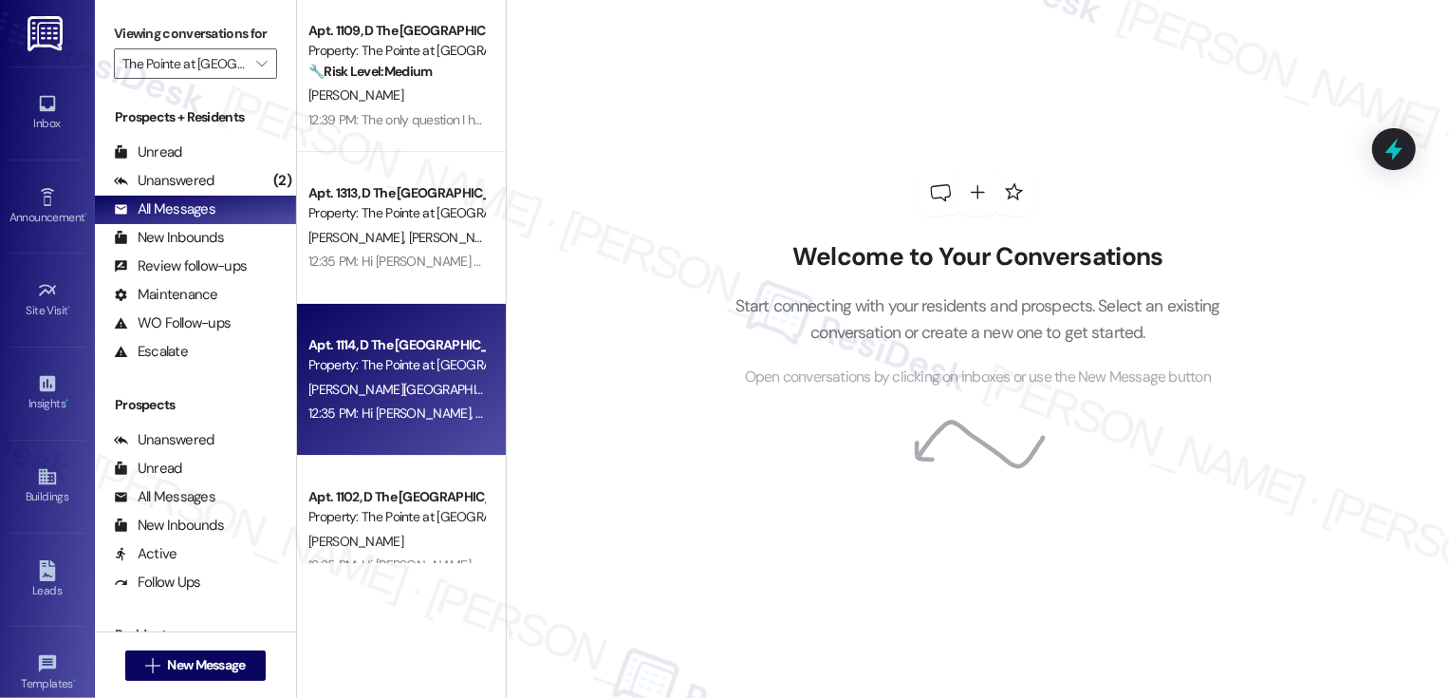
scroll to position [44, 0]
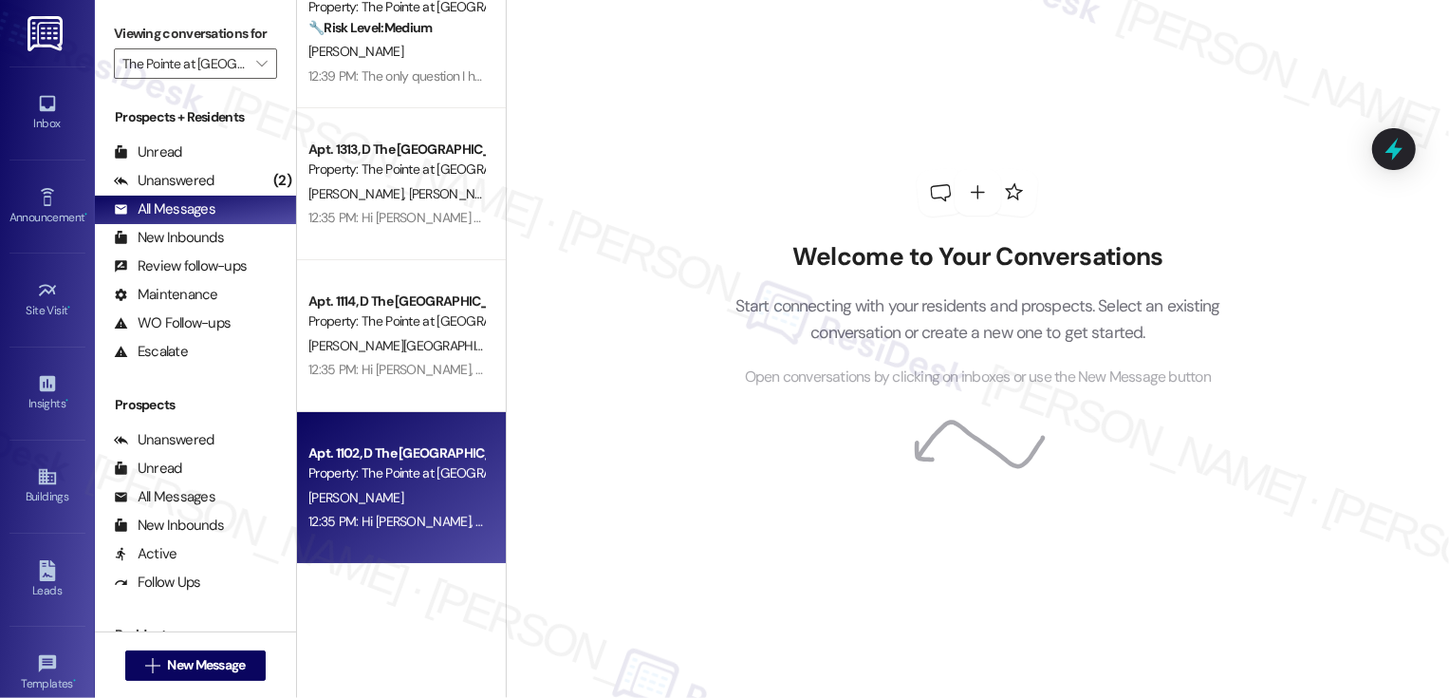
click at [404, 448] on div "Apt. 1102, D The [GEOGRAPHIC_DATA]" at bounding box center [396, 453] width 176 height 20
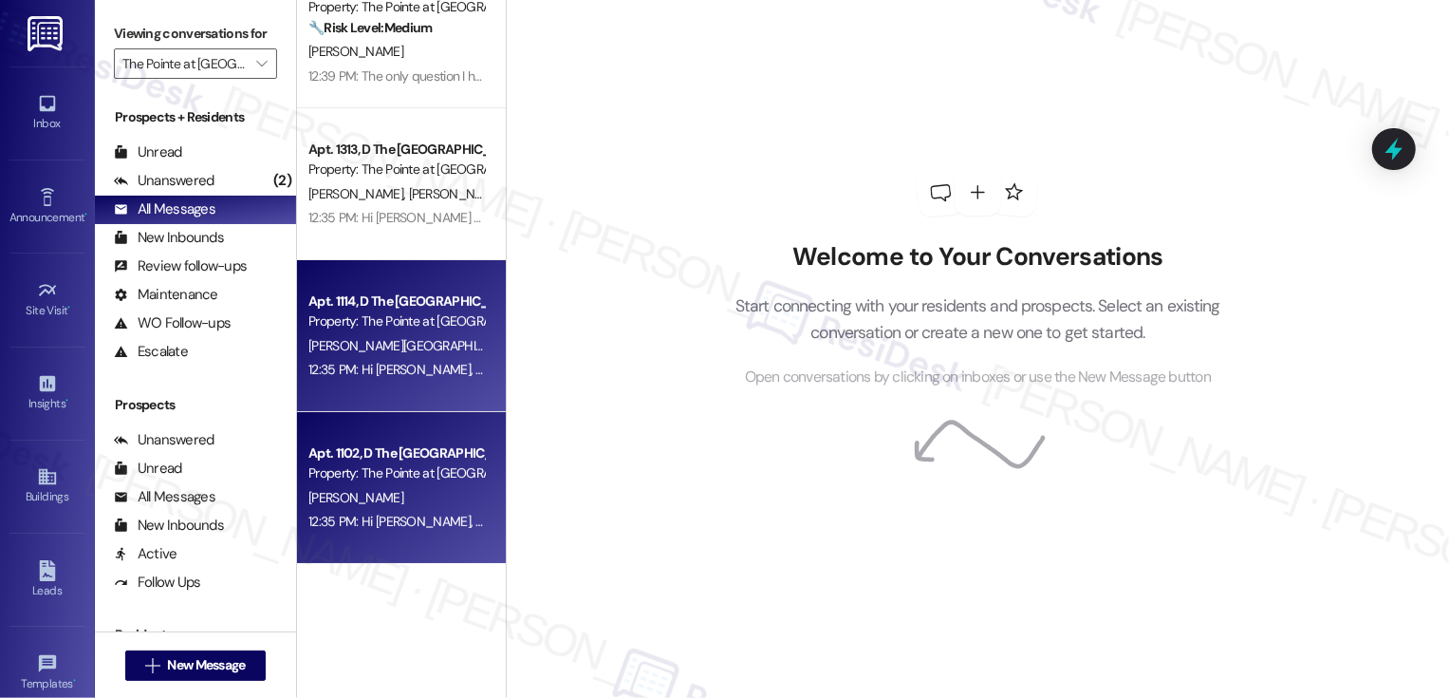
click at [418, 381] on div "12:35 PM: Hi [PERSON_NAME], I'm on the new offsite Resident Support Team for Th…" at bounding box center [396, 370] width 179 height 24
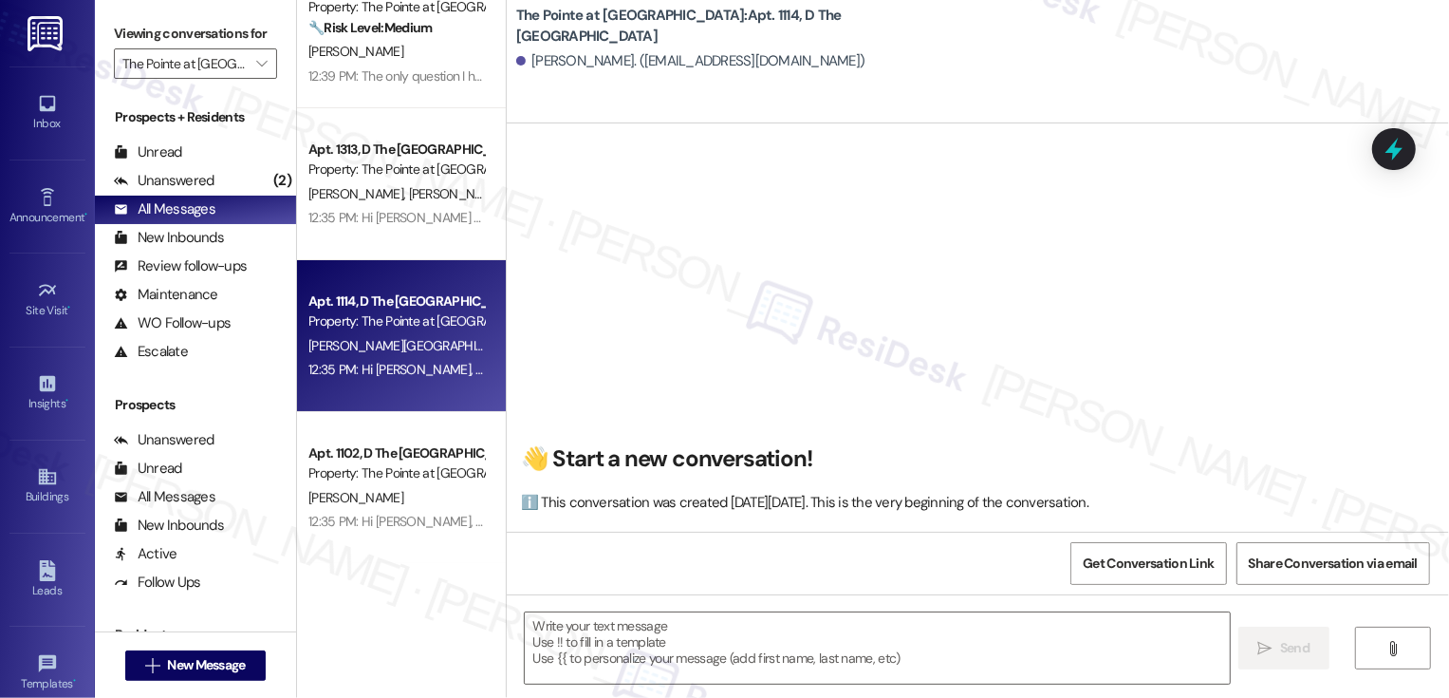
click at [408, 297] on div "Apt. 1114, D The [GEOGRAPHIC_DATA]" at bounding box center [396, 301] width 176 height 20
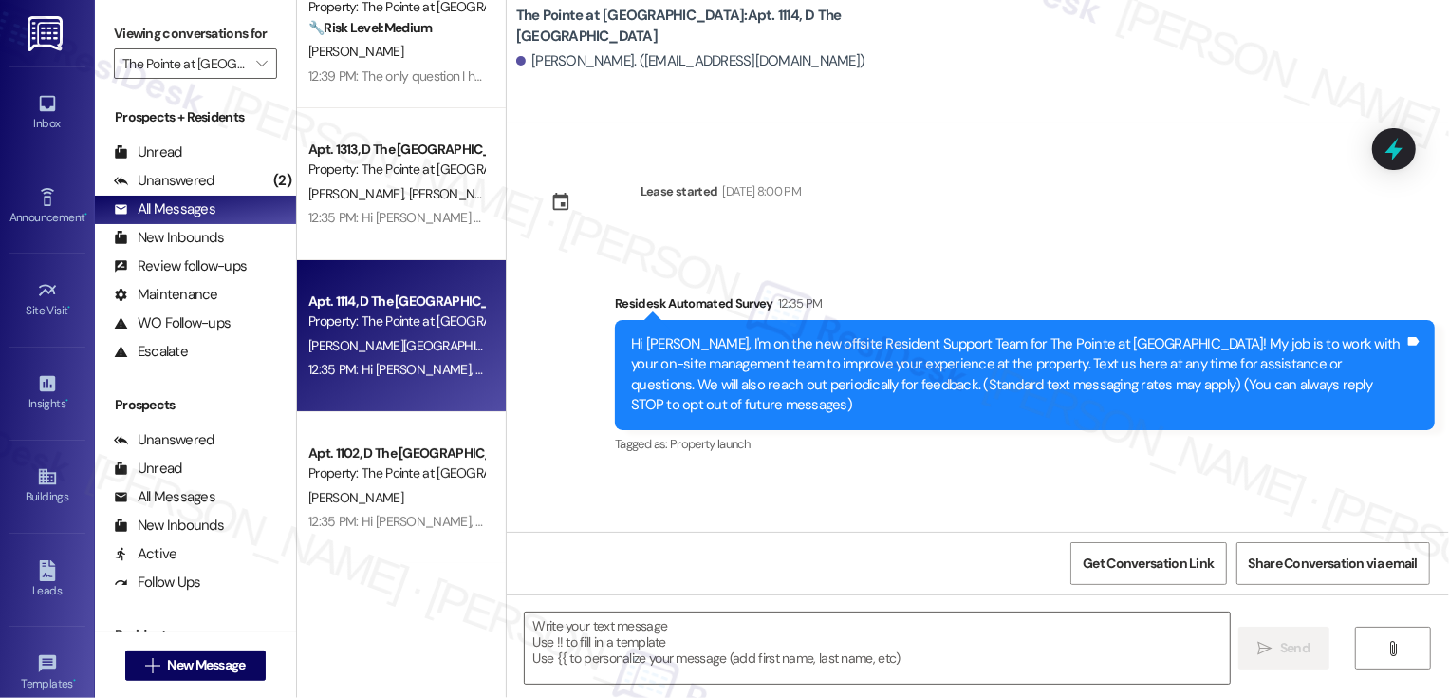
type textarea "Fetching suggested responses. Please feel free to read through the conversation…"
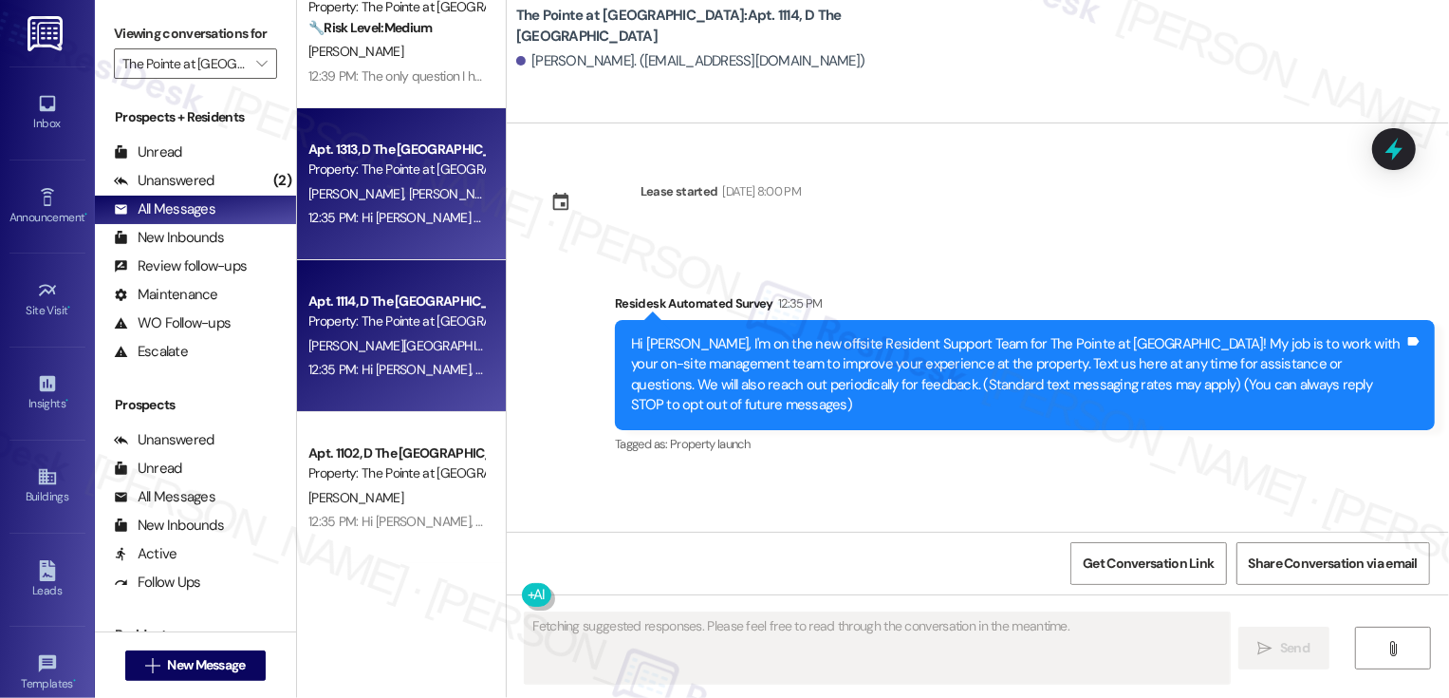
click at [410, 177] on div "Property: The Pointe at [GEOGRAPHIC_DATA]" at bounding box center [396, 169] width 176 height 20
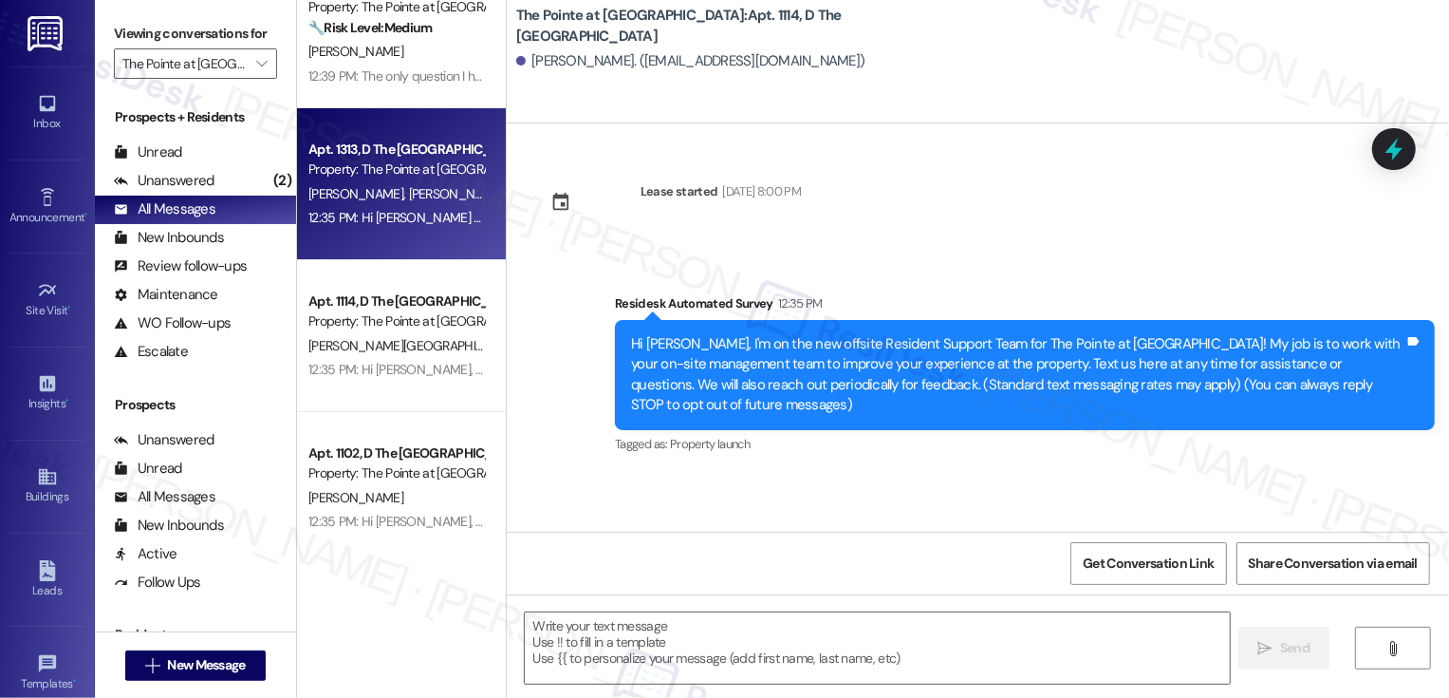
scroll to position [0, 0]
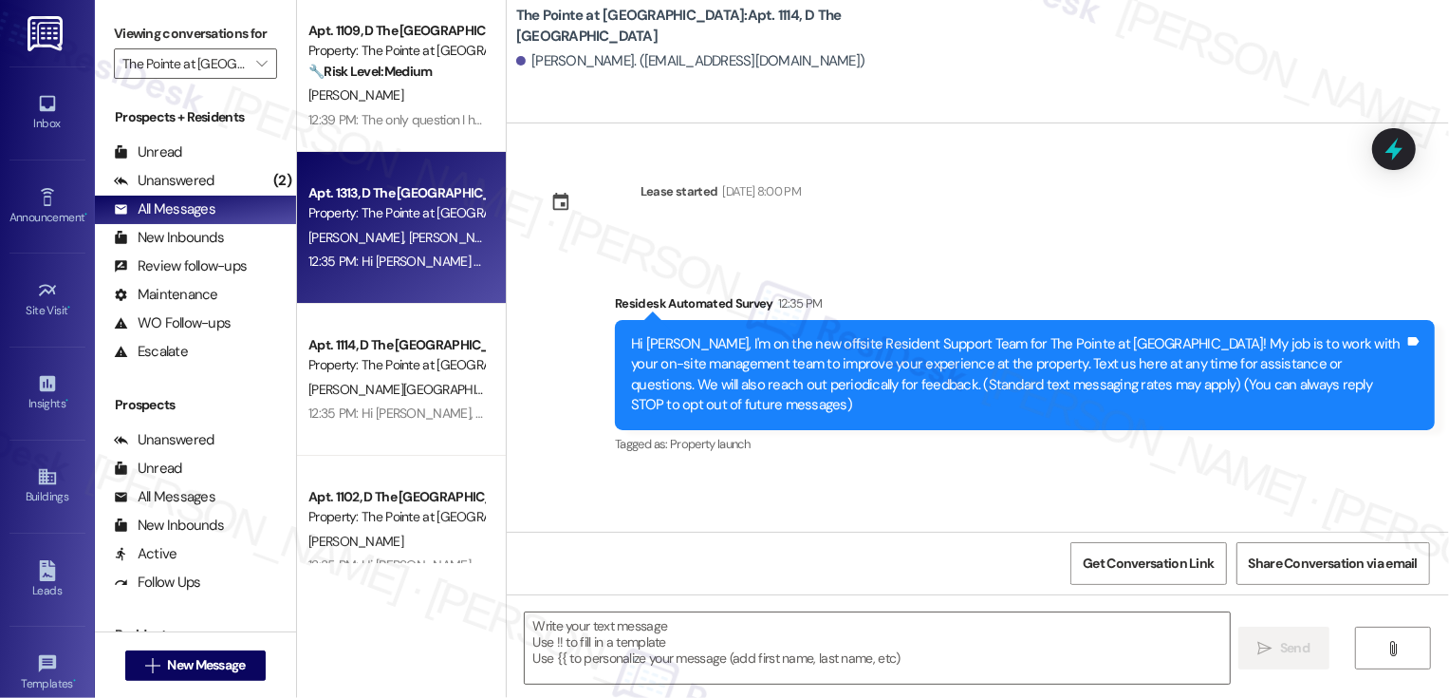
type textarea "Fetching suggested responses. Please feel free to read through the conversation…"
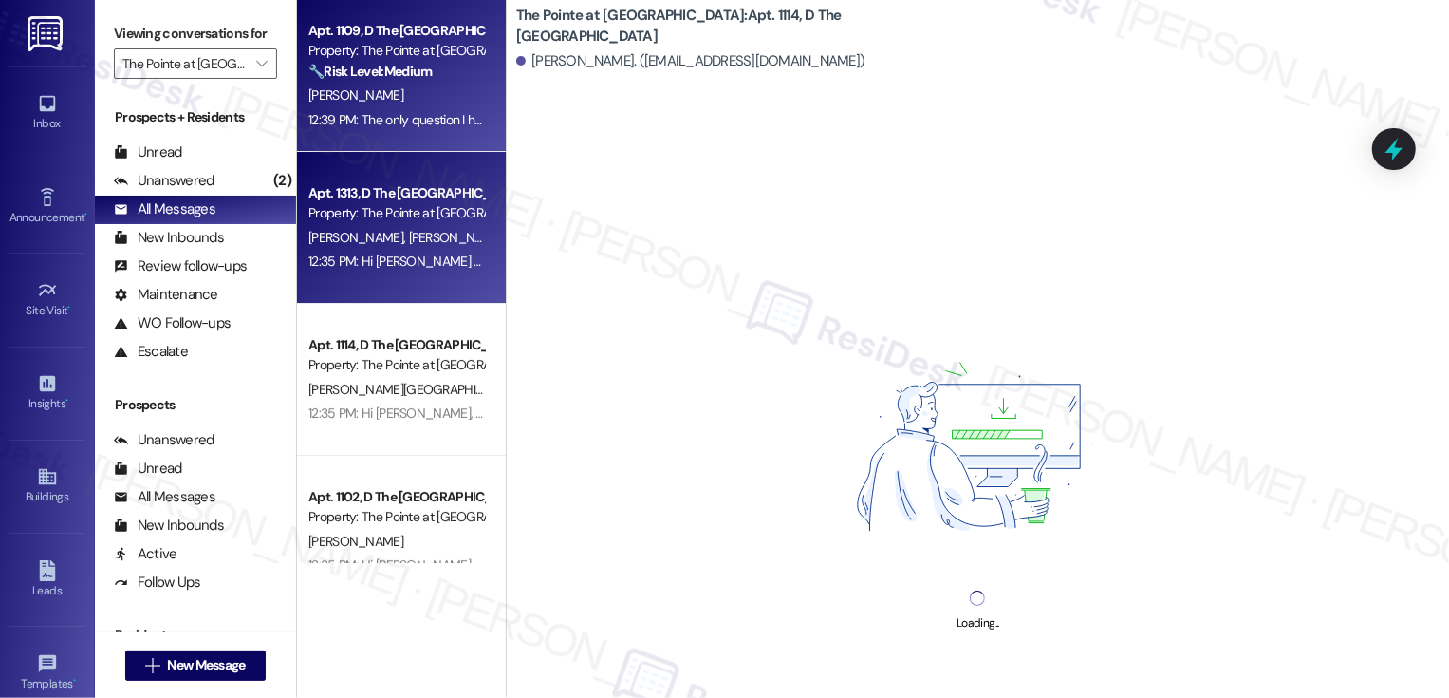
click at [409, 105] on div "[PERSON_NAME]" at bounding box center [396, 96] width 179 height 24
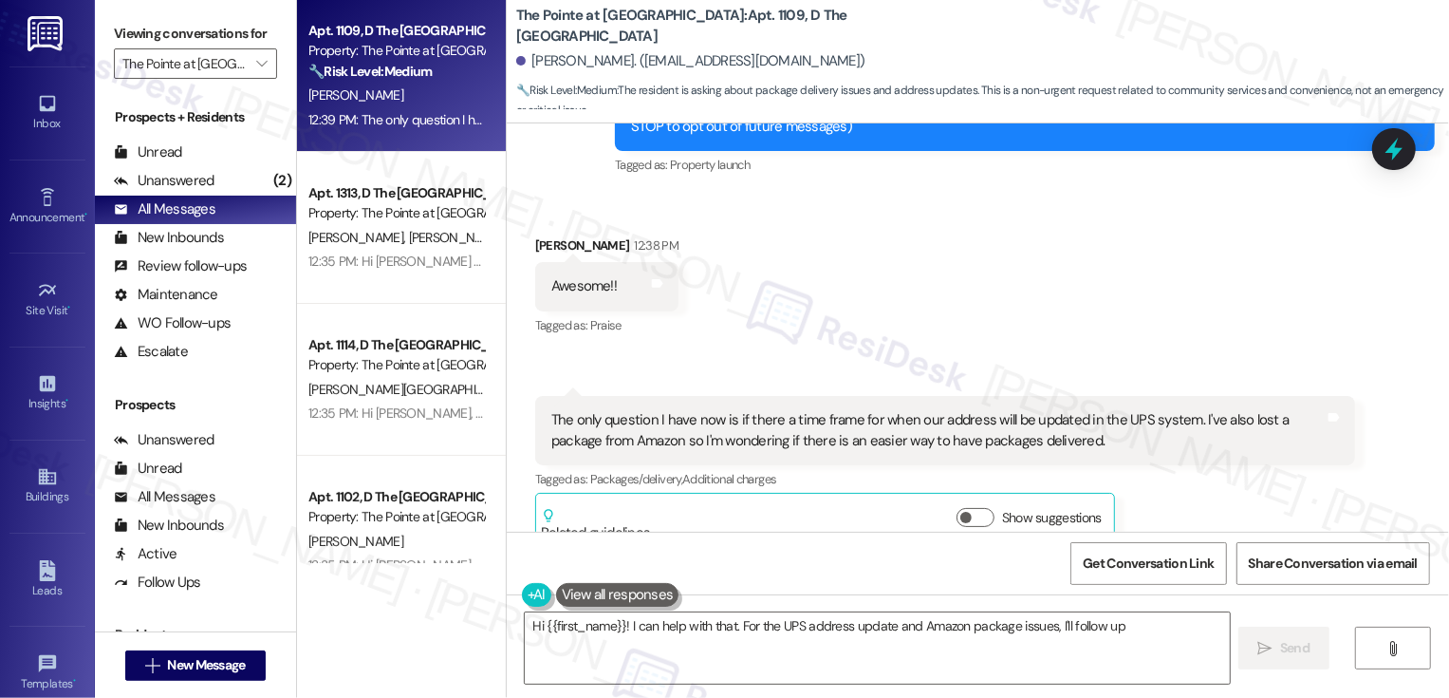
scroll to position [327, 0]
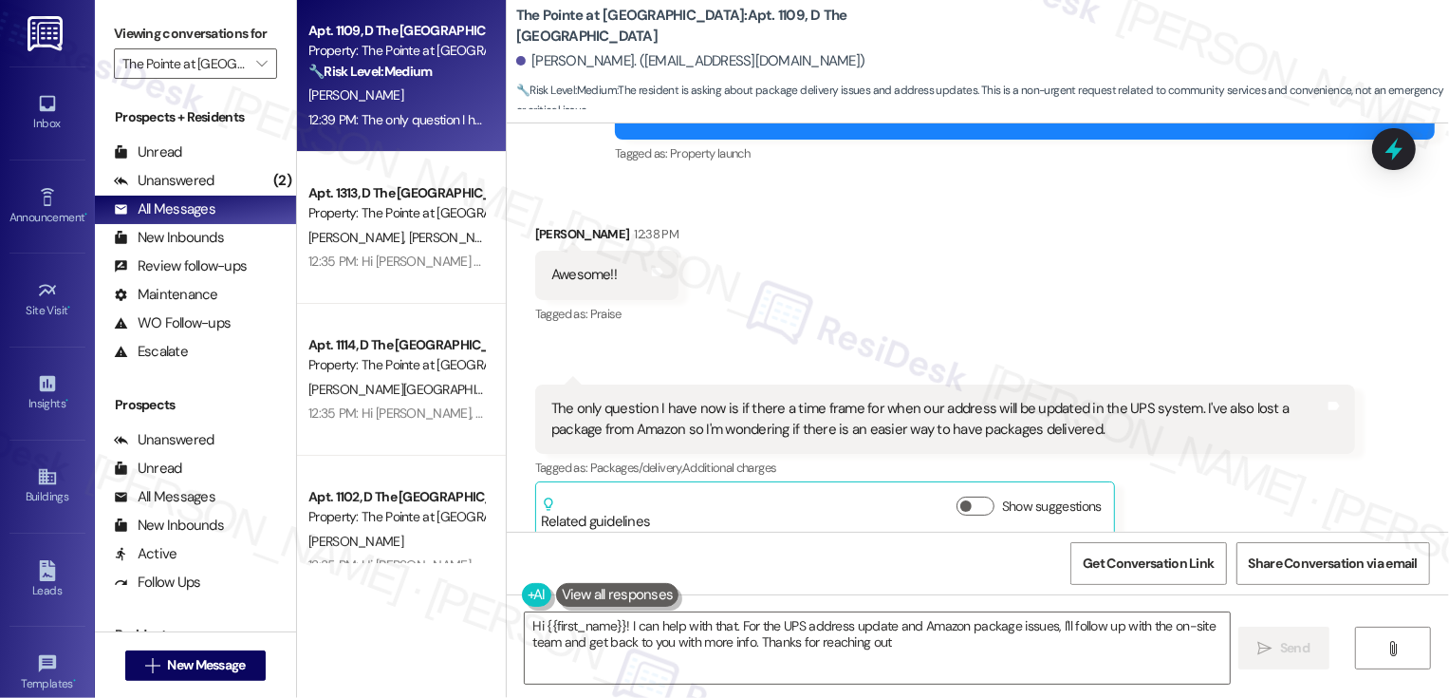
type textarea "Hi {{first_name}}! I can help with that. For the UPS address update and Amazon …"
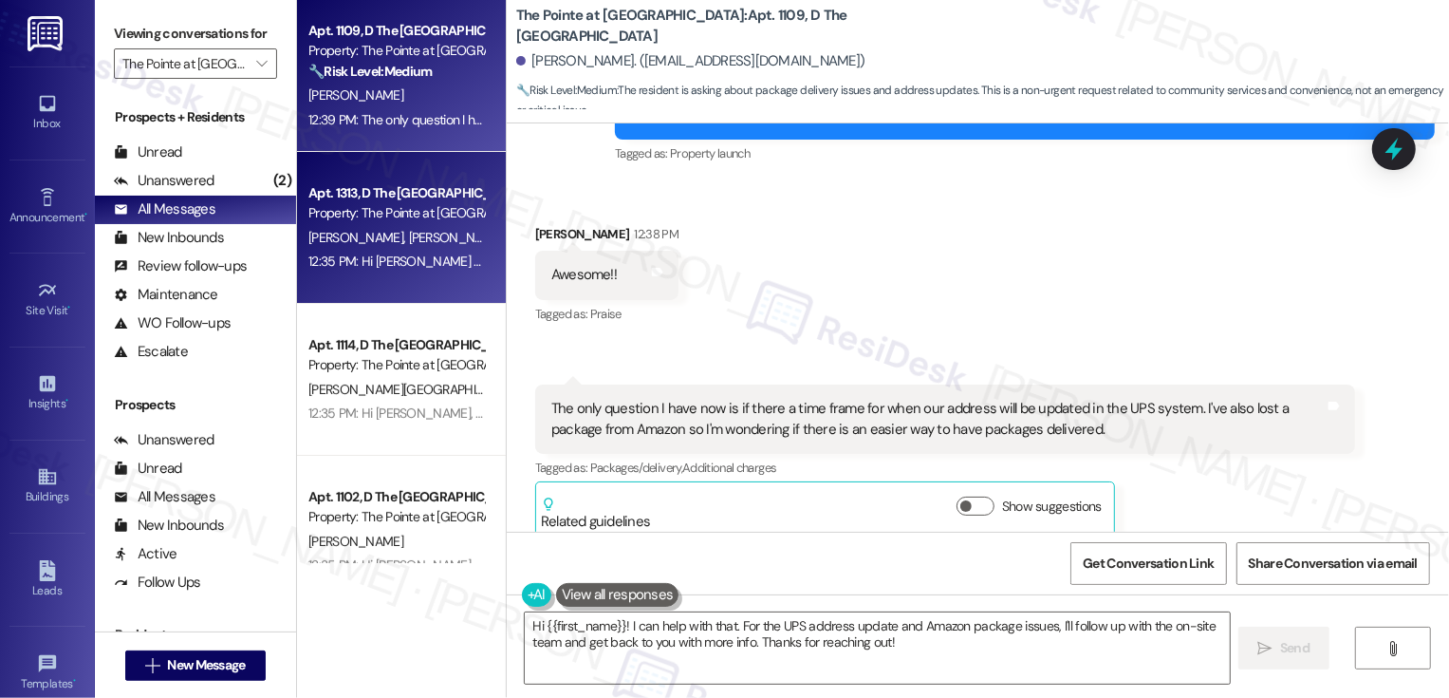
click at [404, 177] on div "Apt. 1313, D The [GEOGRAPHIC_DATA] Property: The Pointe at Overlook [PERSON_NAM…" at bounding box center [401, 228] width 209 height 152
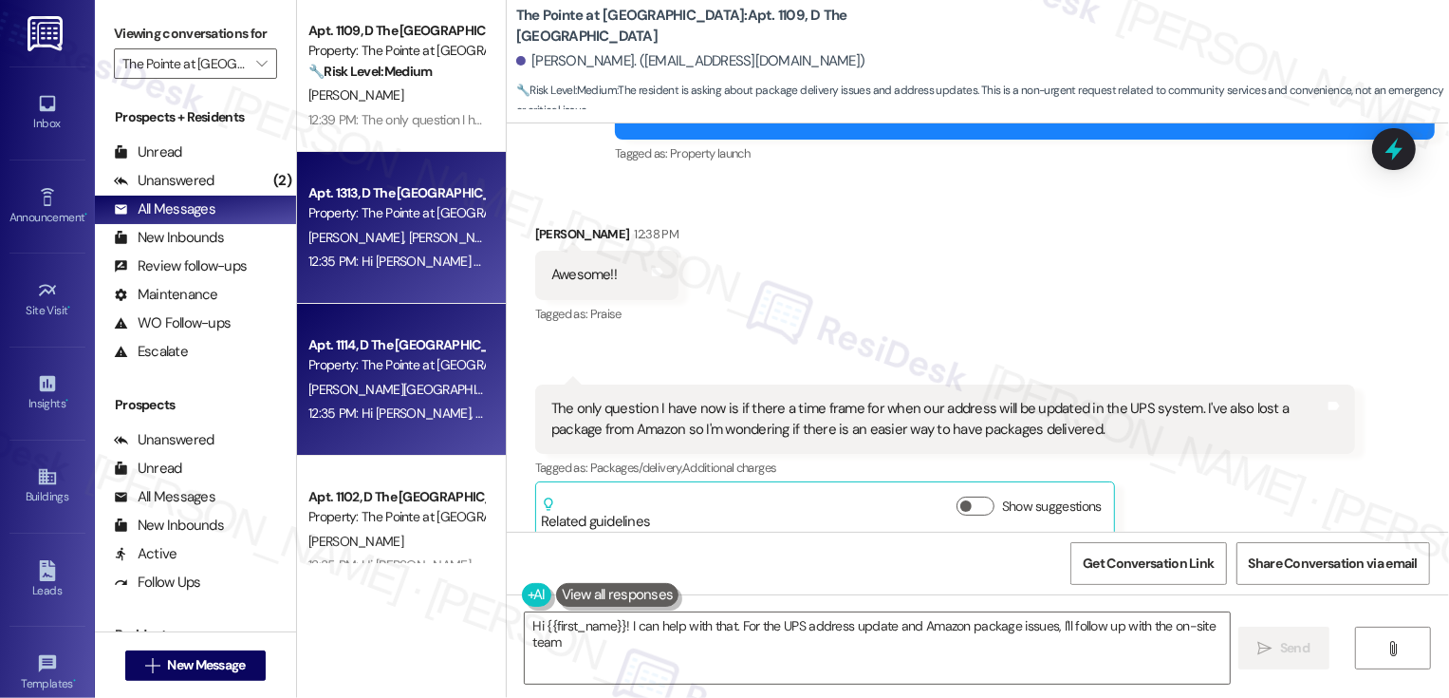
type textarea "Hi {{first_name}}! I can help with that. For the UPS address update and Amazon …"
click at [411, 307] on div "Apt. 1114, D The [GEOGRAPHIC_DATA] Property: [GEOGRAPHIC_DATA] [PERSON_NAME] 12…" at bounding box center [401, 380] width 209 height 152
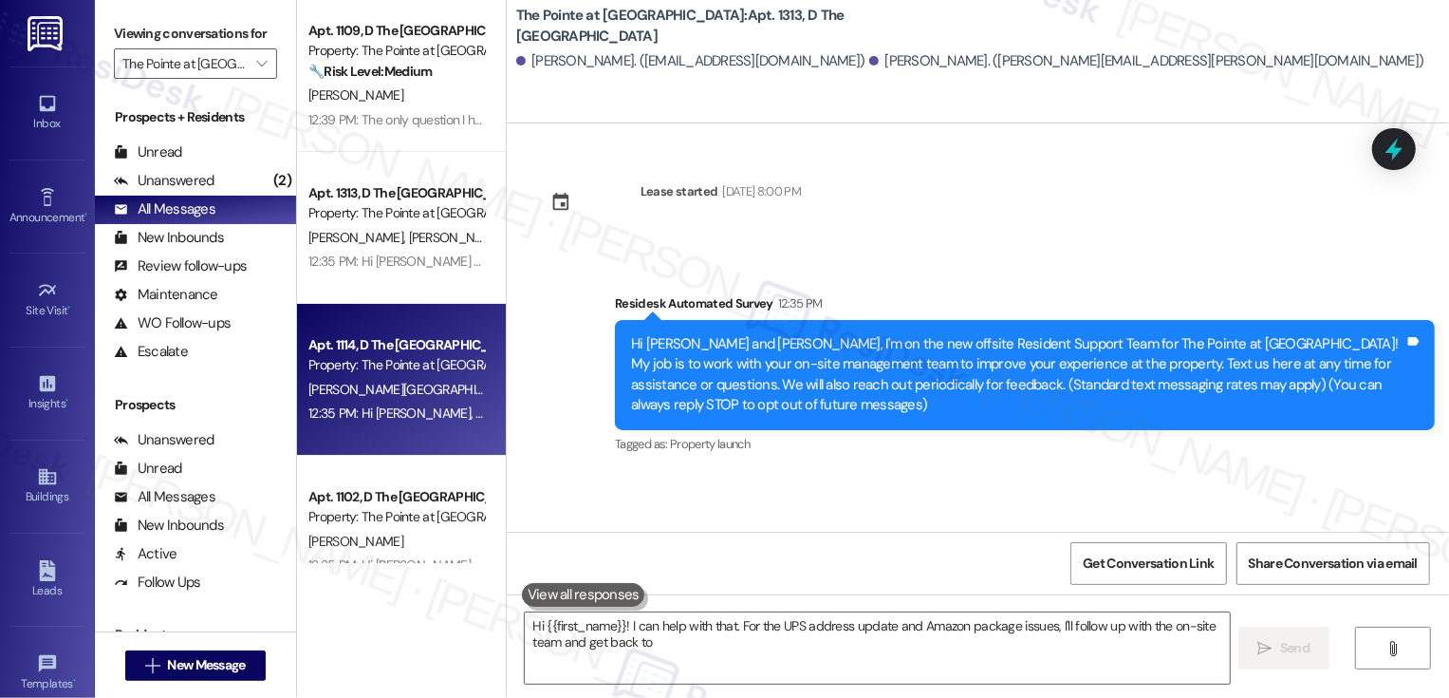
scroll to position [0, 0]
click at [425, 419] on div "12:35 PM: Hi [PERSON_NAME], I'm on the new offsite Resident Support Team for Th…" at bounding box center [1461, 412] width 2306 height 17
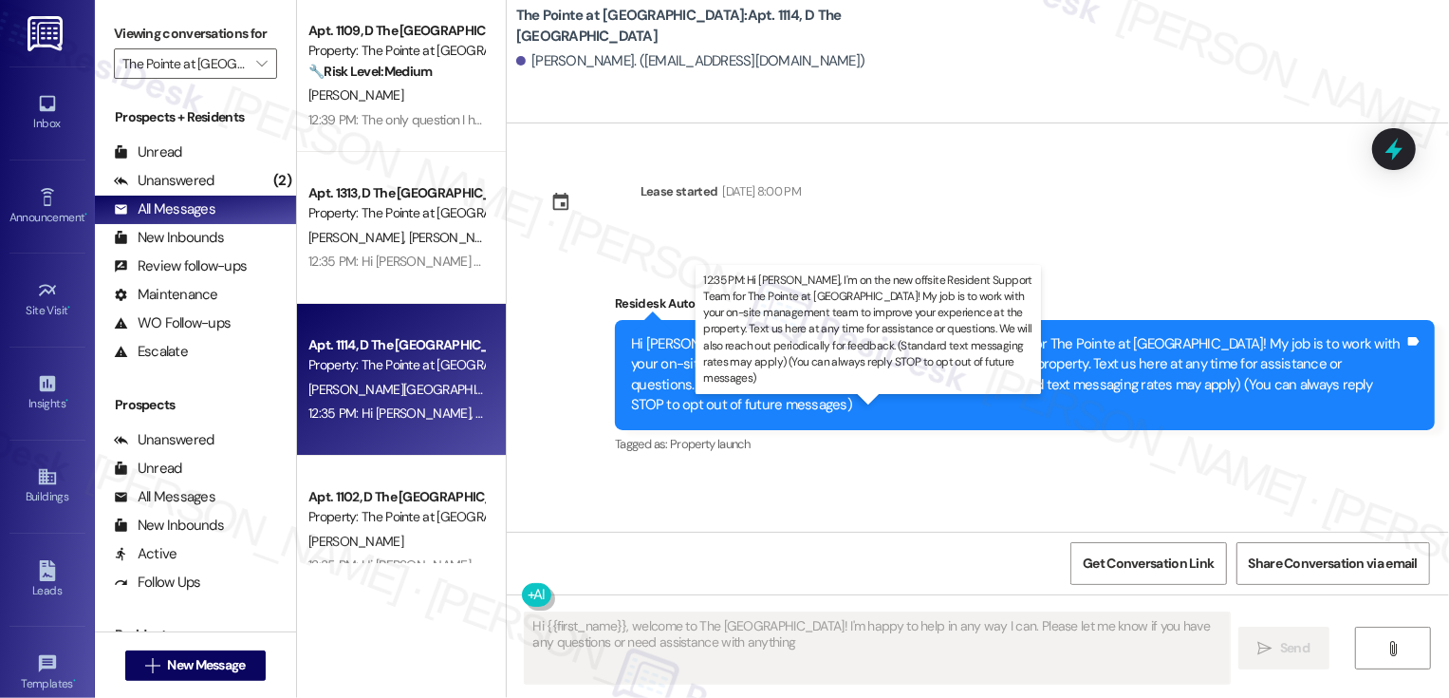
type textarea "Hi {{first_name}}, welcome to The [GEOGRAPHIC_DATA]! I'm happy to help in any w…"
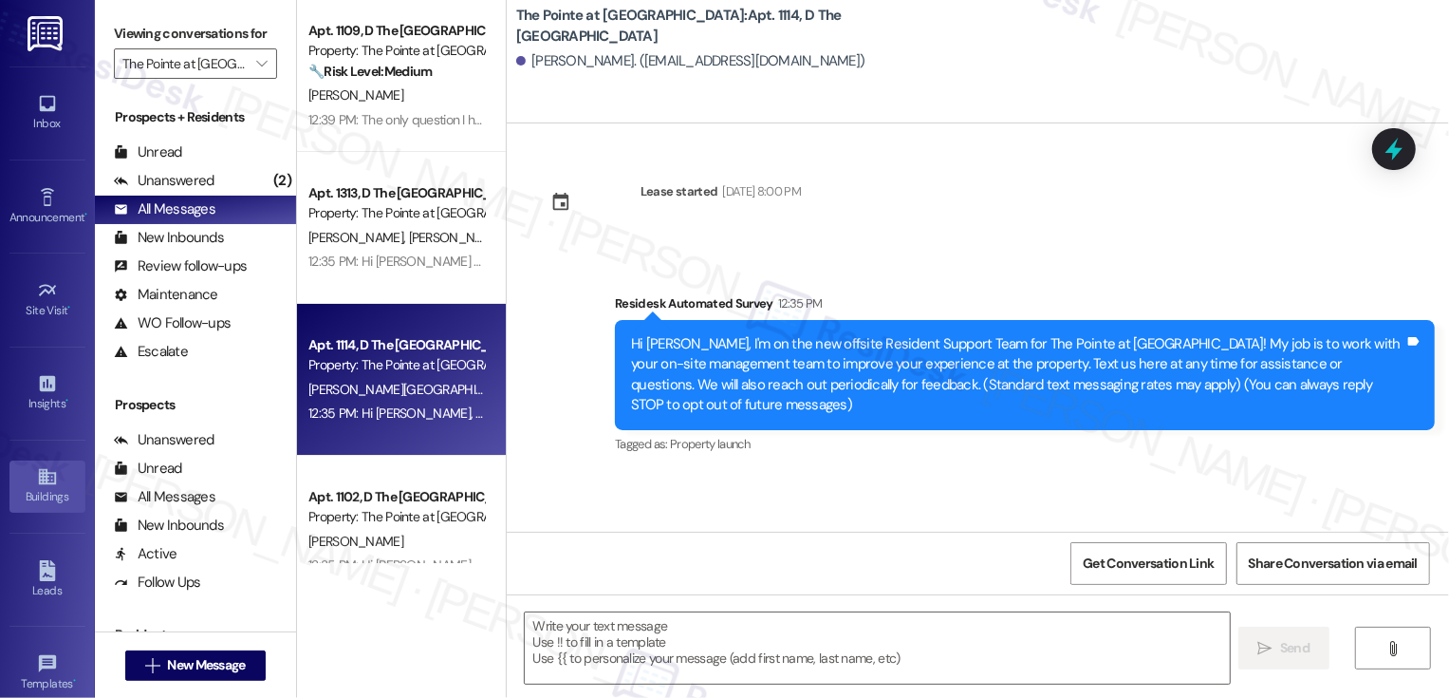
click at [60, 492] on div "Buildings" at bounding box center [47, 496] width 95 height 19
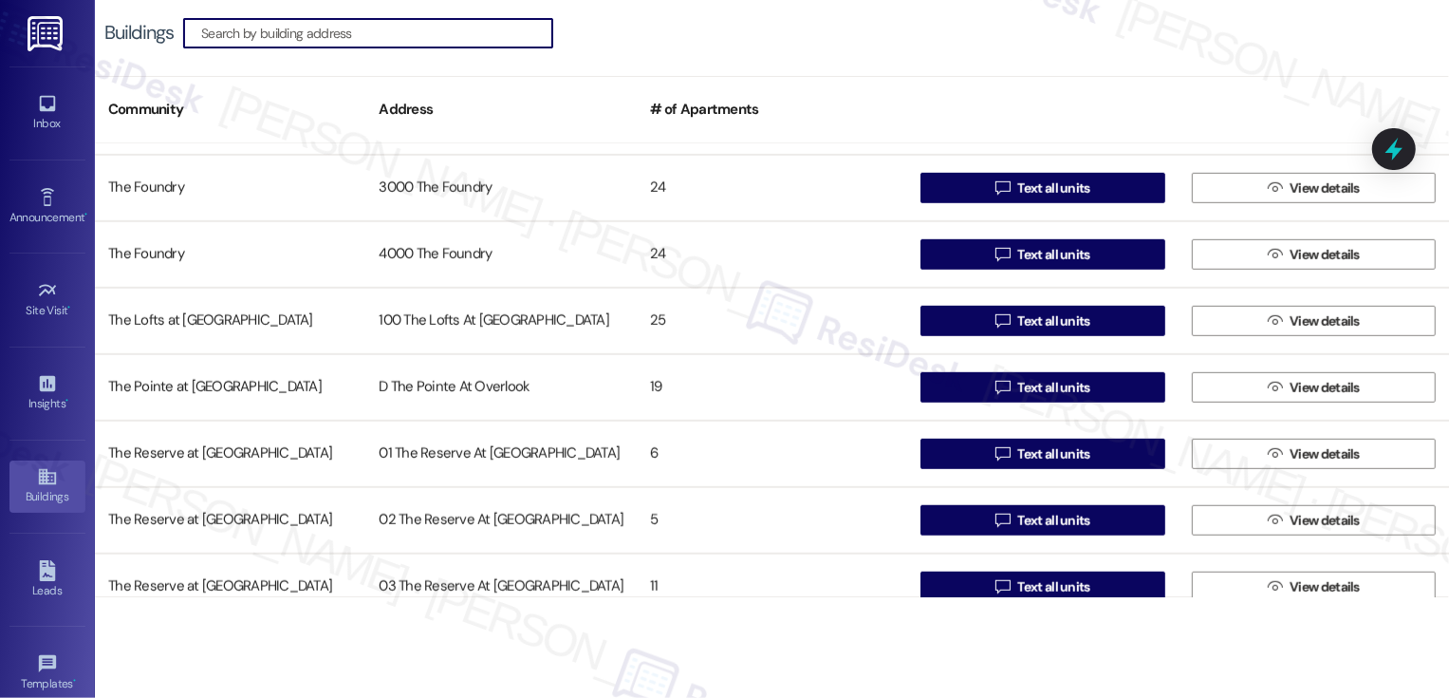
scroll to position [16926, 0]
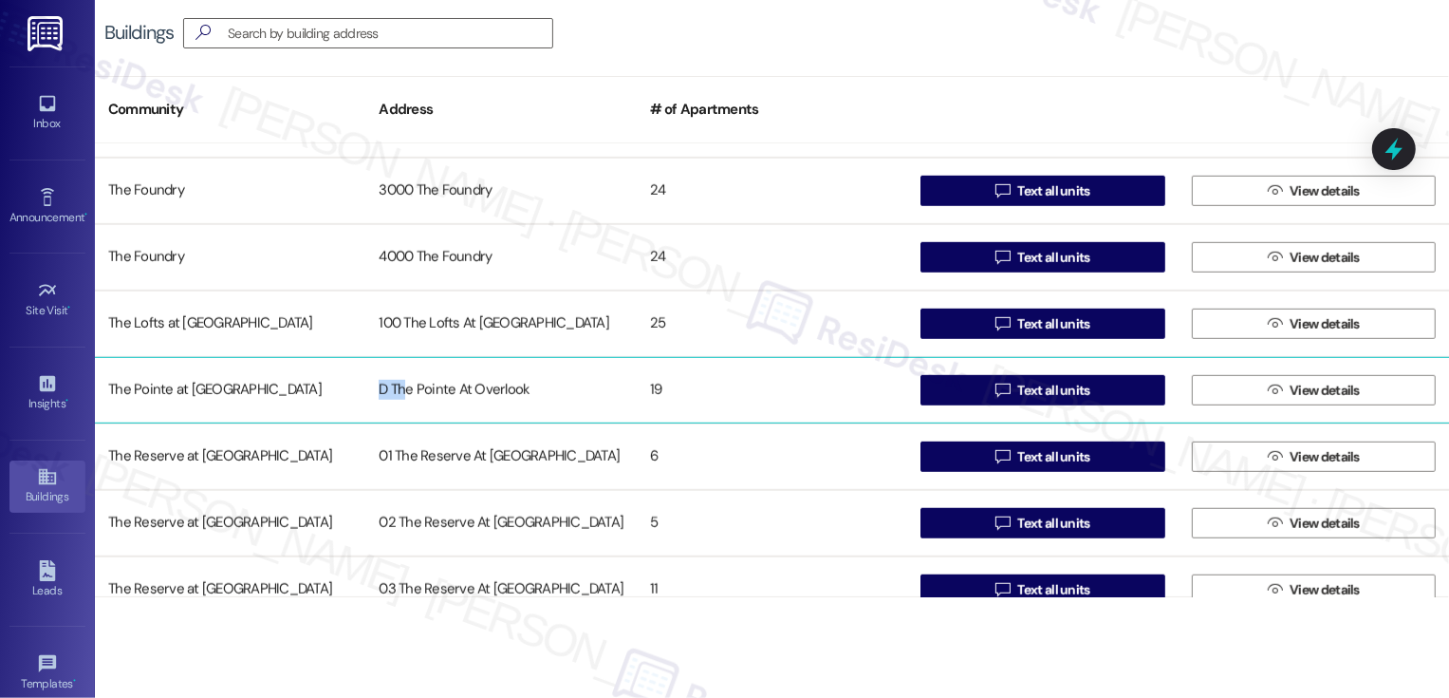
drag, startPoint x: 379, startPoint y: 391, endPoint x: 402, endPoint y: 391, distance: 23.7
click at [402, 391] on div "D The Pointe At Overlook" at bounding box center [500, 390] width 270 height 38
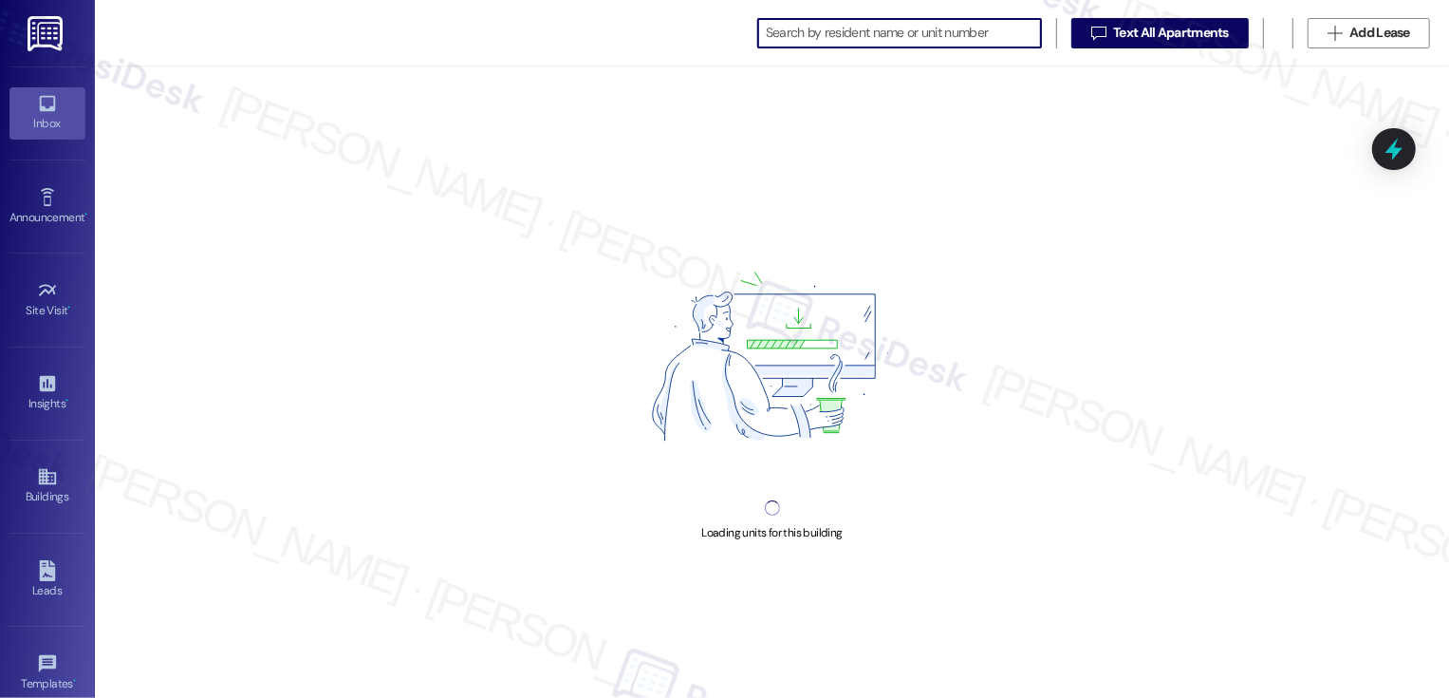
click at [55, 111] on link "Inbox" at bounding box center [47, 112] width 76 height 51
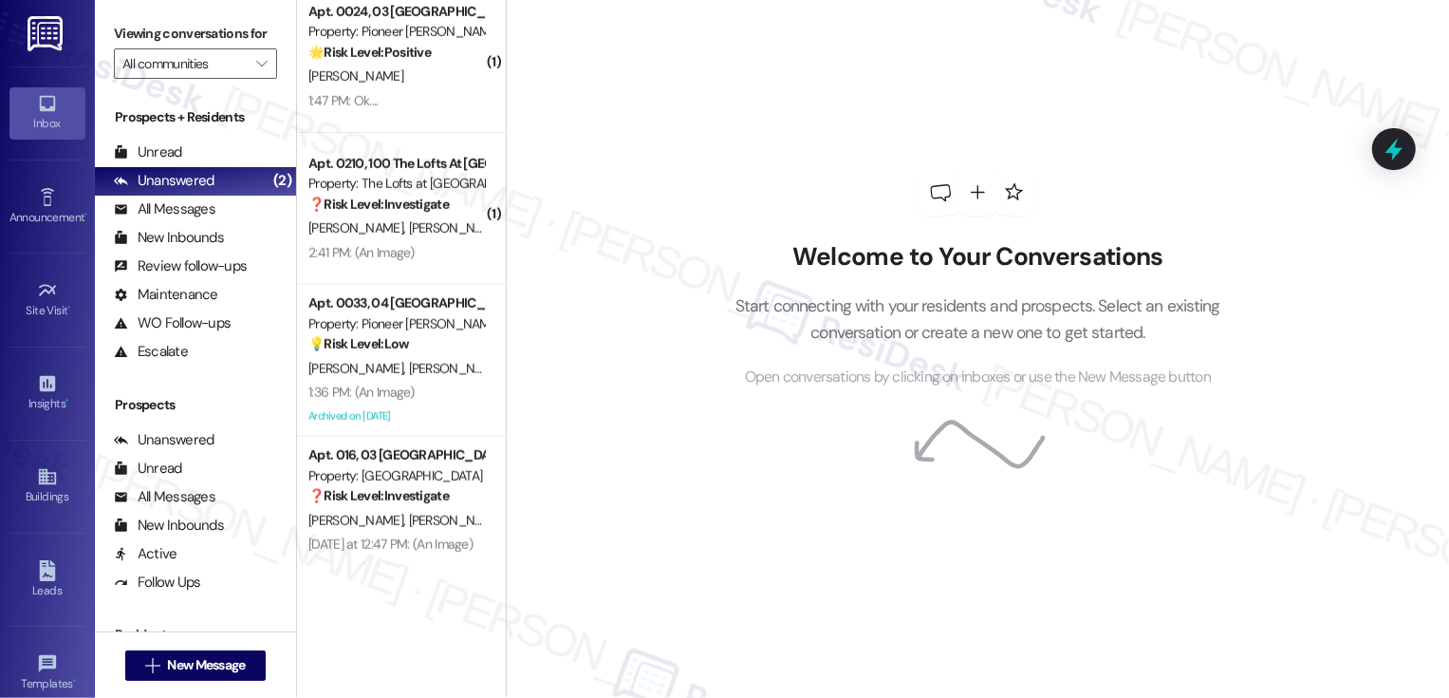
scroll to position [1107, 0]
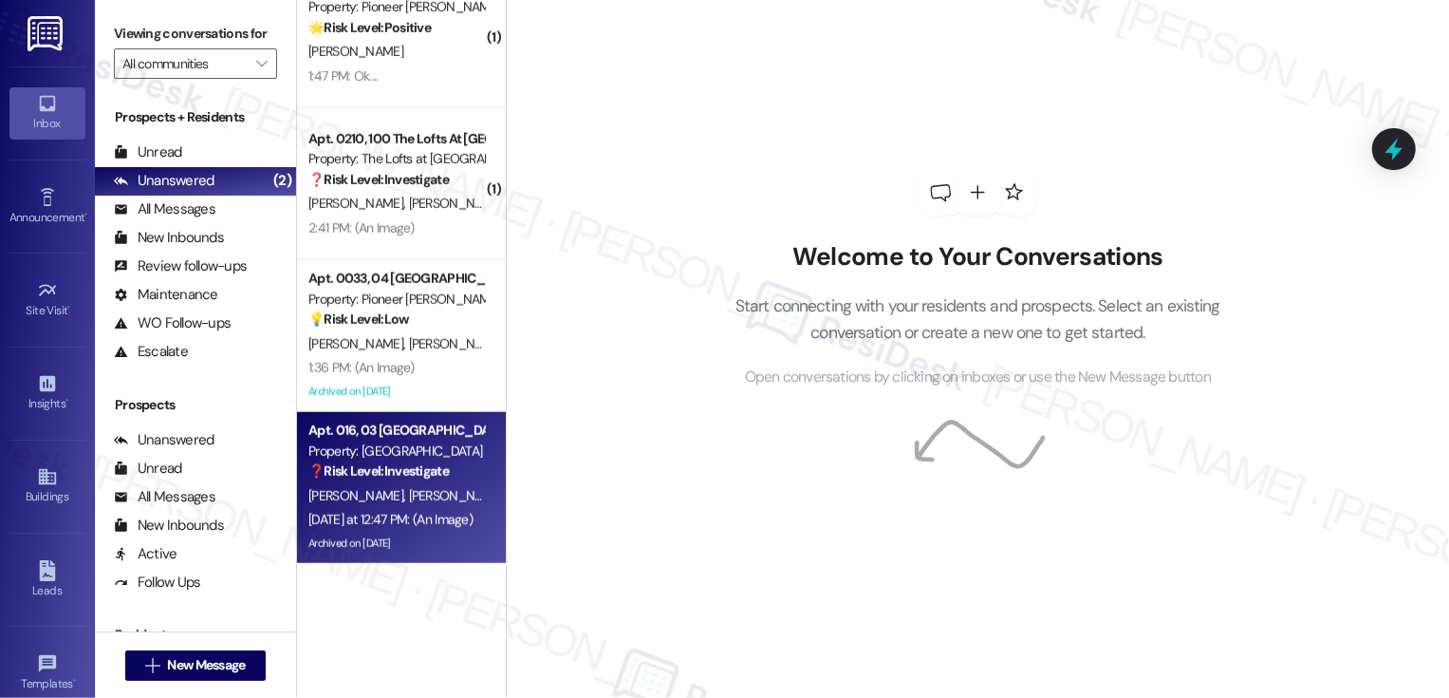
click at [405, 479] on div "❓ Risk Level: Investigate" at bounding box center [396, 471] width 176 height 20
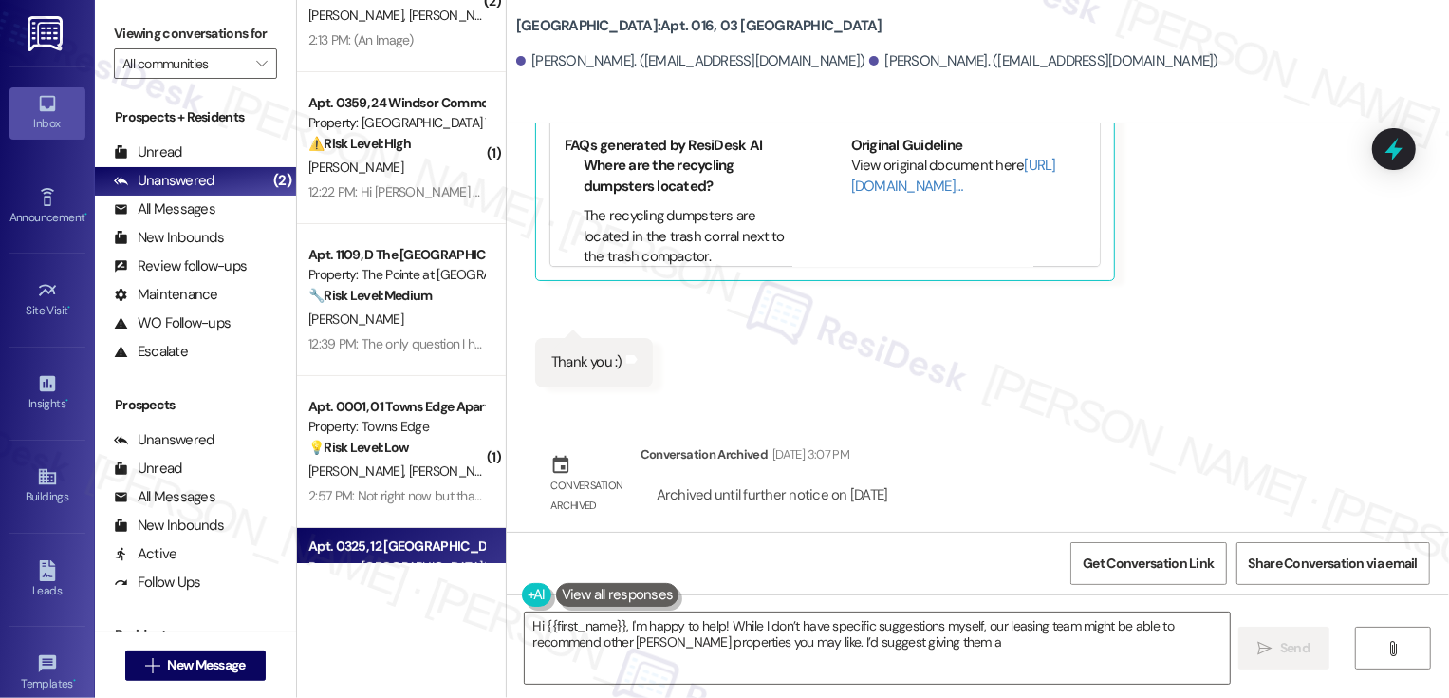
scroll to position [101, 0]
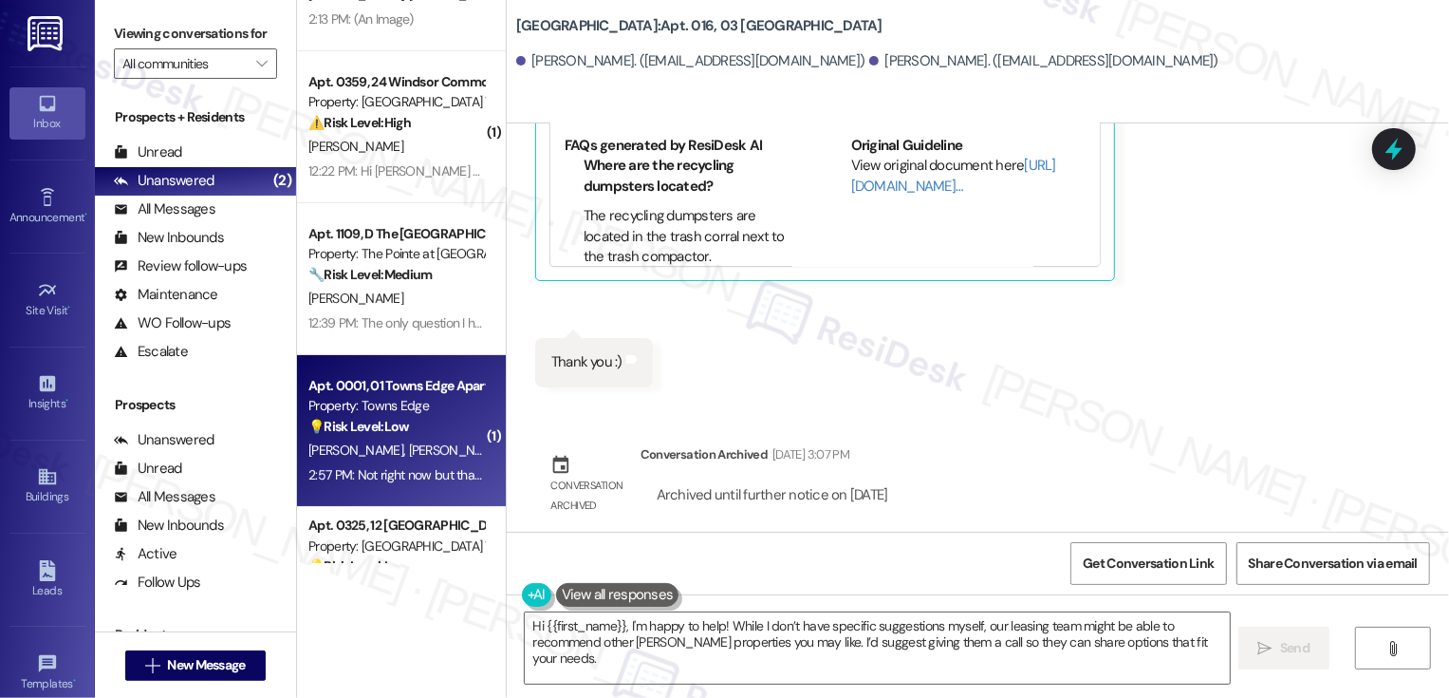
type textarea "Hi {{first_name}}, I'm happy to help! While I don’t have specific suggestions m…"
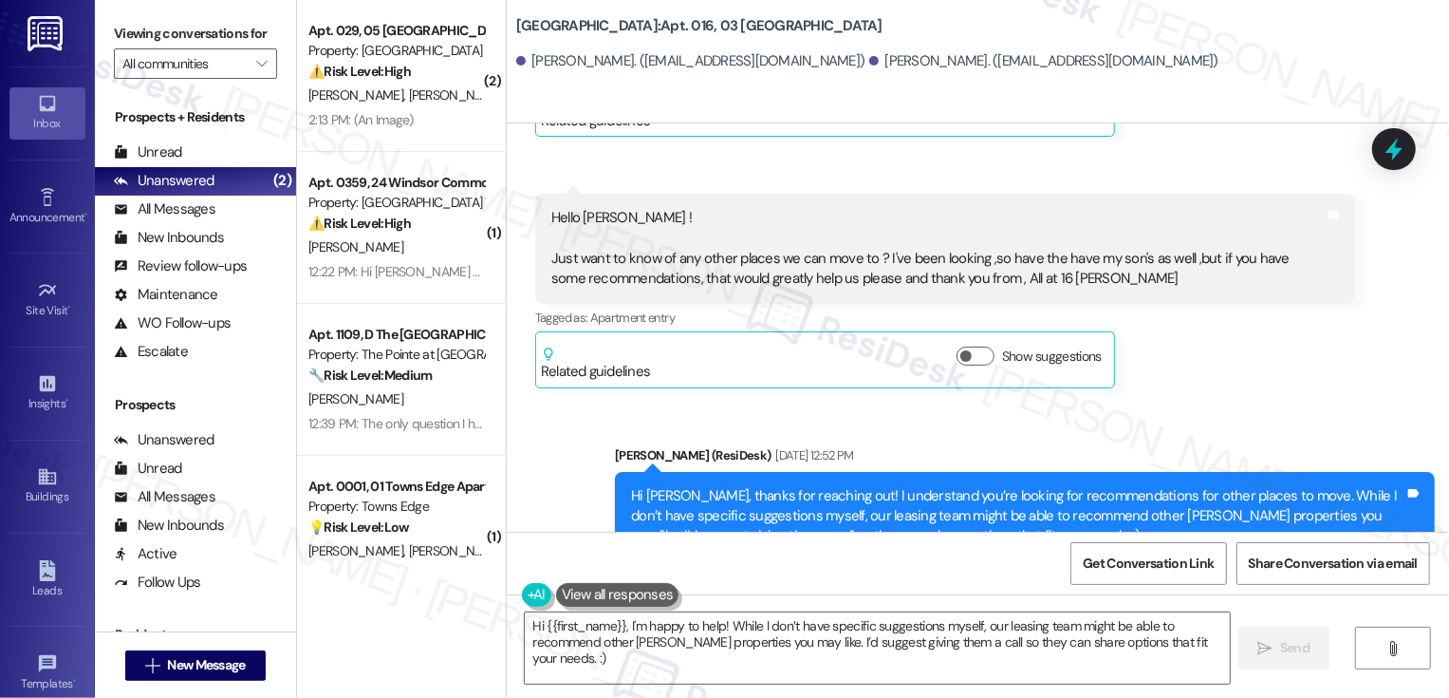
scroll to position [29724, 0]
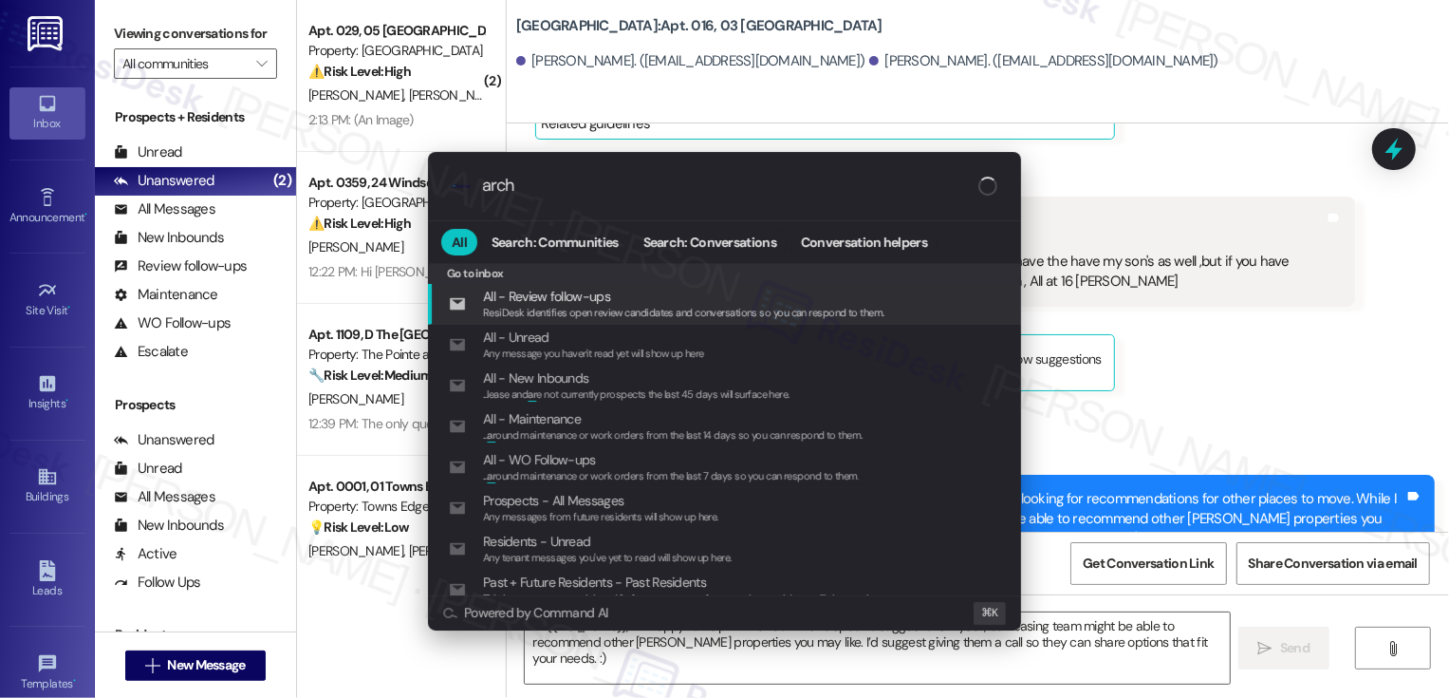
type input "archi"
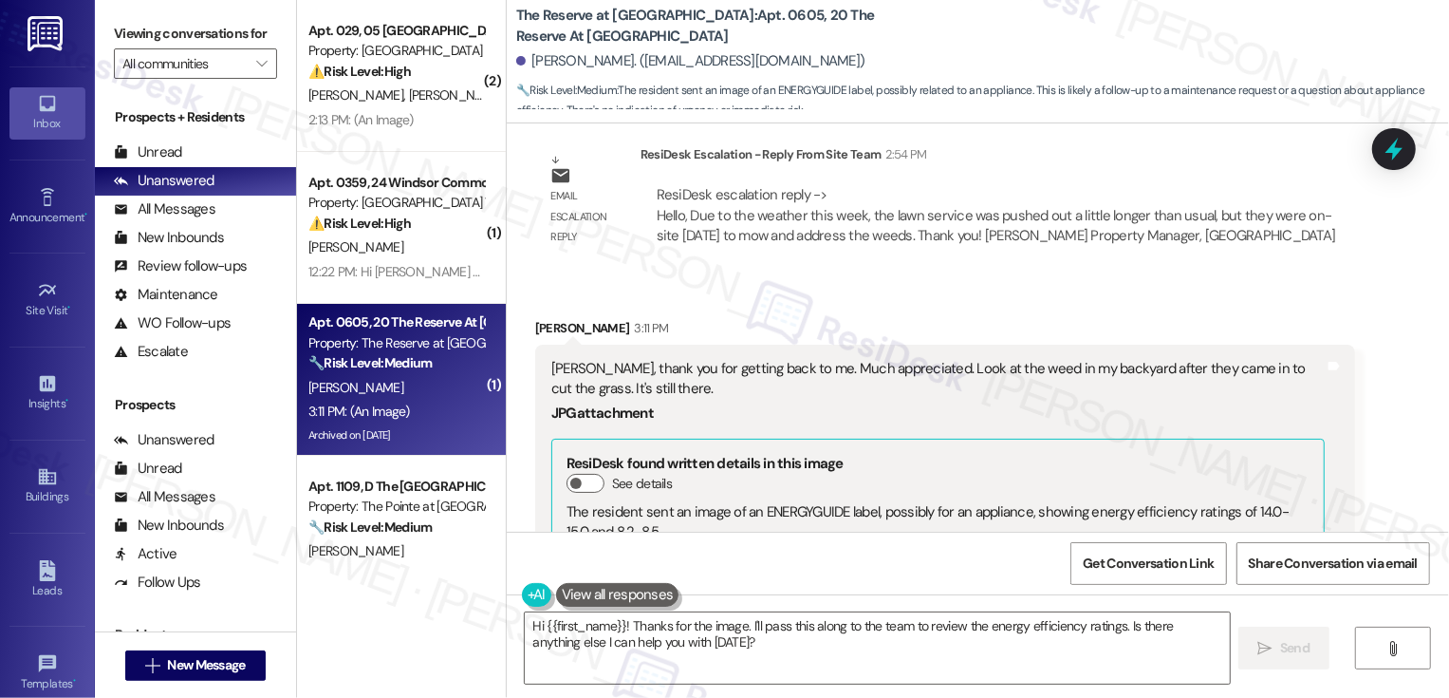
scroll to position [26256, 0]
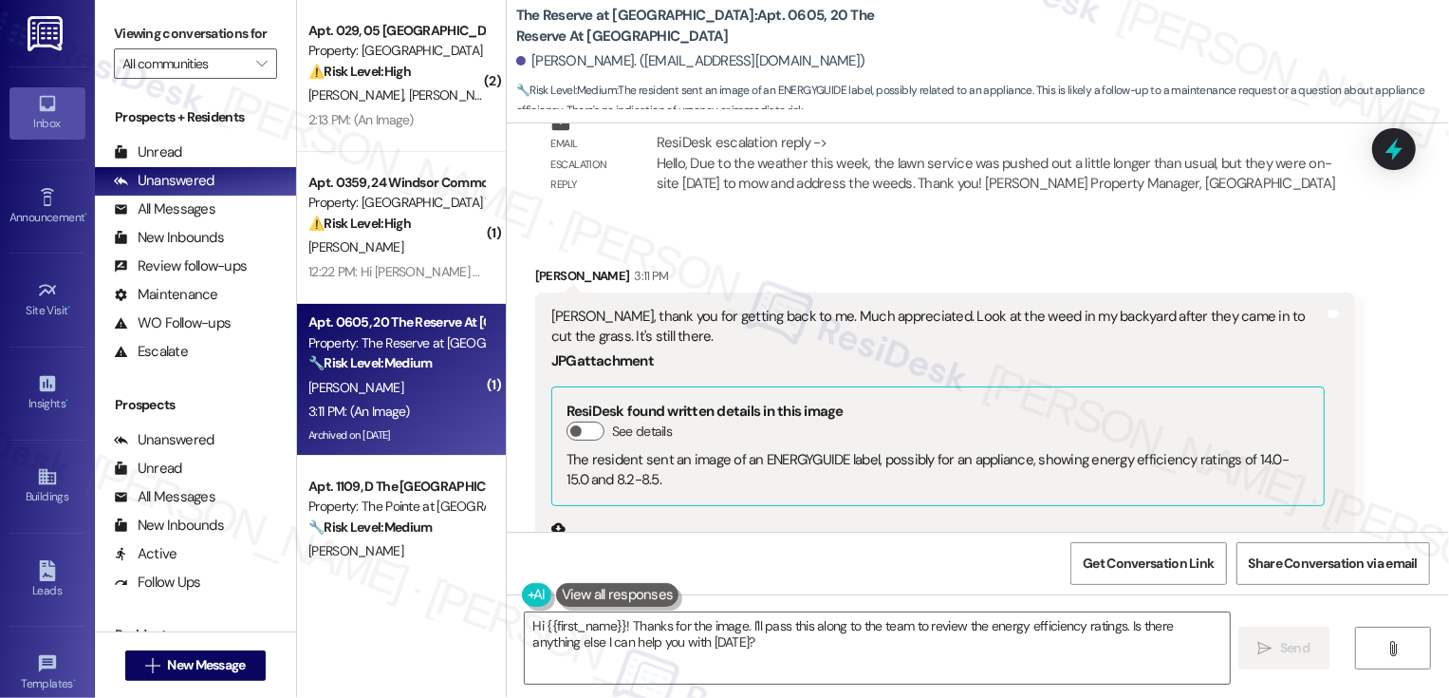
click at [617, 554] on button "Zoom image" at bounding box center [622, 649] width 142 height 190
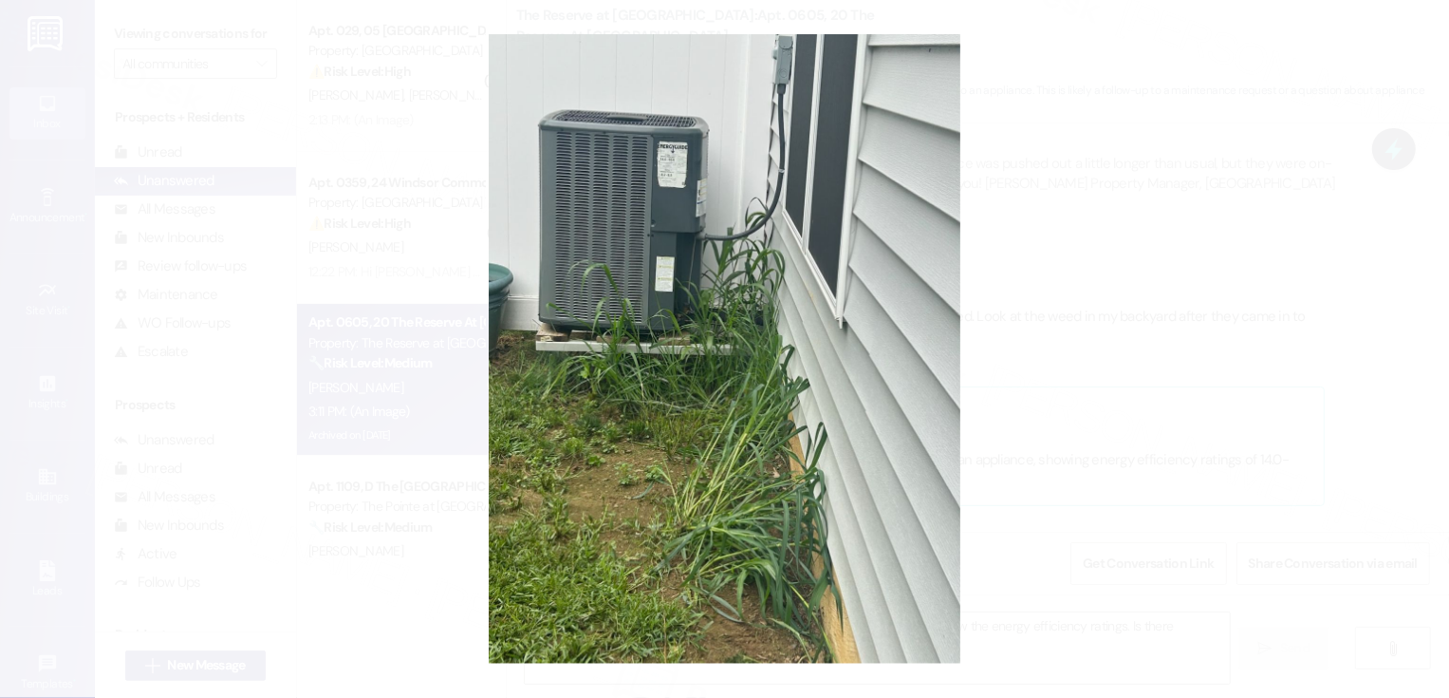
click at [1228, 342] on button "Unzoom image" at bounding box center [724, 349] width 1449 height 698
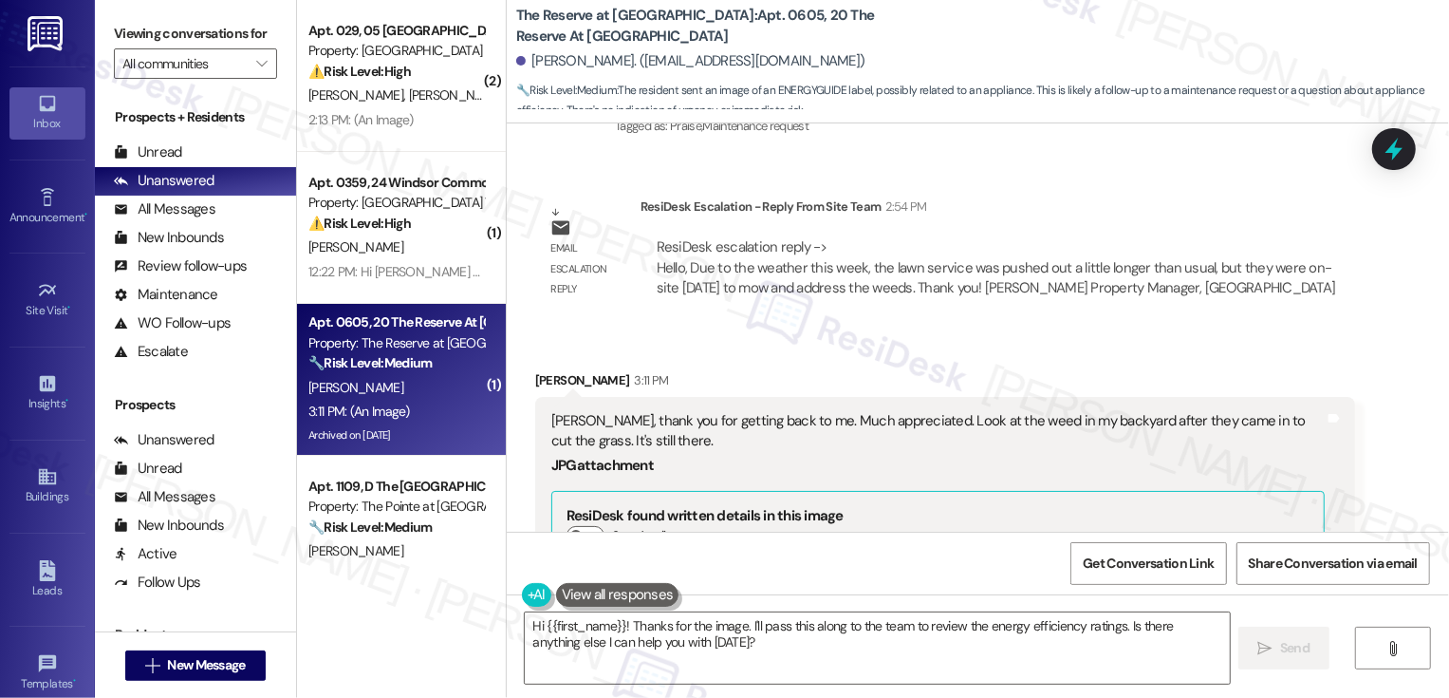
scroll to position [26119, 0]
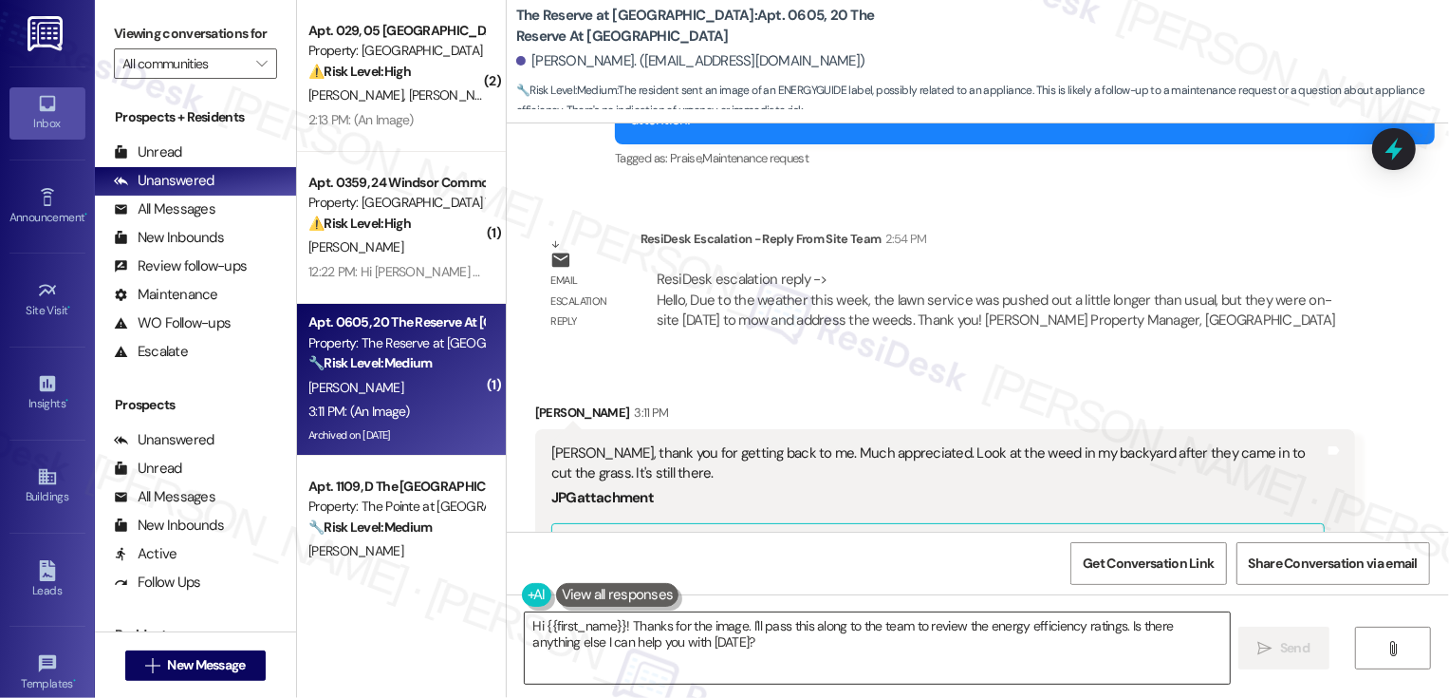
click at [681, 647] on textarea "Hi {{first_name}}! Thanks for the image. I'll pass this along to the team to re…" at bounding box center [877, 647] width 705 height 71
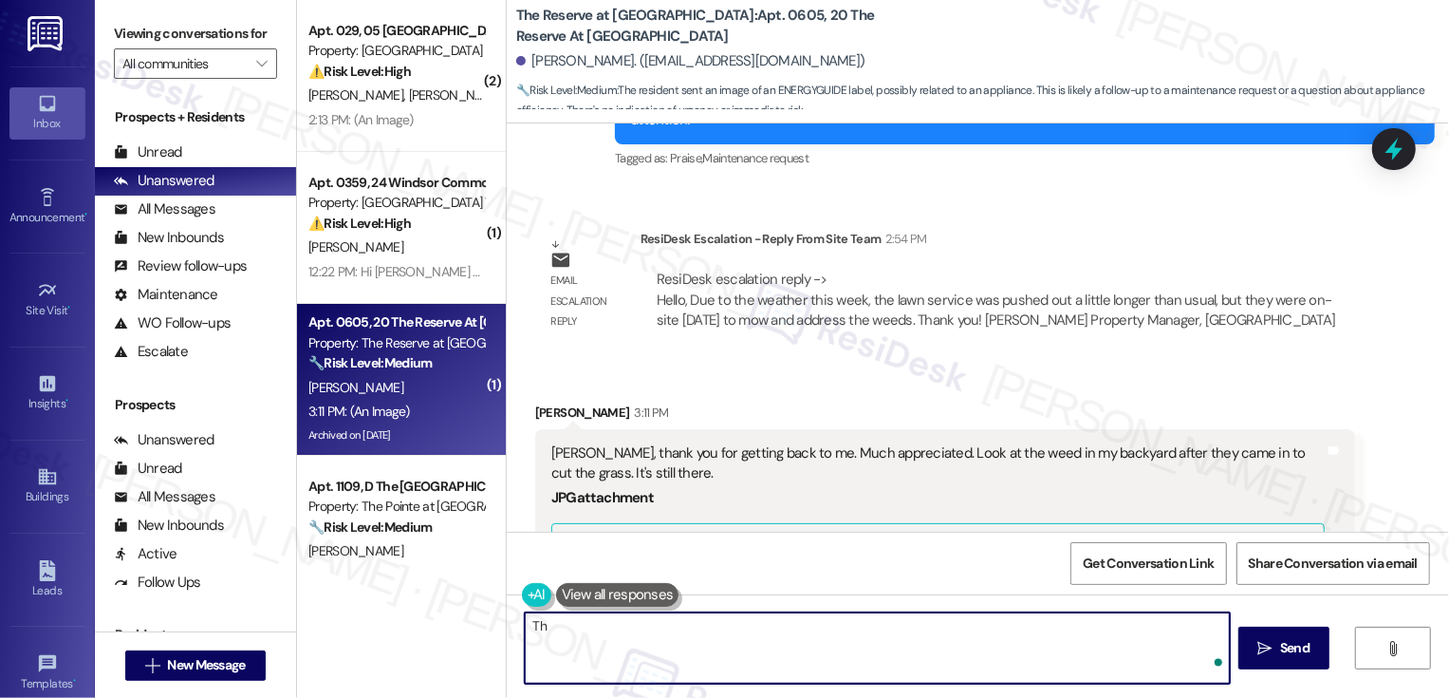
type textarea "T"
paste textarea "Due to the weather this week, the lawn service was pushed out a little longer t…"
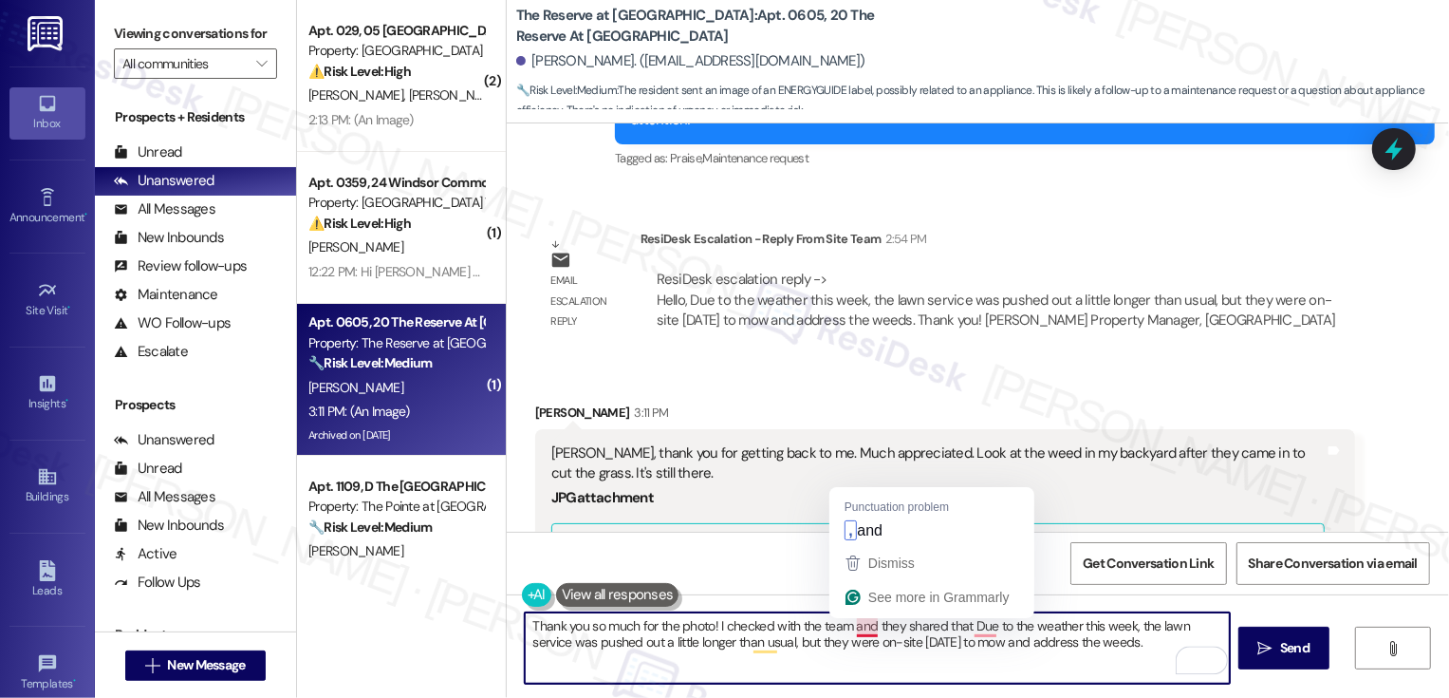
click at [852, 627] on textarea "Thank you so much for the photo! I checked with the team and they shared that D…" at bounding box center [877, 647] width 705 height 71
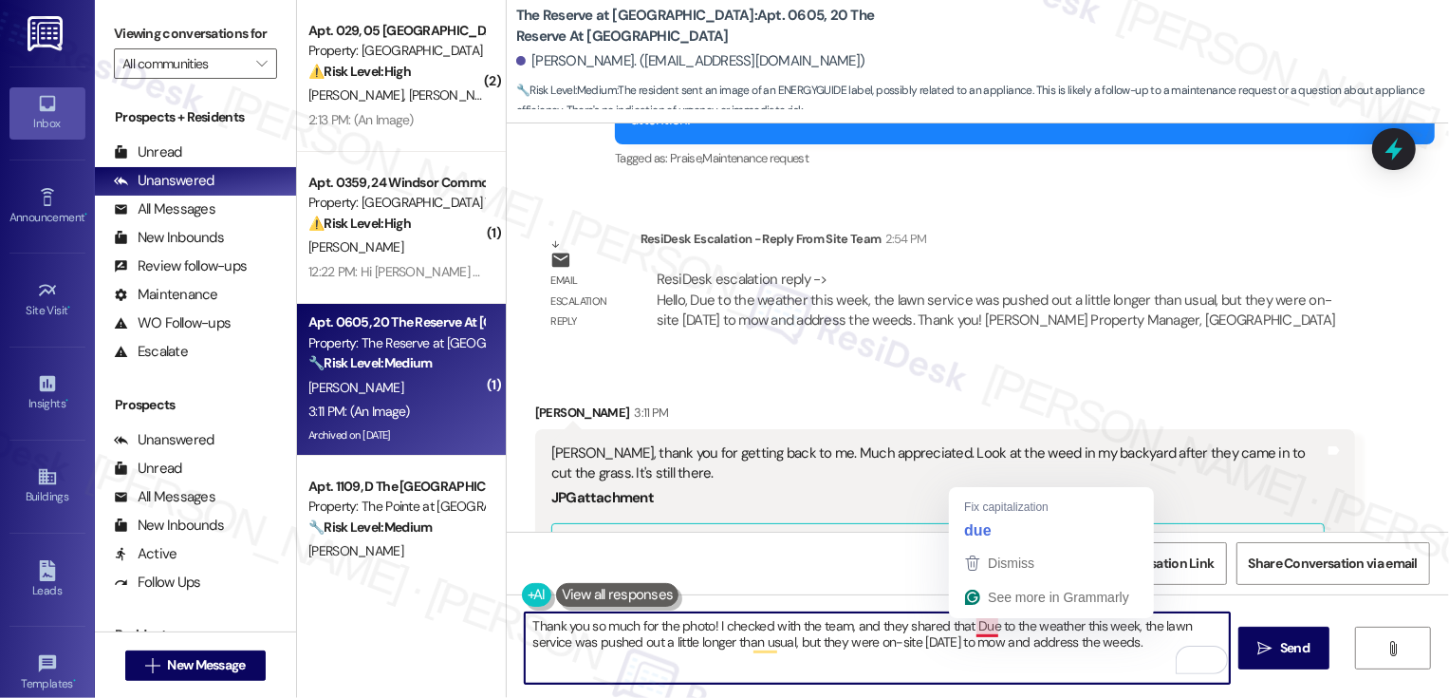
click at [977, 630] on textarea "Thank you so much for the photo! I checked with the team, and they shared that …" at bounding box center [877, 647] width 705 height 71
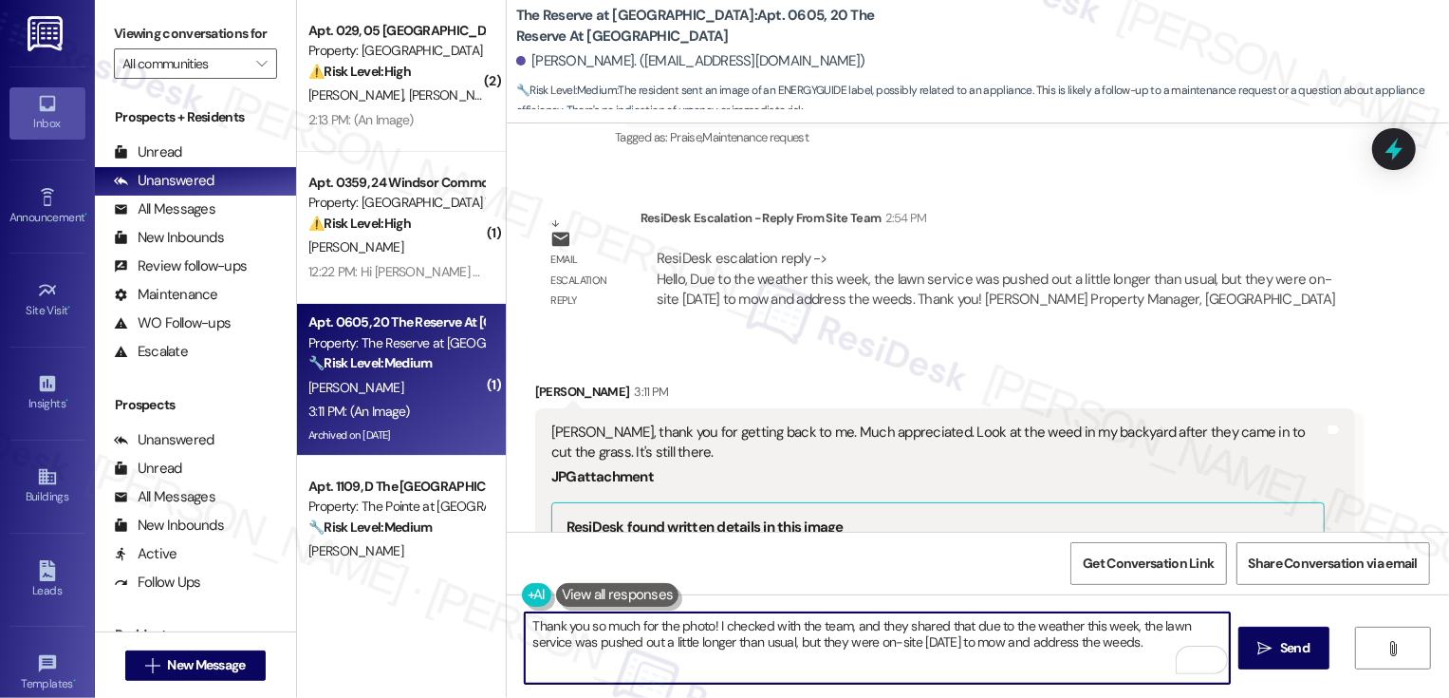
scroll to position [26104, 0]
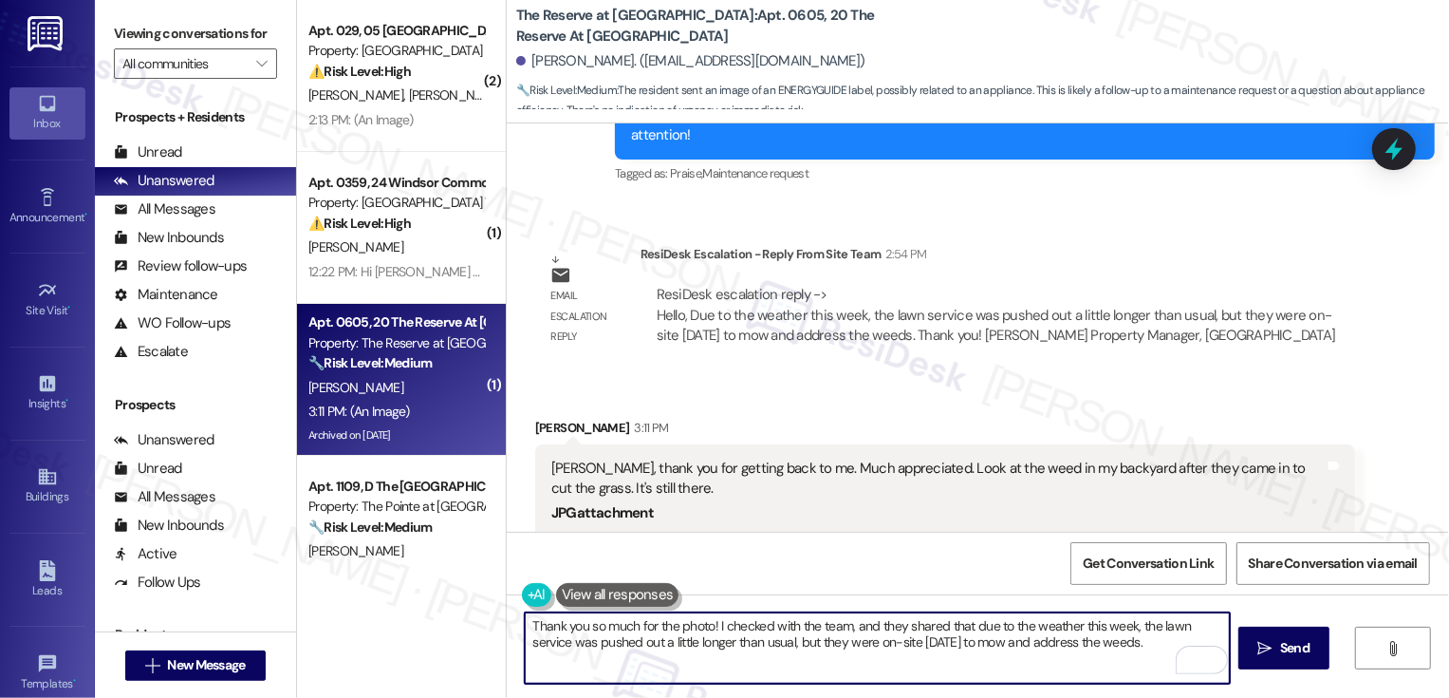
type textarea "Thank you so much for the photo! I checked with the team, and they shared that …"
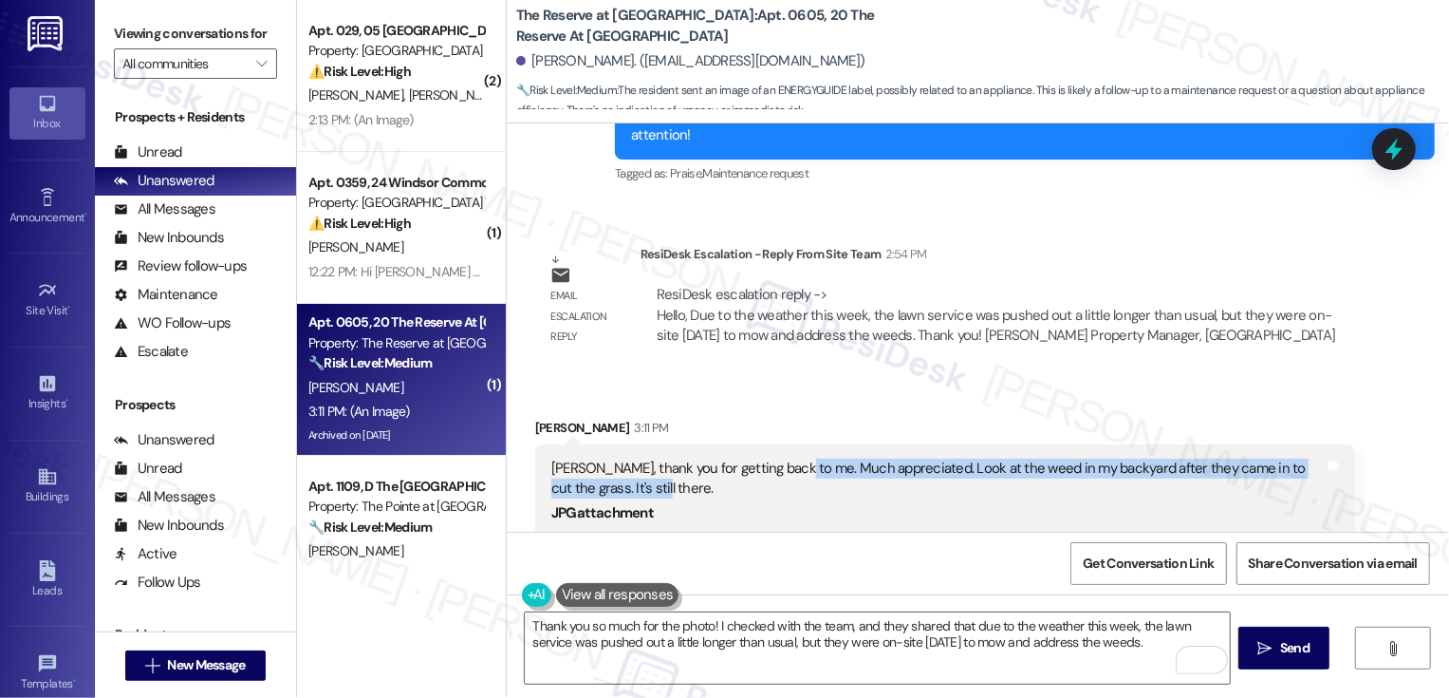
drag, startPoint x: 777, startPoint y: 170, endPoint x: 793, endPoint y: 191, distance: 26.4
click at [793, 458] on div "[PERSON_NAME], thank you for getting back to me. Much appreciated. Look at the …" at bounding box center [937, 478] width 773 height 41
copy div "Much appreciated. Look at the weed in my backyard after they came in to cut the…"
click at [574, 672] on link "Download" at bounding box center [937, 688] width 773 height 33
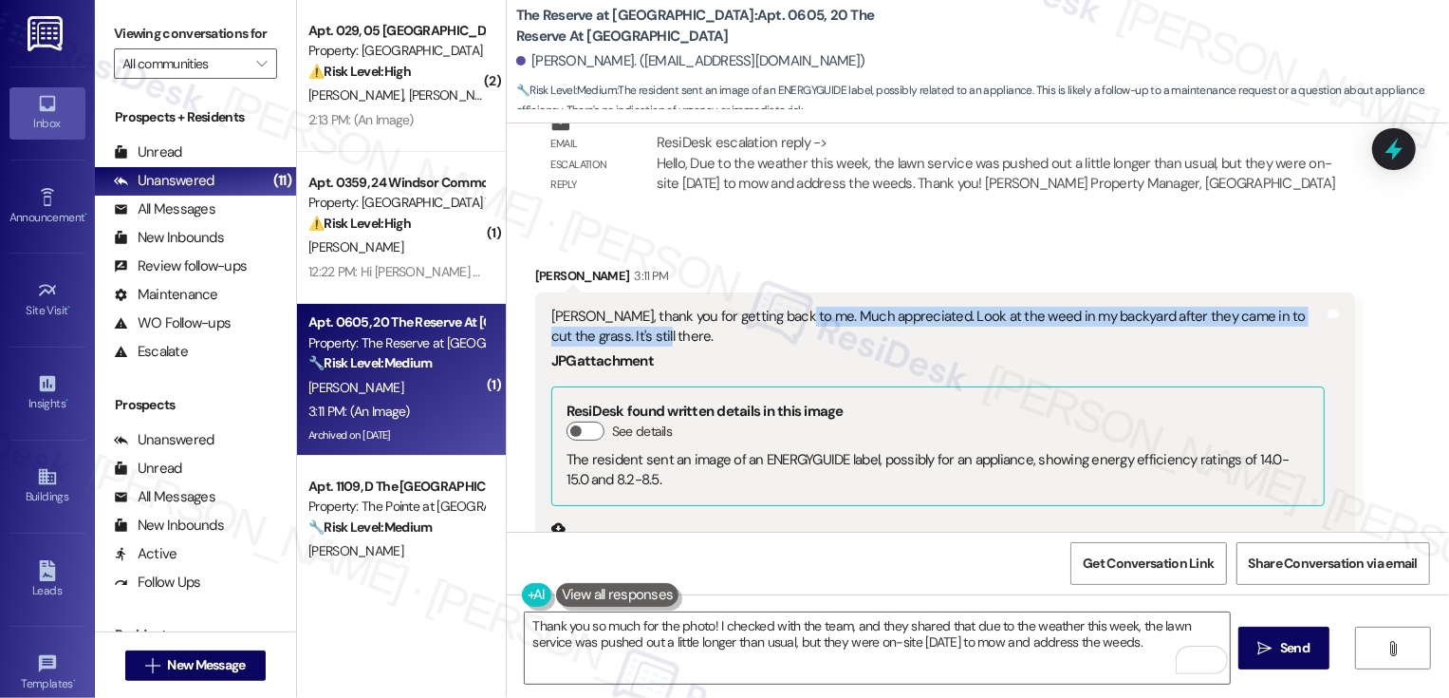
click at [895, 554] on div "(Click to zoom)" at bounding box center [937, 662] width 773 height 216
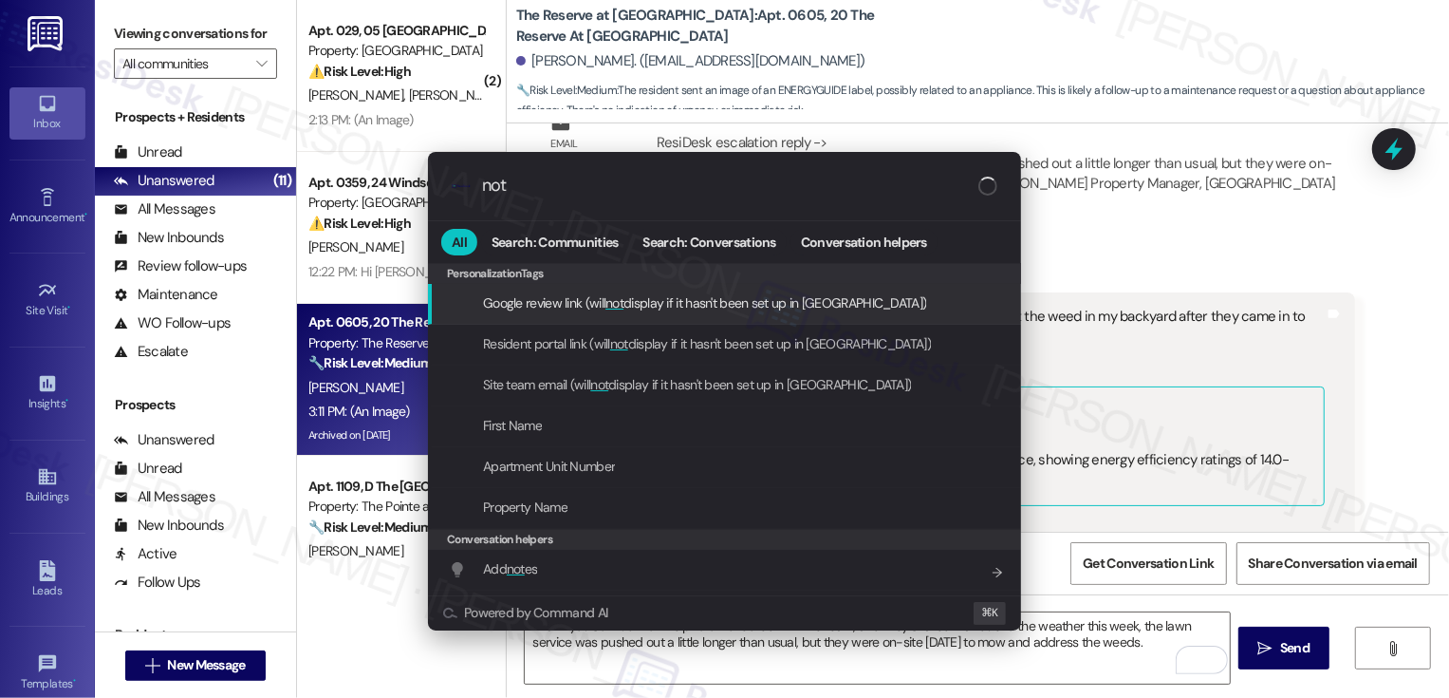
type input "note"
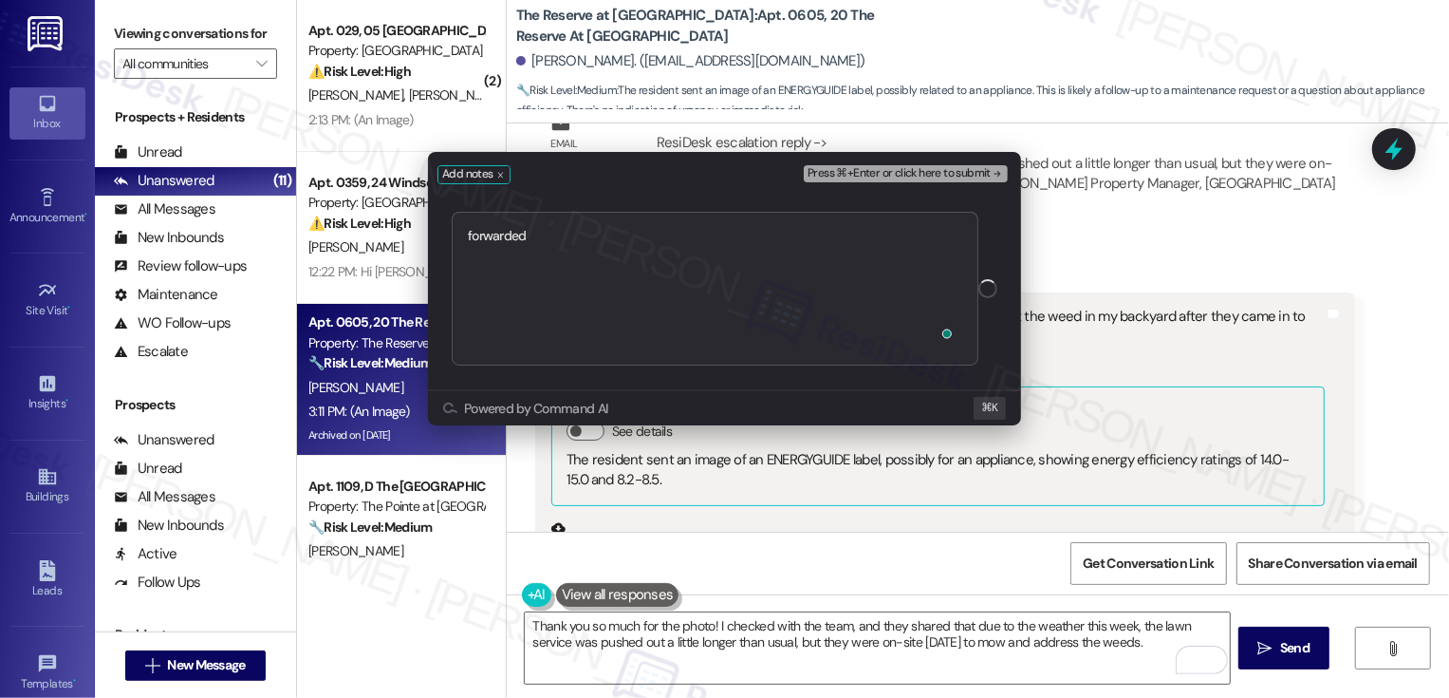
type textarea "forwarded [URL][DOMAIN_NAME]"
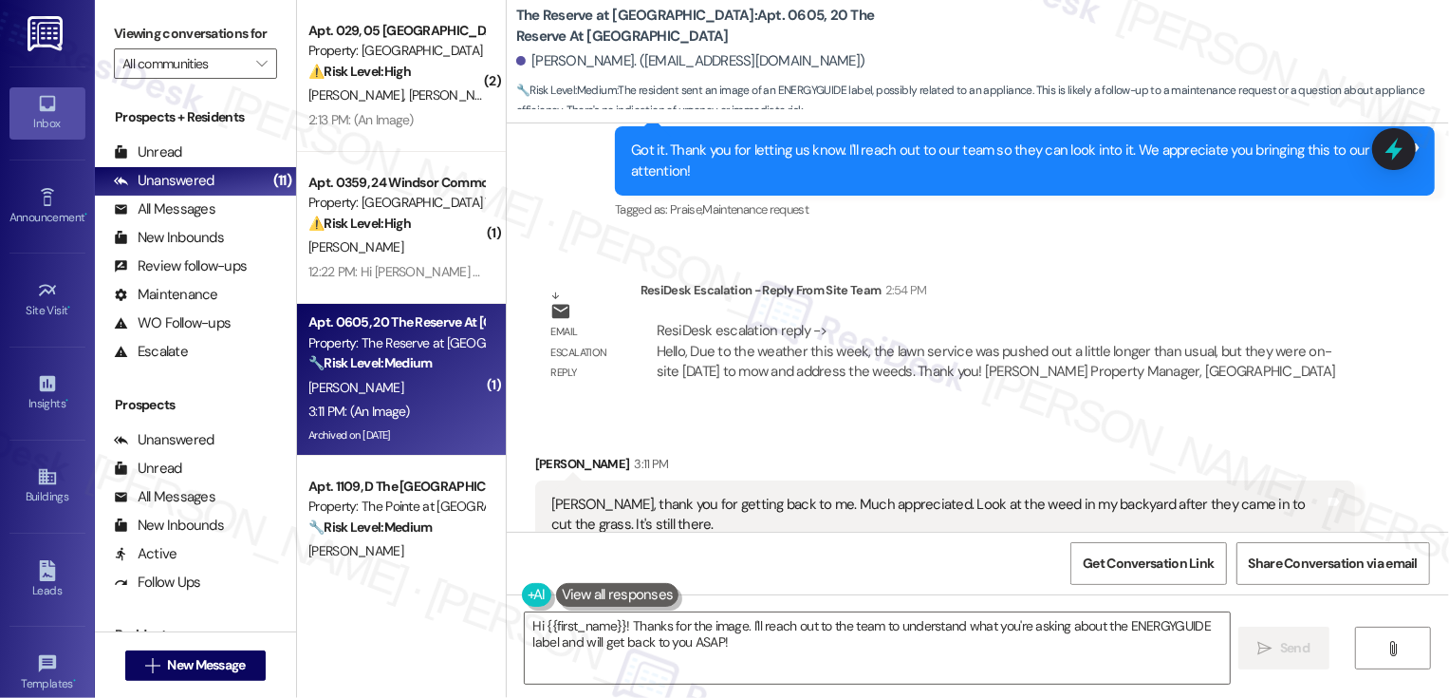
scroll to position [26029, 0]
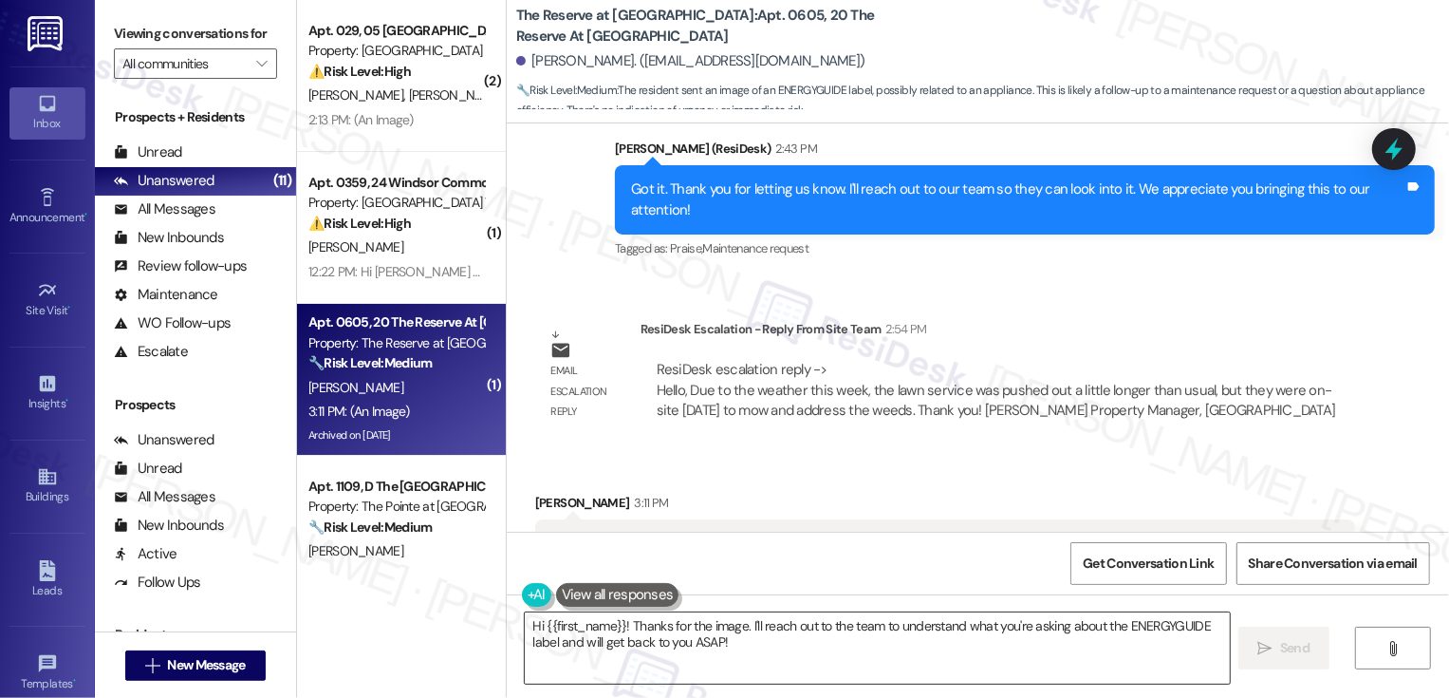
click at [742, 625] on textarea "Hi {{first_name}}! Thanks for the image. I'll reach out to the team to understa…" at bounding box center [877, 647] width 705 height 71
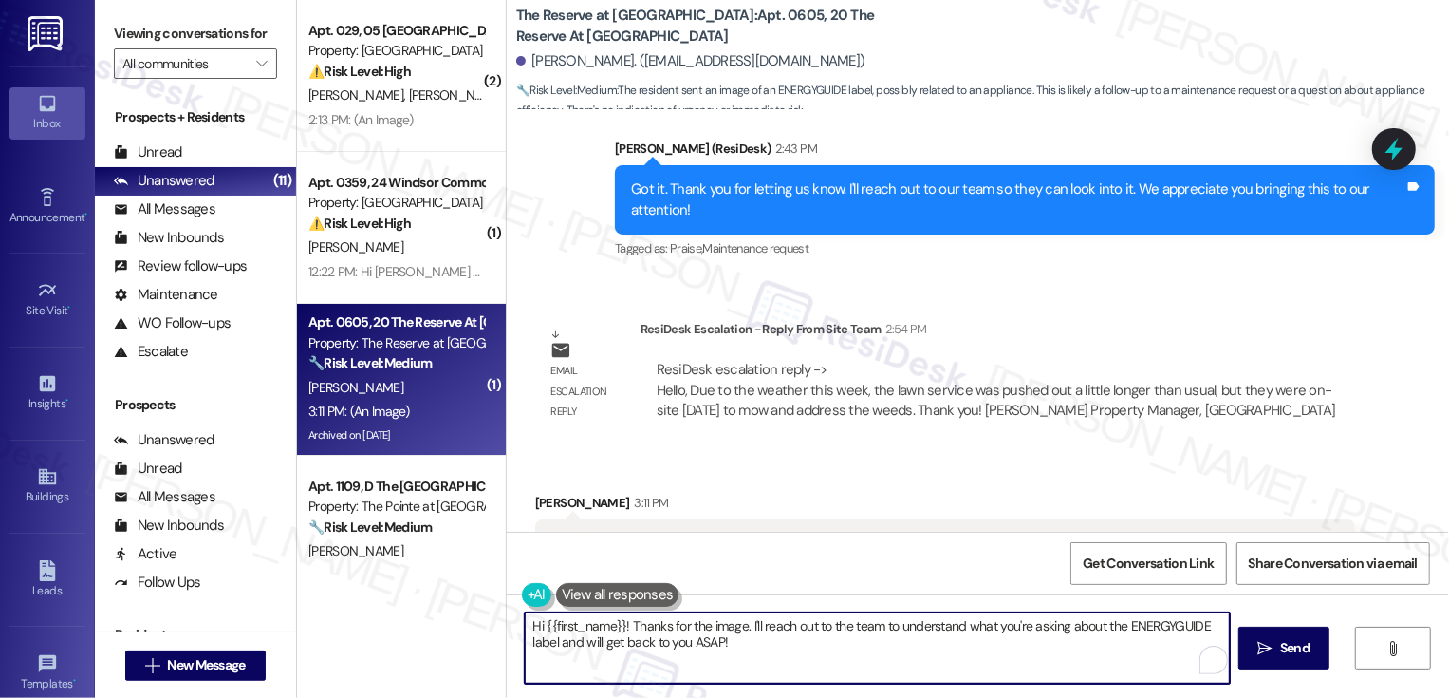
click at [743, 647] on textarea "Hi {{first_name}}! Thanks for the image. I'll reach out to the team to understa…" at bounding box center [877, 647] width 705 height 71
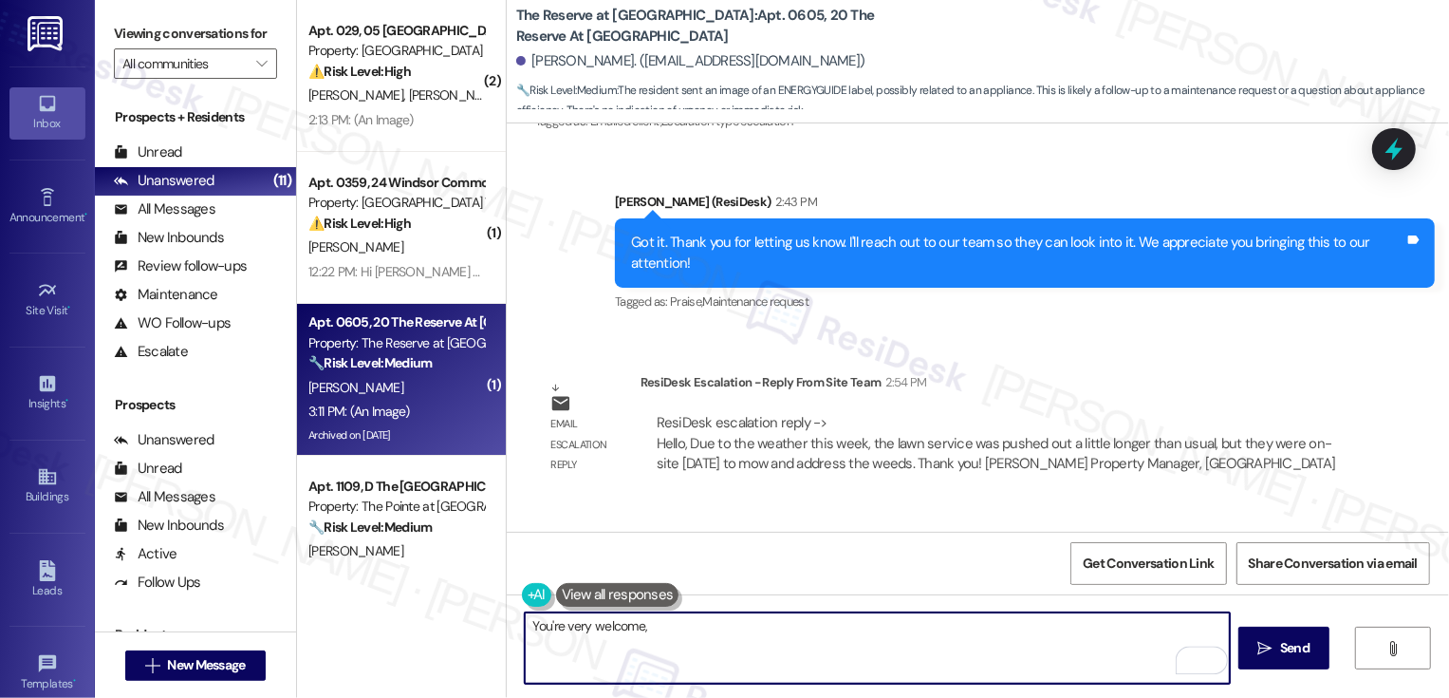
scroll to position [26436, 0]
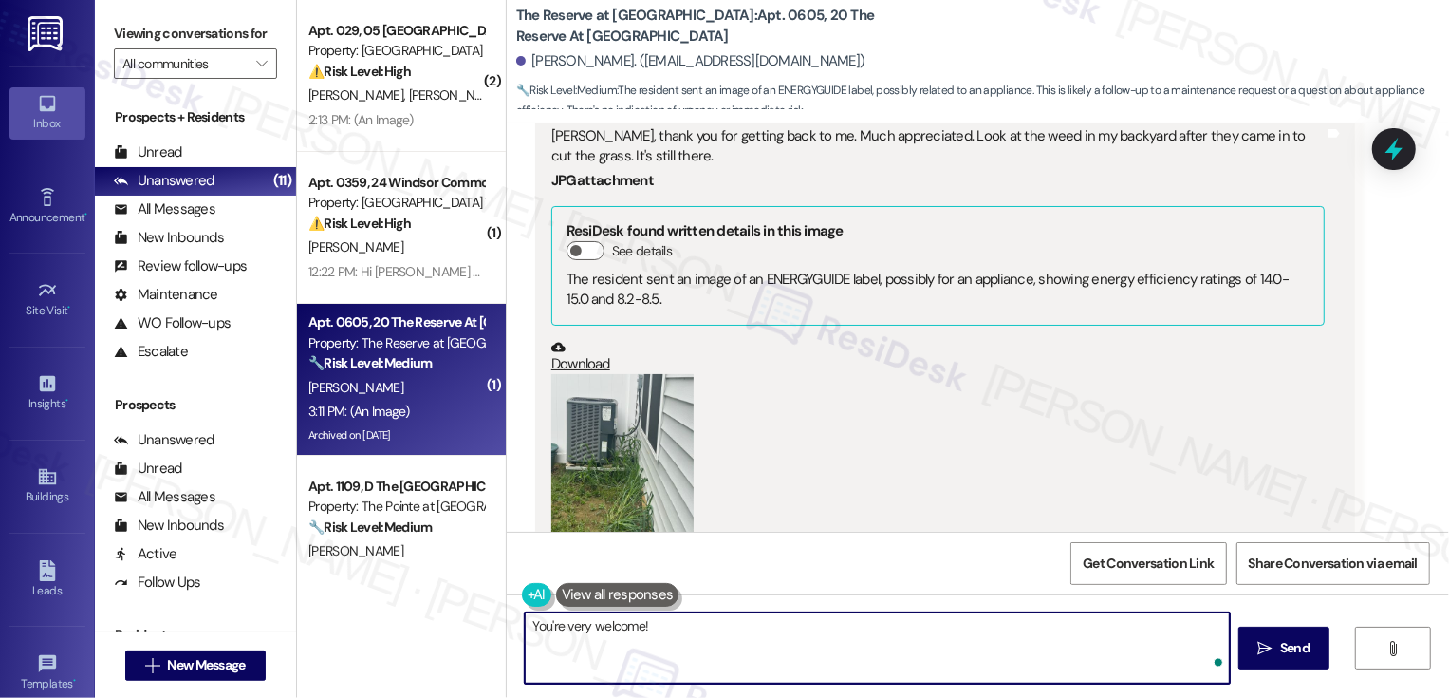
paste textarea "Thank you! I reached out to our Landscaping team, and they will be back [DATE] …"
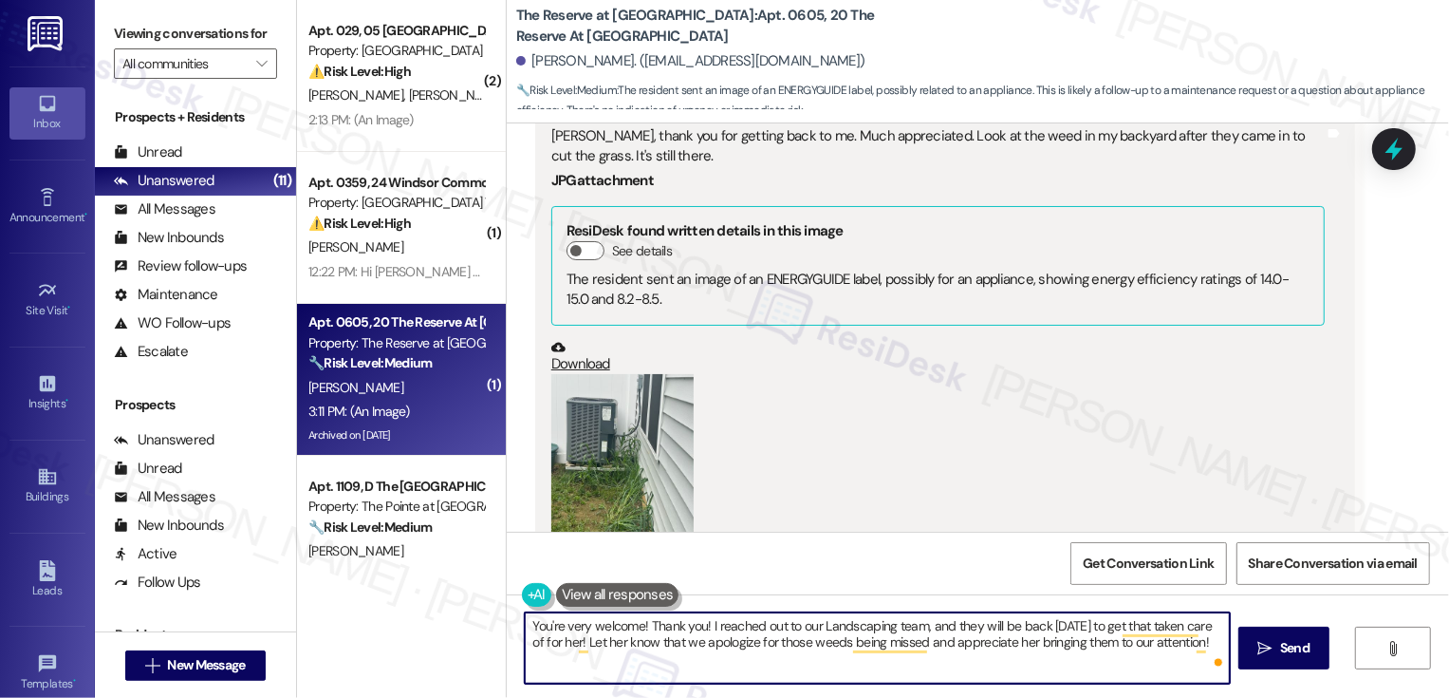
click at [681, 630] on textarea "You're very welcome! Thank you! I reached out to our Landscaping team, and they…" at bounding box center [877, 647] width 705 height 71
click at [643, 624] on textarea "You're very welcome! ! The office has reached out to our Landscaping team, and …" at bounding box center [877, 647] width 705 height 71
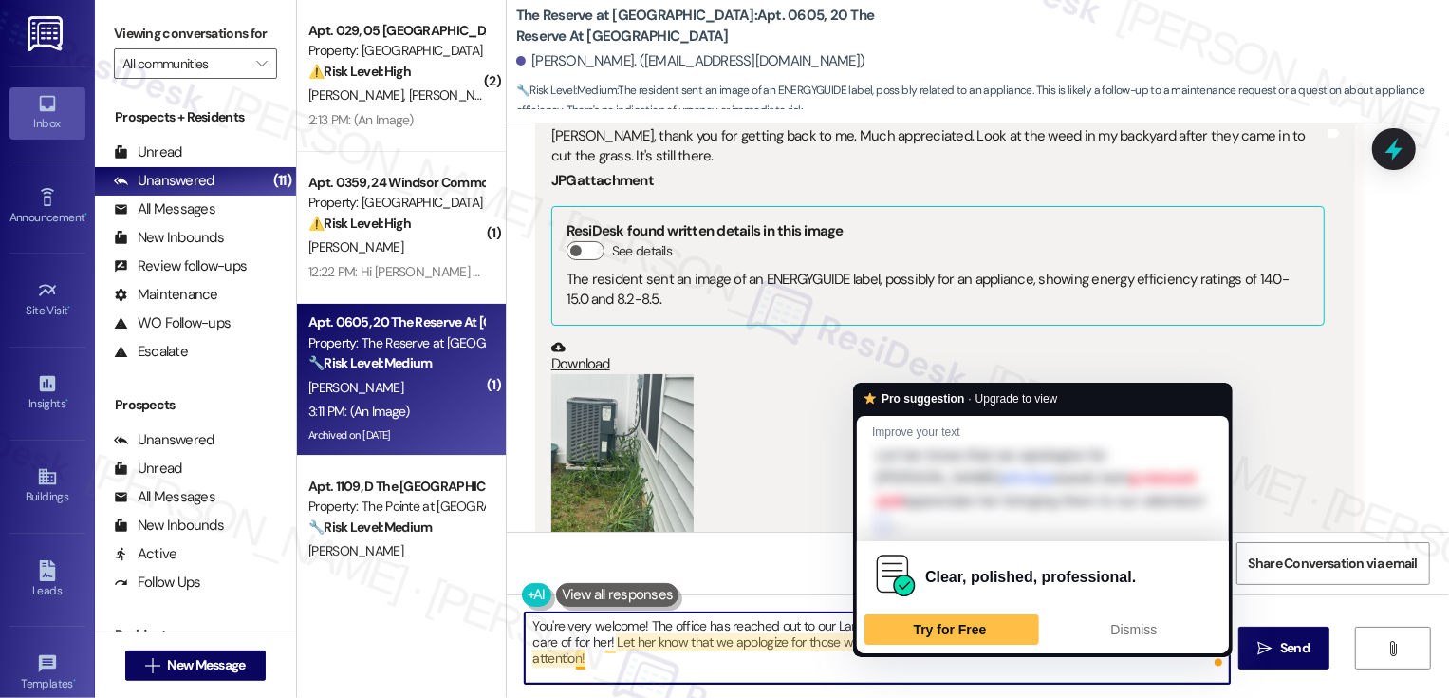
click at [998, 654] on textarea "You're very welcome! The office has reached out to our Landscaping team, and th…" at bounding box center [877, 647] width 705 height 71
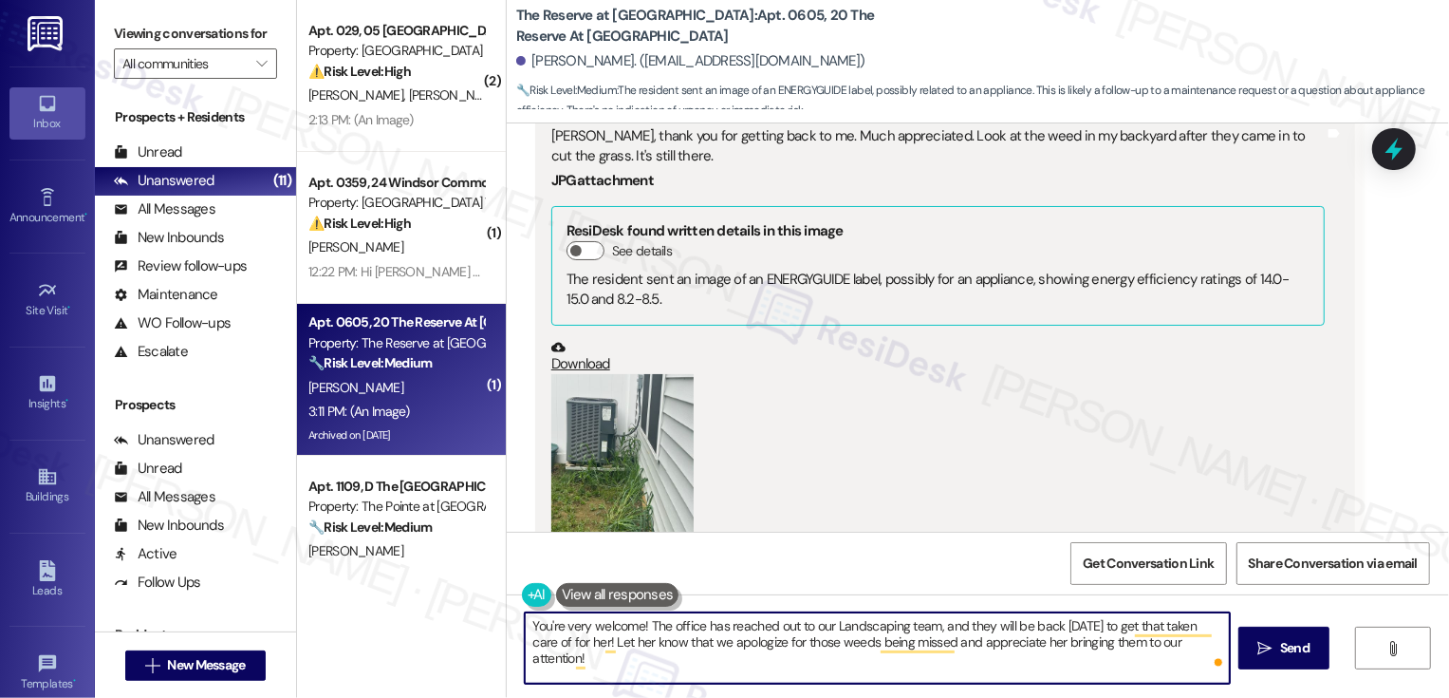
click at [587, 643] on textarea "You're very welcome! The office has reached out to our Landscaping team, and th…" at bounding box center [877, 647] width 705 height 71
drag, startPoint x: 602, startPoint y: 645, endPoint x: 712, endPoint y: 648, distance: 110.1
click at [714, 649] on textarea "You're very welcome! The office has reached out to our Landscaping team, and th…" at bounding box center [877, 647] width 705 height 71
click at [874, 643] on textarea "You're very welcome! The office has reached out to our Landscaping team, and th…" at bounding box center [877, 647] width 705 height 71
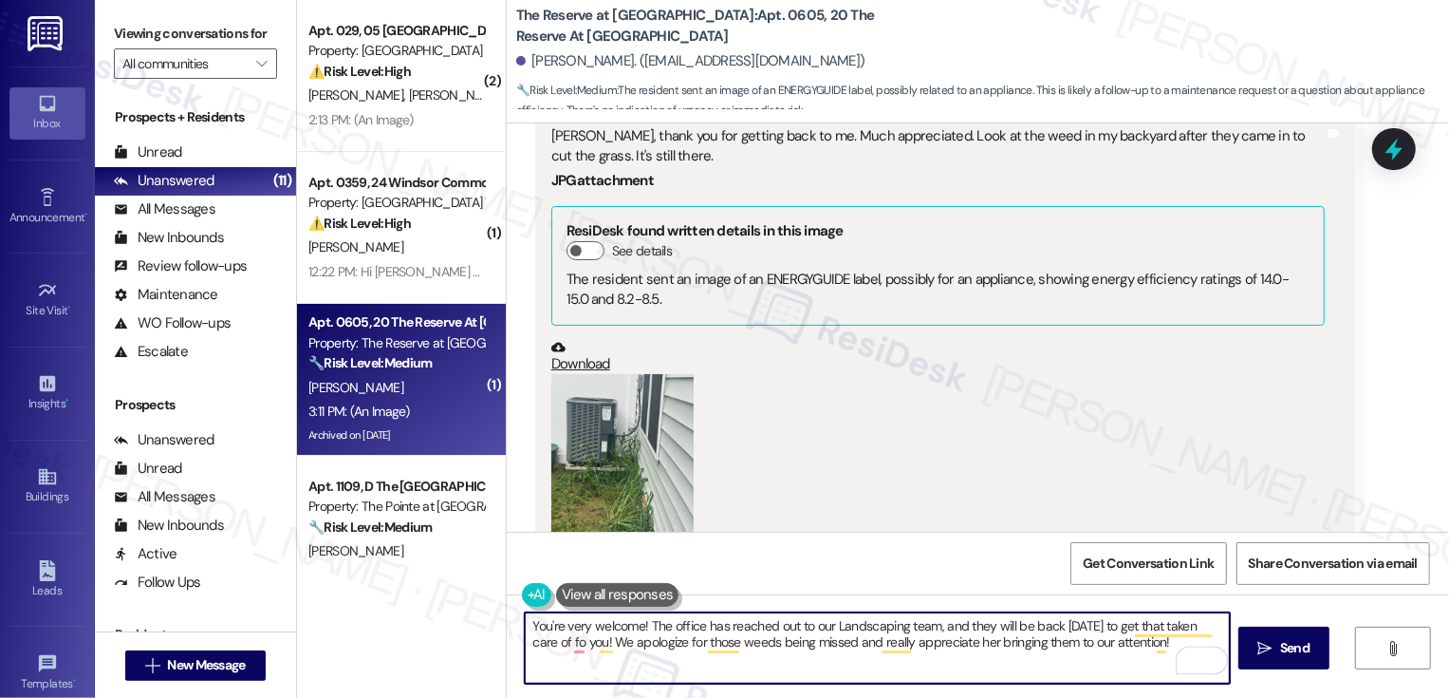
click at [975, 641] on textarea "You're very welcome! The office has reached out to our Landscaping team, and th…" at bounding box center [877, 647] width 705 height 71
click at [1050, 640] on textarea "You're very welcome! The office has reached out to our Landscaping team, and th…" at bounding box center [877, 647] width 705 height 71
paste textarea "’re very welcome! The office has already reached out to our landscaping team, a…"
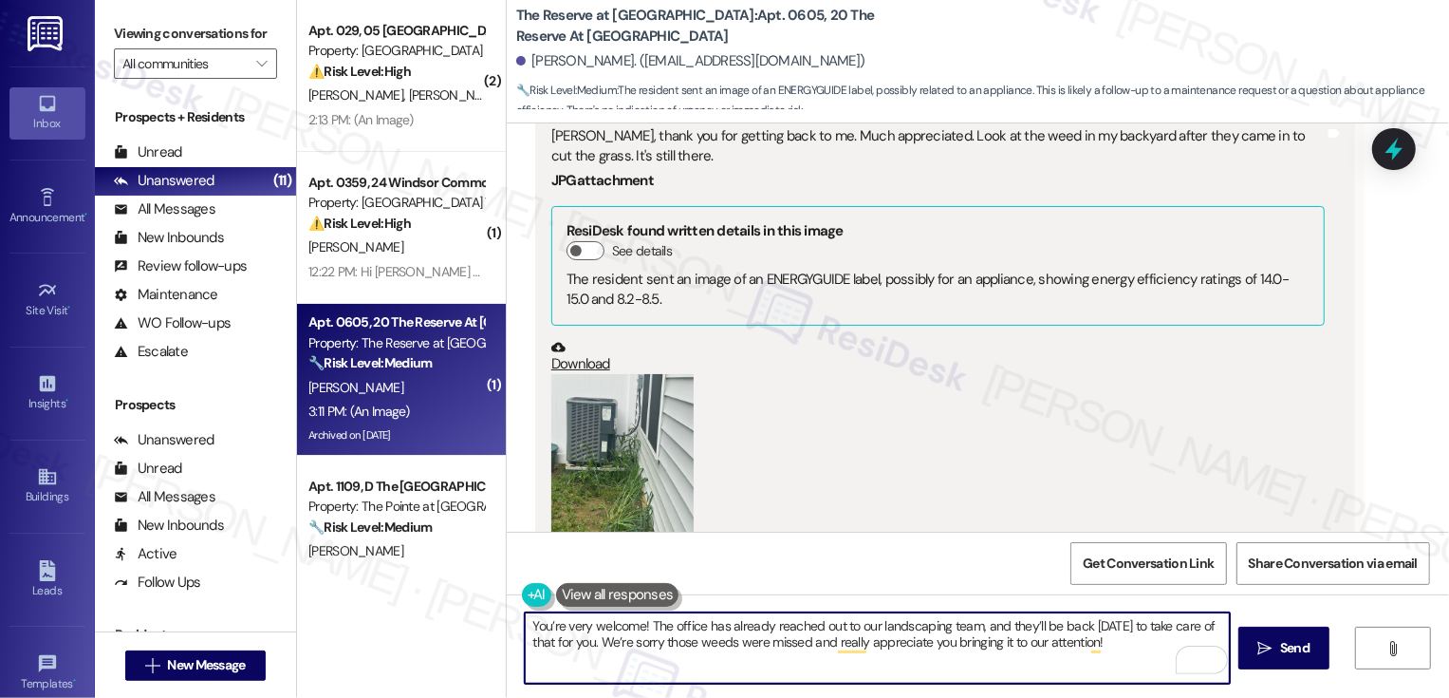
click at [779, 640] on textarea "You’re very welcome! The office has already reached out to our landscaping team…" at bounding box center [877, 647] width 705 height 71
type textarea "You’re very welcome! The office has already reached out to our landscaping team…"
click at [1265, 652] on icon "" at bounding box center [1265, 648] width 14 height 15
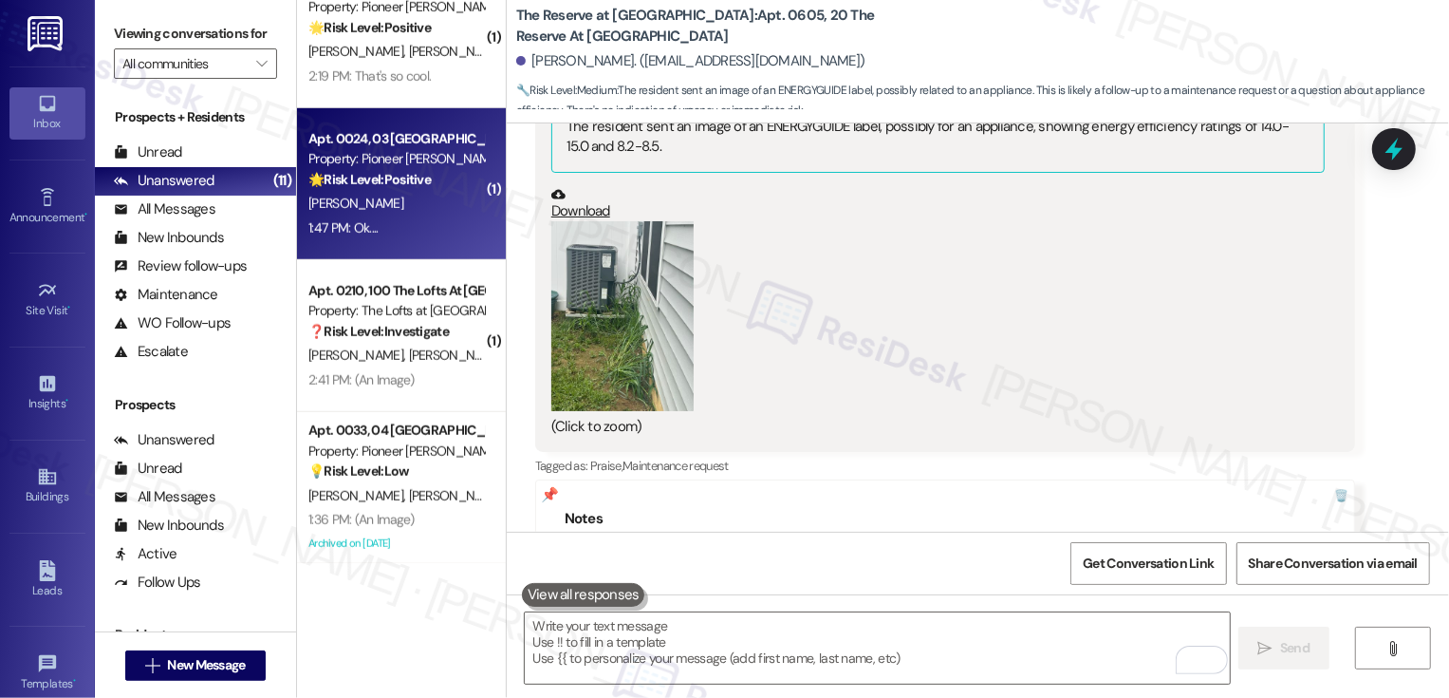
scroll to position [1093, 0]
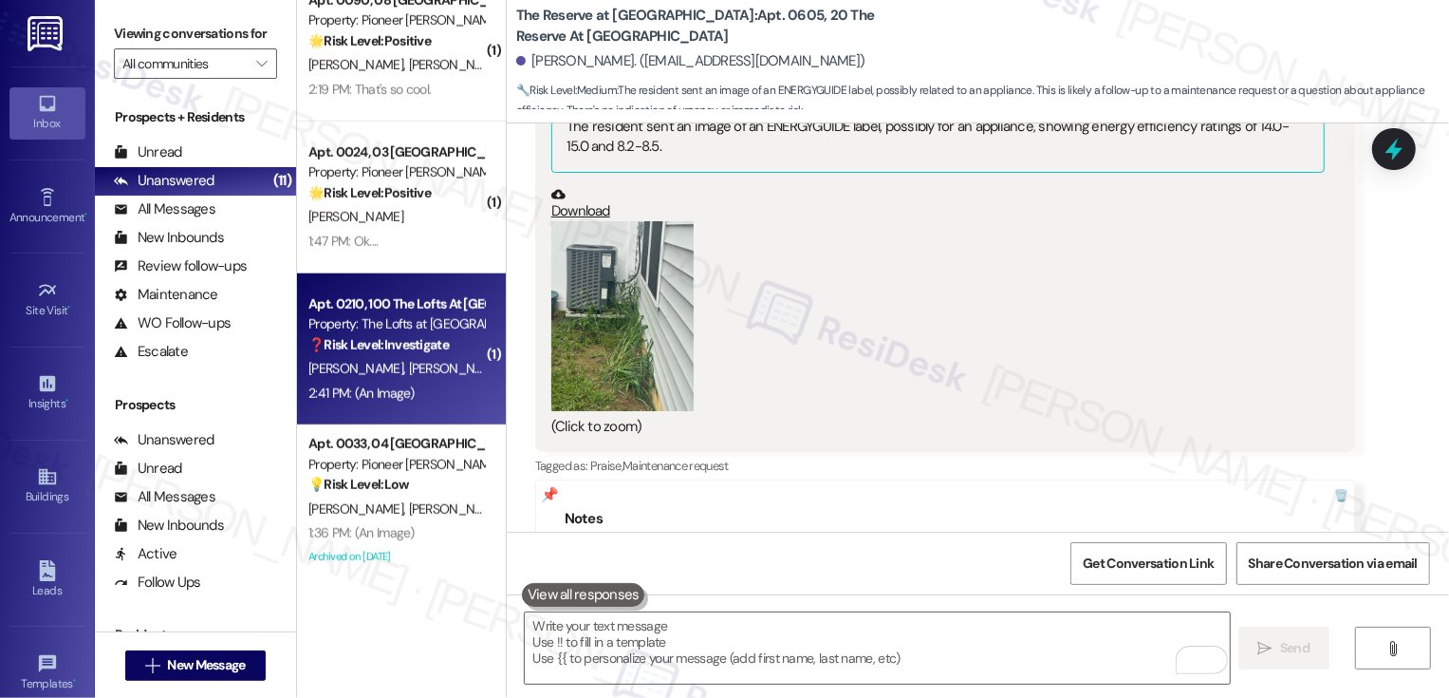
click at [399, 350] on strong "❓ Risk Level: Investigate" at bounding box center [378, 344] width 140 height 17
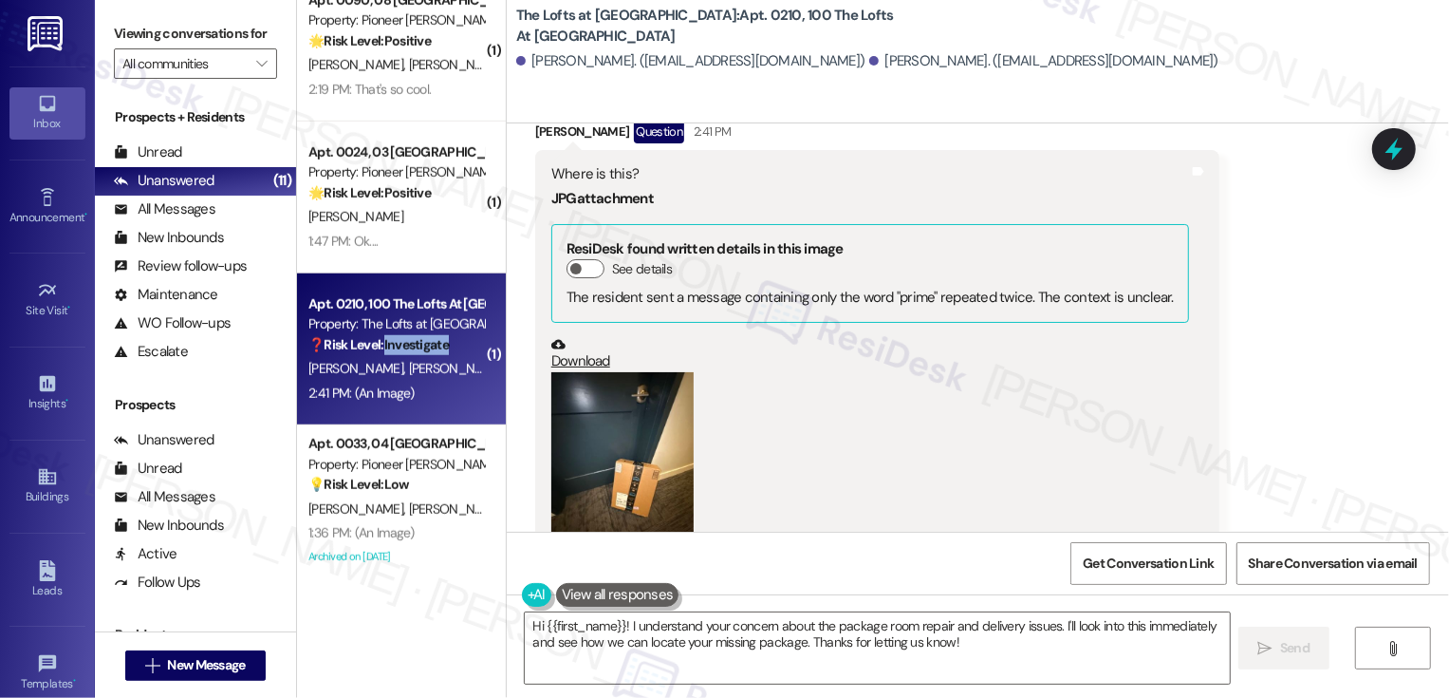
scroll to position [586, 0]
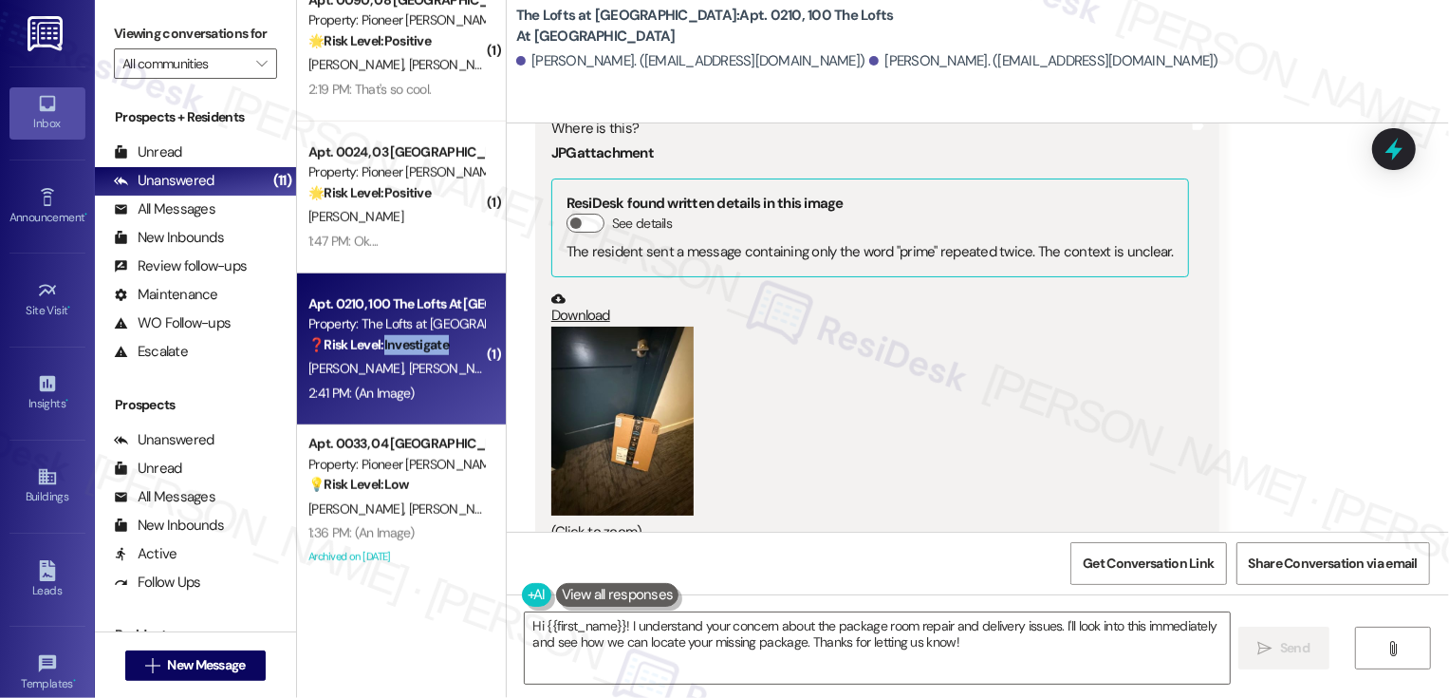
click at [625, 370] on button "Zoom image" at bounding box center [622, 421] width 142 height 190
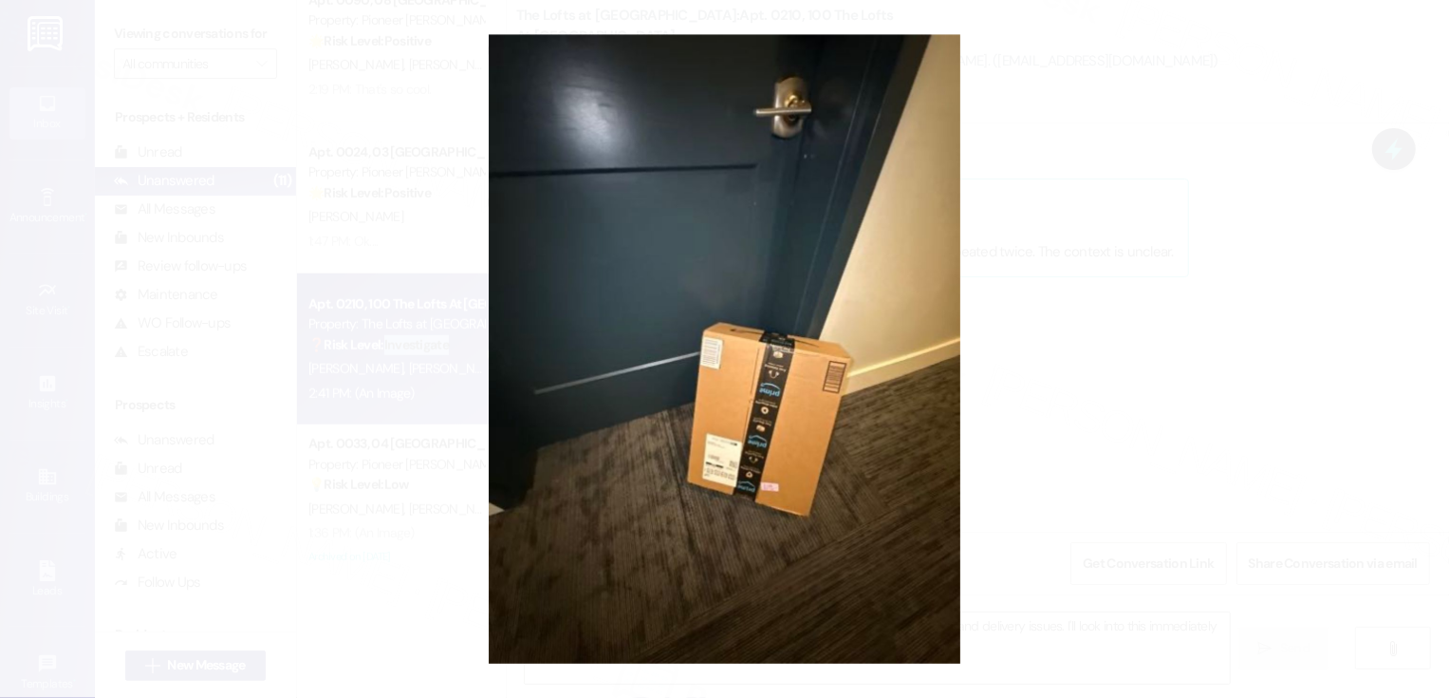
click at [1243, 456] on button "Unzoom image" at bounding box center [724, 349] width 1449 height 698
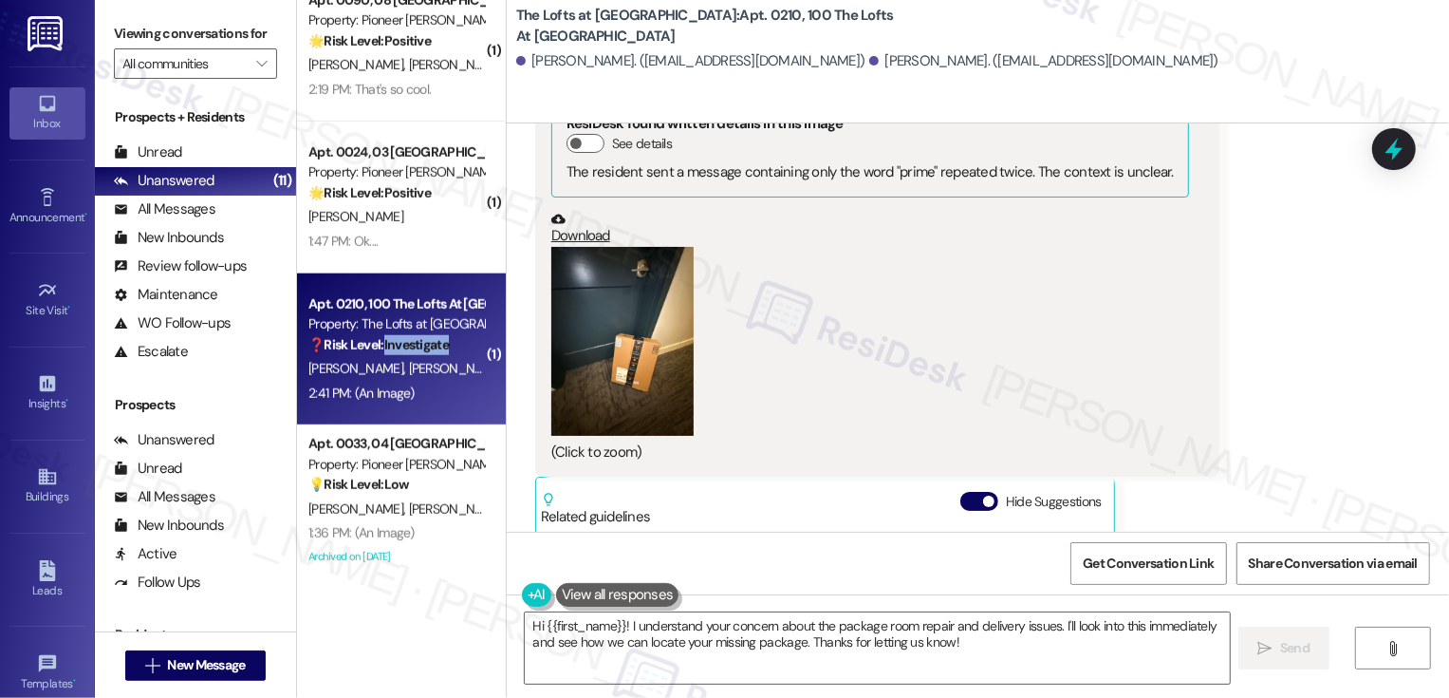
scroll to position [699, 0]
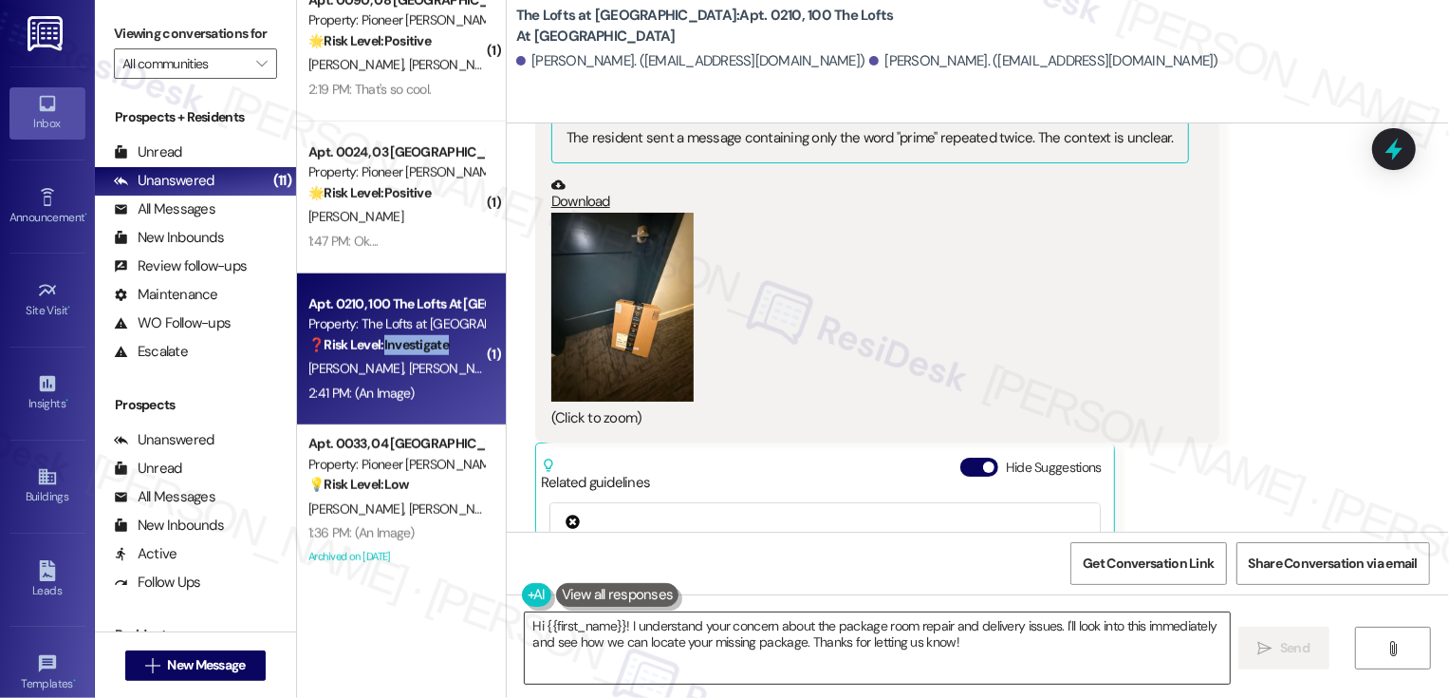
click at [621, 645] on textarea "Hi {{first_name}}! I understand your concern about the package room repair and …" at bounding box center [877, 647] width 705 height 71
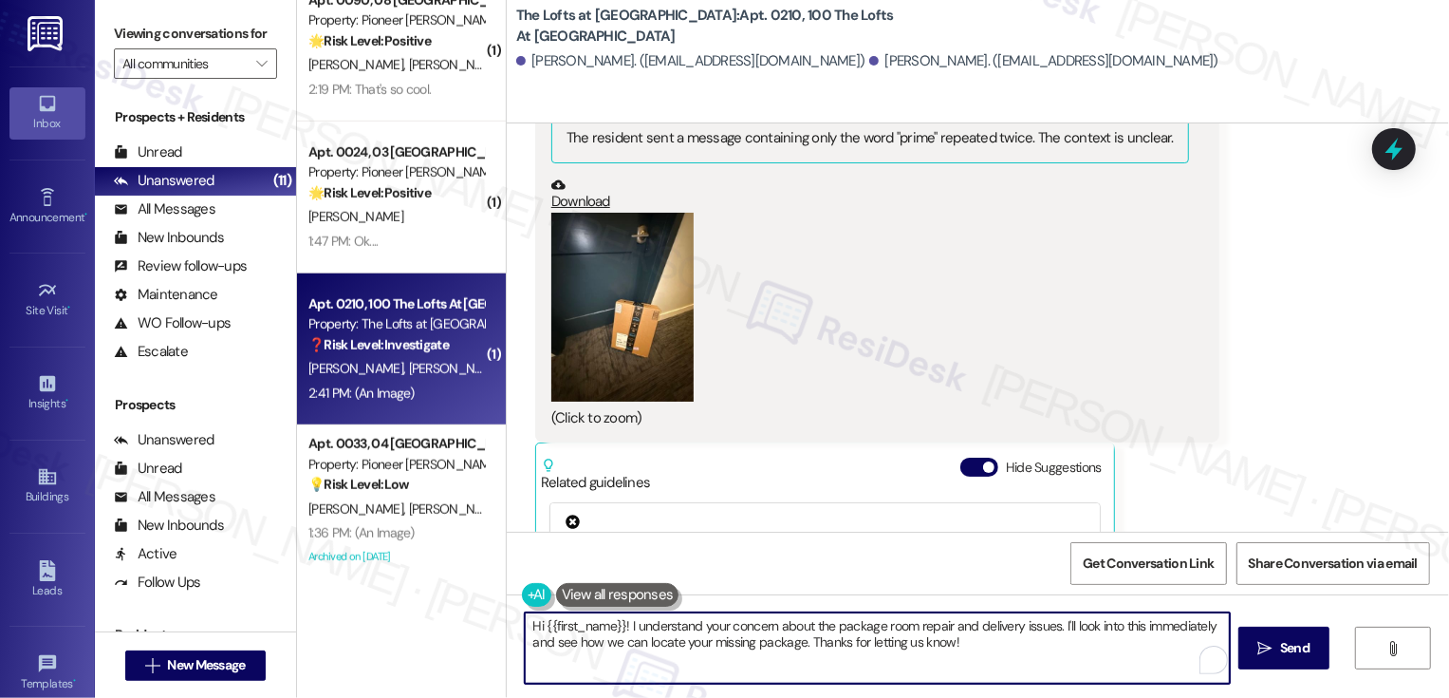
click at [723, 634] on textarea "Hi {{first_name}}! I understand your concern about the package room repair and …" at bounding box center [877, 647] width 705 height 71
click at [604, 634] on textarea "Hi {{first_name}}! I understand your concern about the package room repair and …" at bounding box center [877, 647] width 705 height 71
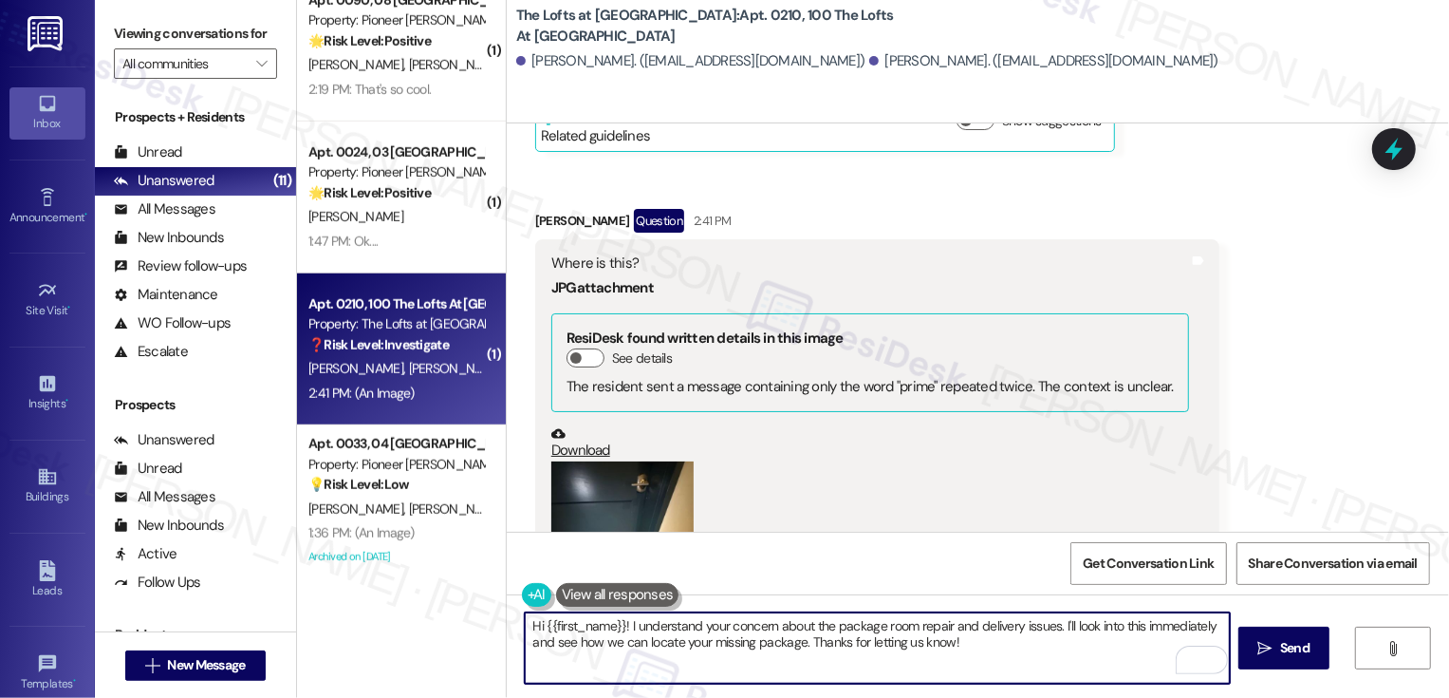
scroll to position [393, 0]
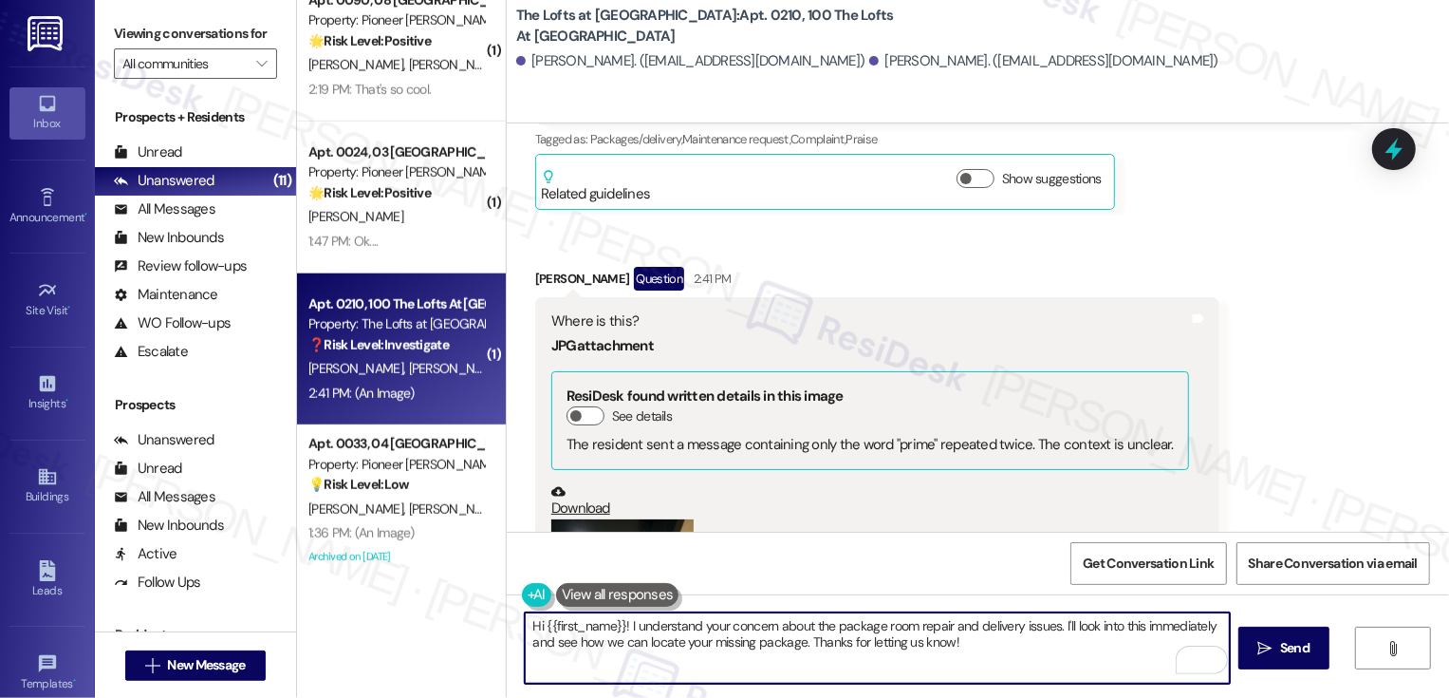
click at [535, 267] on div "[PERSON_NAME] Question 2:41 PM" at bounding box center [877, 282] width 684 height 30
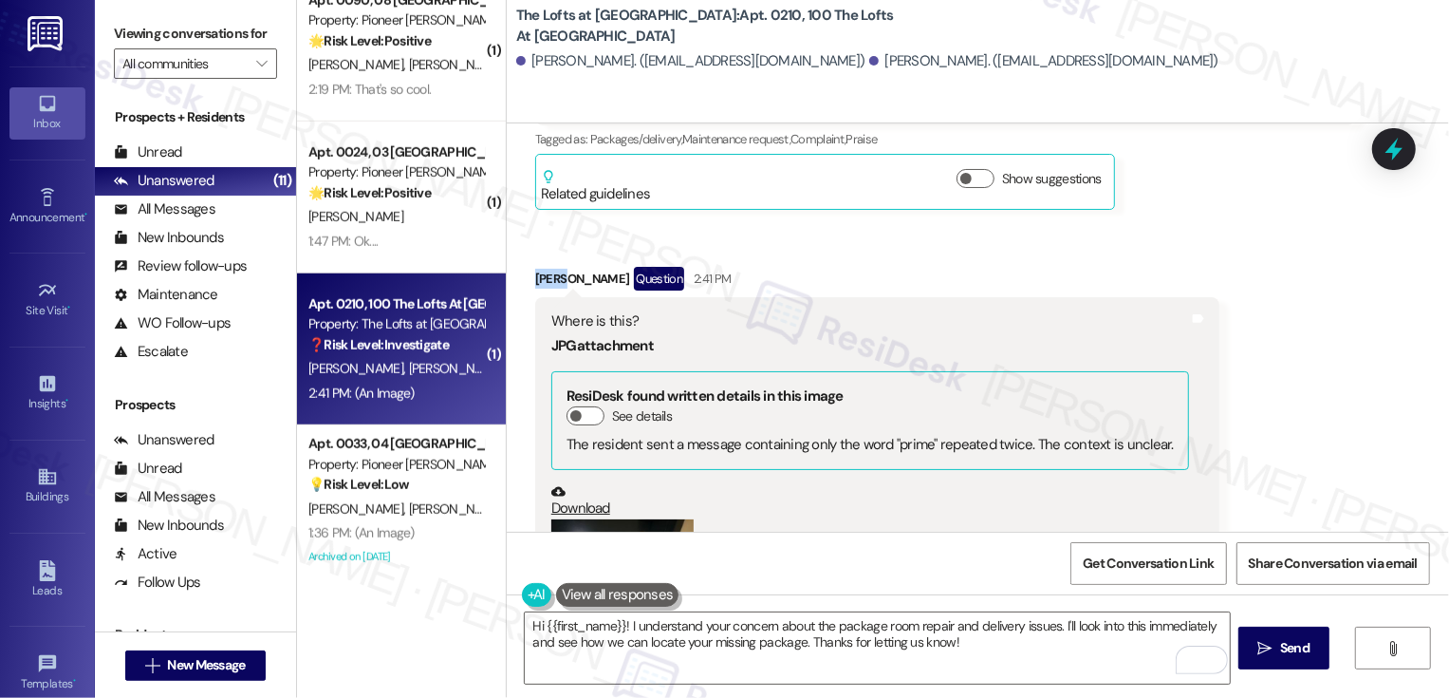
copy div "[PERSON_NAME]"
click at [595, 643] on textarea "Hi {{first_name}}! I understand your concern about the package room repair and …" at bounding box center [877, 647] width 705 height 71
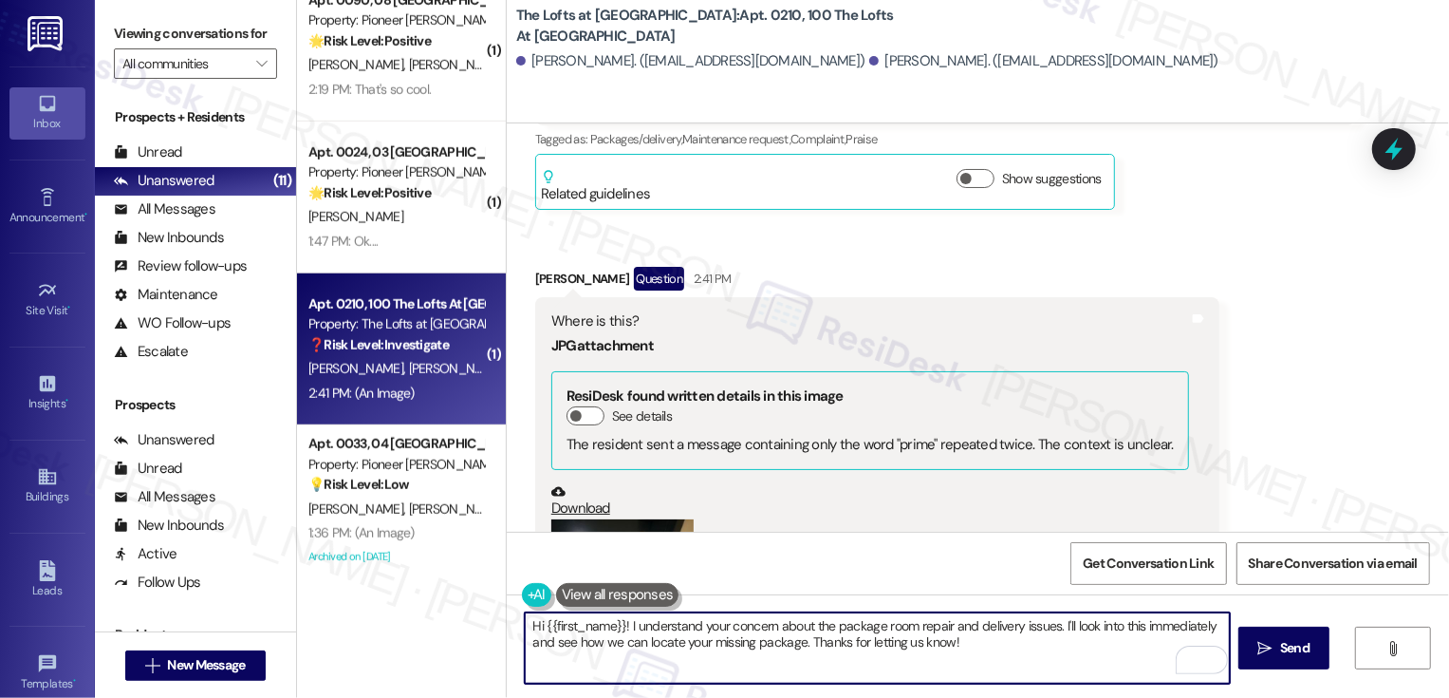
drag, startPoint x: 535, startPoint y: 624, endPoint x: 615, endPoint y: 624, distance: 79.7
click at [616, 625] on textarea "Hi {{first_name}}! I understand your concern about the package room repair and …" at bounding box center [877, 647] width 705 height 71
paste textarea "Jenny"
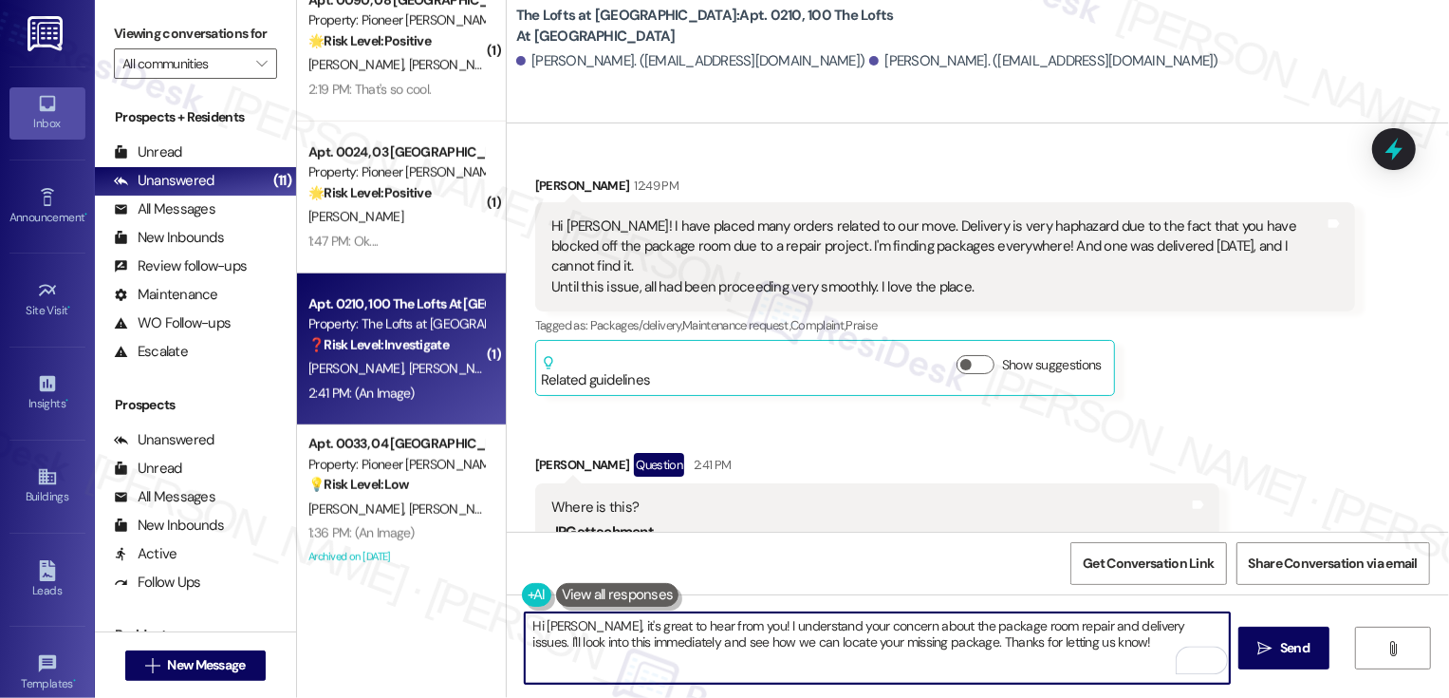
scroll to position [223, 0]
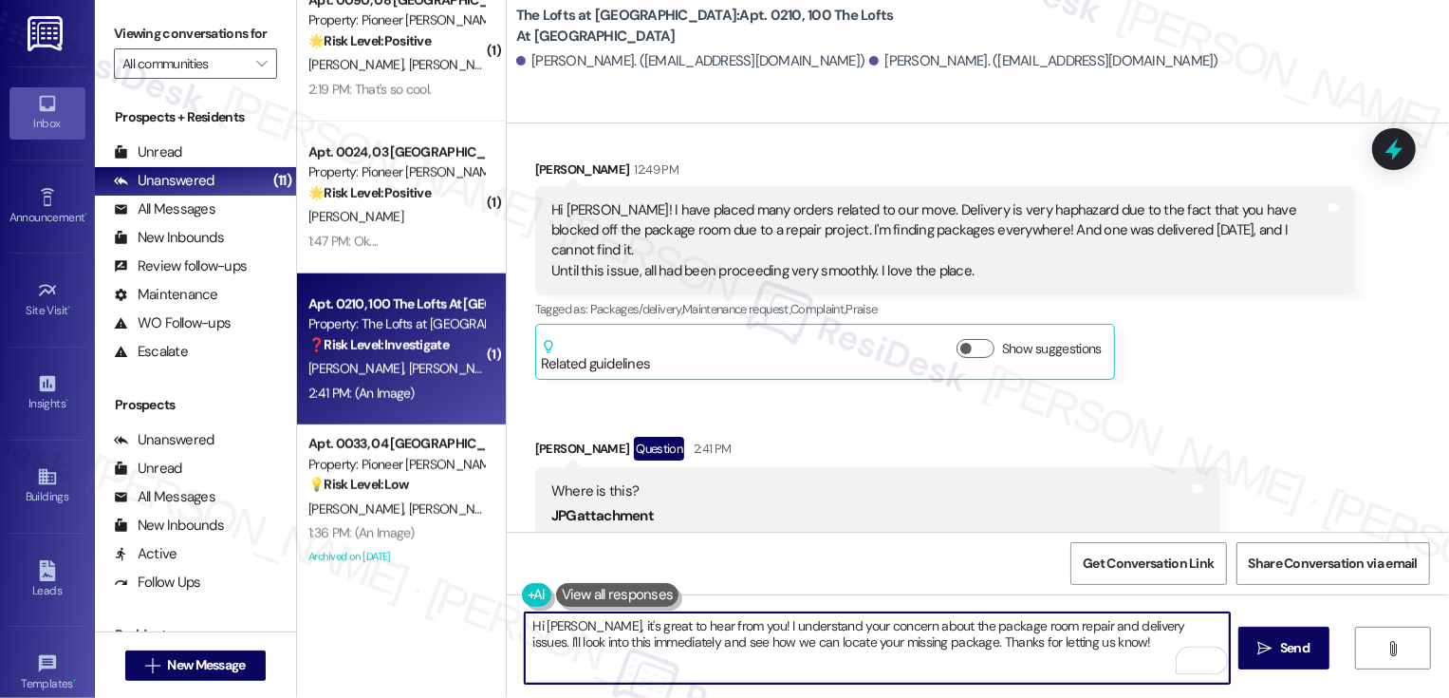
click at [725, 625] on textarea "Hi Jenny, it's great to hear from you! I understand your concern about the pack…" at bounding box center [877, 647] width 705 height 71
click at [753, 624] on textarea "Hi Jenny, it's great to hear from you! I understand your concern about the pack…" at bounding box center [877, 647] width 705 height 71
click at [823, 626] on textarea "Hi Jenny, it's great to hear from you! I hear your concern about the package ro…" at bounding box center [877, 647] width 705 height 71
click at [900, 627] on textarea "Hi Jenny, it's great to hear from you! I hear your concern about the package ro…" at bounding box center [877, 647] width 705 height 71
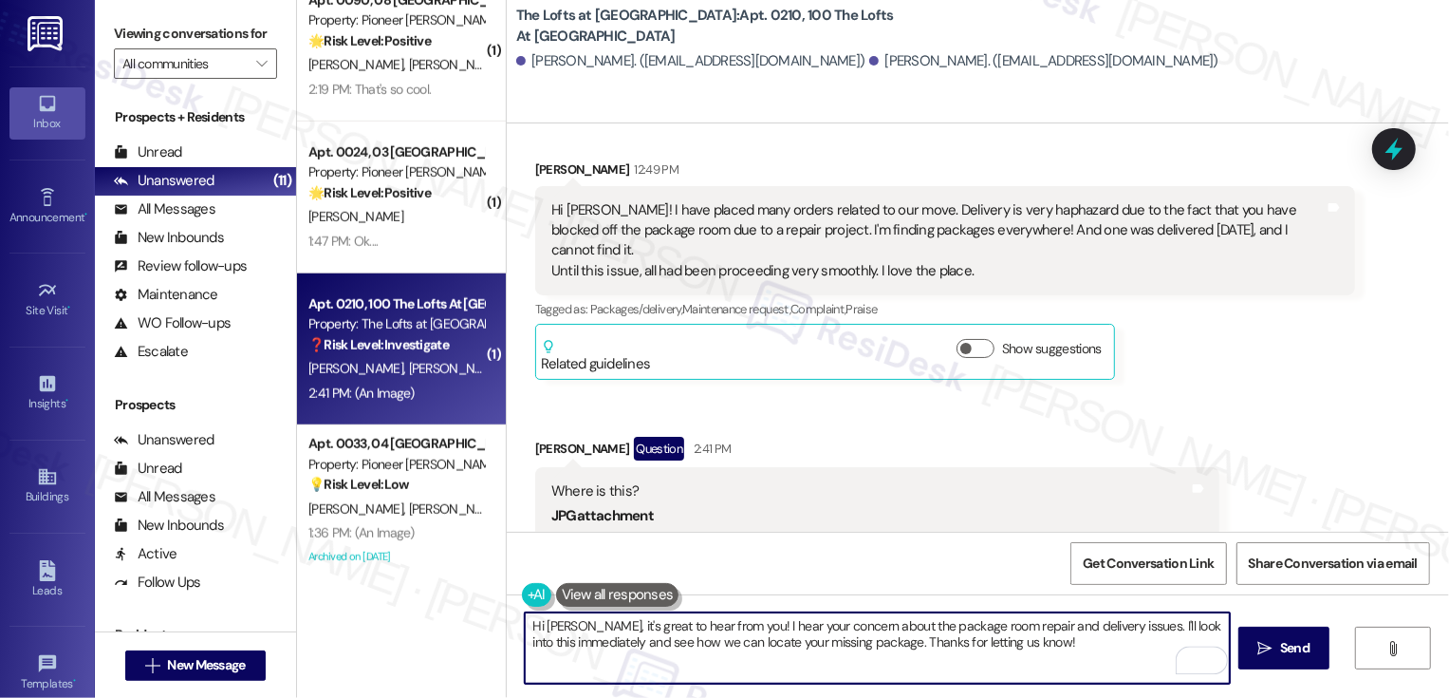
click at [984, 628] on textarea "Hi Jenny, it's great to hear from you! I hear your concern about the package ro…" at bounding box center [877, 647] width 705 height 71
click at [1047, 619] on textarea "Hi Jenny, it's great to hear from you! I hear your concern about the package ro…" at bounding box center [877, 647] width 705 height 71
drag, startPoint x: 1113, startPoint y: 624, endPoint x: 1125, endPoint y: 649, distance: 27.2
click at [1124, 647] on textarea "Hi Jenny, it's great to hear from you! I hear your concern about the package ro…" at bounding box center [877, 647] width 705 height 71
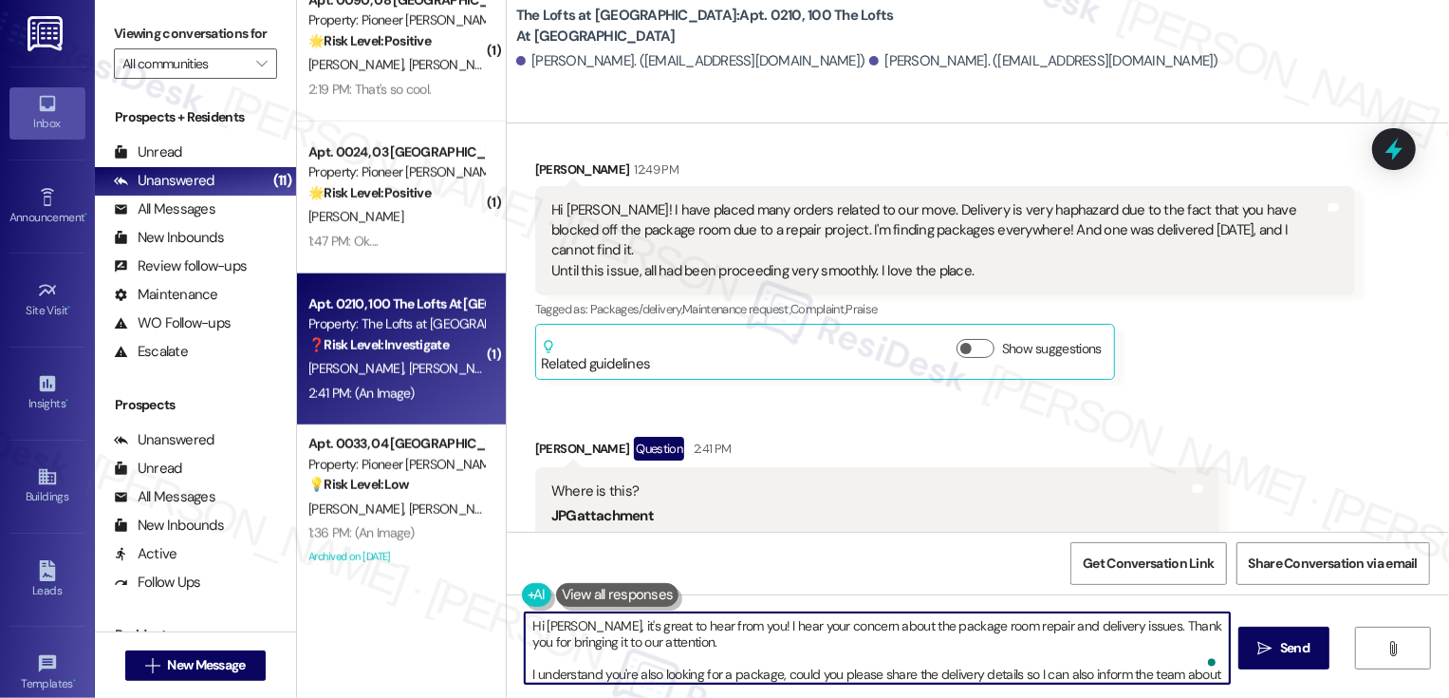
scroll to position [16, 0]
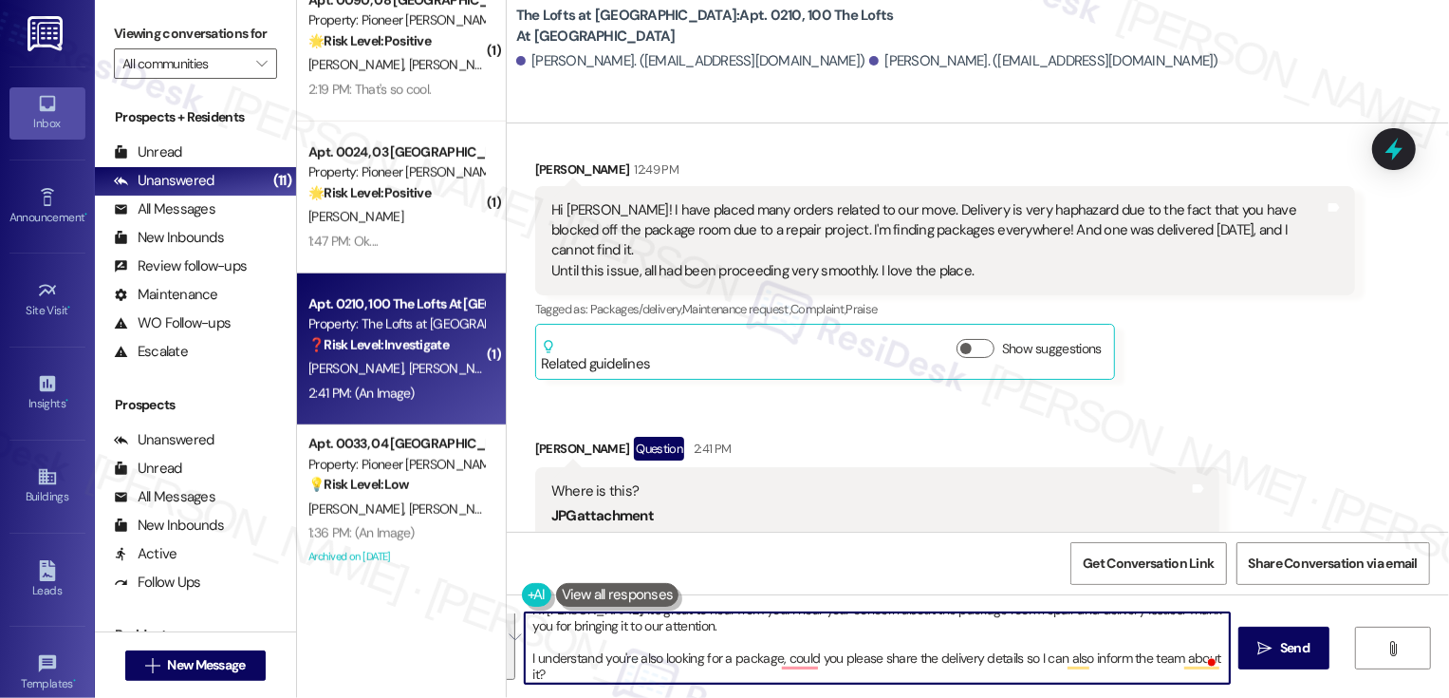
paste textarea "’s great to hear from you! I hear your concern about the package room repair an…"
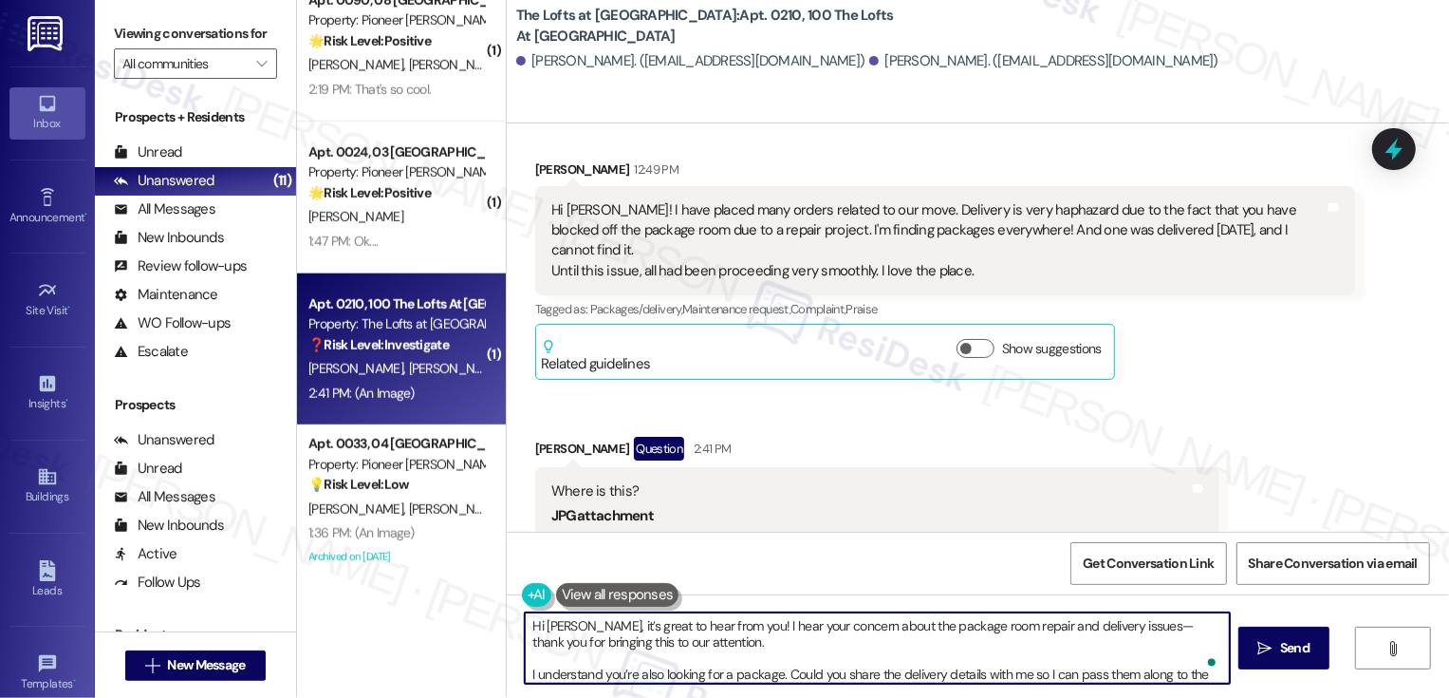
scroll to position [0, 0]
click at [1112, 627] on textarea "Hi Jenny, it’s great to hear from you! I hear your concern about the package ro…" at bounding box center [877, 647] width 705 height 71
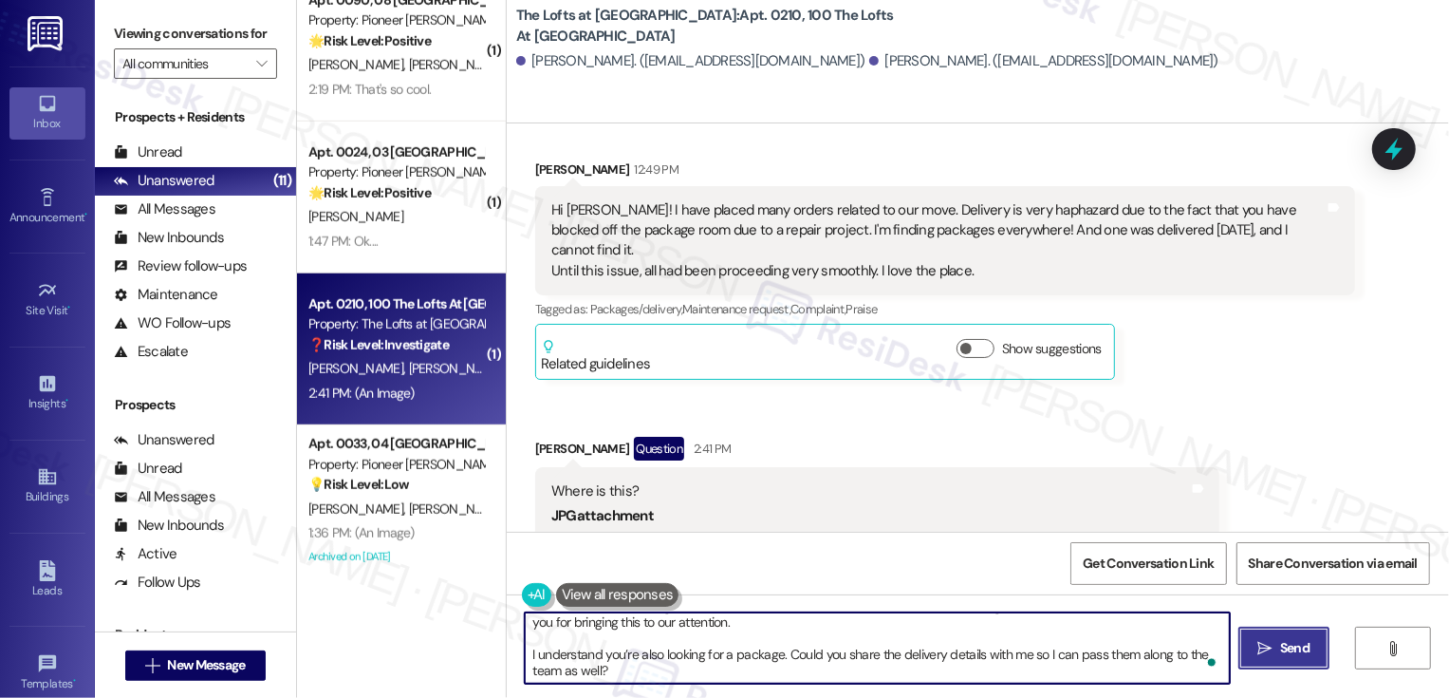
click at [1295, 643] on span "Send" at bounding box center [1294, 648] width 29 height 20
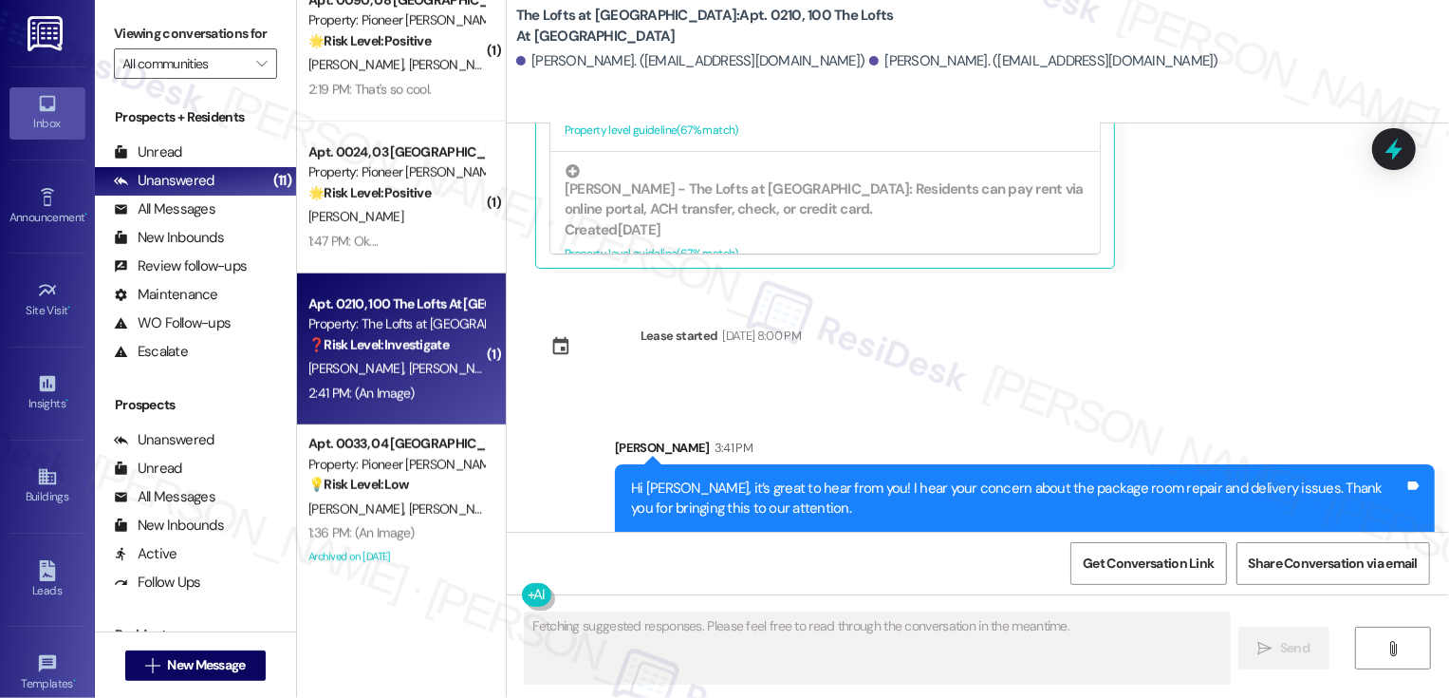
scroll to position [1264, 0]
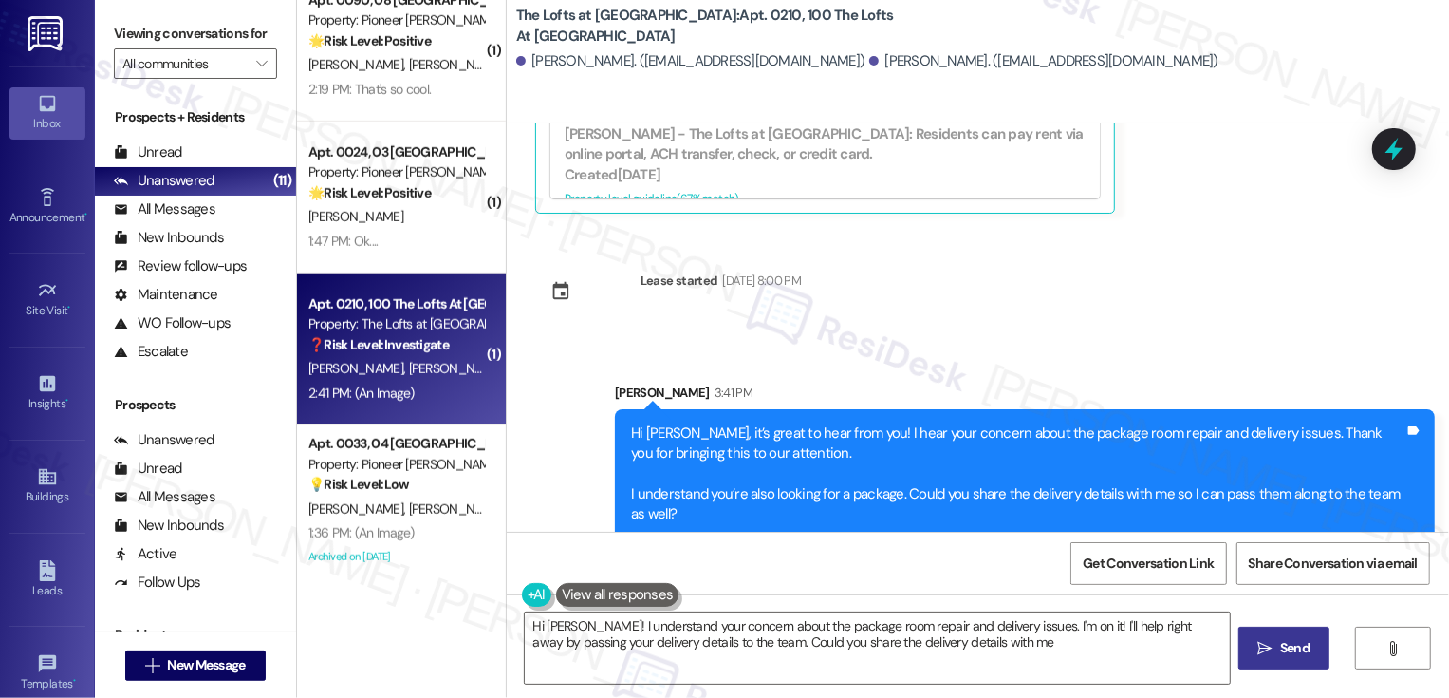
type textarea "Hi Jenny! I understand your concern about the package room repair and delivery …"
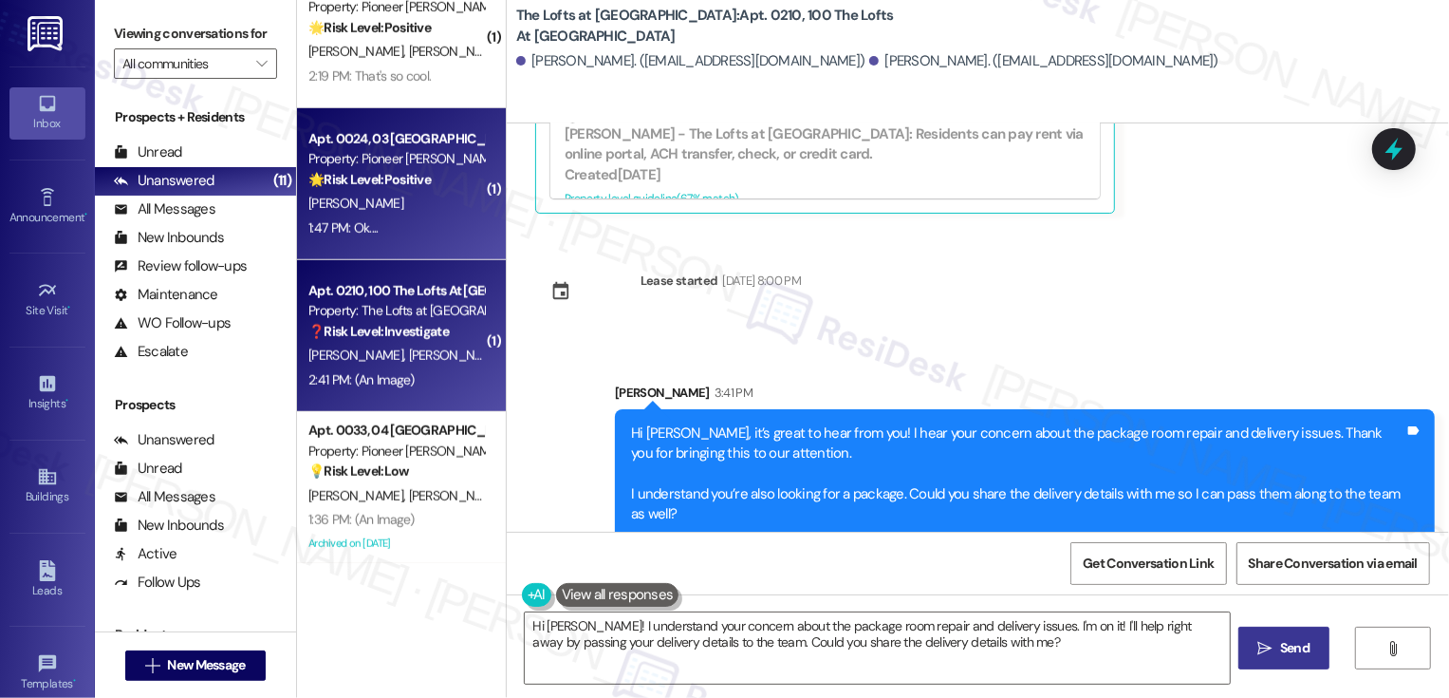
click at [413, 201] on div "[PERSON_NAME]" at bounding box center [396, 204] width 179 height 24
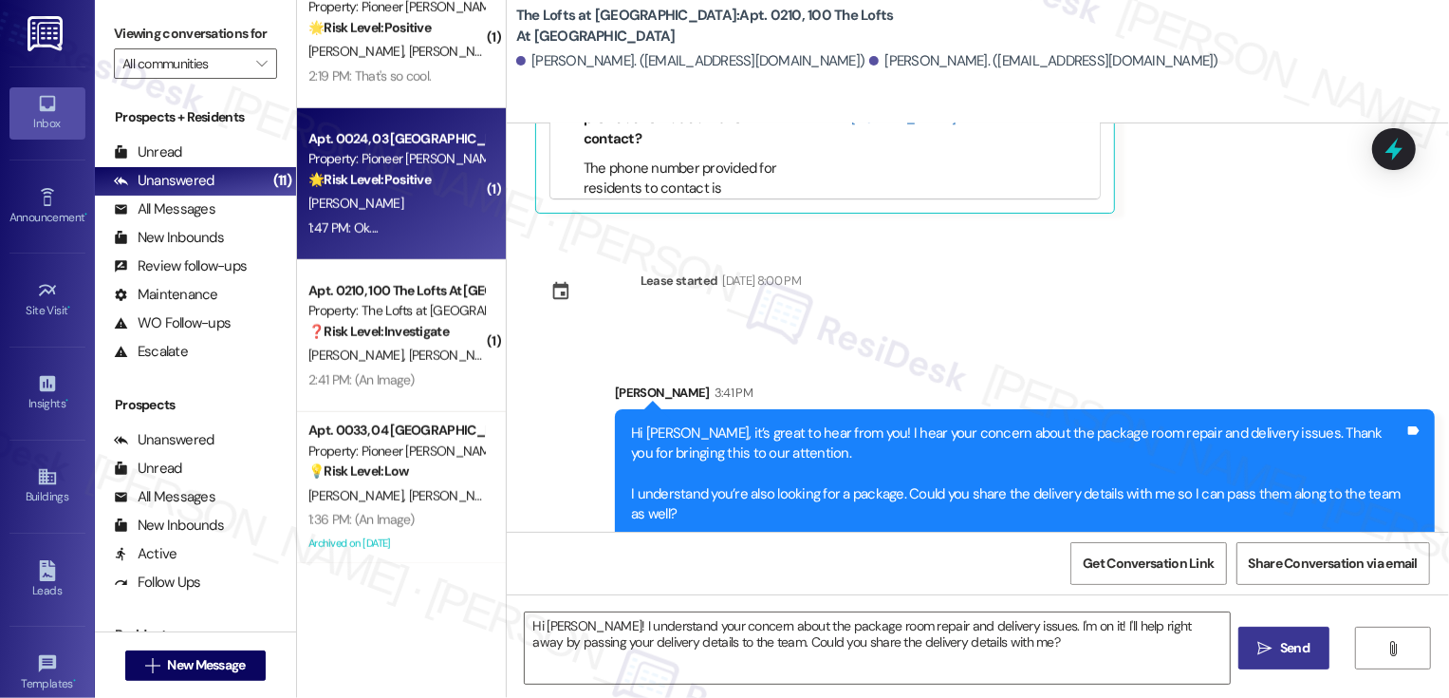
click at [413, 201] on div "[PERSON_NAME]" at bounding box center [396, 204] width 179 height 24
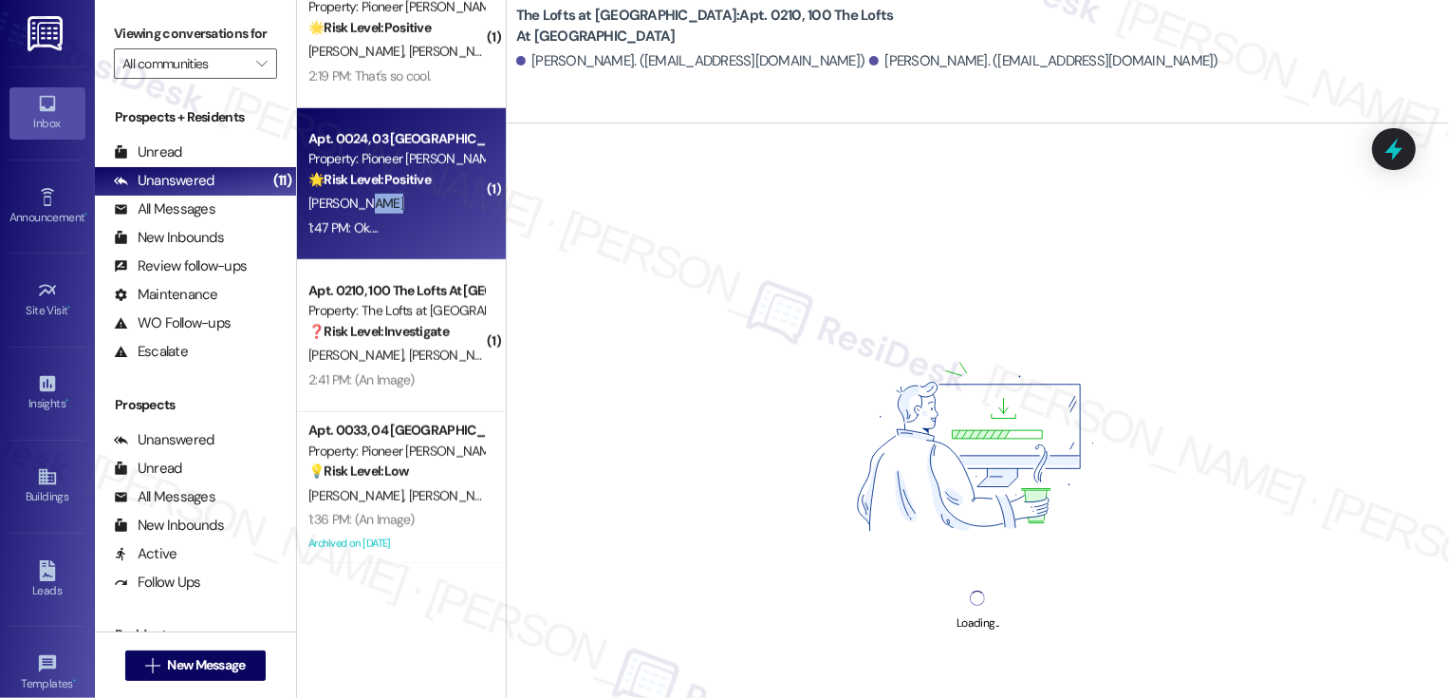
click at [413, 201] on div "[PERSON_NAME]" at bounding box center [396, 204] width 179 height 24
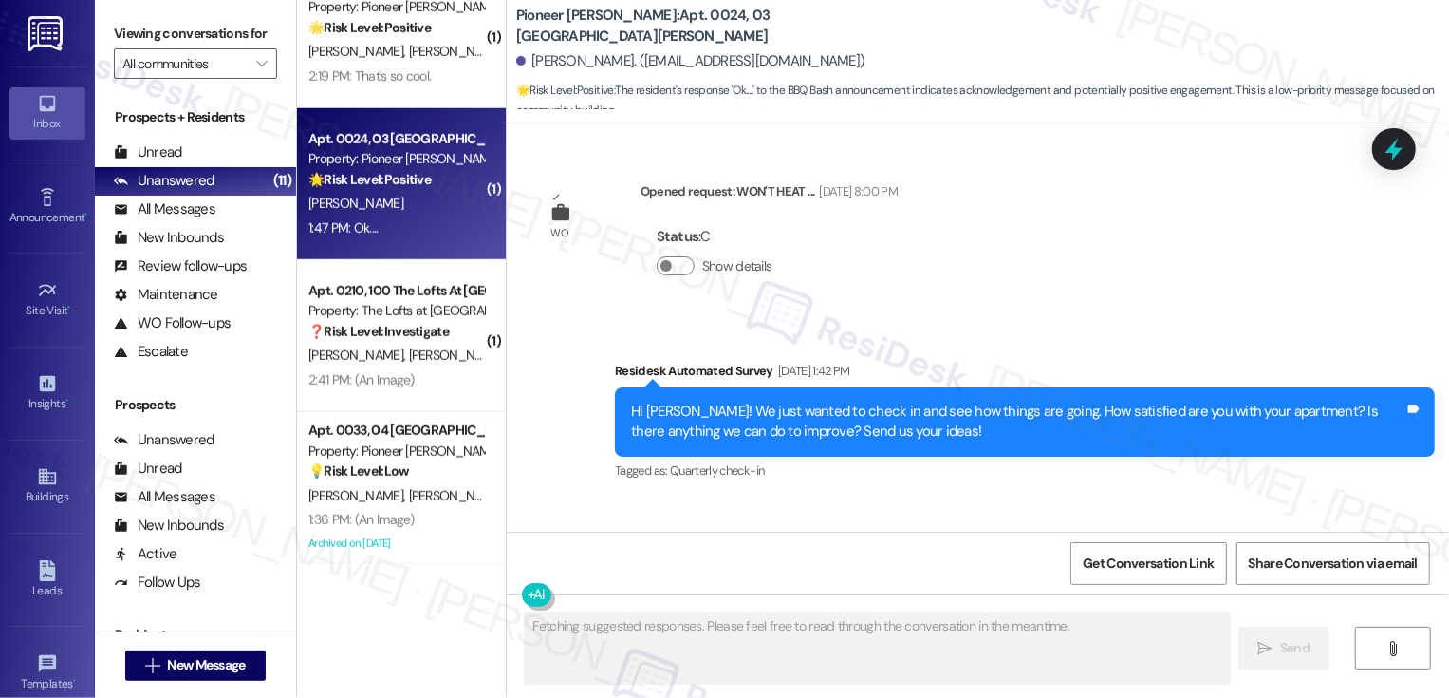
scroll to position [27372, 0]
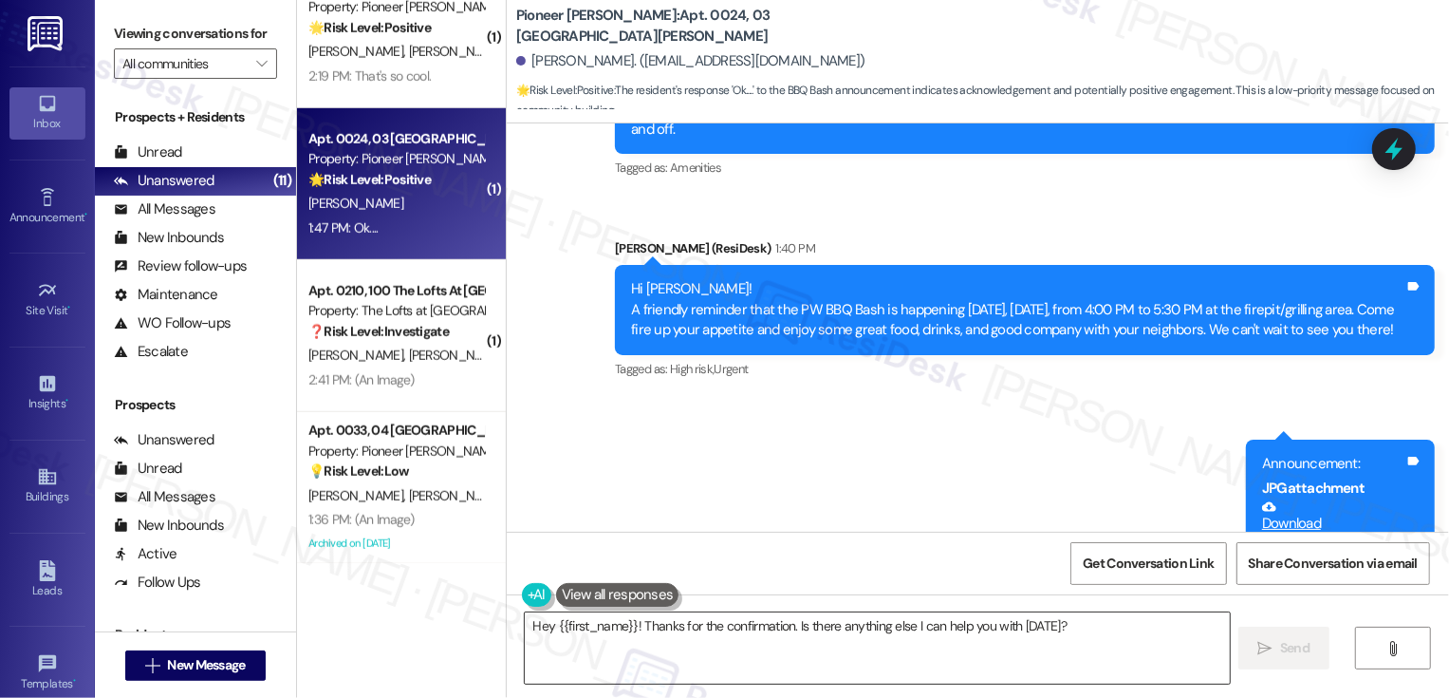
click at [759, 630] on textarea "Hey {{first_name}}! Thanks for the confirmation. Is there anything else I can h…" at bounding box center [877, 647] width 705 height 71
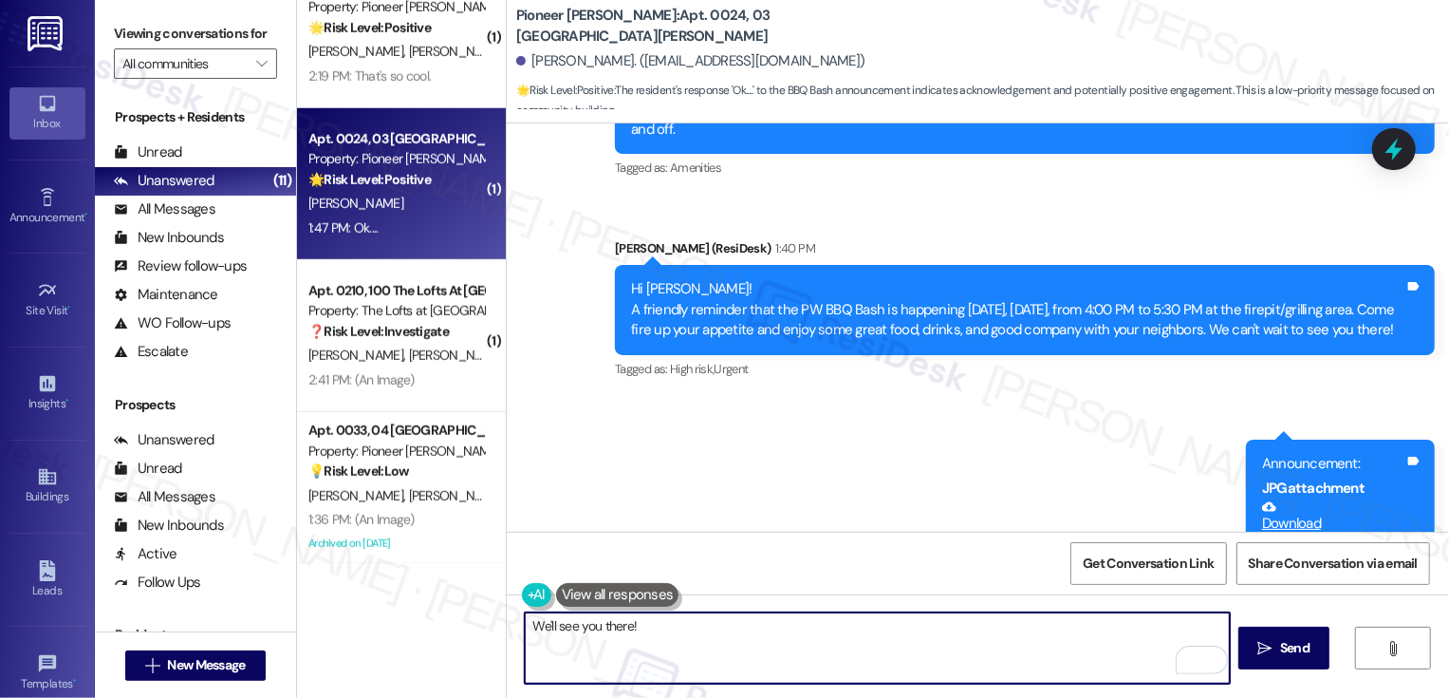
click at [525, 623] on textarea "We'll see you there!" at bounding box center [877, 647] width 705 height 71
type textarea "Great! We'll see you there!"
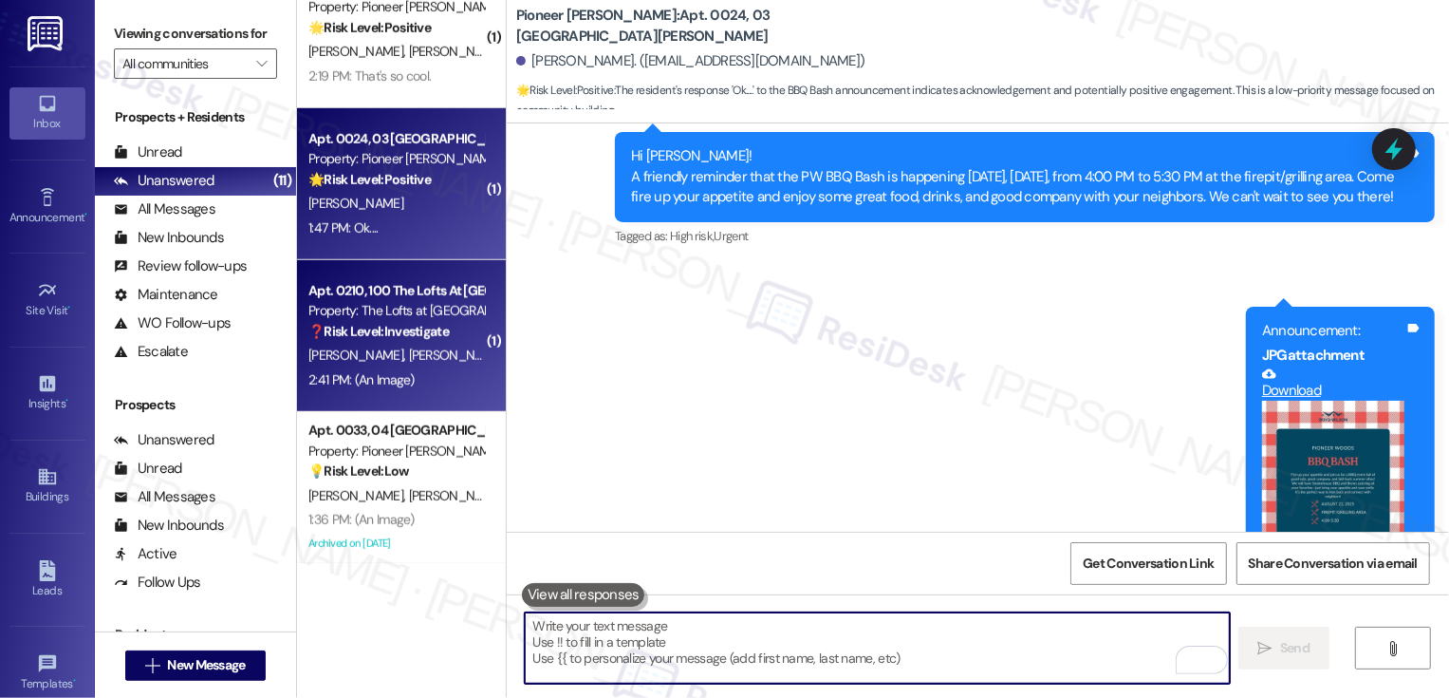
click at [481, 333] on div "Apt. 0210, 100 The Lofts At Lititz Springs Property: The Lofts at Lititz Spring…" at bounding box center [401, 336] width 209 height 152
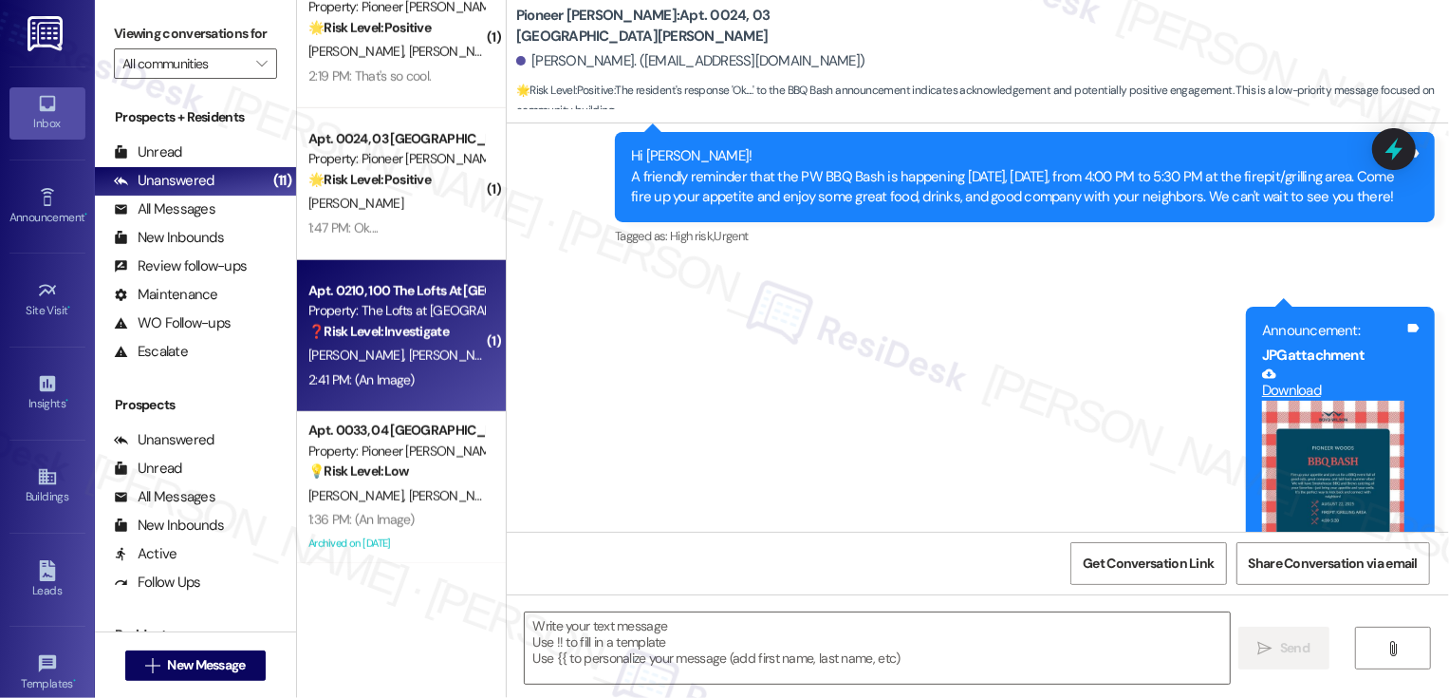
type textarea "Fetching suggested responses. Please feel free to read through the conversation…"
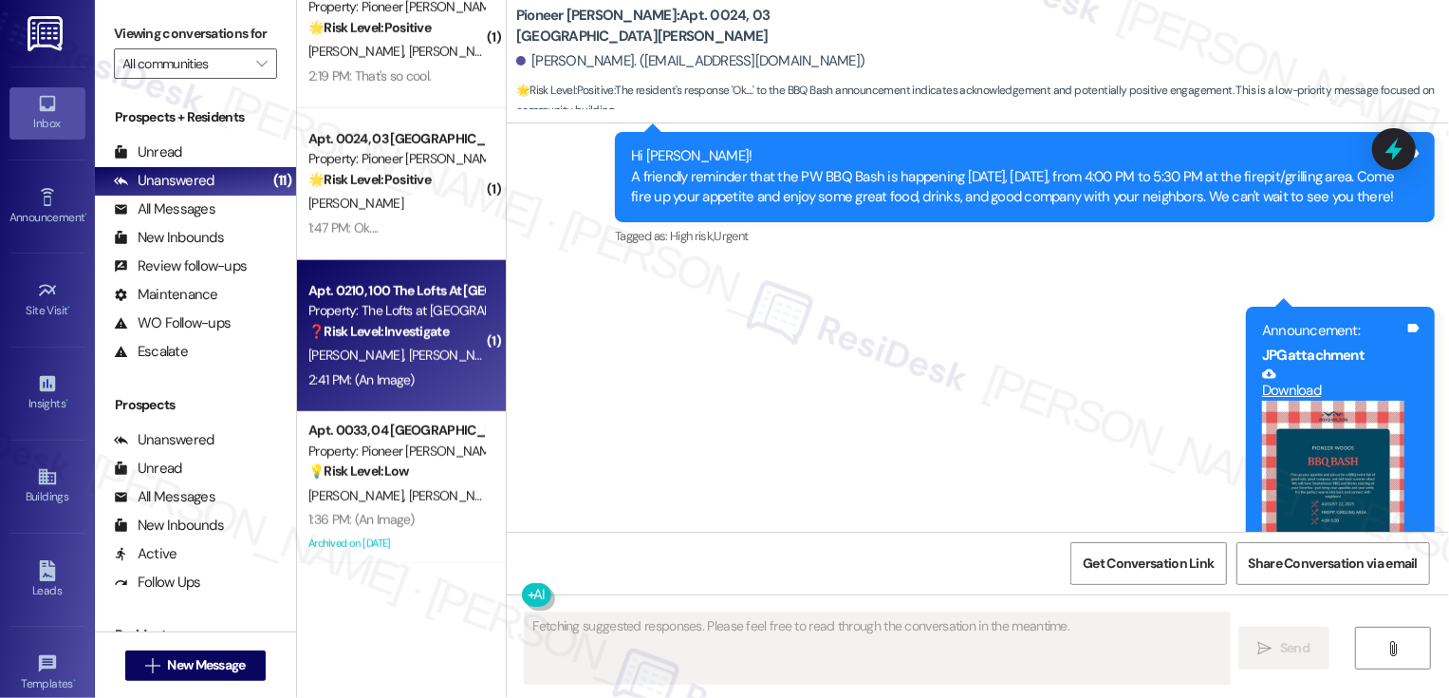
click at [481, 333] on div "Apt. 0210, 100 The Lofts At Lititz Springs Property: The Lofts at Lititz Spring…" at bounding box center [401, 336] width 209 height 152
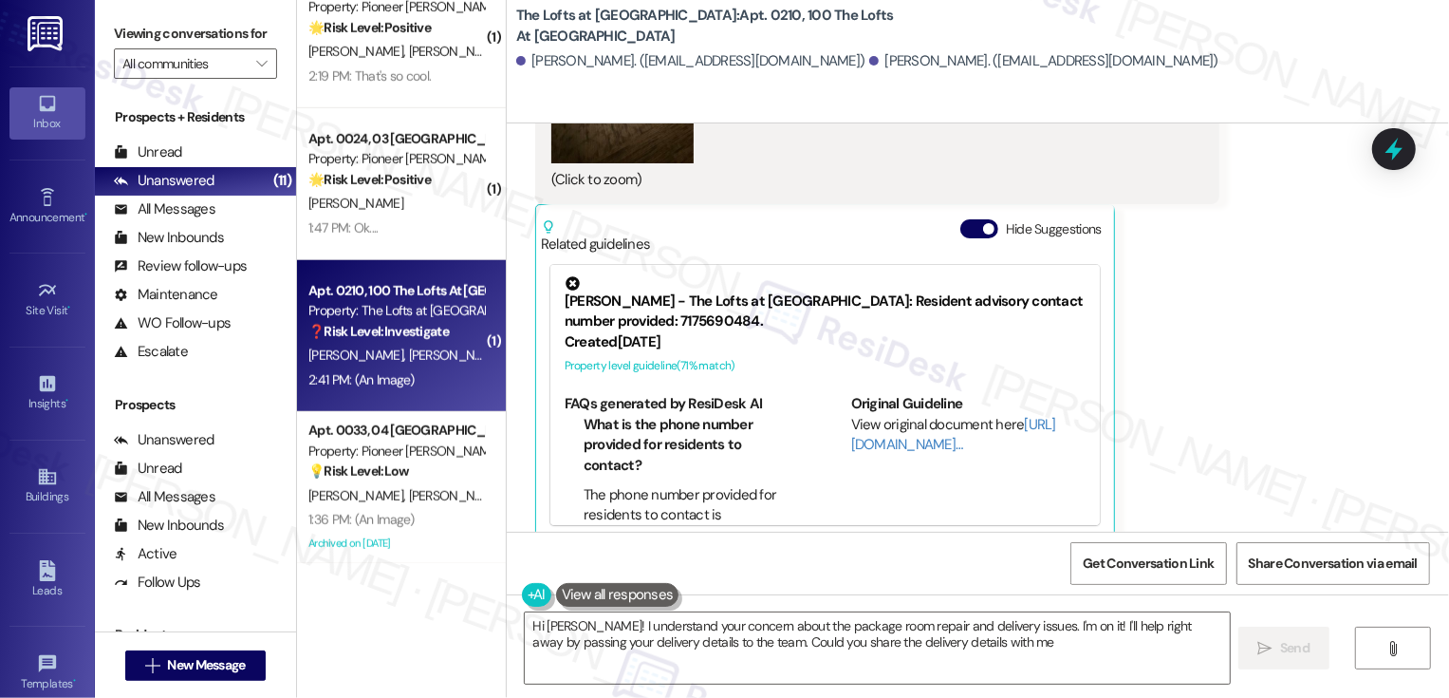
type textarea "Hi Jenny! I understand your concern about the package room repair and delivery …"
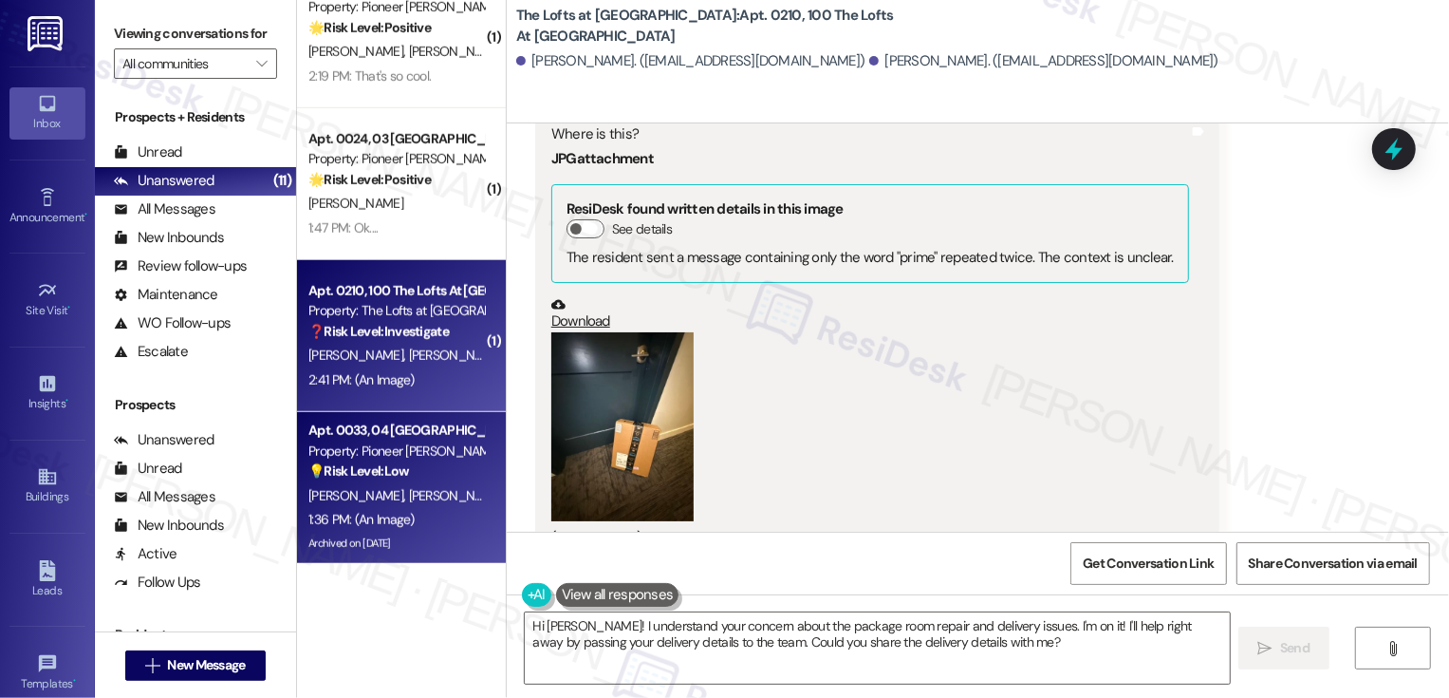
click at [391, 459] on div "Property: Pioneer [PERSON_NAME]" at bounding box center [396, 451] width 176 height 20
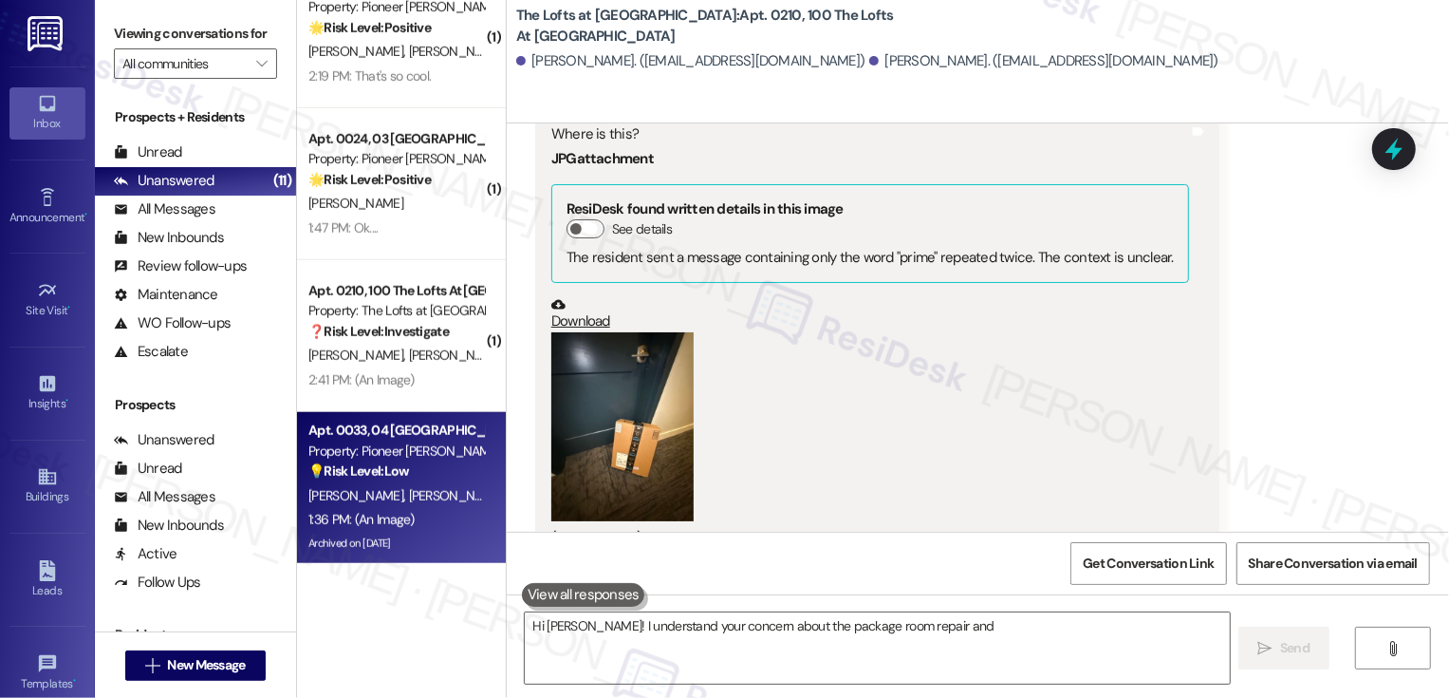
click at [391, 459] on div "Property: Pioneer [PERSON_NAME]" at bounding box center [396, 451] width 176 height 20
type textarea "Hi Jenny! I understand your concern about the package room repair and delivery …"
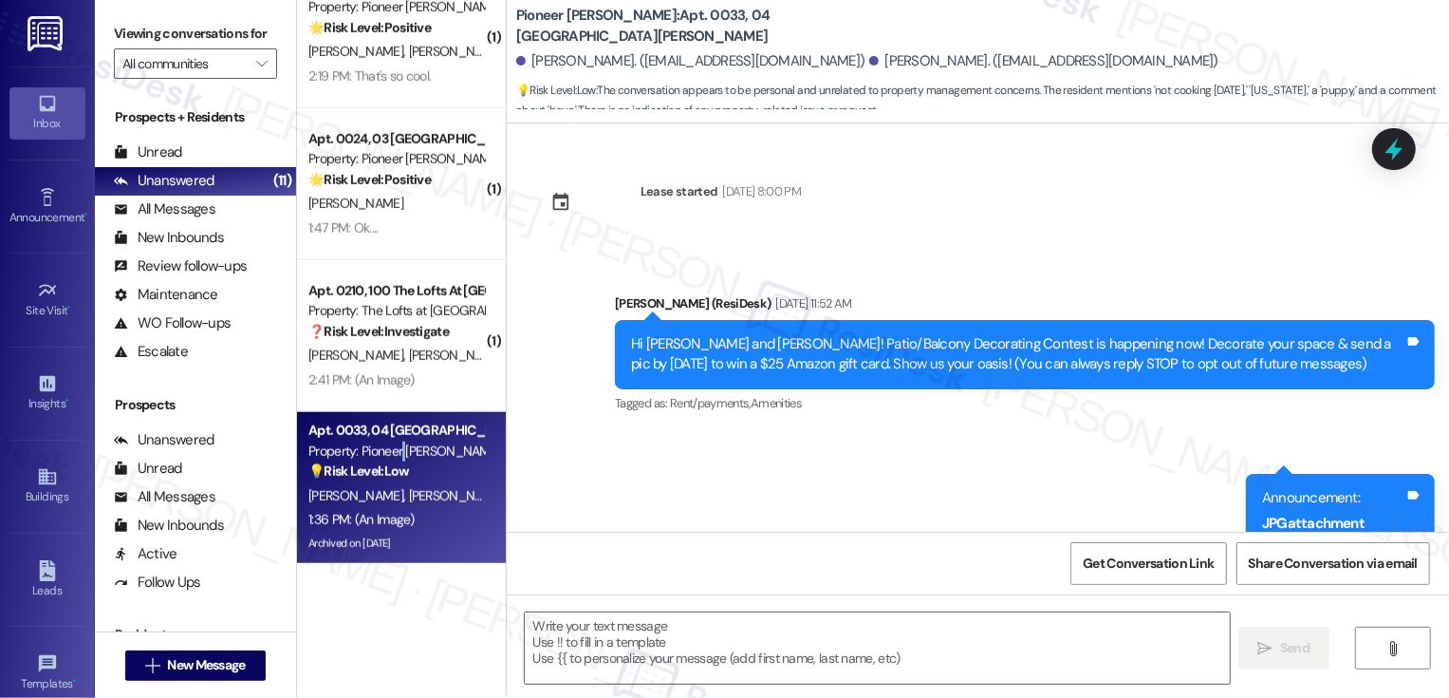
click at [429, 475] on div "💡 Risk Level: Low The conversation appears to be personal and unrelated to prop…" at bounding box center [396, 471] width 176 height 20
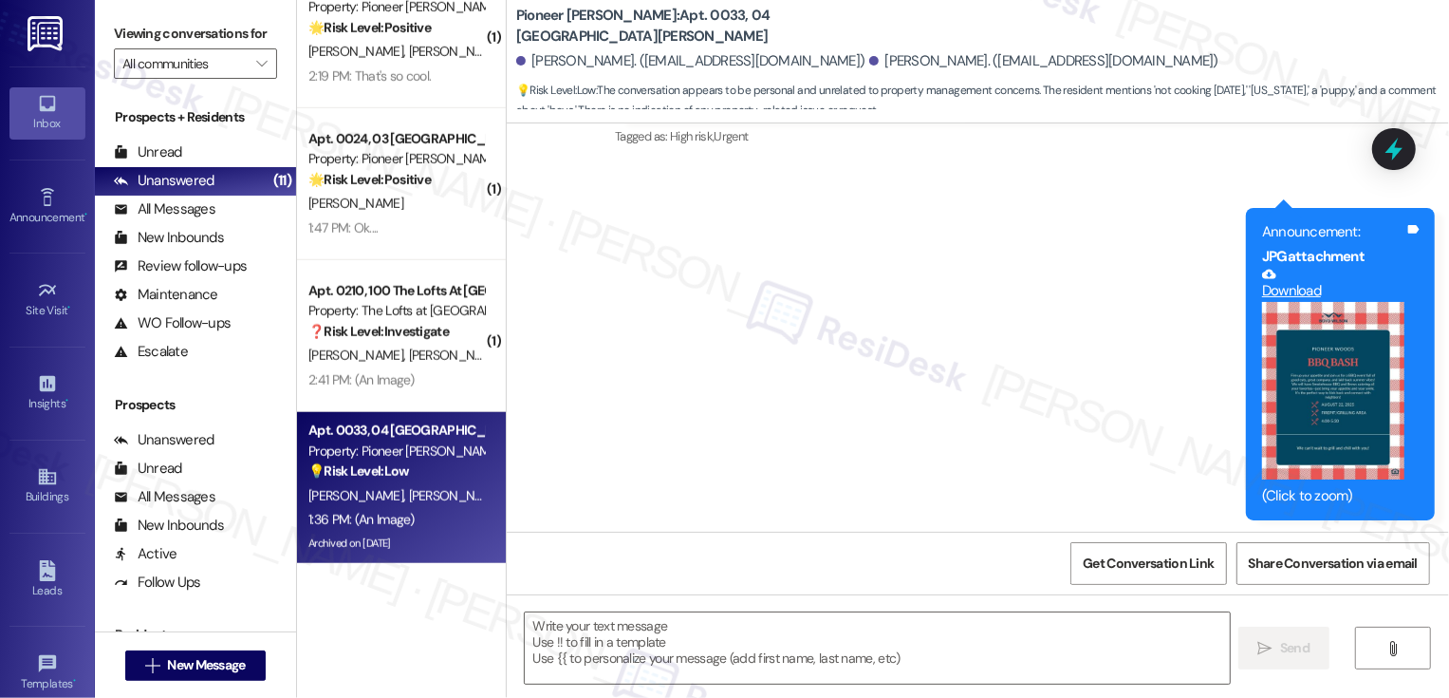
type textarea "Fetching suggested responses. Please feel free to read through the conversation…"
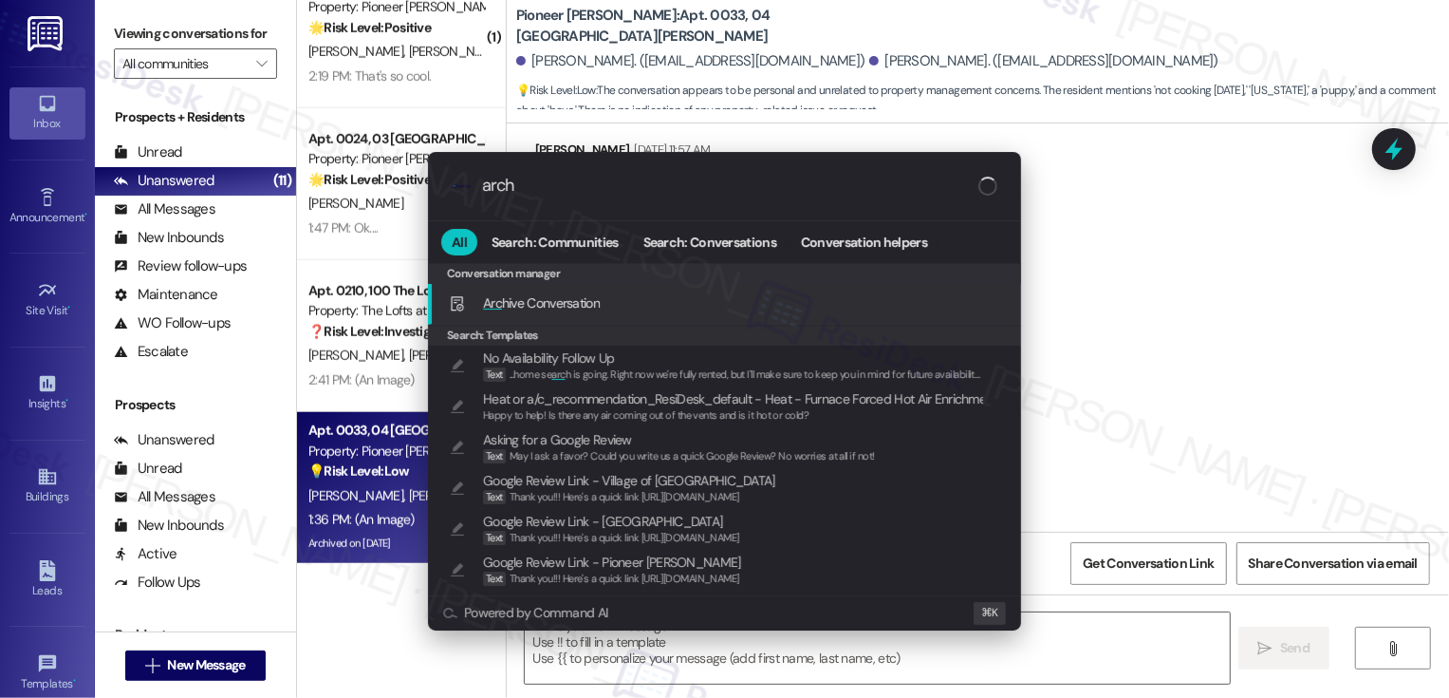
type input "archi"
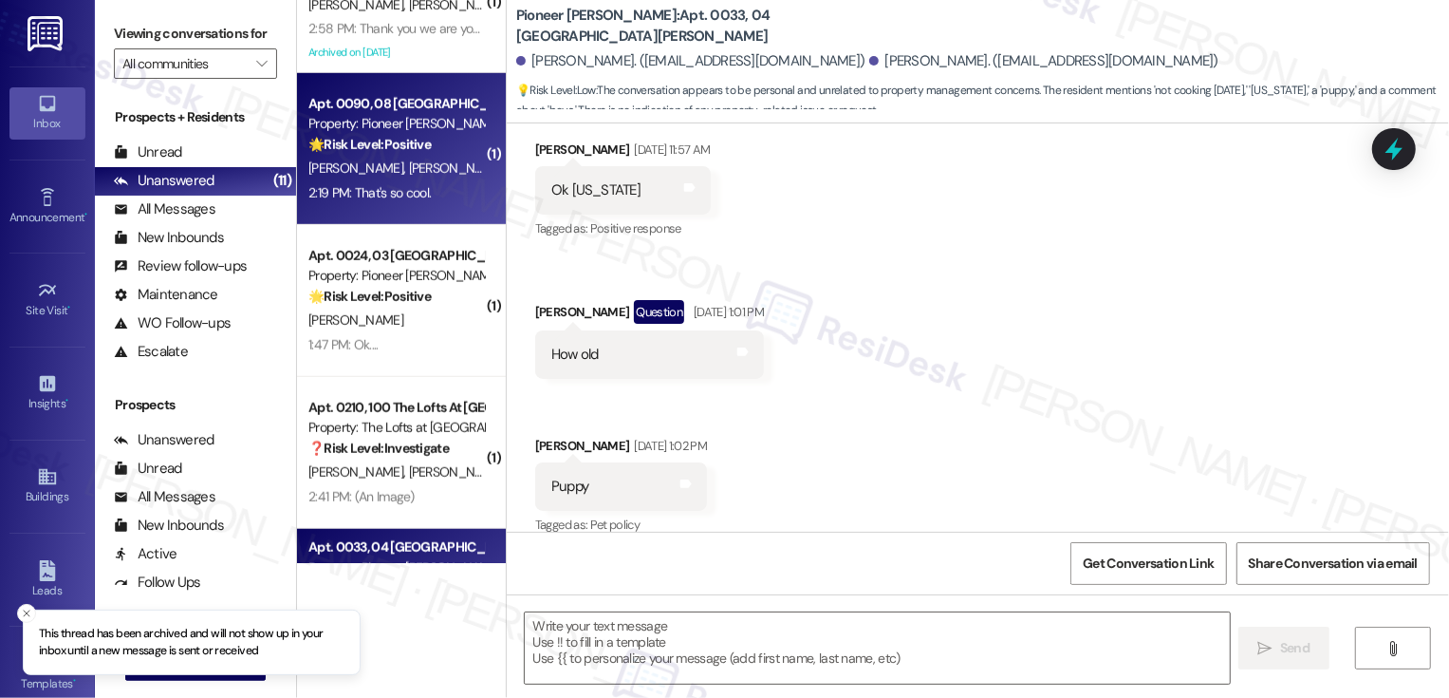
click at [413, 182] on div "2:19 PM: That's so cool. 2:19 PM: That's so cool." at bounding box center [396, 193] width 179 height 24
type textarea "Fetching suggested responses. Please feel free to read through the conversation…"
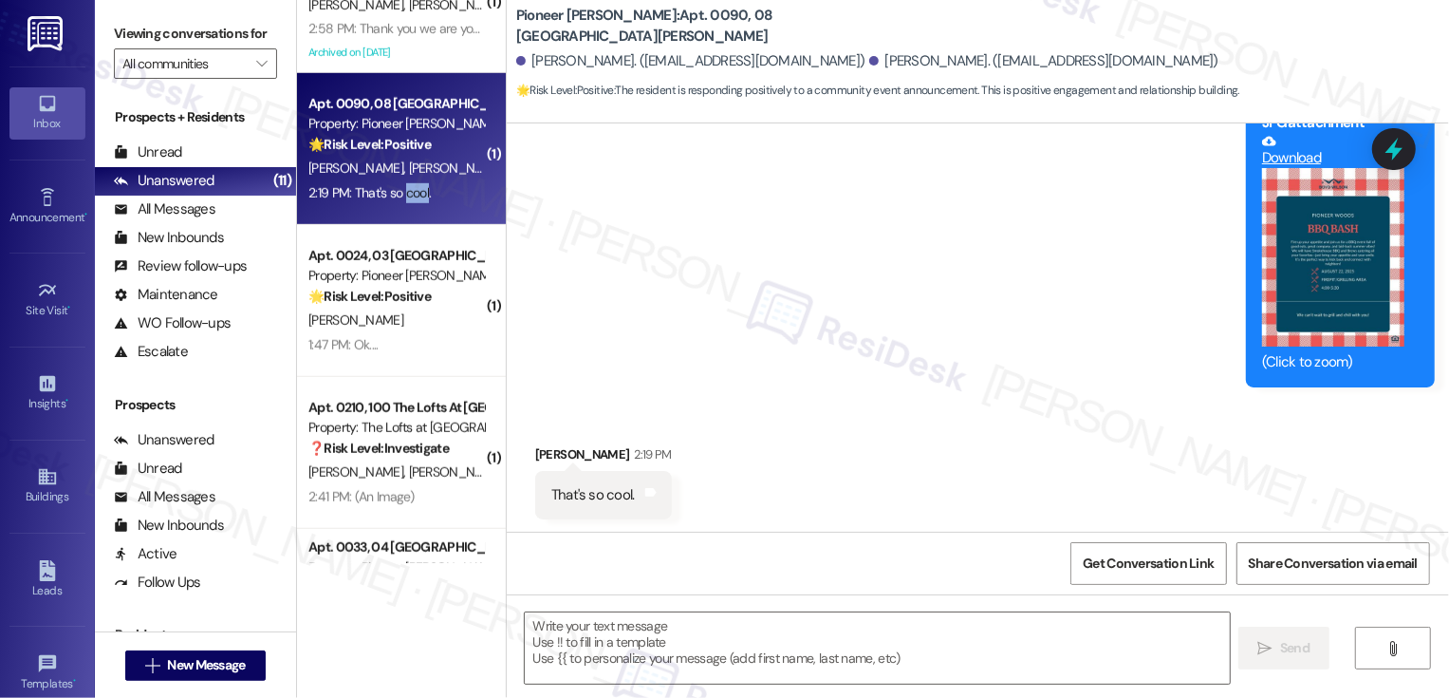
type textarea "Fetching suggested responses. Please feel free to read through the conversation…"
click at [682, 649] on textarea at bounding box center [877, 647] width 705 height 71
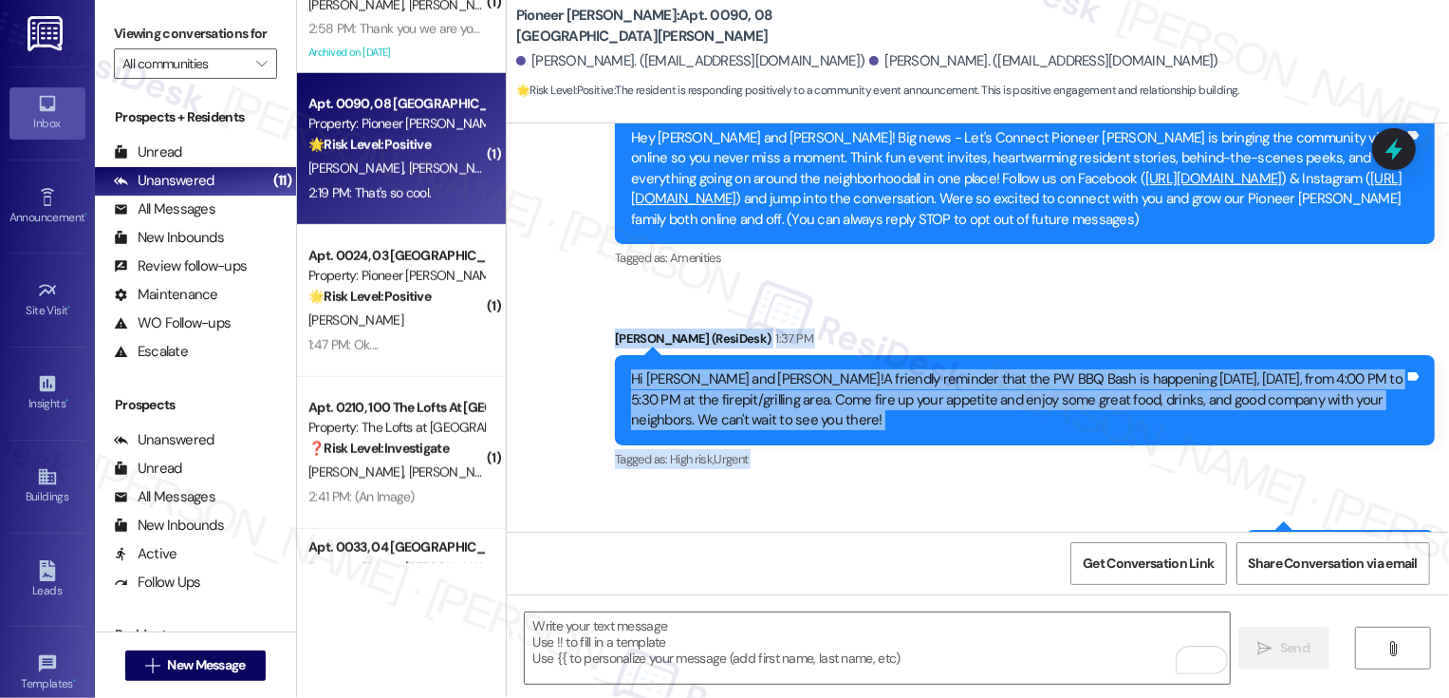
scroll to position [662, 0]
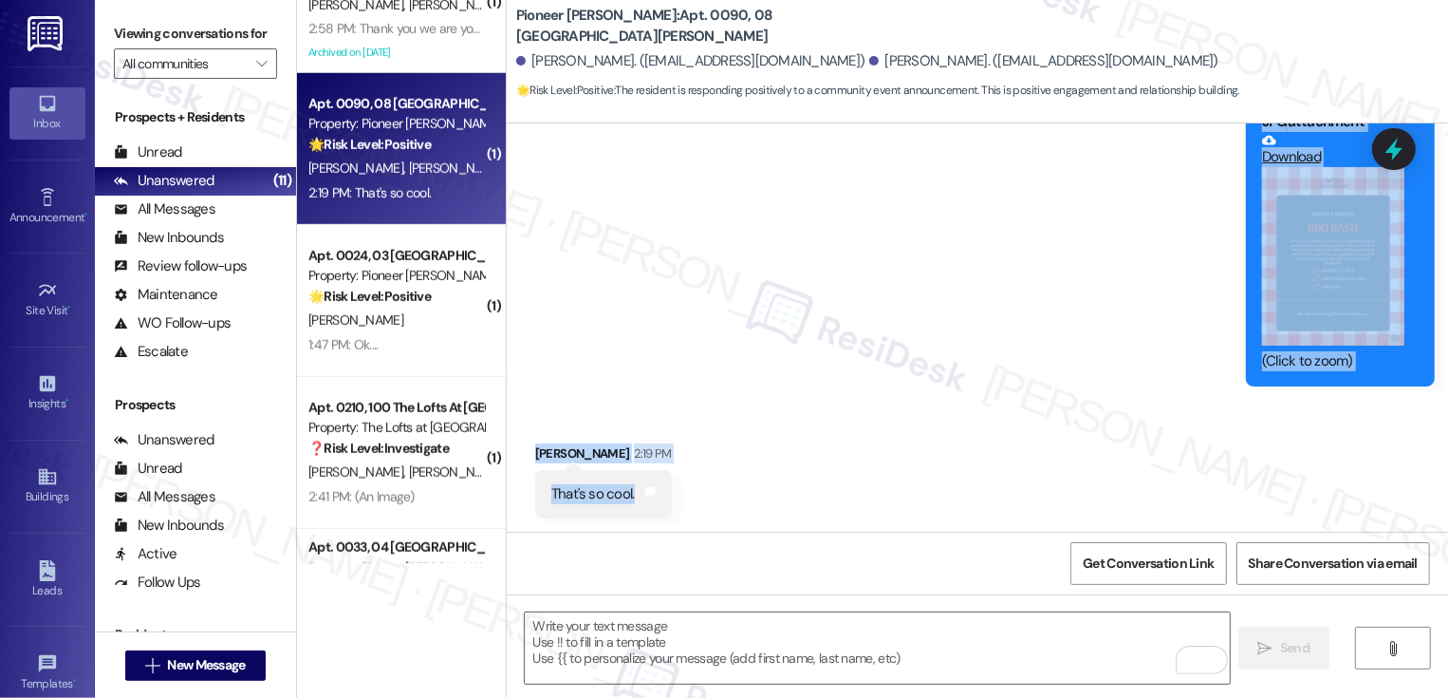
drag, startPoint x: 602, startPoint y: 337, endPoint x: 725, endPoint y: 484, distance: 192.0
click at [727, 486] on div "Lease started Jul 31, 2025 at 8:00 PM Announcement, sent via SMS Sarah (ResiDes…" at bounding box center [978, 327] width 942 height 408
copy div "Sarah (ResiDesk) 1:37 PM Hi Russell and Russell!A friendly reminder that the PW…"
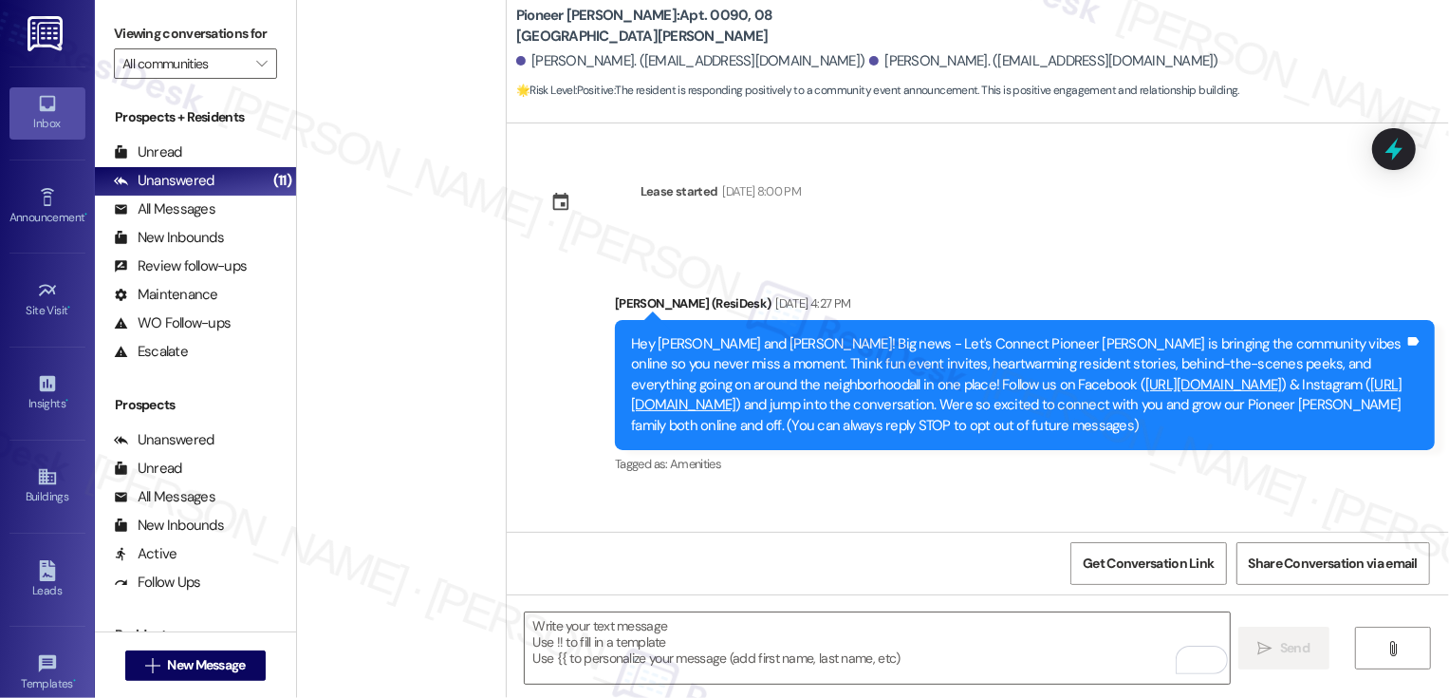
scroll to position [662, 0]
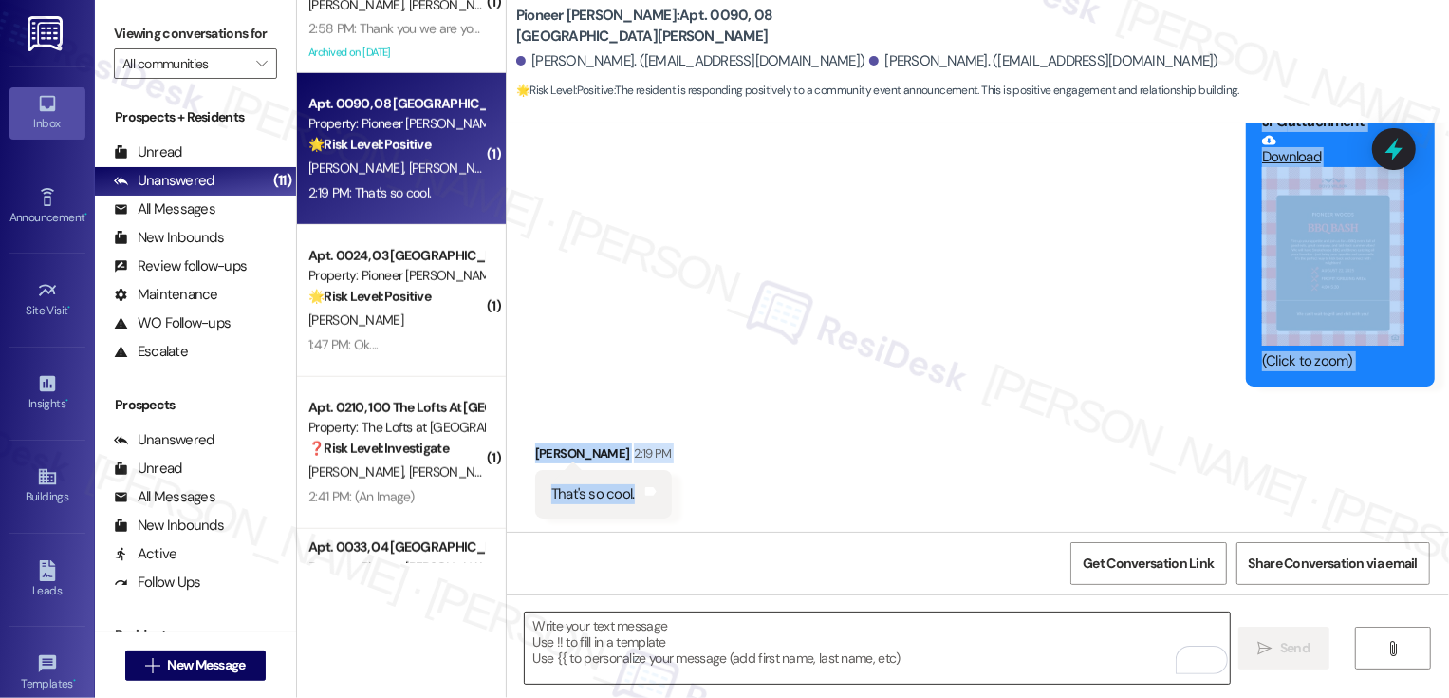
click at [617, 632] on textarea "To enrich screen reader interactions, please activate Accessibility in Grammarl…" at bounding box center [877, 647] width 705 height 71
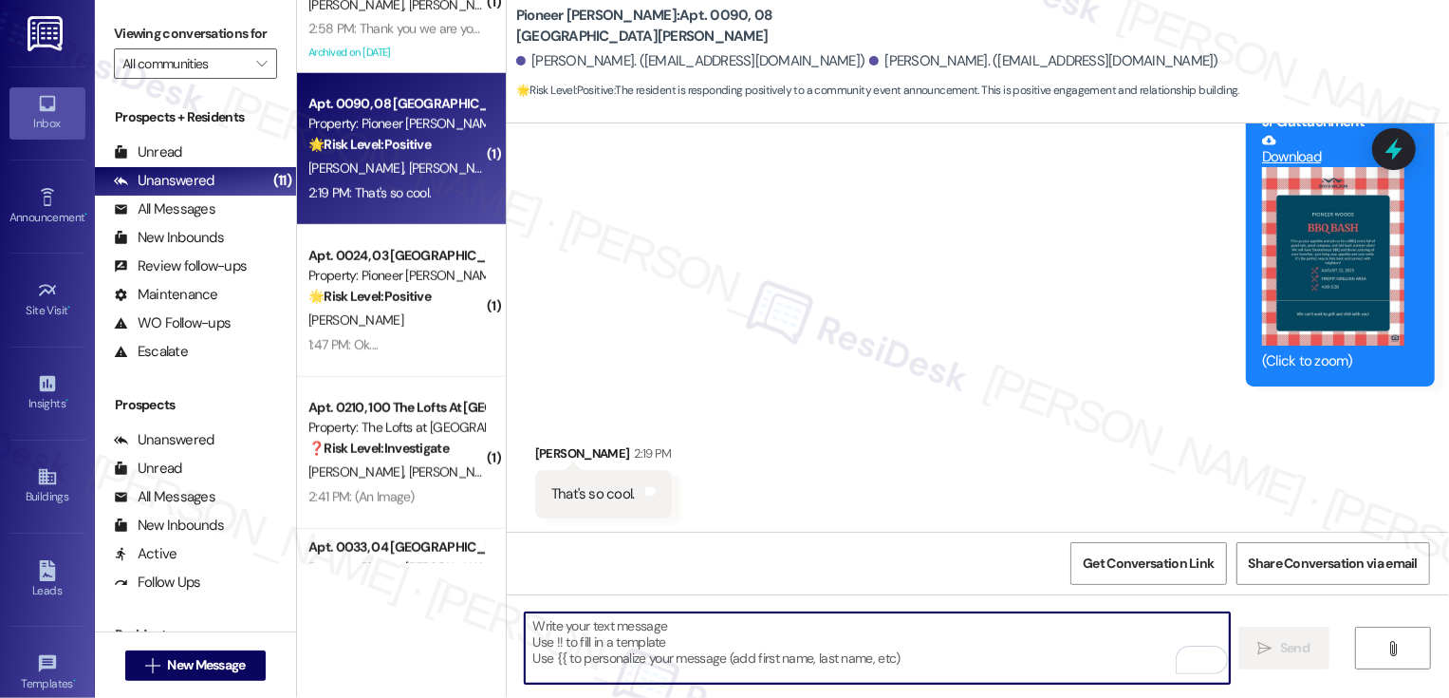
paste textarea "We’re looking forward to seeing you there"
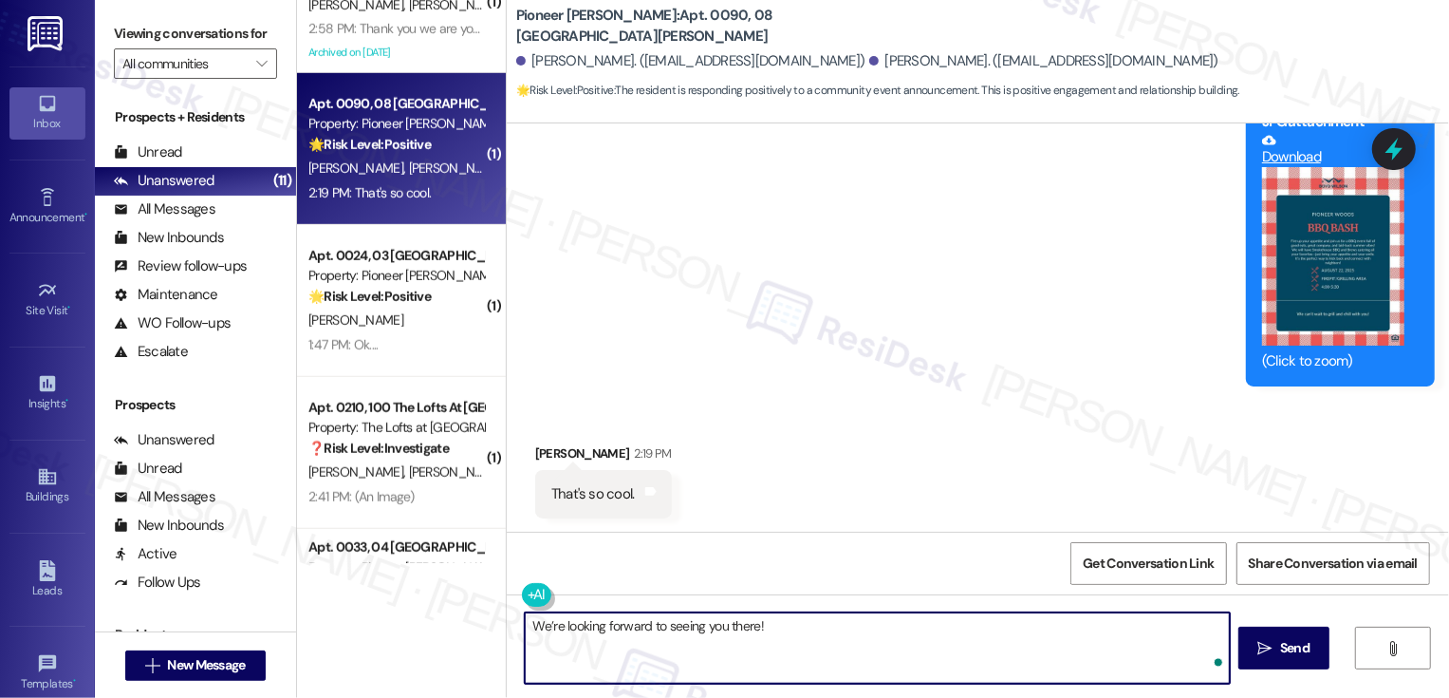
click at [543, 454] on div "[PERSON_NAME] 2:19 PM" at bounding box center [603, 456] width 137 height 27
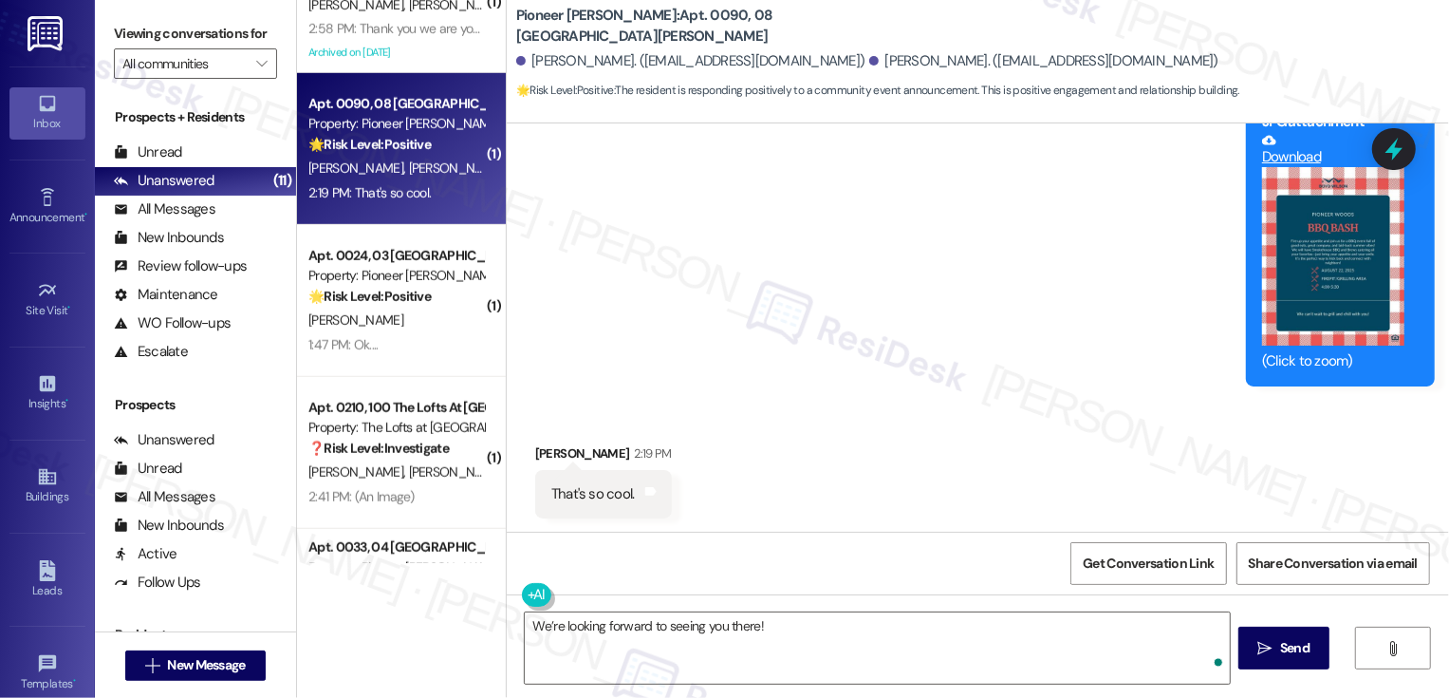
click at [543, 454] on div "[PERSON_NAME] 2:19 PM" at bounding box center [603, 456] width 137 height 27
copy div "[PERSON_NAME]"
click at [749, 627] on textarea "We’re looking forward to seeing you there!" at bounding box center [877, 647] width 705 height 71
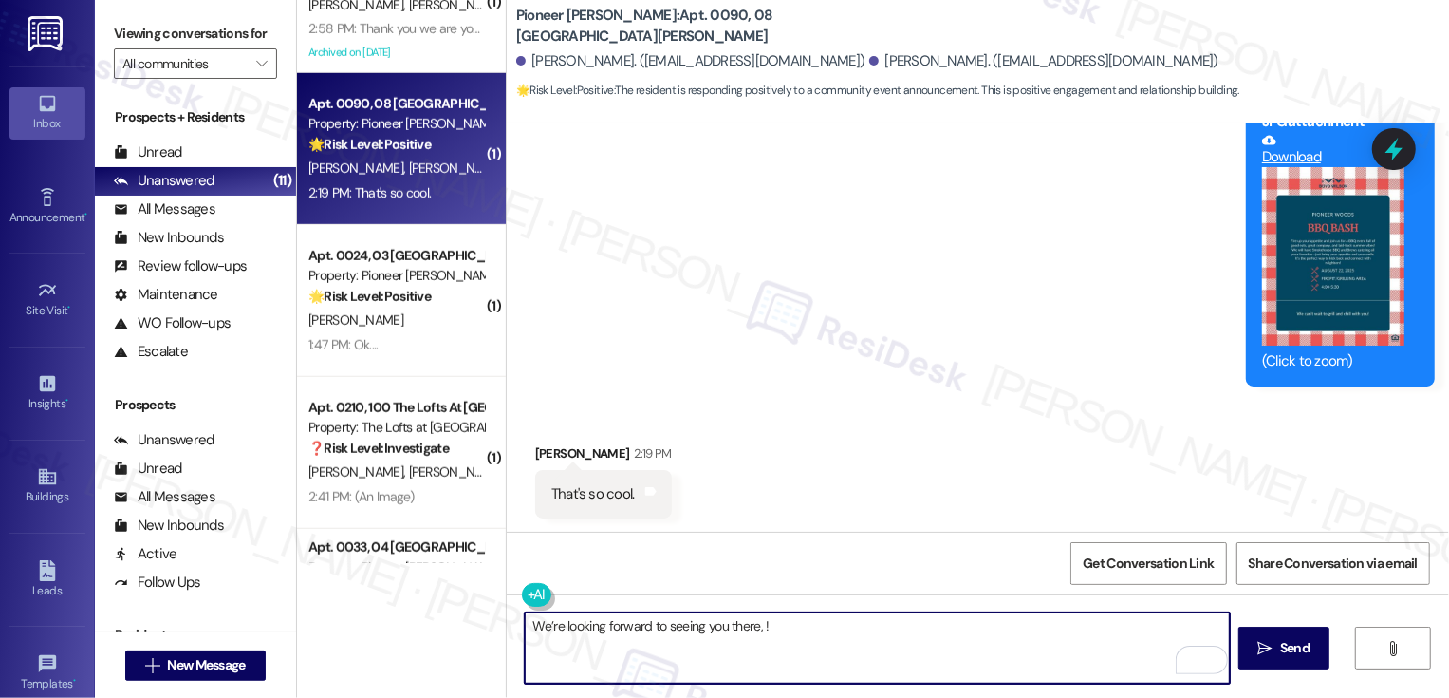
paste textarea "[PERSON_NAME]"
click at [790, 667] on textarea "We’re looking forward to seeing you there, [PERSON_NAME]!" at bounding box center [877, 647] width 705 height 71
click at [850, 652] on textarea "We’re looking forward to seeing you there, [PERSON_NAME]!" at bounding box center [877, 647] width 705 height 71
type textarea "We’re looking forward to seeing you there, [PERSON_NAME]!"
click at [1271, 651] on span " Send" at bounding box center [1285, 648] width 60 height 20
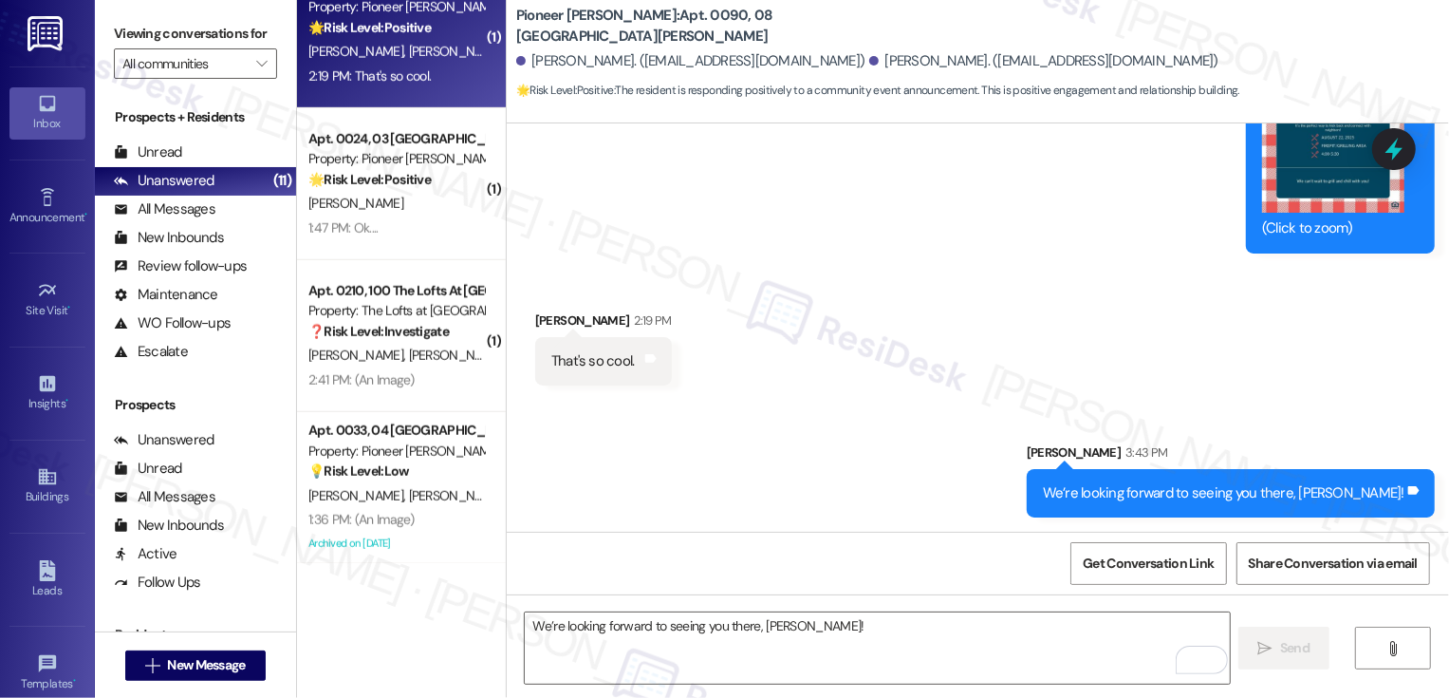
scroll to position [790, 0]
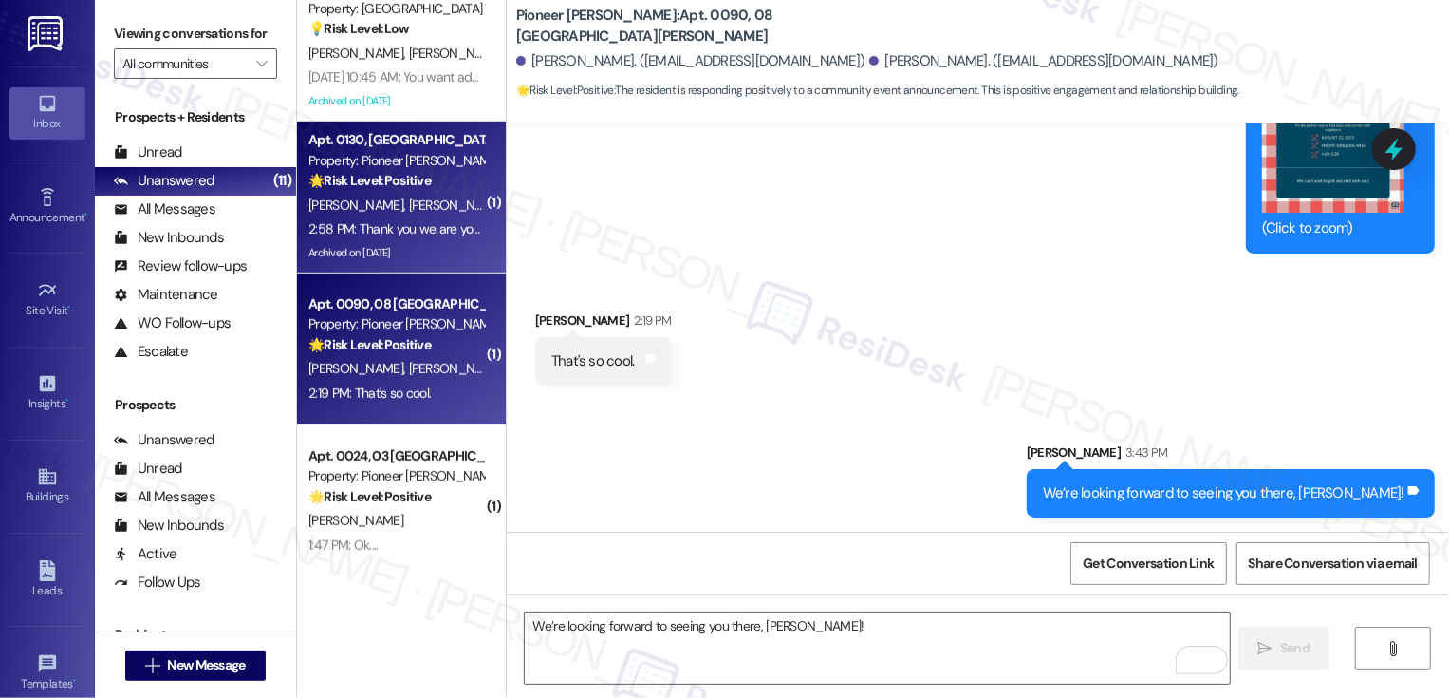
click at [380, 186] on strong "🌟 Risk Level: Positive" at bounding box center [369, 180] width 122 height 17
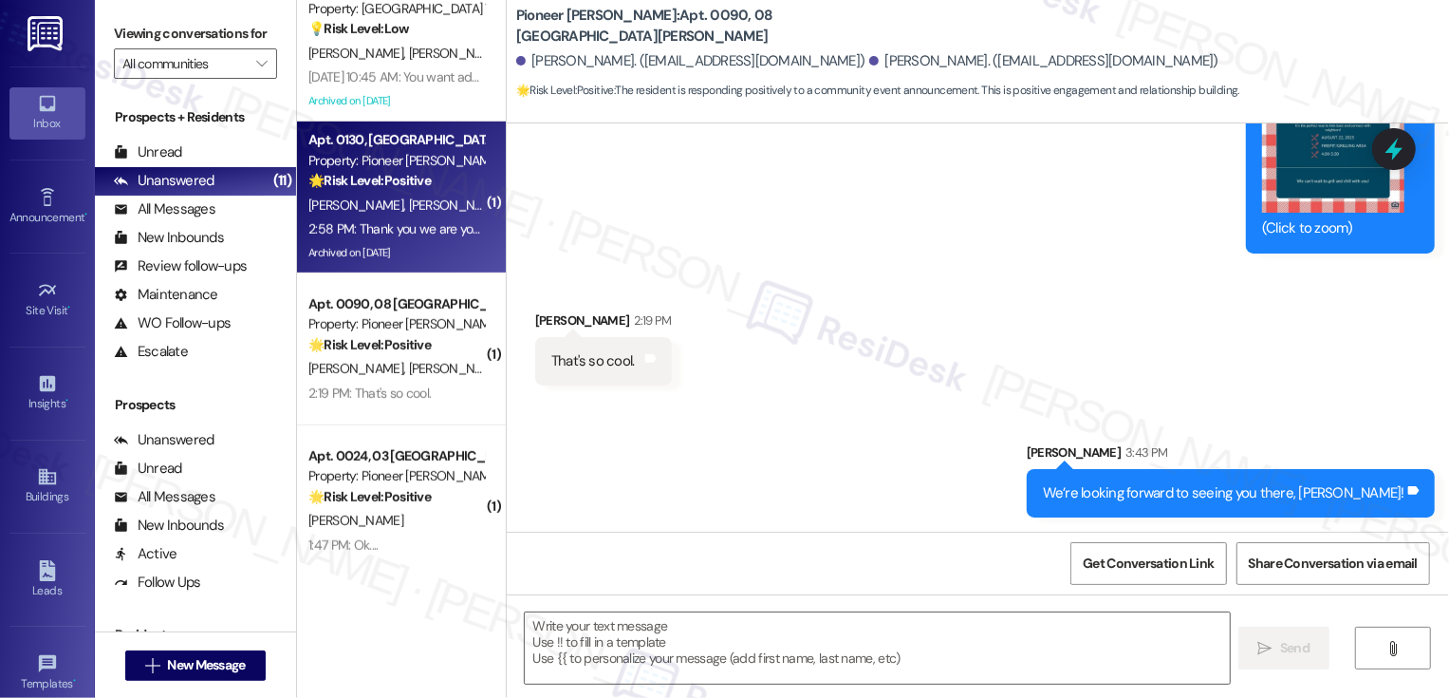
click at [380, 186] on strong "🌟 Risk Level: Positive" at bounding box center [369, 180] width 122 height 17
type textarea "Fetching suggested responses. Please feel free to read through the conversation…"
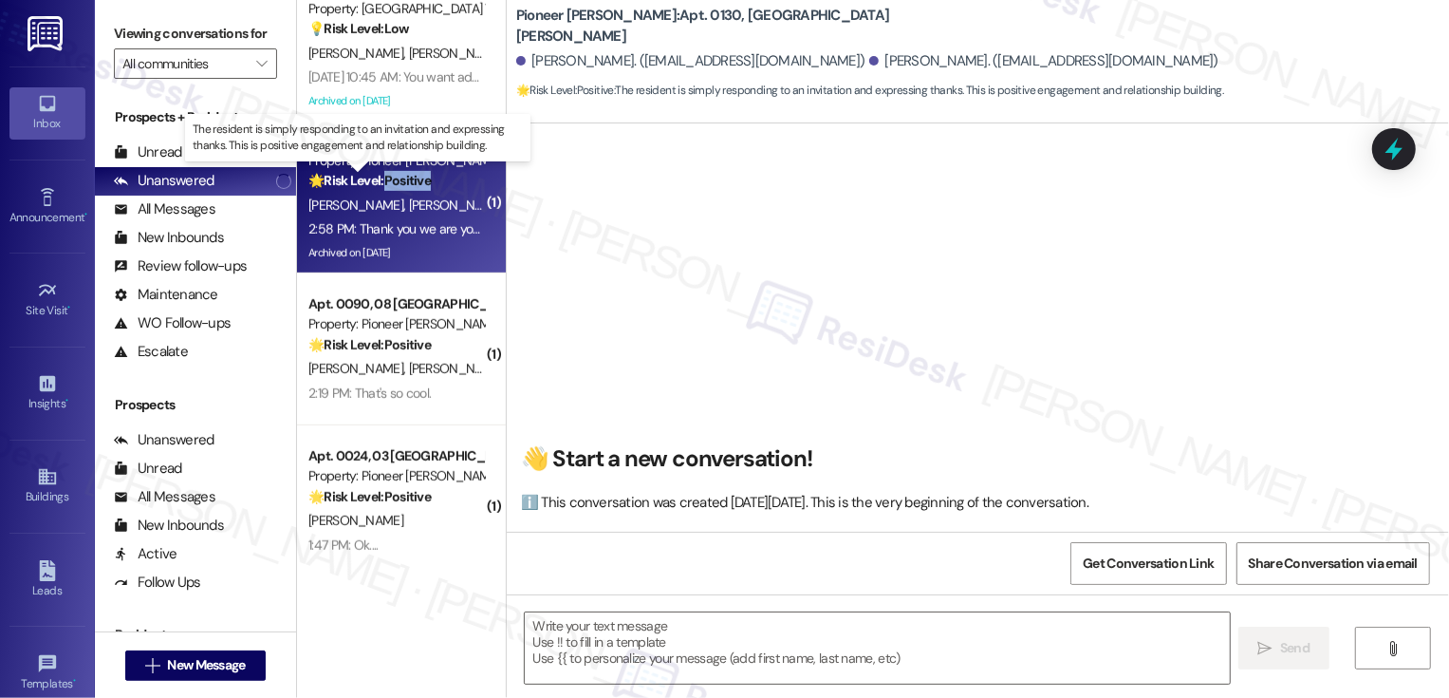
click at [429, 197] on div "[PERSON_NAME] [PERSON_NAME]" at bounding box center [396, 206] width 179 height 24
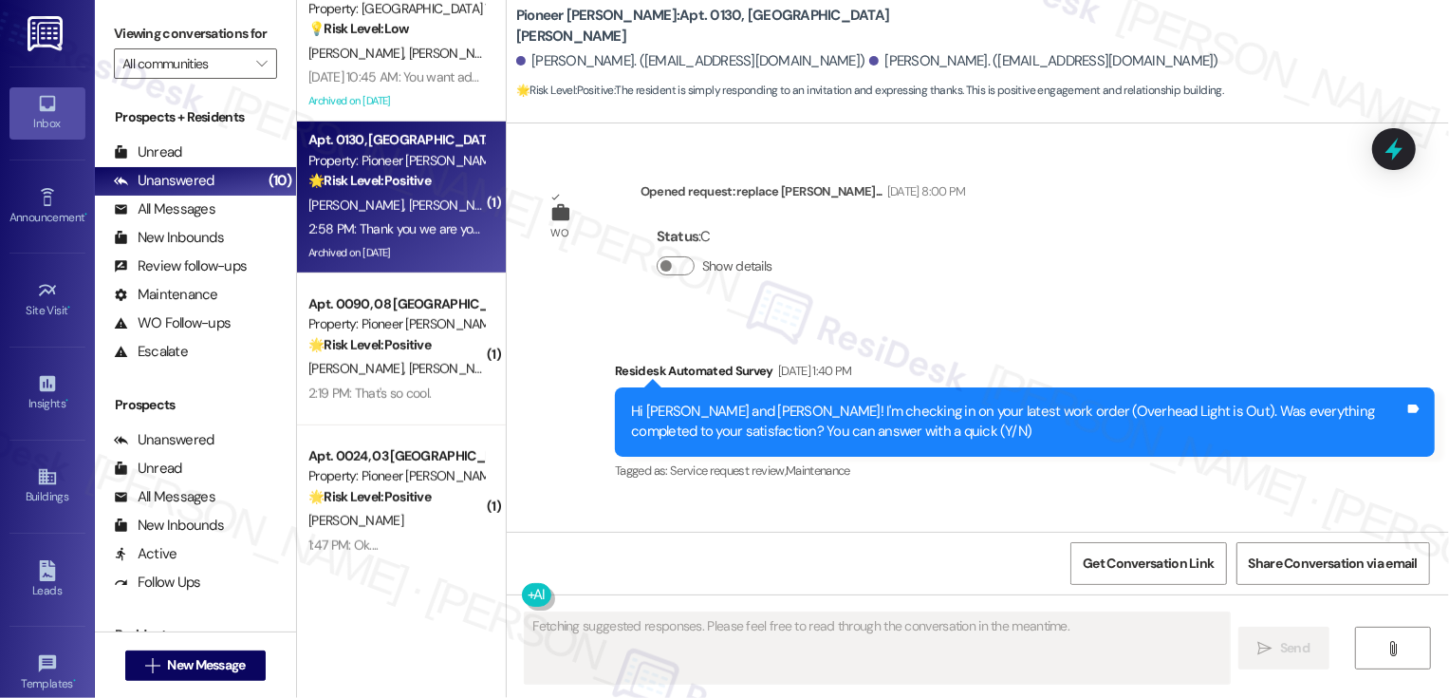
scroll to position [31723, 0]
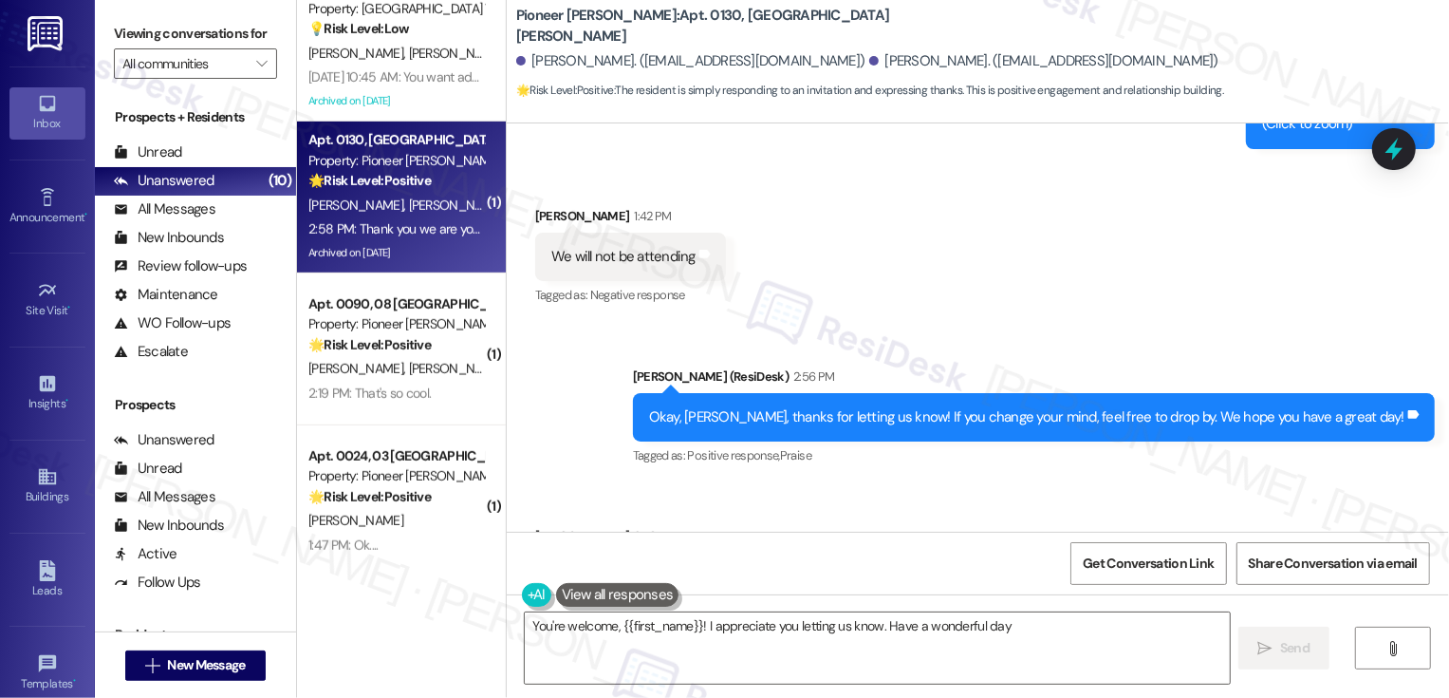
type textarea "You're welcome, {{first_name}}! I appreciate you letting us know. Have a wonder…"
click at [891, 483] on div "Received via SMS [PERSON_NAME] 2:58 PM Thank you we are you do the same Tags an…" at bounding box center [978, 563] width 942 height 160
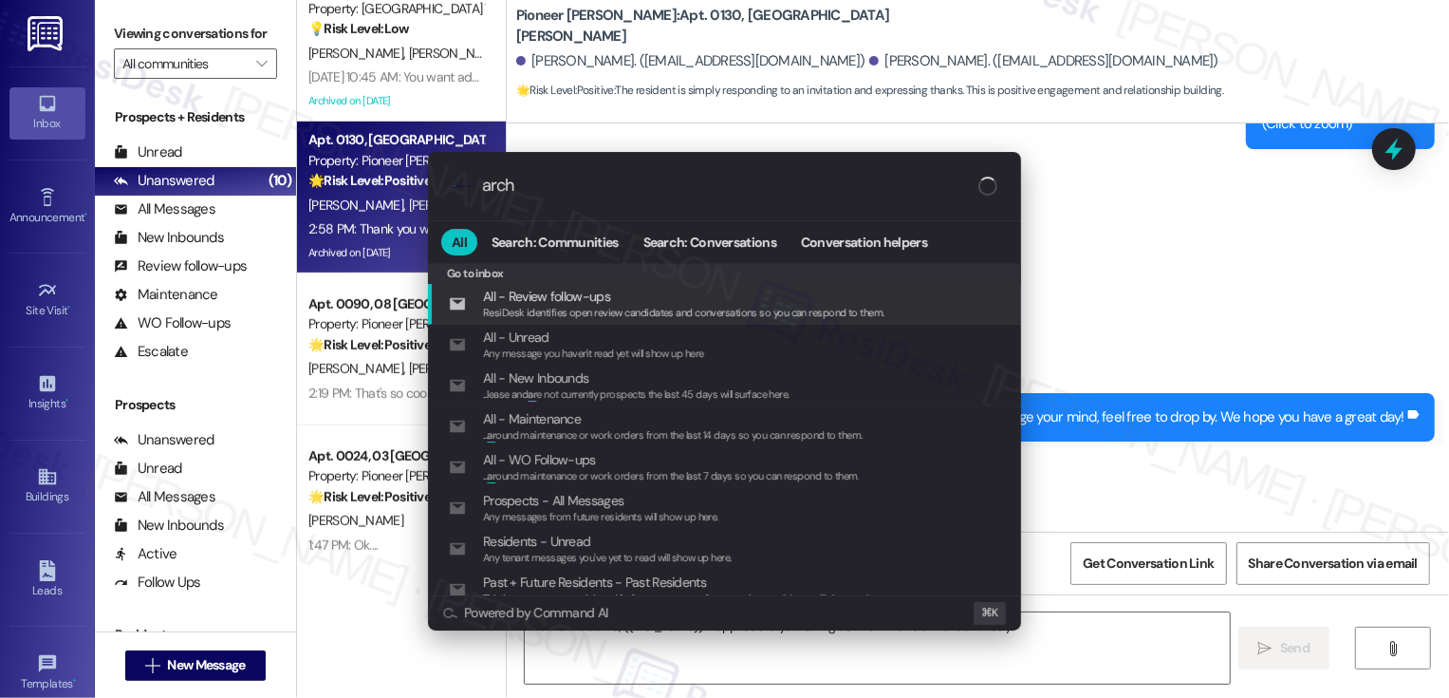
type input "archi"
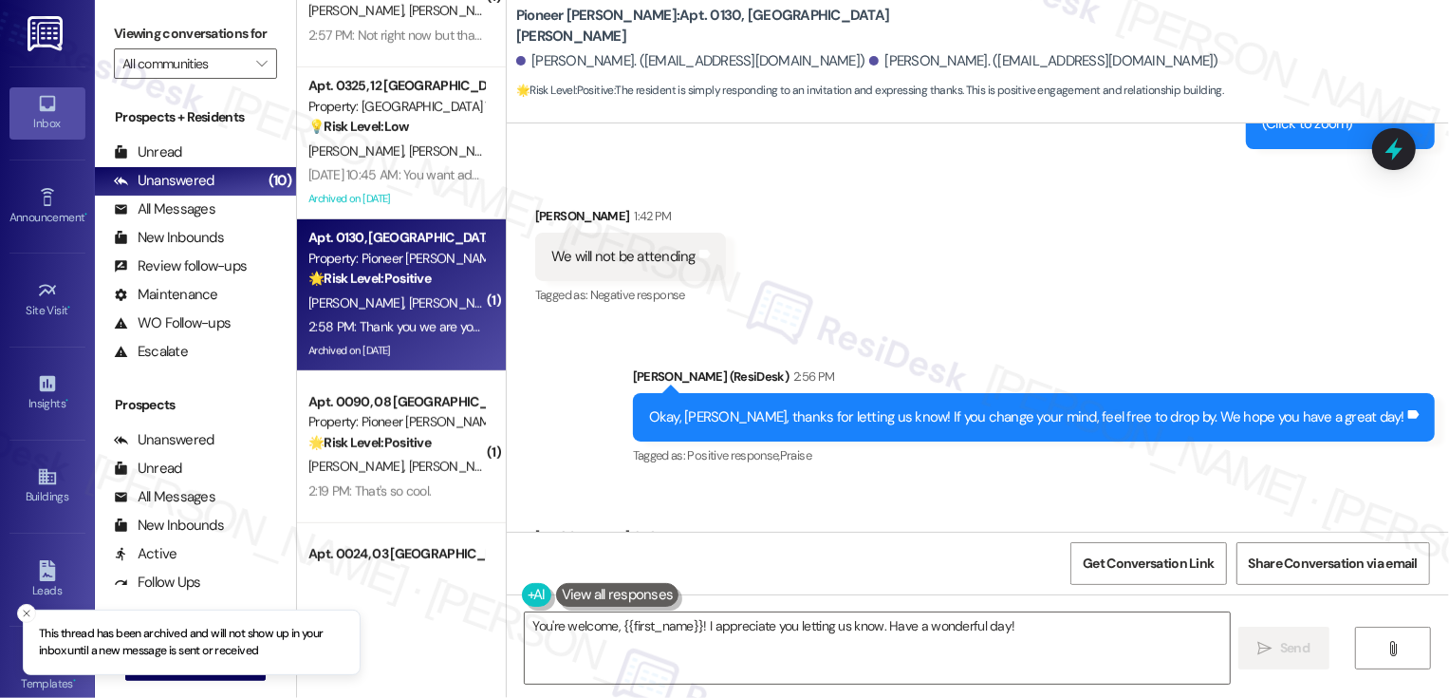
scroll to position [678, 0]
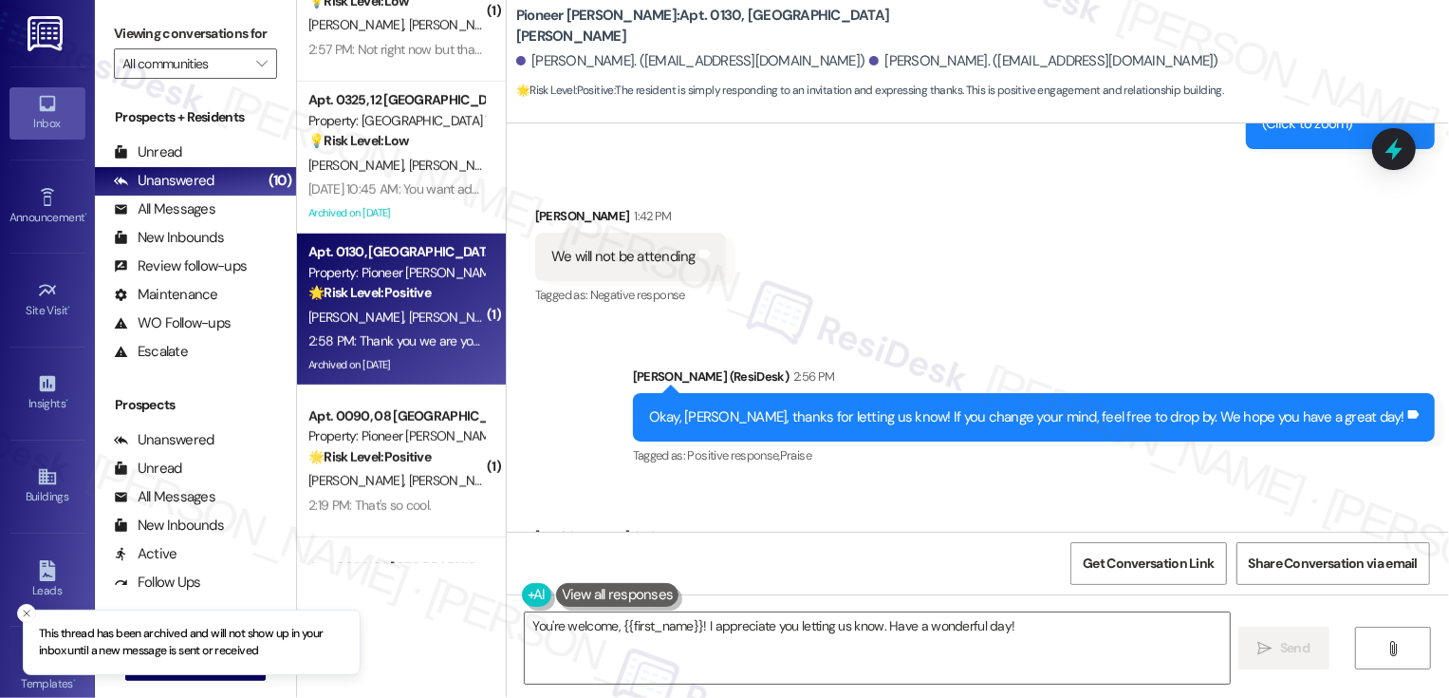
click at [423, 186] on div "[DATE] 10:45 AM: You want adults to do that too??? [DATE] 10:45 AM: You want ad…" at bounding box center [447, 188] width 279 height 17
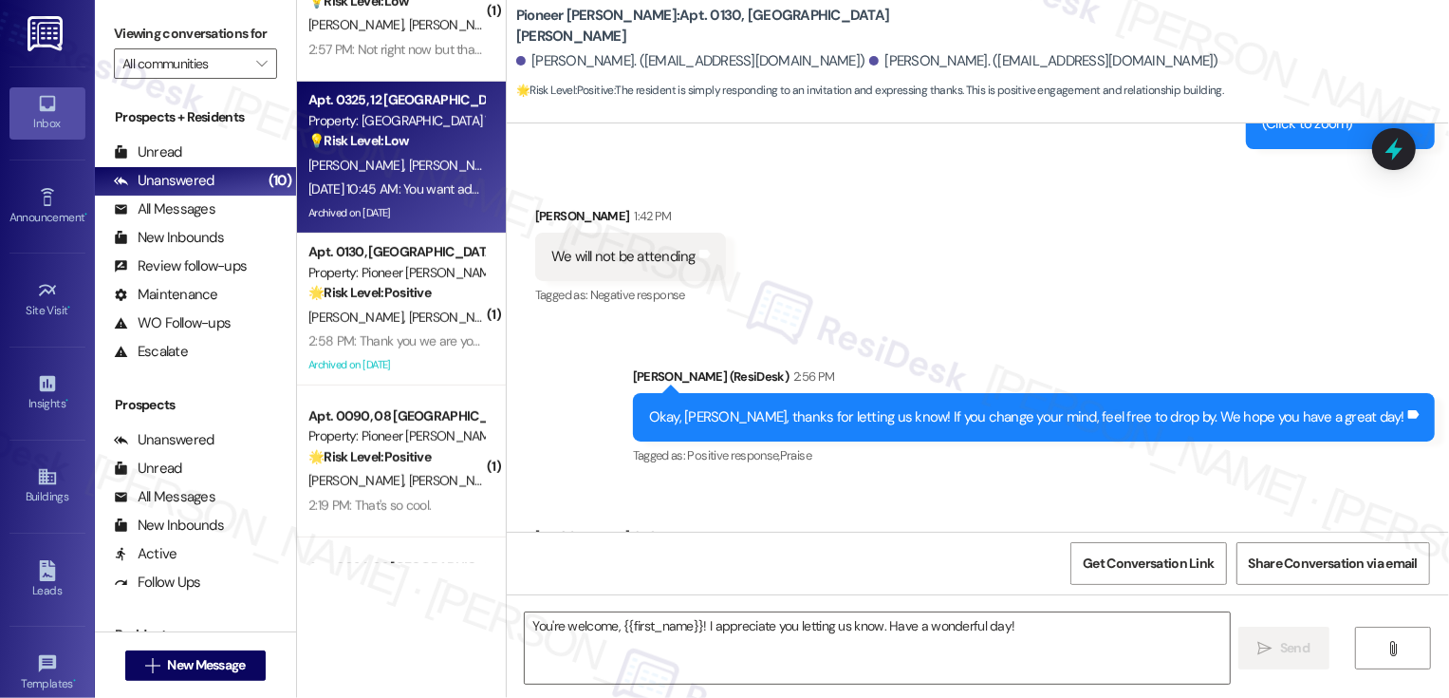
click at [423, 186] on div "[DATE] 10:45 AM: You want adults to do that too??? [DATE] 10:45 AM: You want ad…" at bounding box center [447, 188] width 279 height 17
type textarea "Fetching suggested responses. Please feel free to read through the conversation…"
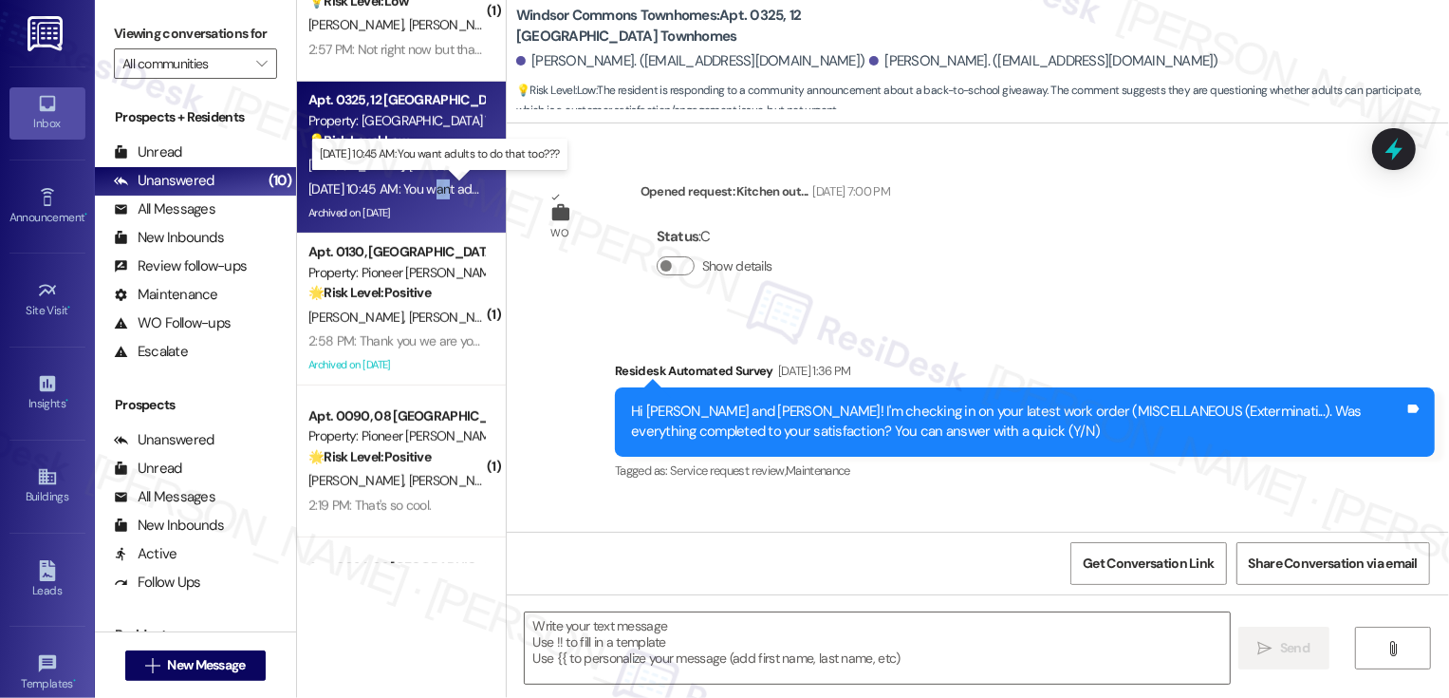
scroll to position [38521, 0]
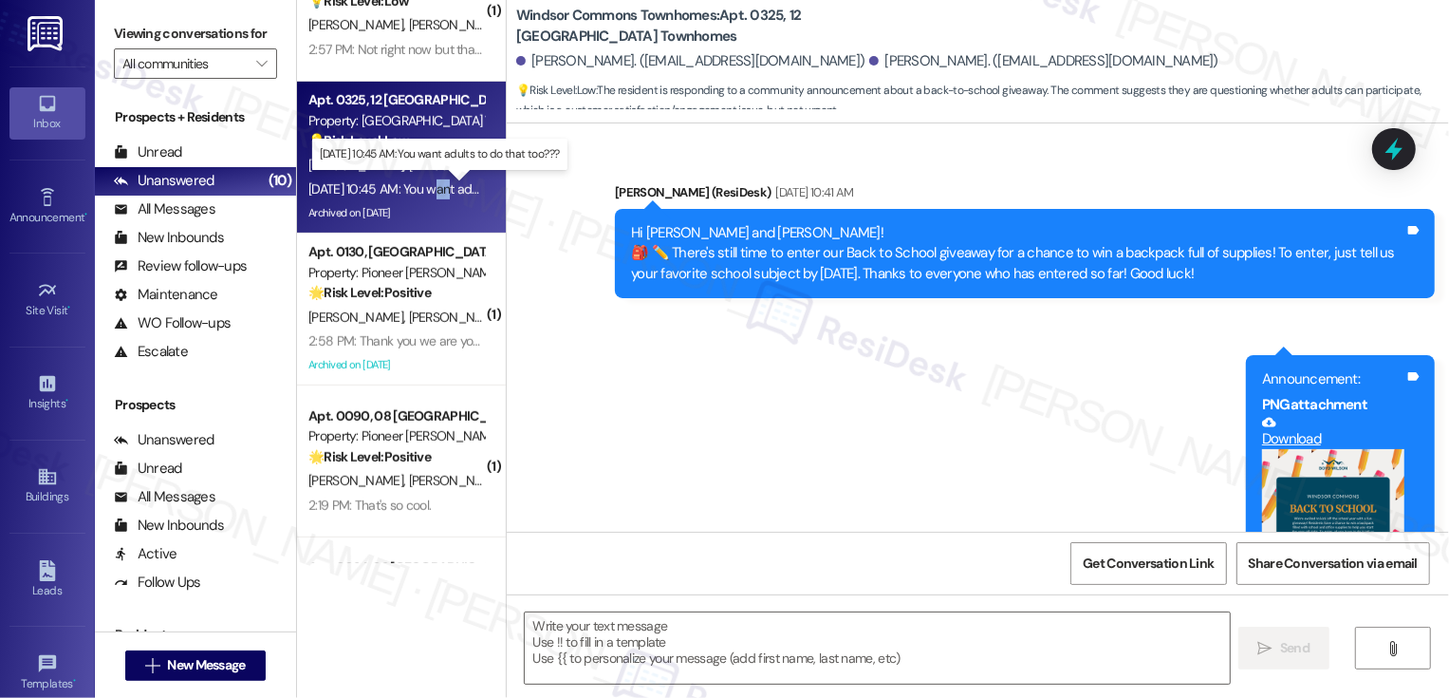
type textarea "Fetching suggested responses. Please feel free to read through the conversation…"
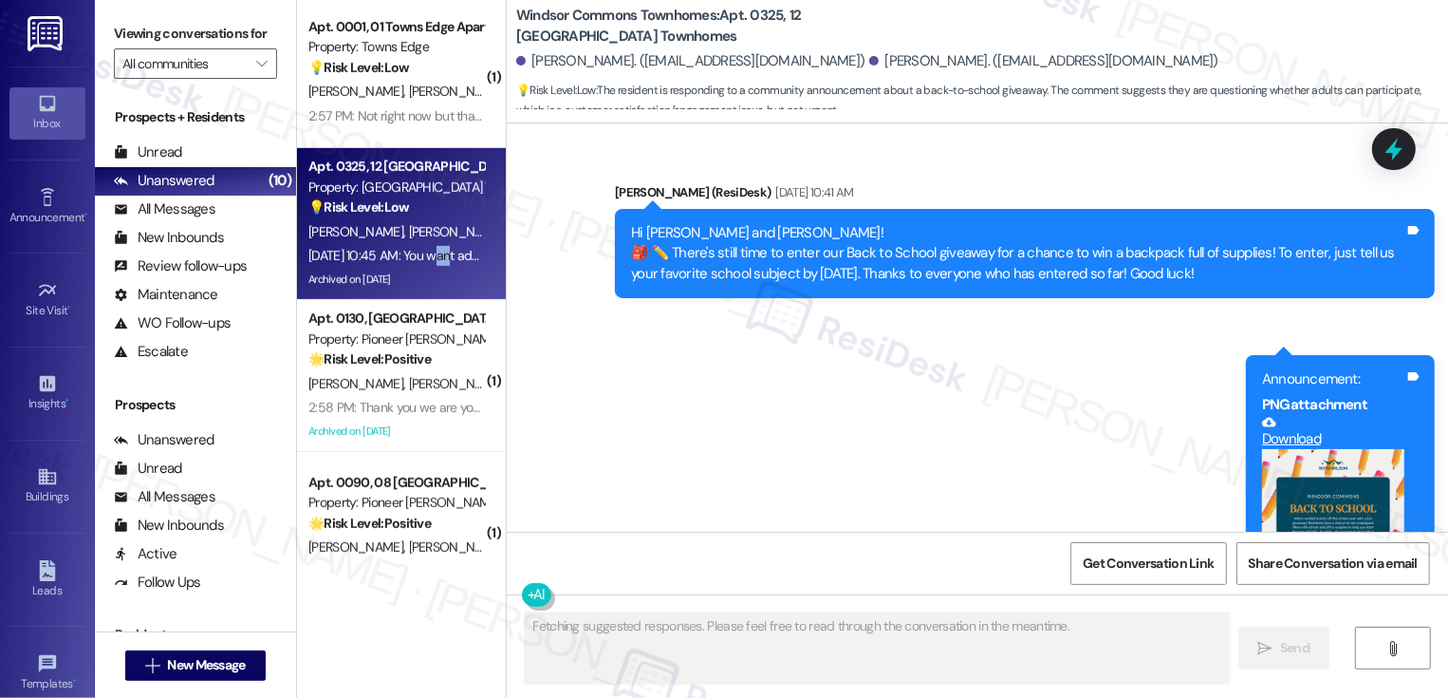
scroll to position [524, 0]
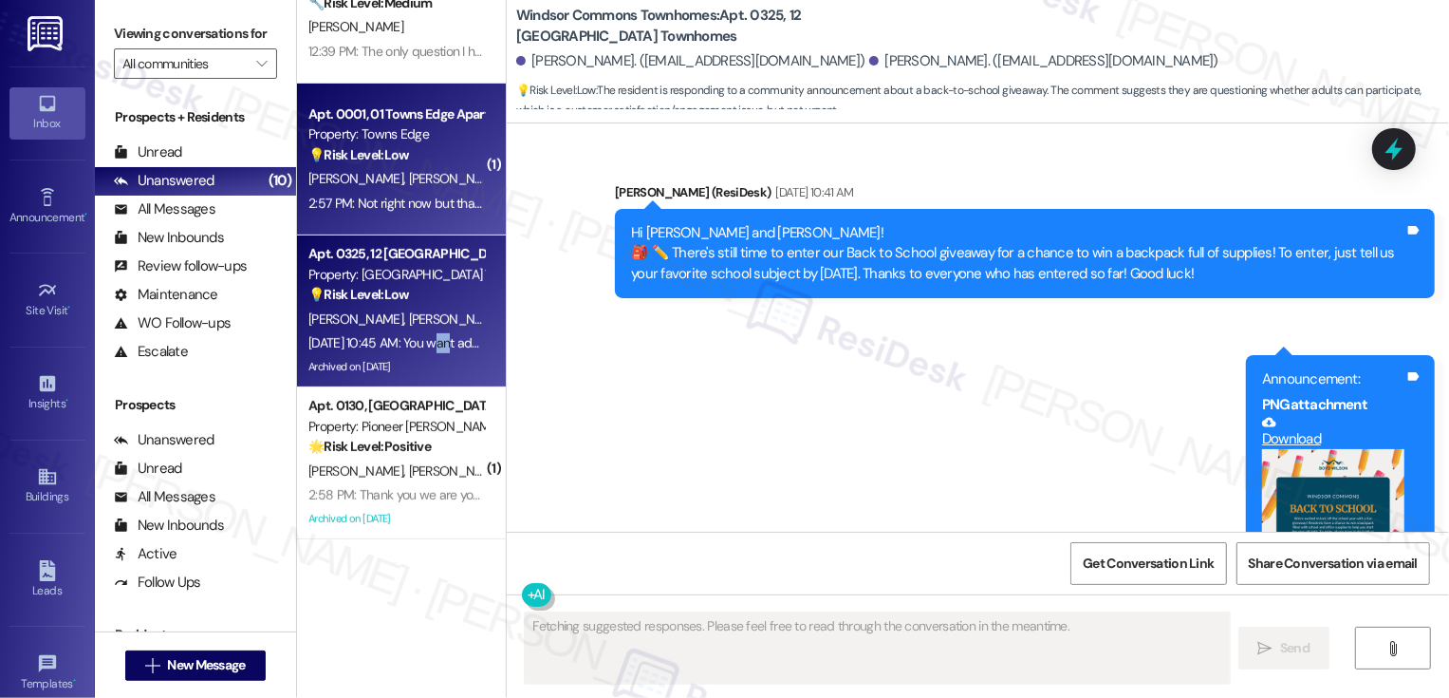
click at [409, 159] on div "💡 Risk Level: Low The resident's request for reserved parking during move-in is…" at bounding box center [396, 155] width 176 height 20
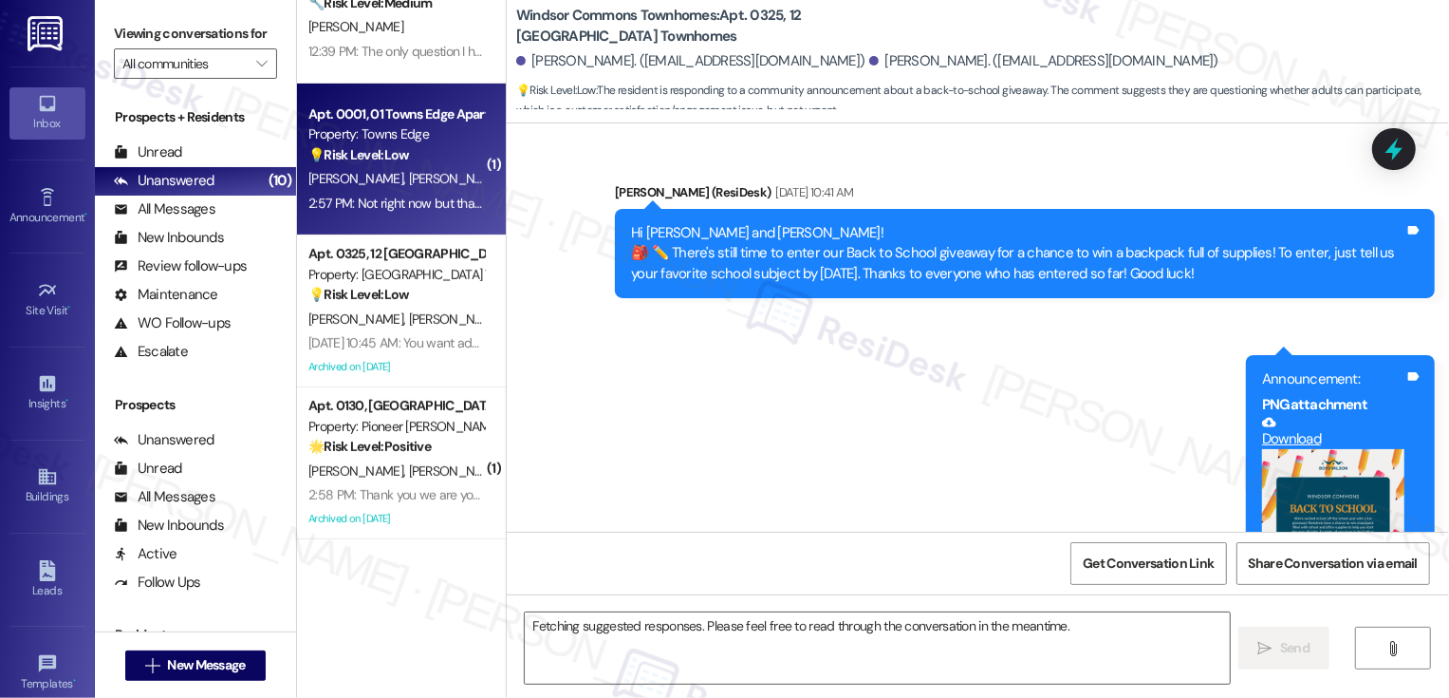
click at [409, 159] on div "💡 Risk Level: Low The resident's request for reserved parking during move-in is…" at bounding box center [396, 155] width 176 height 20
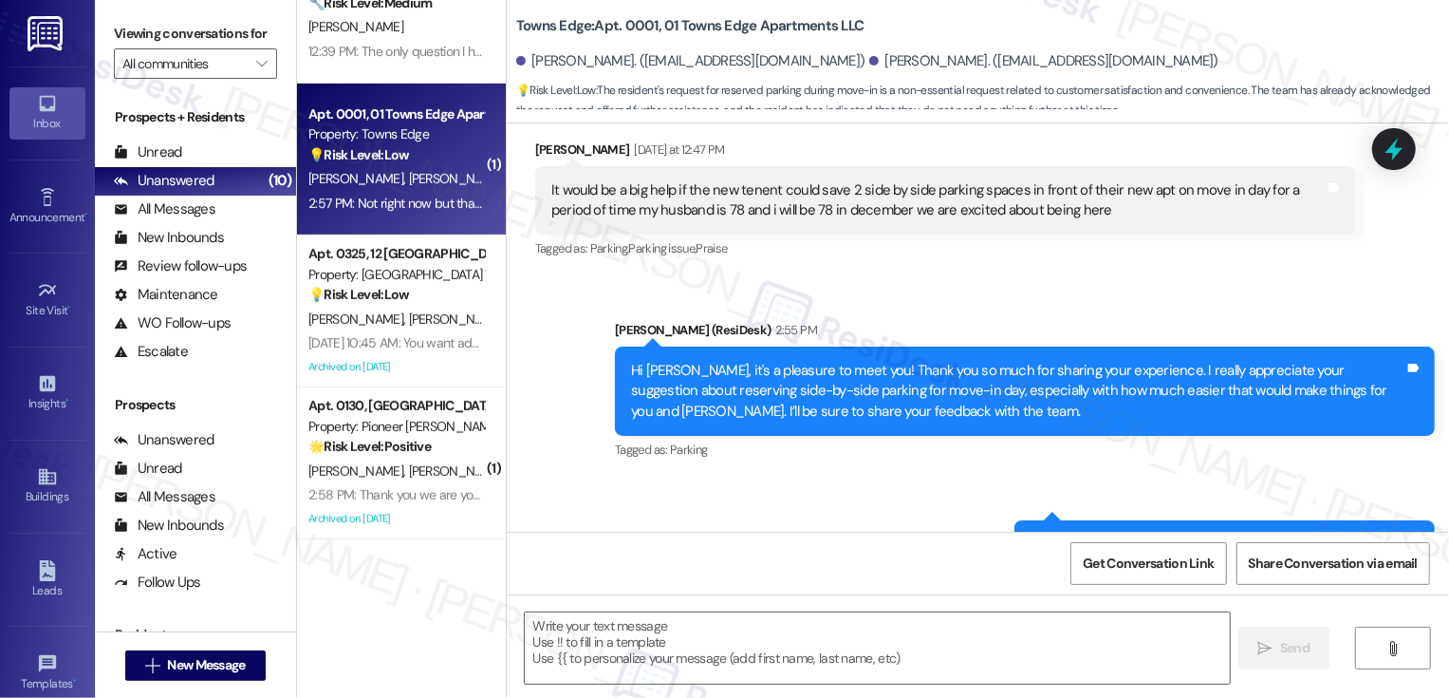
type textarea "Fetching suggested responses. Please feel free to read through the conversation…"
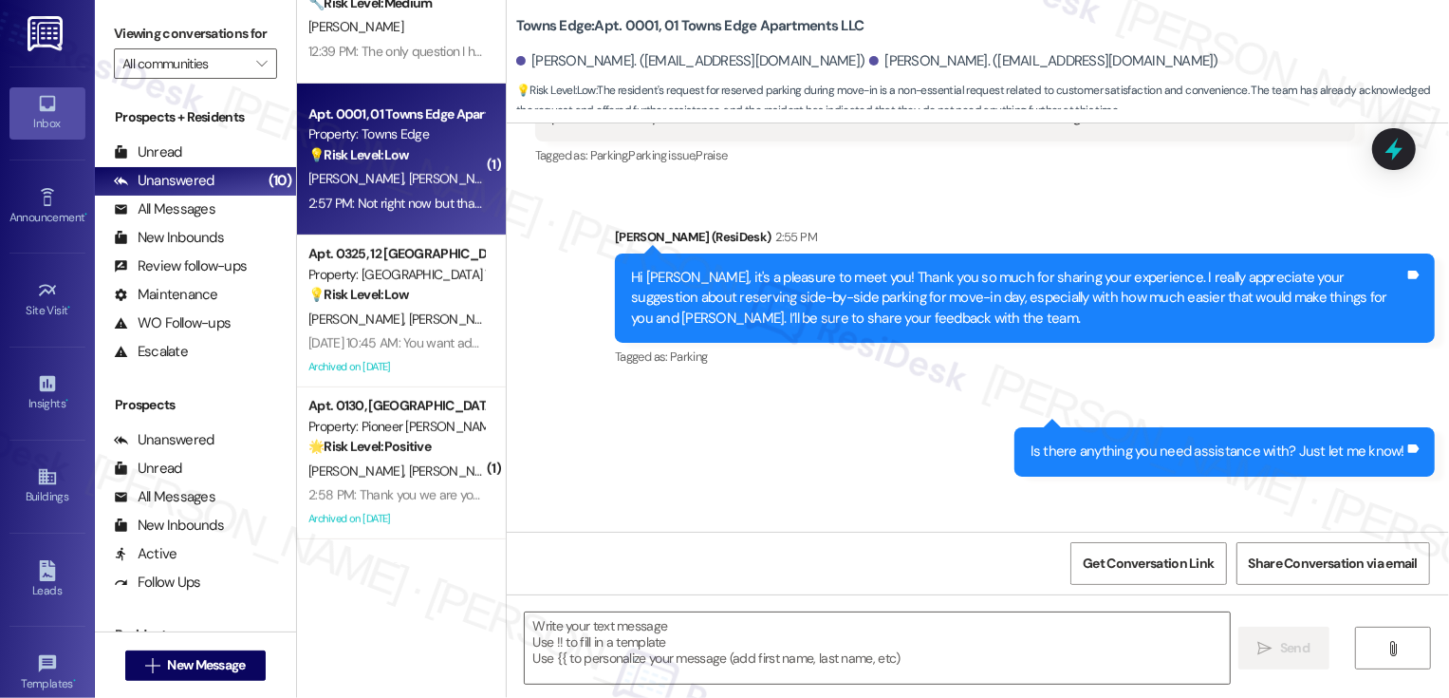
scroll to position [587, 0]
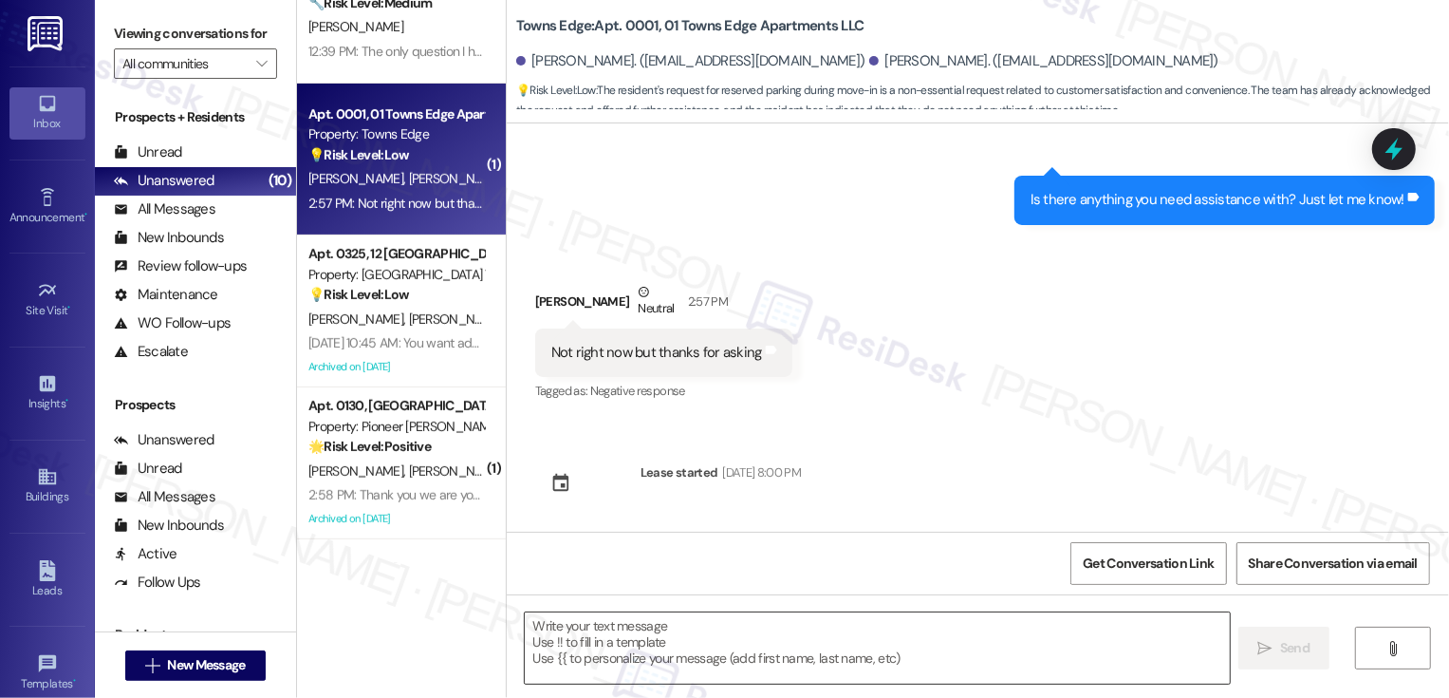
click at [614, 643] on textarea at bounding box center [877, 647] width 705 height 71
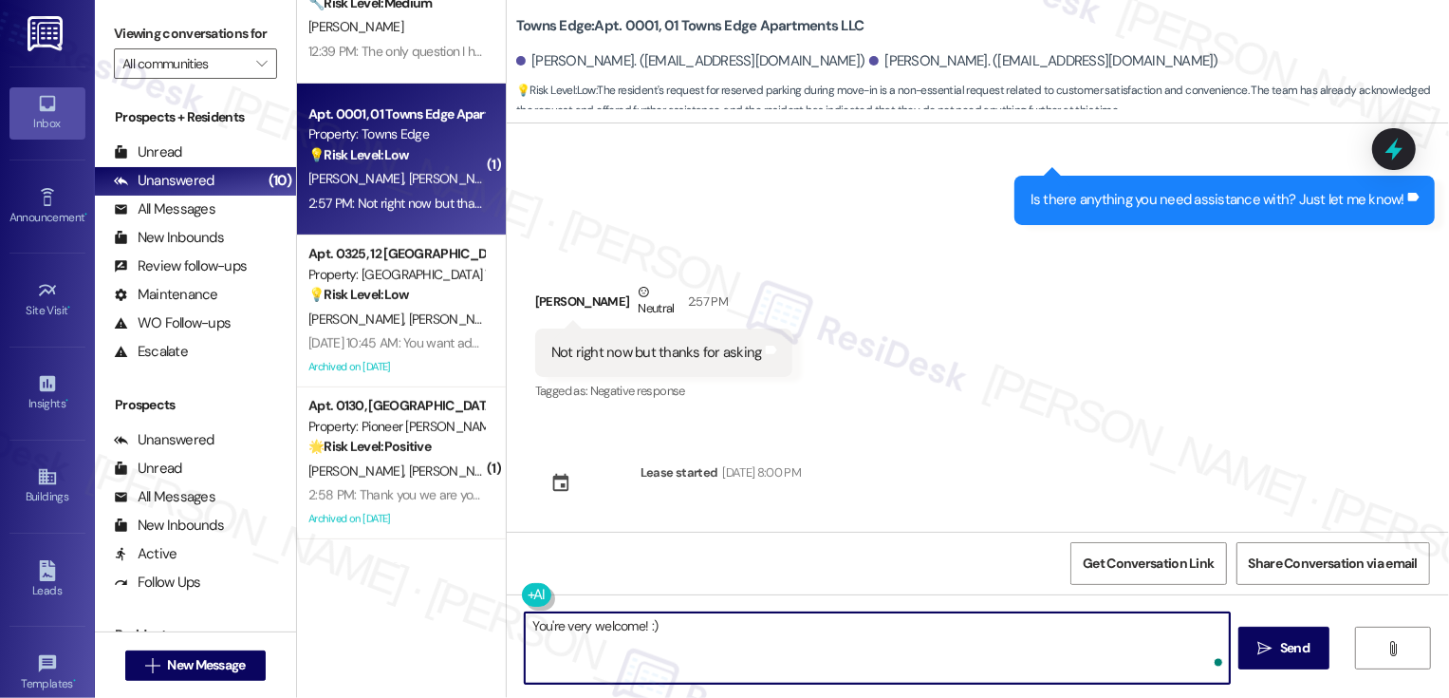
type textarea "You're very welcome! :)"
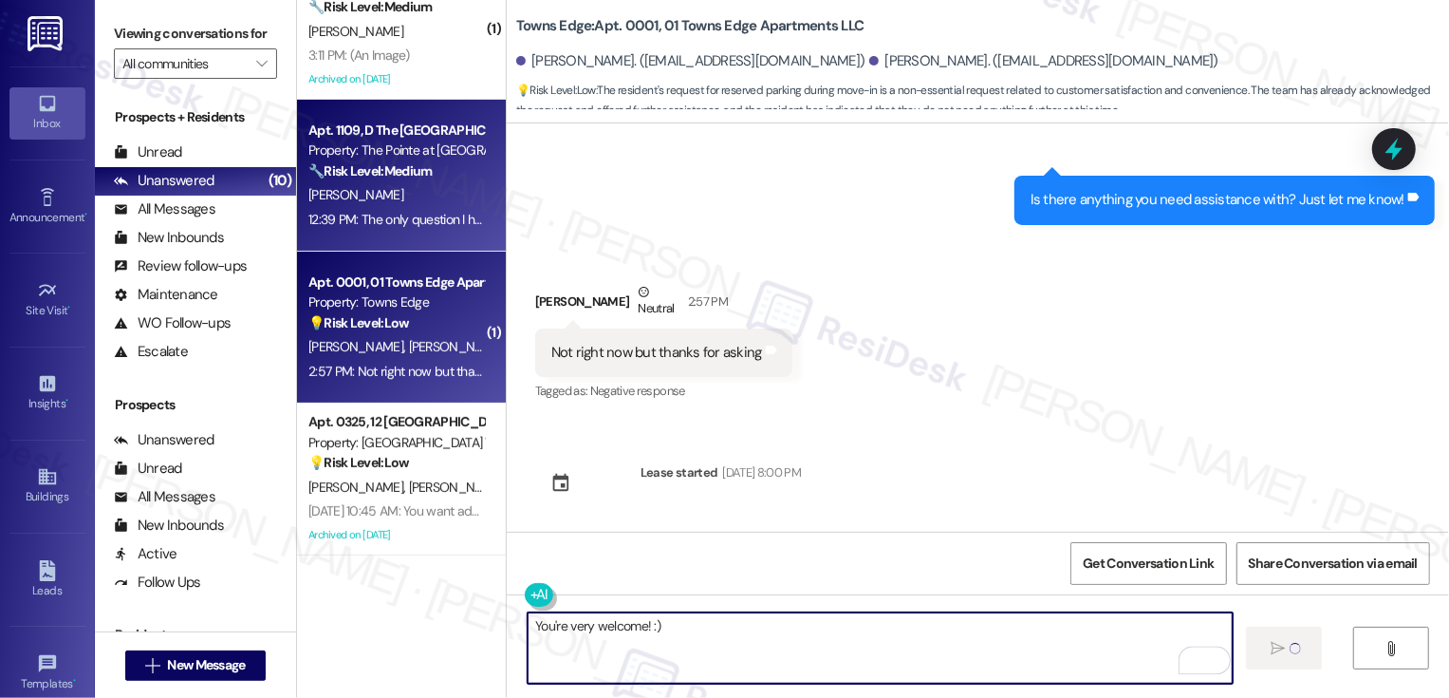
scroll to position [281, 0]
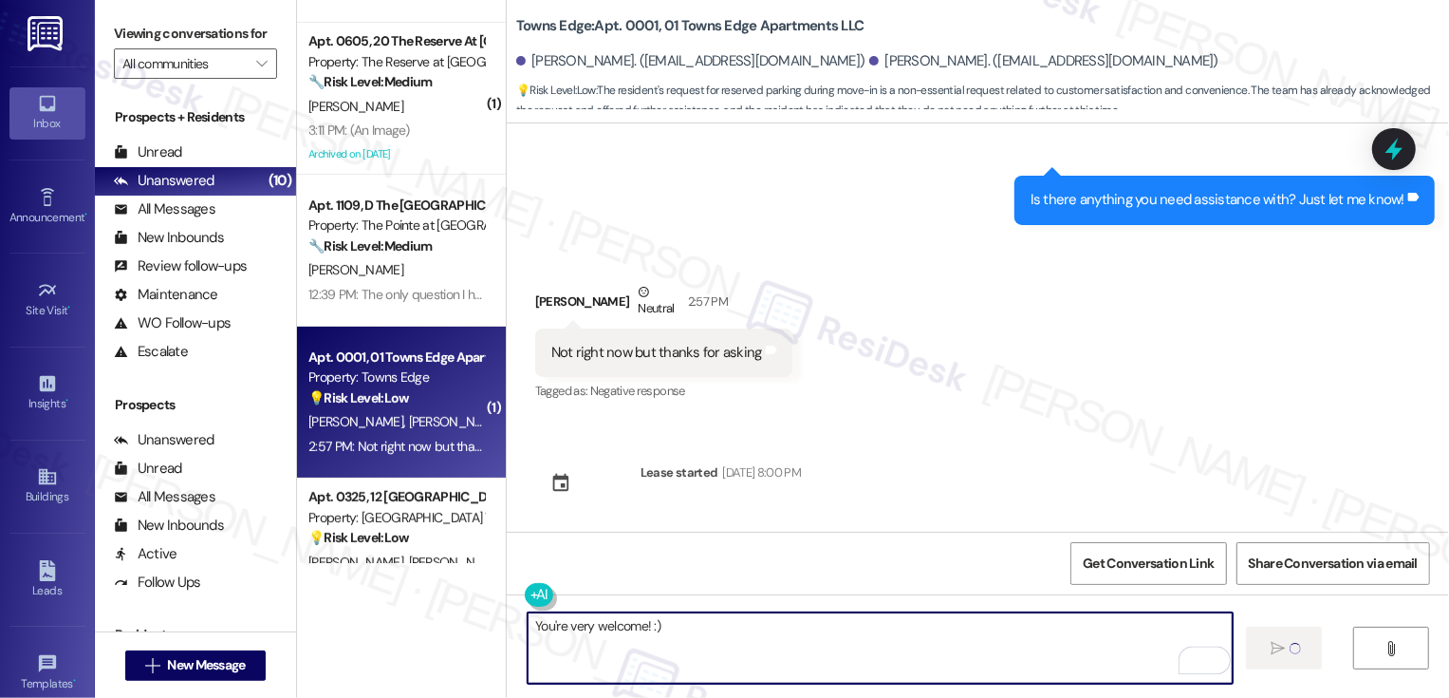
click at [395, 258] on div "[PERSON_NAME]" at bounding box center [396, 270] width 179 height 24
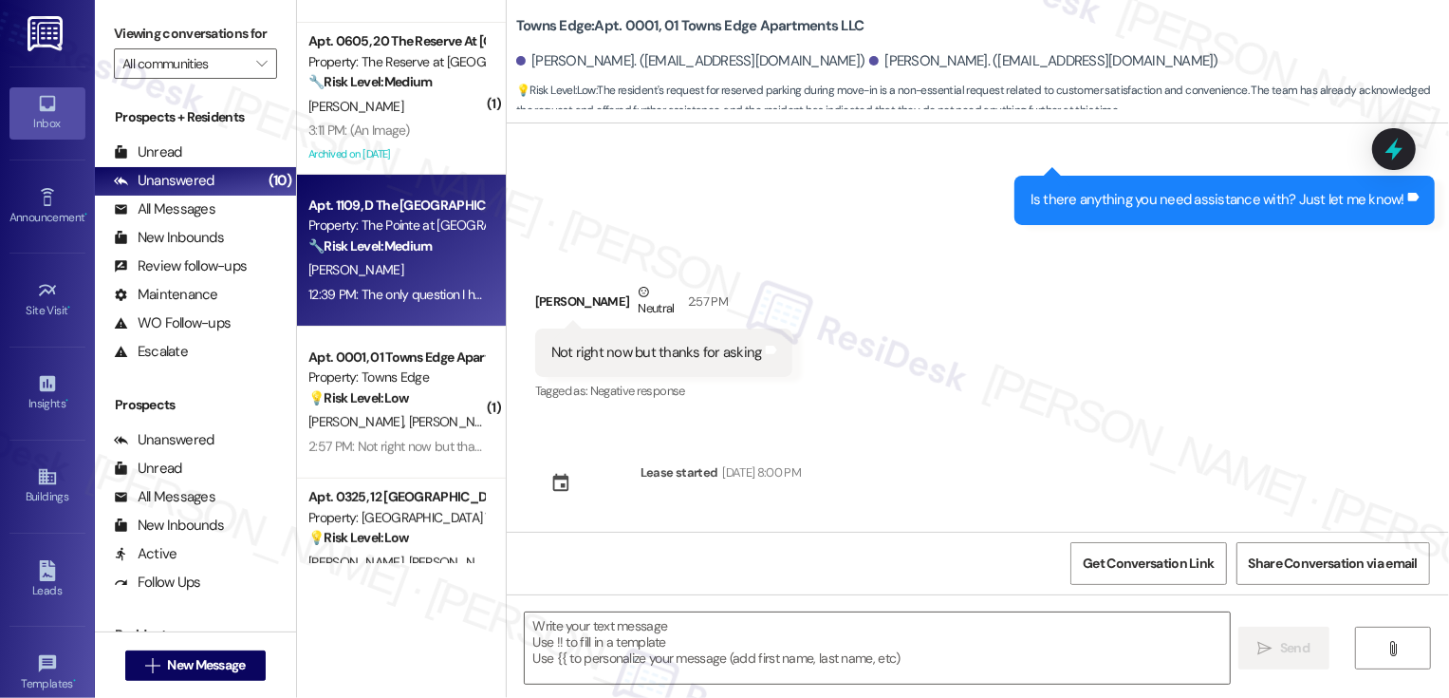
scroll to position [475, 0]
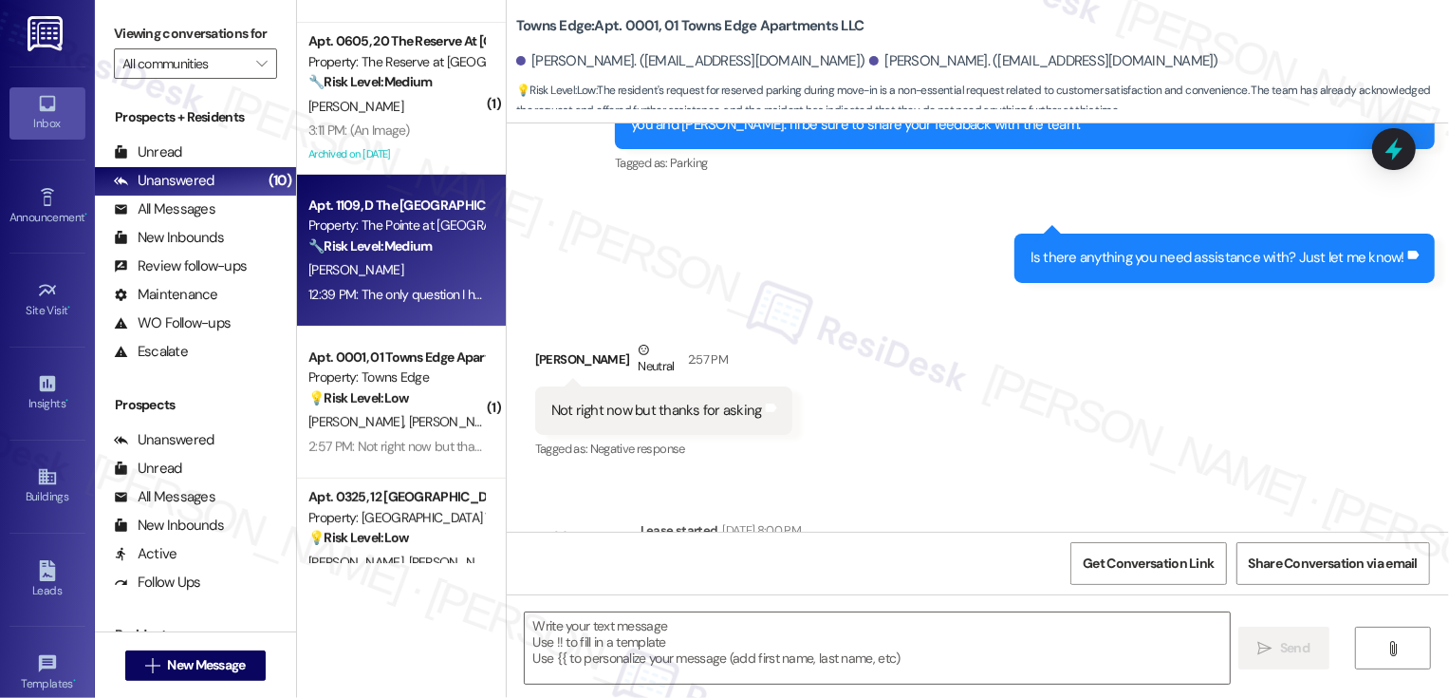
click at [395, 258] on div "[PERSON_NAME]" at bounding box center [396, 270] width 179 height 24
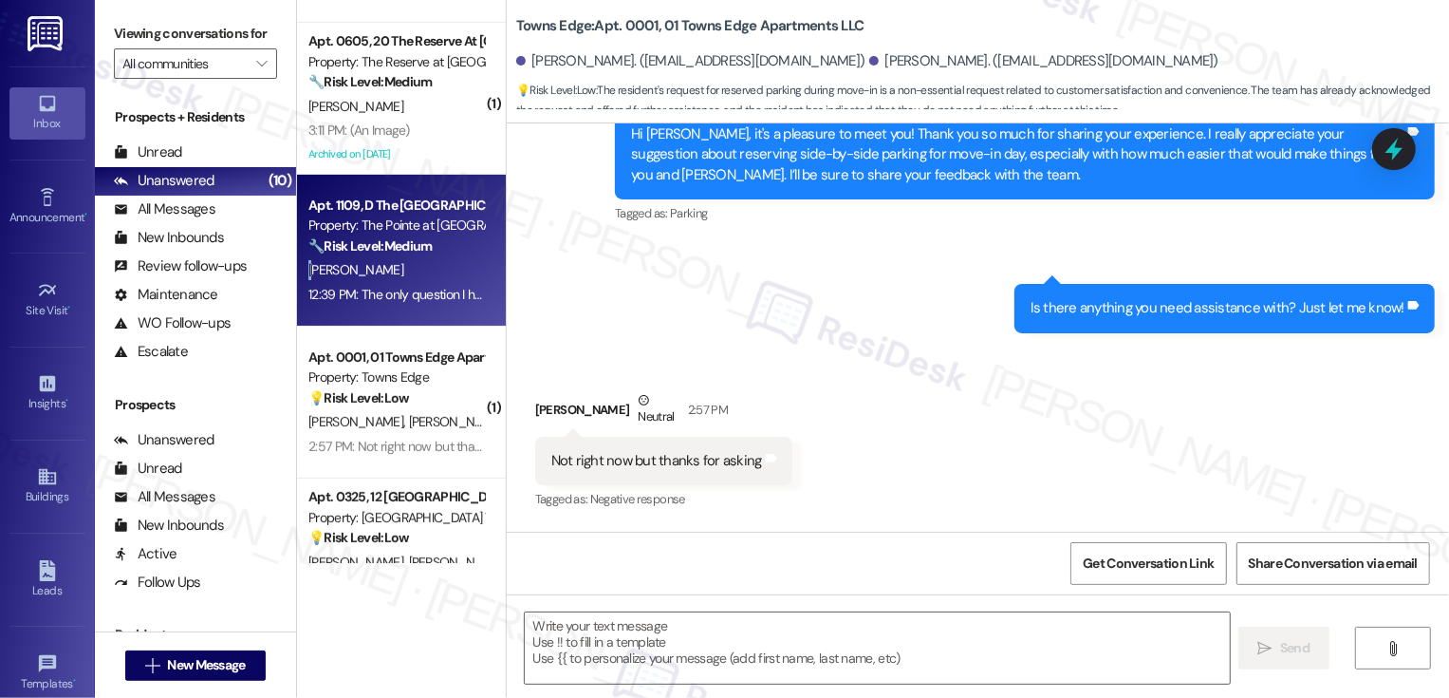
type textarea "Fetching suggested responses. Please feel free to read through the conversation…"
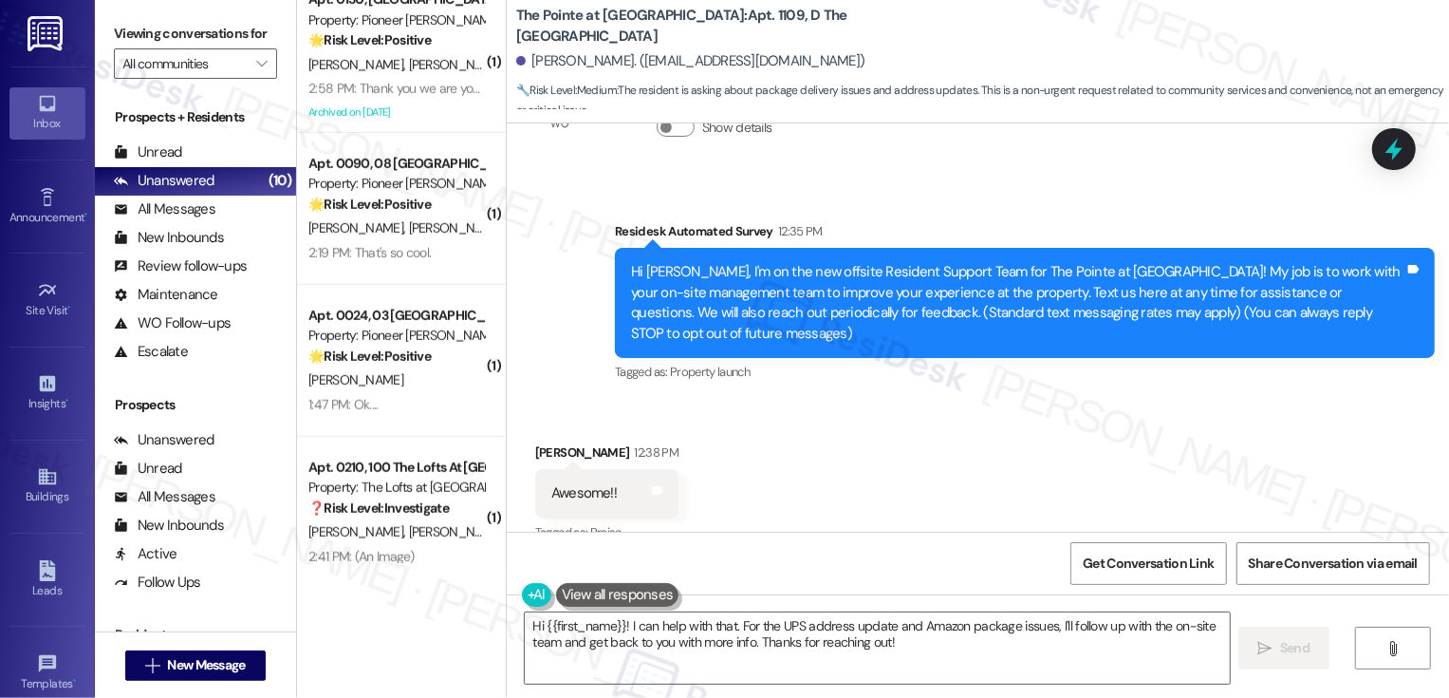
scroll to position [264, 0]
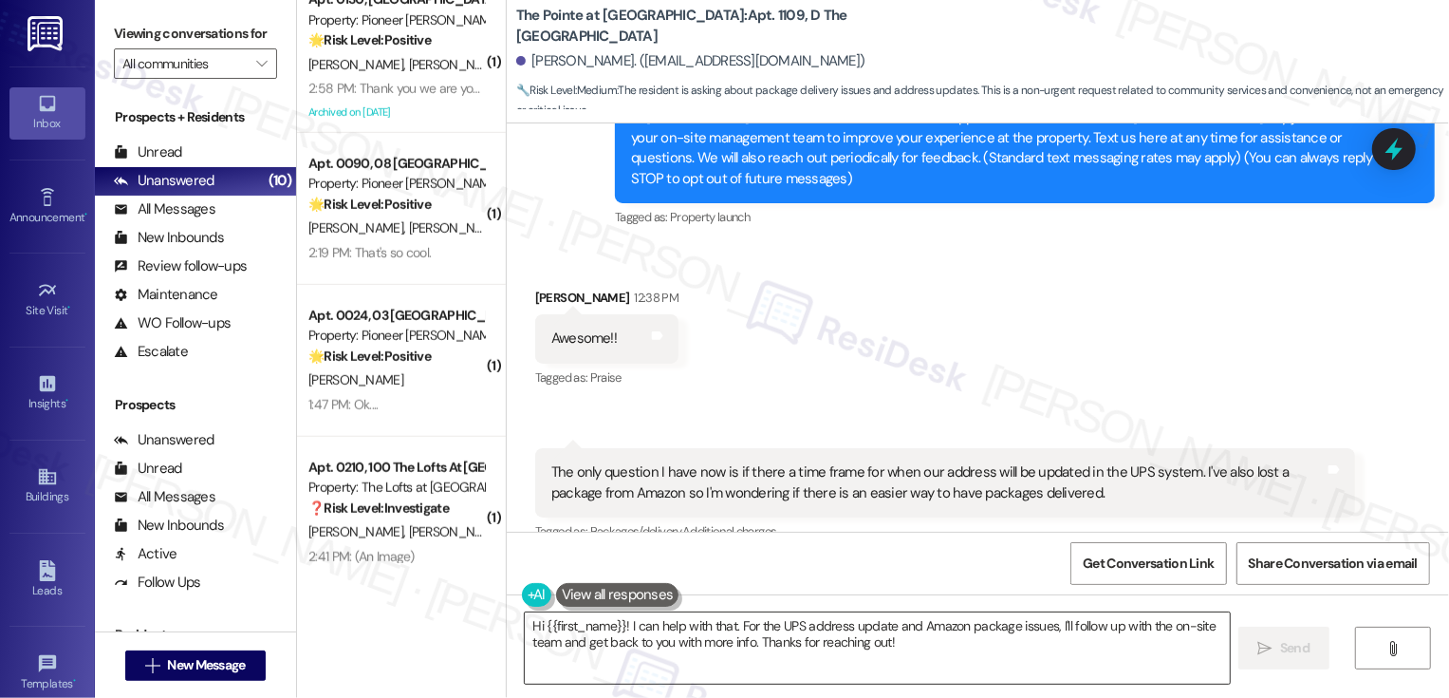
click at [614, 628] on textarea "Hi {{first_name}}! I can help with that. For the UPS address update and Amazon …" at bounding box center [877, 647] width 705 height 71
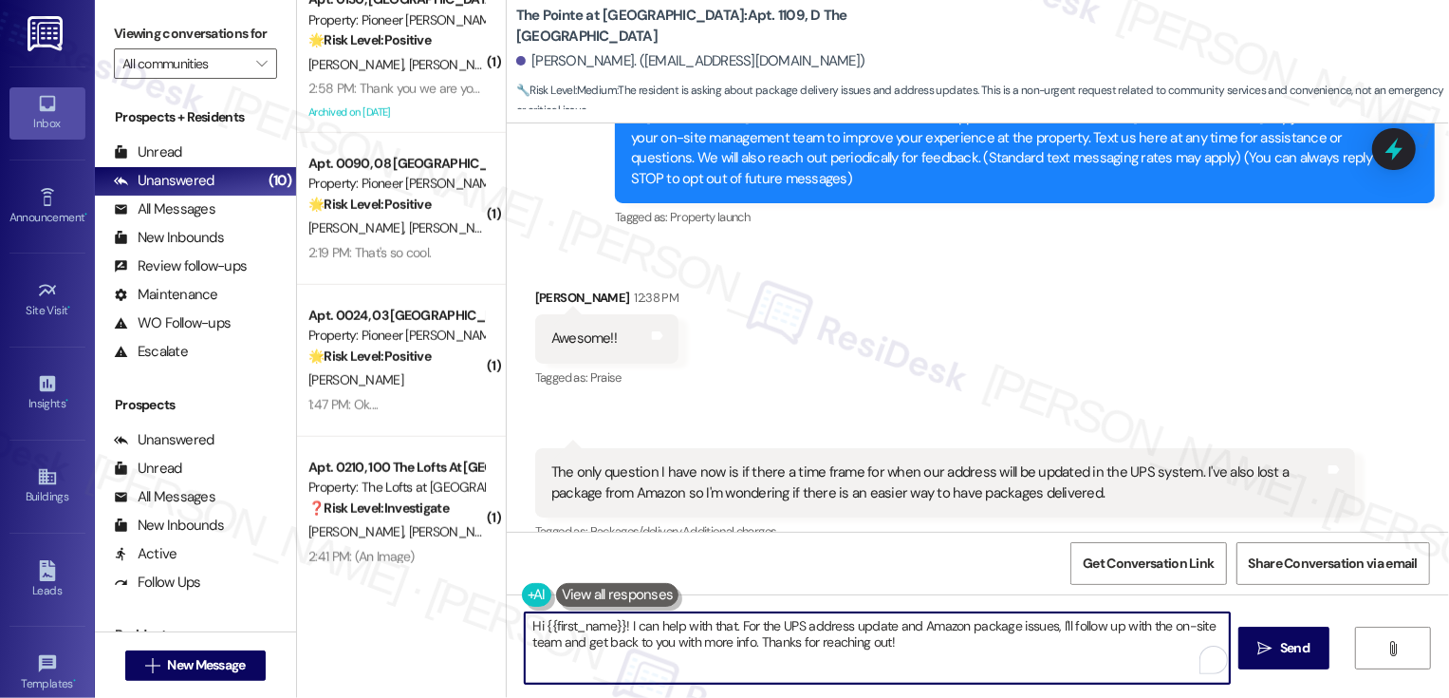
click at [525, 626] on textarea "Hi {{first_name}}! I can help with that. For the UPS address update and Amazon …" at bounding box center [877, 647] width 705 height 71
click at [792, 639] on textarea "It's great to meet you, {{first_name}}! I can help with that. For the UPS addre…" at bounding box center [877, 647] width 705 height 71
drag, startPoint x: 730, startPoint y: 624, endPoint x: 1065, endPoint y: 631, distance: 335.1
click at [1065, 631] on textarea "It's great to meet you, {{first_name}}! I can help with that. For the UPS addre…" at bounding box center [877, 647] width 705 height 71
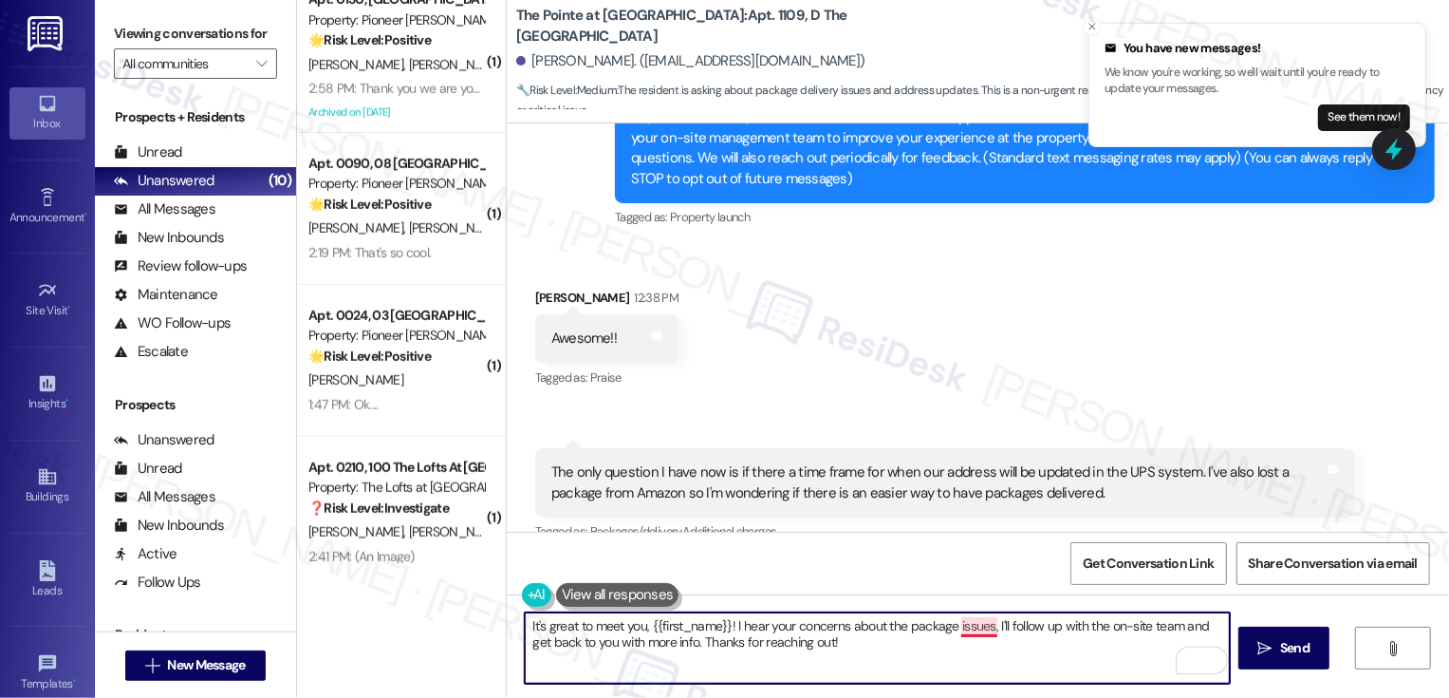
click at [956, 624] on textarea "It's great to meet you, {{first_name}}! I hear your concerns about the package …" at bounding box center [877, 647] width 705 height 71
drag, startPoint x: 1006, startPoint y: 624, endPoint x: 1015, endPoint y: 648, distance: 26.1
click at [1015, 648] on textarea "It's great to meet you, {{first_name}}! I hear your concerns about the package …" at bounding box center [877, 647] width 705 height 71
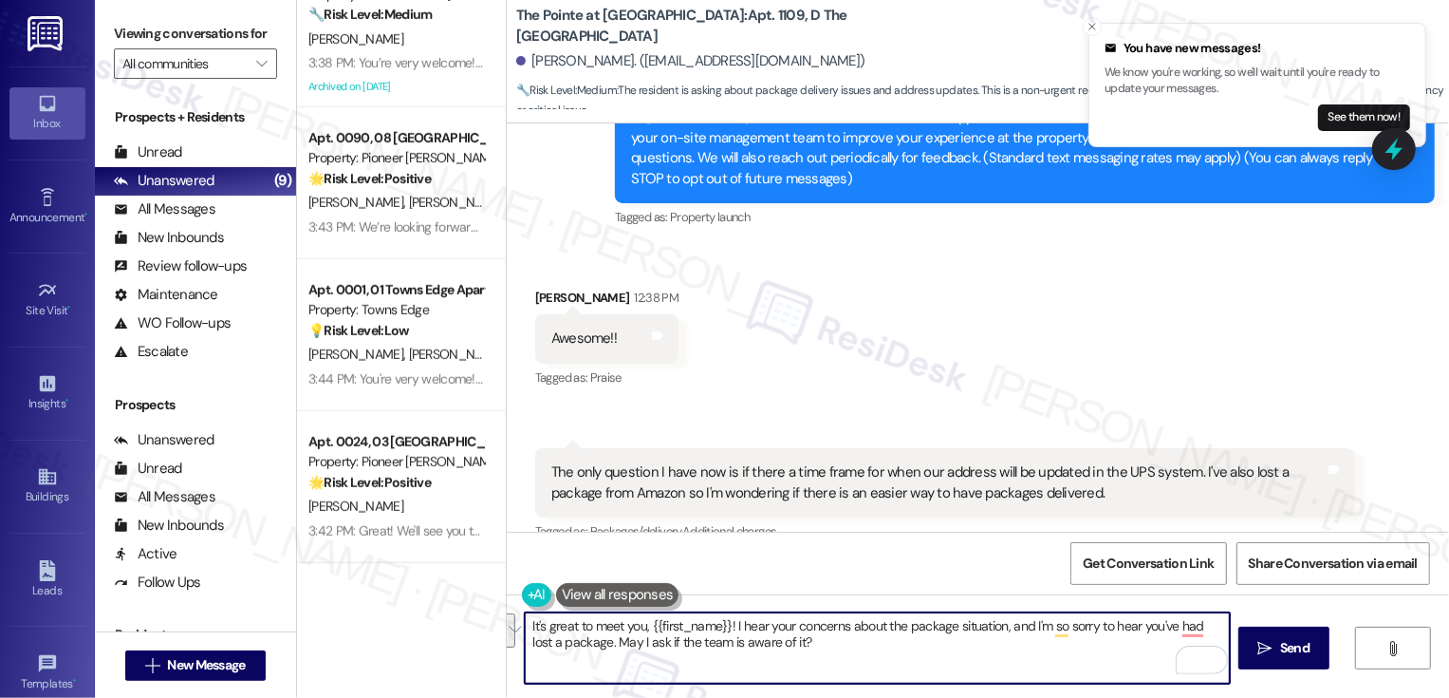
scroll to position [803, 0]
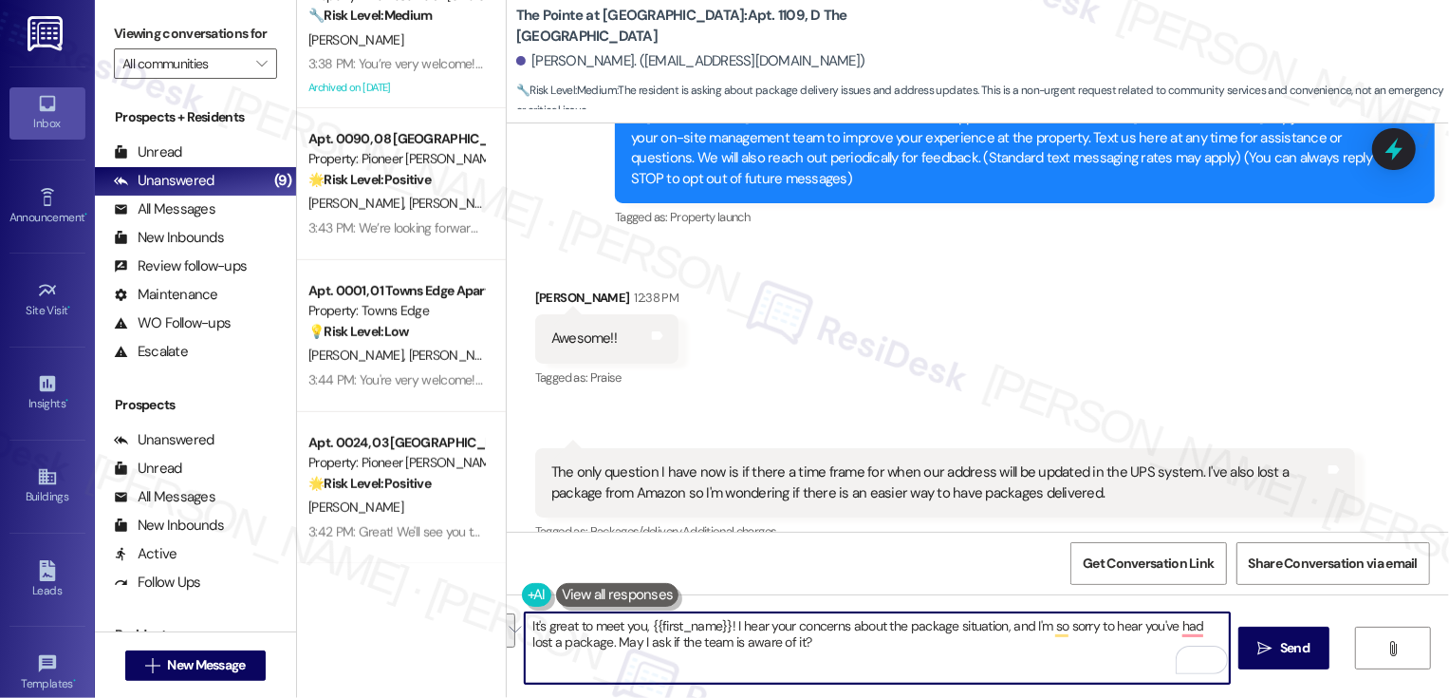
paste textarea "’s wonderful to meet you, {{first_name}}! I’m really sorry to hear you’ve had a…"
click at [1125, 628] on textarea "It’s wonderful to meet you, {{first_name}}! I’m really sorry to hear you’ve had…" at bounding box center [877, 647] width 705 height 71
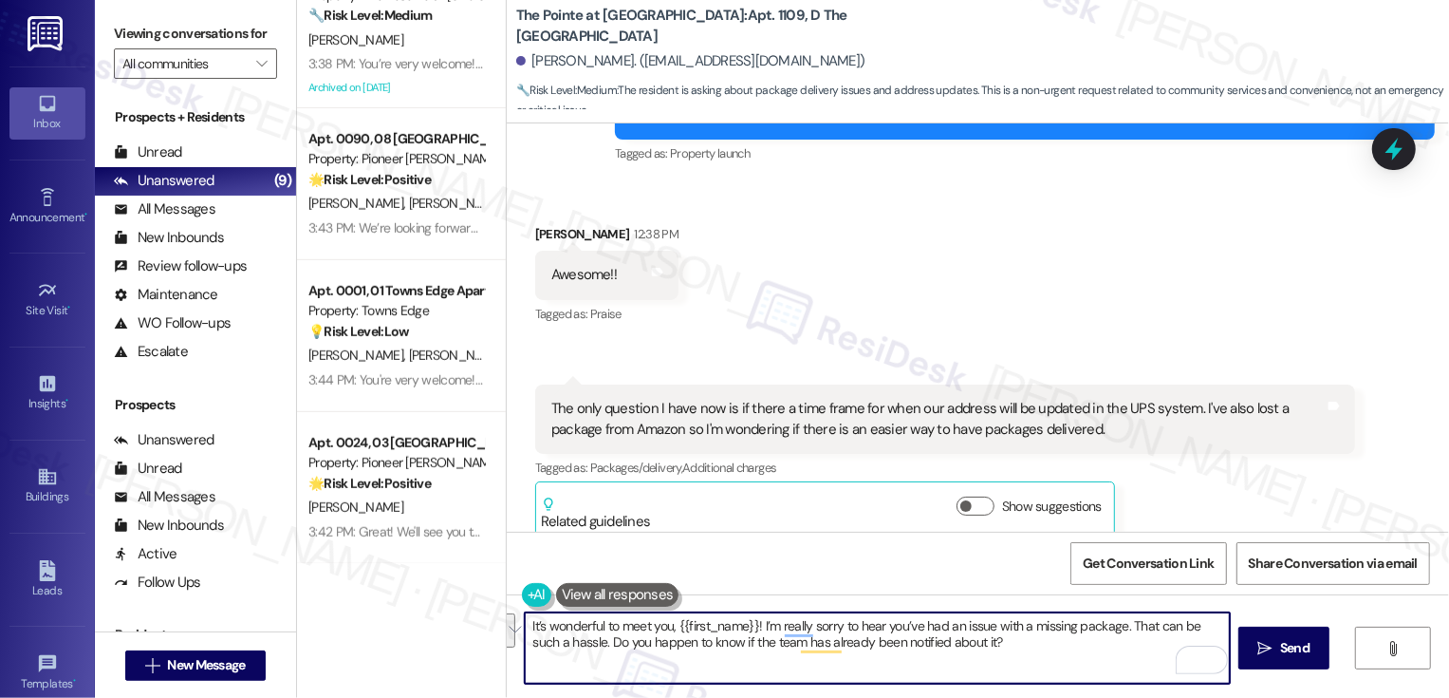
drag, startPoint x: 1124, startPoint y: 626, endPoint x: 566, endPoint y: 643, distance: 558.3
click at [566, 643] on textarea "It’s wonderful to meet you, {{first_name}}! I’m really sorry to hear you’ve had…" at bounding box center [877, 647] width 705 height 71
click at [917, 657] on textarea "It’s wonderful to meet you, {{first_name}}! I’m really sorry to hear you’ve had…" at bounding box center [877, 647] width 705 height 71
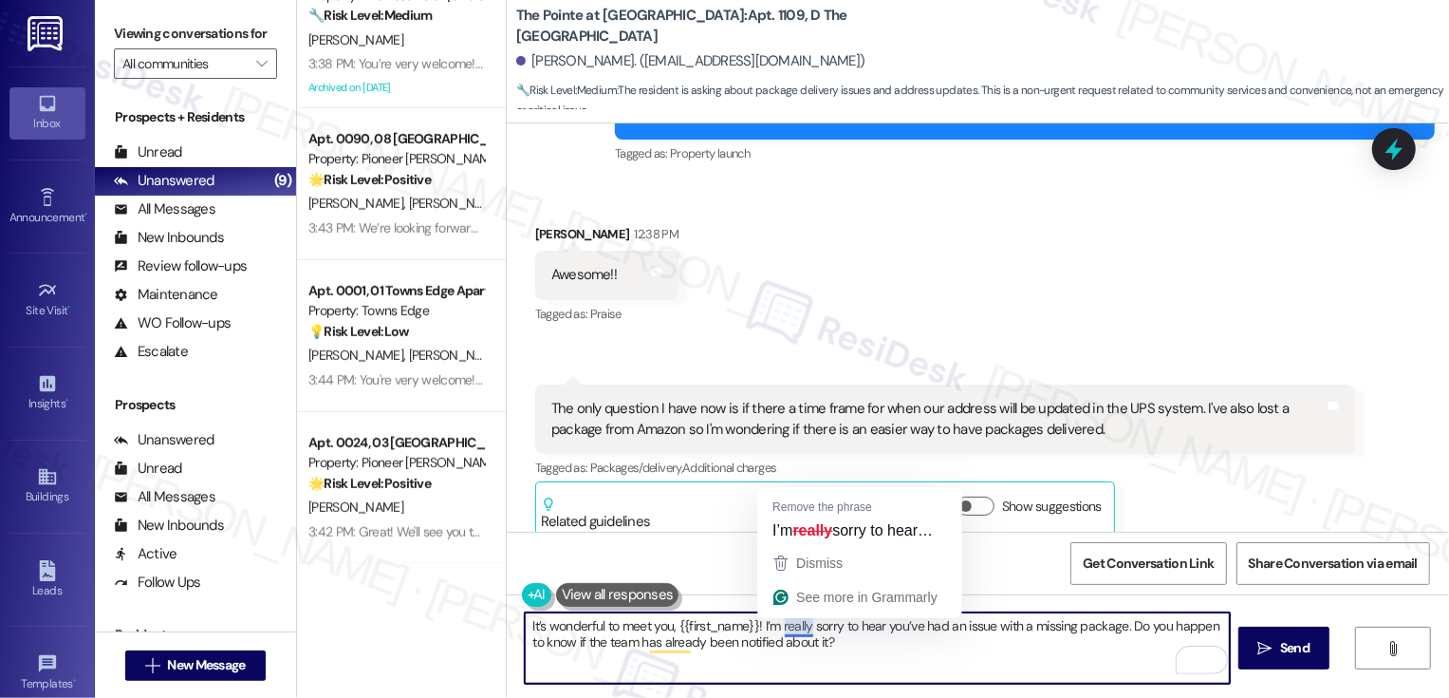
click at [826, 643] on textarea "It’s wonderful to meet you, {{first_name}}! I’m really sorry to hear you’ve had…" at bounding box center [877, 647] width 705 height 71
click at [822, 636] on textarea "It’s wonderful to meet you, {{first_name}}! I’m really sorry to hear you’ve had…" at bounding box center [877, 647] width 705 height 71
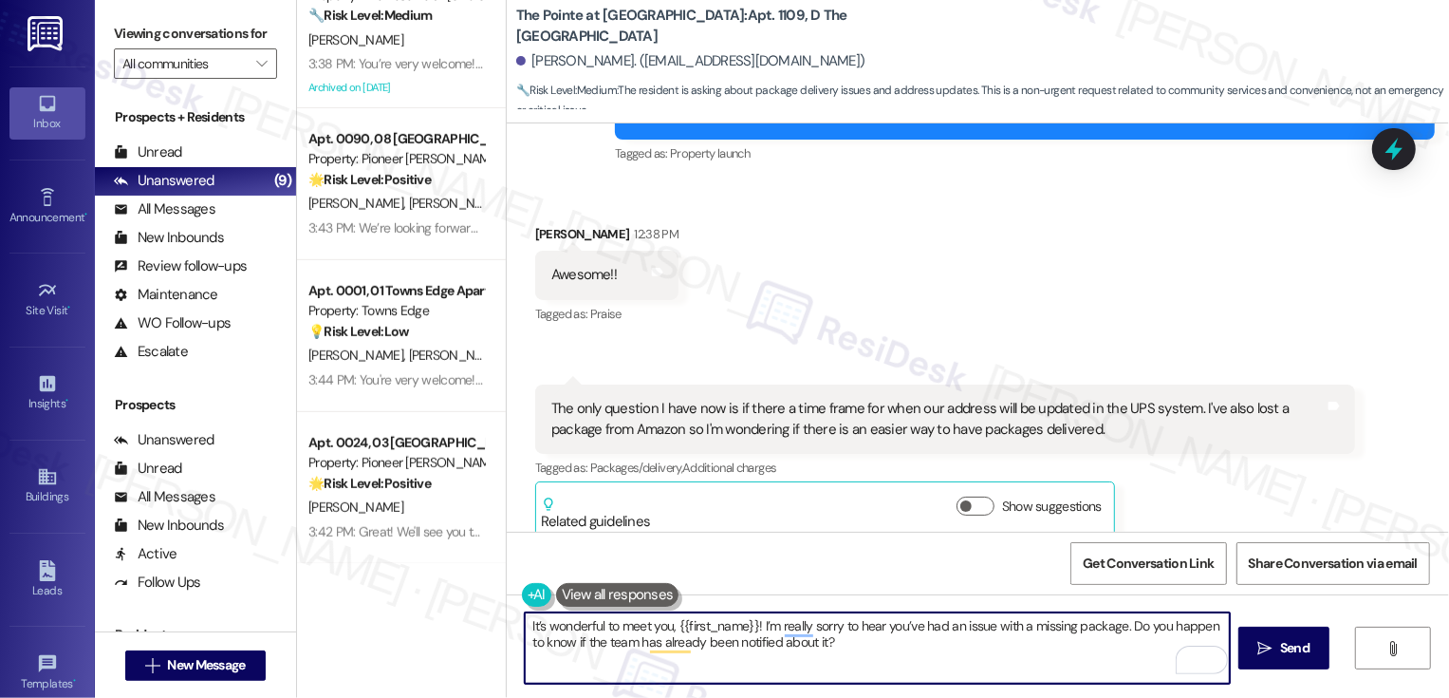
click at [935, 644] on textarea "It’s wonderful to meet you, {{first_name}}! I’m really sorry to hear you’ve had…" at bounding box center [877, 647] width 705 height 71
type textarea "It’s wonderful to meet you, {{first_name}}! I’m really sorry to hear you’ve had…"
click at [1260, 658] on span " Send" at bounding box center [1285, 648] width 60 height 20
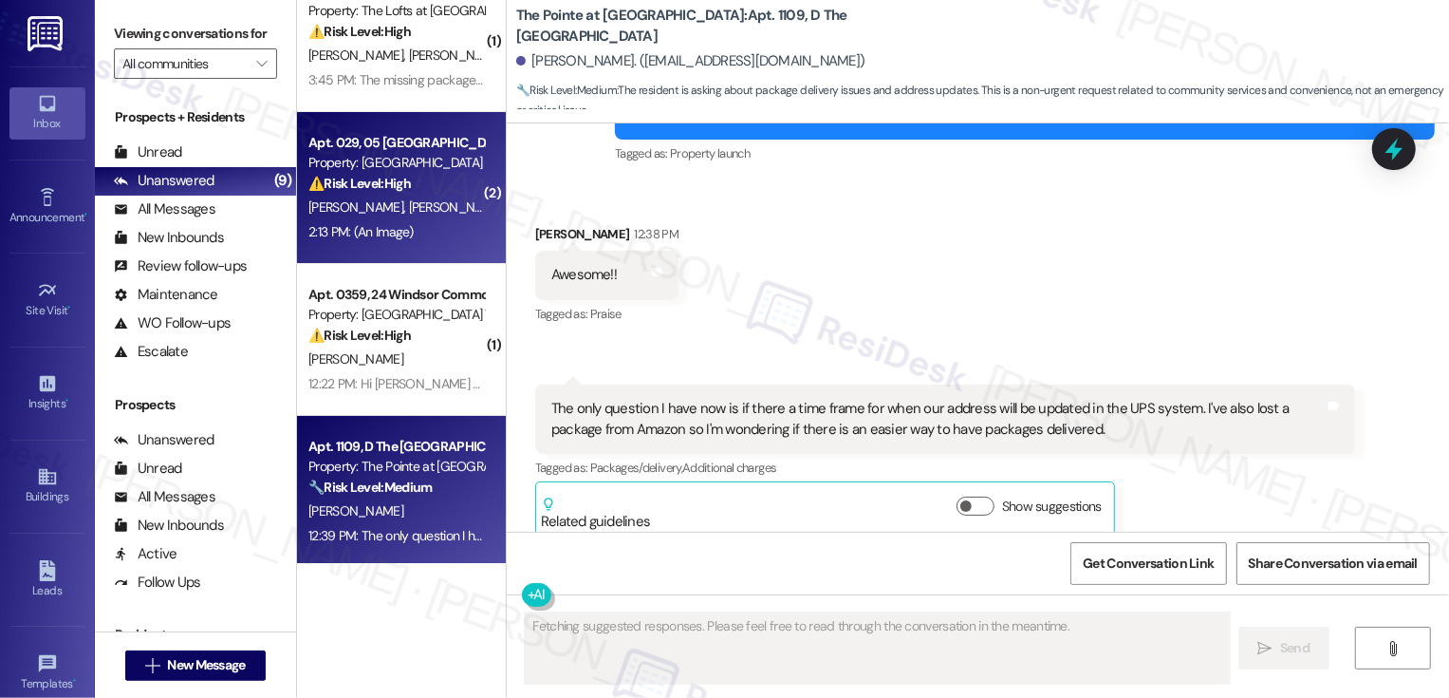
scroll to position [0, 0]
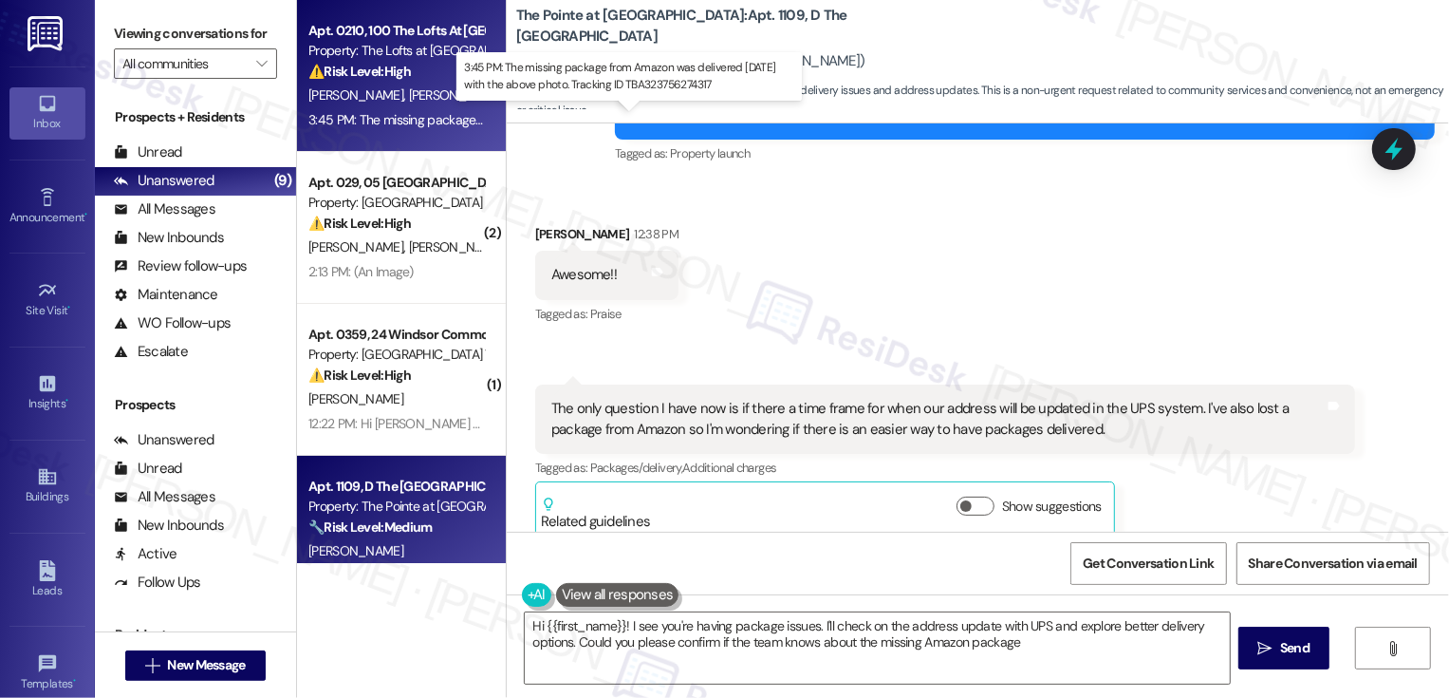
type textarea "Hi {{first_name}}! I see you're having package issues. I'll check on the addres…"
click at [415, 117] on div "3:45 PM: The missing package from Amazon was delivered yesterday with the above…" at bounding box center [633, 119] width 651 height 17
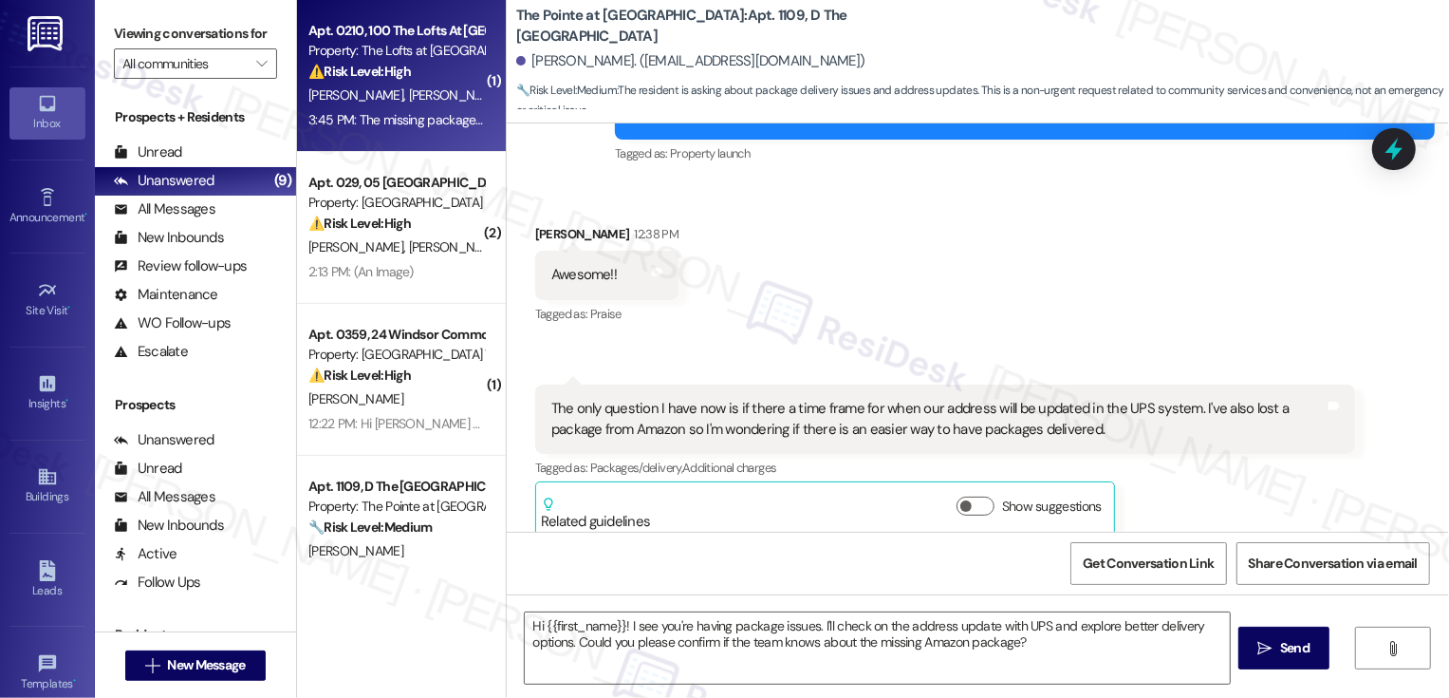
click at [415, 117] on div "3:45 PM: The missing package from Amazon was delivered yesterday with the above…" at bounding box center [633, 119] width 651 height 17
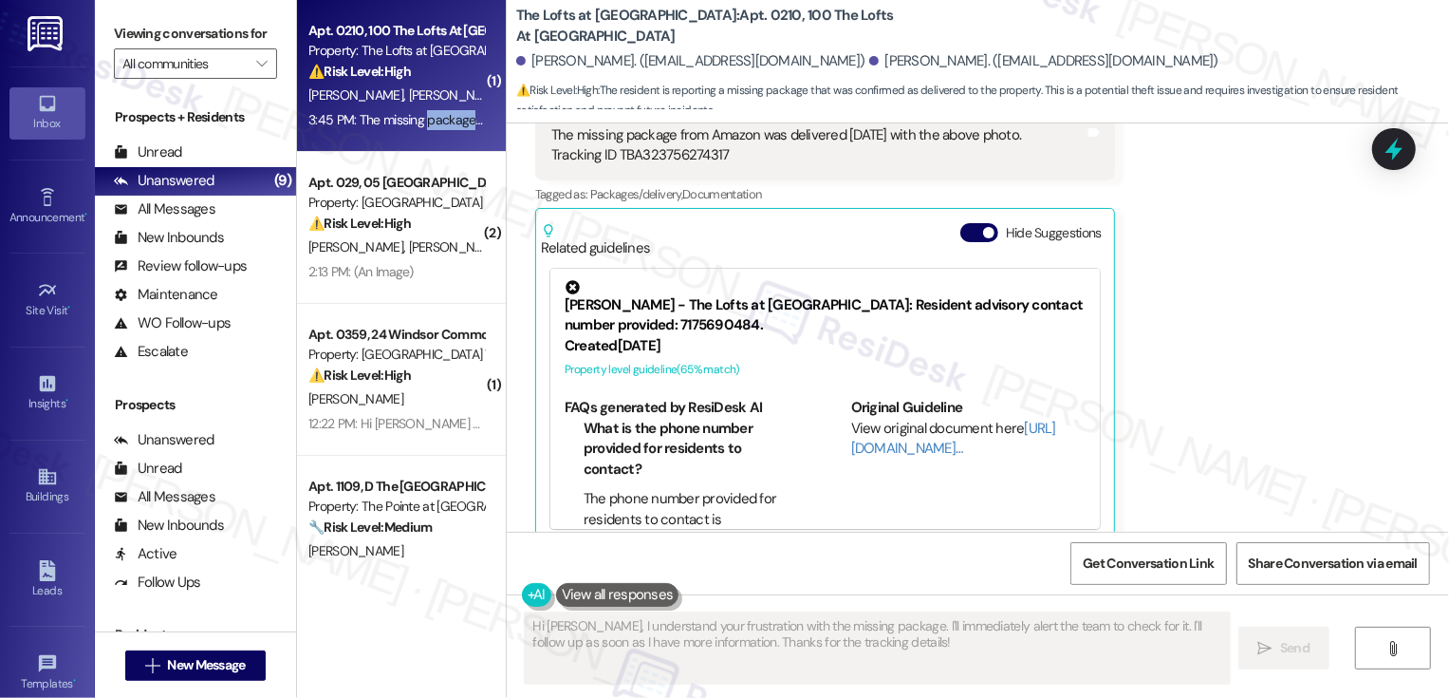
scroll to position [1288, 0]
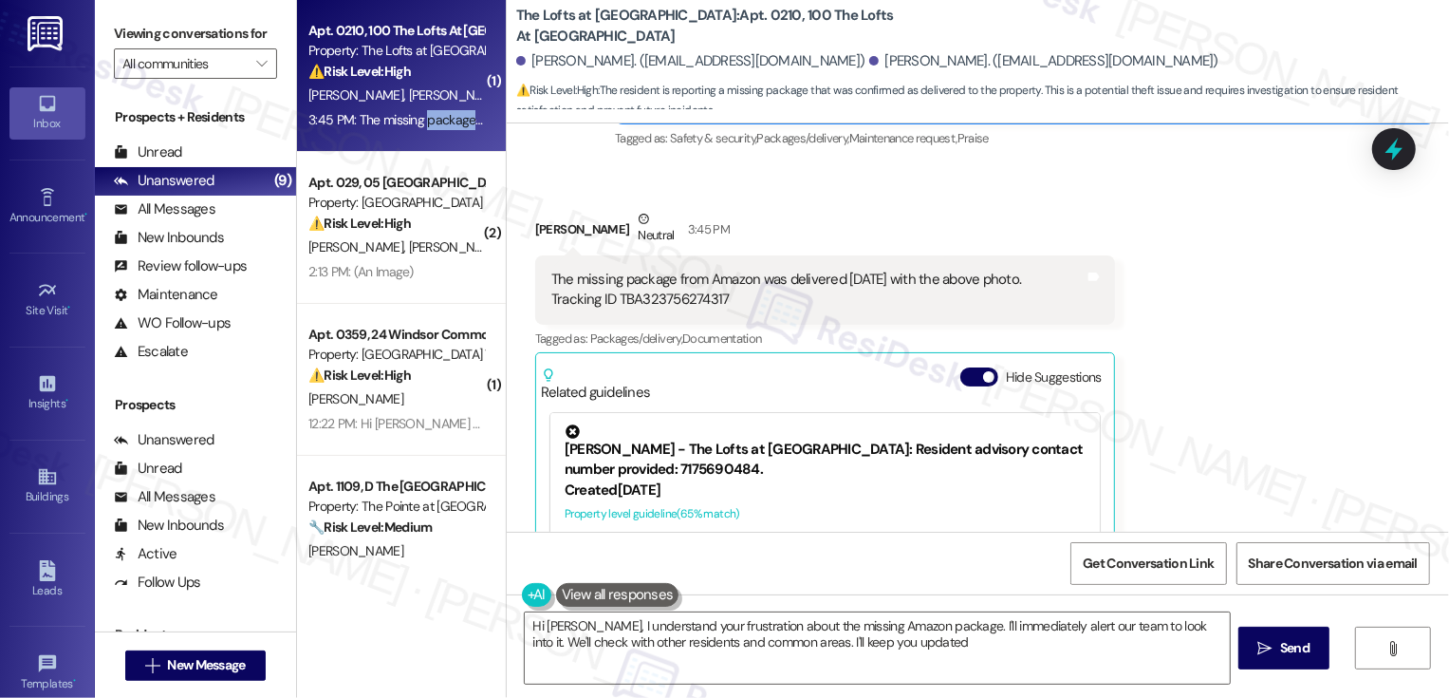
type textarea "Hi Jenny, I understand your frustration about the missing Amazon package. I'll …"
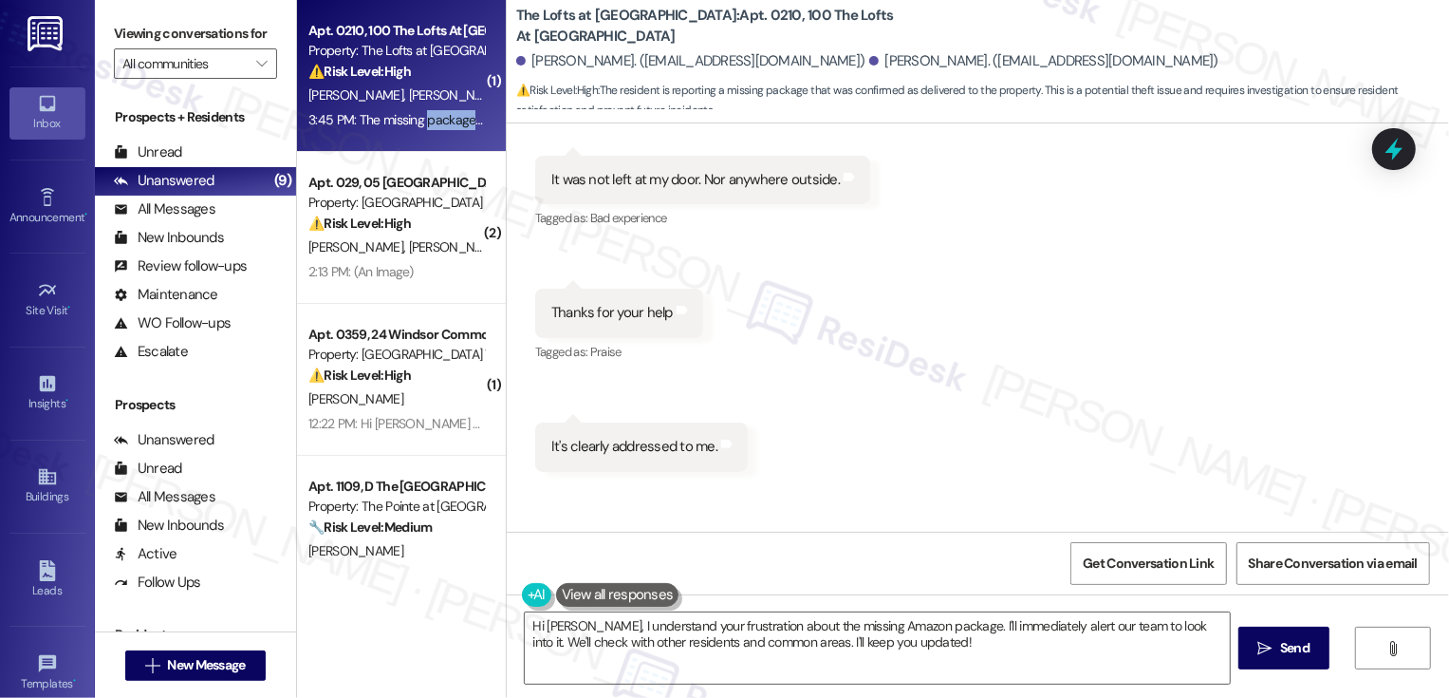
scroll to position [2056, 0]
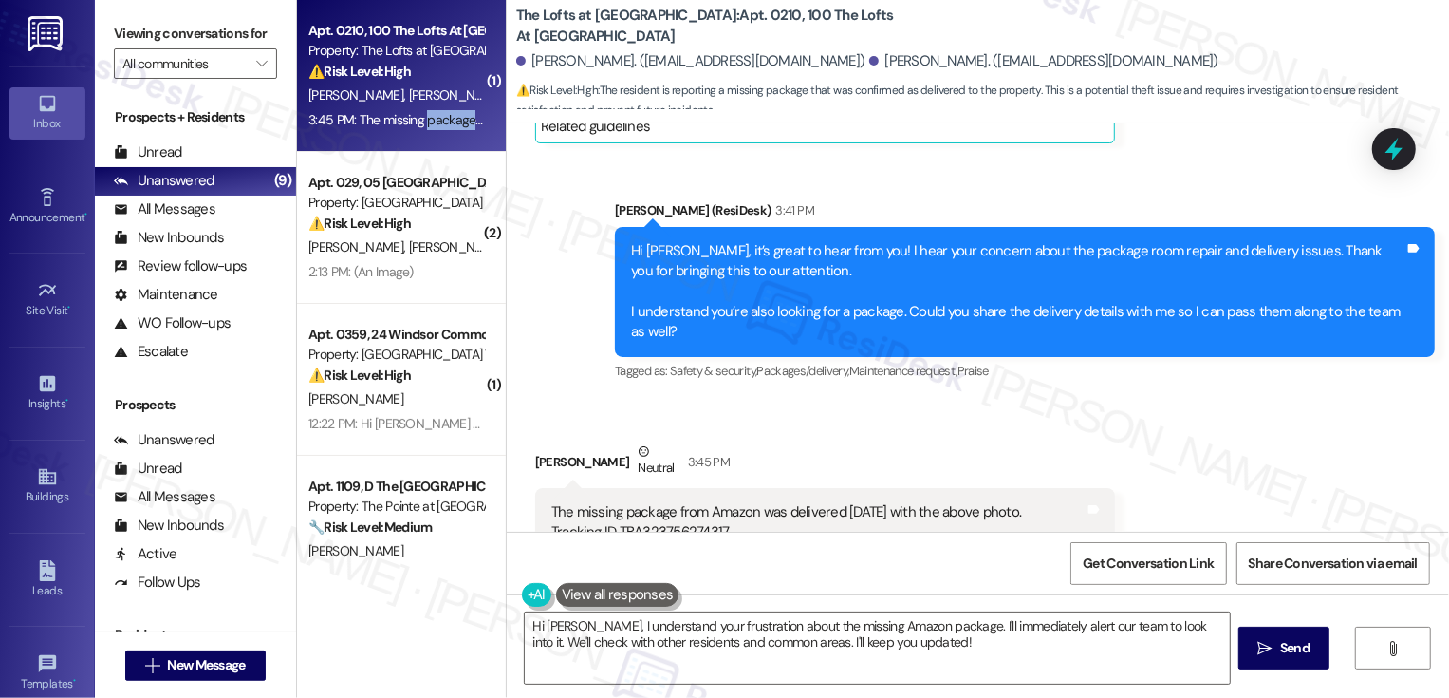
click at [812, 441] on div "Jenny Messner Neutral 3:45 PM" at bounding box center [825, 464] width 580 height 47
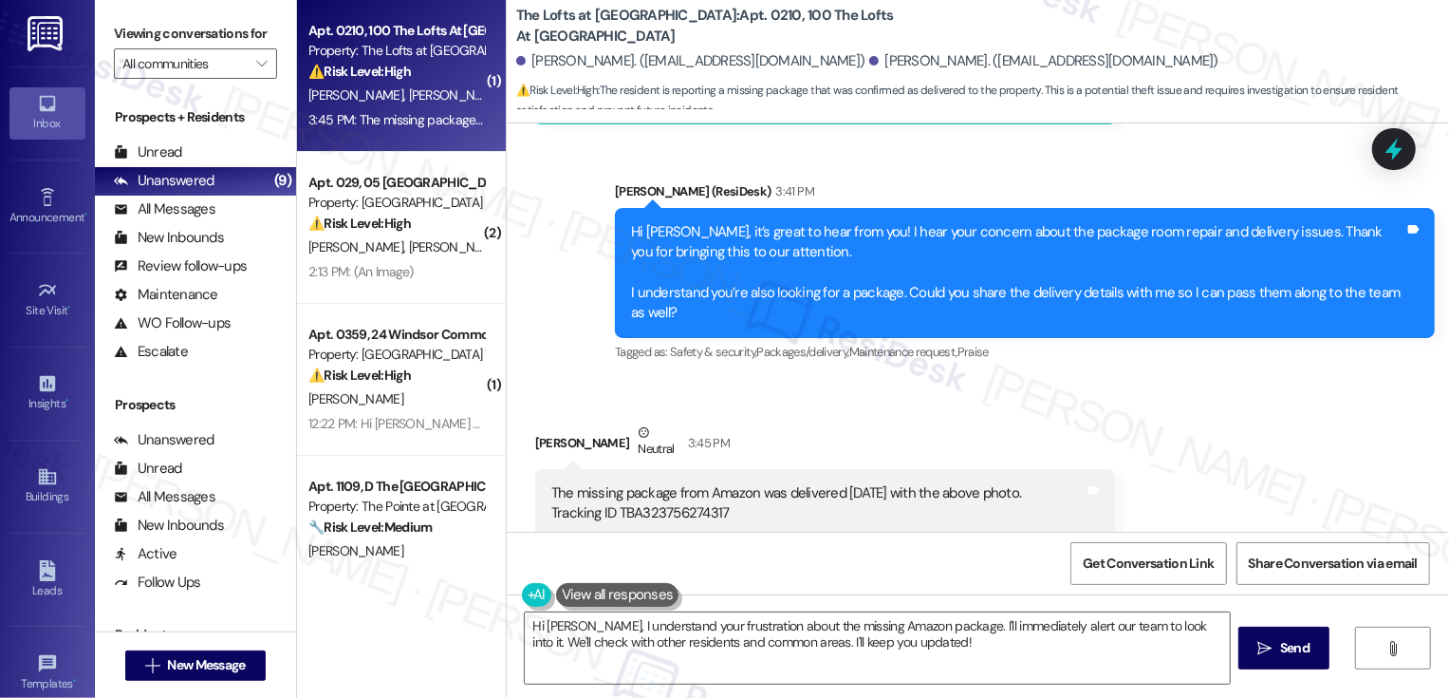
scroll to position [1161, 0]
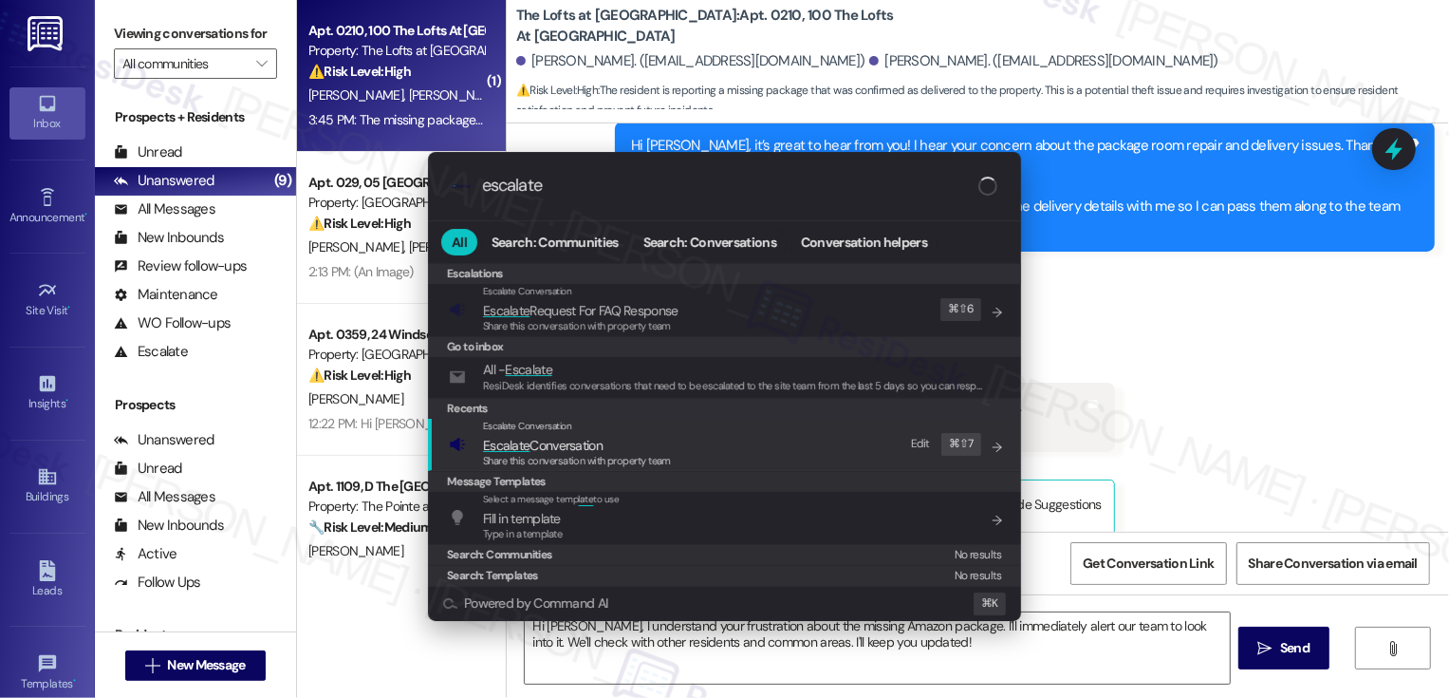
type input "escalate"
click at [561, 450] on span "Escalate Conversation" at bounding box center [543, 445] width 120 height 17
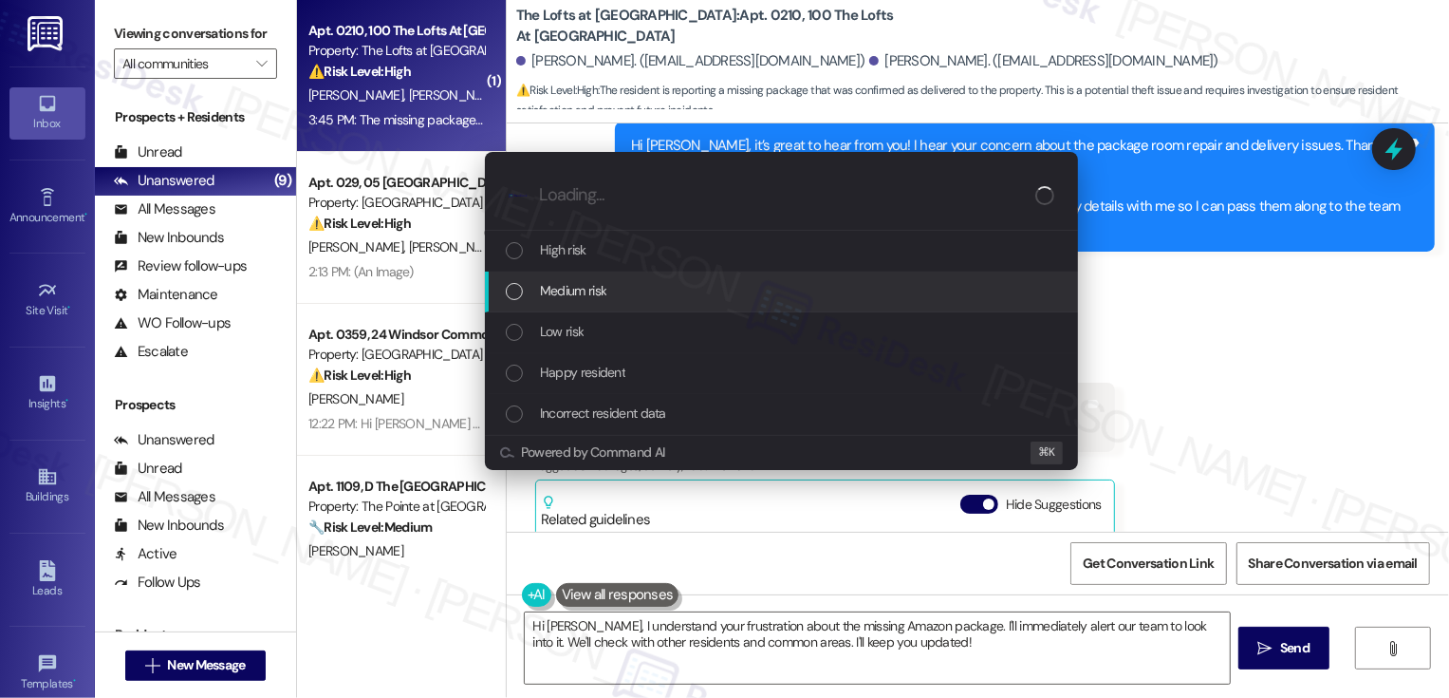
click at [547, 298] on span "Medium risk" at bounding box center [573, 290] width 66 height 21
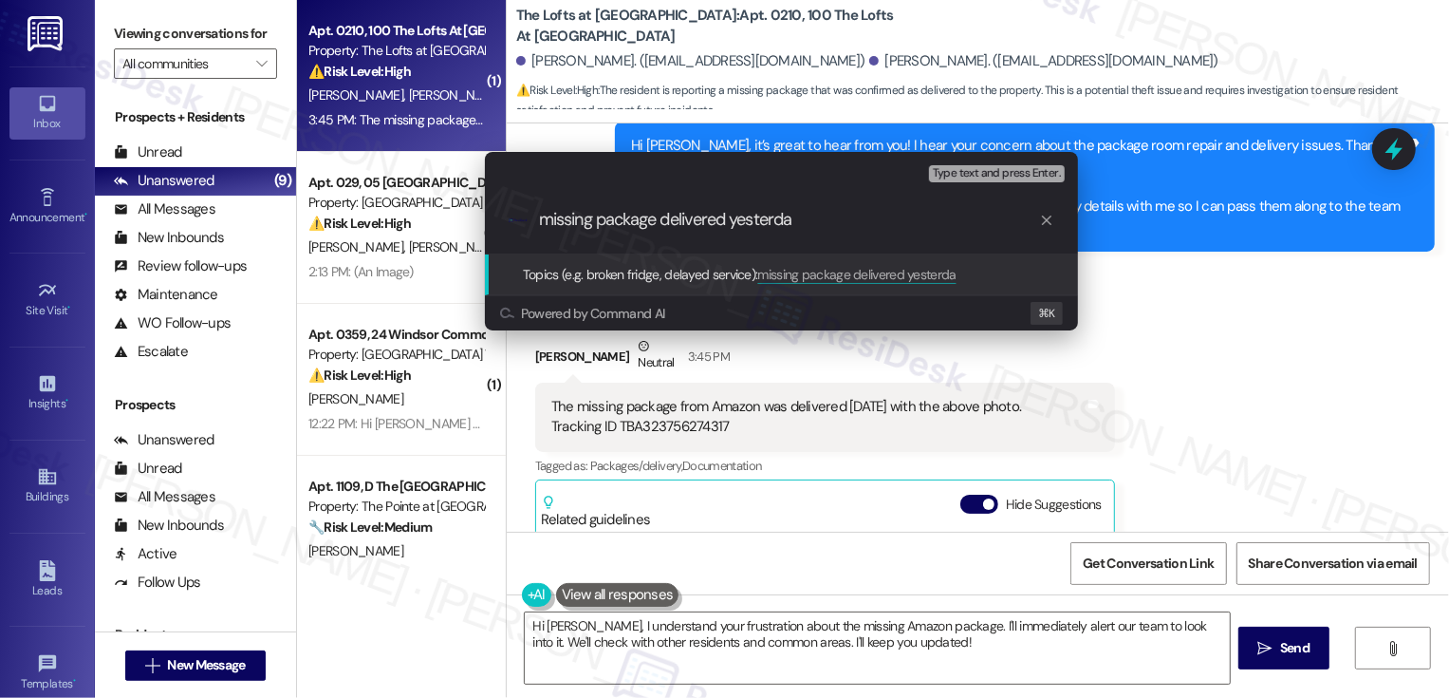
type input "missing package delivered yesterday"
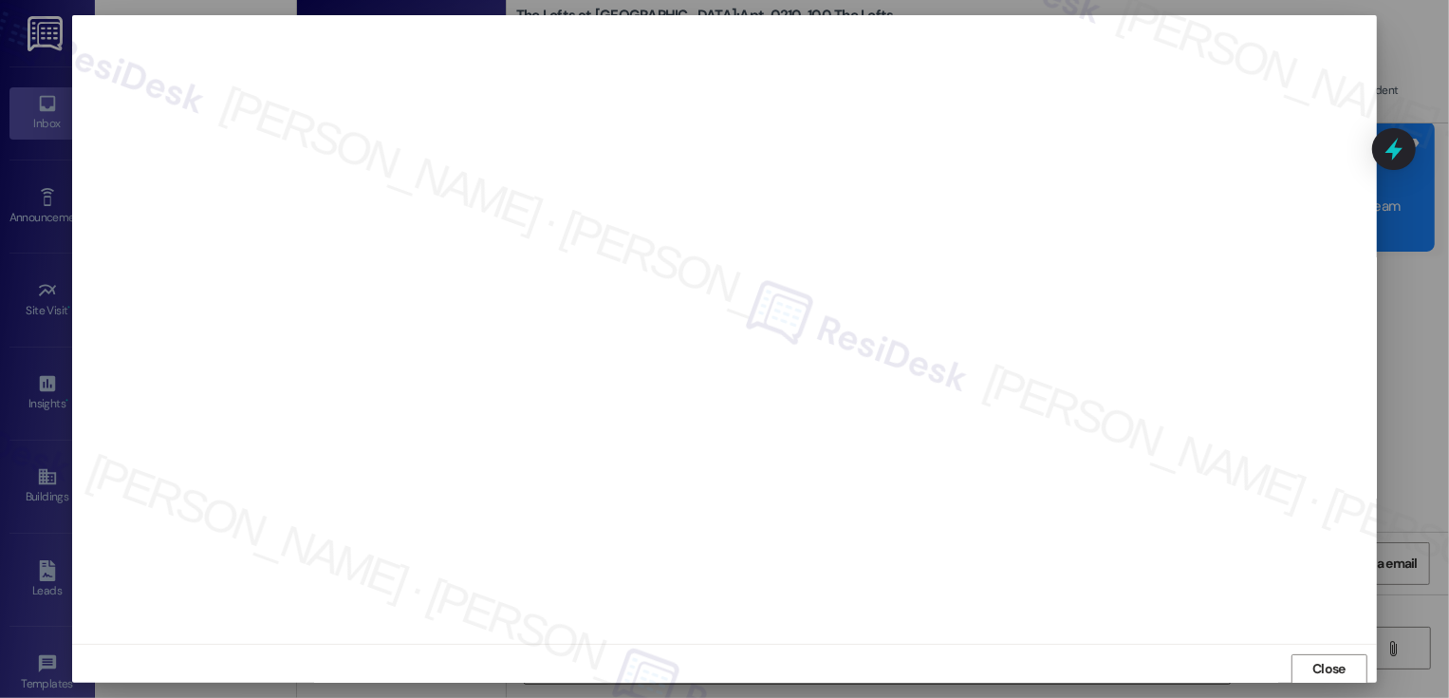
scroll to position [1, 0]
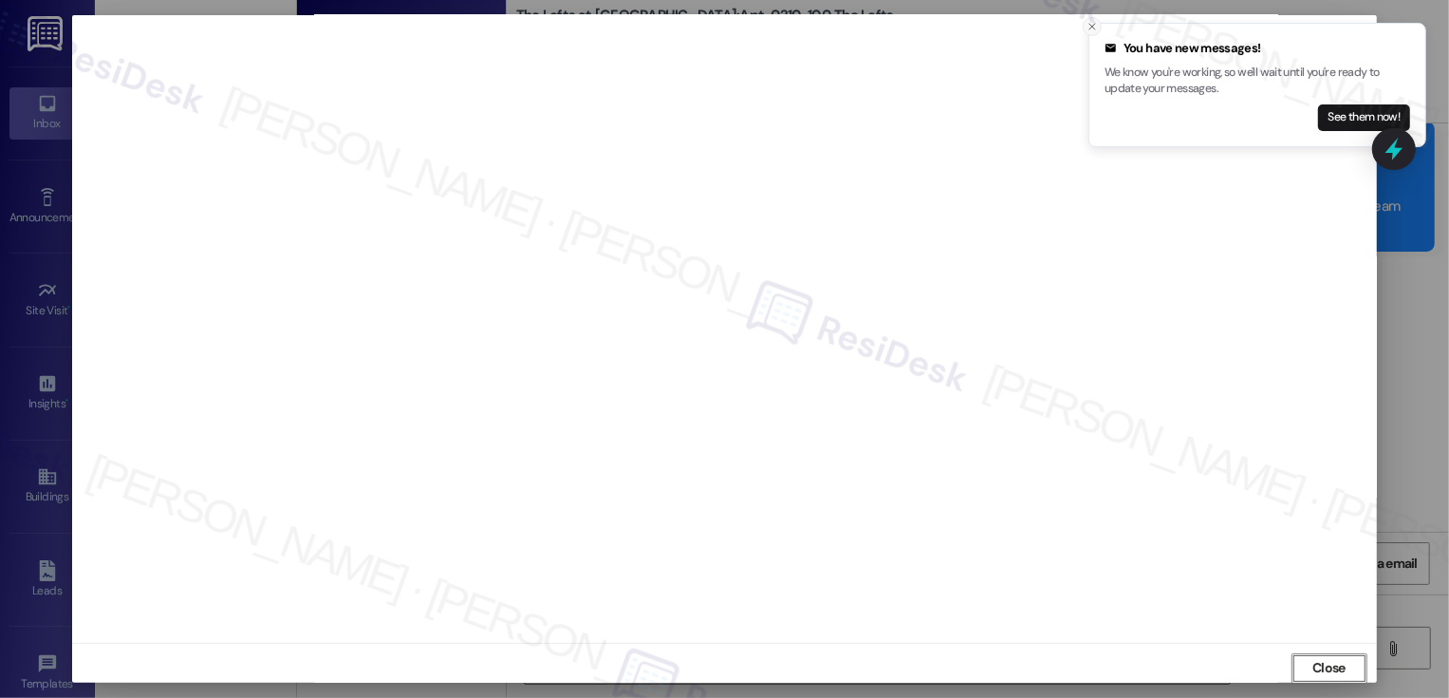
click at [1087, 25] on icon "Close toast" at bounding box center [1092, 26] width 11 height 11
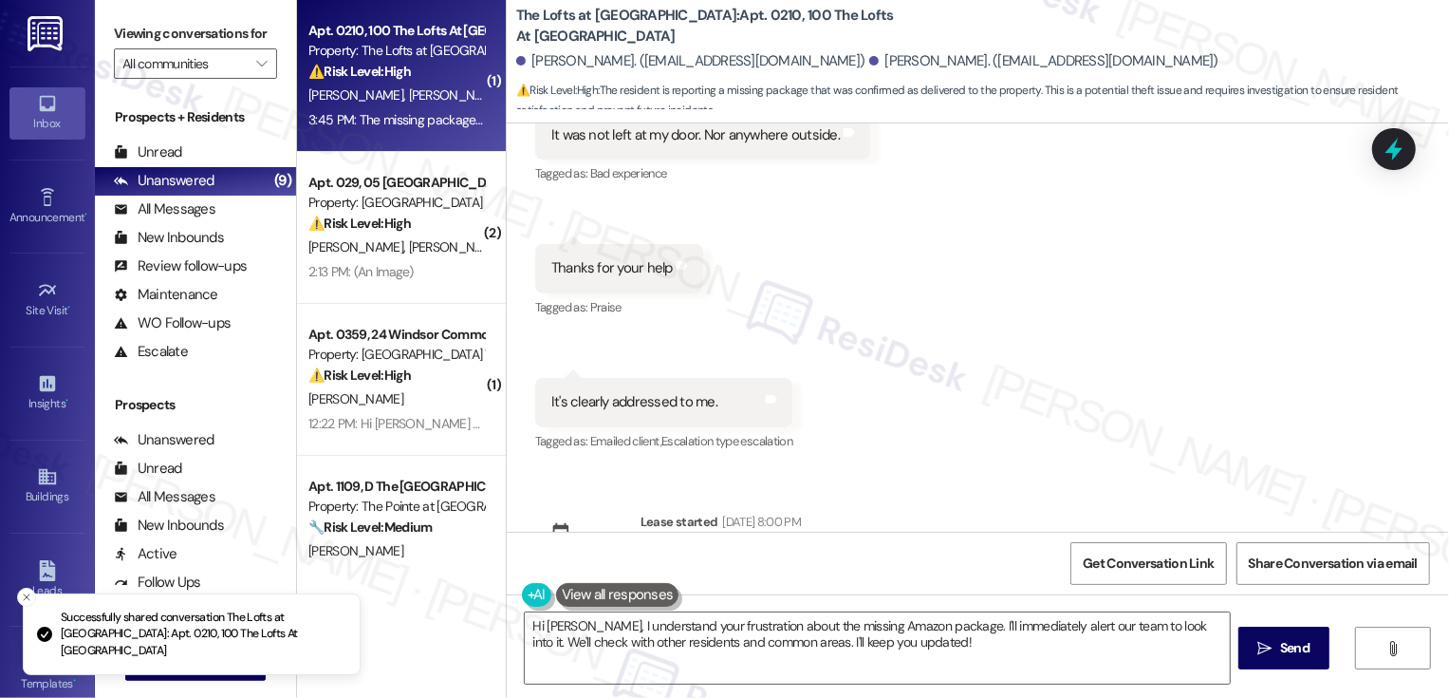
scroll to position [1943, 0]
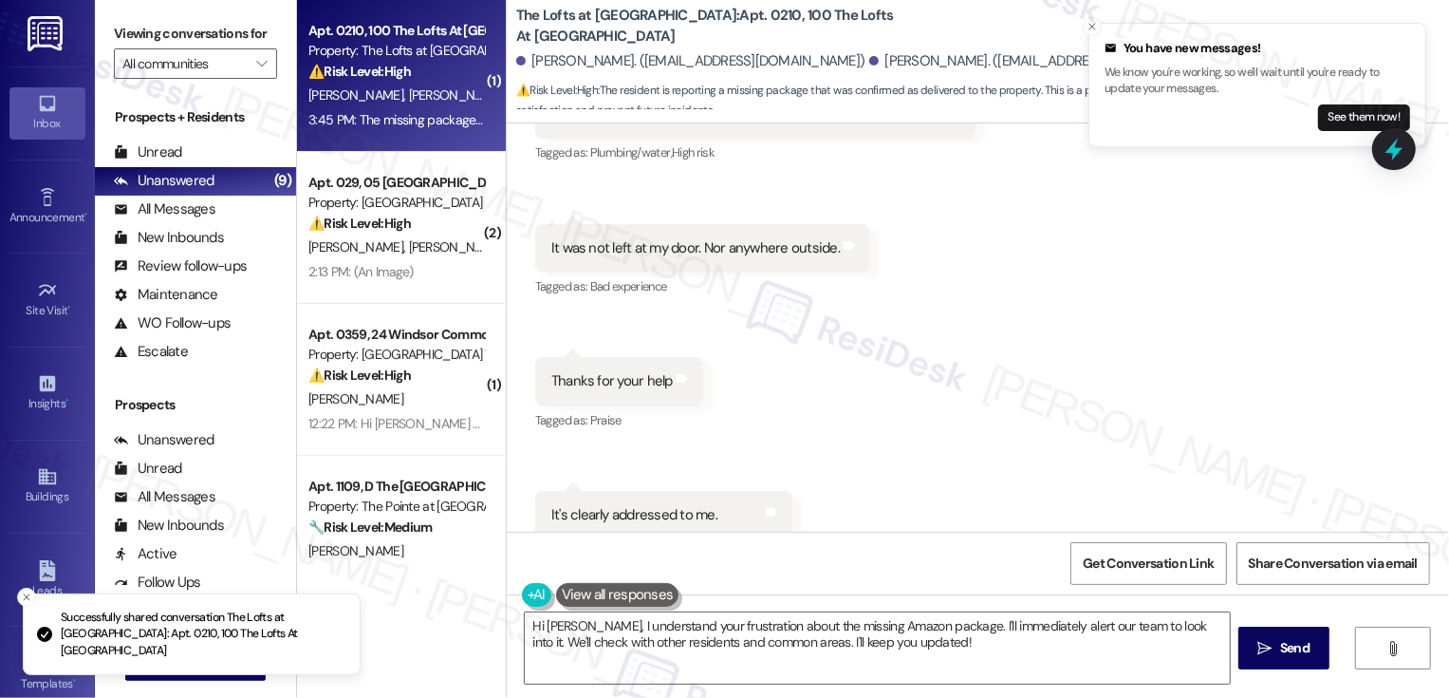
click at [437, 250] on div "J. Gomez J. Almonte" at bounding box center [396, 247] width 179 height 24
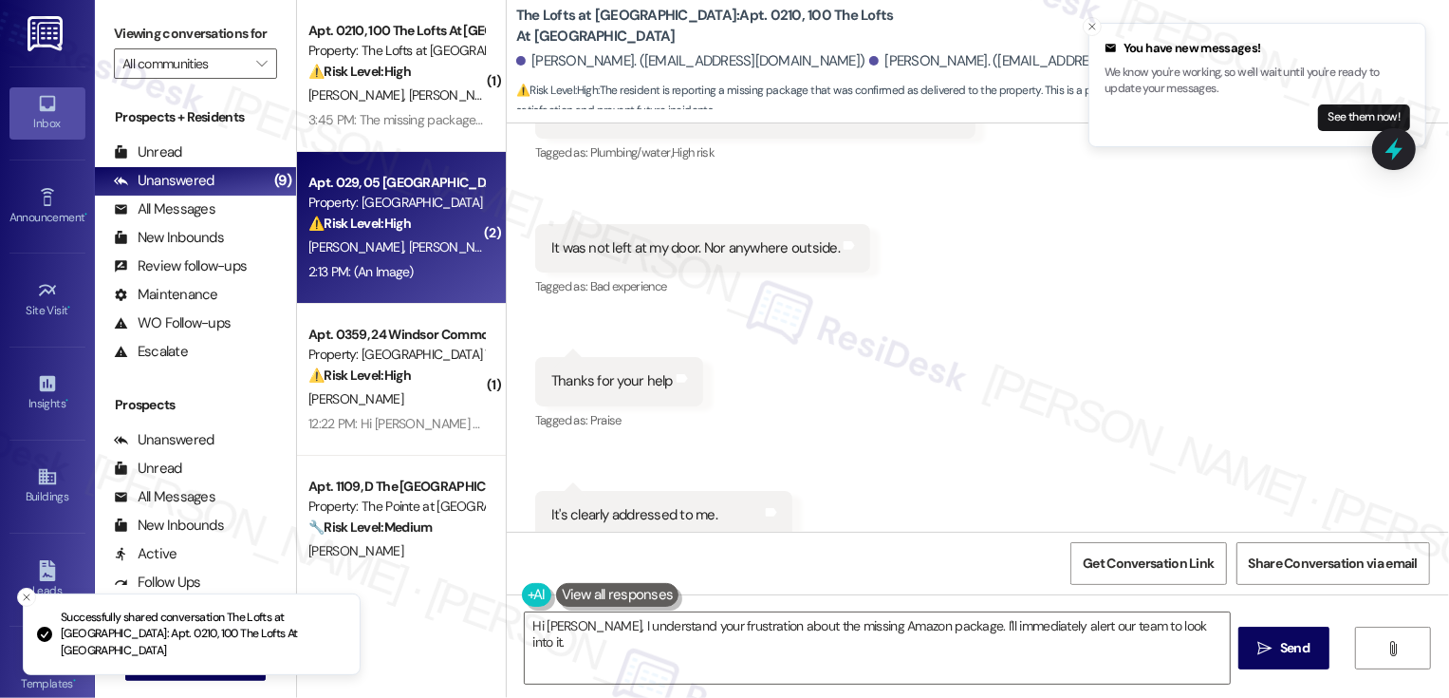
type textarea "Hi Jenny, I understand your frustration about the missing Amazon package. I'll …"
click at [437, 250] on div "J. Gomez J. Almonte" at bounding box center [396, 247] width 179 height 24
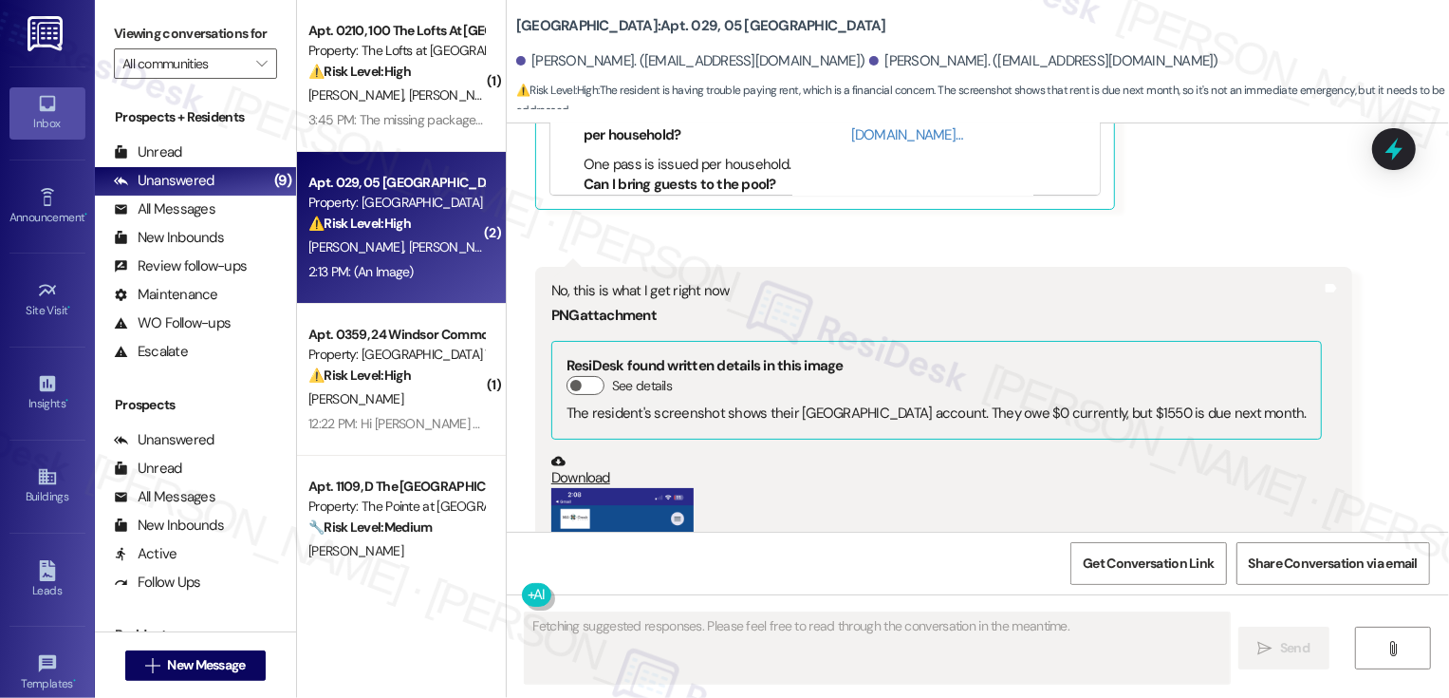
scroll to position [10848, 0]
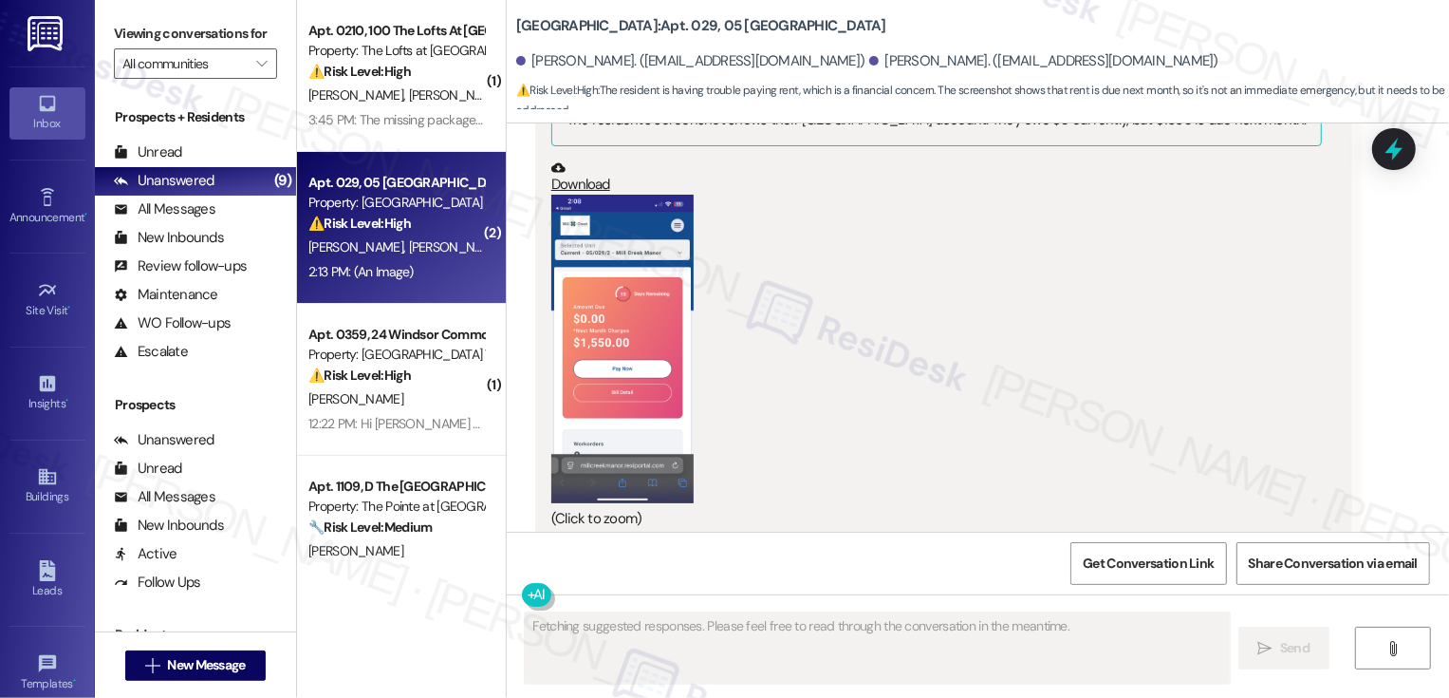
click at [968, 587] on button "Show suggestions" at bounding box center [976, 596] width 38 height 19
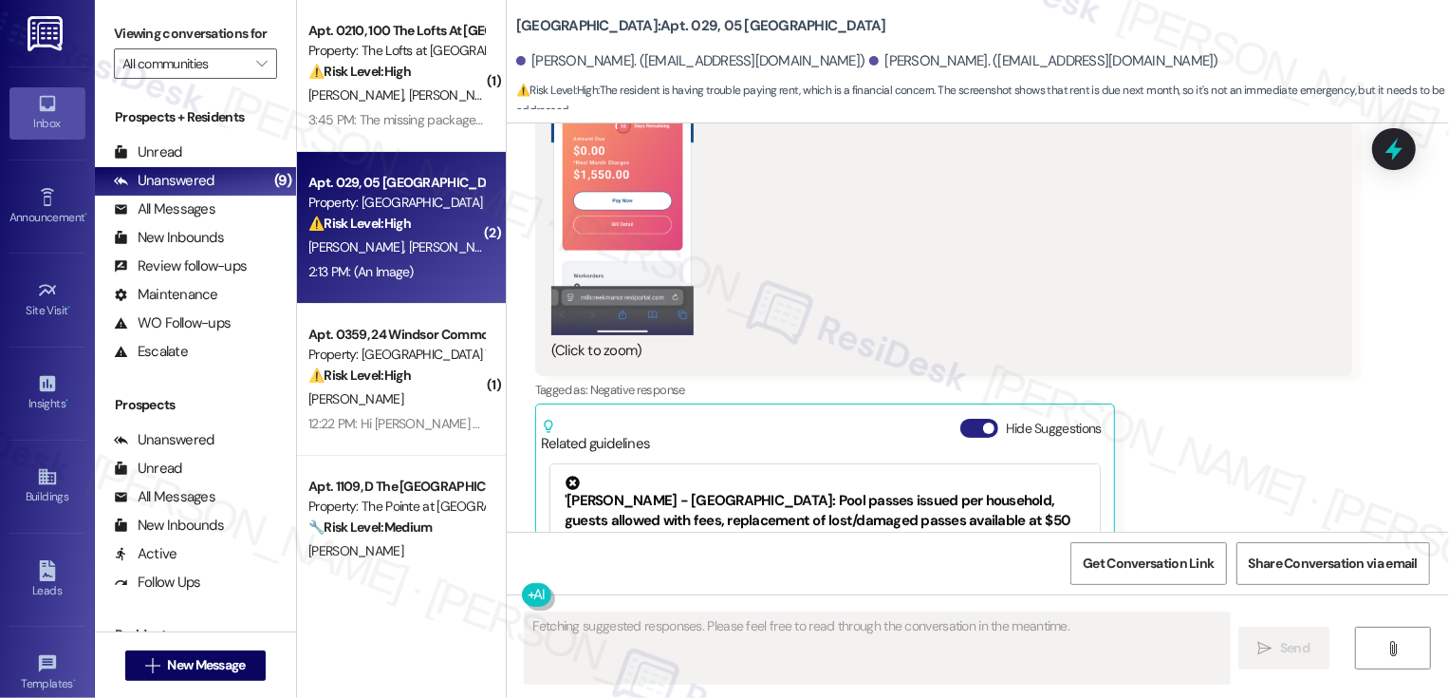
click at [964, 419] on button "Hide Suggestions" at bounding box center [979, 428] width 38 height 19
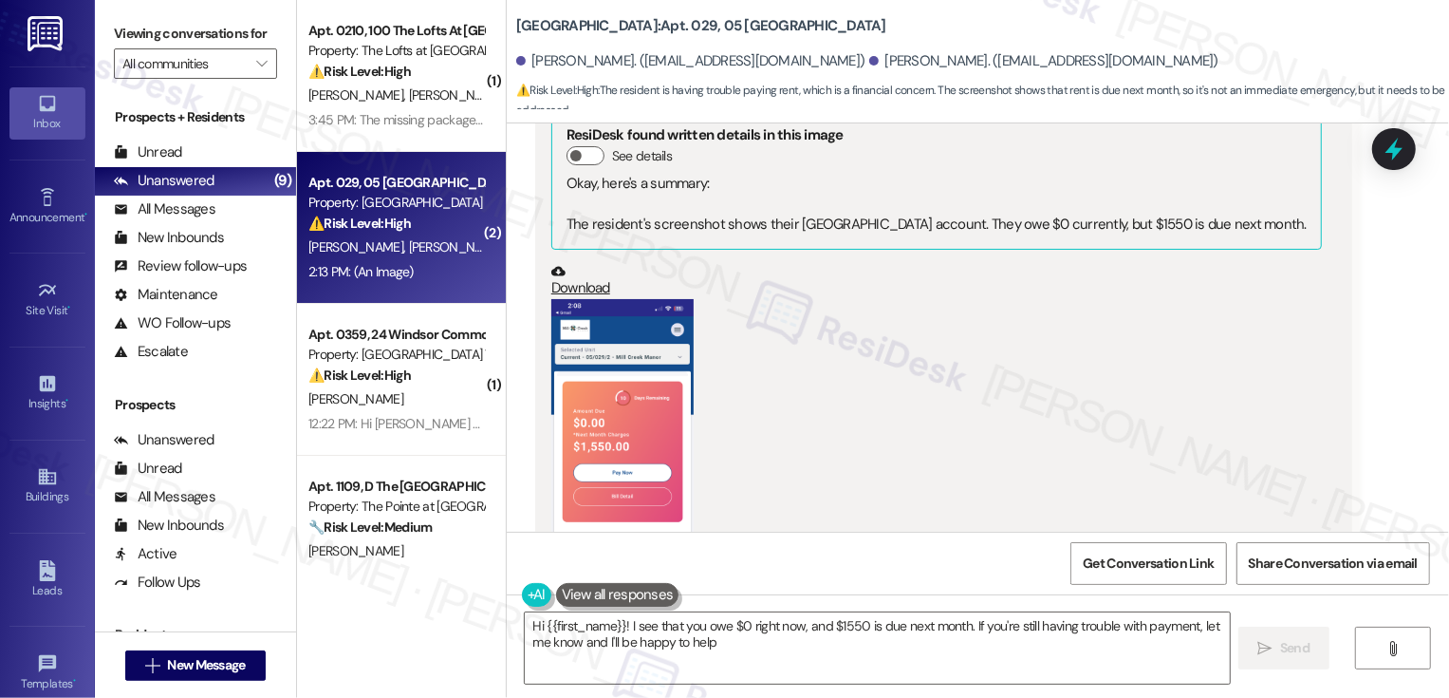
type textarea "Hi {{first_name}}! I see that you owe $0 right now, and $1550 is due next month…"
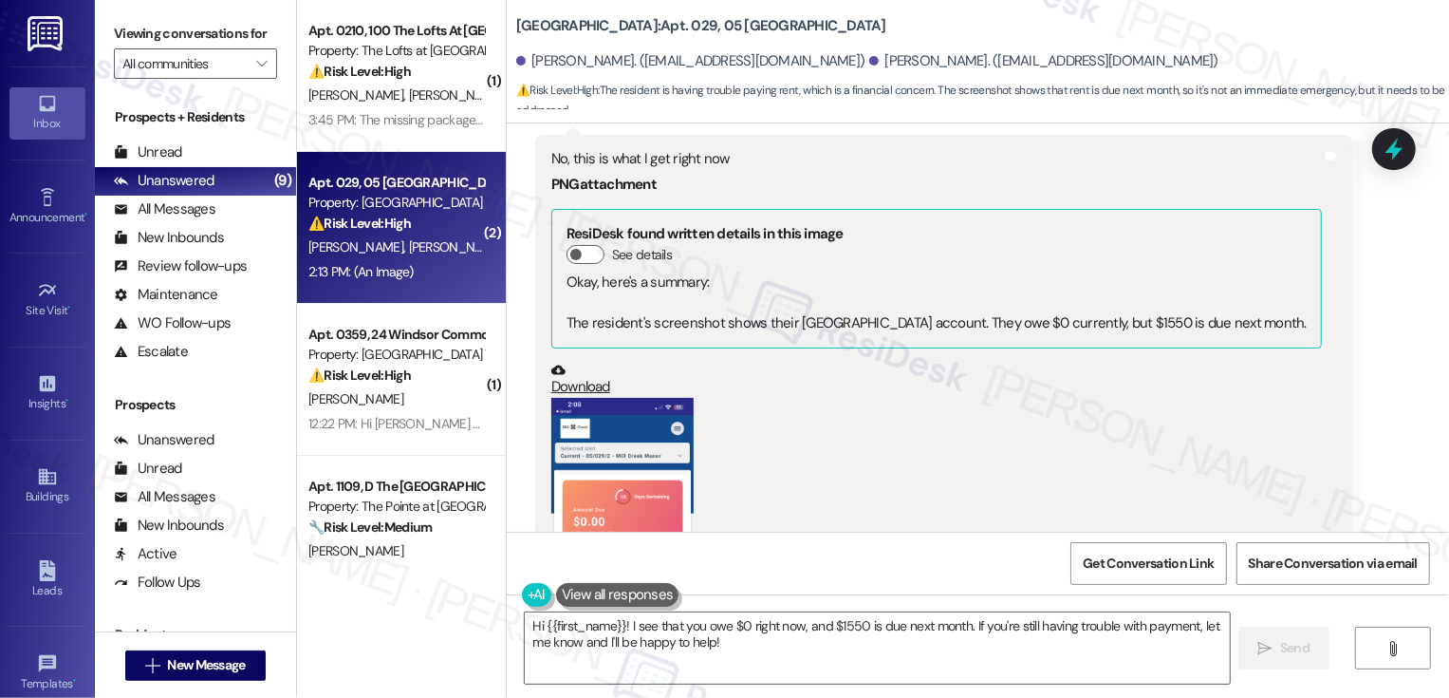
scroll to position [9722, 0]
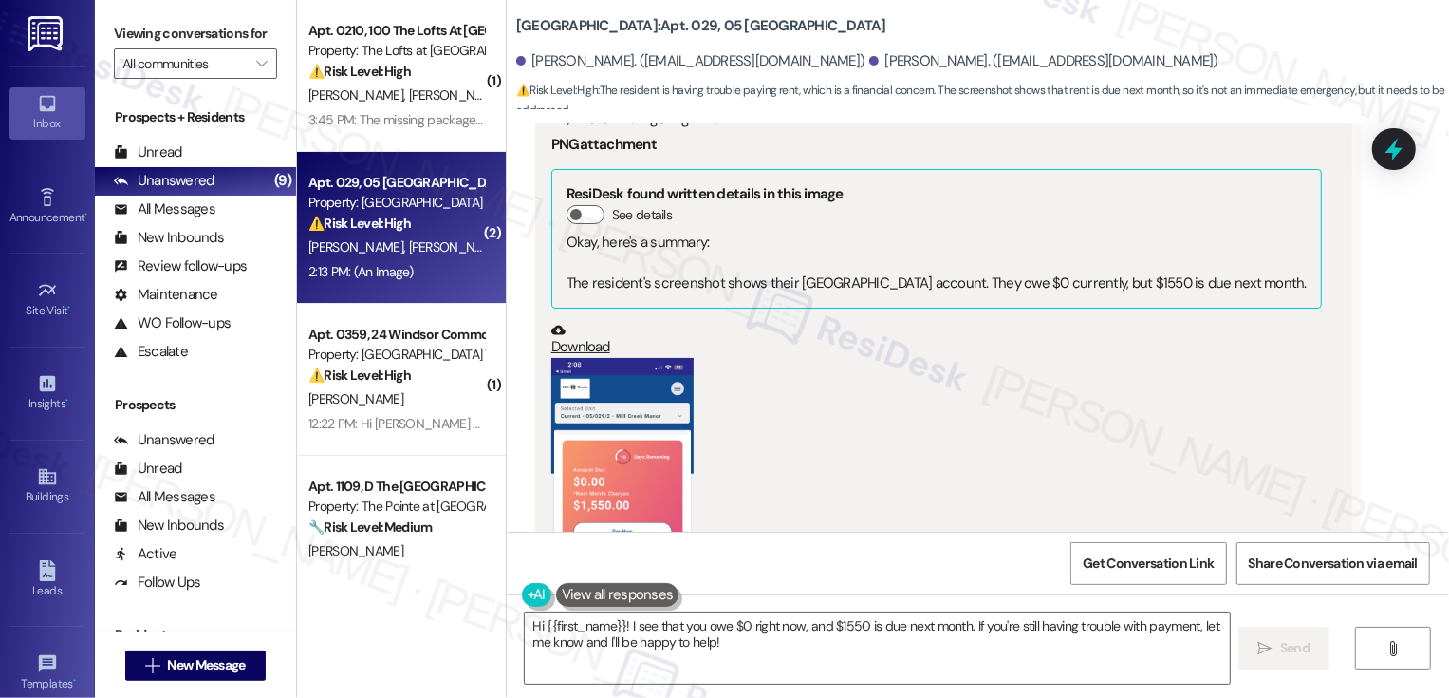
click at [648, 385] on button "Zoom image" at bounding box center [622, 512] width 142 height 308
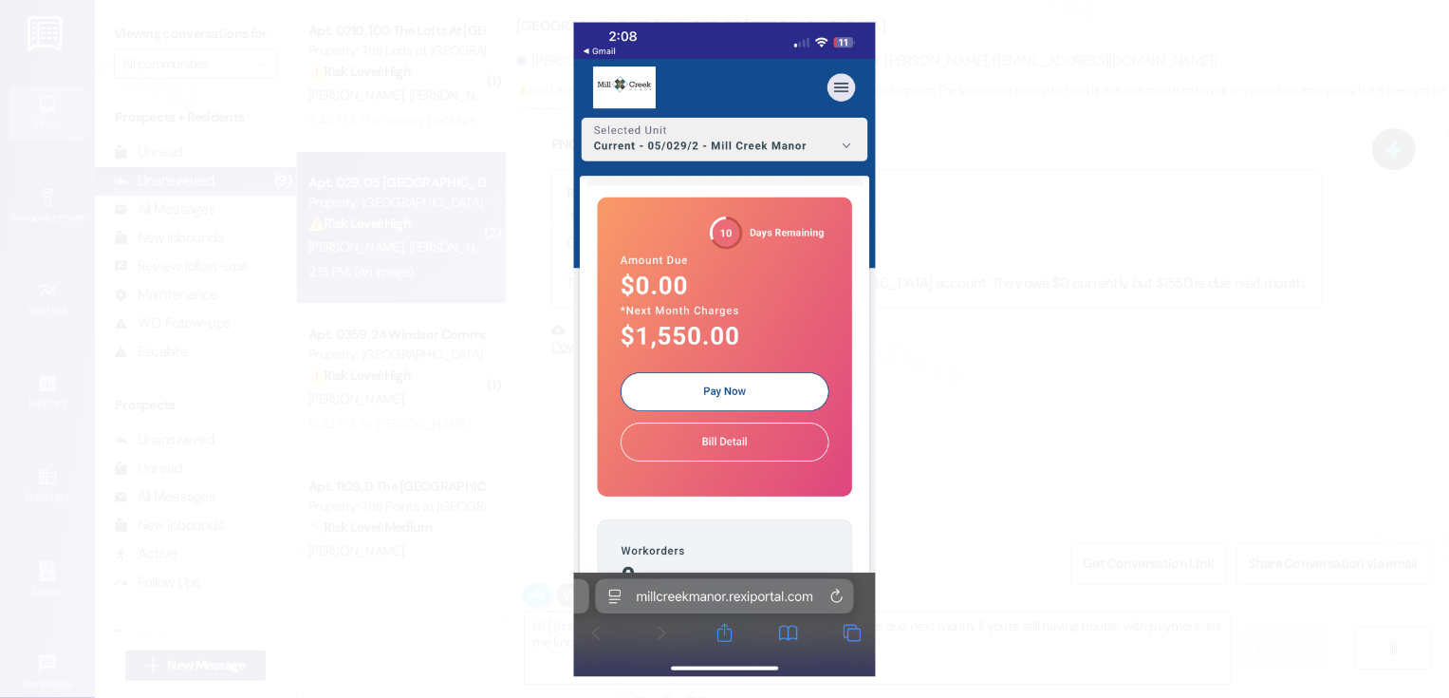
click at [948, 419] on button "Unzoom image" at bounding box center [724, 349] width 1449 height 698
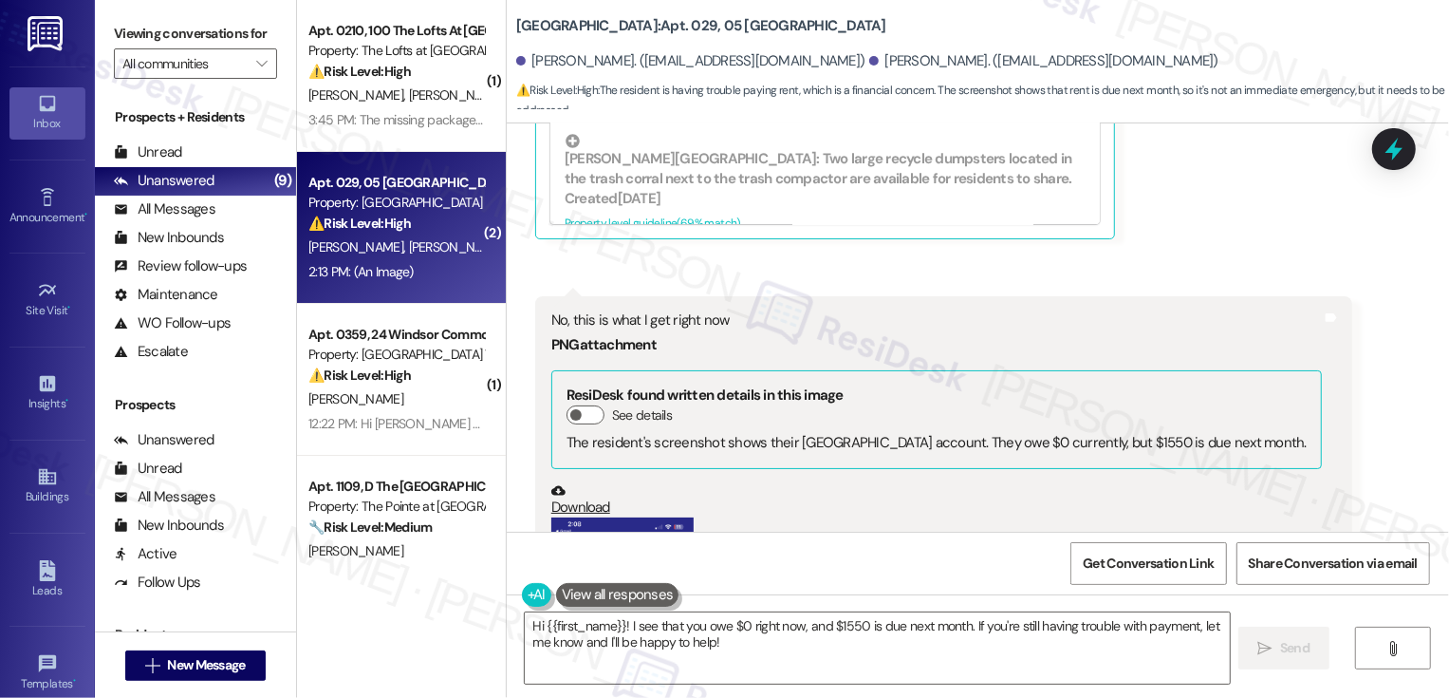
scroll to position [10639, 0]
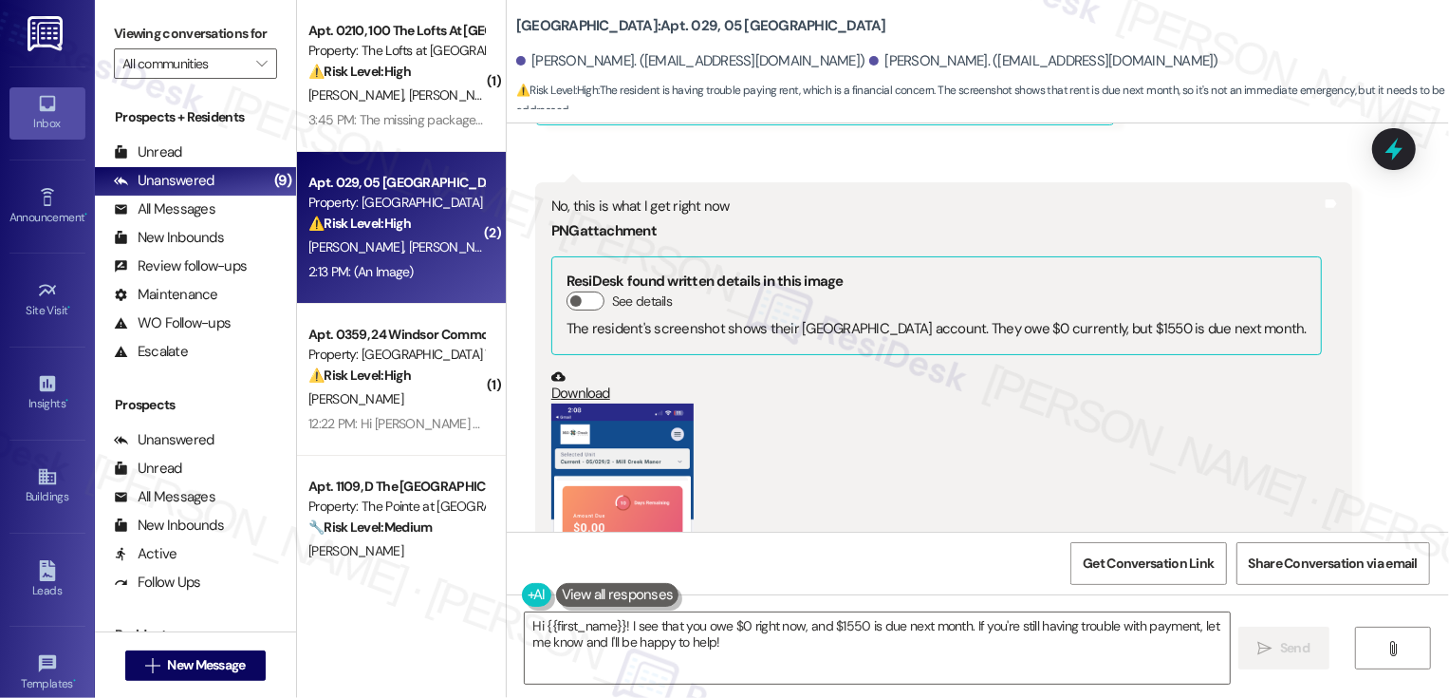
click at [640, 451] on button "Zoom image" at bounding box center [622, 557] width 142 height 308
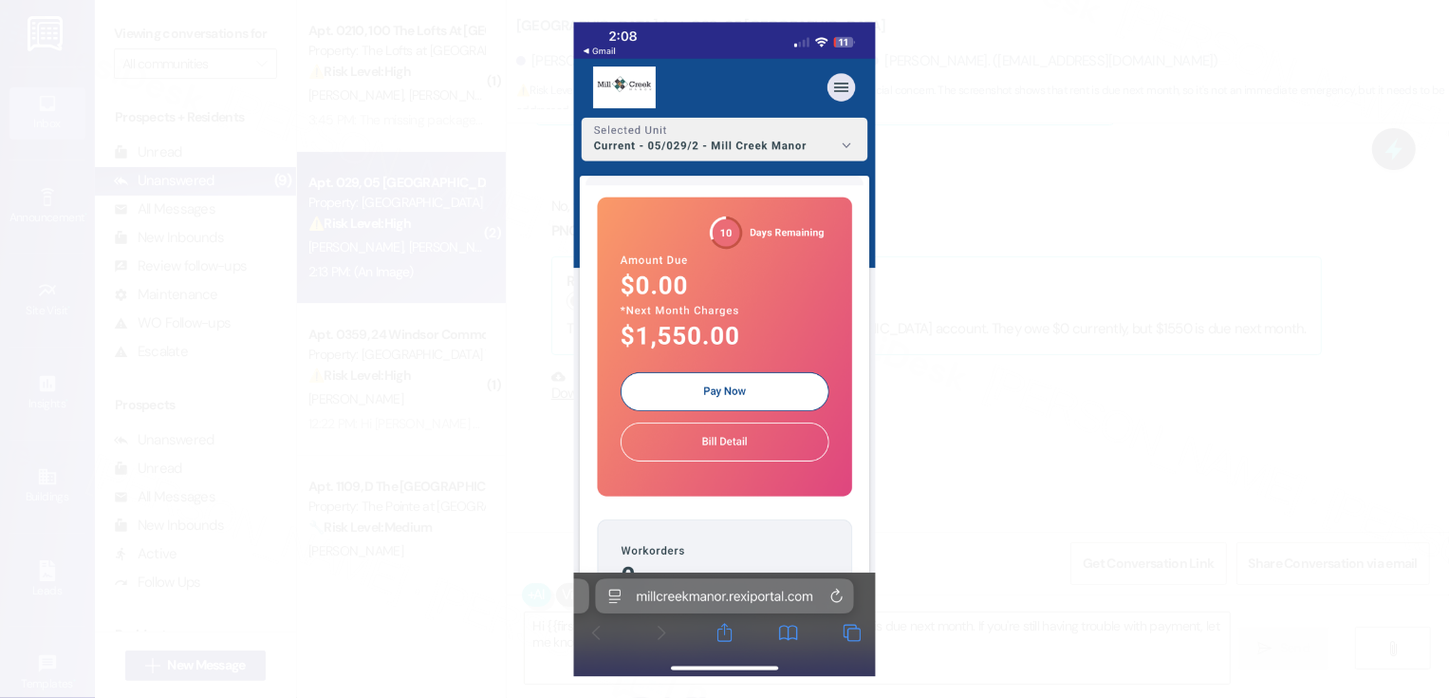
click at [1026, 454] on button "Unzoom image" at bounding box center [724, 349] width 1449 height 698
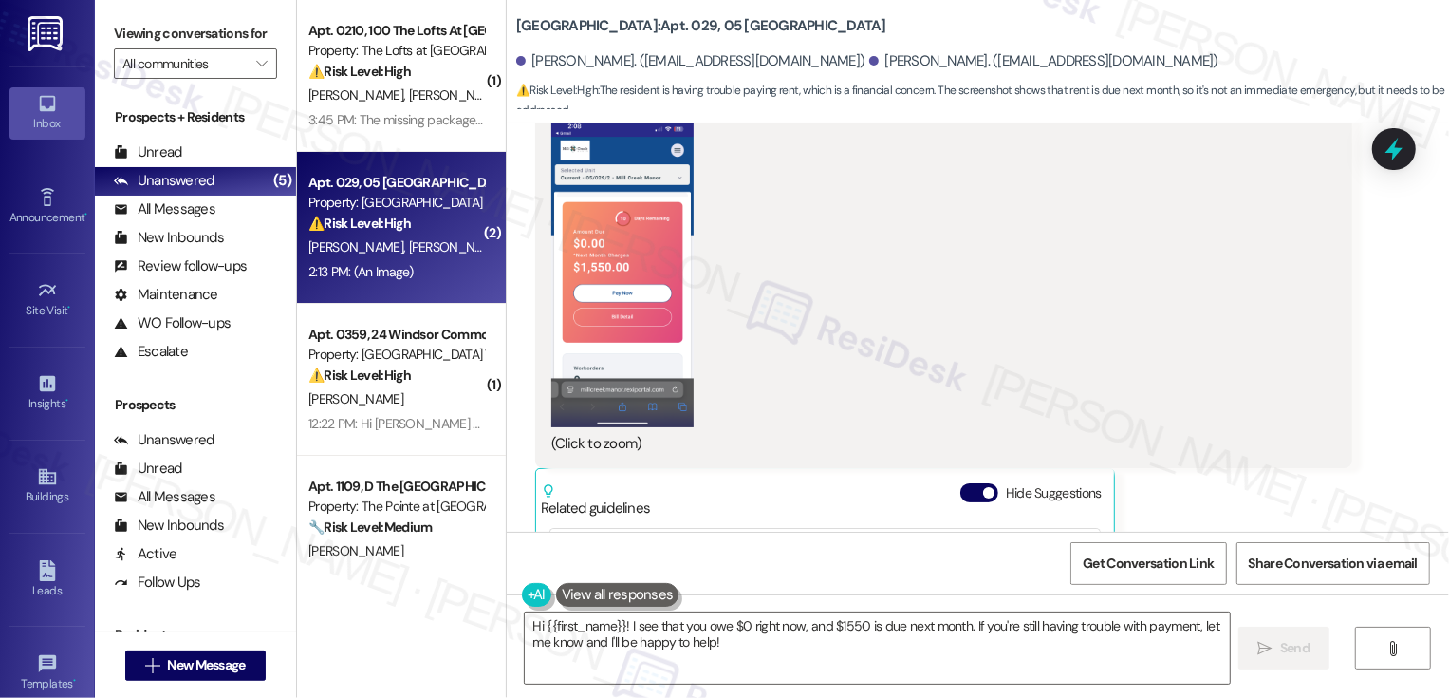
scroll to position [9975, 0]
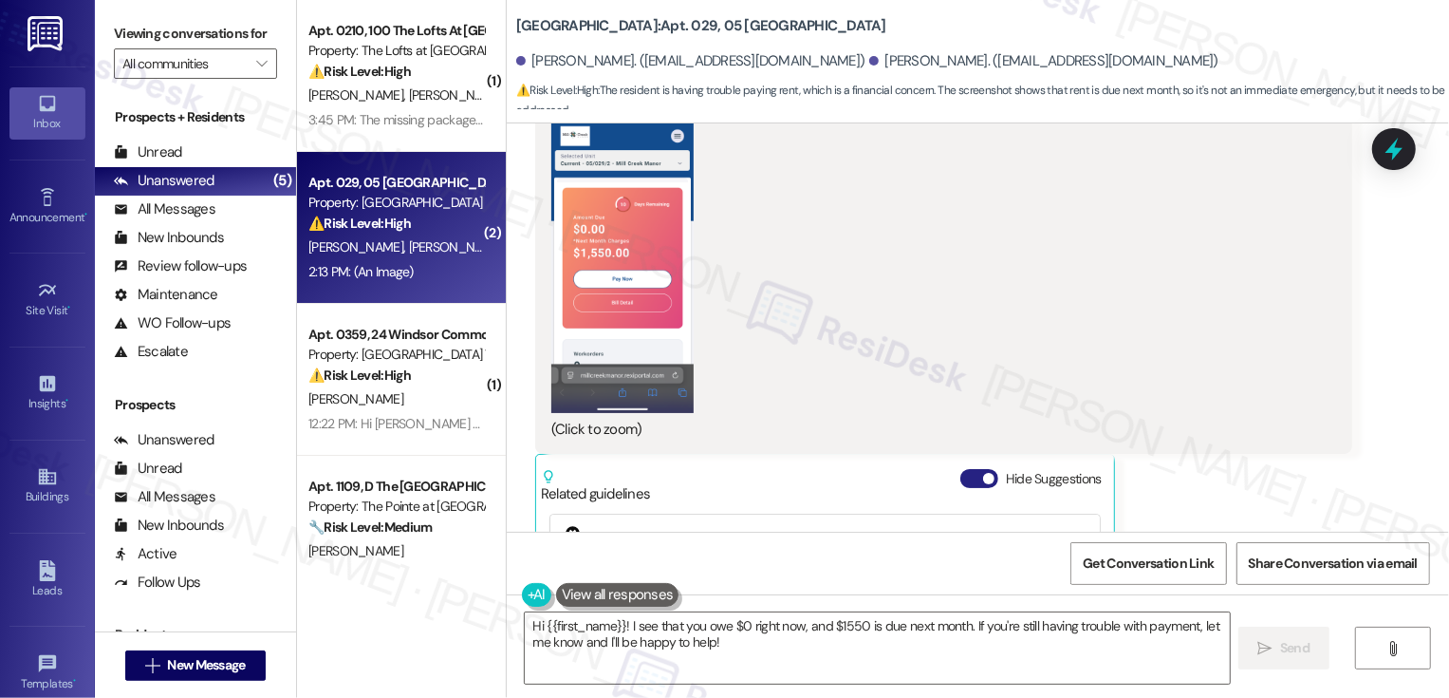
click at [960, 469] on button "Hide Suggestions" at bounding box center [979, 478] width 38 height 19
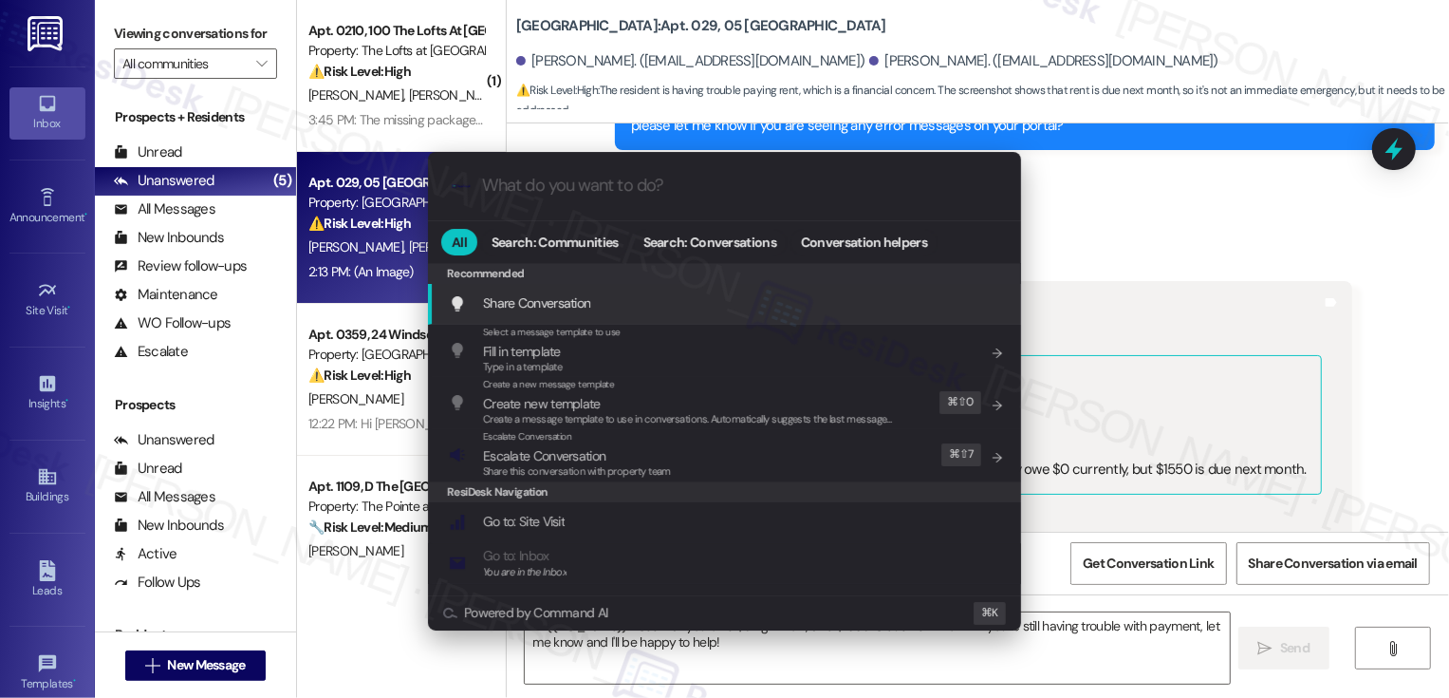
scroll to position [9520, 0]
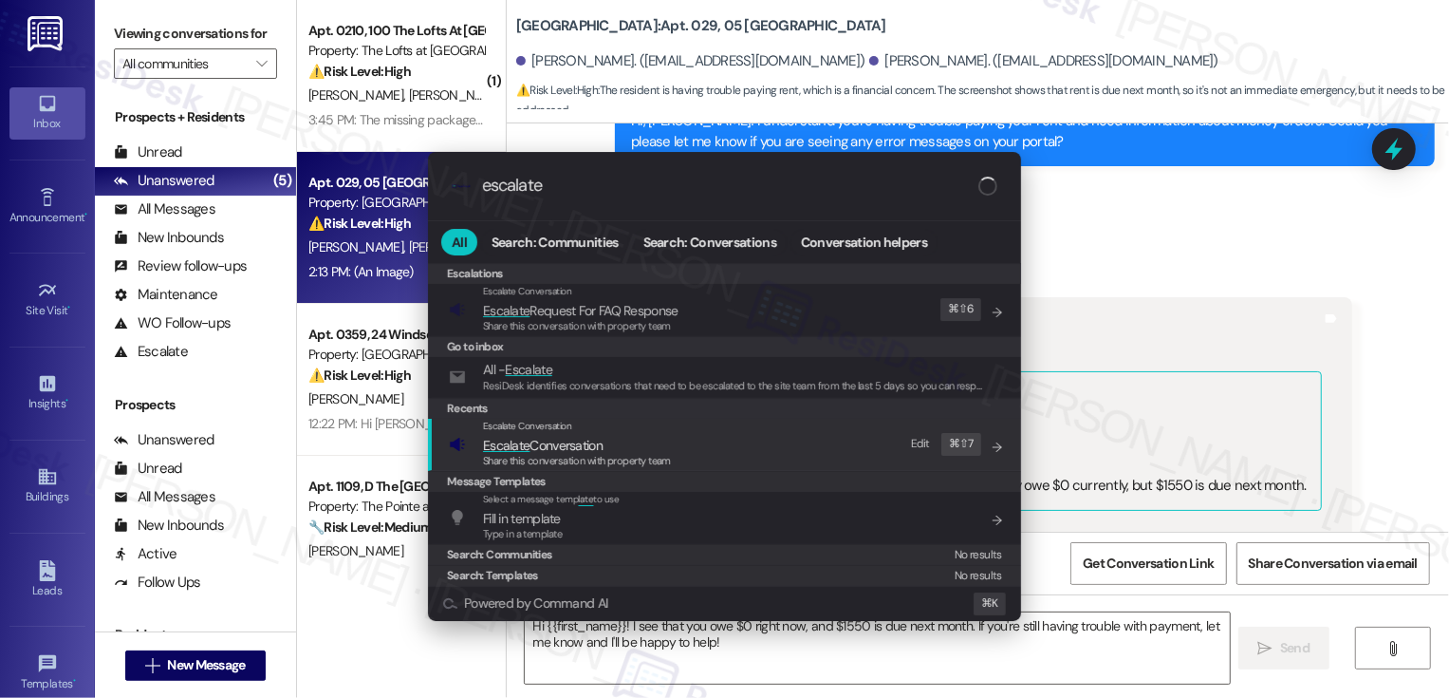
type input "escalate"
click at [532, 447] on span "Escalate Conversation" at bounding box center [543, 445] width 120 height 17
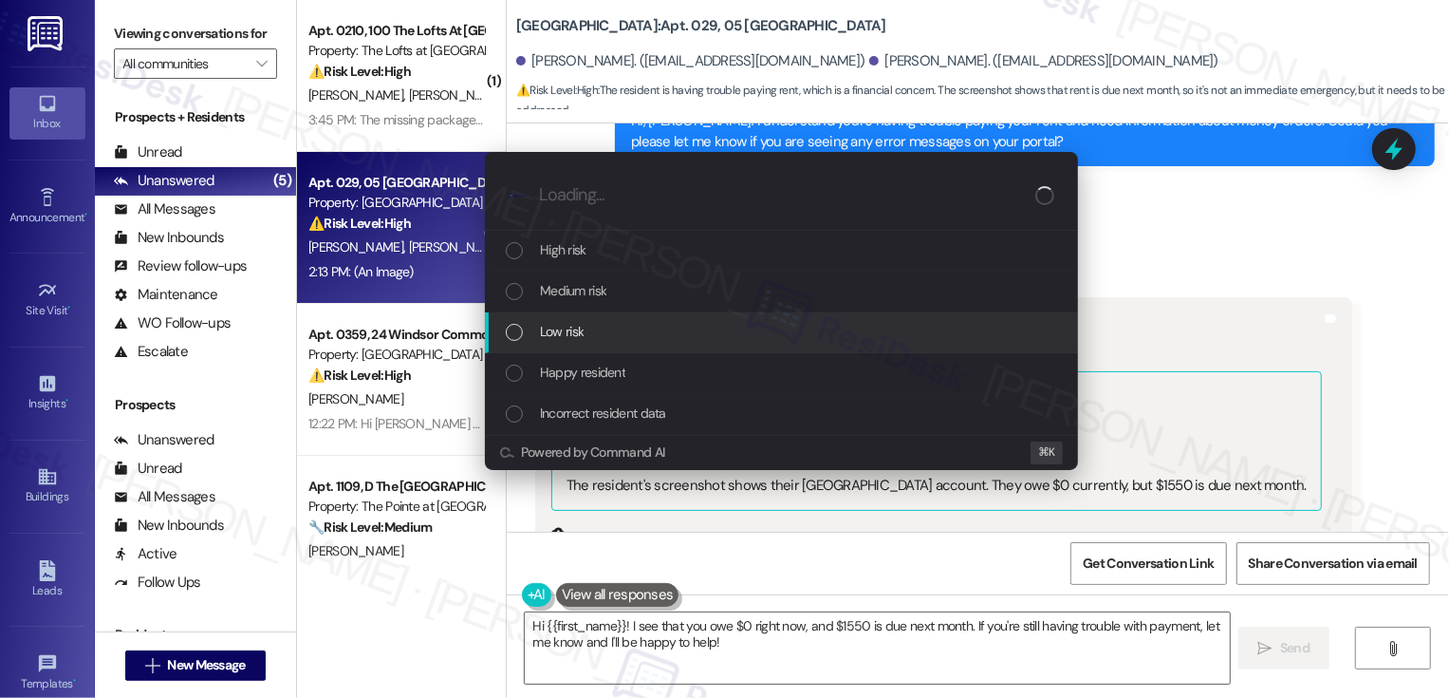
click at [570, 331] on span "Low risk" at bounding box center [562, 331] width 44 height 21
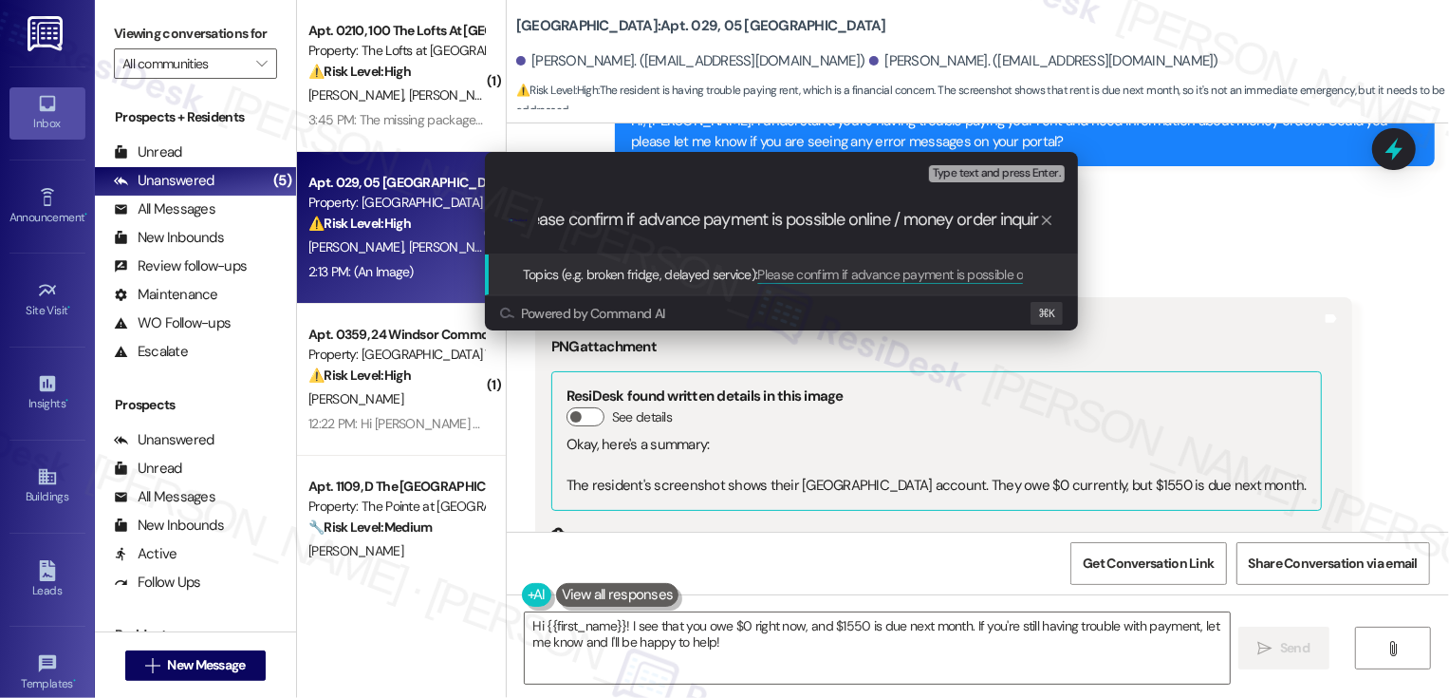
scroll to position [0, 36]
type input "Please confirm if advance payment is possible online / money order inquiry"
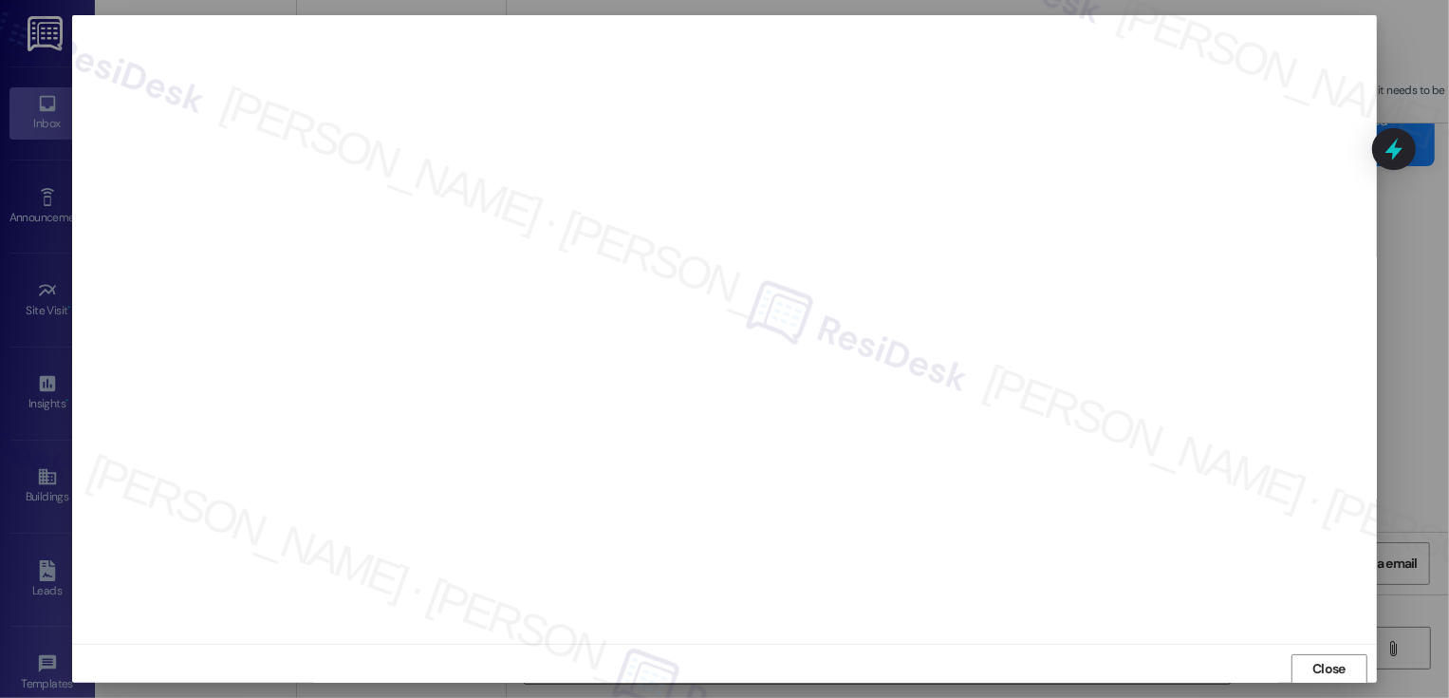
scroll to position [1, 0]
click at [1323, 664] on button "Close" at bounding box center [1330, 668] width 76 height 30
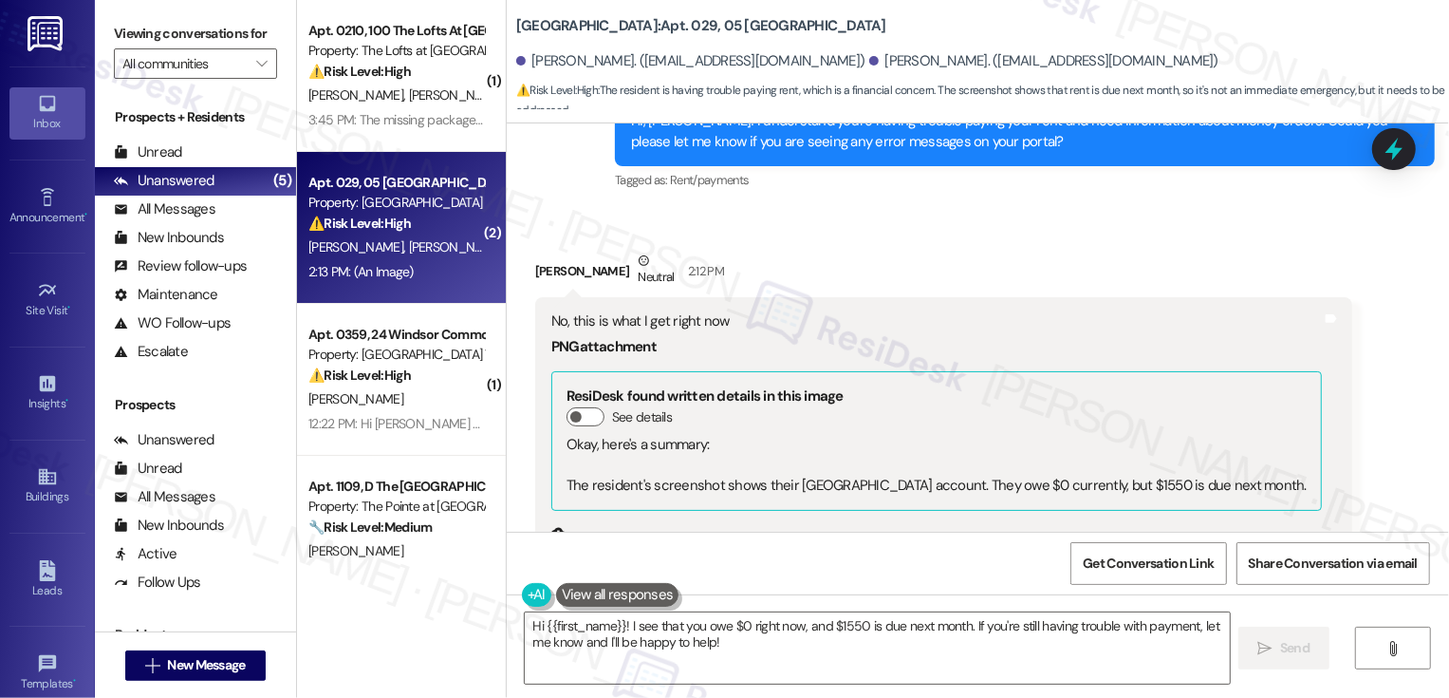
scroll to position [10015, 0]
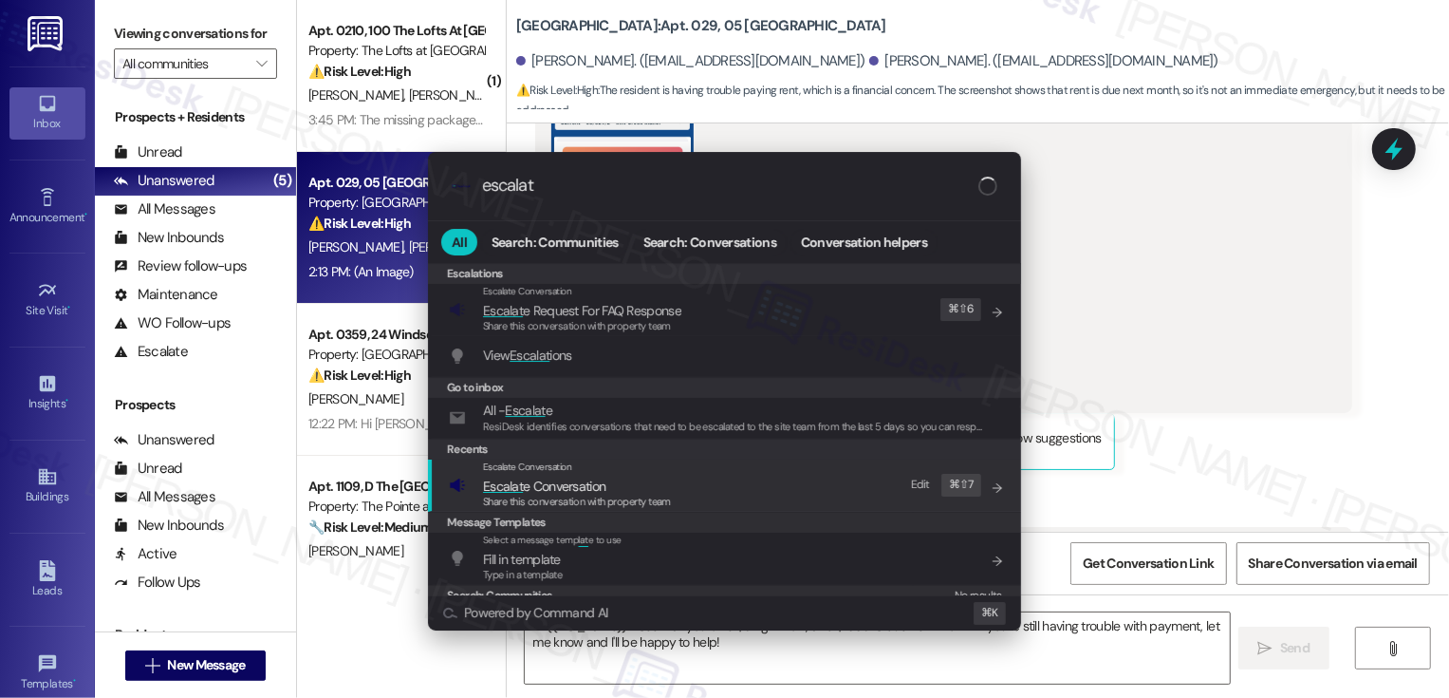
type input "escalat"
click at [595, 488] on span "Escalat e Conversation" at bounding box center [544, 485] width 122 height 17
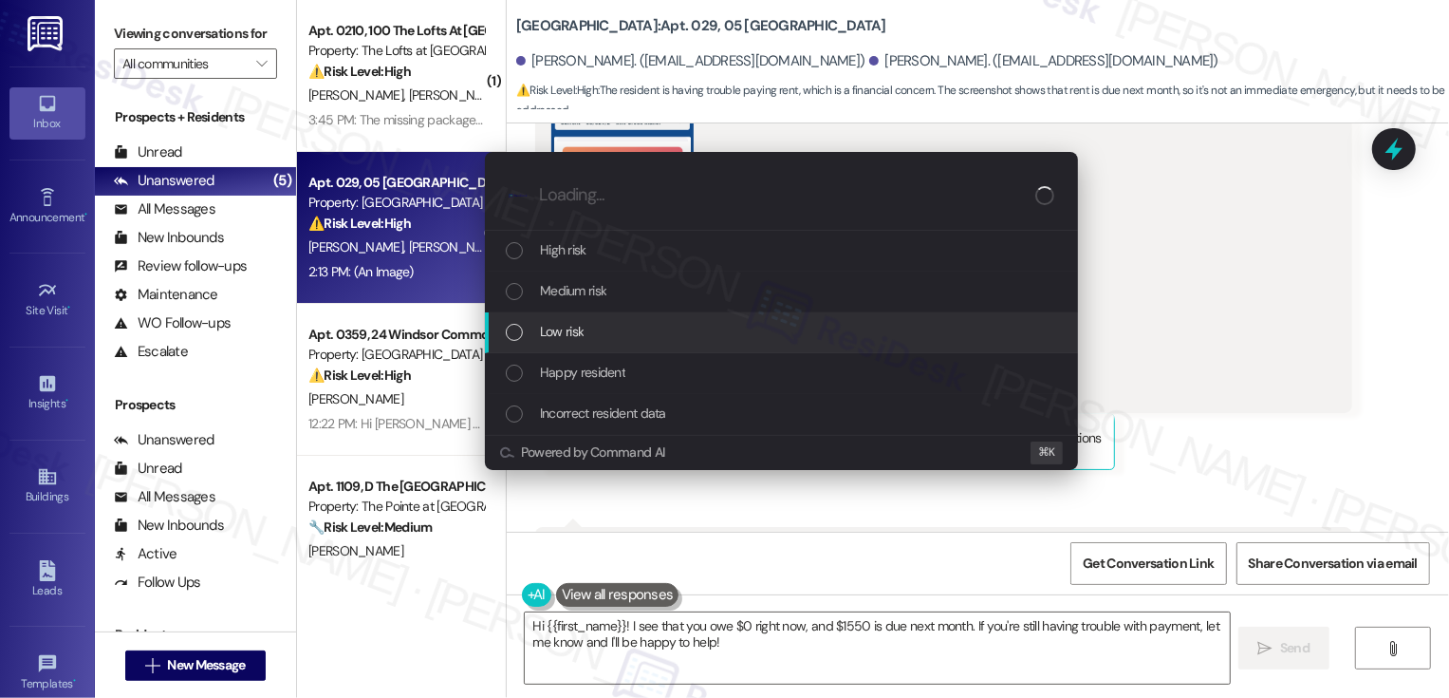
click at [568, 324] on span "Low risk" at bounding box center [562, 331] width 44 height 21
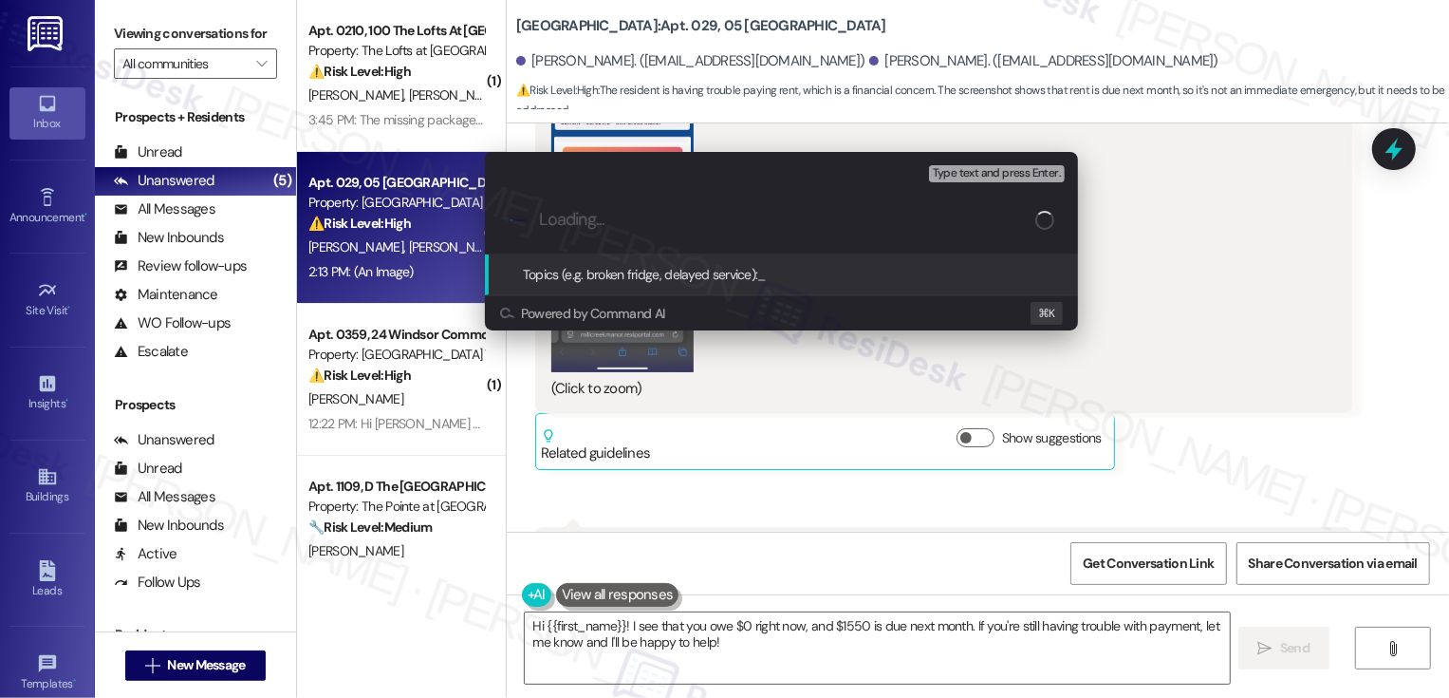
paste input "Please confirm if advance payment is possible online / money order inquiry"
type input "Please confirm if advance payment is possible online / money order inquiry"
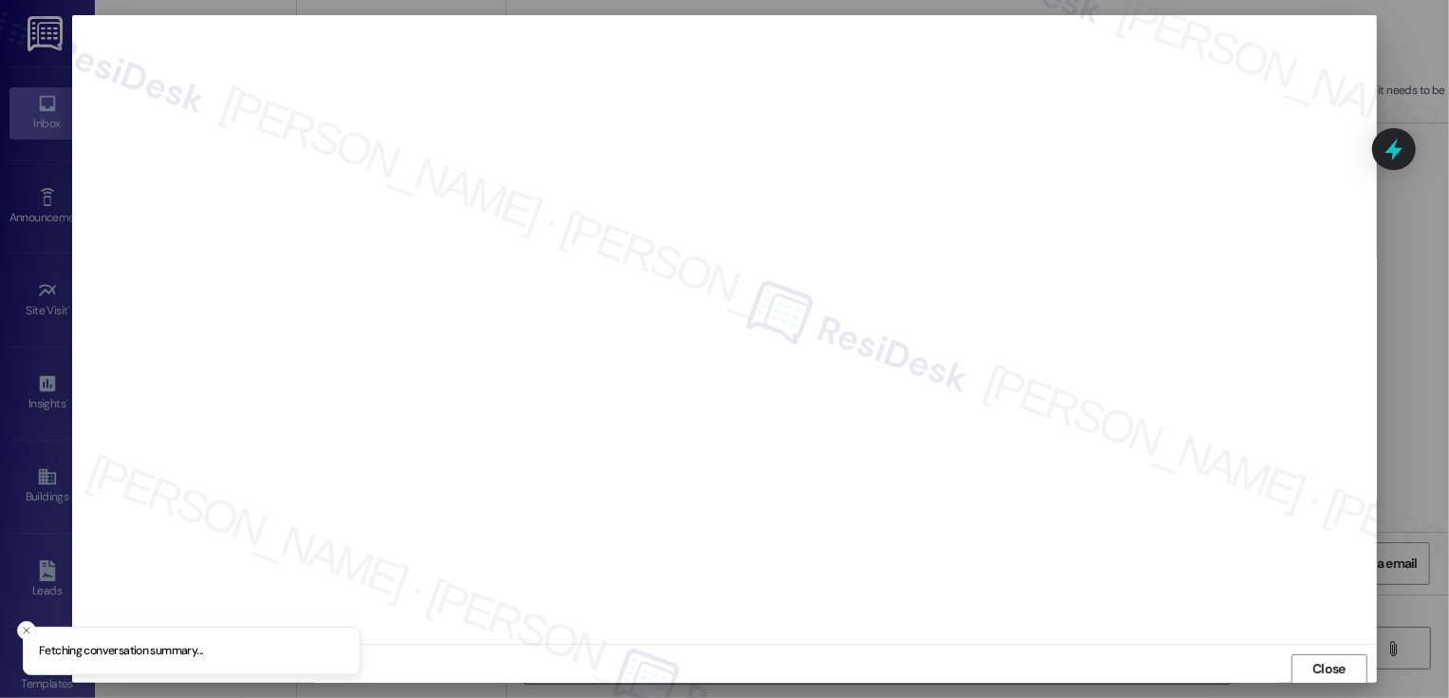
scroll to position [1, 0]
click at [1306, 664] on button "Close" at bounding box center [1330, 668] width 76 height 30
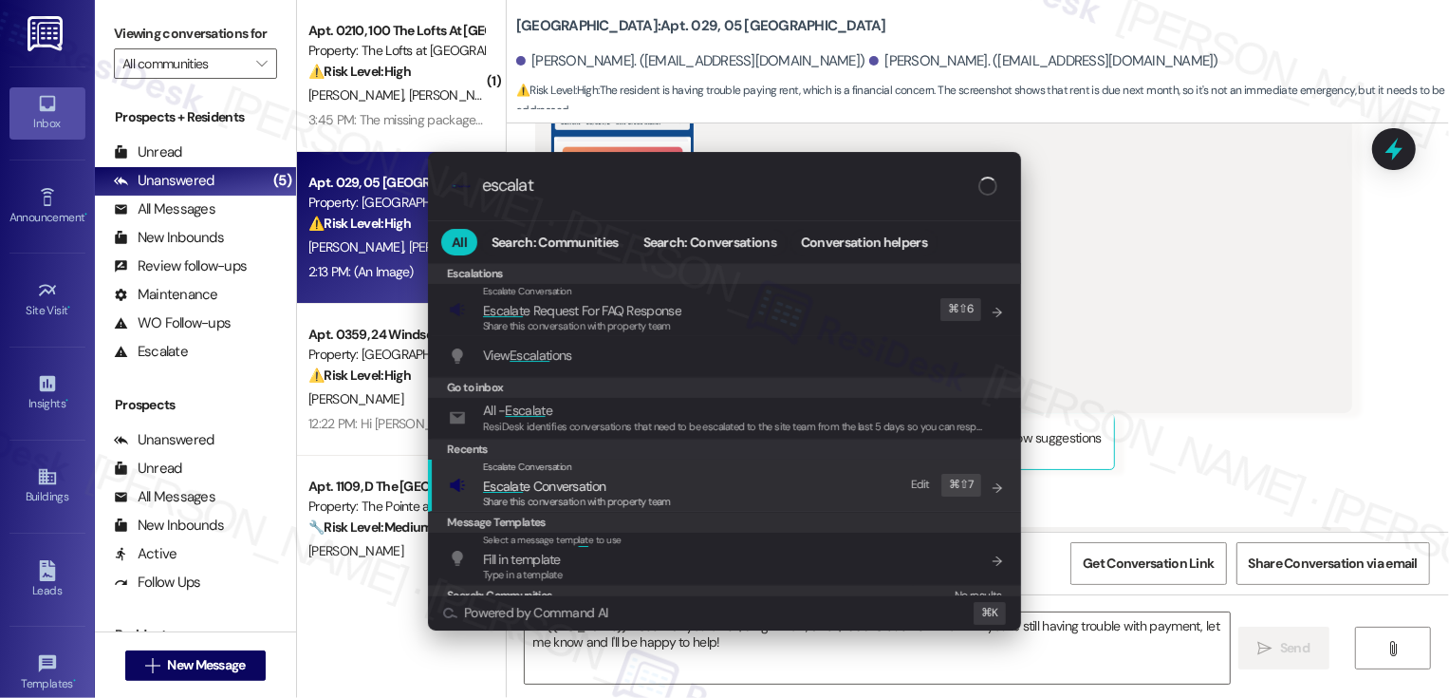
type input "escalat"
click at [602, 494] on div "Share this conversation with property team" at bounding box center [577, 502] width 188 height 17
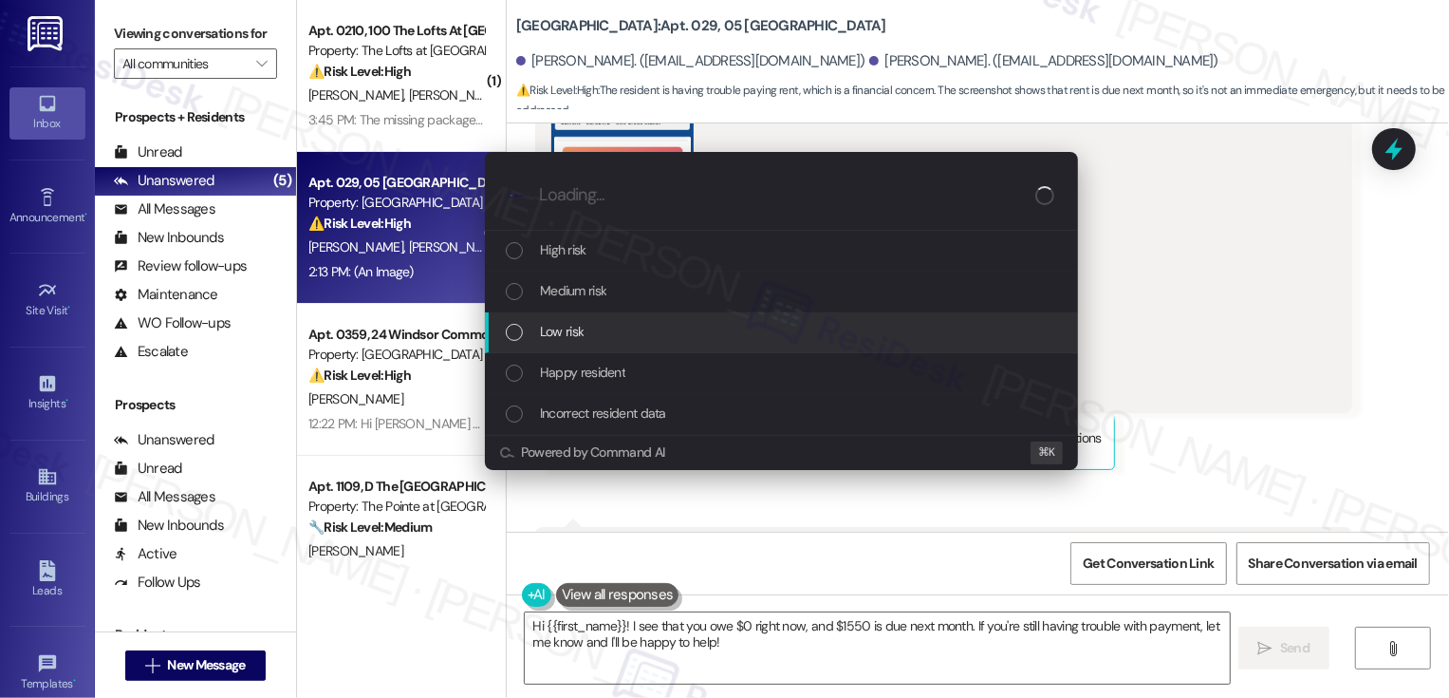
click at [565, 346] on div "Low risk" at bounding box center [781, 332] width 593 height 41
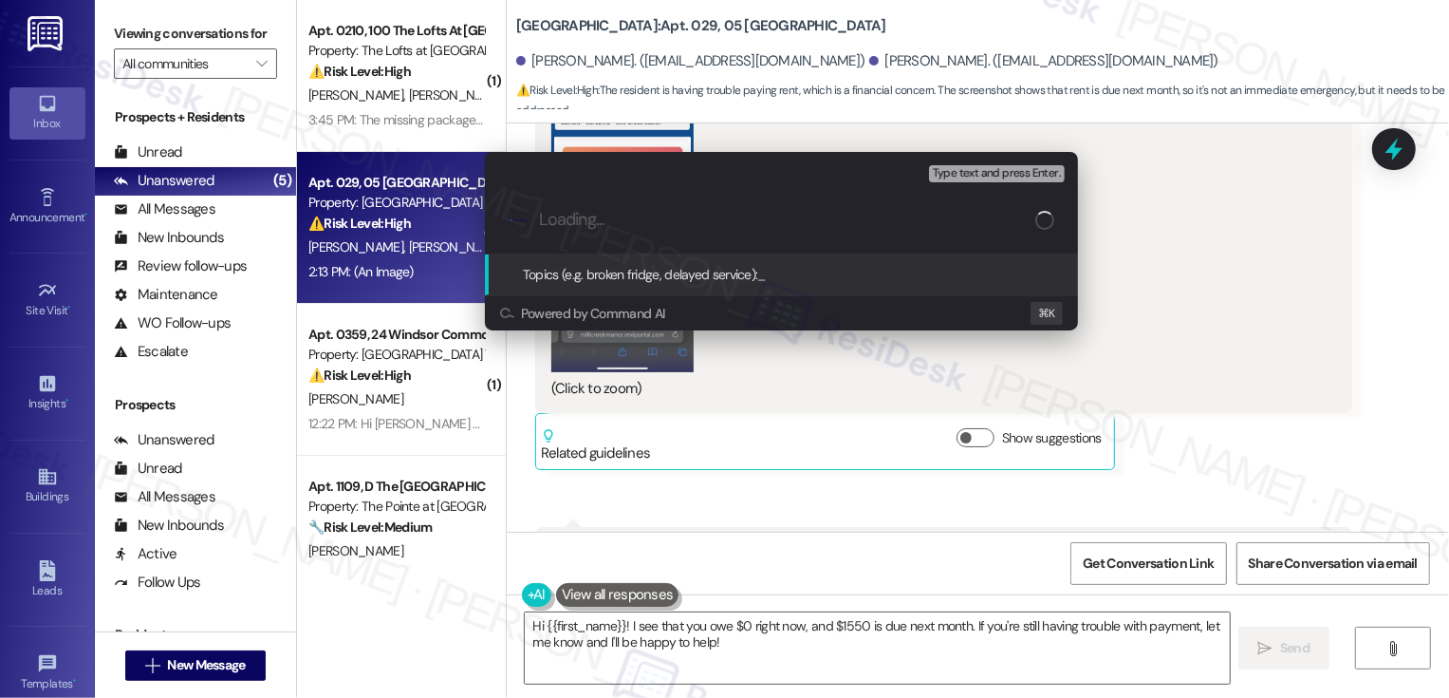
paste input "Please confirm if advance payment is possible online / money order inquiry"
type input "Please confirm if advance payment is possible online / money order inquiry"
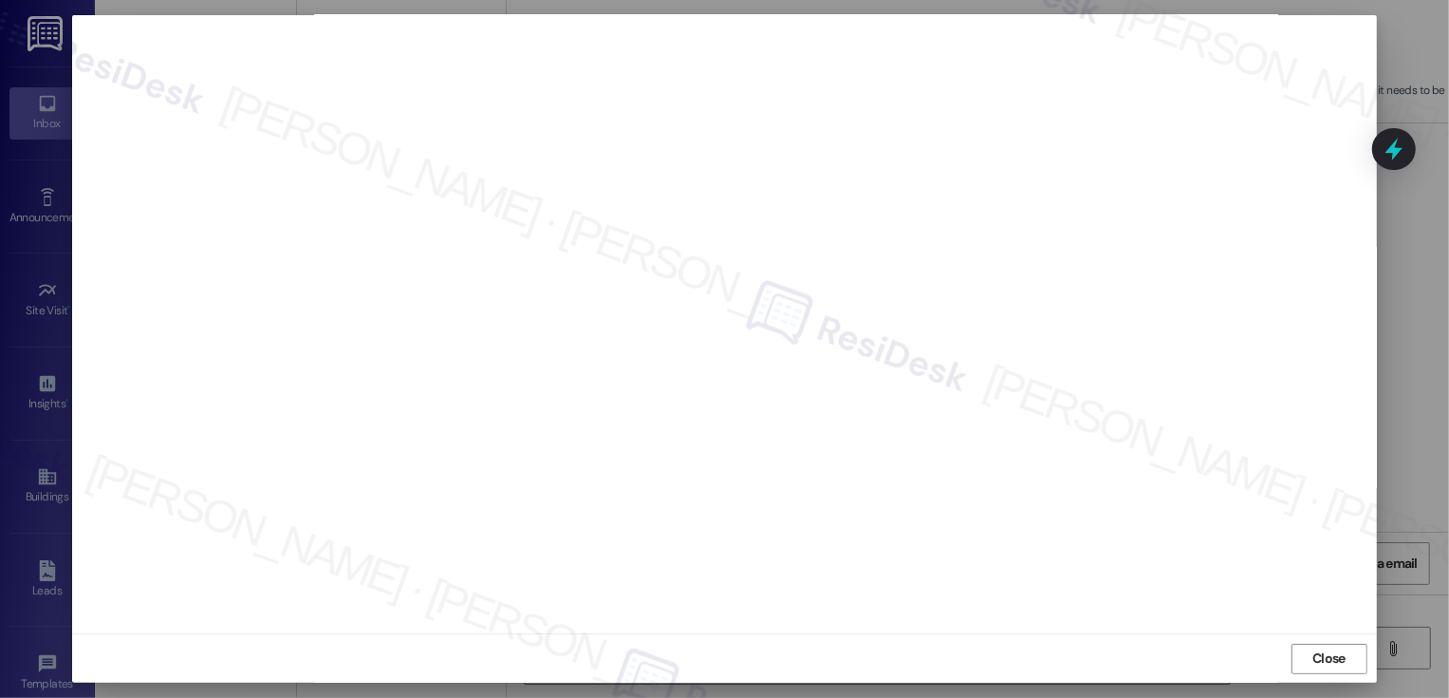
scroll to position [0, 0]
click at [1331, 651] on div "Close" at bounding box center [724, 668] width 1304 height 50
click at [1331, 668] on span "Close" at bounding box center [1329, 669] width 33 height 20
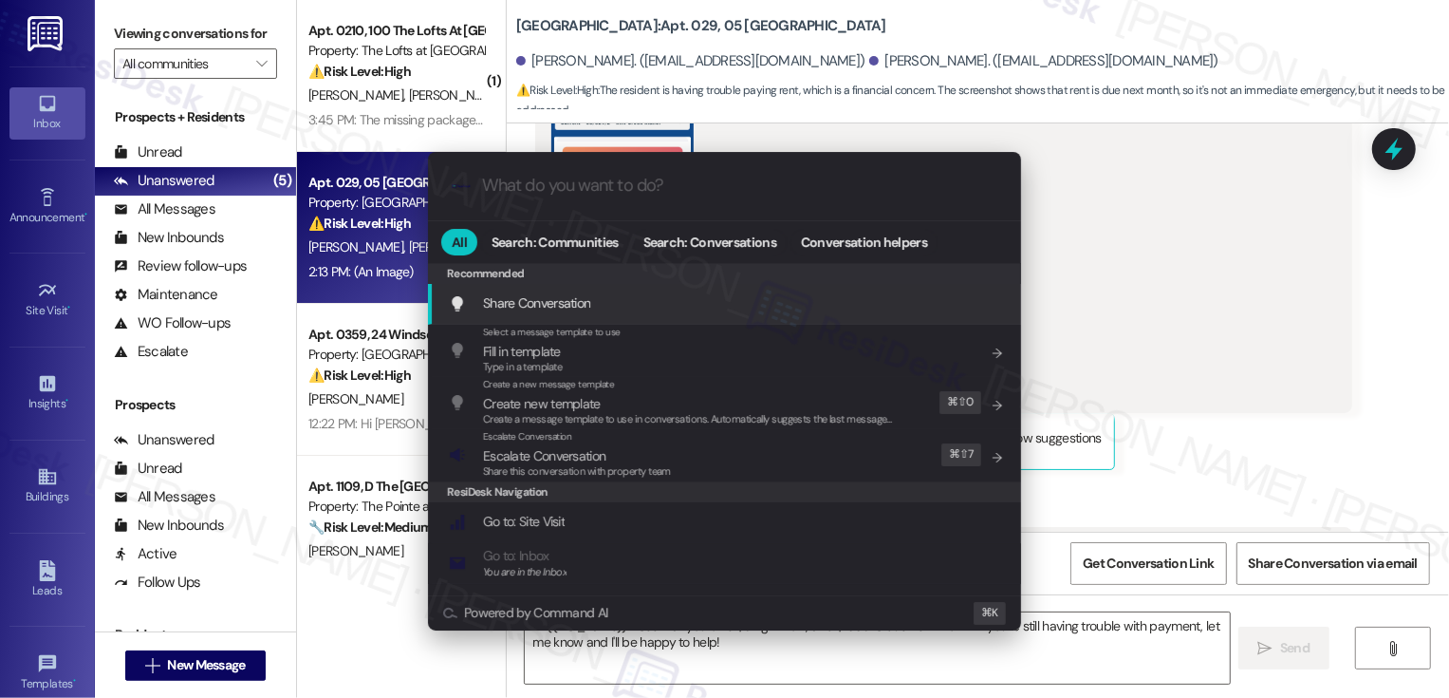
type input "s"
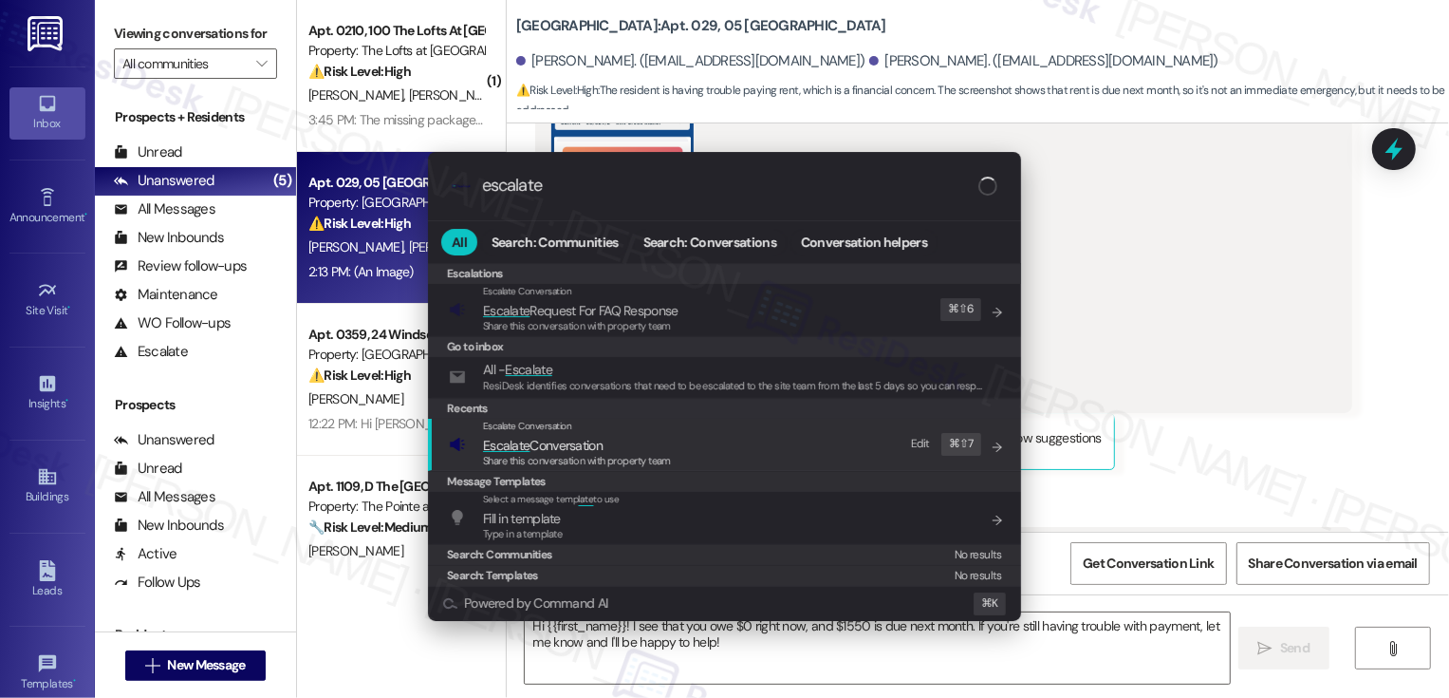
type input "escalate"
click at [512, 449] on span "Escalate" at bounding box center [506, 445] width 47 height 17
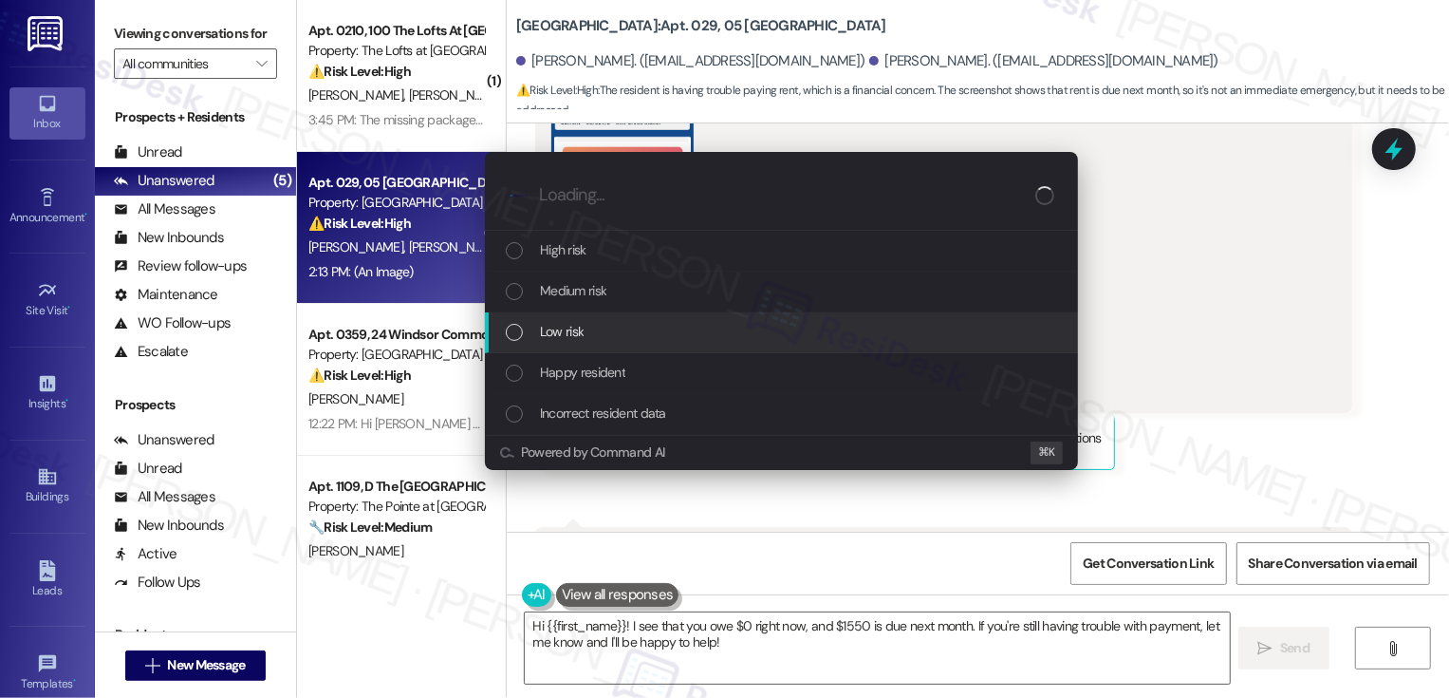
click at [525, 331] on div "Low risk" at bounding box center [783, 331] width 555 height 21
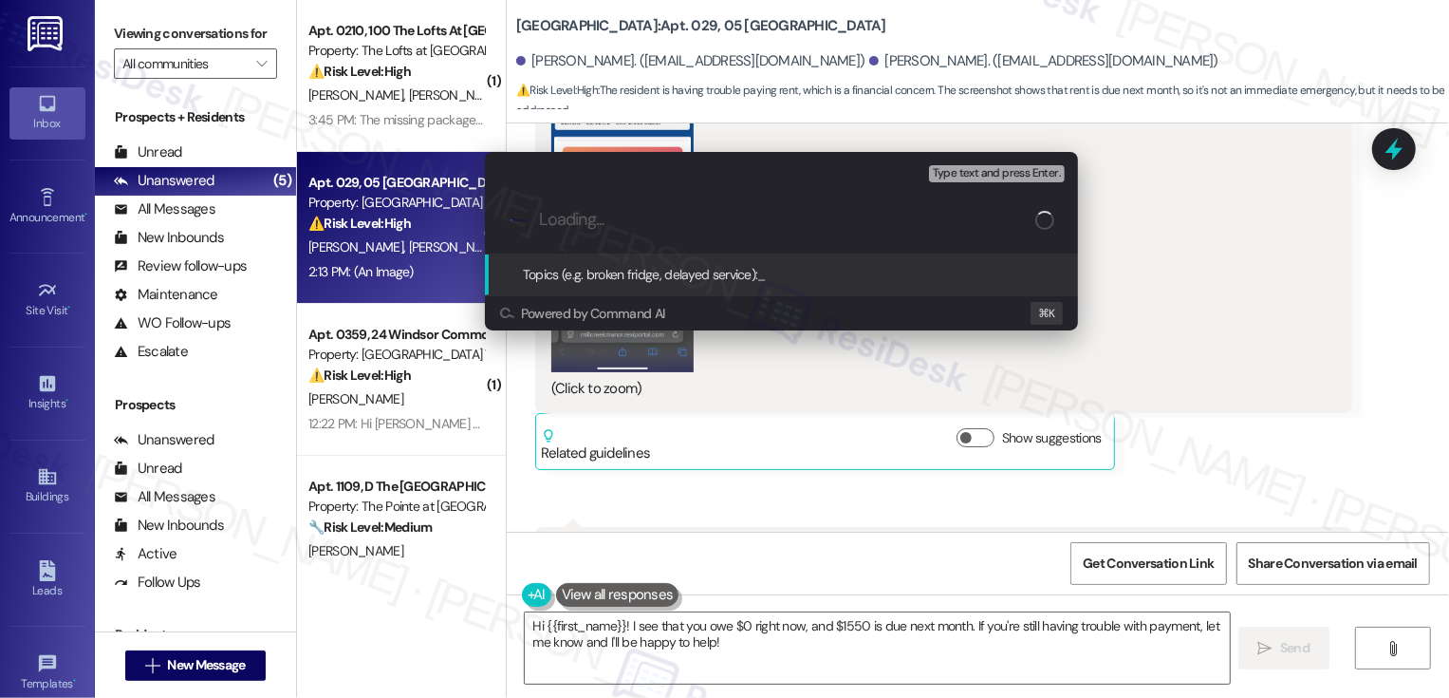
paste input "Please confirm if advance payment is possible online / money order inquiry"
type input "Please confirm if advance payment is possible online / money order inquiry"
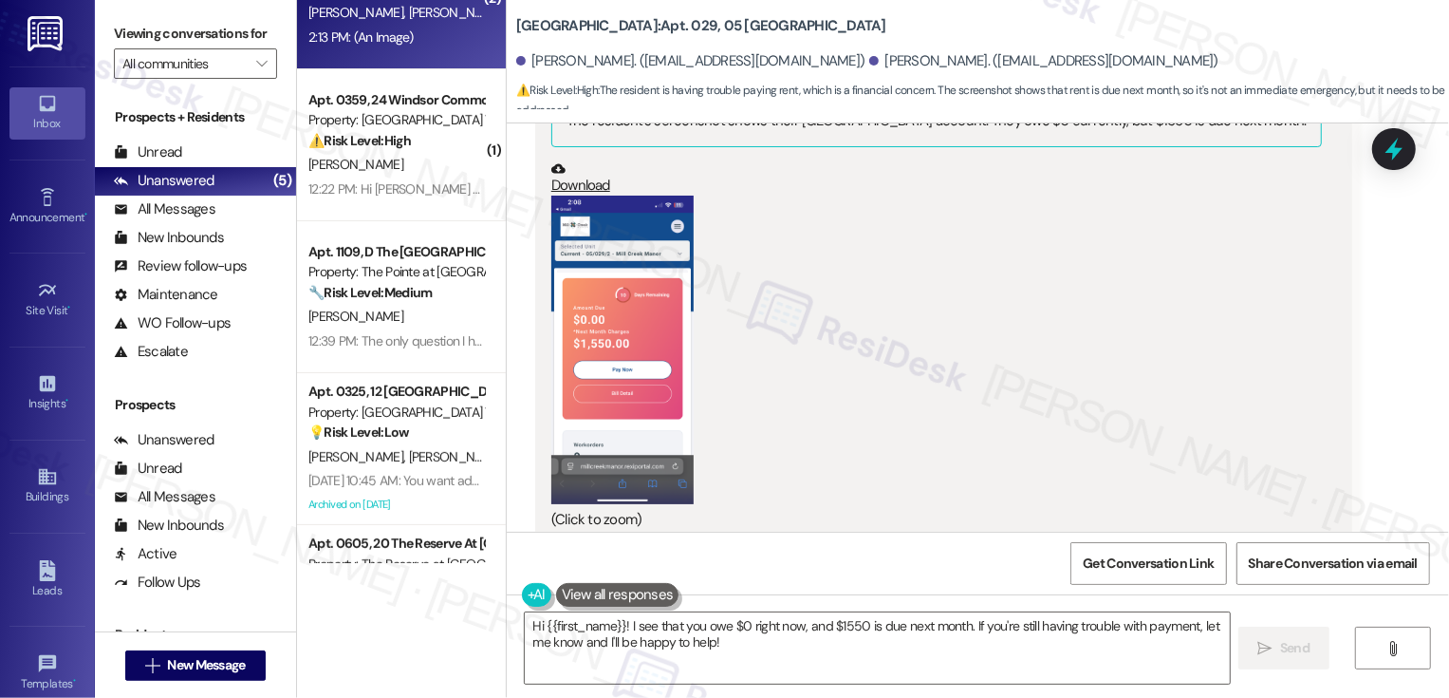
scroll to position [174, 0]
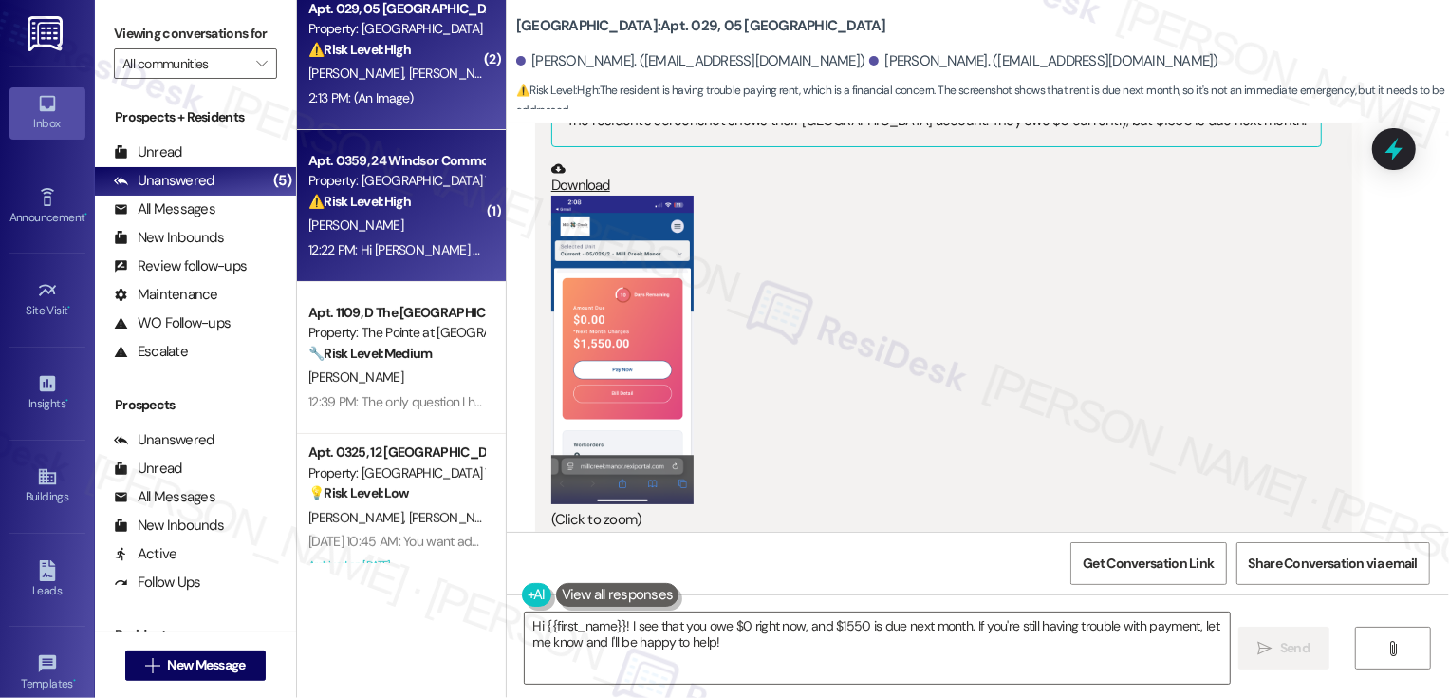
click at [399, 236] on div "[PERSON_NAME]" at bounding box center [396, 226] width 179 height 24
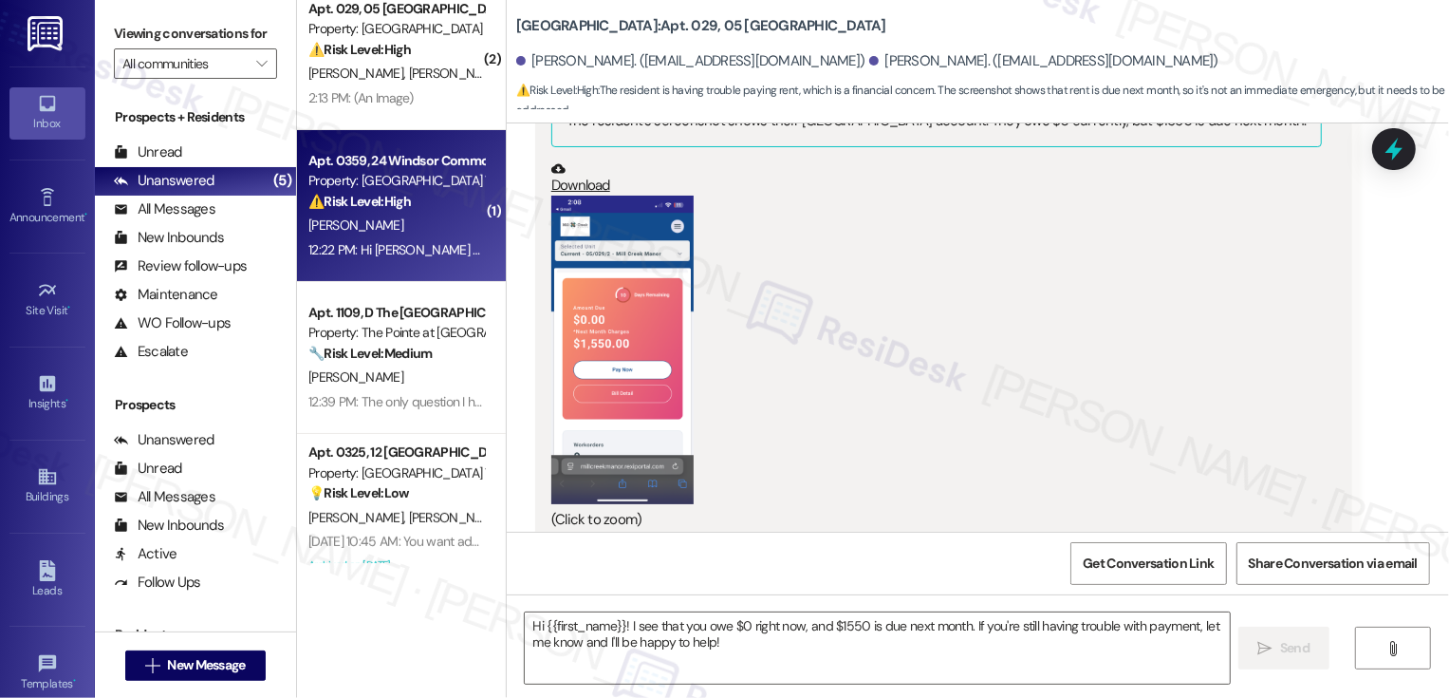
type textarea "Fetching suggested responses. Please feel free to read through the conversation…"
click at [399, 236] on div "[PERSON_NAME]" at bounding box center [396, 226] width 179 height 24
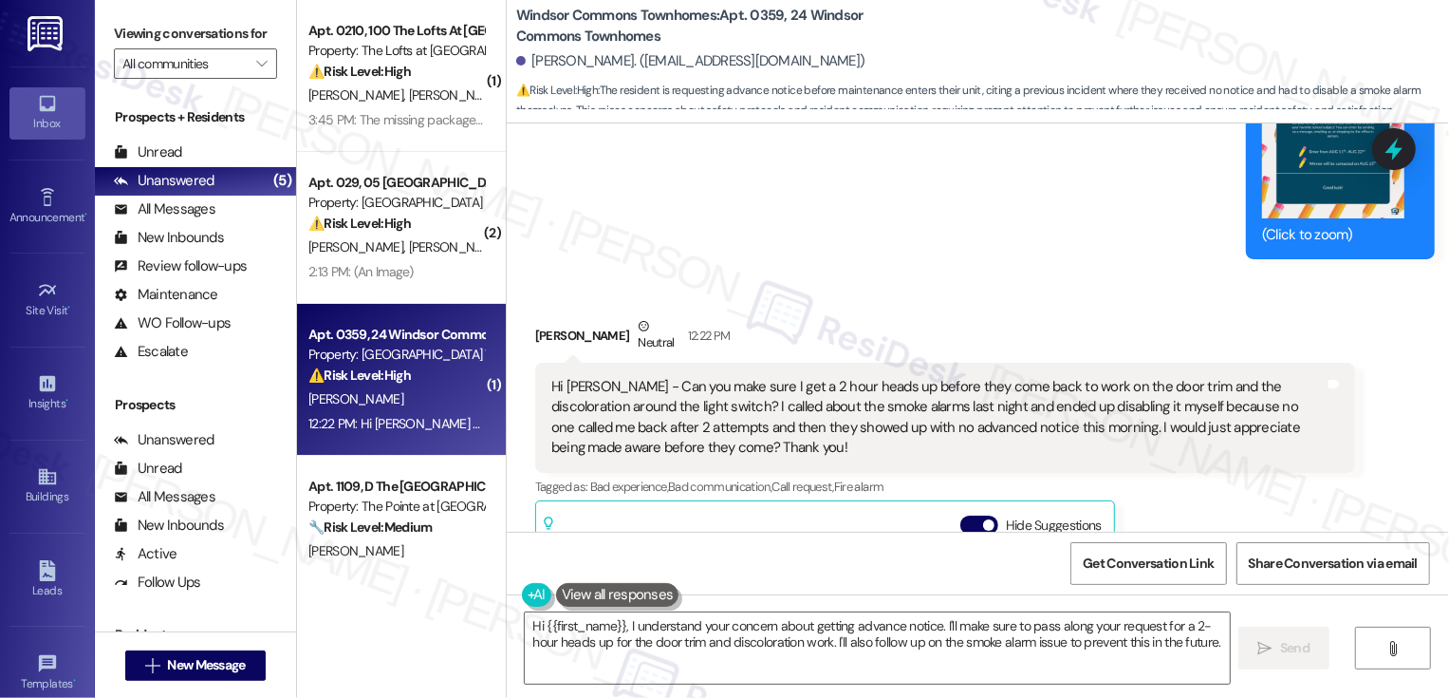
scroll to position [22291, 0]
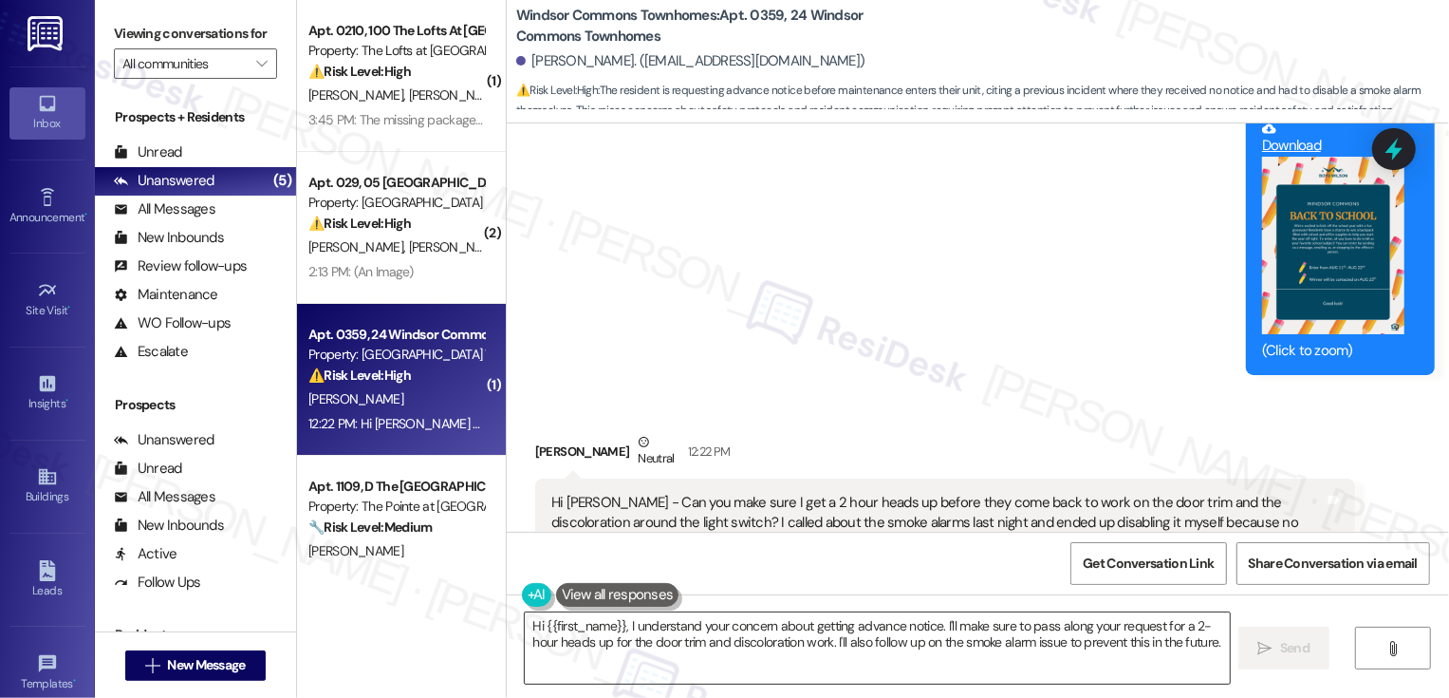
click at [761, 652] on textarea "Hi {{first_name}}, I understand your concern about getting advance notice. I'll…" at bounding box center [877, 647] width 705 height 71
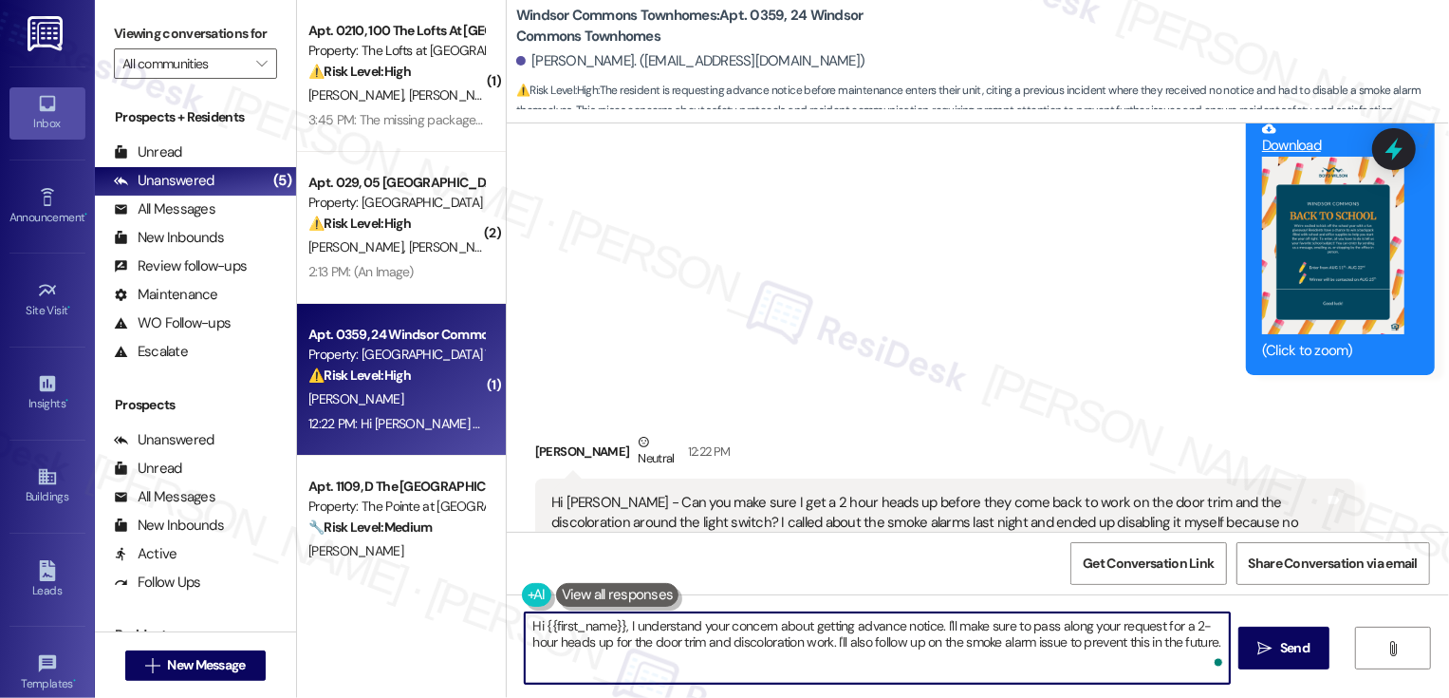
click at [543, 432] on div "Justin Poulin Neutral 12:22 PM" at bounding box center [945, 455] width 820 height 47
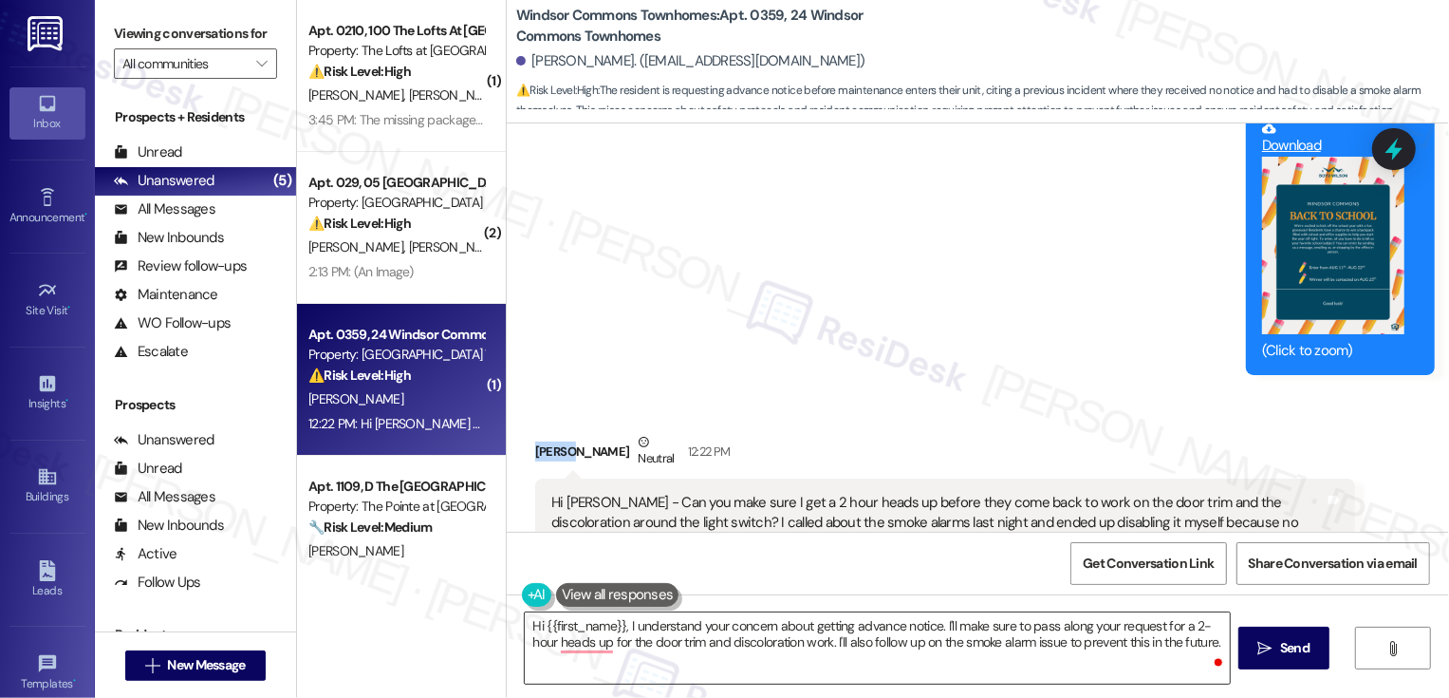
click at [626, 643] on textarea "Hi {{first_name}}, I understand your concern about getting advance notice. I'll…" at bounding box center [877, 647] width 705 height 71
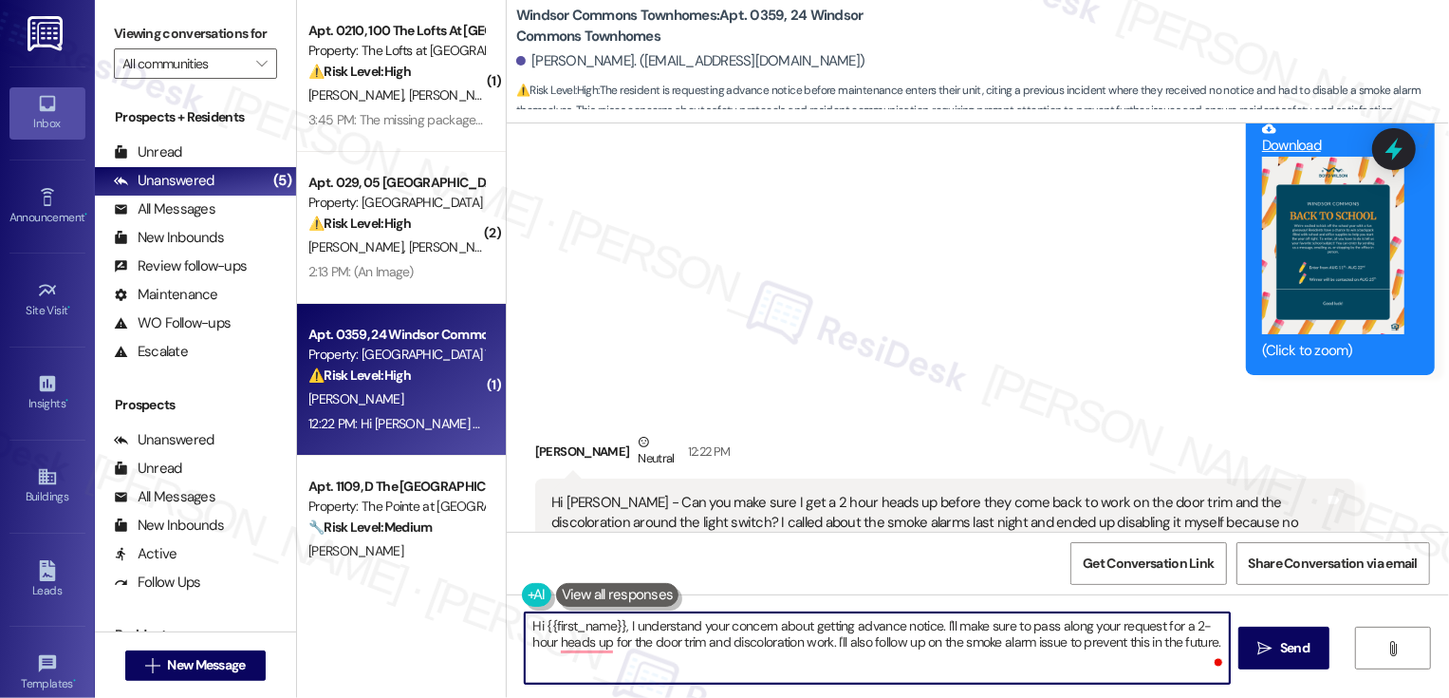
drag, startPoint x: 619, startPoint y: 624, endPoint x: 669, endPoint y: 676, distance: 72.5
click at [669, 676] on textarea "Hi {{first_name}}, I understand your concern about getting advance notice. I'll…" at bounding box center [877, 647] width 705 height 71
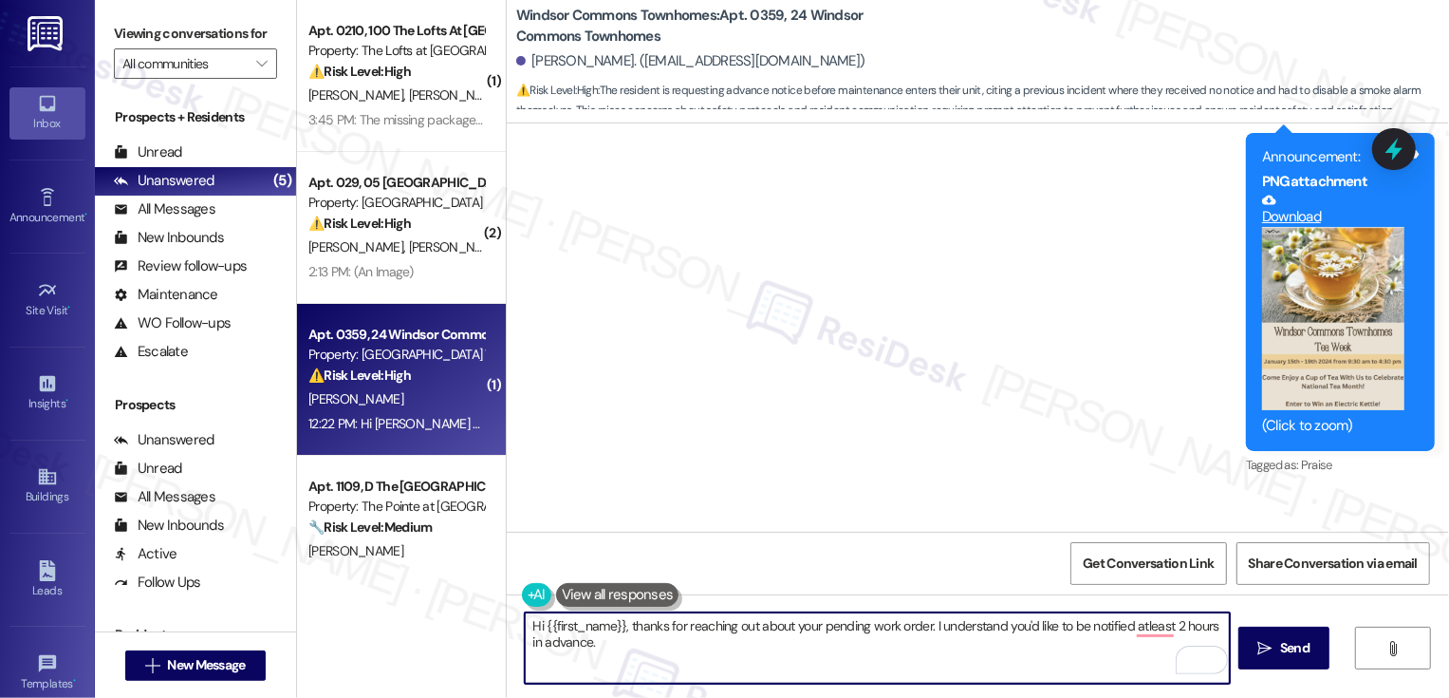
scroll to position [7442, 0]
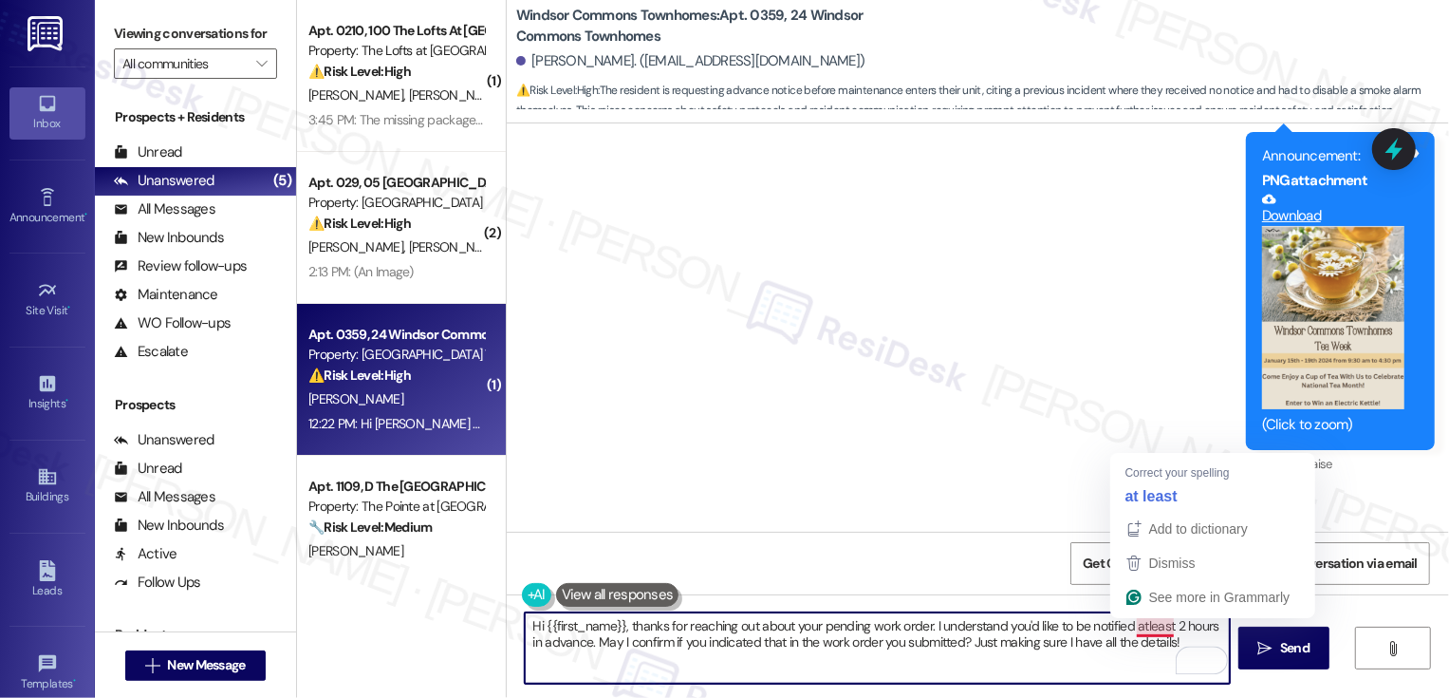
click at [1137, 623] on textarea "Hi {{first_name}}, thanks for reaching out about your pending work order. I und…" at bounding box center [877, 647] width 705 height 71
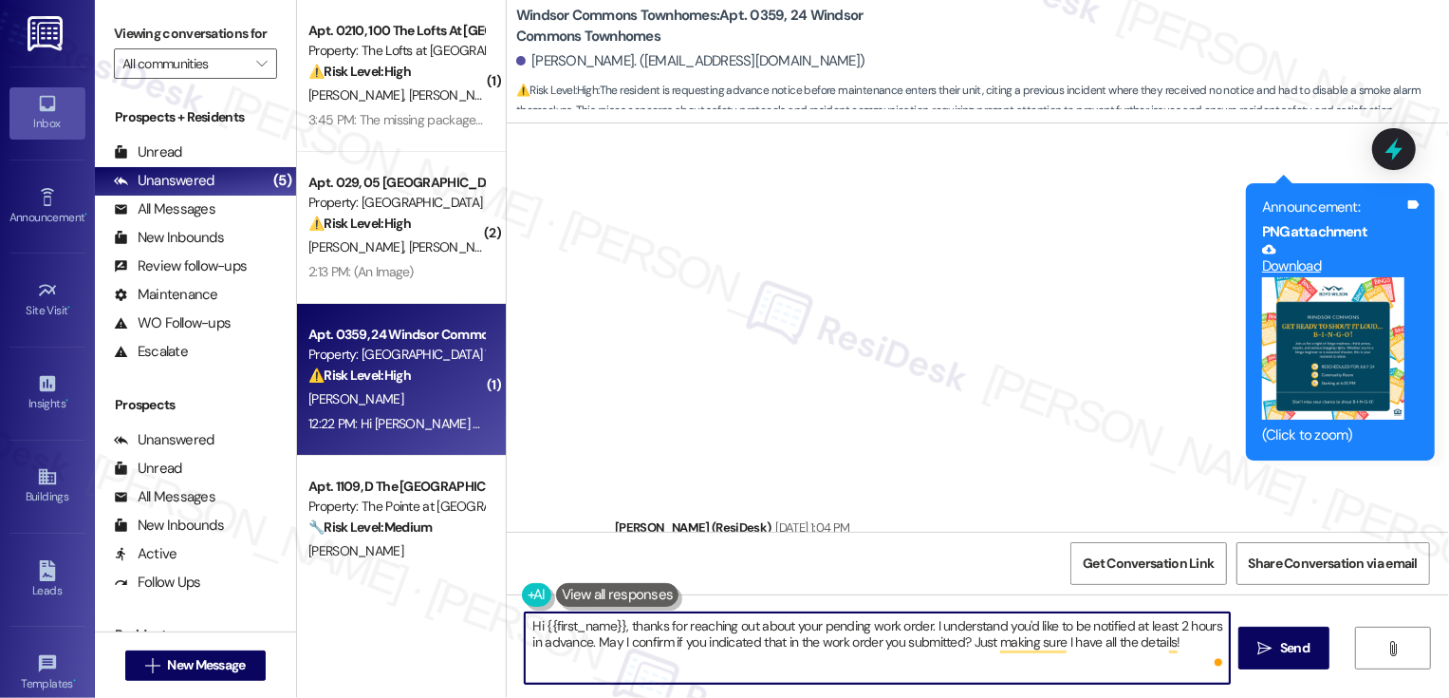
scroll to position [22454, 0]
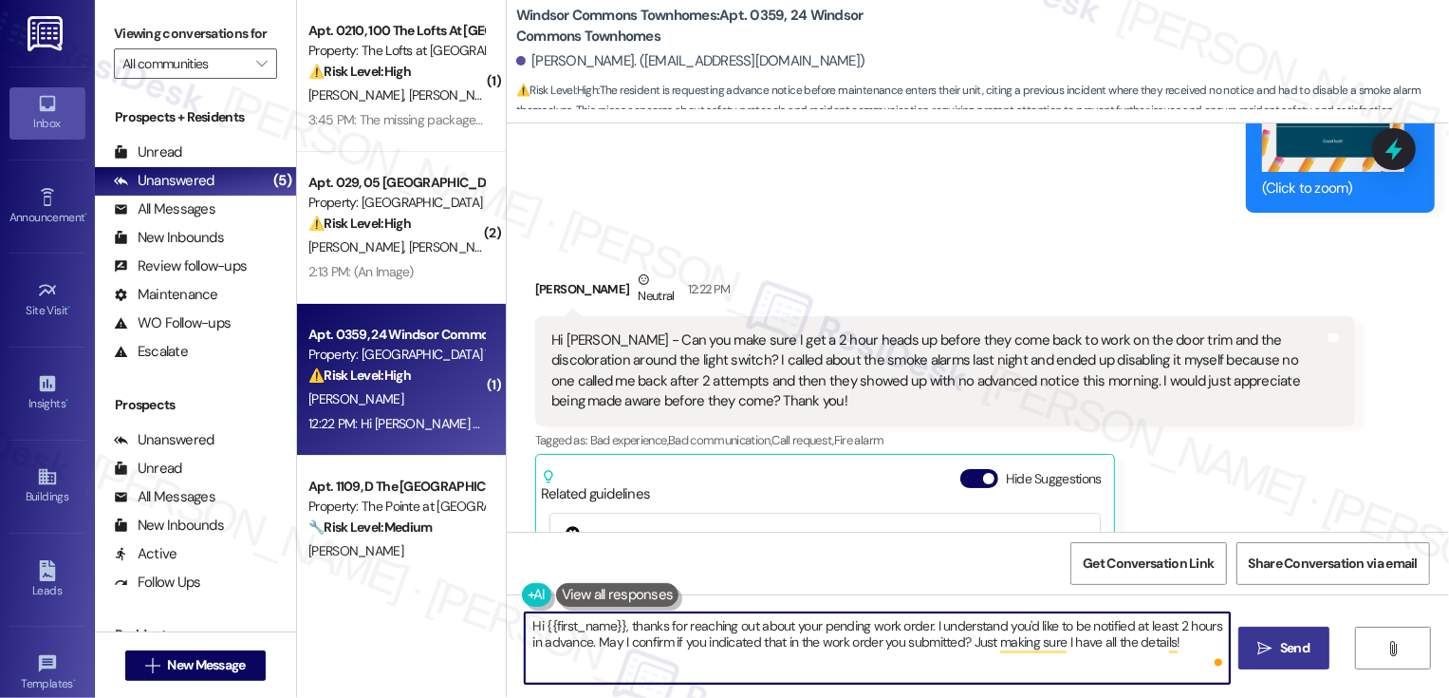
type textarea "Hi {{first_name}}, thanks for reaching out about your pending work order. I und…"
click at [1271, 644] on span " Send" at bounding box center [1285, 648] width 60 height 20
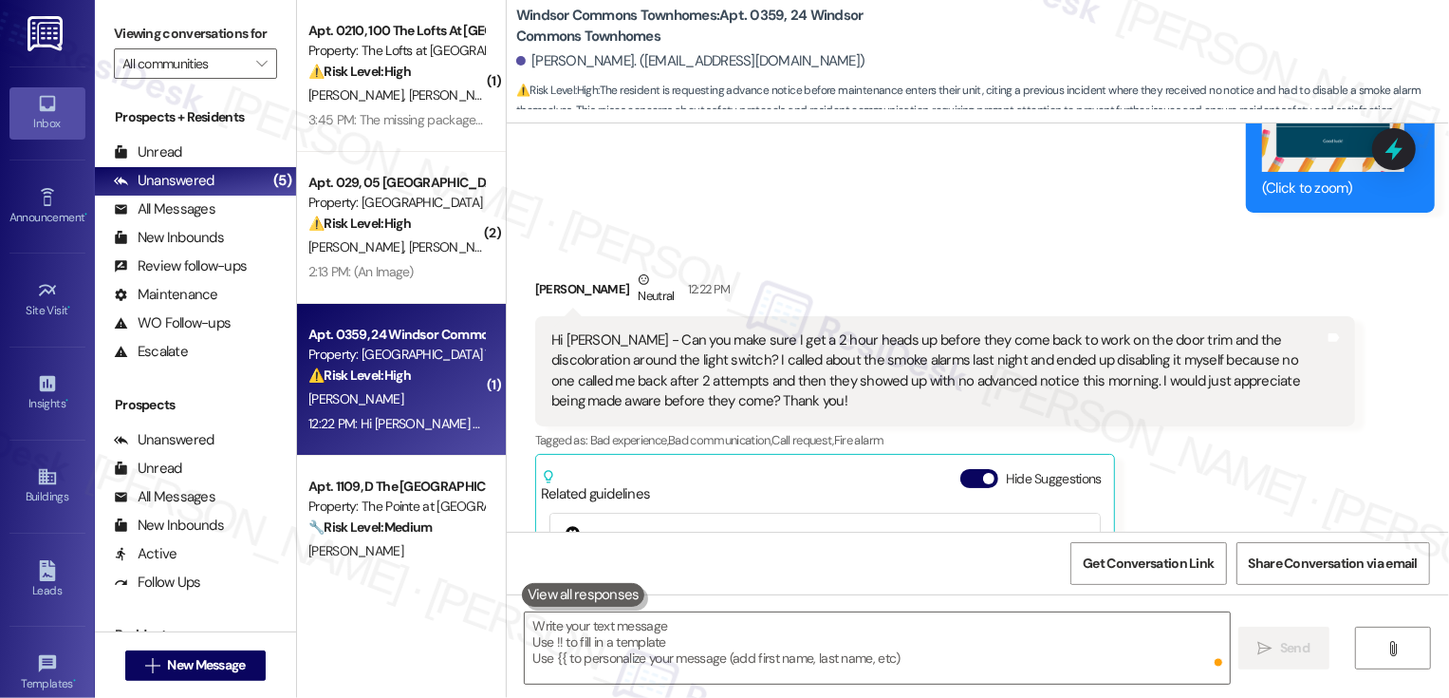
scroll to position [22606, 0]
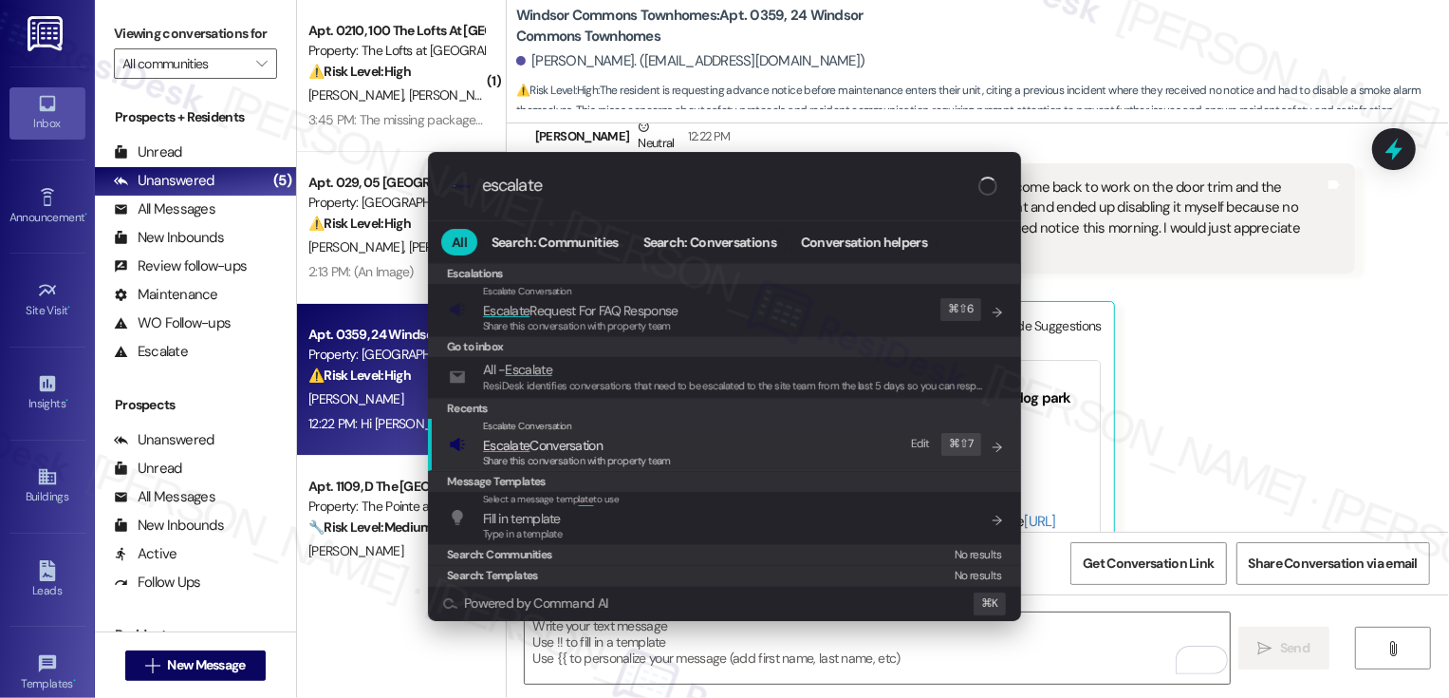
type input "escalate"
click at [664, 445] on span "Escalate Conversation" at bounding box center [577, 445] width 188 height 21
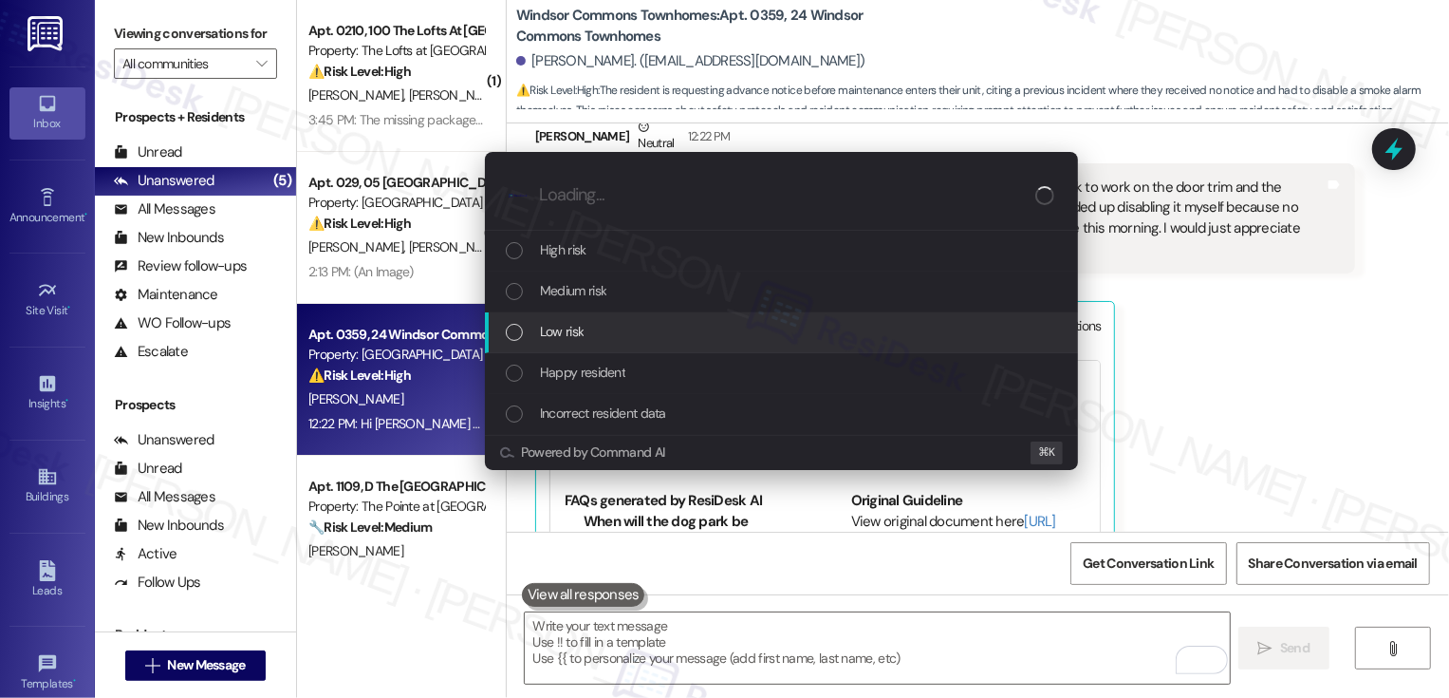
click at [570, 336] on span "Low risk" at bounding box center [562, 331] width 44 height 21
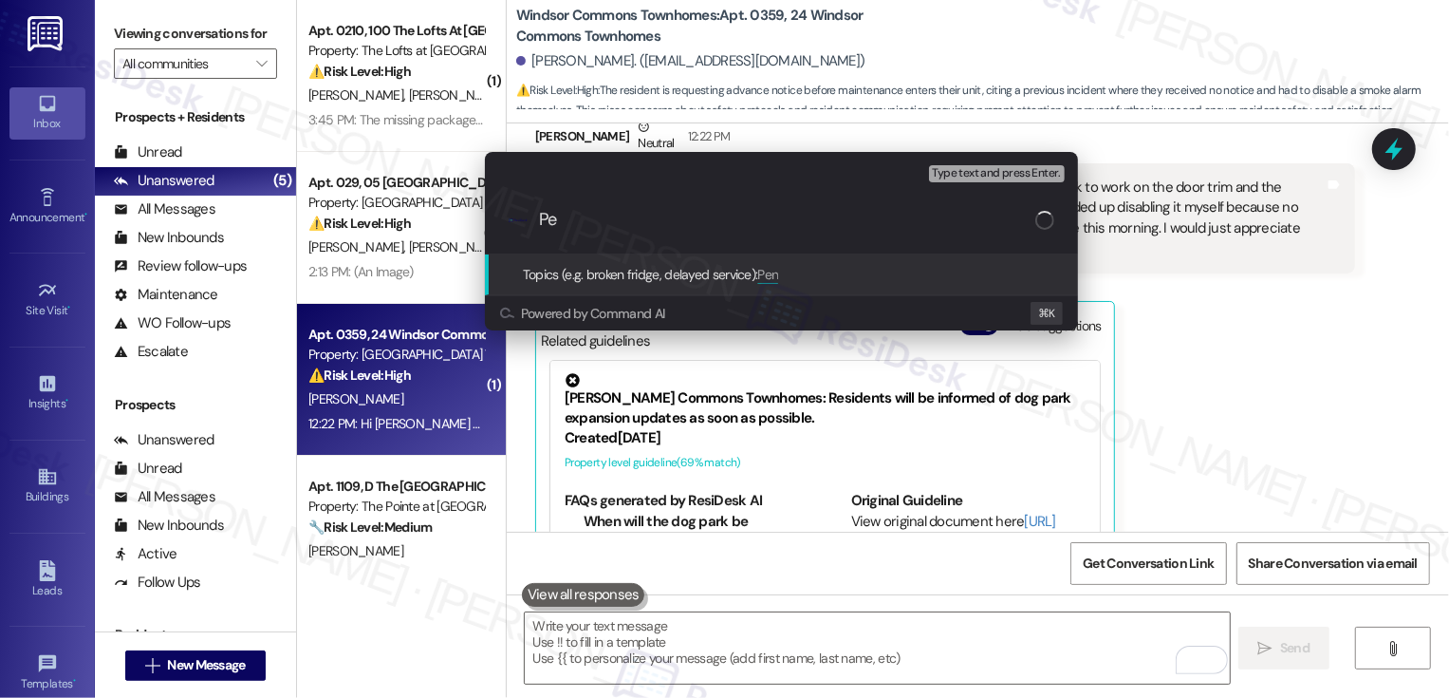
type input "P"
type input "Work Order PTE Instructions"
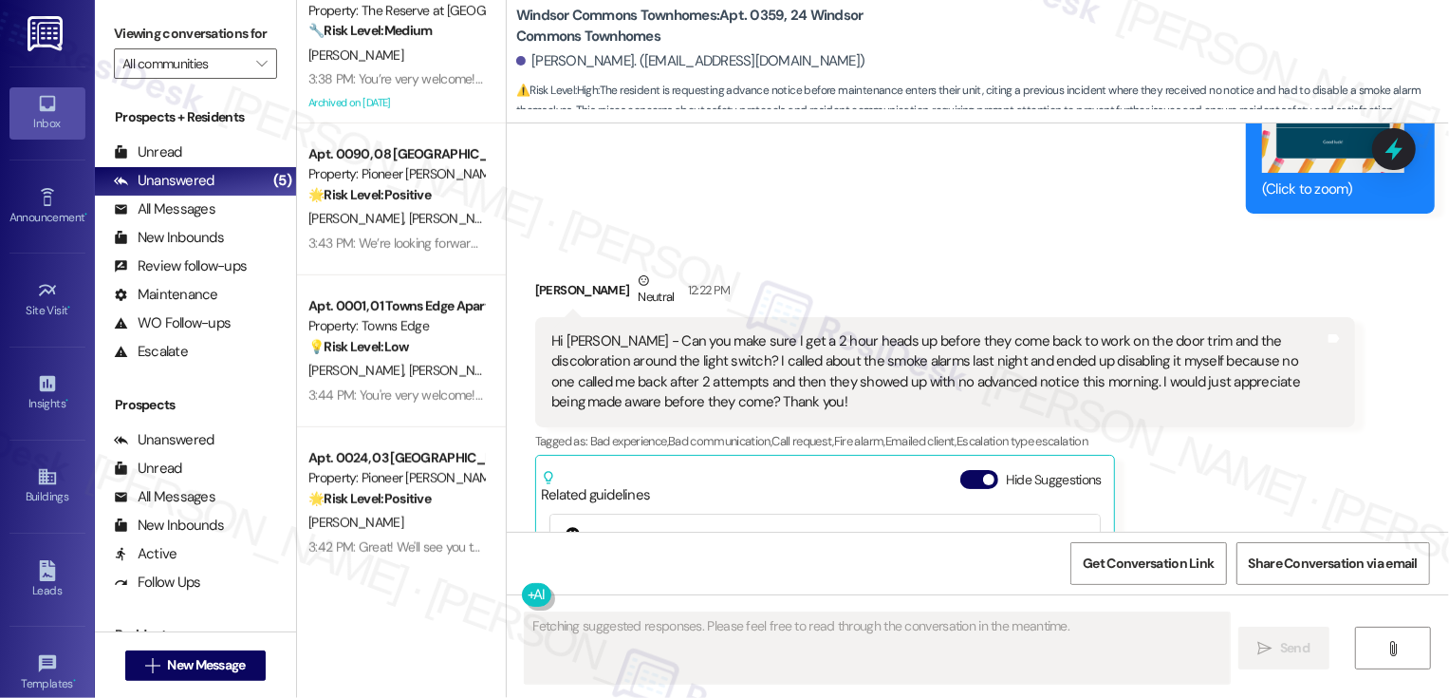
scroll to position [803, 0]
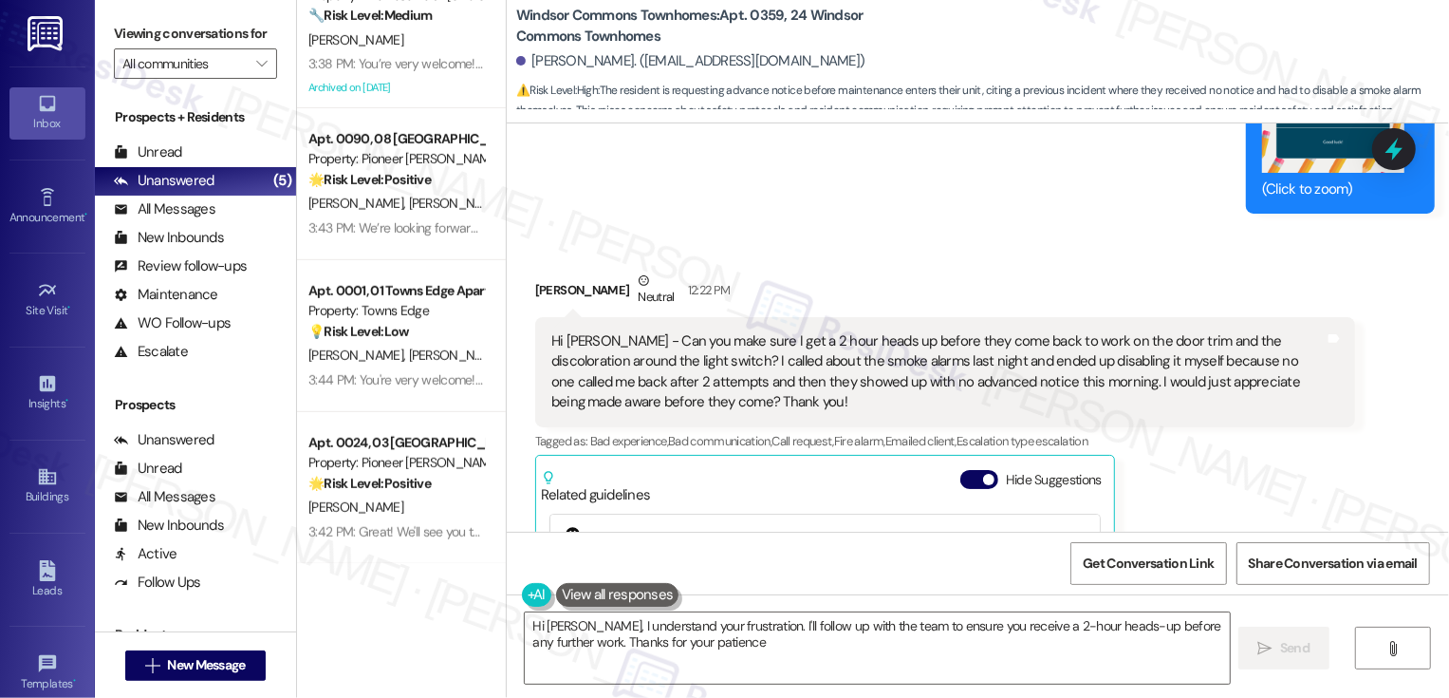
type textarea "Hi Justin, I understand your frustration. I'll follow up with the team to ensur…"
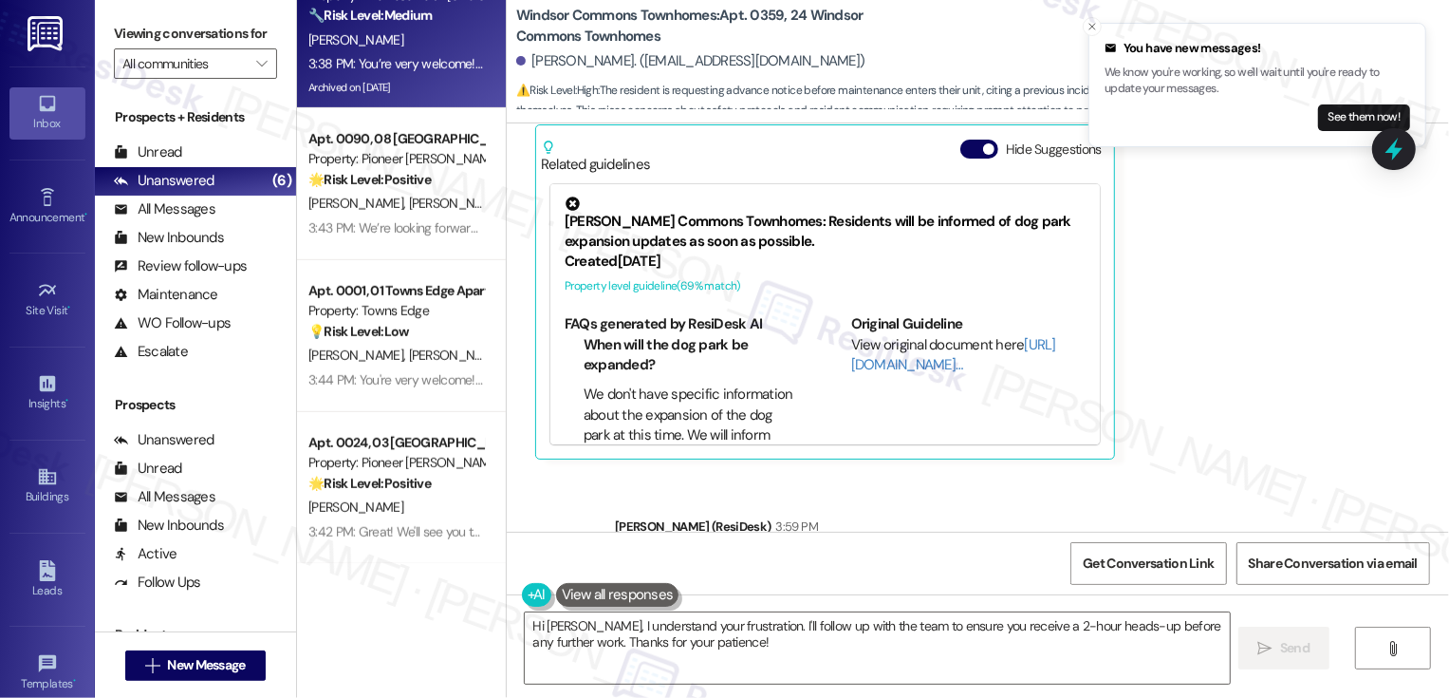
scroll to position [22786, 0]
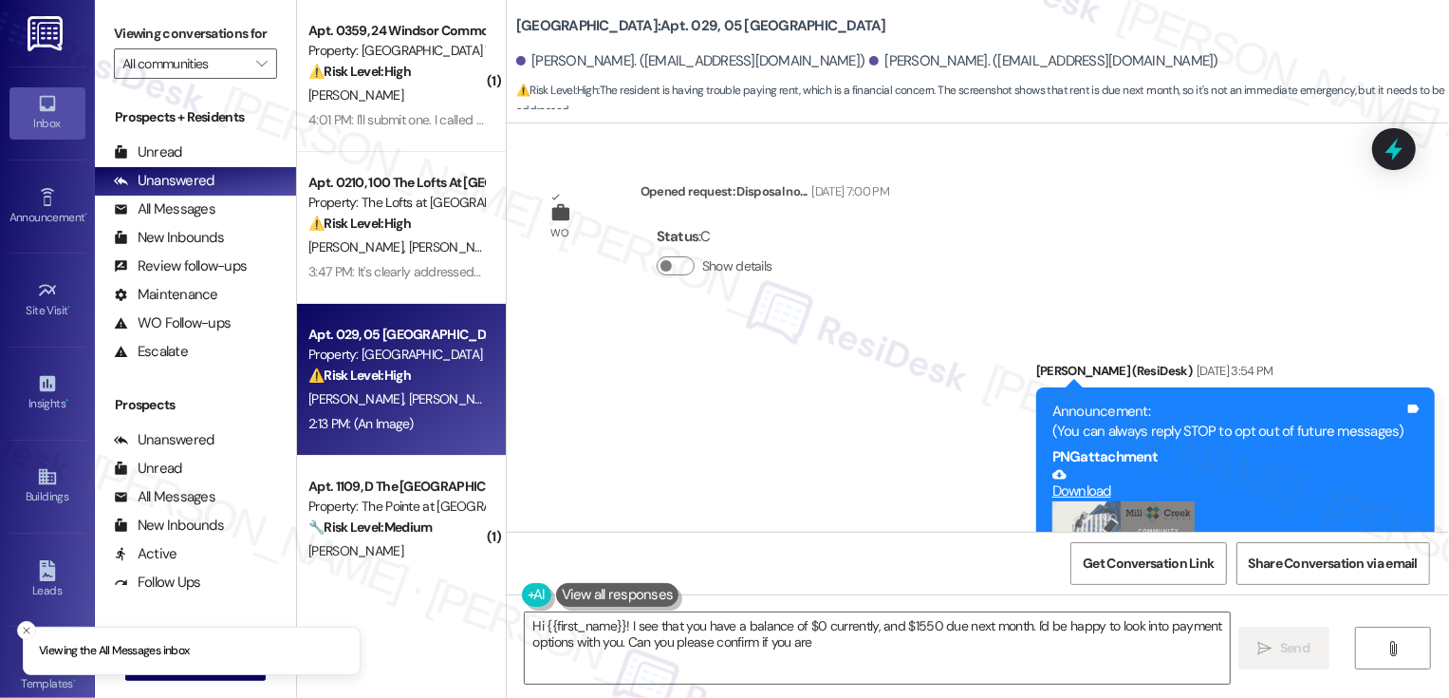
scroll to position [11255, 0]
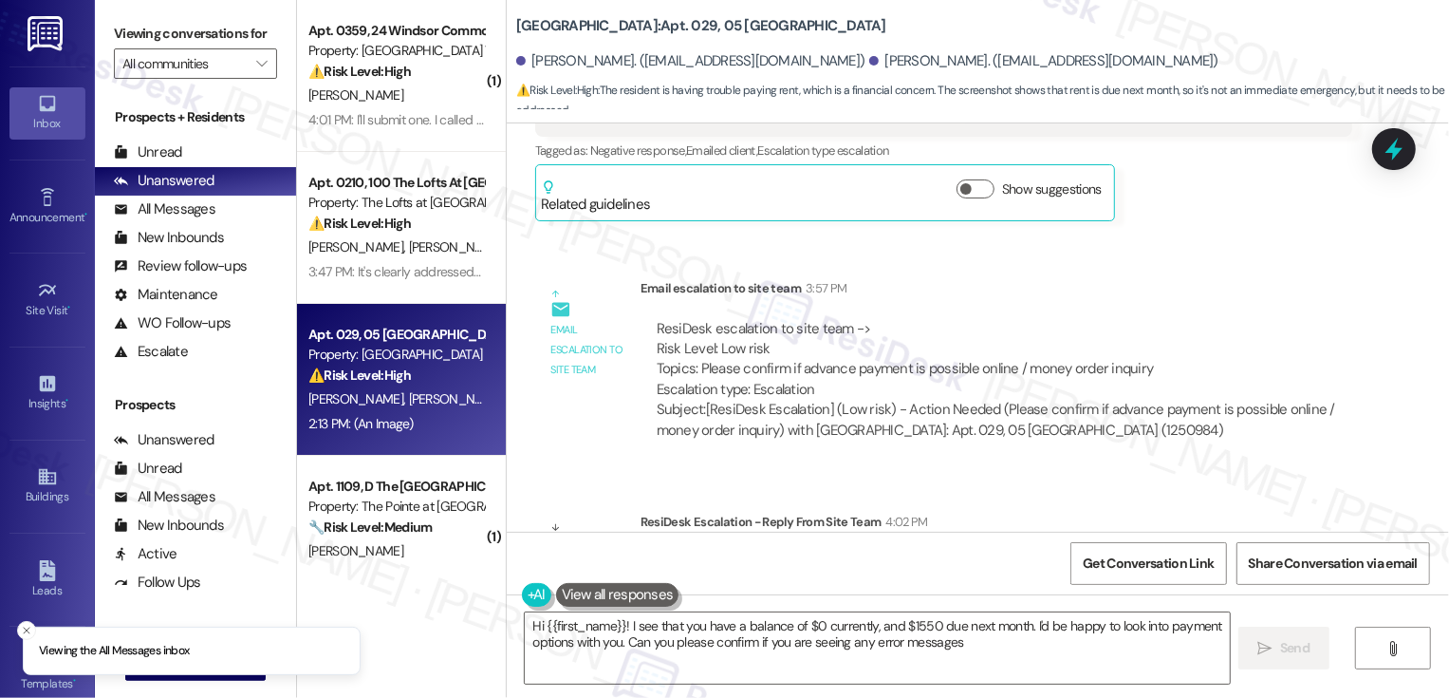
type textarea "Hi {{first_name}}! I see that you have a balance of $0 currently, and $1550 due…"
